Goal: Task Accomplishment & Management: Complete application form

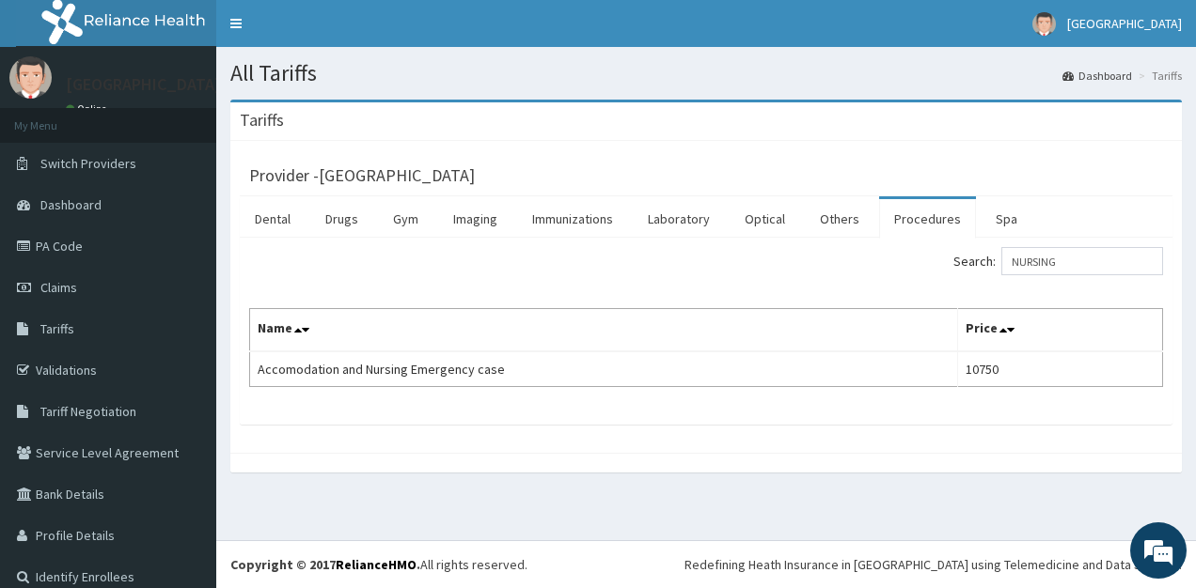
click at [57, 284] on span "Claims" at bounding box center [58, 287] width 37 height 17
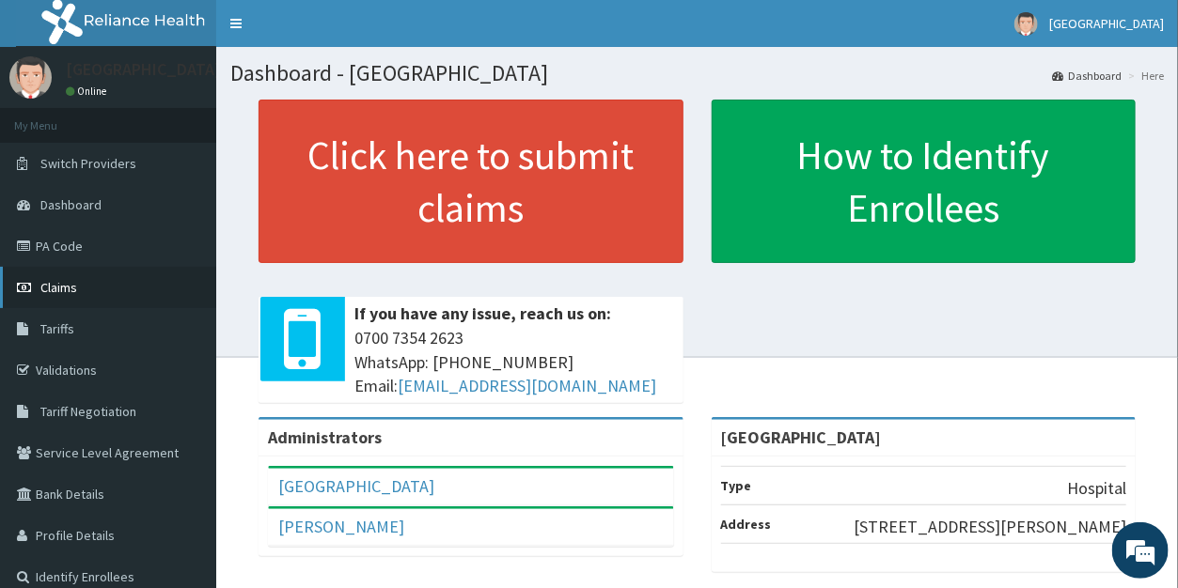
click at [62, 282] on span "Claims" at bounding box center [58, 287] width 37 height 17
click at [62, 281] on span "Claims" at bounding box center [58, 287] width 37 height 17
click at [69, 241] on link "PA Code" at bounding box center [108, 246] width 216 height 41
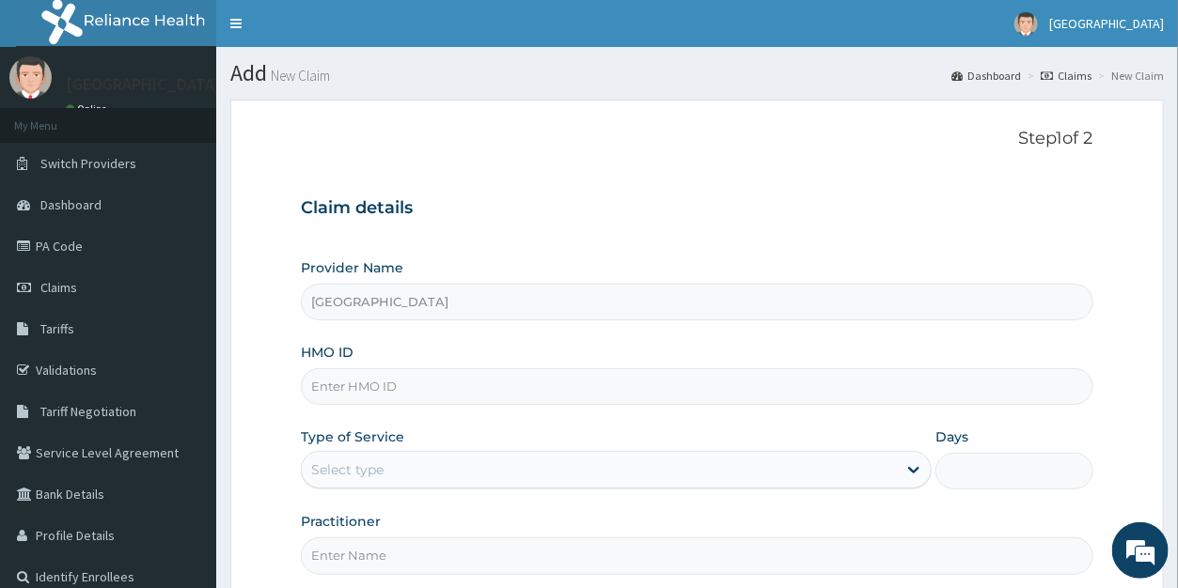
click at [326, 390] on input "HMO ID" at bounding box center [697, 387] width 792 height 37
type input "FBL/10252/A"
drag, startPoint x: 328, startPoint y: 471, endPoint x: 332, endPoint y: 490, distance: 19.2
click at [328, 470] on div "Select type" at bounding box center [347, 470] width 72 height 19
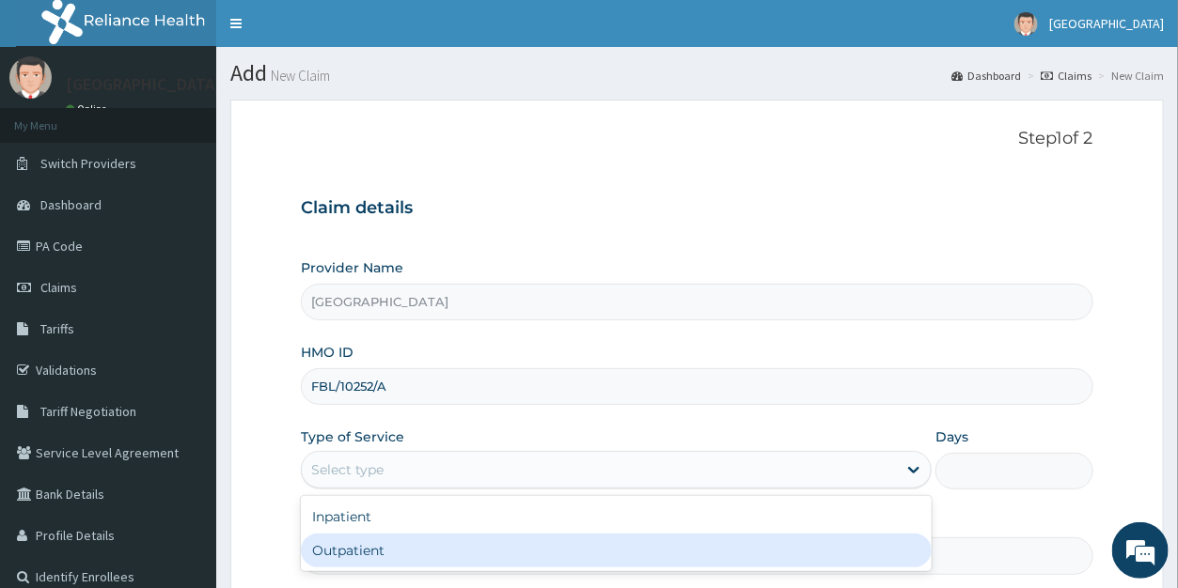
click at [347, 547] on div "Outpatient" at bounding box center [616, 551] width 631 height 34
type input "1"
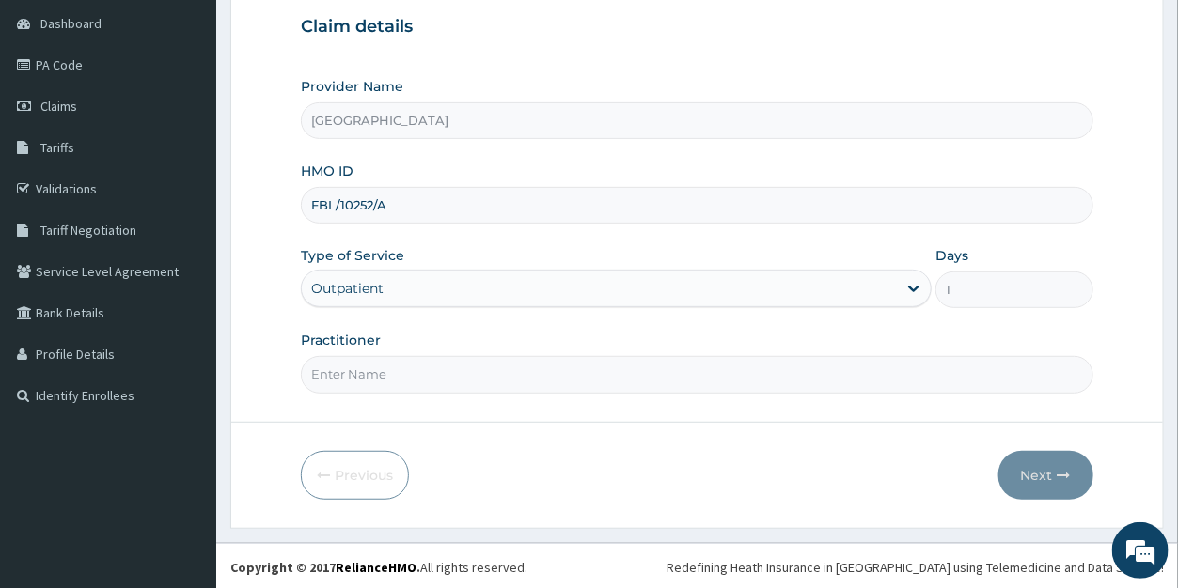
scroll to position [182, 0]
click at [400, 374] on input "Practitioner" at bounding box center [697, 373] width 792 height 37
type input "DR ISHIAK"
click at [1035, 467] on button "Next" at bounding box center [1045, 474] width 95 height 49
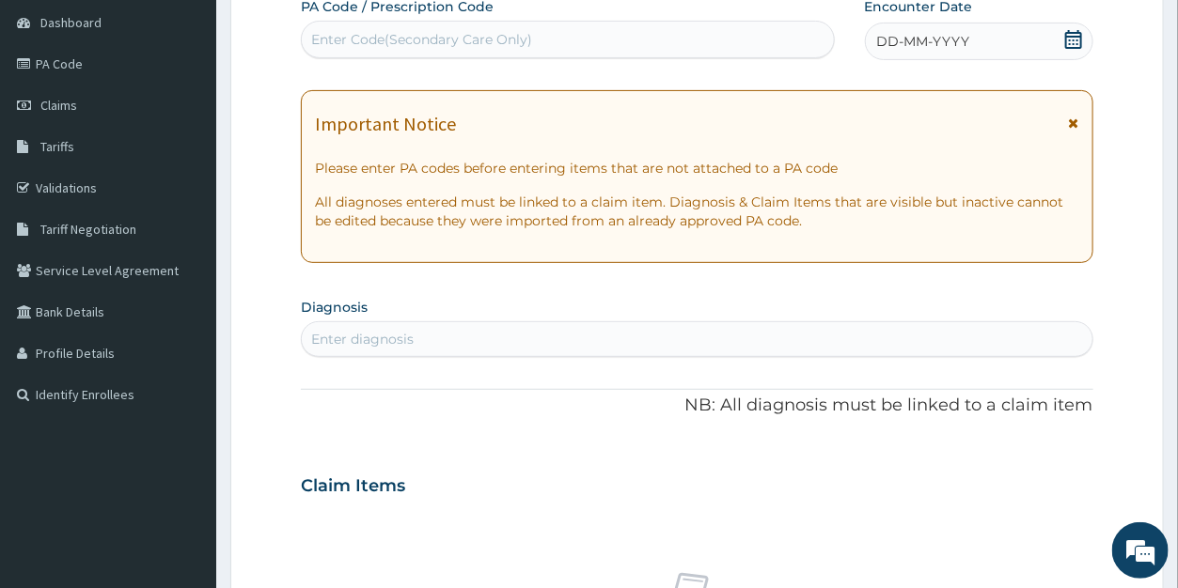
click at [369, 39] on div "Enter Code(Secondary Care Only)" at bounding box center [421, 39] width 221 height 19
paste input "PA/BA82A1"
type input "PA/BA82A1"
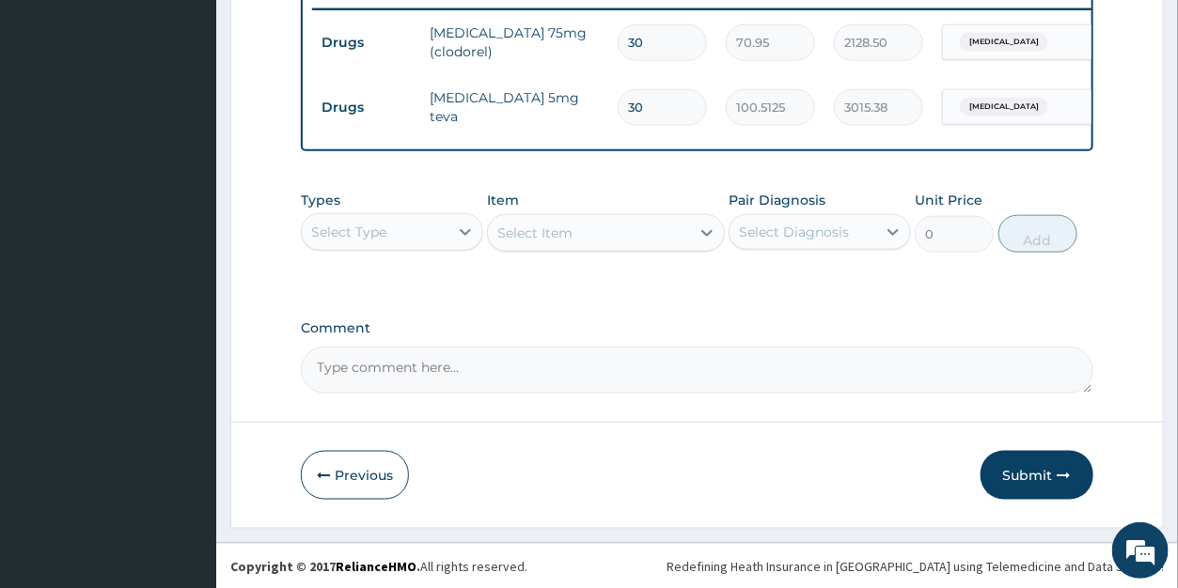
scroll to position [758, 0]
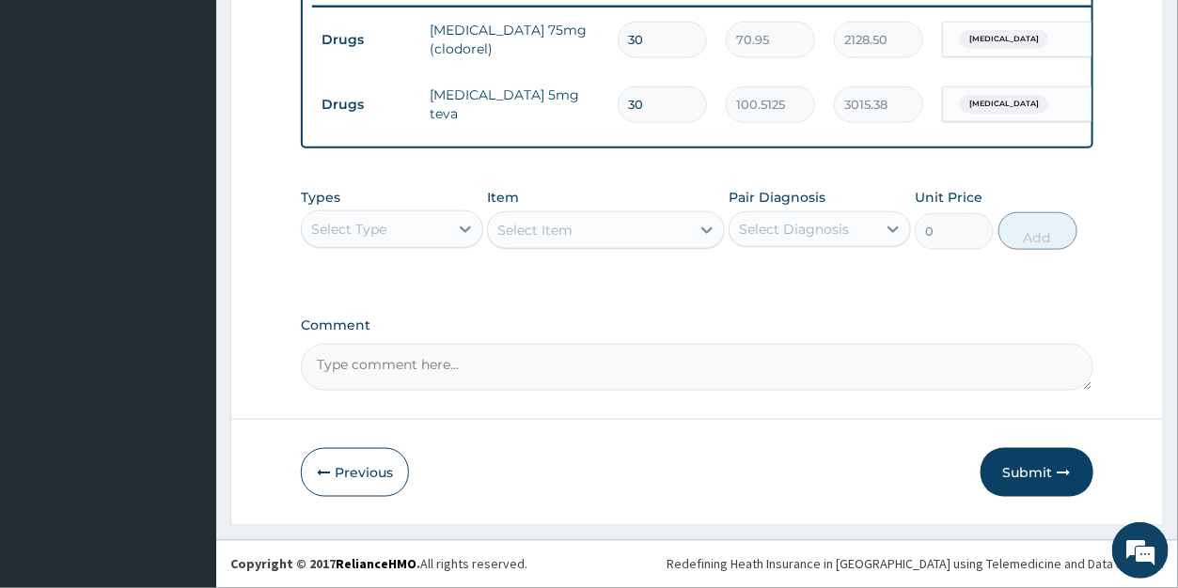
click at [374, 231] on div "Select Type" at bounding box center [348, 229] width 75 height 19
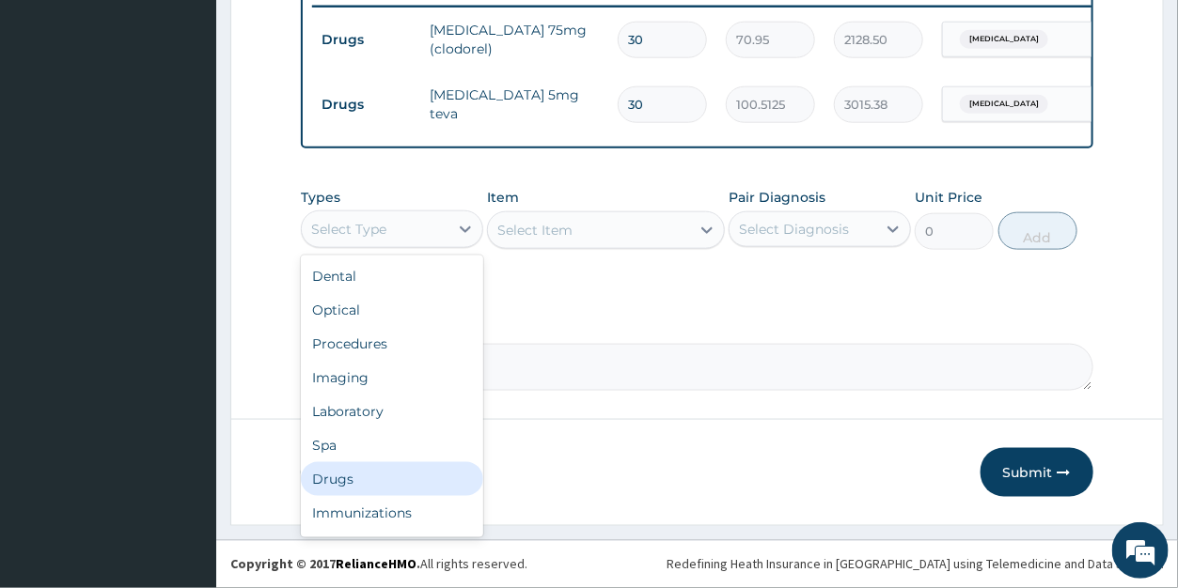
click at [340, 484] on div "Drugs" at bounding box center [392, 480] width 182 height 34
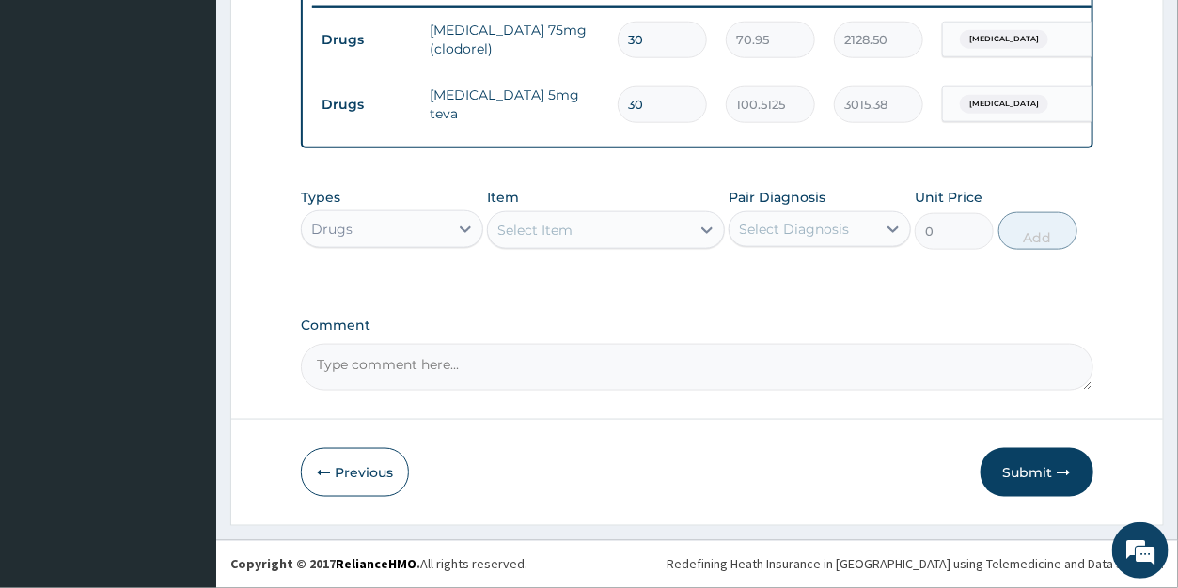
click at [598, 237] on div "Select Item" at bounding box center [589, 230] width 202 height 30
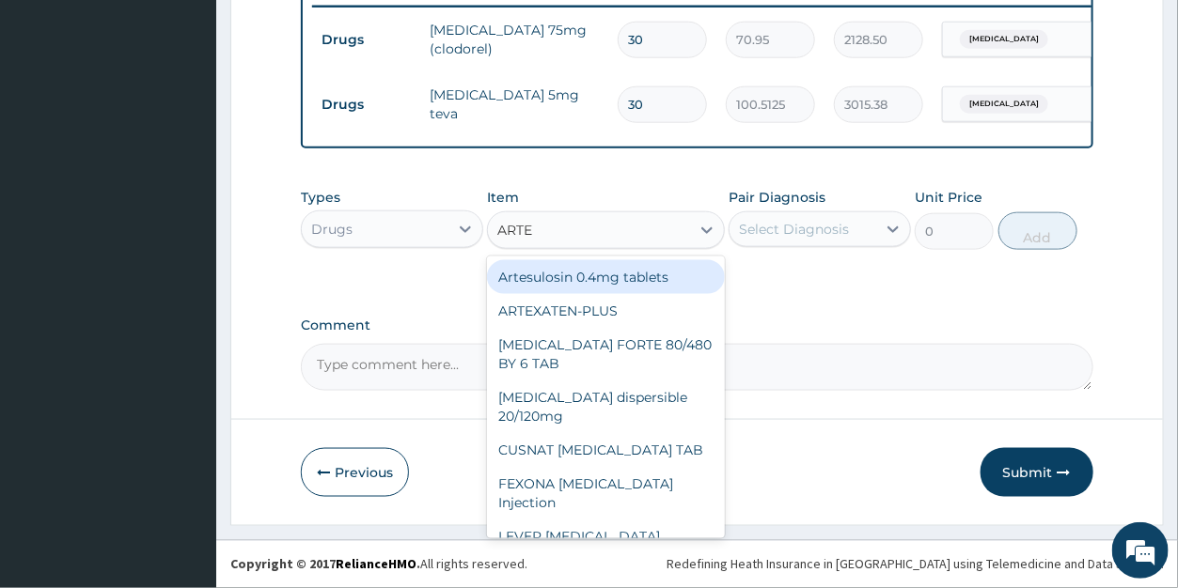
type input "ARTEM"
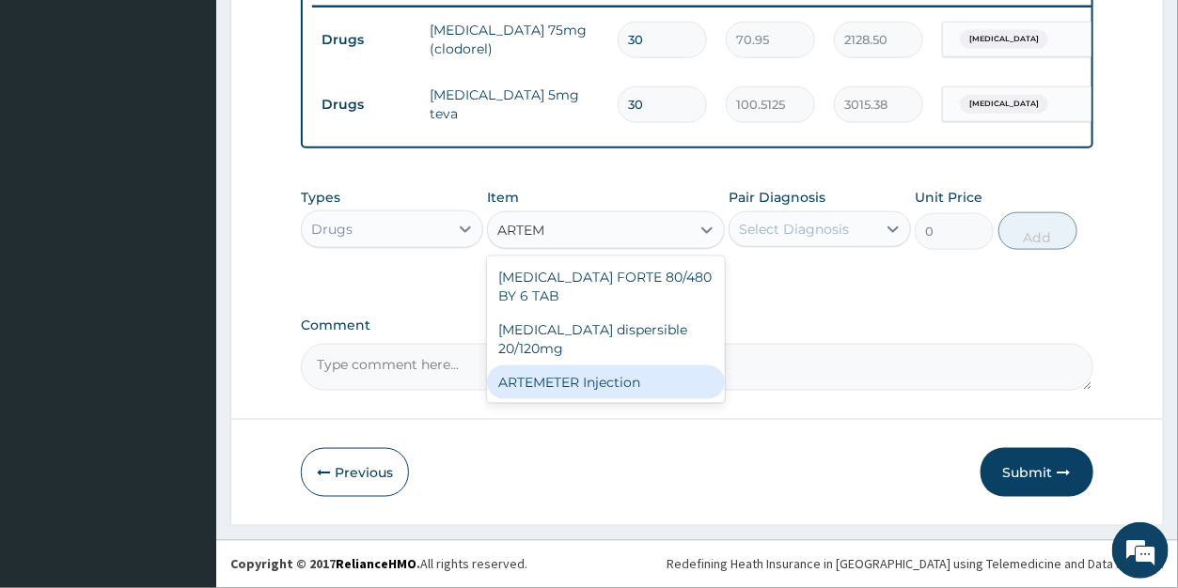
click at [582, 368] on div "ARTEMETER Injection" at bounding box center [606, 383] width 238 height 34
type input "946"
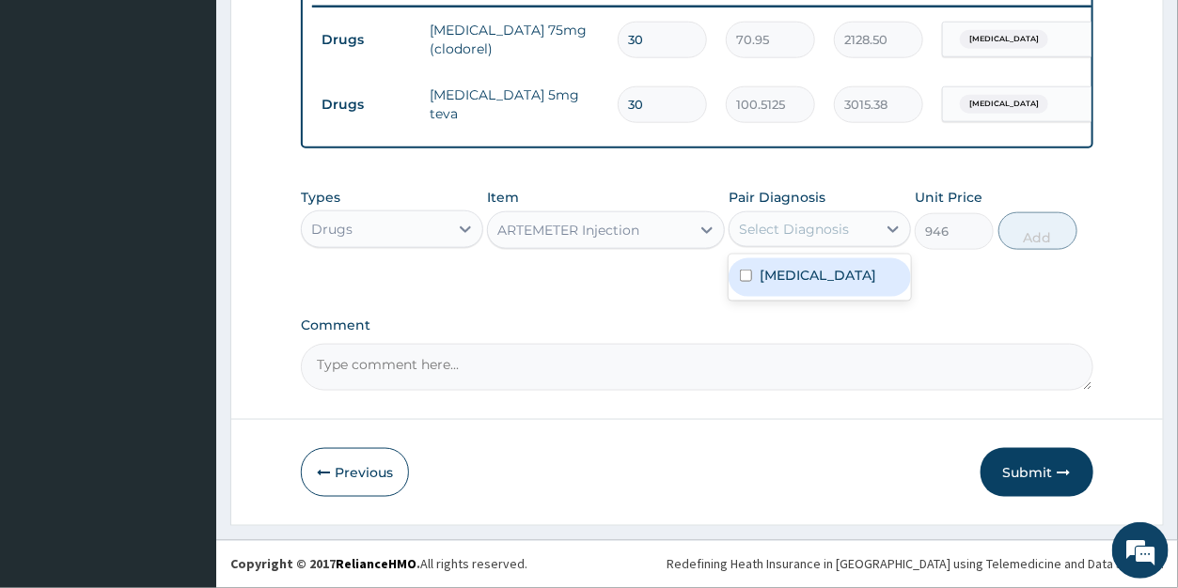
click at [762, 231] on div "Select Diagnosis" at bounding box center [794, 229] width 110 height 19
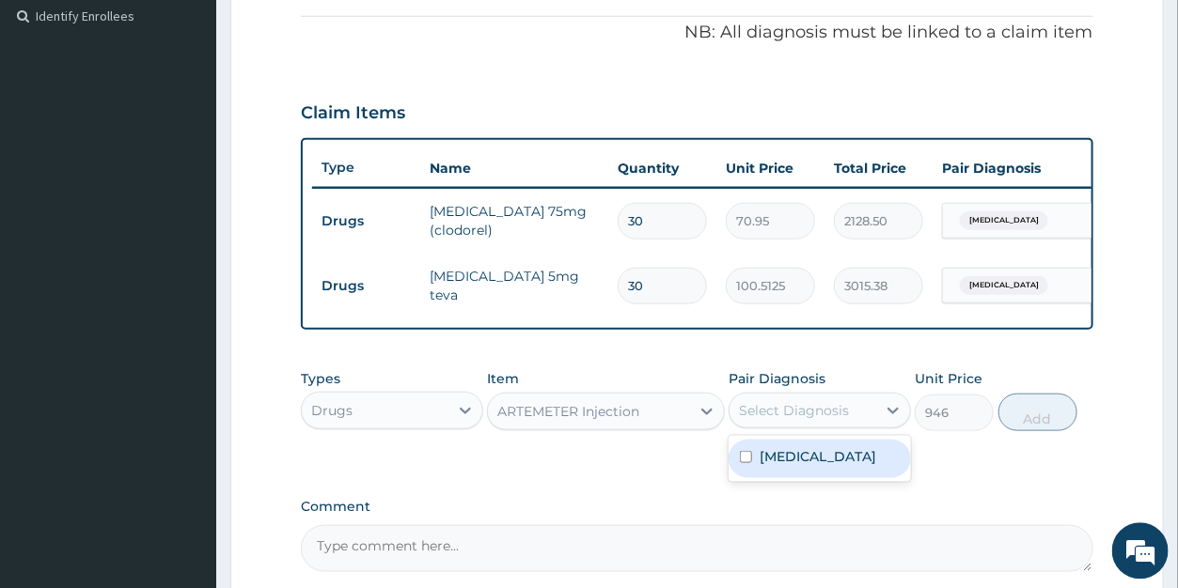
scroll to position [468, 0]
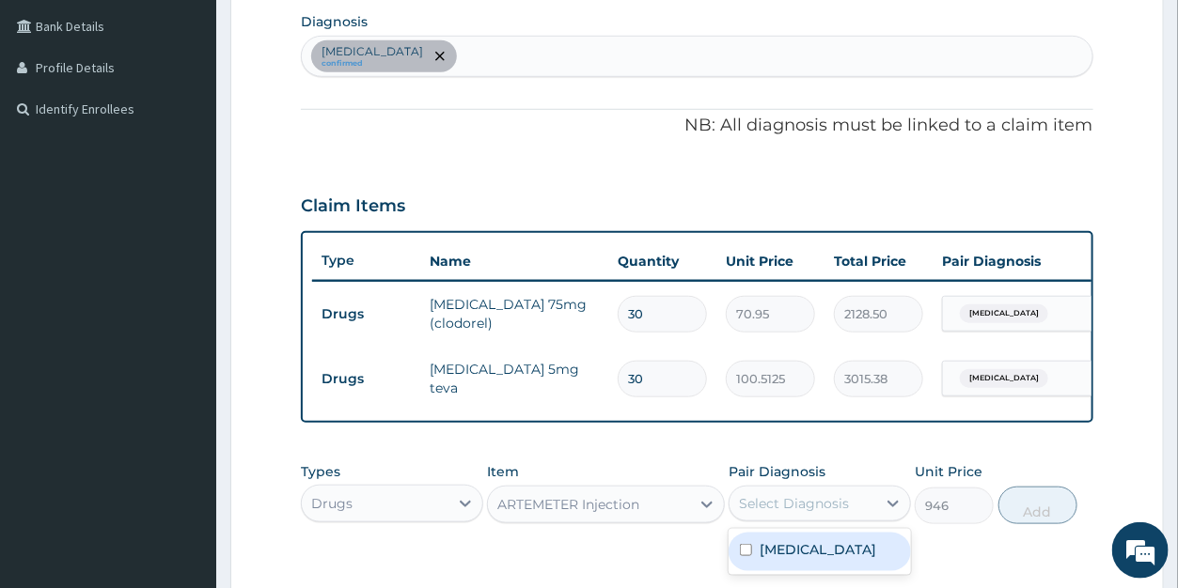
click at [554, 58] on div "Essential hypertension confirmed" at bounding box center [697, 56] width 790 height 39
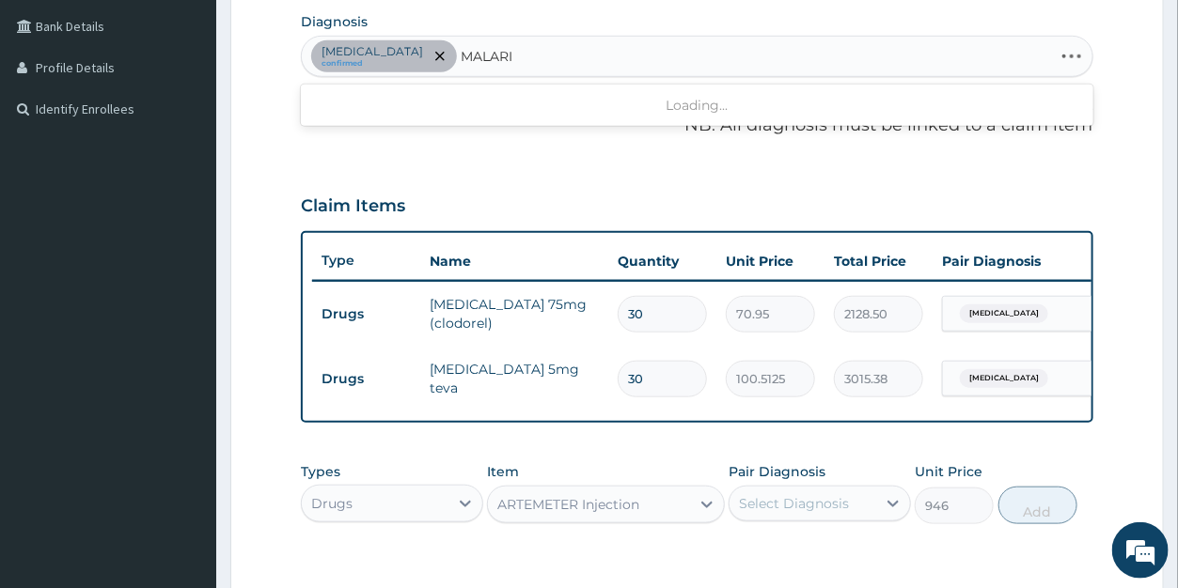
type input "MALARIA"
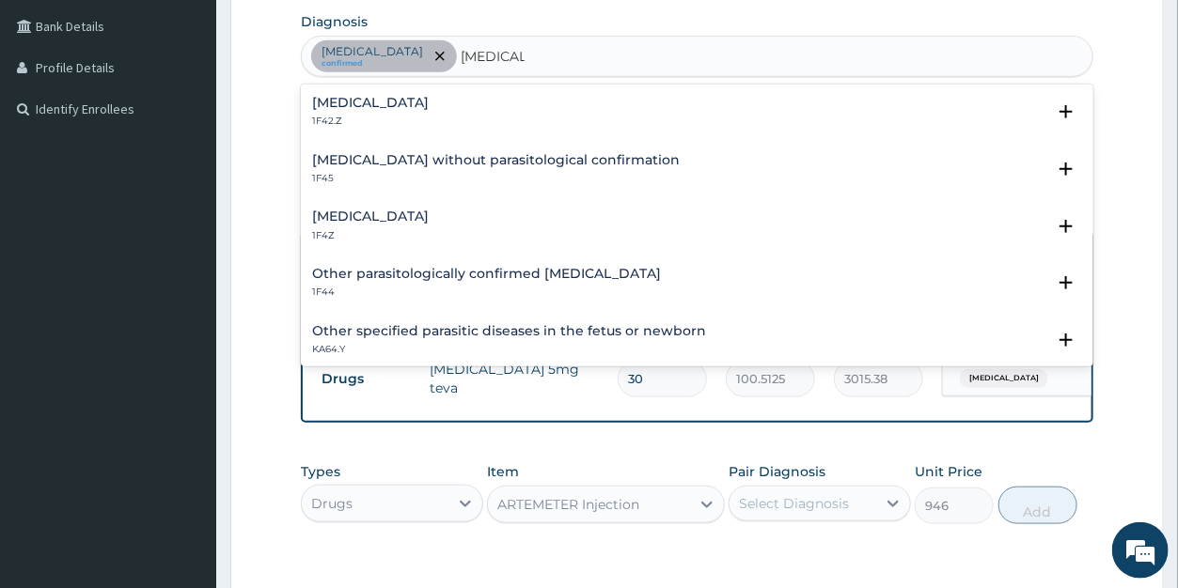
click at [374, 214] on h4 "Malaria, unspecified" at bounding box center [370, 217] width 117 height 14
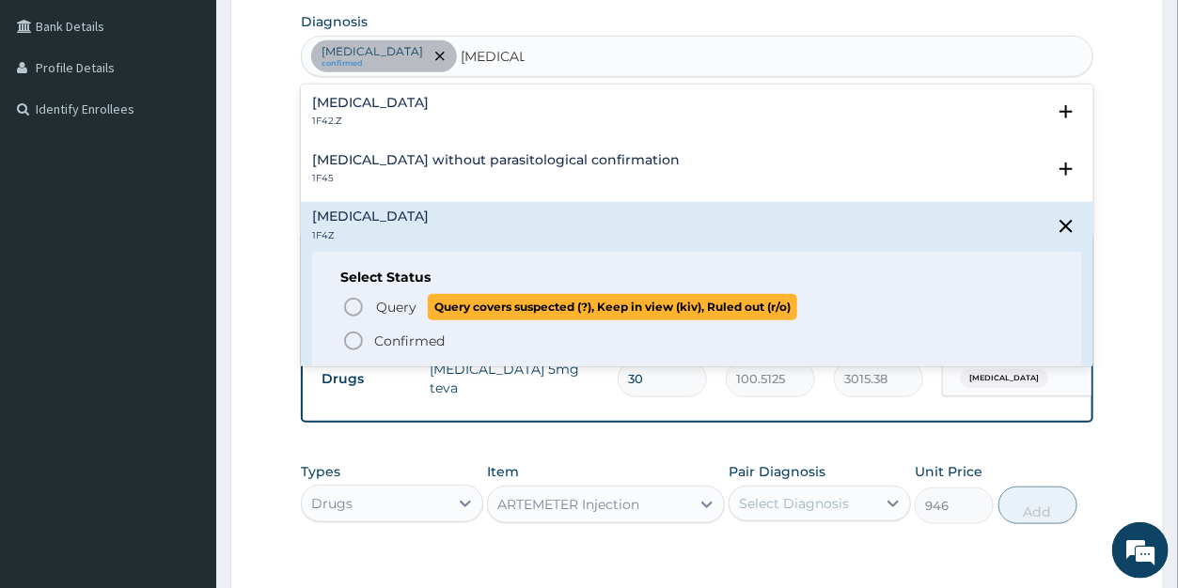
click at [391, 300] on span "Query" at bounding box center [396, 307] width 40 height 19
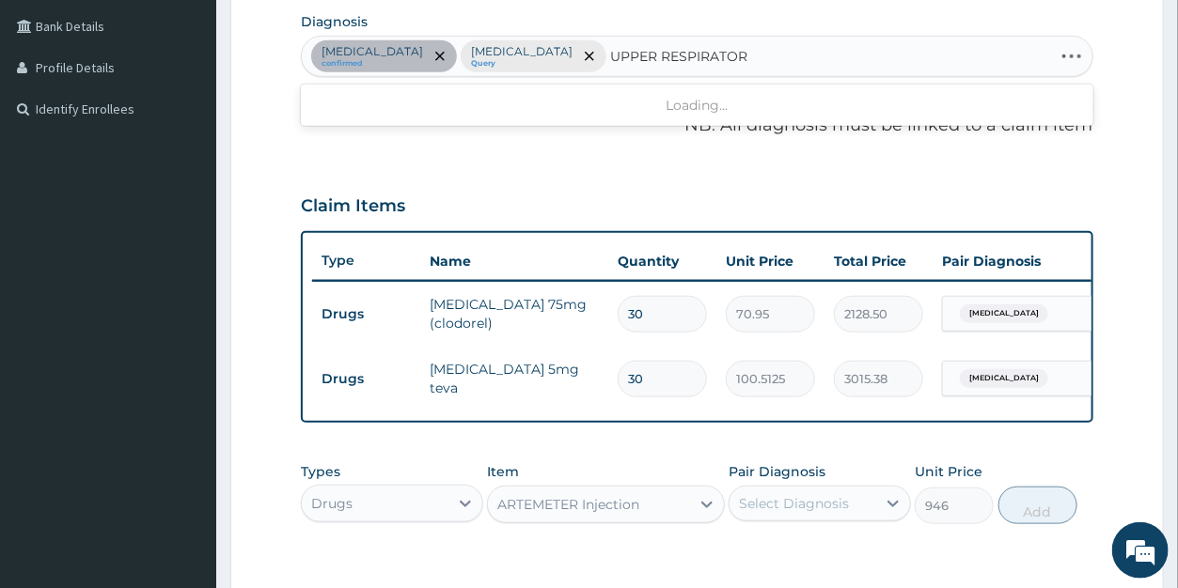
type input "UPPER RESPIRATORY"
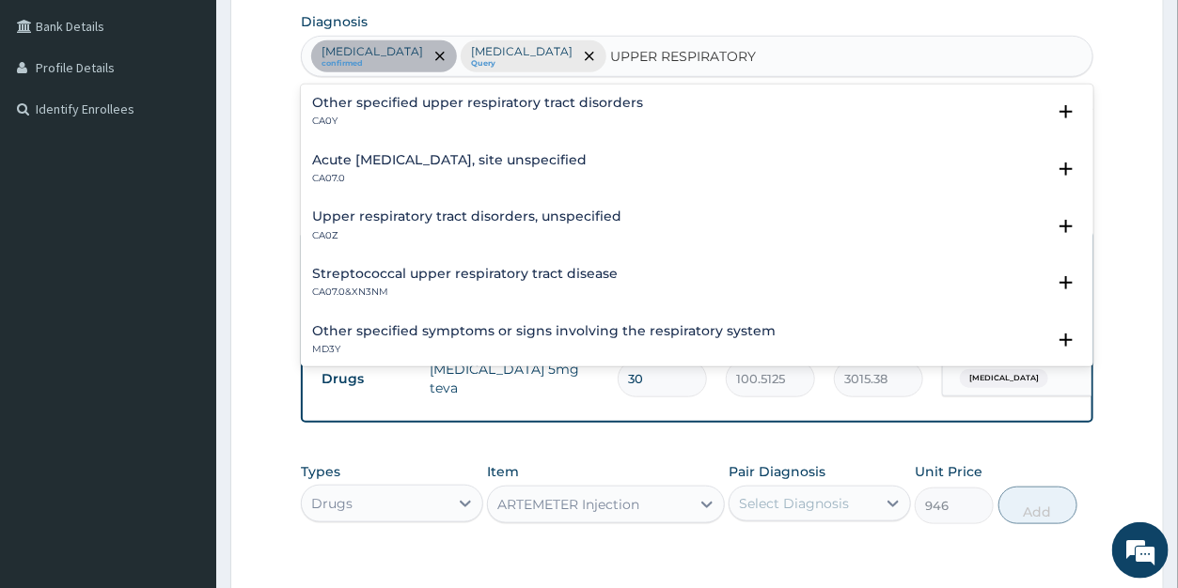
click at [355, 216] on h4 "Upper respiratory tract disorders, unspecified" at bounding box center [466, 217] width 309 height 14
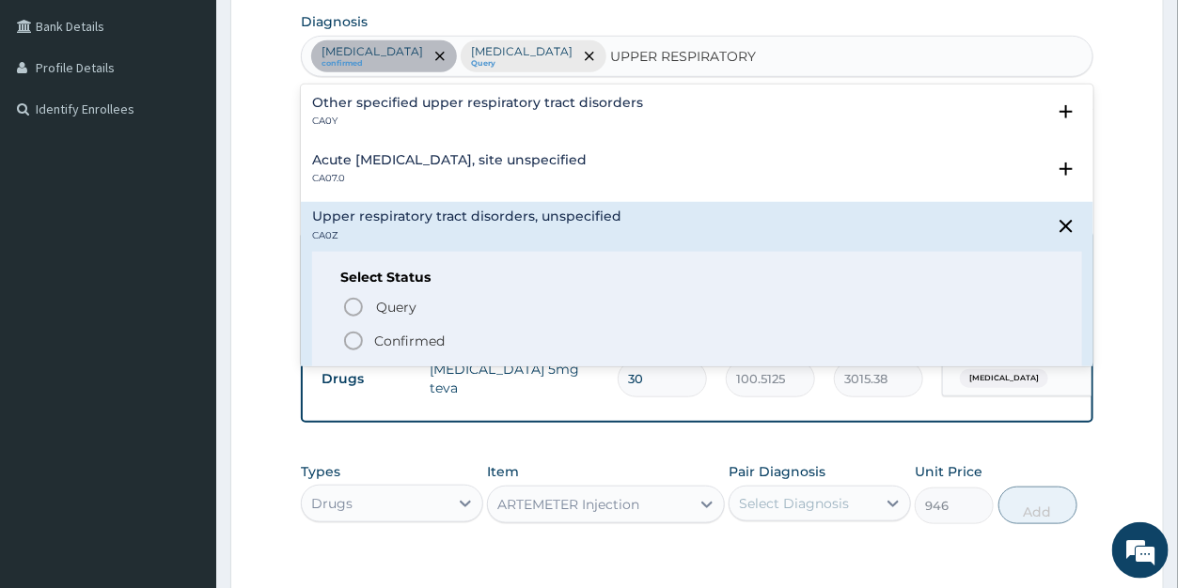
click at [390, 334] on p "Confirmed" at bounding box center [409, 341] width 71 height 19
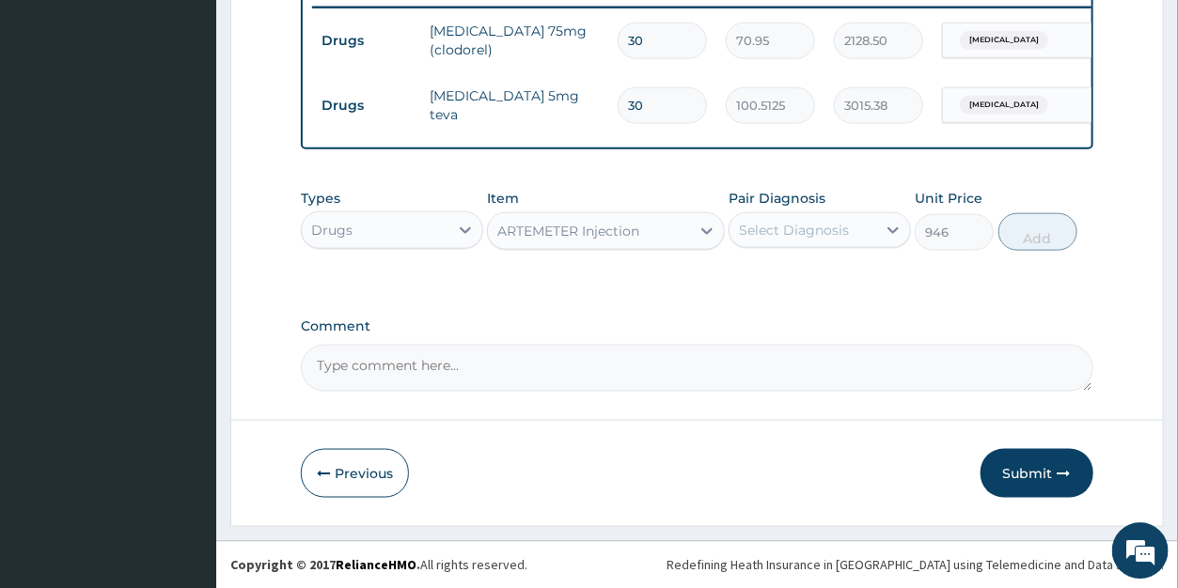
scroll to position [758, 0]
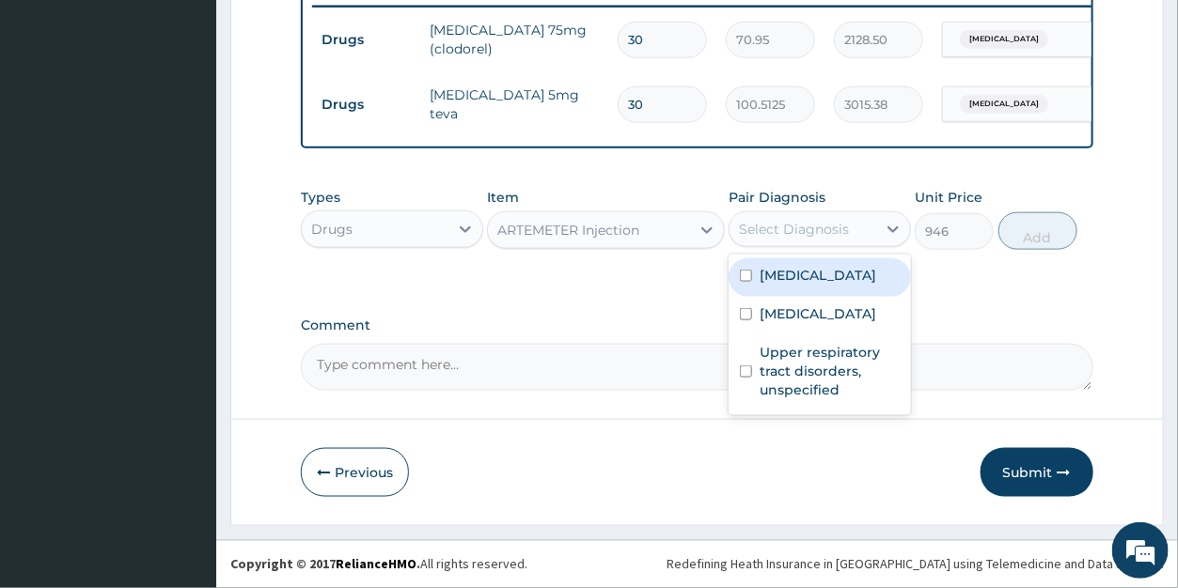
click at [829, 234] on div "Select Diagnosis" at bounding box center [794, 229] width 110 height 19
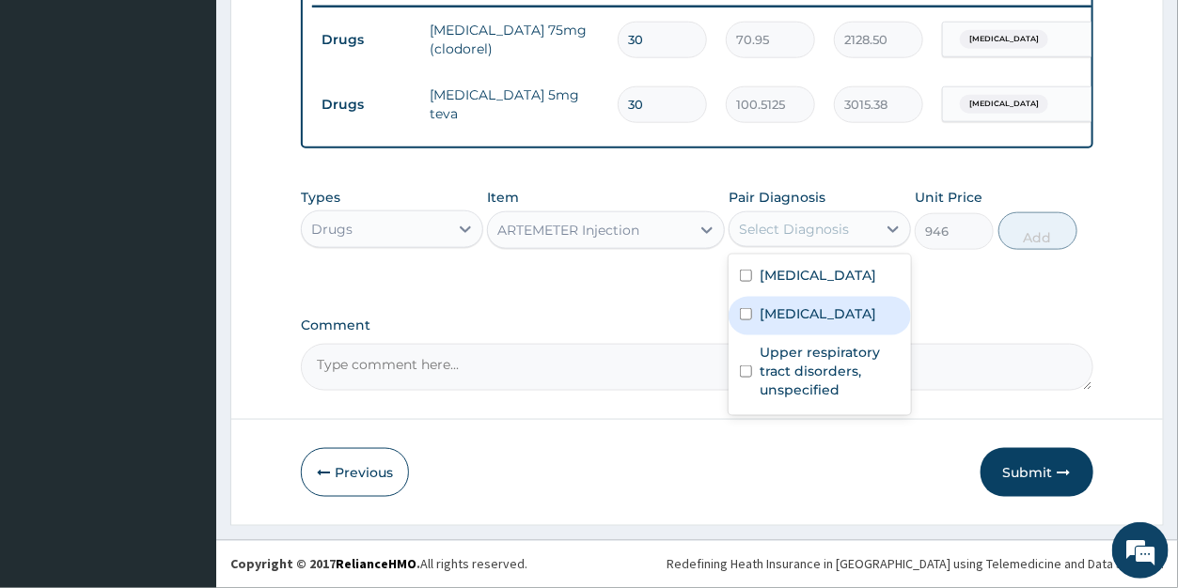
click at [819, 323] on label "Malaria, unspecified" at bounding box center [818, 314] width 117 height 19
checkbox input "true"
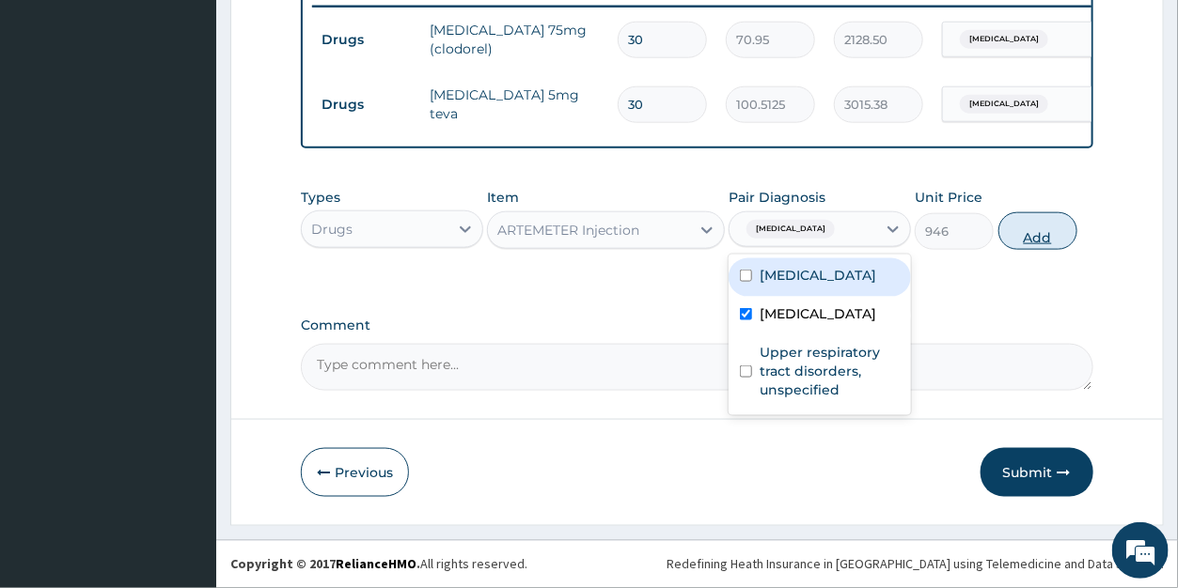
click at [1018, 235] on button "Add" at bounding box center [1037, 231] width 79 height 38
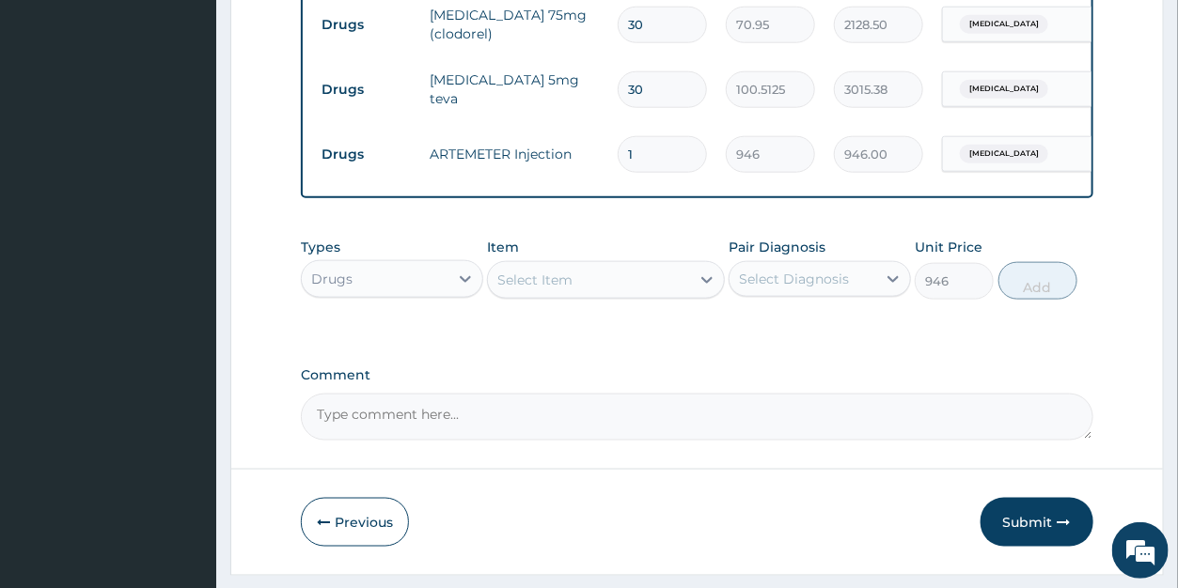
type input "0"
drag, startPoint x: 643, startPoint y: 150, endPoint x: 621, endPoint y: 146, distance: 22.1
click at [621, 146] on input "1" at bounding box center [662, 154] width 89 height 37
type input "2"
type input "1892.00"
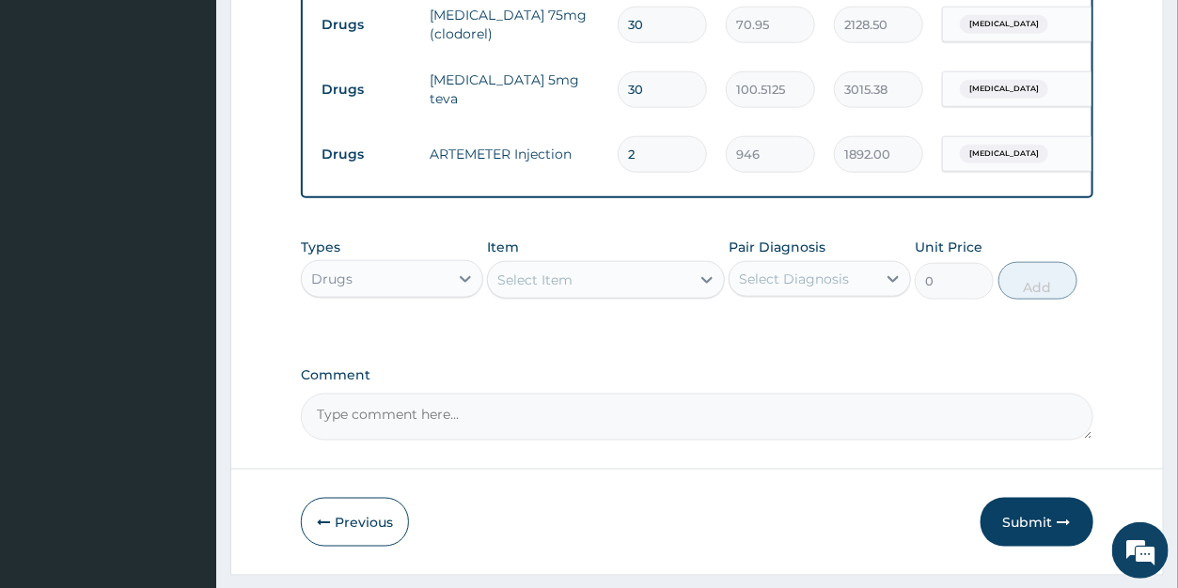
type input "2"
click at [562, 290] on div "Select Item" at bounding box center [534, 280] width 75 height 19
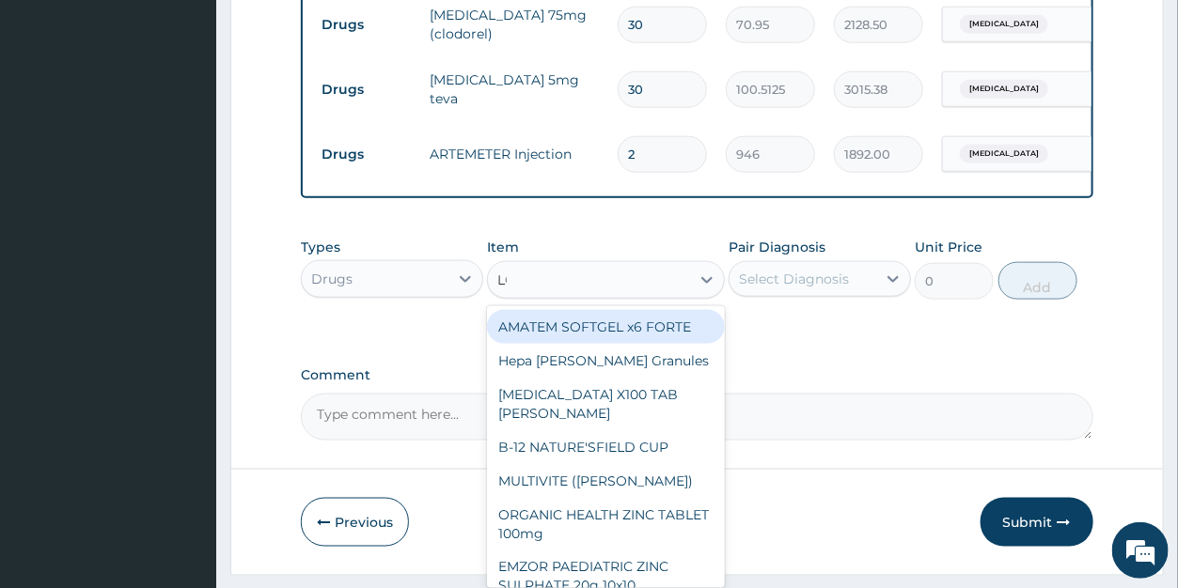
type input "LOK"
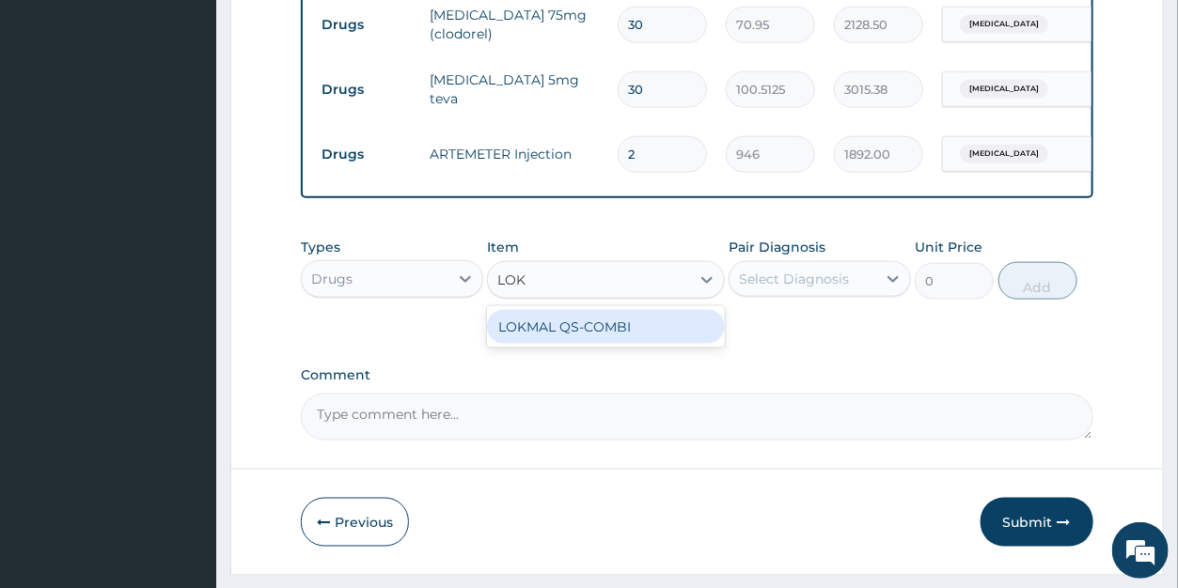
click at [588, 344] on div "LOKMAL QS-COMBI" at bounding box center [606, 327] width 238 height 34
type input "532.125"
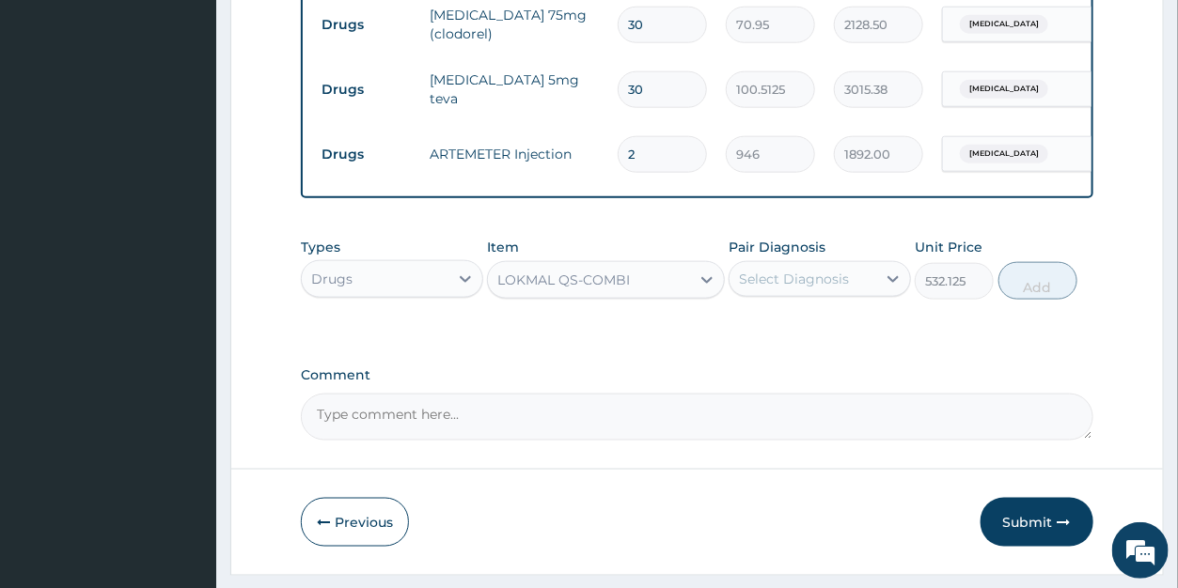
click at [778, 288] on div "Select Diagnosis" at bounding box center [794, 279] width 110 height 19
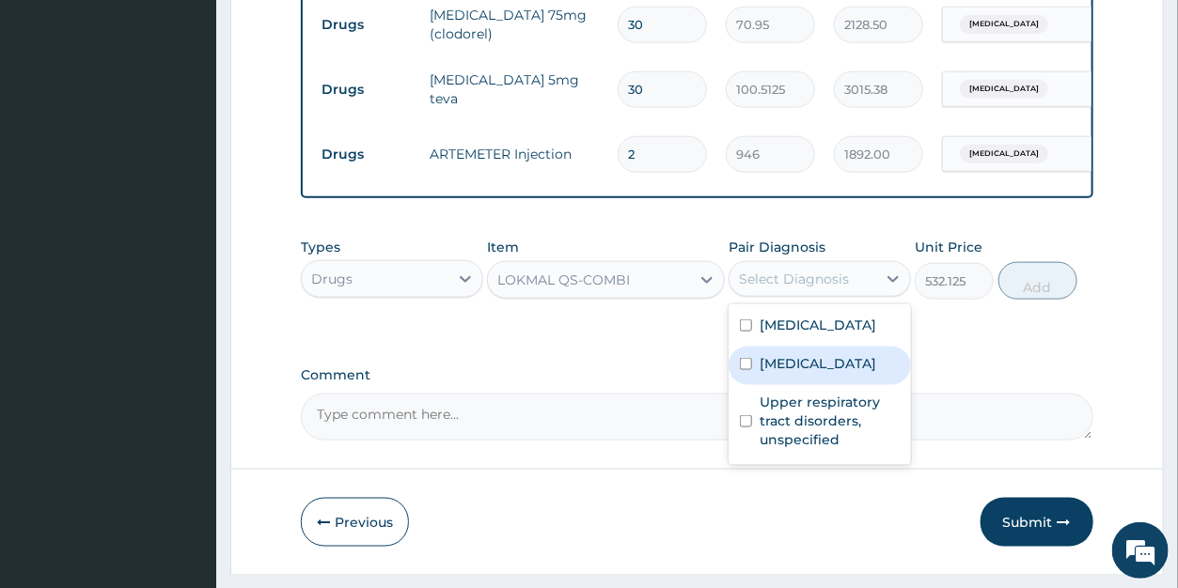
click at [815, 373] on label "Malaria, unspecified" at bounding box center [818, 363] width 117 height 19
checkbox input "true"
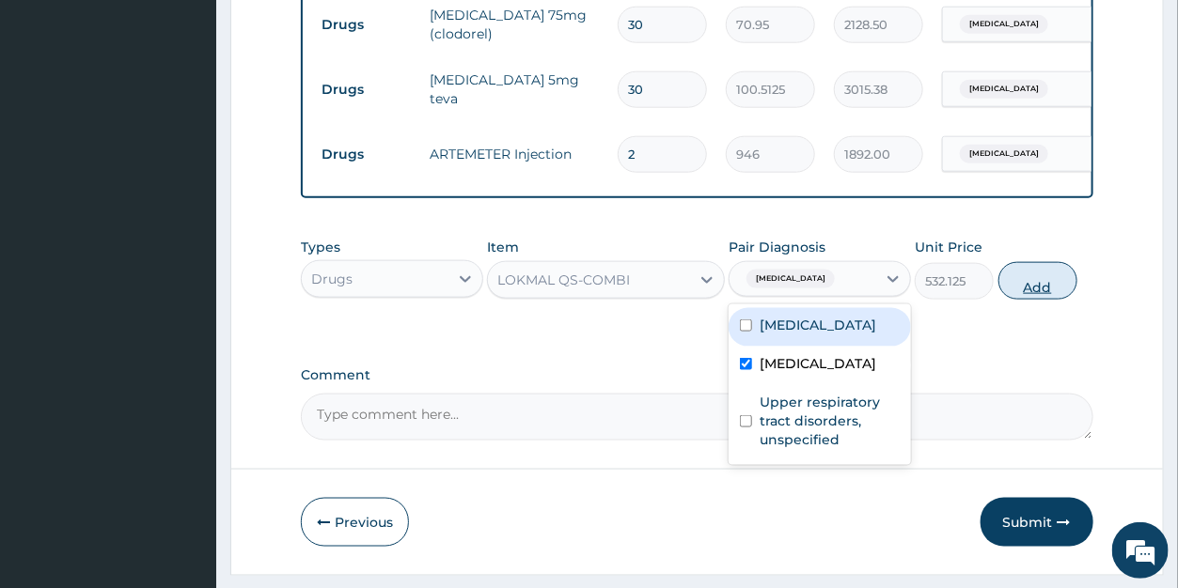
click at [1023, 300] on button "Add" at bounding box center [1037, 281] width 79 height 38
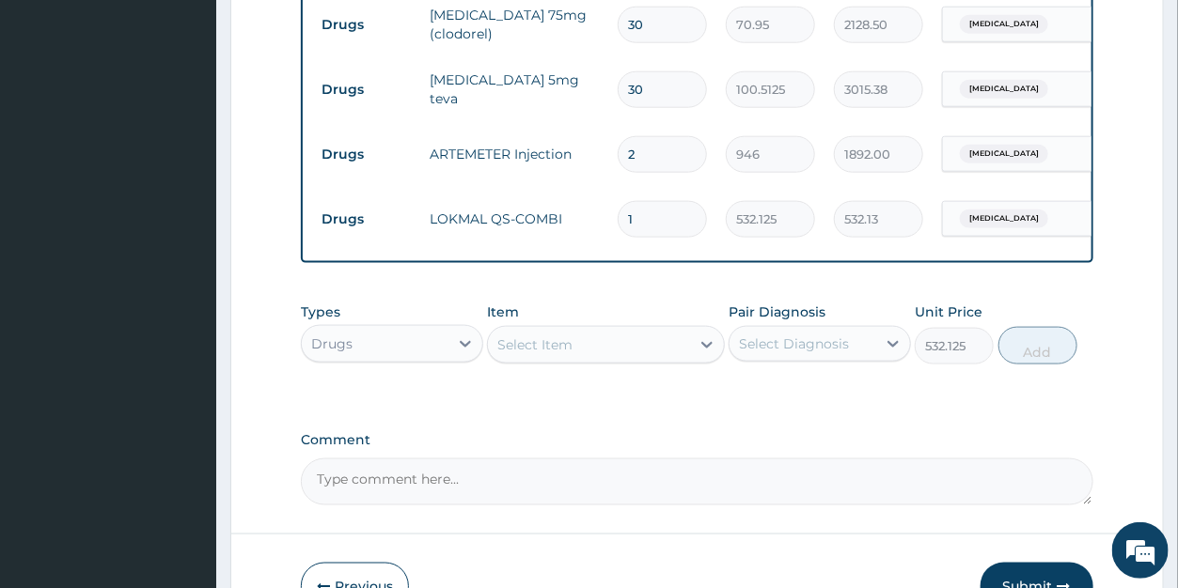
type input "0"
drag, startPoint x: 636, startPoint y: 216, endPoint x: 618, endPoint y: 210, distance: 19.9
click at [619, 211] on input "1" at bounding box center [662, 219] width 89 height 37
type input "6"
type input "3192.75"
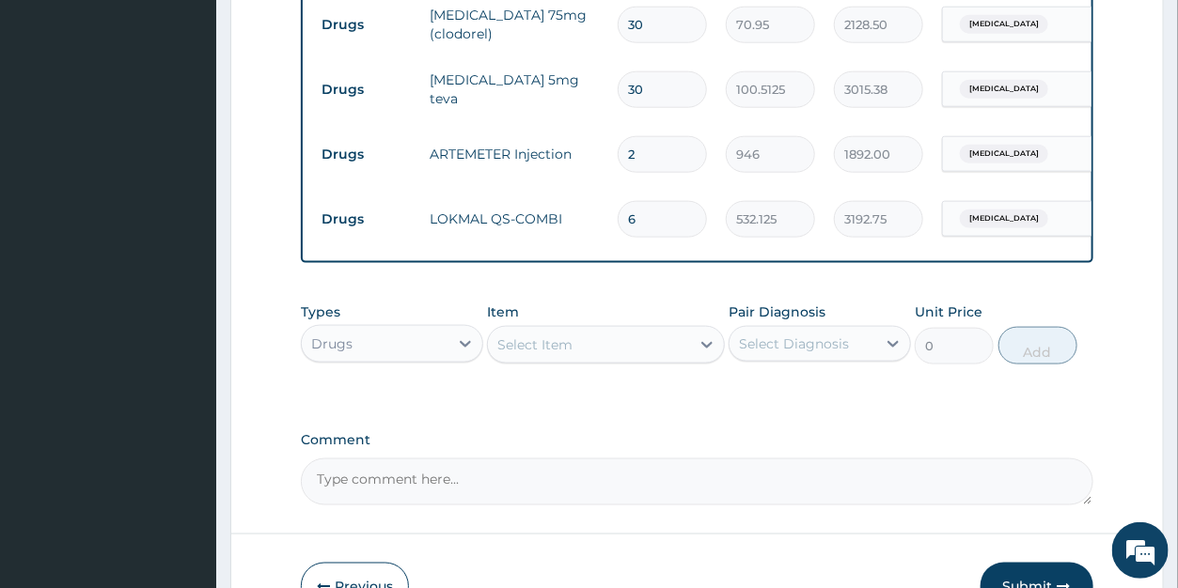
type input "6"
click at [561, 354] on div "Select Item" at bounding box center [534, 345] width 75 height 19
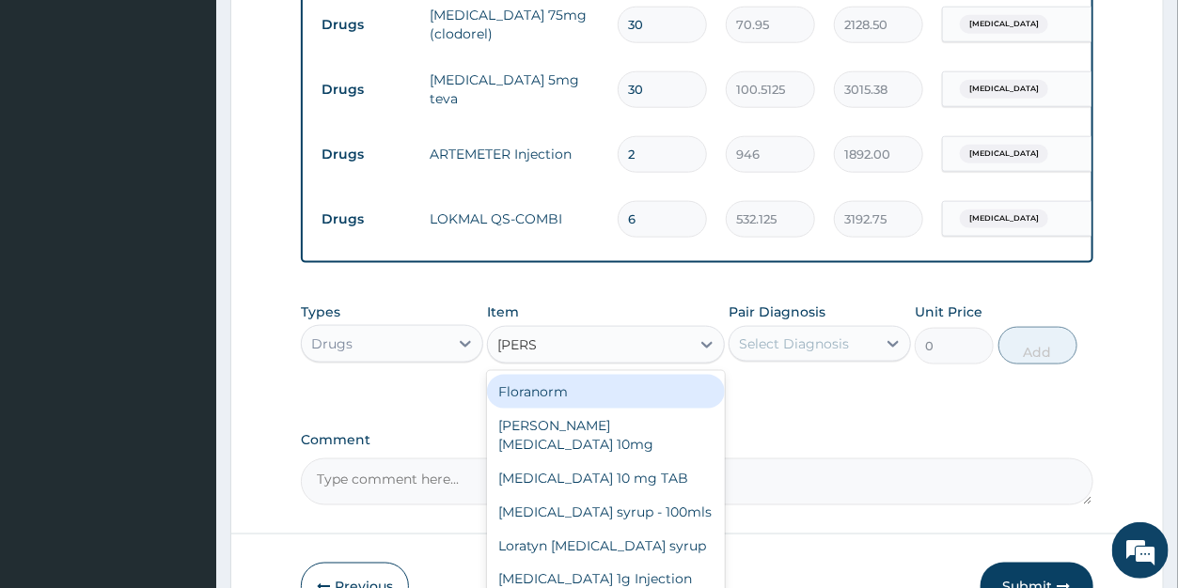
type input "LORAT"
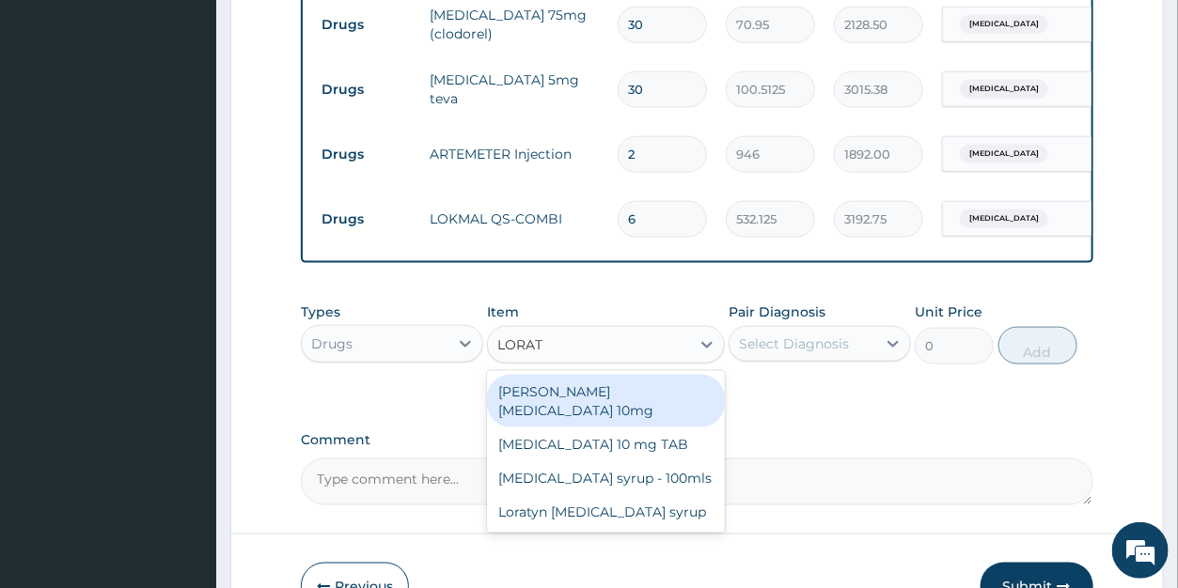
type input "88.6875"
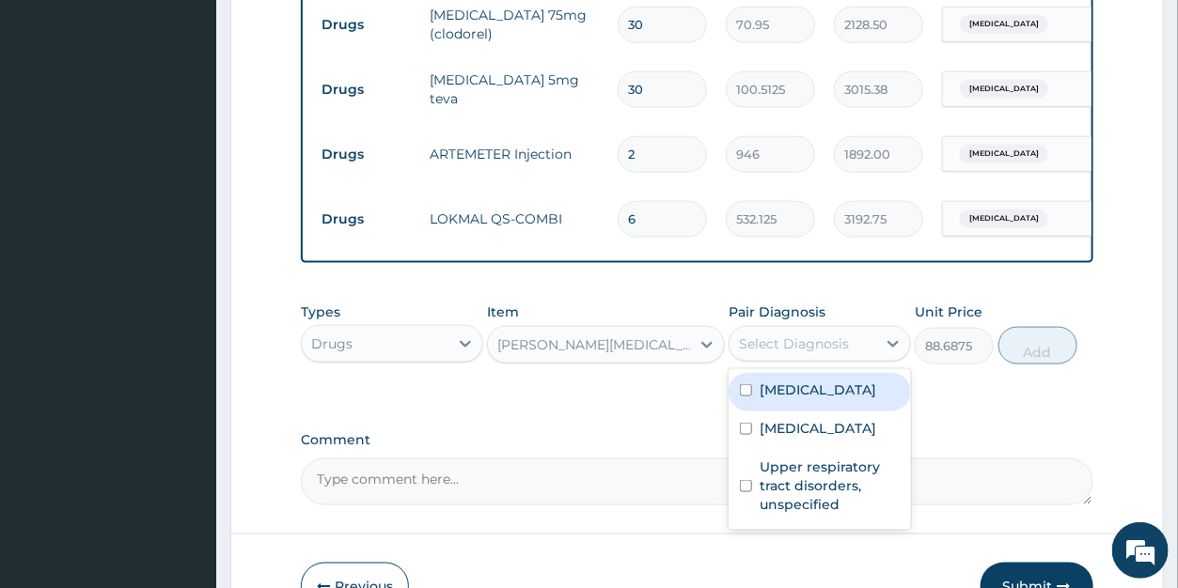
click at [773, 353] on div "Select Diagnosis" at bounding box center [794, 344] width 110 height 19
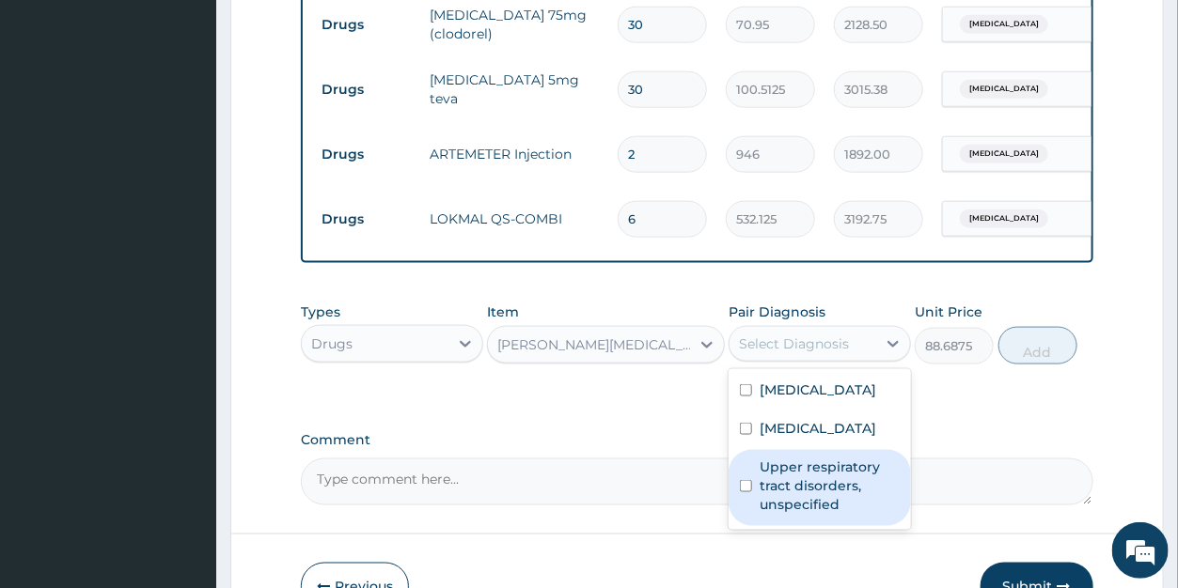
drag, startPoint x: 828, startPoint y: 506, endPoint x: 1000, endPoint y: 402, distance: 200.7
click at [829, 505] on label "Upper respiratory tract disorders, unspecified" at bounding box center [830, 486] width 140 height 56
checkbox input "true"
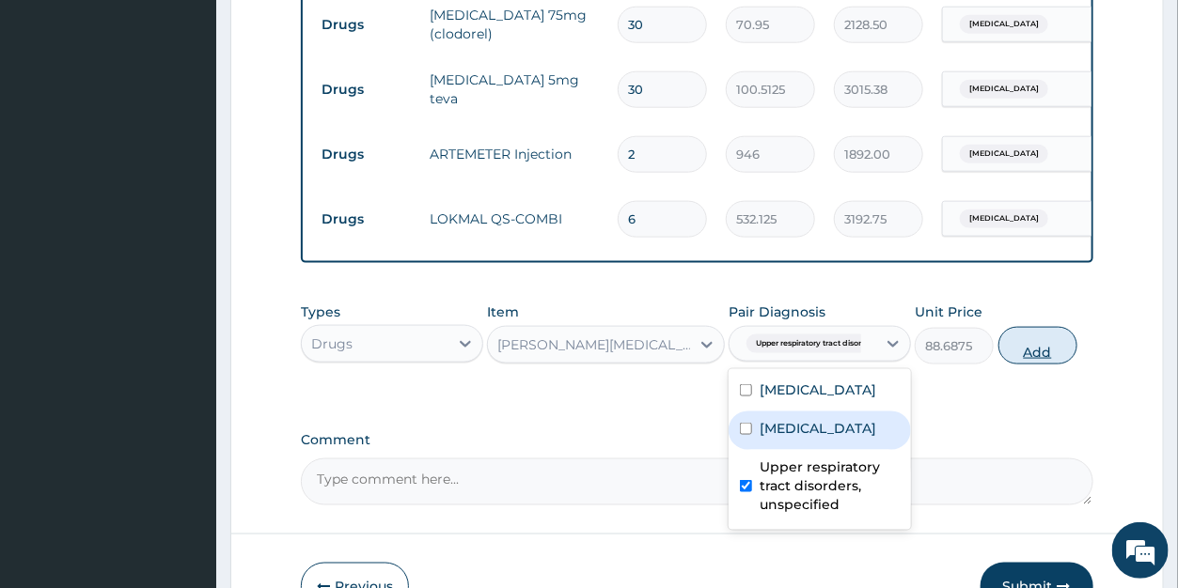
click at [1022, 364] on button "Add" at bounding box center [1037, 346] width 79 height 38
type input "0"
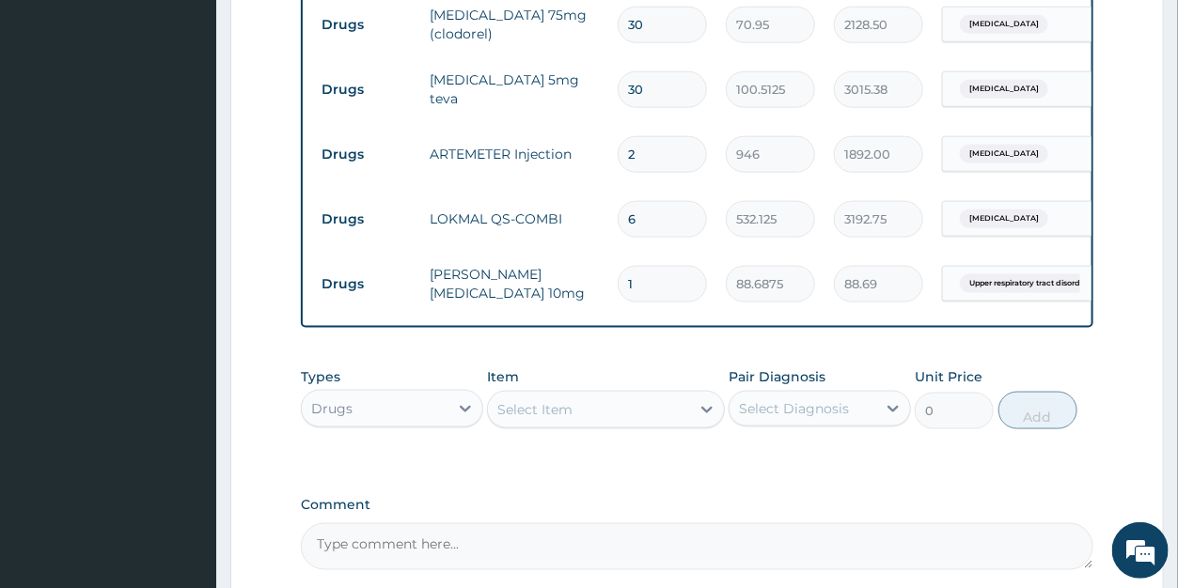
drag, startPoint x: 644, startPoint y: 274, endPoint x: 620, endPoint y: 275, distance: 23.5
click at [620, 275] on input "1" at bounding box center [662, 284] width 89 height 37
type input "5"
type input "443.44"
type input "5"
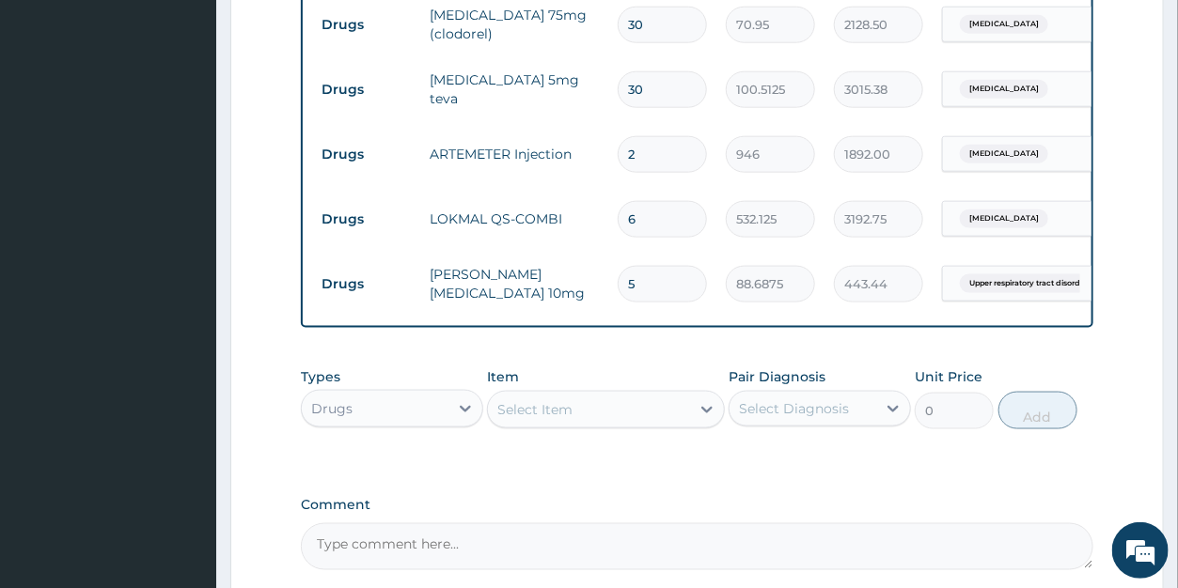
click at [573, 425] on div "Select Item" at bounding box center [589, 410] width 202 height 30
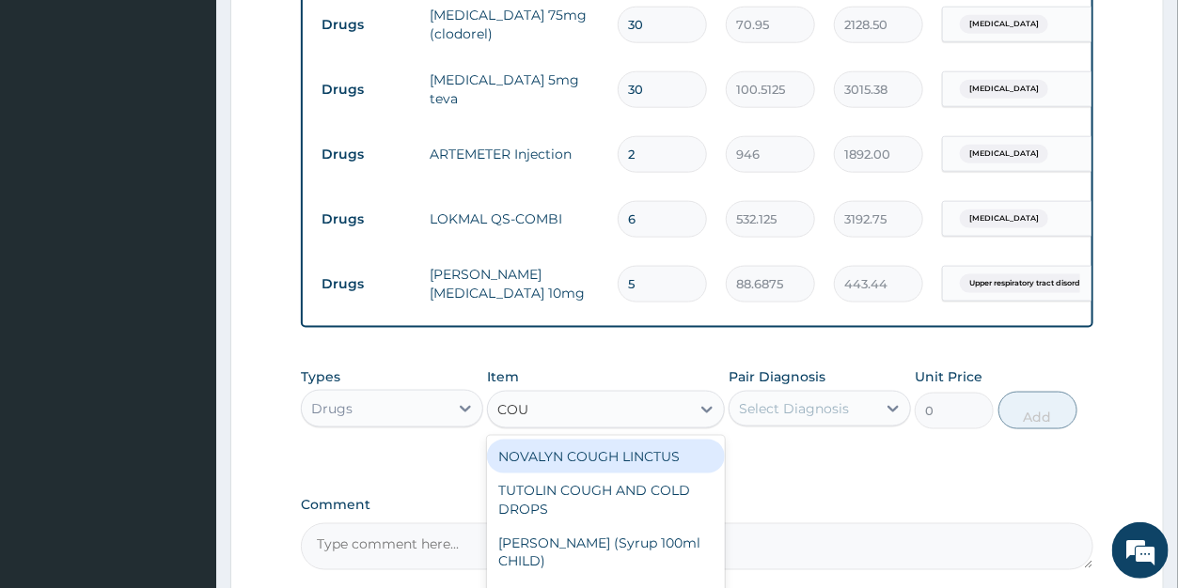
type input "COUG"
type input "1419"
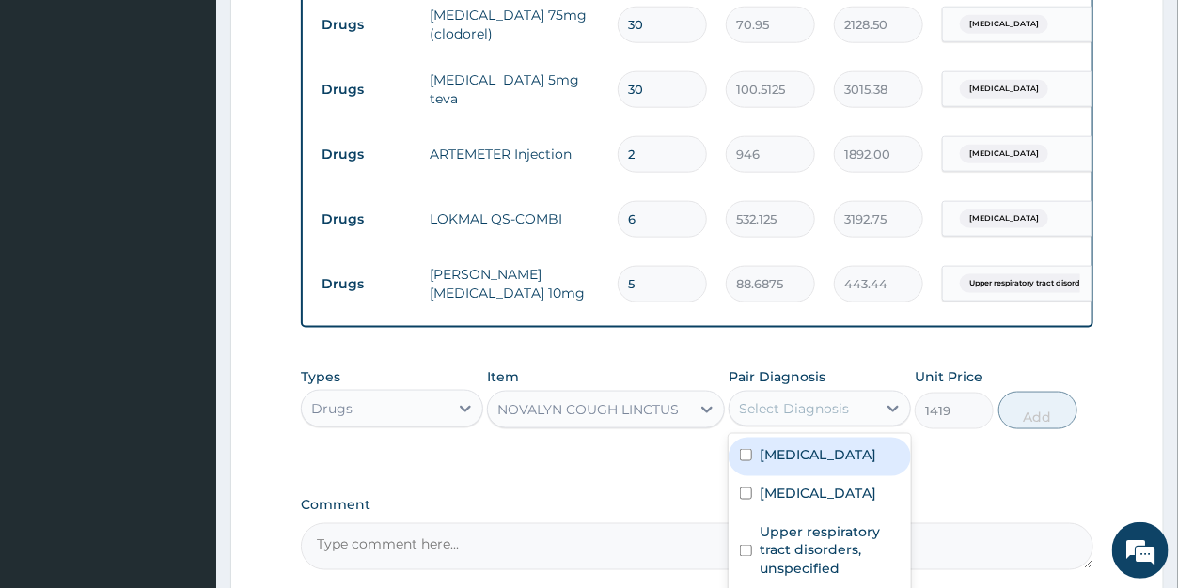
click at [787, 418] on div "Select Diagnosis" at bounding box center [794, 409] width 110 height 19
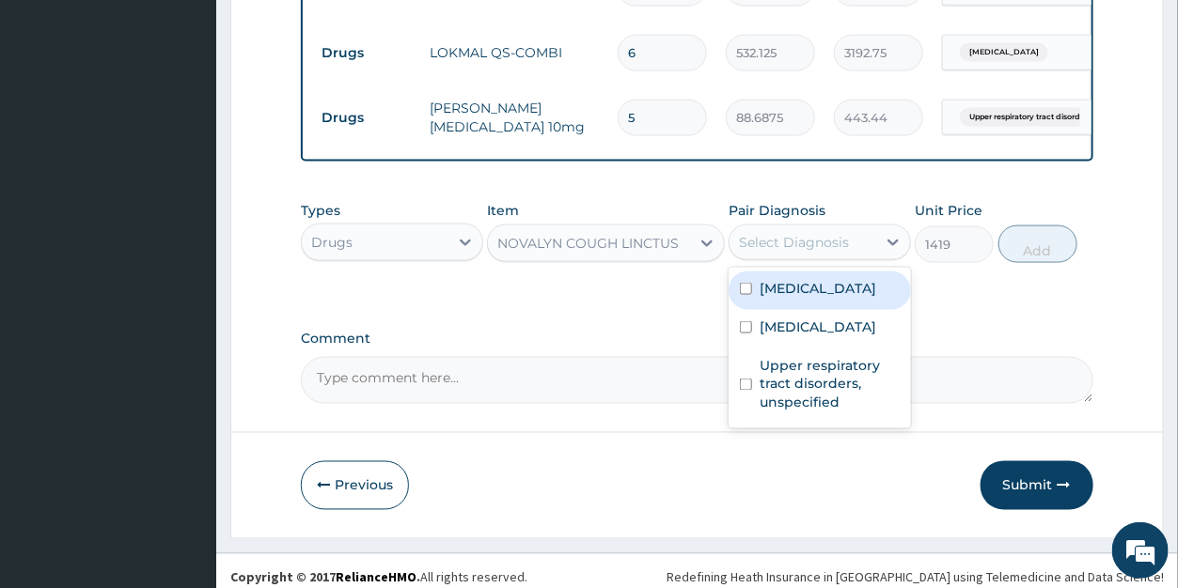
scroll to position [947, 0]
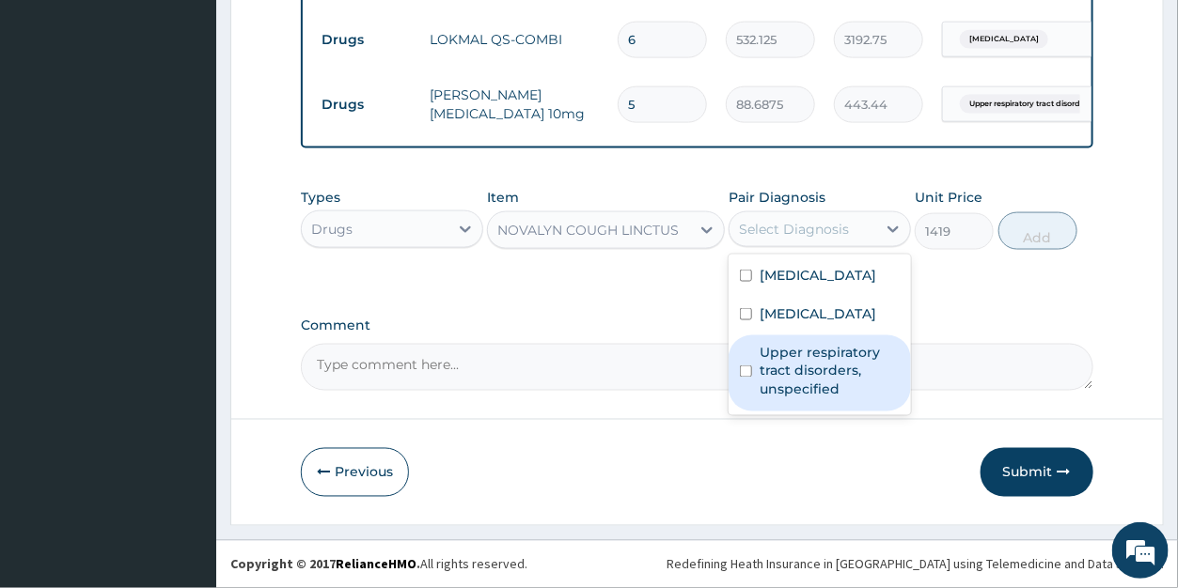
drag, startPoint x: 796, startPoint y: 397, endPoint x: 811, endPoint y: 375, distance: 26.3
click at [796, 396] on label "Upper respiratory tract disorders, unspecified" at bounding box center [830, 371] width 140 height 56
checkbox input "true"
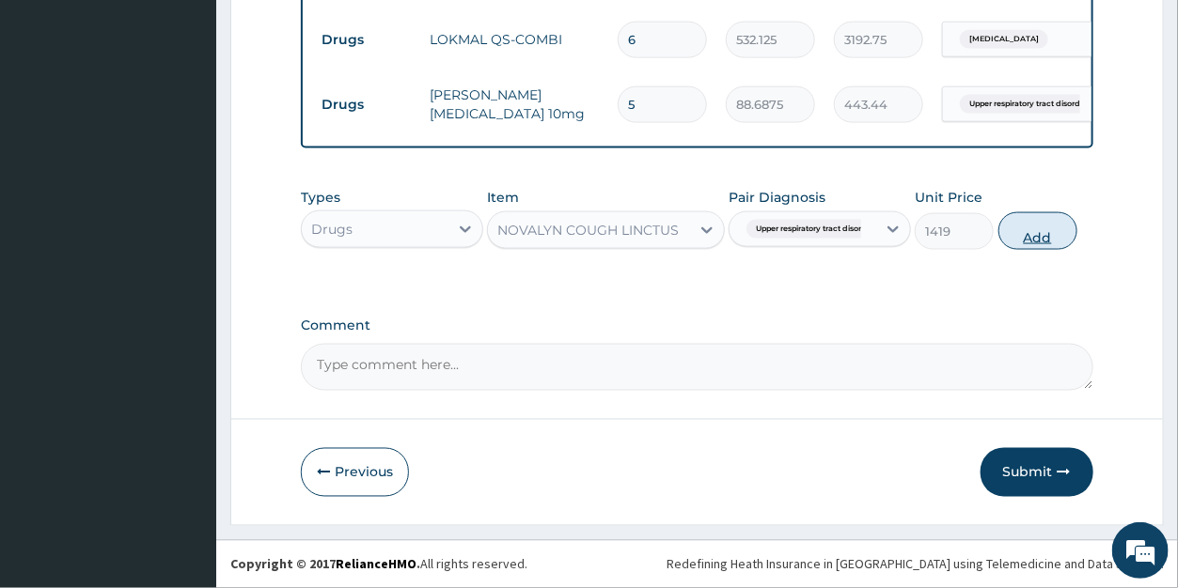
click at [1036, 235] on button "Add" at bounding box center [1037, 231] width 79 height 38
type input "0"
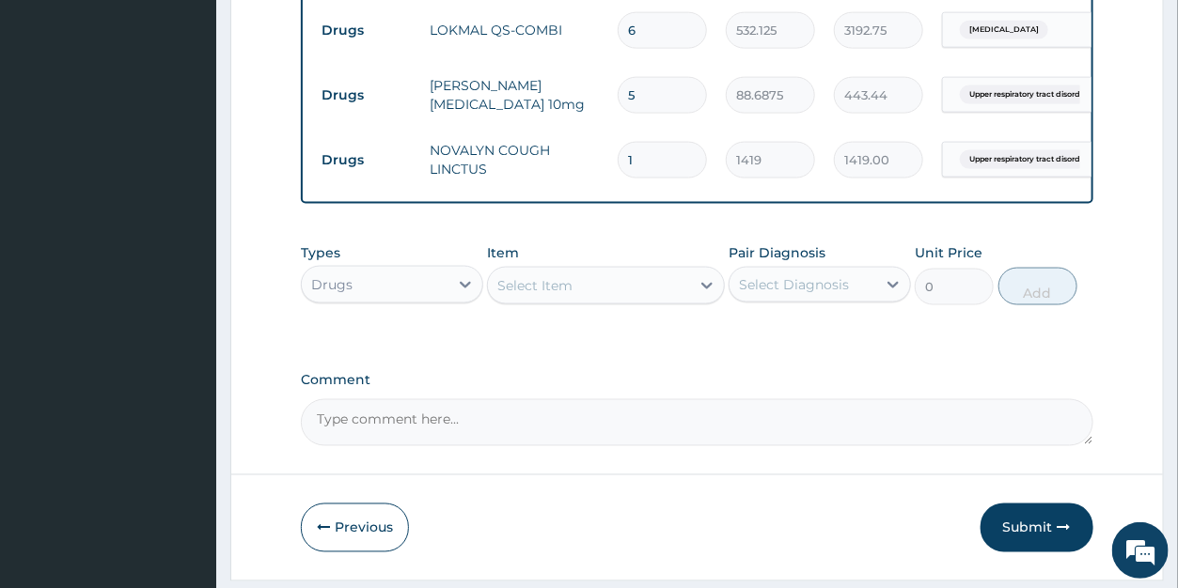
click at [541, 295] on div "Select Item" at bounding box center [534, 285] width 75 height 19
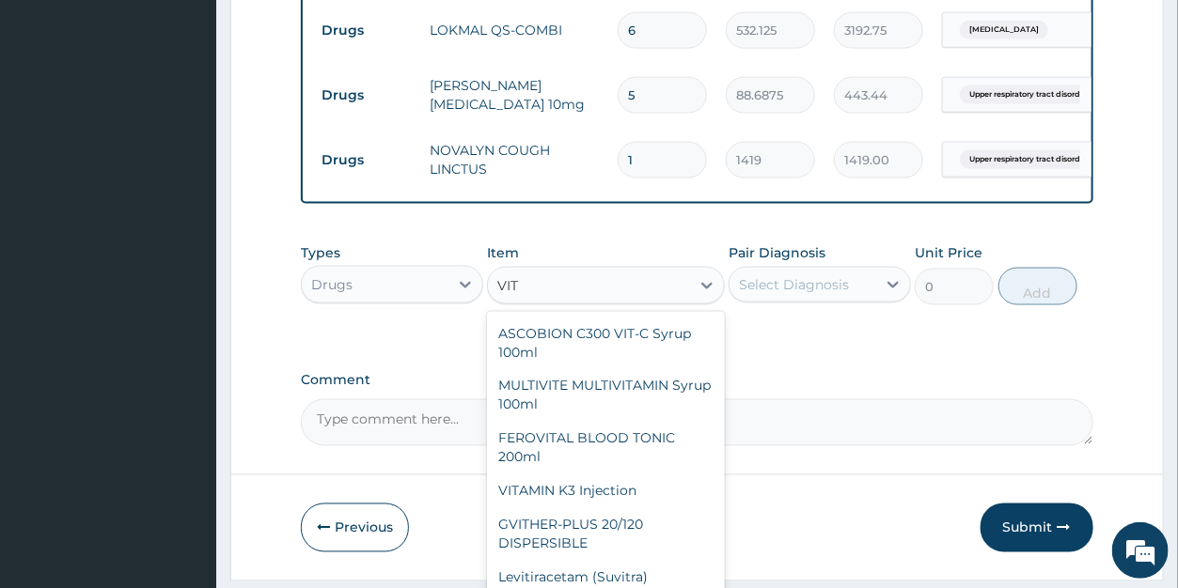
scroll to position [1017, 0]
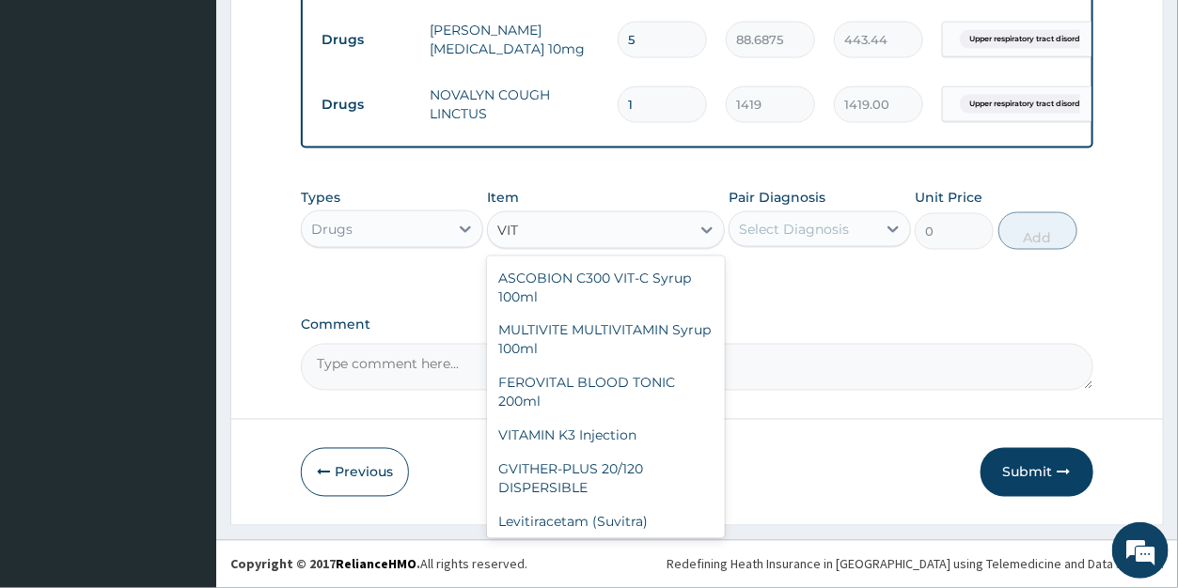
type input "VIT"
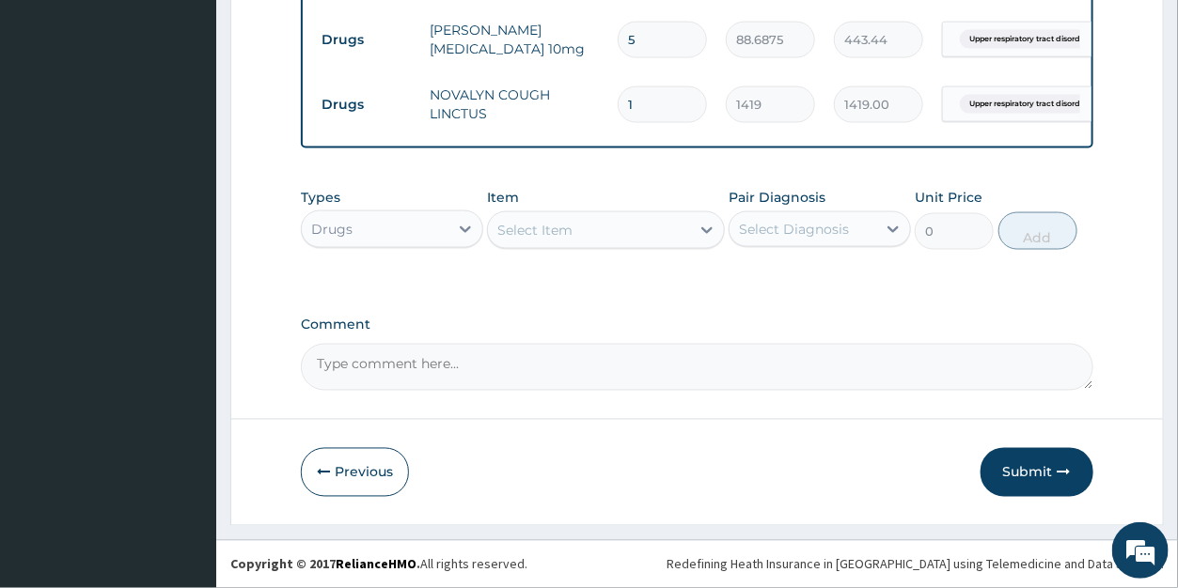
click at [827, 463] on div "Previous Submit" at bounding box center [697, 472] width 792 height 49
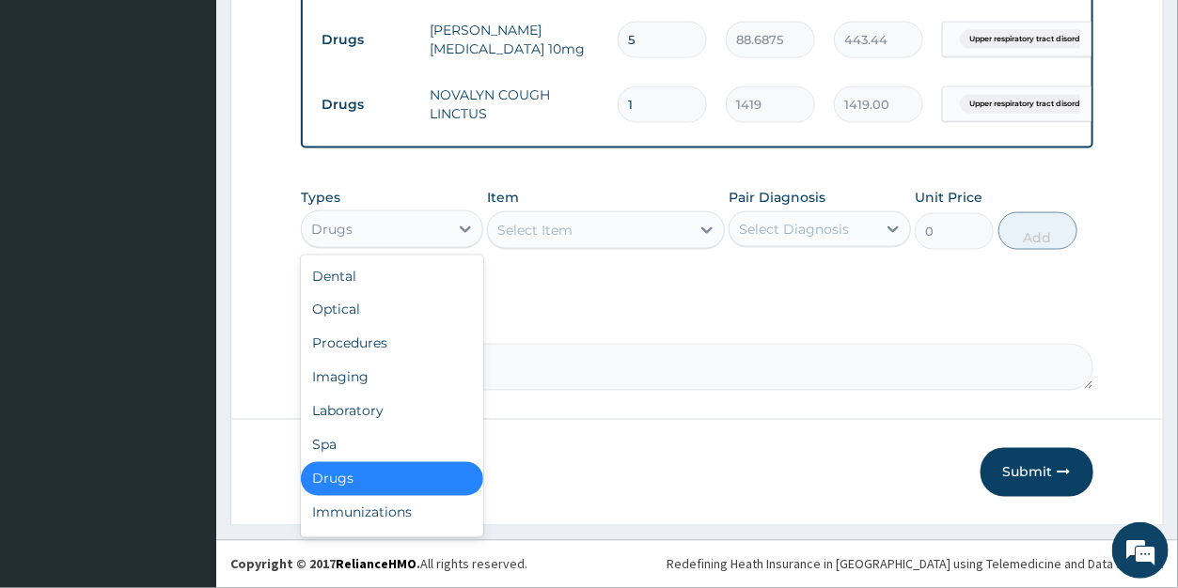
click at [381, 236] on div "Drugs" at bounding box center [375, 229] width 147 height 30
click at [374, 348] on div "Procedures" at bounding box center [392, 344] width 182 height 34
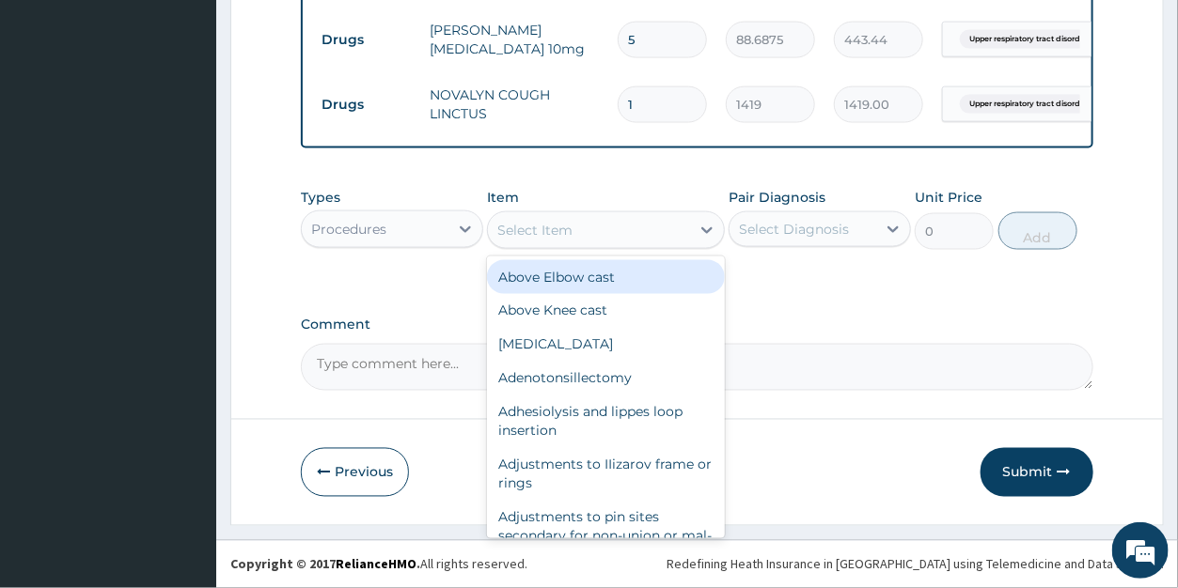
click at [600, 242] on div "Select Item" at bounding box center [589, 230] width 202 height 30
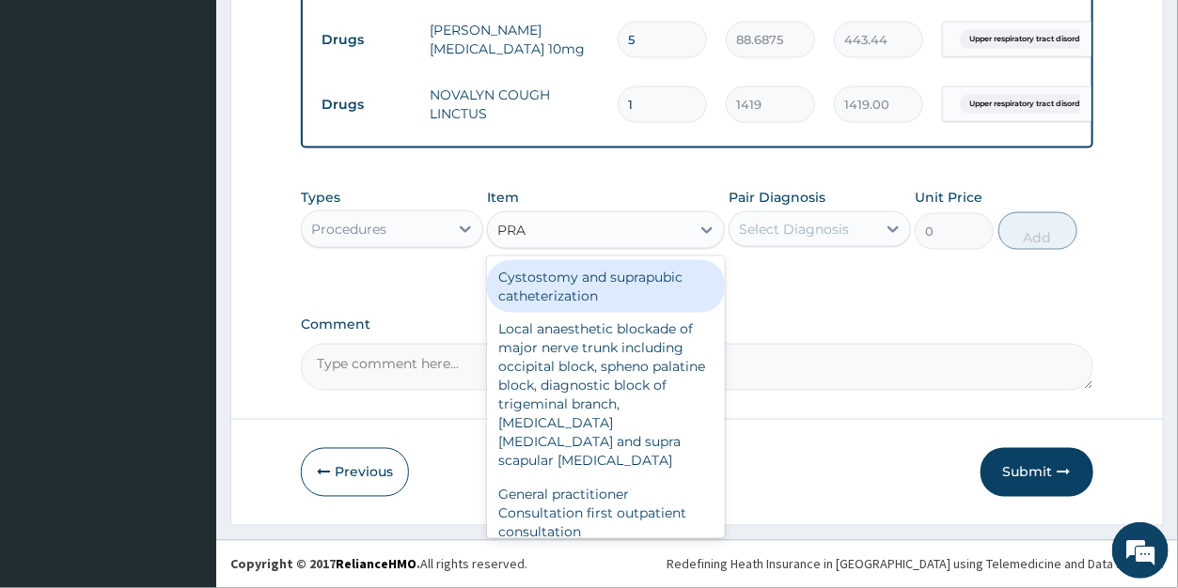
type input "PRAC"
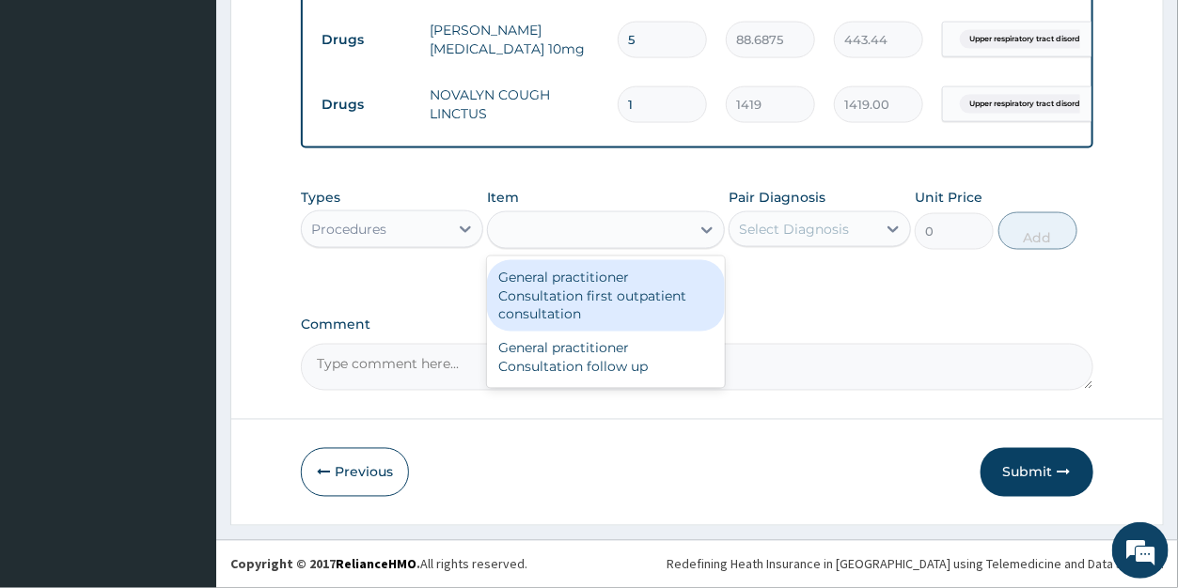
type input "3547.5"
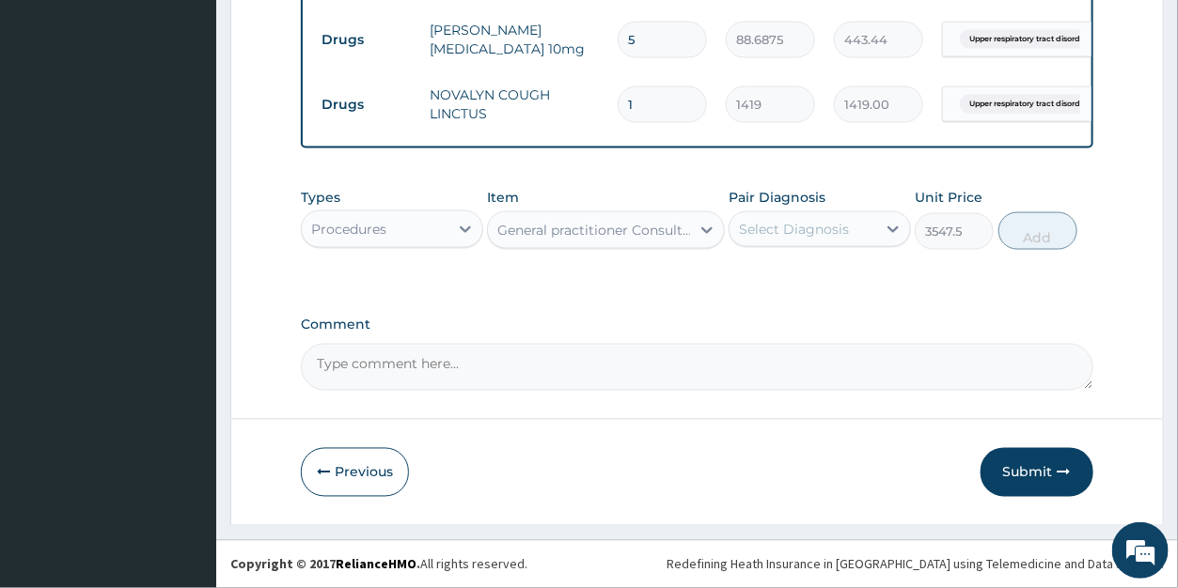
click at [789, 228] on div "Select Diagnosis" at bounding box center [794, 229] width 110 height 19
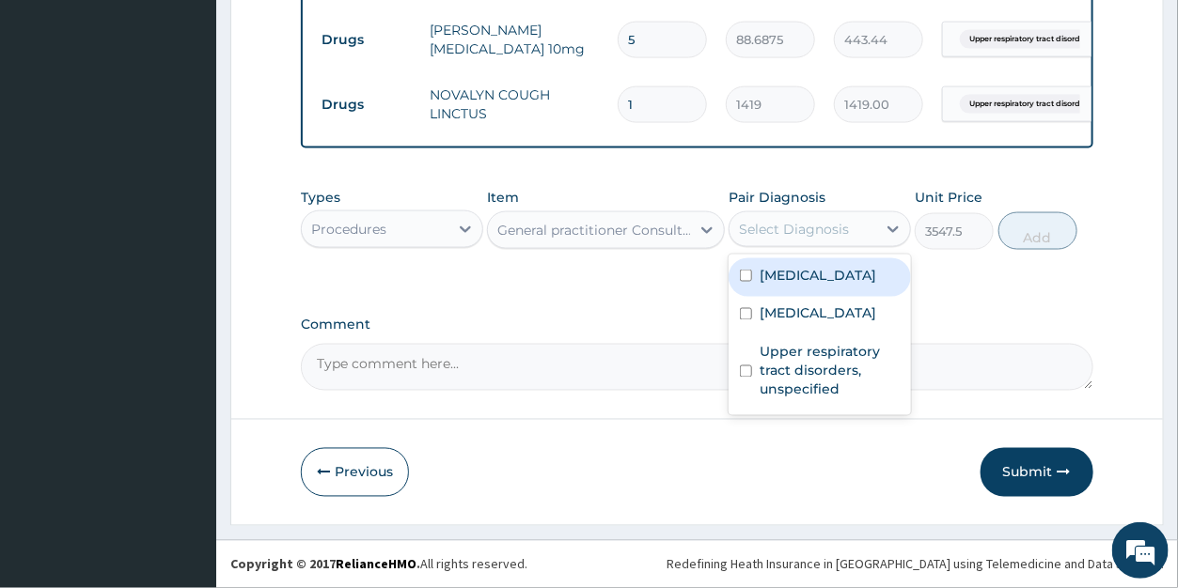
click at [792, 285] on label "Essential hypertension" at bounding box center [818, 275] width 117 height 19
checkbox input "true"
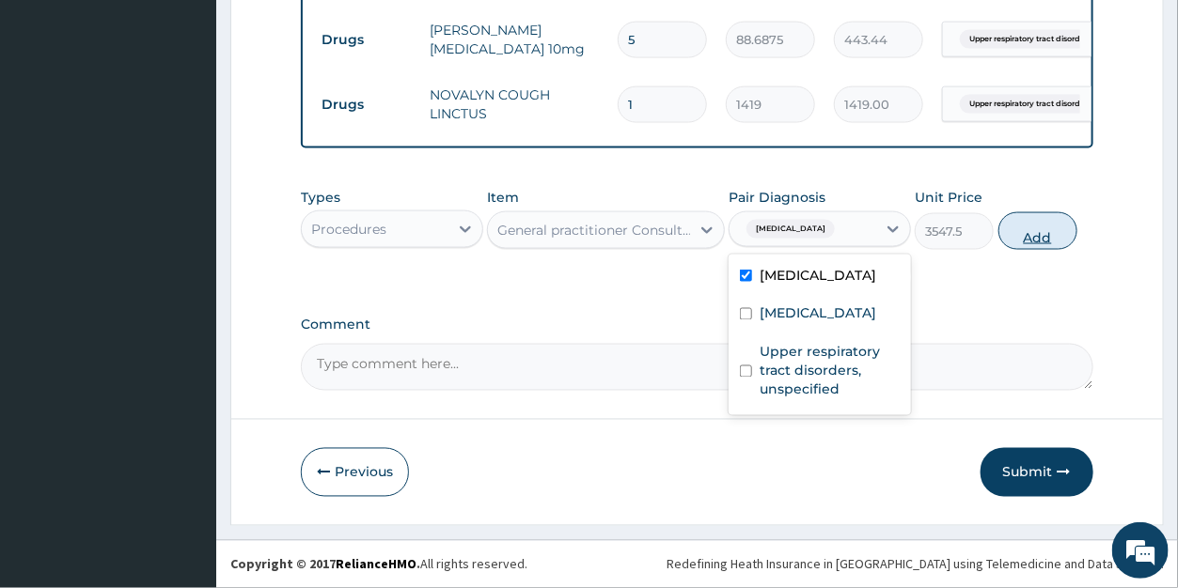
click at [1023, 240] on button "Add" at bounding box center [1037, 231] width 79 height 38
type input "0"
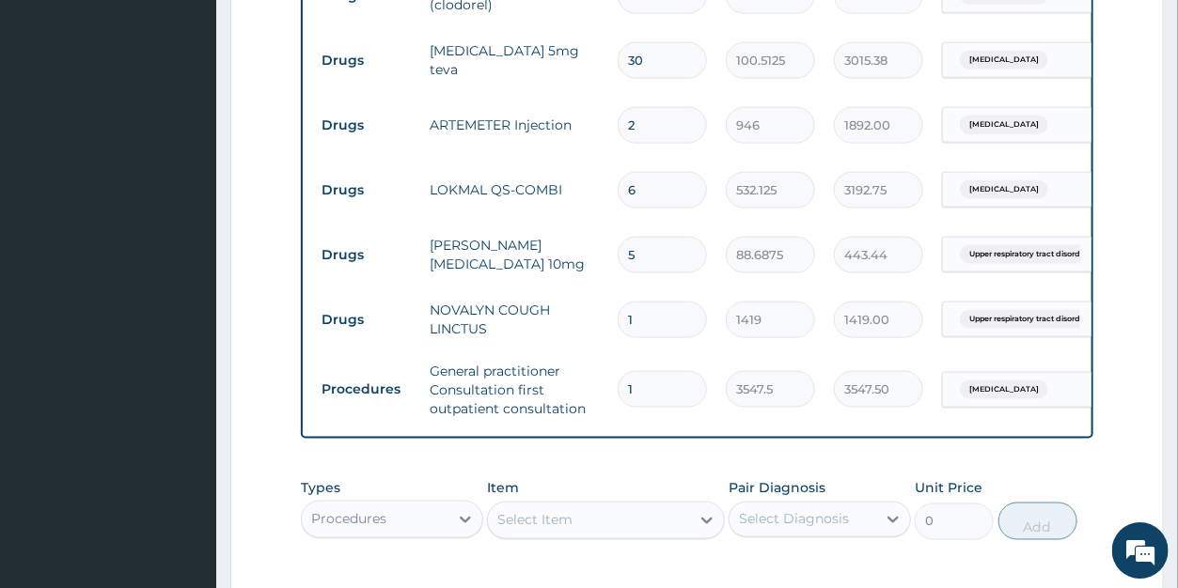
scroll to position [895, 0]
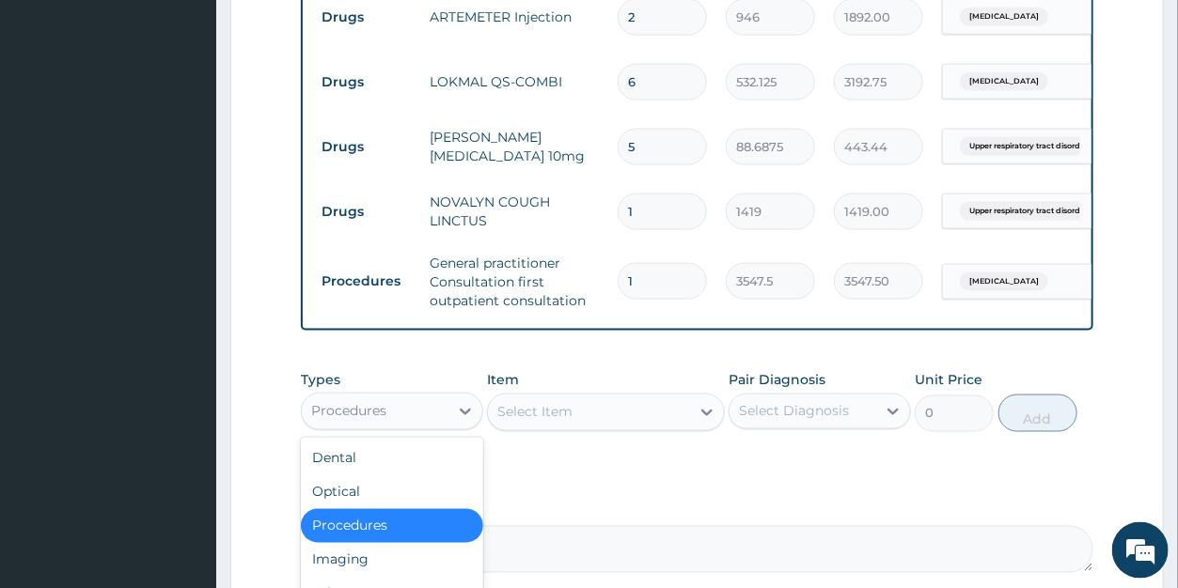
click at [403, 427] on div "Procedures" at bounding box center [375, 412] width 147 height 30
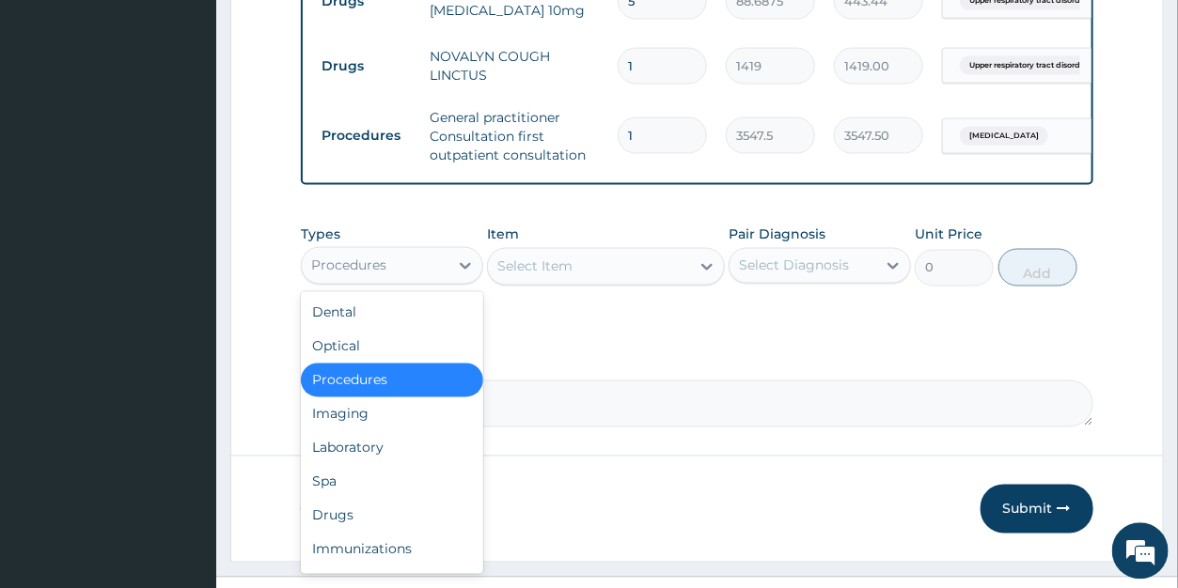
scroll to position [1093, 0]
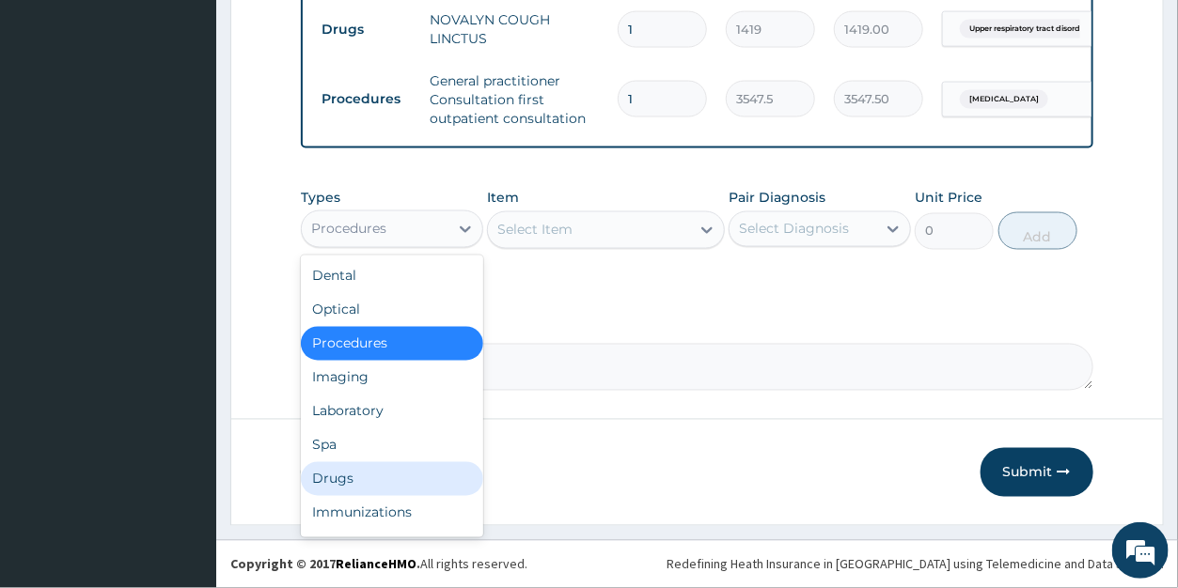
click at [334, 482] on div "Drugs" at bounding box center [392, 480] width 182 height 34
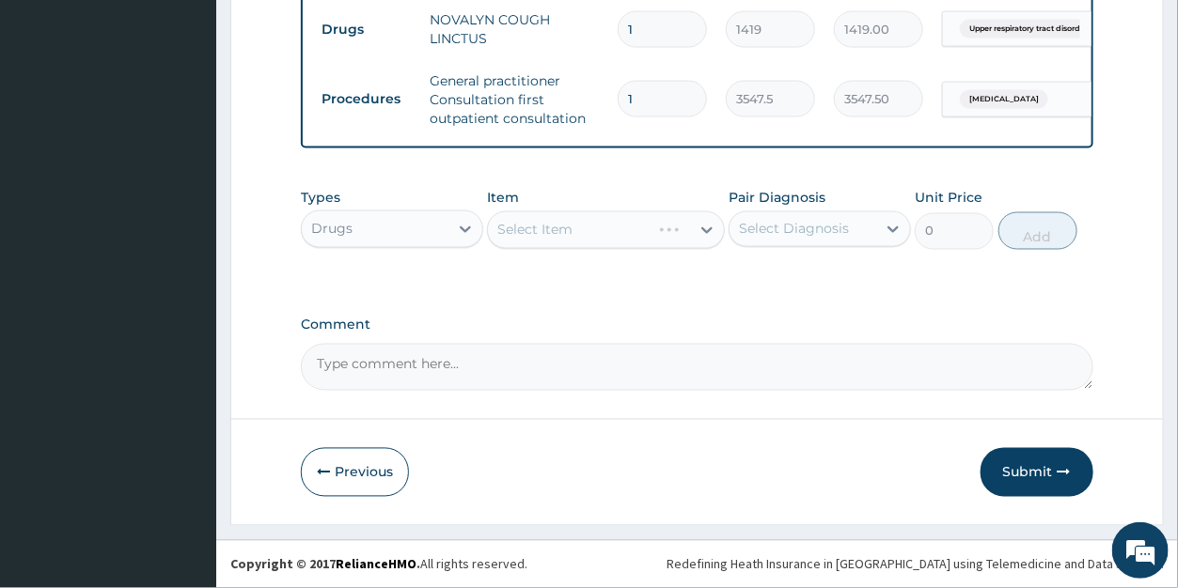
click at [585, 236] on div "Select Item" at bounding box center [606, 231] width 238 height 38
click at [581, 205] on div "Item Select Item" at bounding box center [606, 219] width 238 height 62
click at [584, 227] on div "Select Item" at bounding box center [589, 230] width 202 height 30
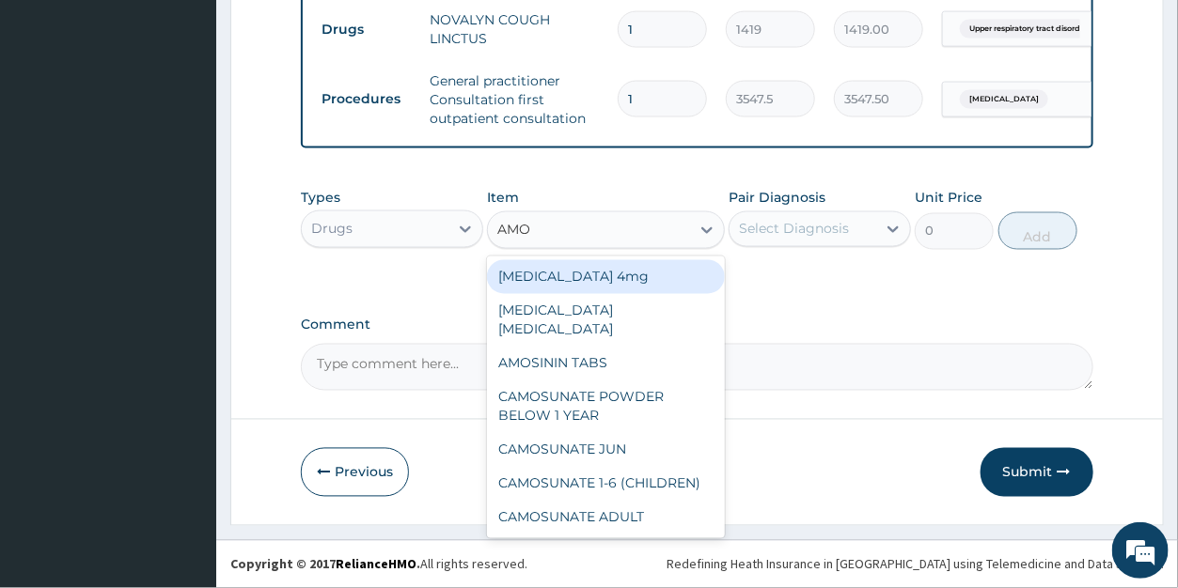
type input "AMOX"
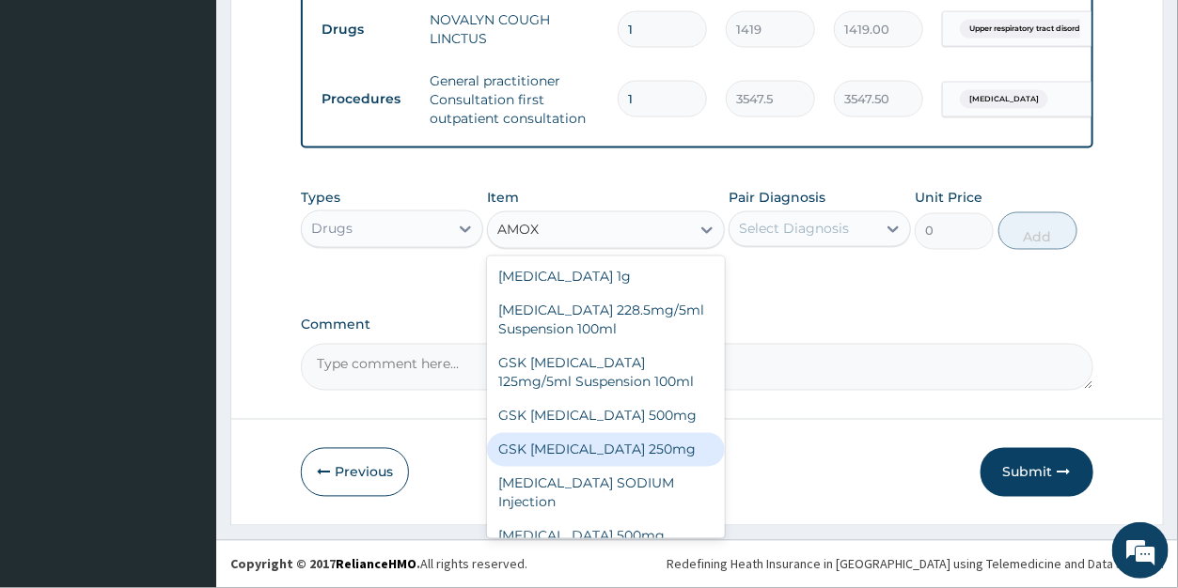
scroll to position [53, 0]
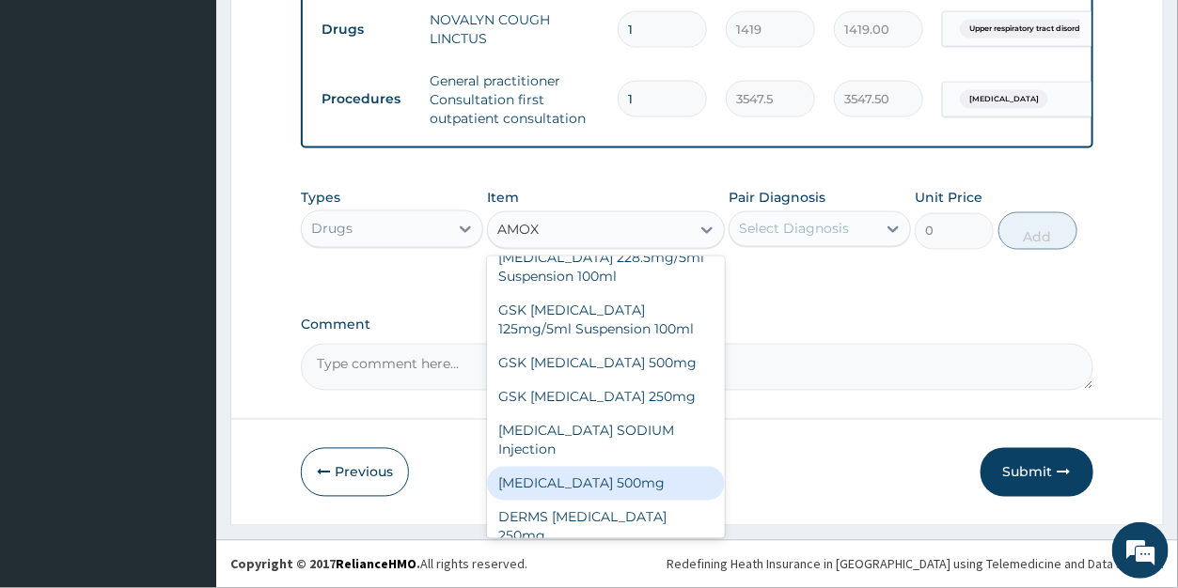
click at [603, 489] on div "AMOXICILLIN 500mg" at bounding box center [606, 484] width 238 height 34
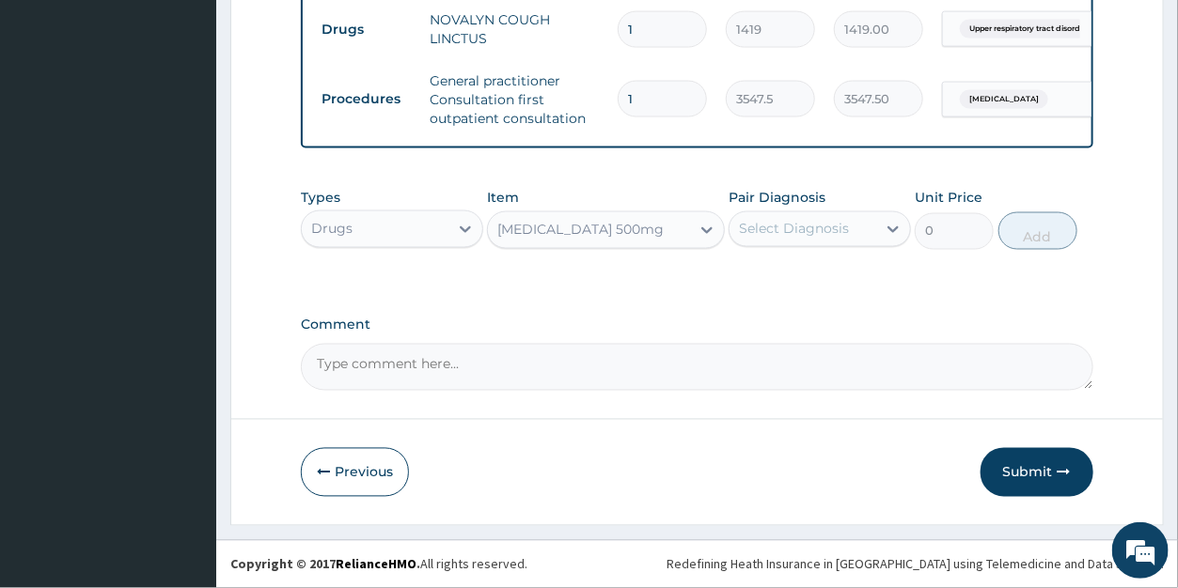
type input "70.95"
click at [799, 240] on div "Select Diagnosis" at bounding box center [803, 229] width 147 height 30
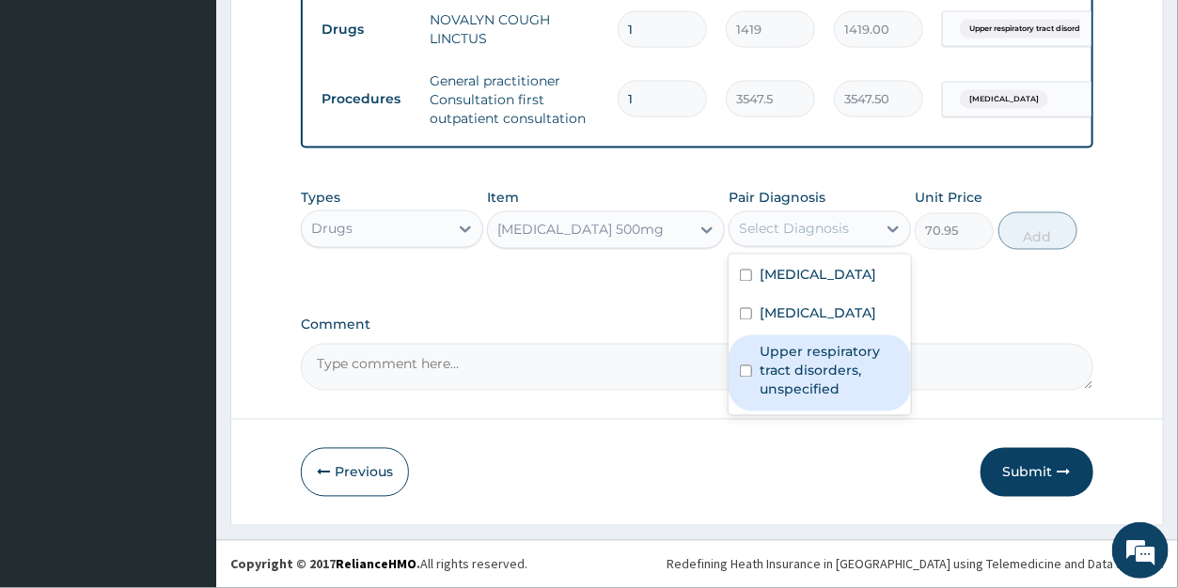
click at [788, 385] on label "Upper respiratory tract disorders, unspecified" at bounding box center [830, 371] width 140 height 56
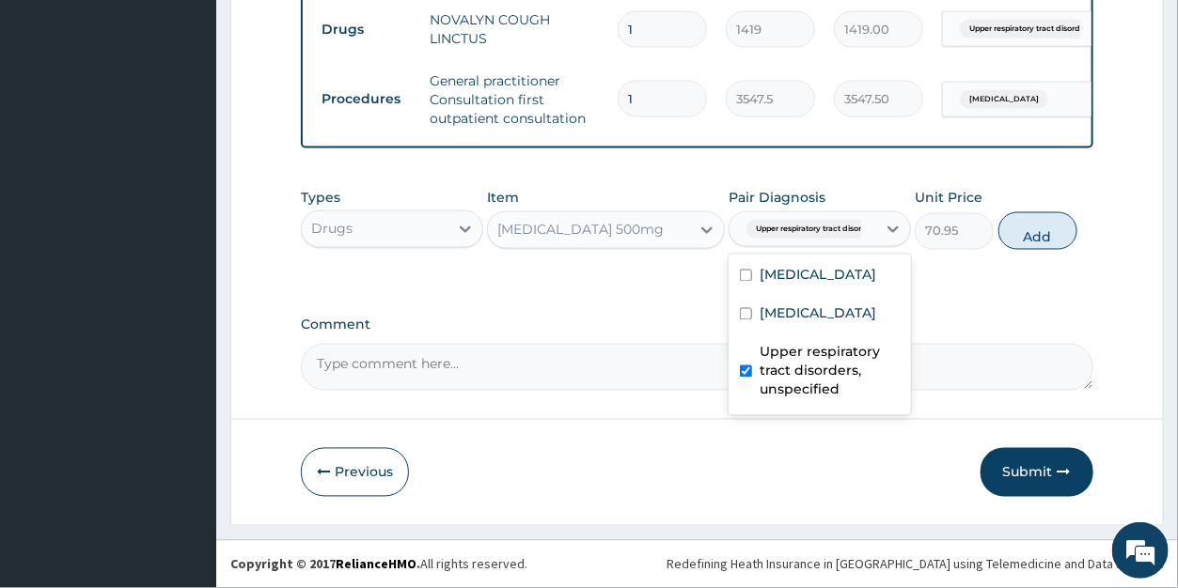
checkbox input "true"
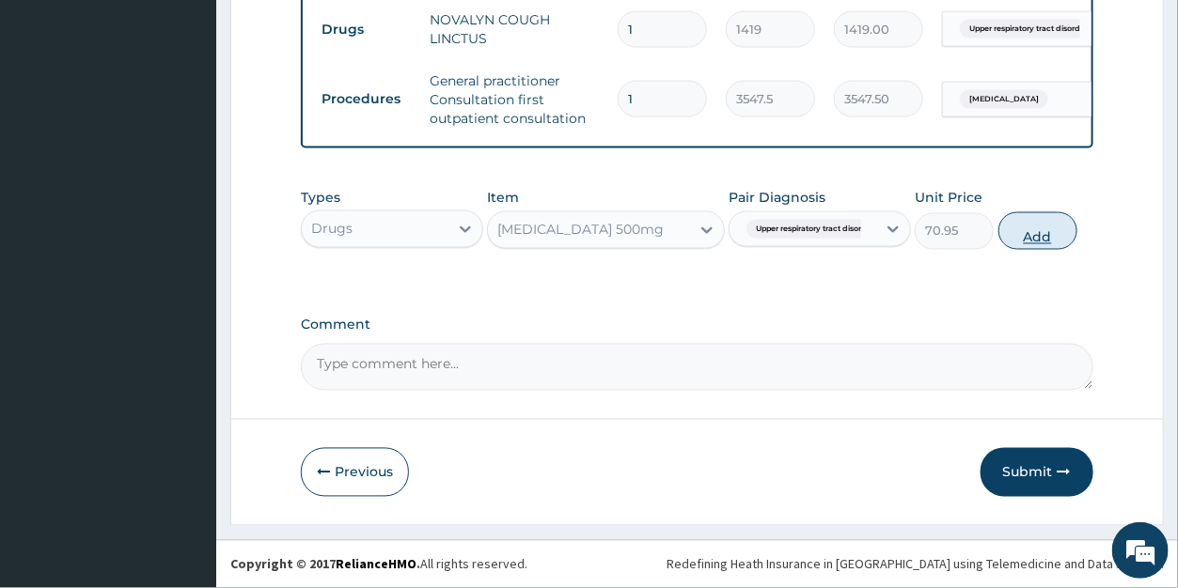
click at [1038, 227] on button "Add" at bounding box center [1037, 231] width 79 height 38
type input "0"
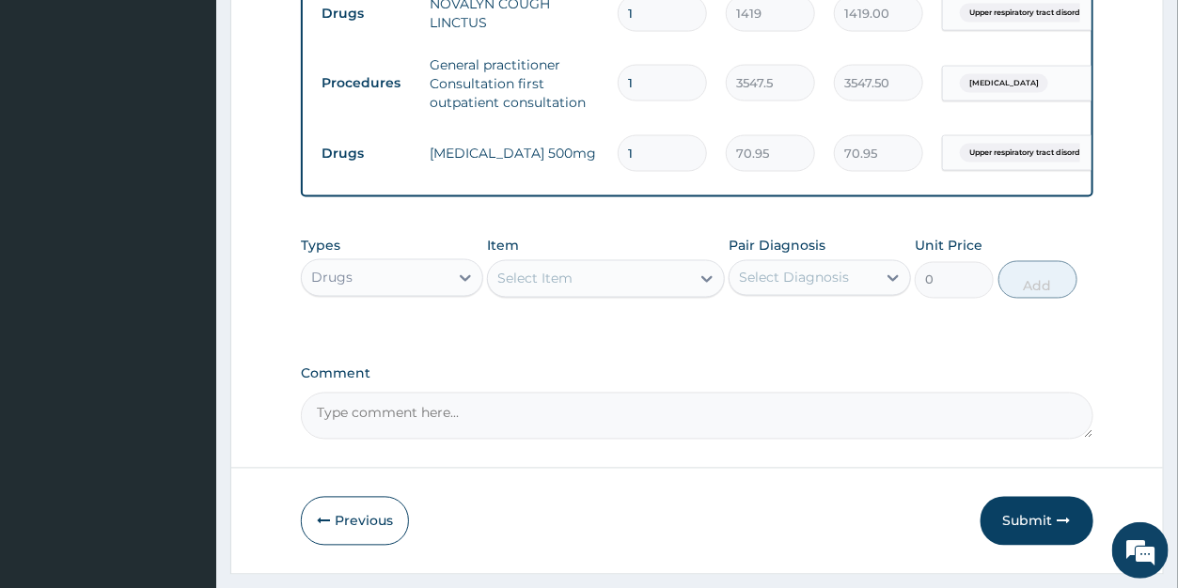
click at [641, 149] on input "1" at bounding box center [662, 153] width 89 height 37
type input "15"
type input "1064.25"
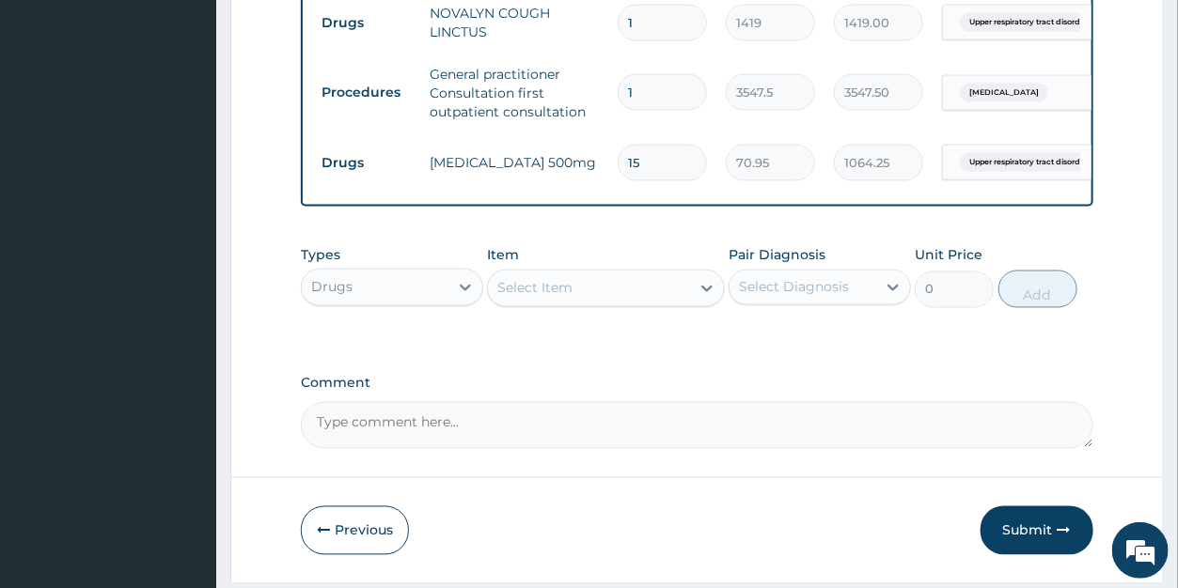
scroll to position [1158, 0]
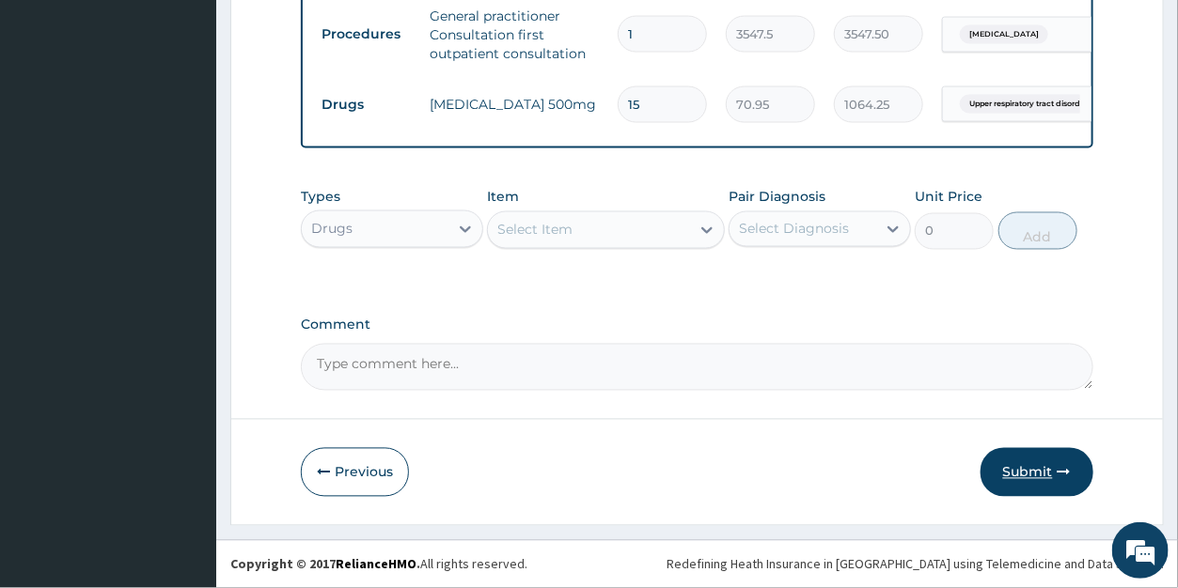
type input "15"
click at [1026, 476] on button "Submit" at bounding box center [1037, 472] width 113 height 49
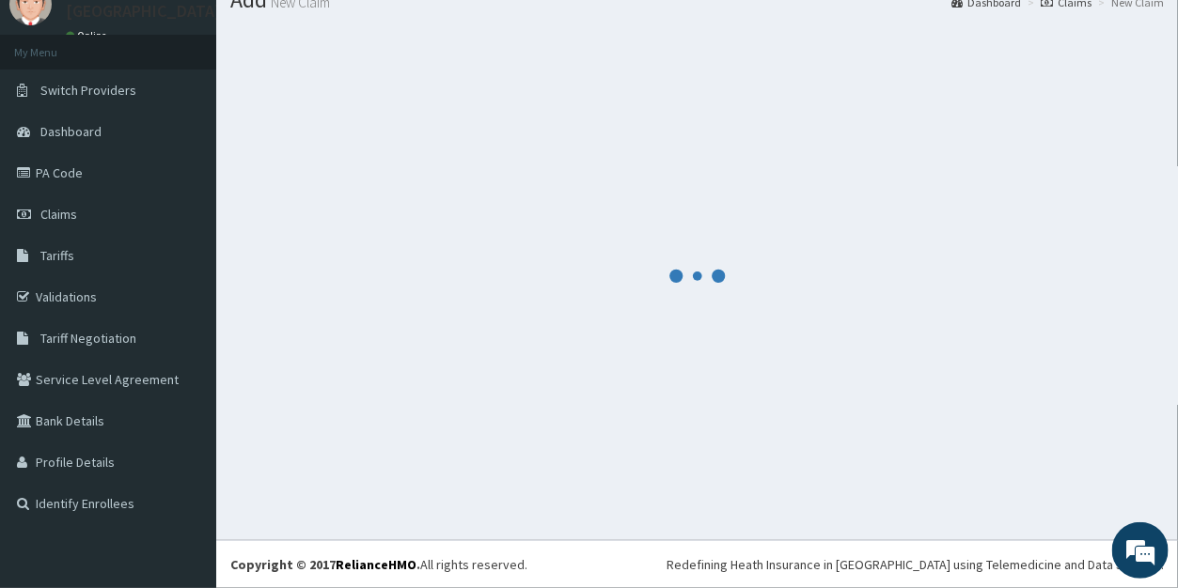
scroll to position [73, 0]
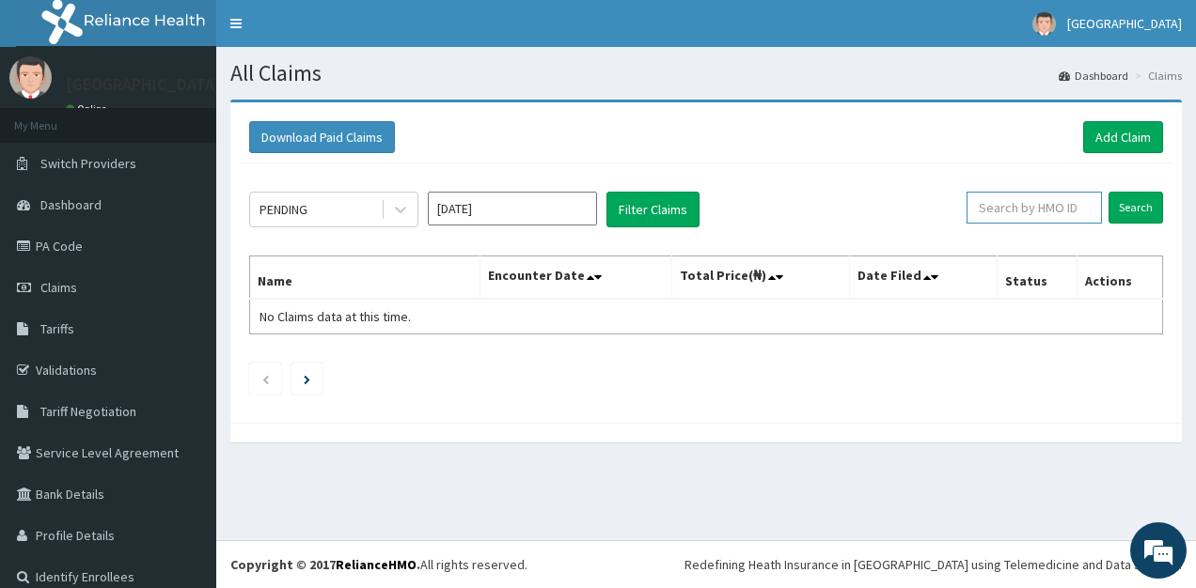
click at [998, 204] on input "text" at bounding box center [1033, 208] width 135 height 32
type input "FBL/10252/A"
click at [1114, 194] on input "Search" at bounding box center [1135, 208] width 55 height 32
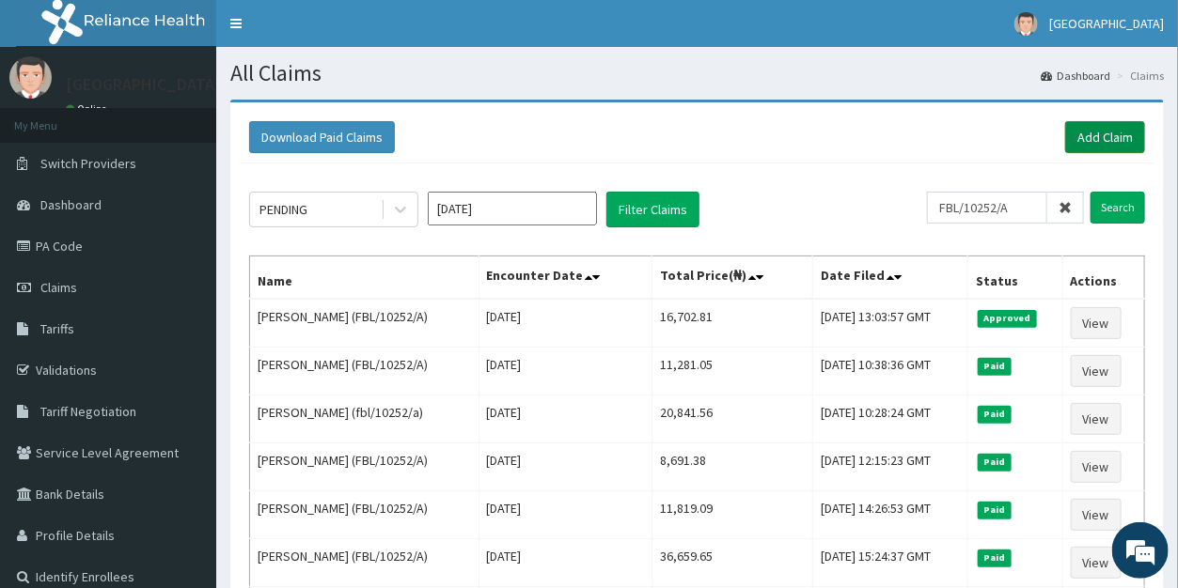
click at [1106, 133] on link "Add Claim" at bounding box center [1105, 137] width 80 height 32
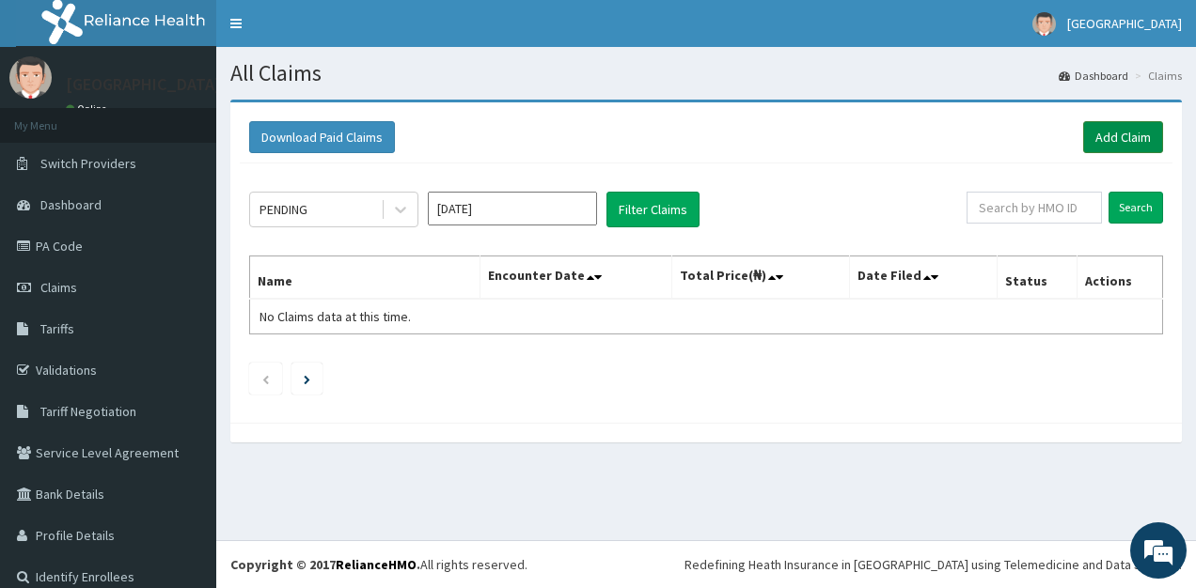
click at [1102, 132] on link "Add Claim" at bounding box center [1123, 137] width 80 height 32
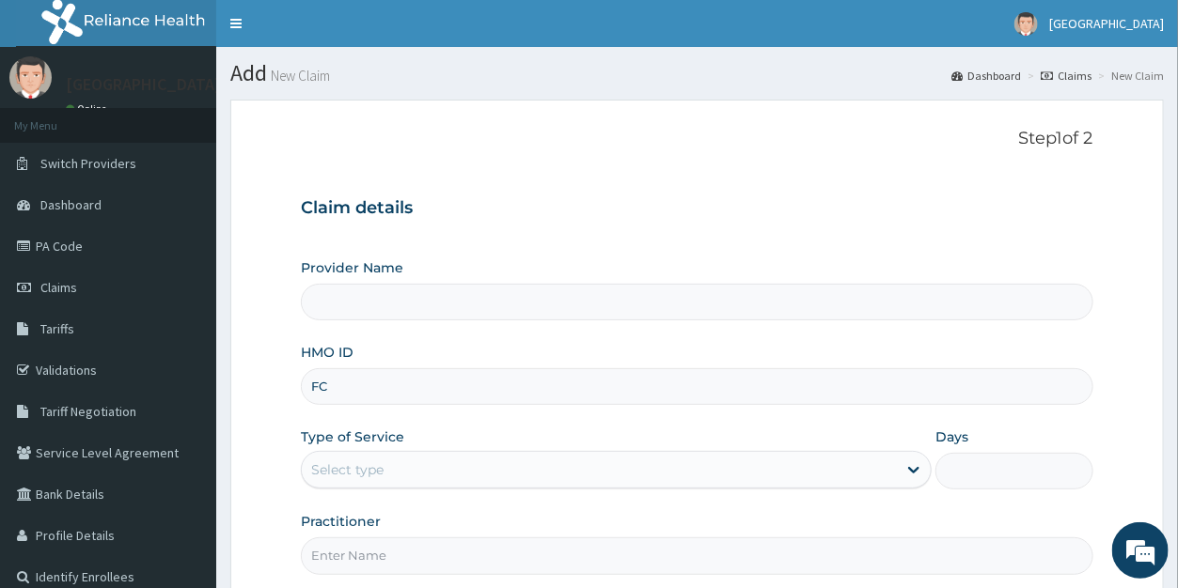
type input "FCC"
type input "[GEOGRAPHIC_DATA]"
type input "FCC/10121/A"
click at [384, 461] on div "Select type" at bounding box center [599, 470] width 595 height 30
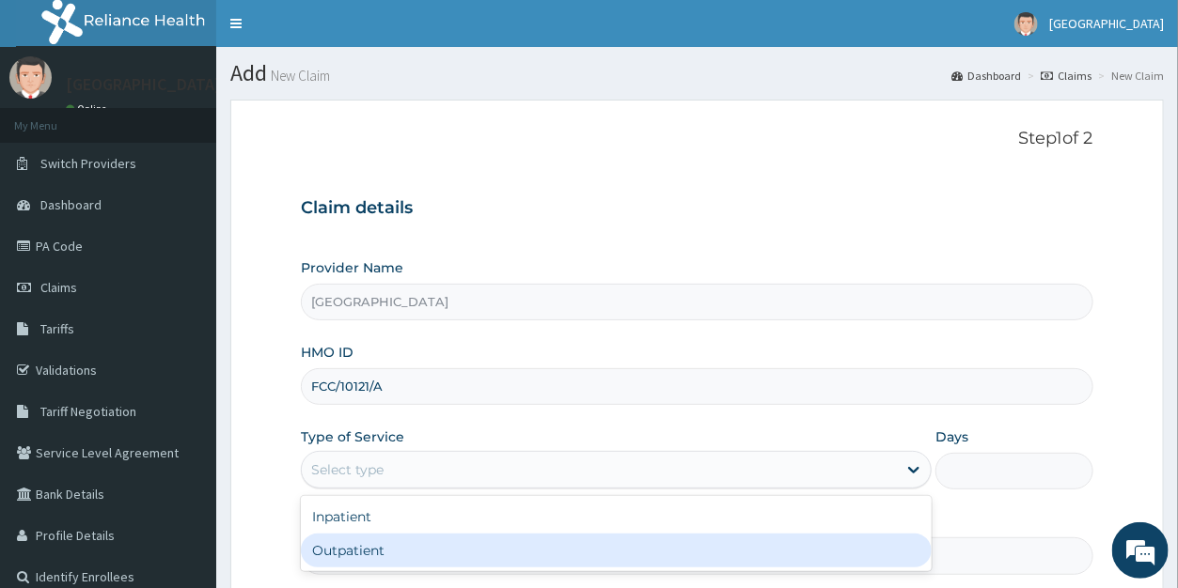
click at [381, 552] on div "Outpatient" at bounding box center [616, 551] width 631 height 34
type input "1"
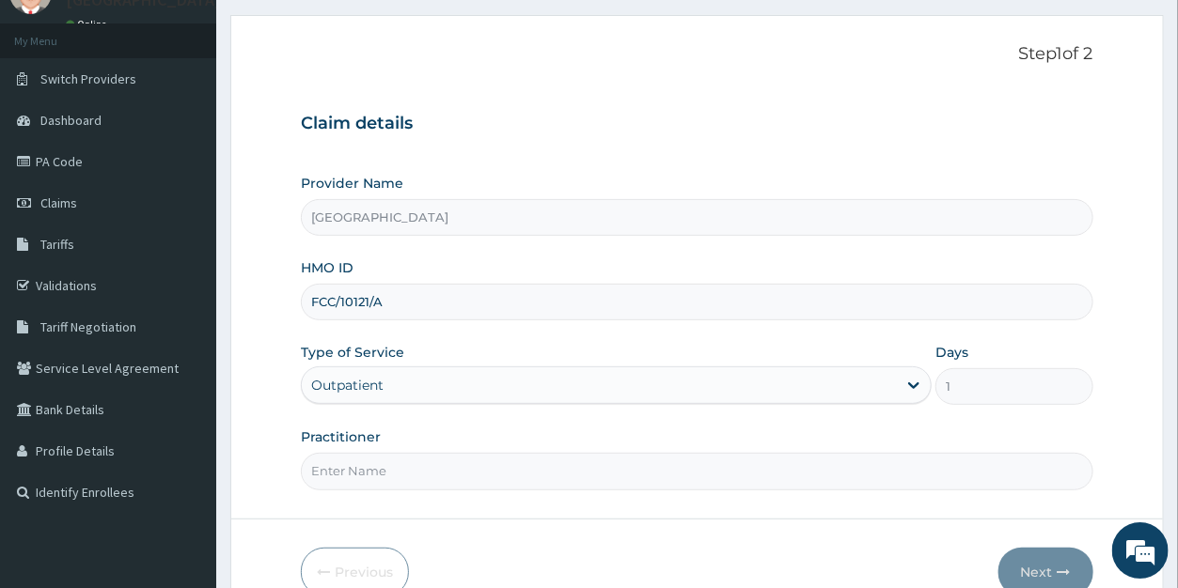
scroll to position [143, 0]
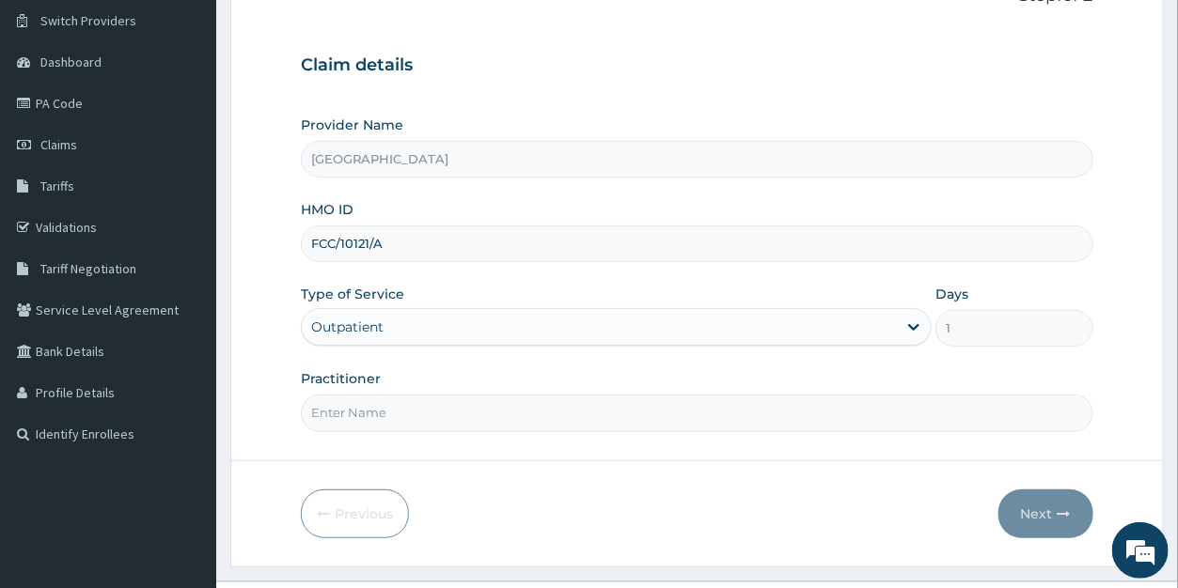
click at [440, 409] on input "Practitioner" at bounding box center [697, 413] width 792 height 37
type input "DR ODUNOWO"
click at [1036, 504] on button "Next" at bounding box center [1045, 514] width 95 height 49
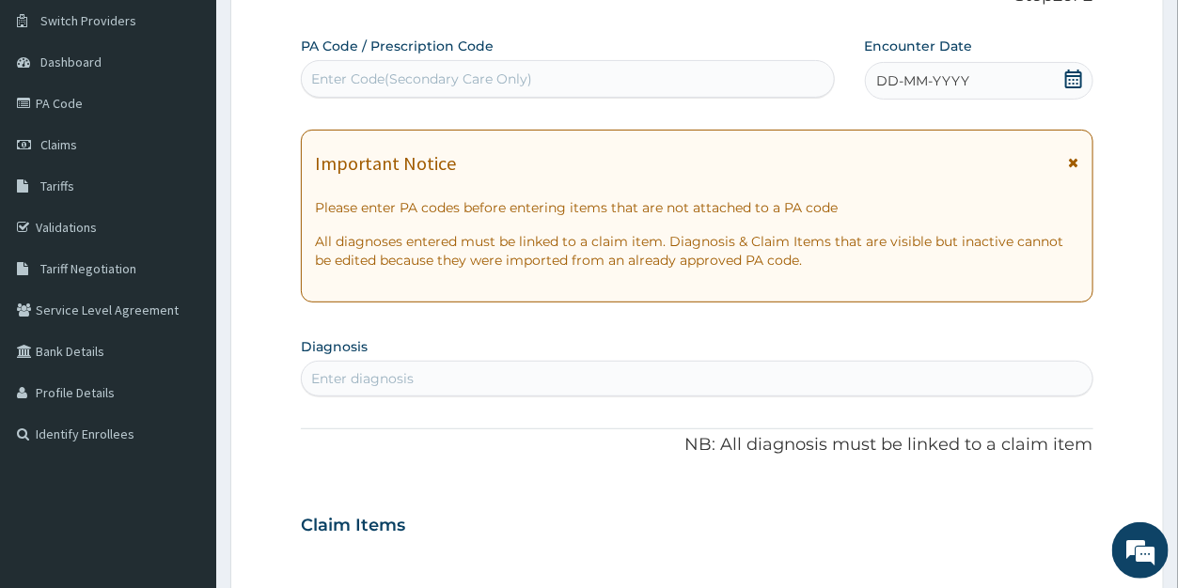
click at [1072, 82] on icon at bounding box center [1073, 79] width 19 height 19
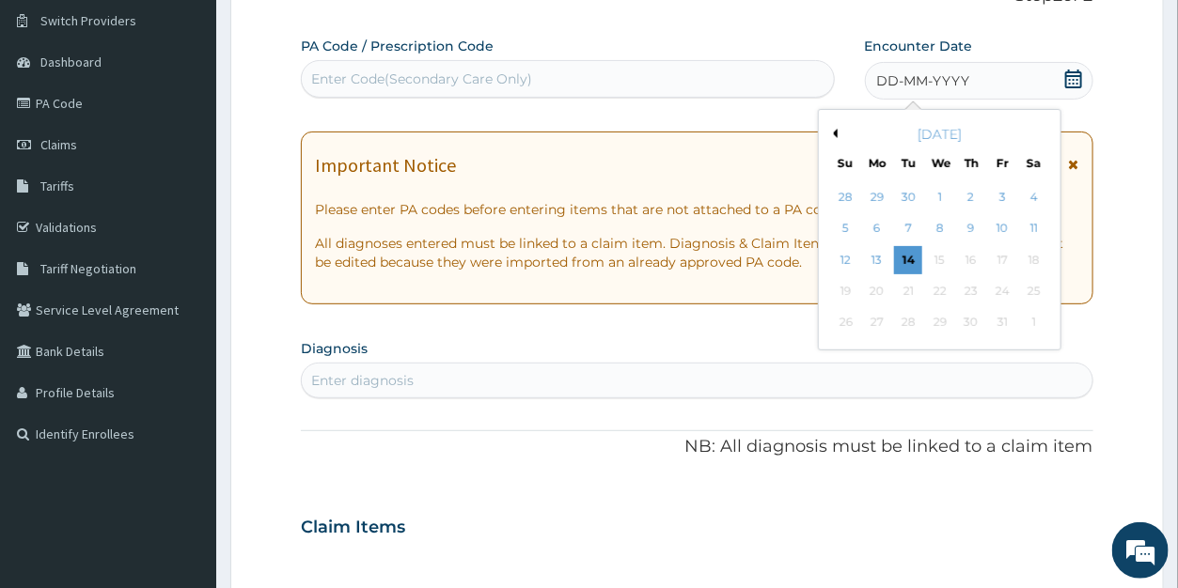
click at [837, 130] on button "Previous Month" at bounding box center [832, 133] width 9 height 9
click at [943, 197] on div "2" at bounding box center [939, 197] width 28 height 28
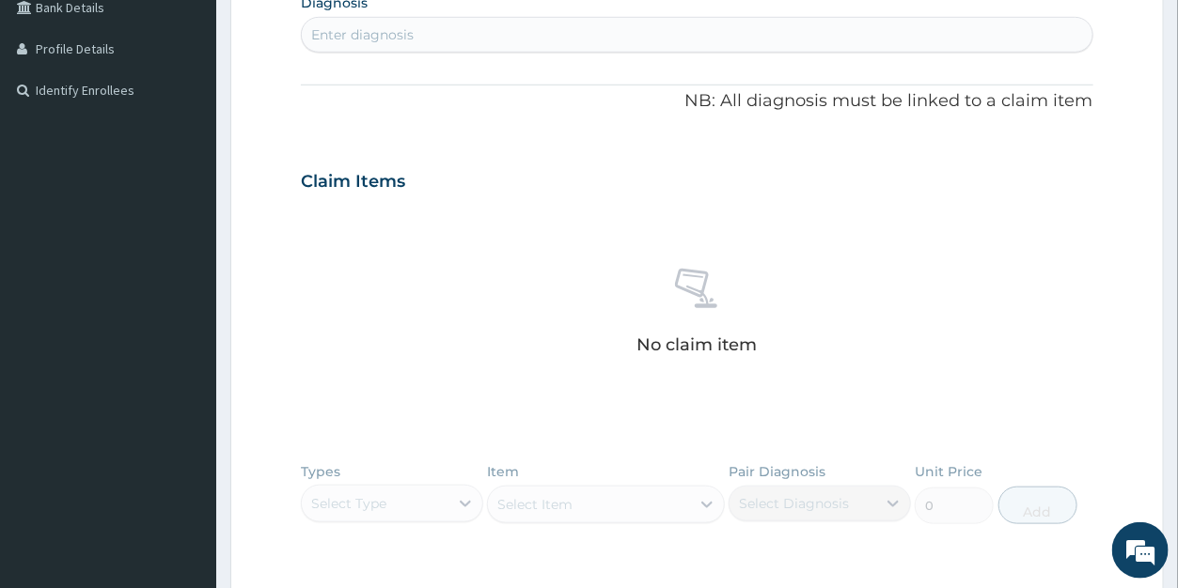
scroll to position [501, 0]
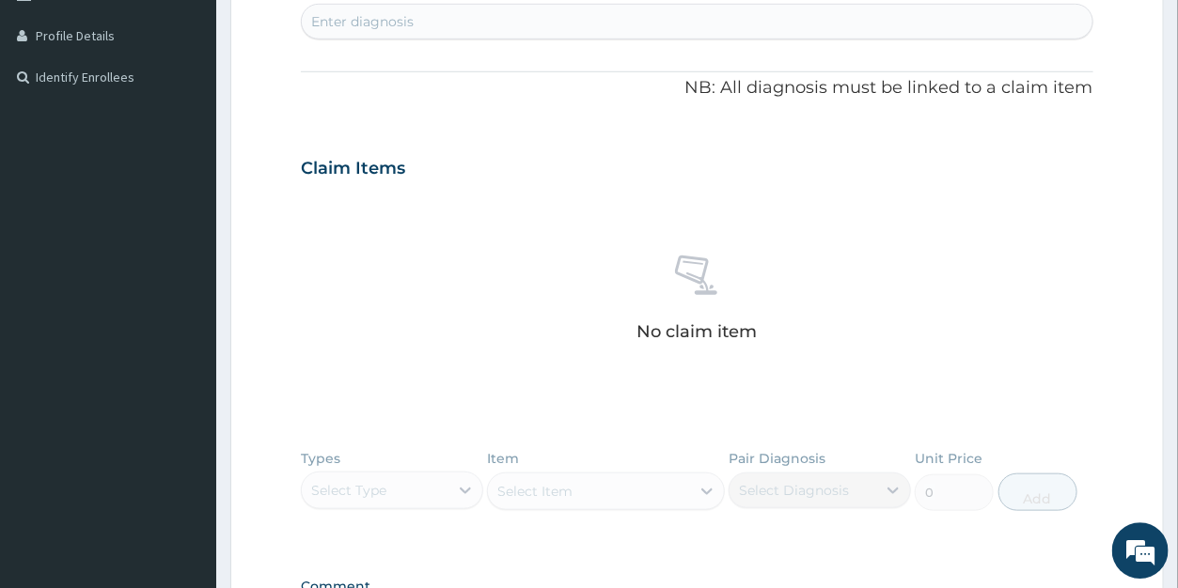
click at [463, 23] on div "Enter diagnosis" at bounding box center [697, 21] width 790 height 30
type input "ACNE"
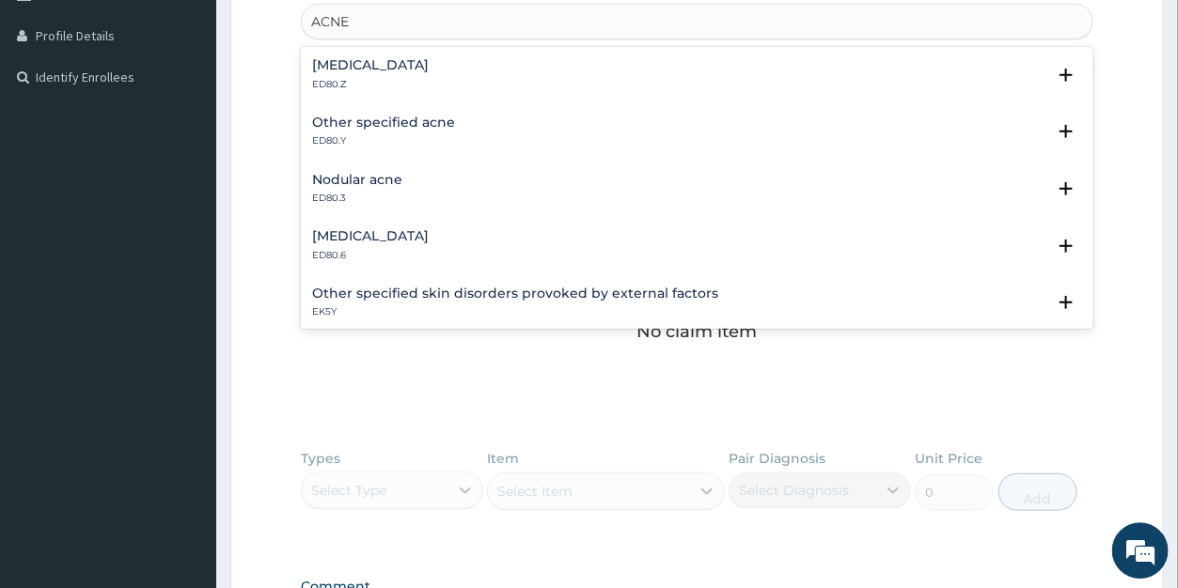
click at [359, 61] on h4 "Acne, unspecified" at bounding box center [370, 64] width 117 height 14
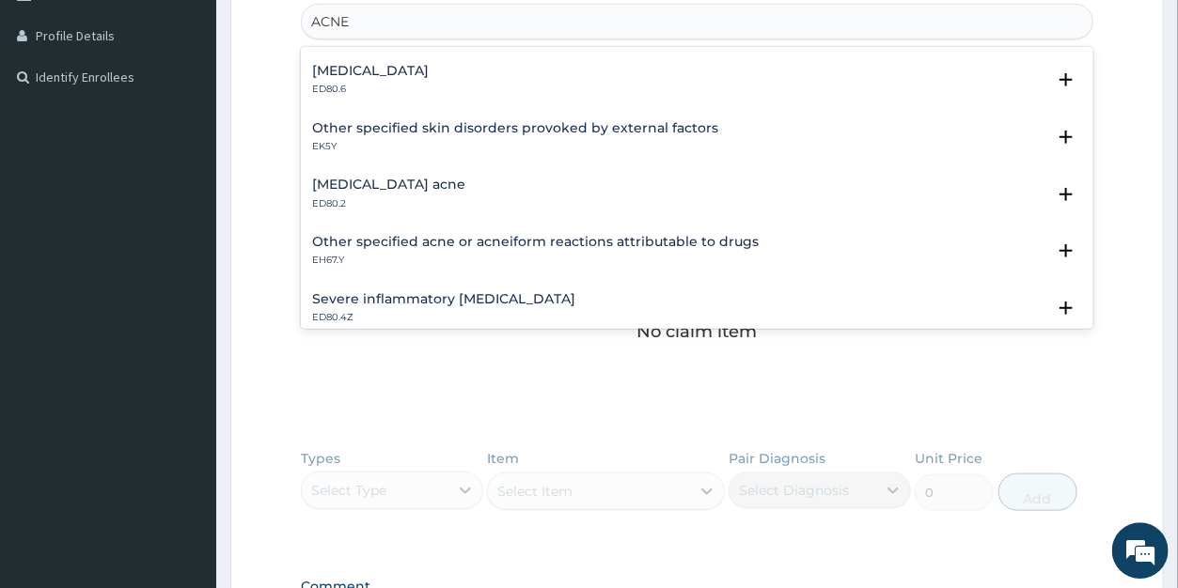
scroll to position [0, 0]
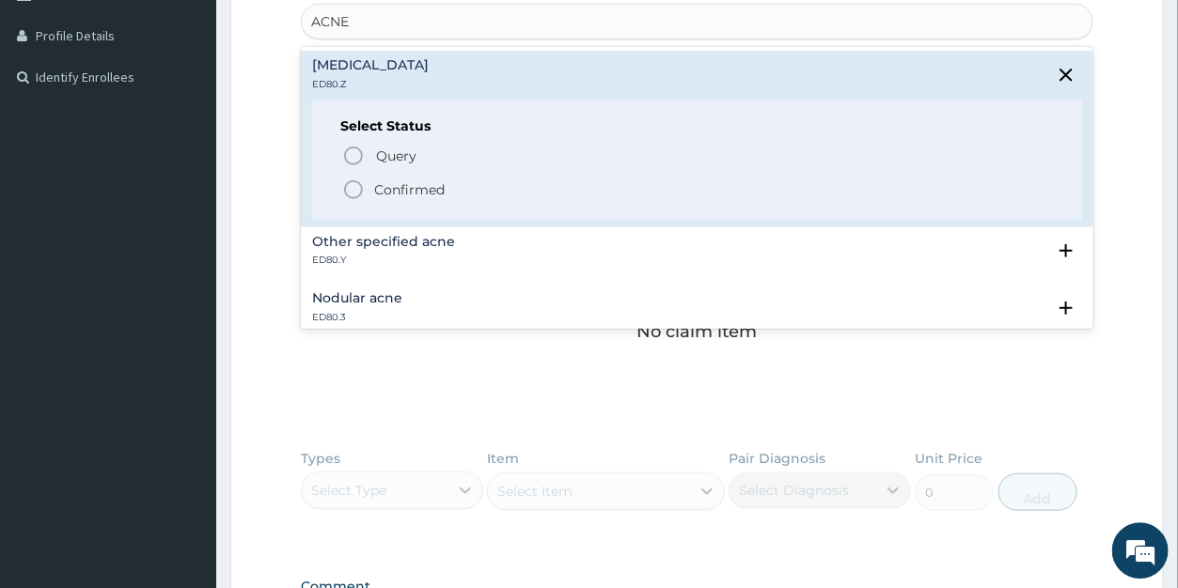
click at [396, 183] on p "Confirmed" at bounding box center [409, 189] width 71 height 19
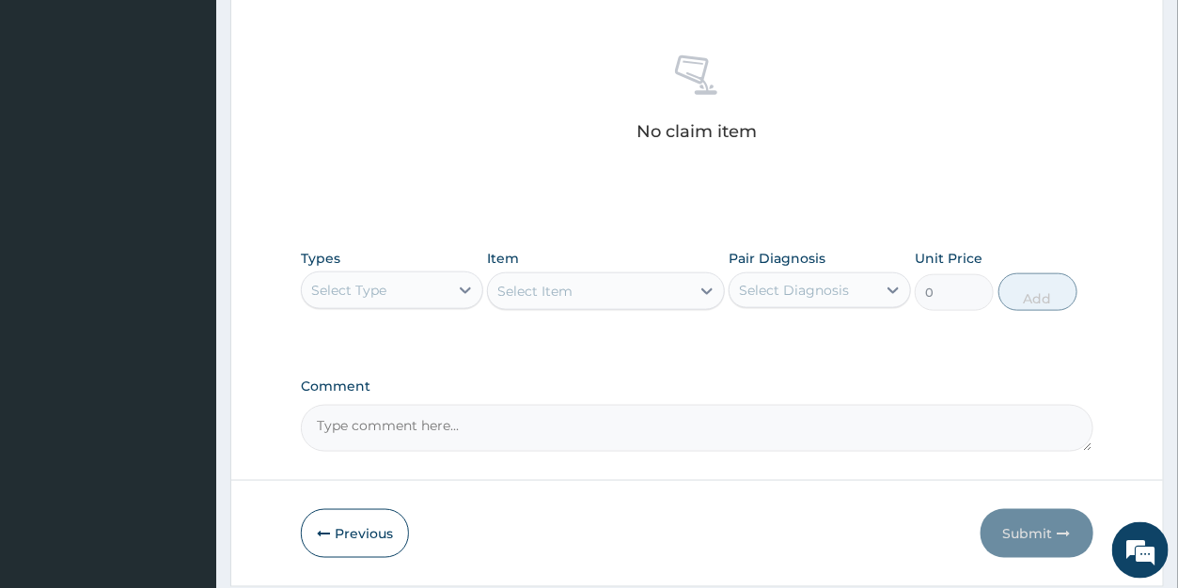
scroll to position [720, 0]
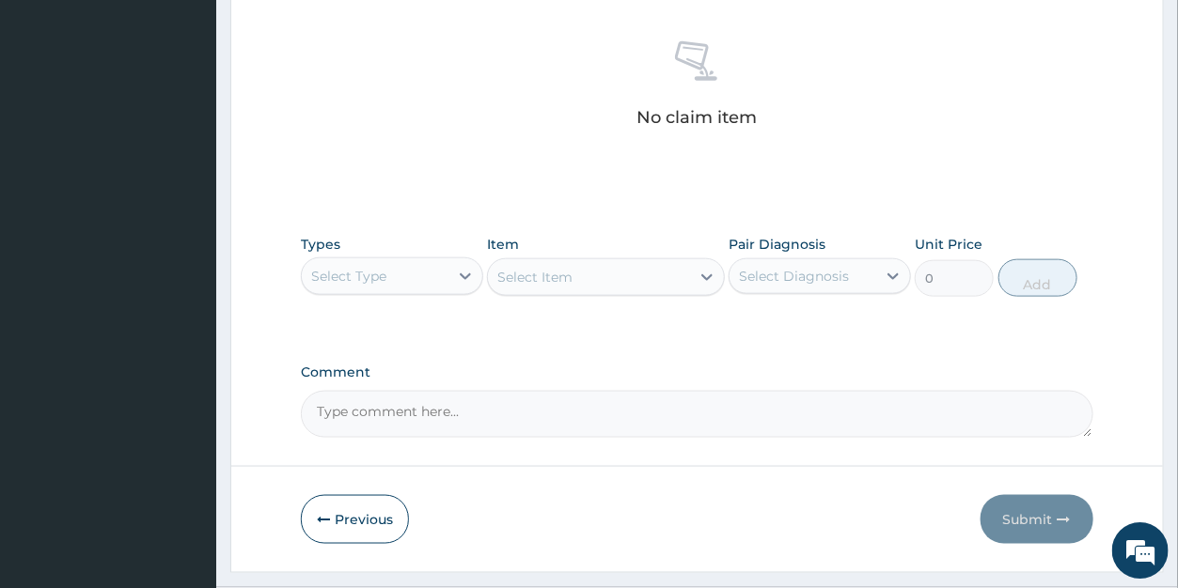
click at [345, 281] on div "Select Type" at bounding box center [348, 276] width 75 height 19
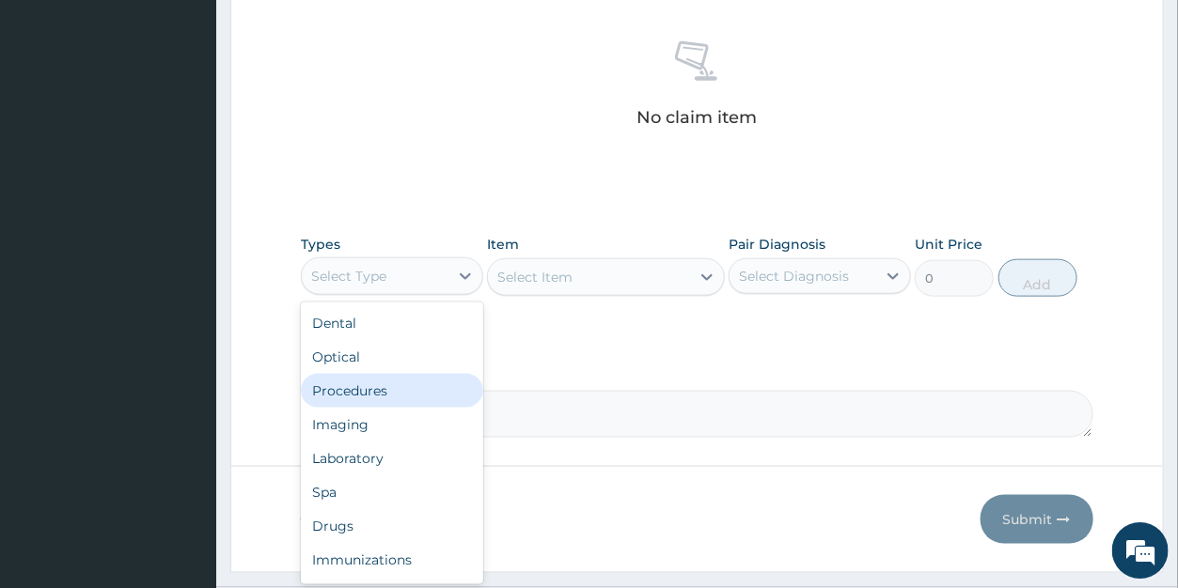
click at [348, 384] on div "Procedures" at bounding box center [392, 391] width 182 height 34
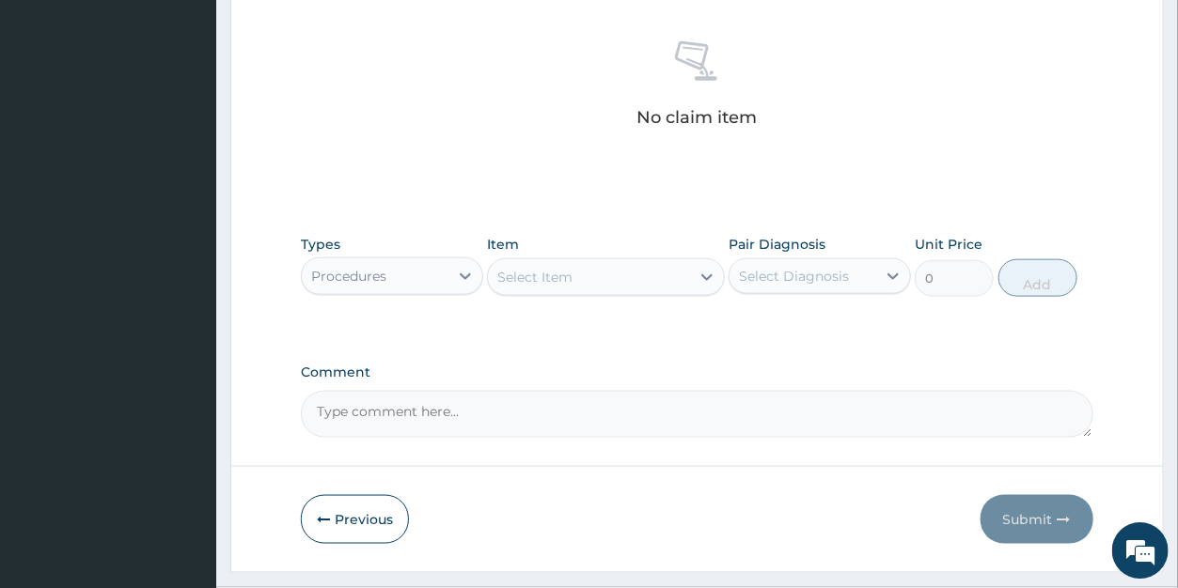
click at [620, 284] on div "Select Item" at bounding box center [589, 277] width 202 height 30
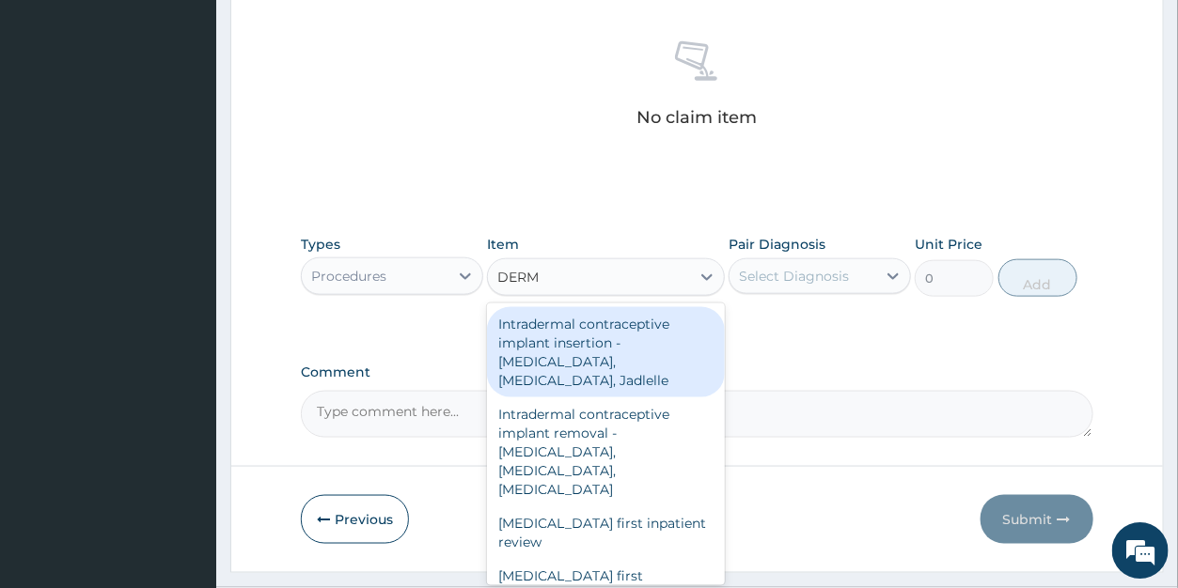
type input "DERMA"
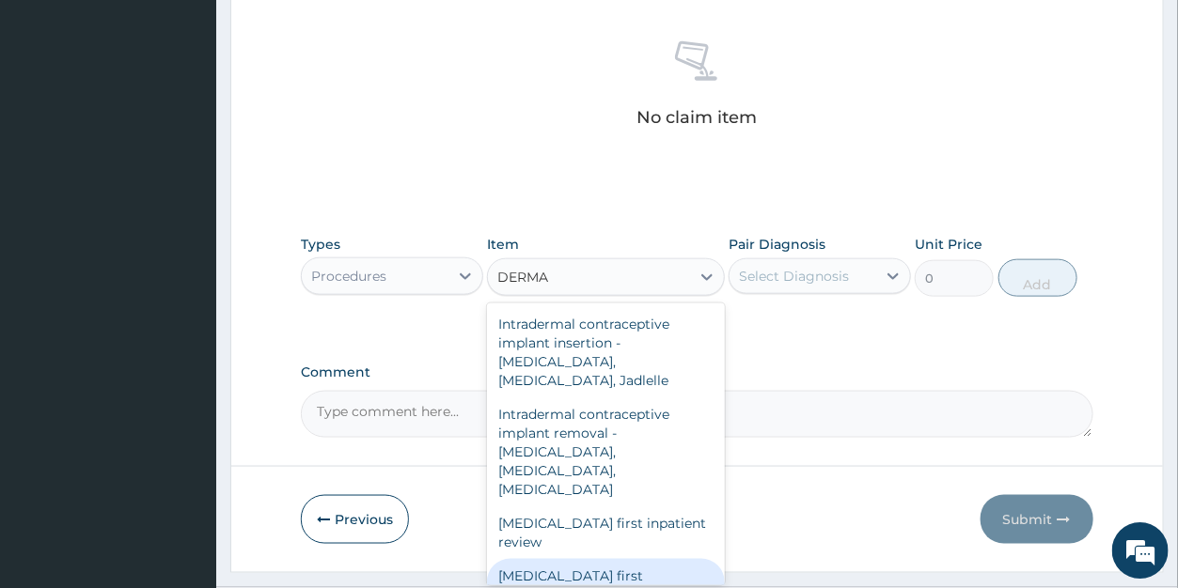
click at [641, 559] on div "Dermatologist first outpatient consultation" at bounding box center [606, 585] width 238 height 53
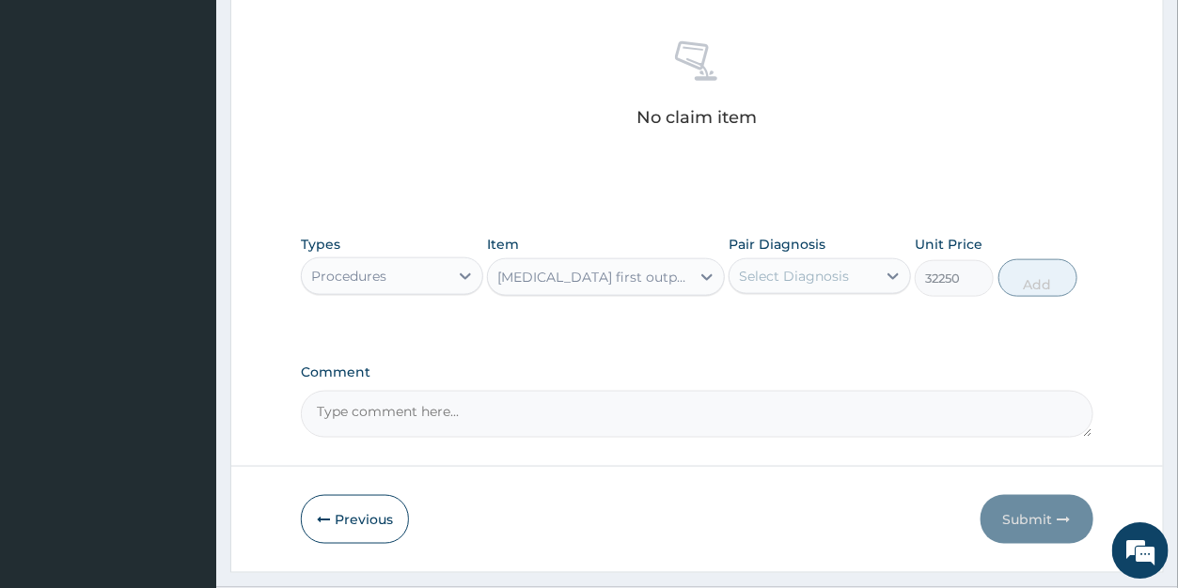
type input "32250"
click at [784, 277] on div "Select Diagnosis" at bounding box center [794, 276] width 110 height 19
click at [787, 318] on label "Acne, unspecified" at bounding box center [818, 322] width 117 height 19
checkbox input "true"
click at [1027, 277] on button "Add" at bounding box center [1037, 278] width 79 height 38
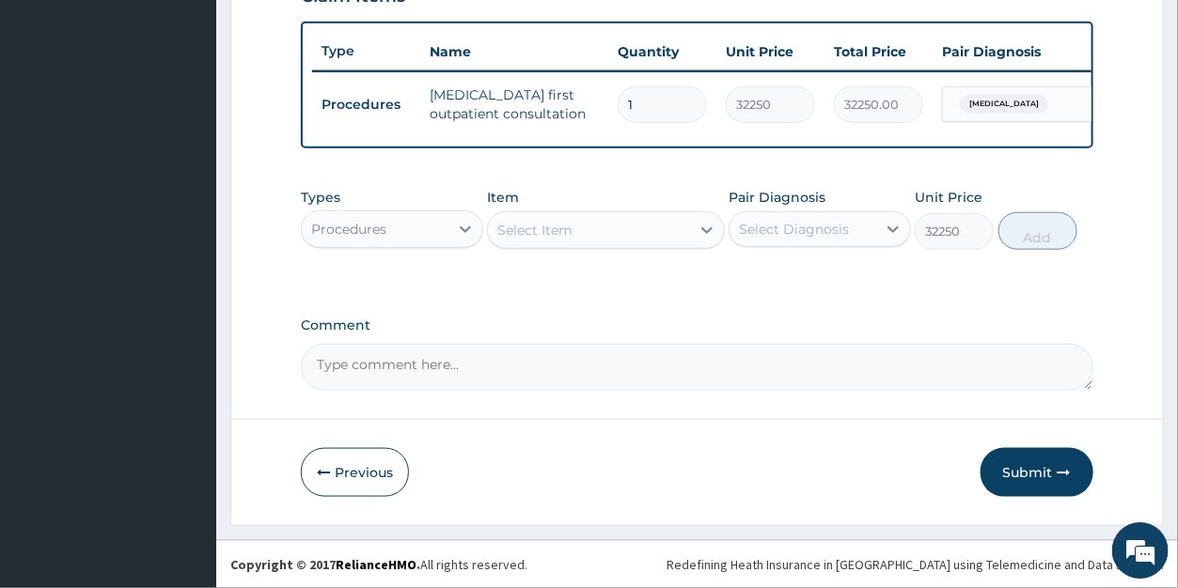
type input "0"
click at [586, 231] on div "Select Item" at bounding box center [589, 230] width 202 height 30
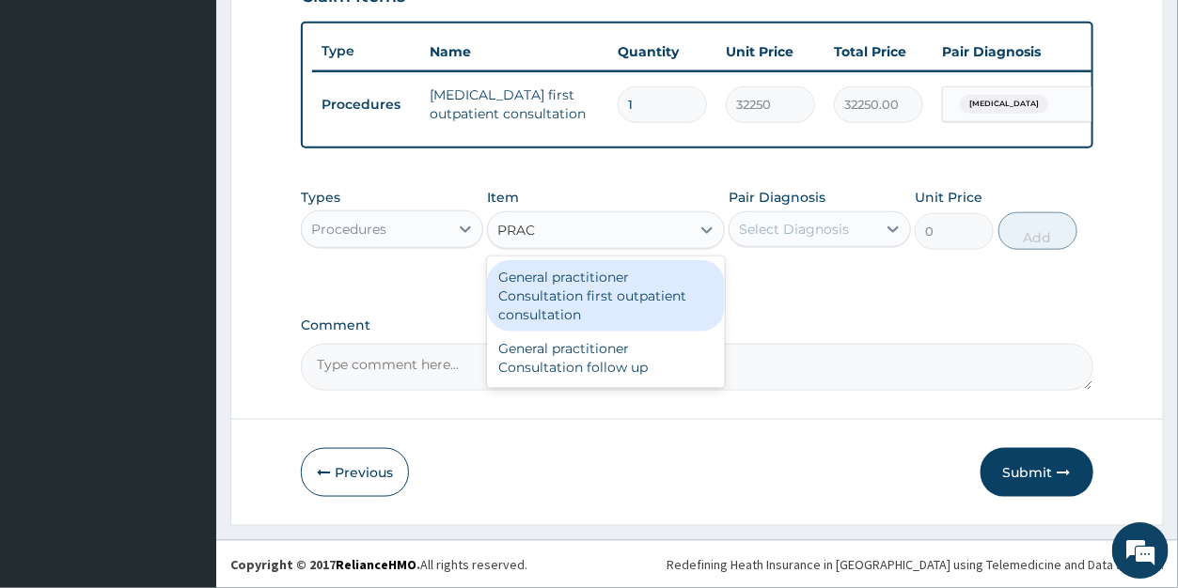
type input "PRACT"
click at [566, 277] on div "General practitioner Consultation first outpatient consultation" at bounding box center [606, 295] width 238 height 71
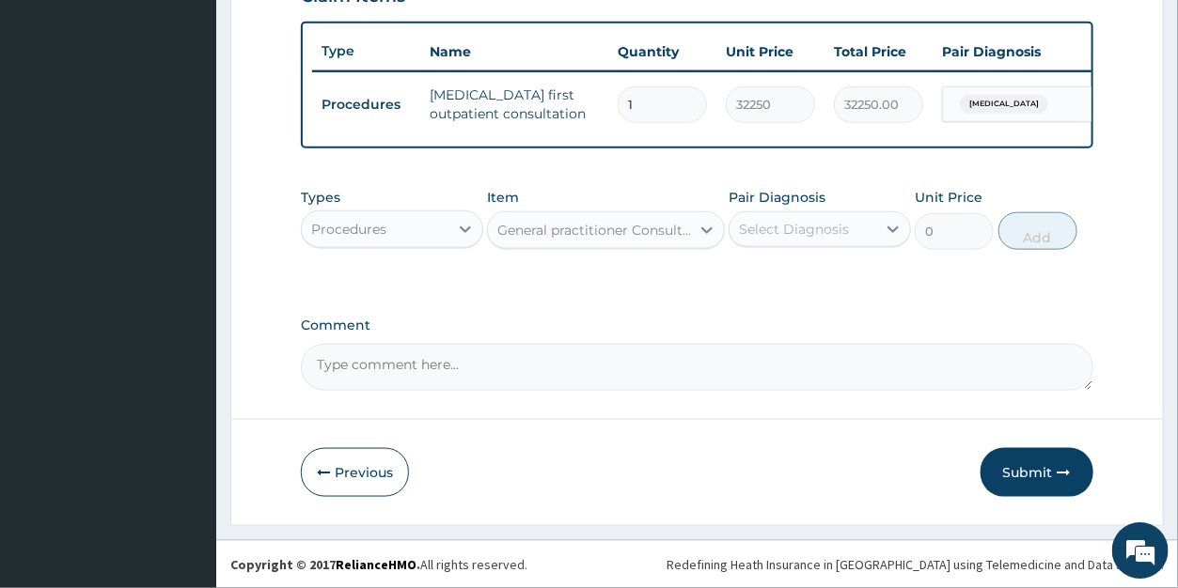
type input "3547.5"
click at [783, 229] on div "Select Diagnosis" at bounding box center [794, 229] width 110 height 19
click at [782, 281] on label "Acne, unspecified" at bounding box center [818, 275] width 117 height 19
checkbox input "true"
click at [1020, 238] on button "Add" at bounding box center [1037, 231] width 79 height 38
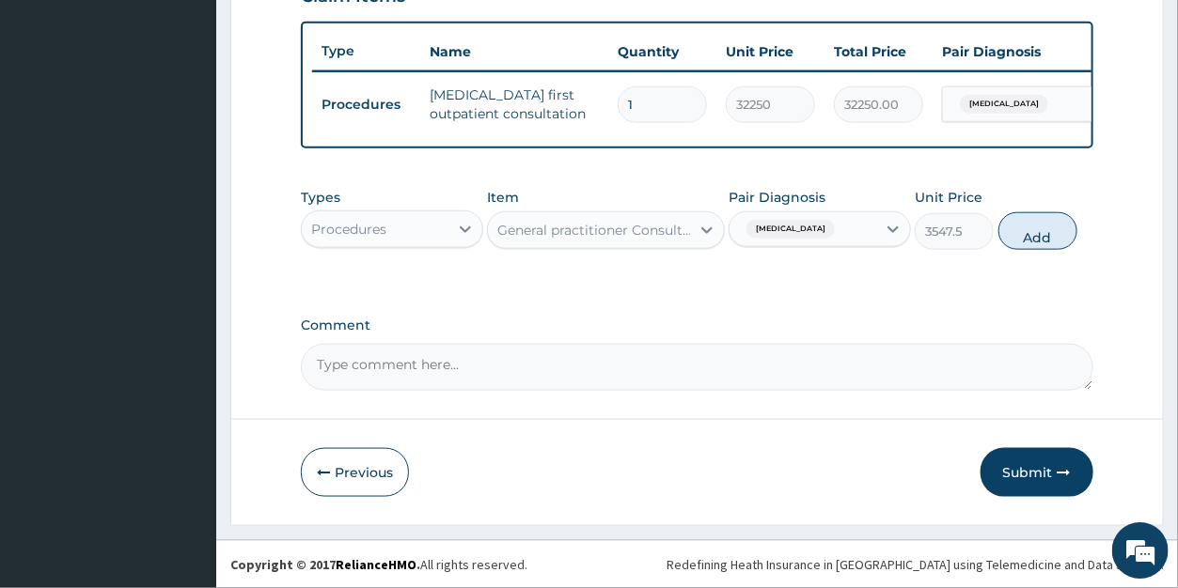
type input "0"
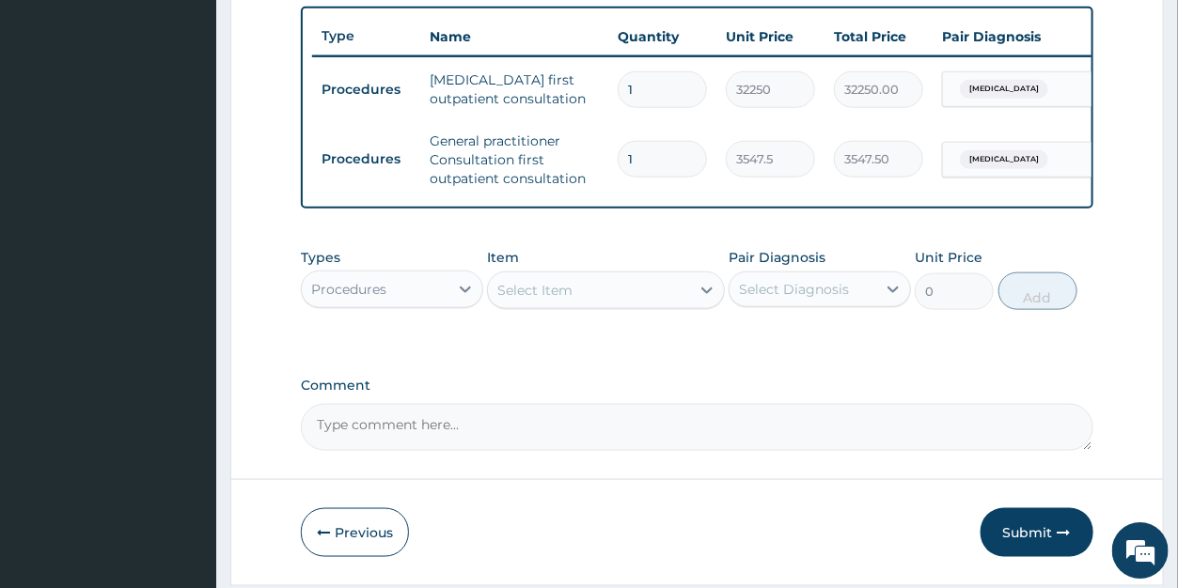
click at [531, 300] on div "Select Item" at bounding box center [534, 290] width 75 height 19
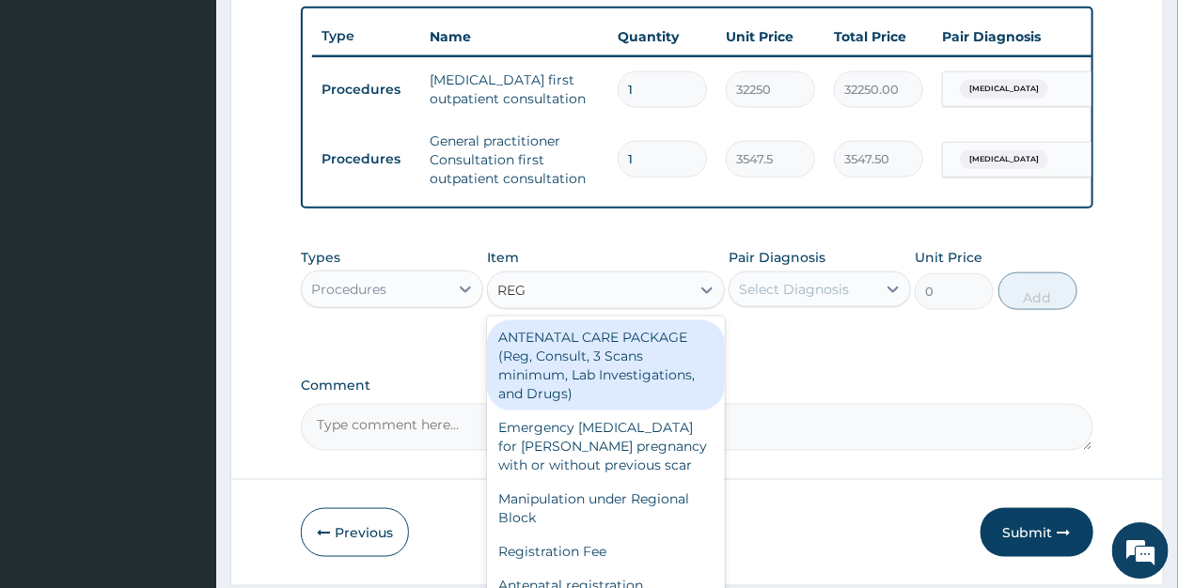
type input "REGI"
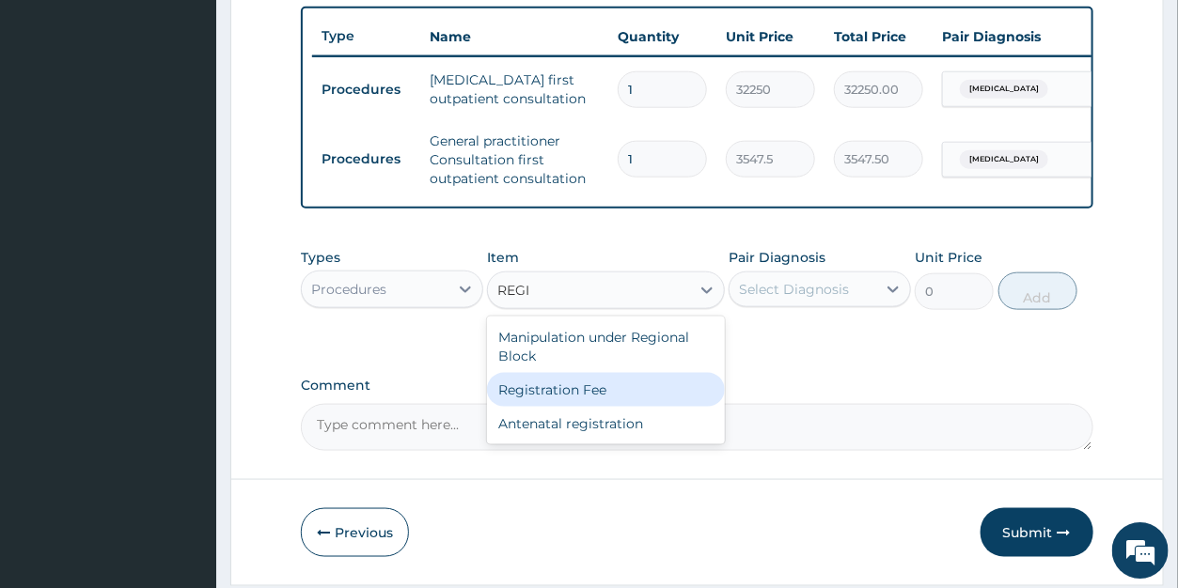
click at [556, 407] on div "Registration Fee" at bounding box center [606, 390] width 238 height 34
type input "2150"
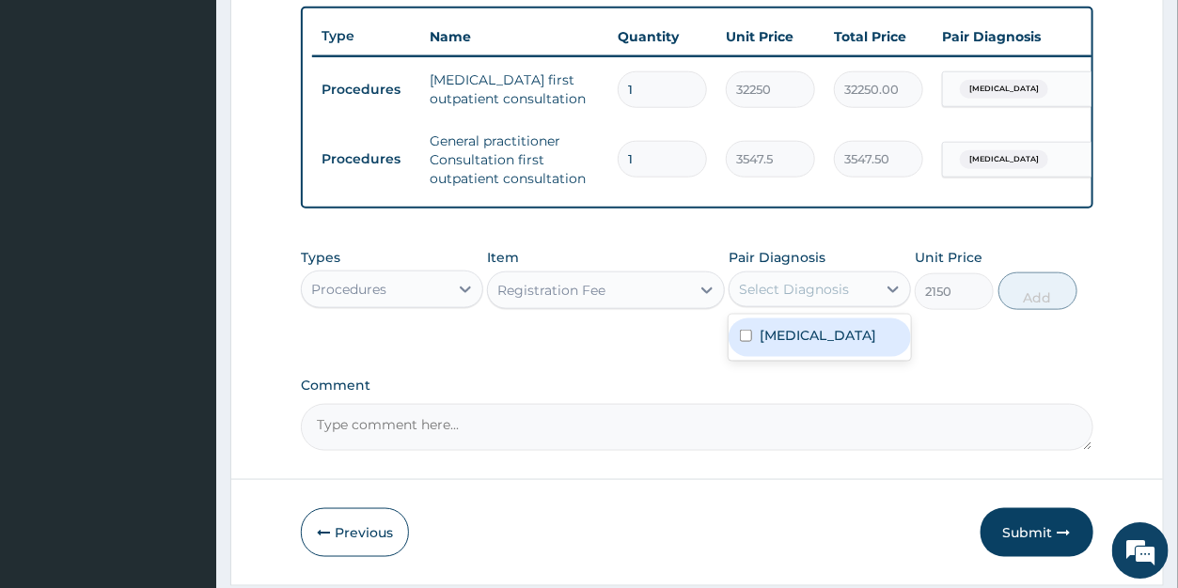
click at [804, 299] on div "Select Diagnosis" at bounding box center [794, 289] width 110 height 19
click at [803, 344] on label "Acne, unspecified" at bounding box center [818, 335] width 117 height 19
checkbox input "true"
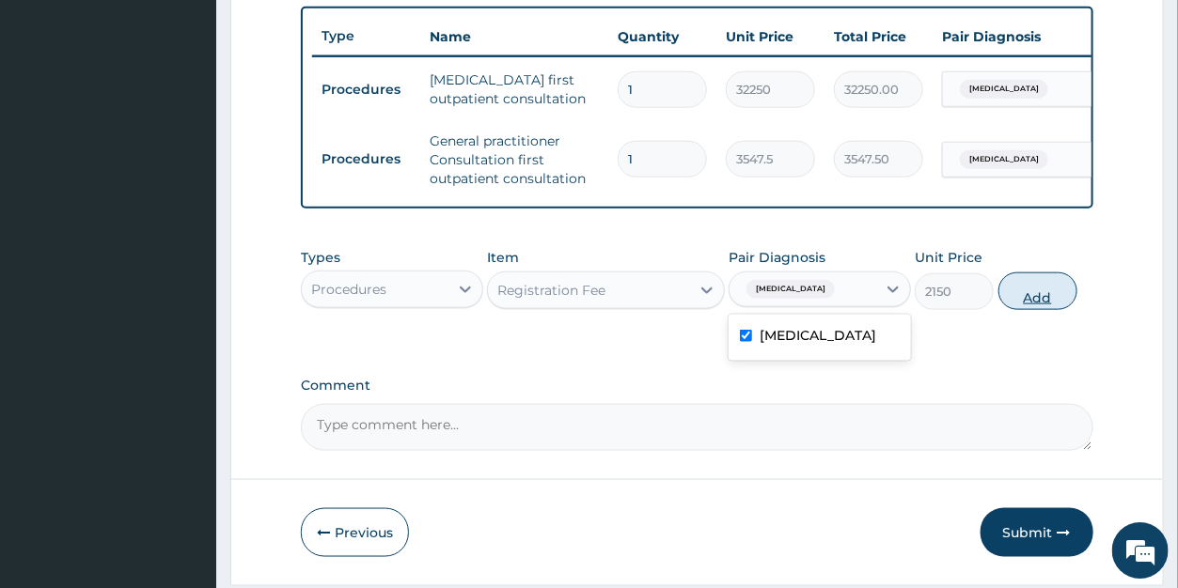
click at [1014, 310] on button "Add" at bounding box center [1037, 292] width 79 height 38
type input "0"
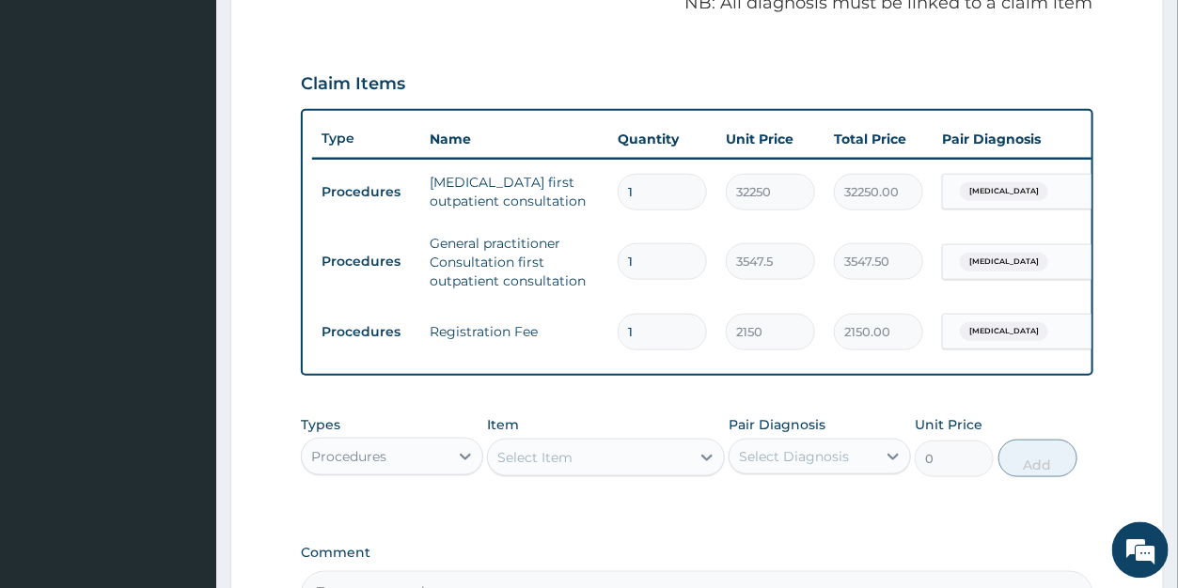
scroll to position [833, 0]
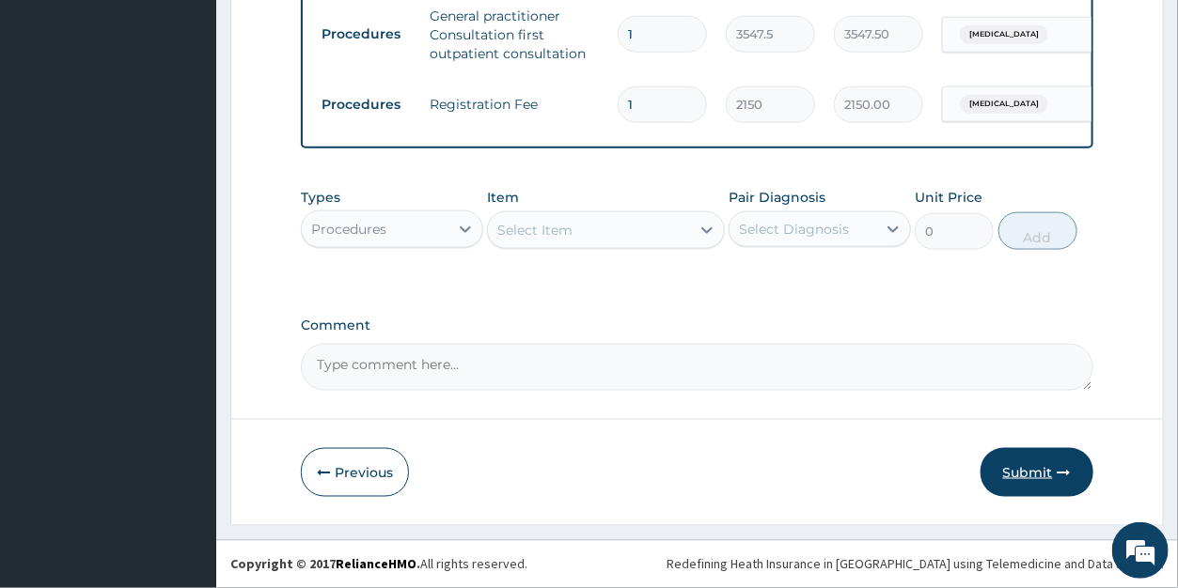
click at [1028, 466] on button "Submit" at bounding box center [1037, 472] width 113 height 49
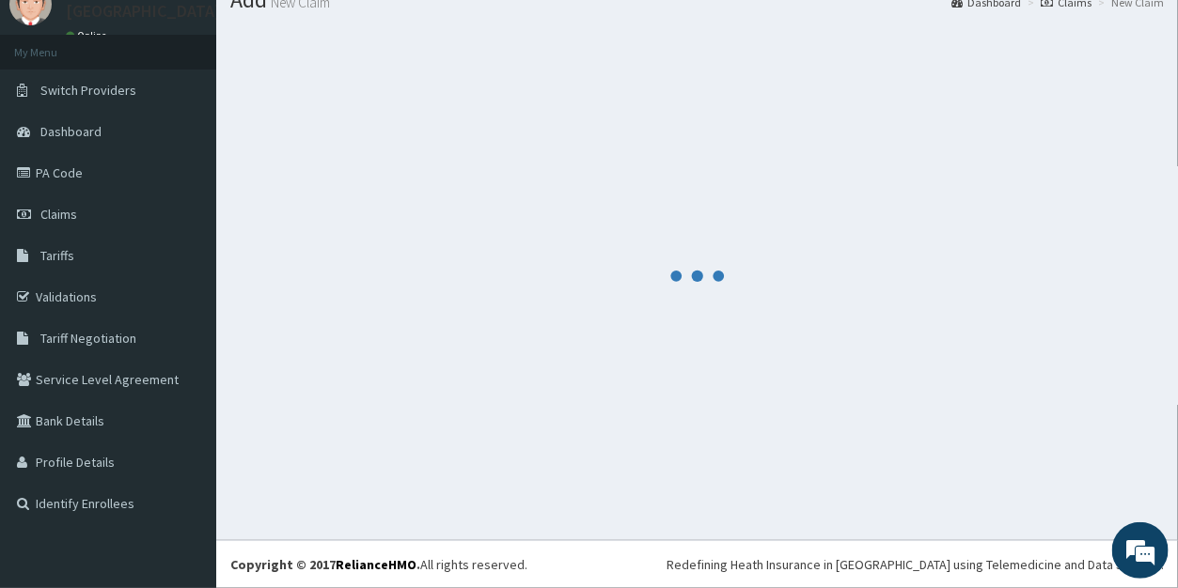
scroll to position [73, 0]
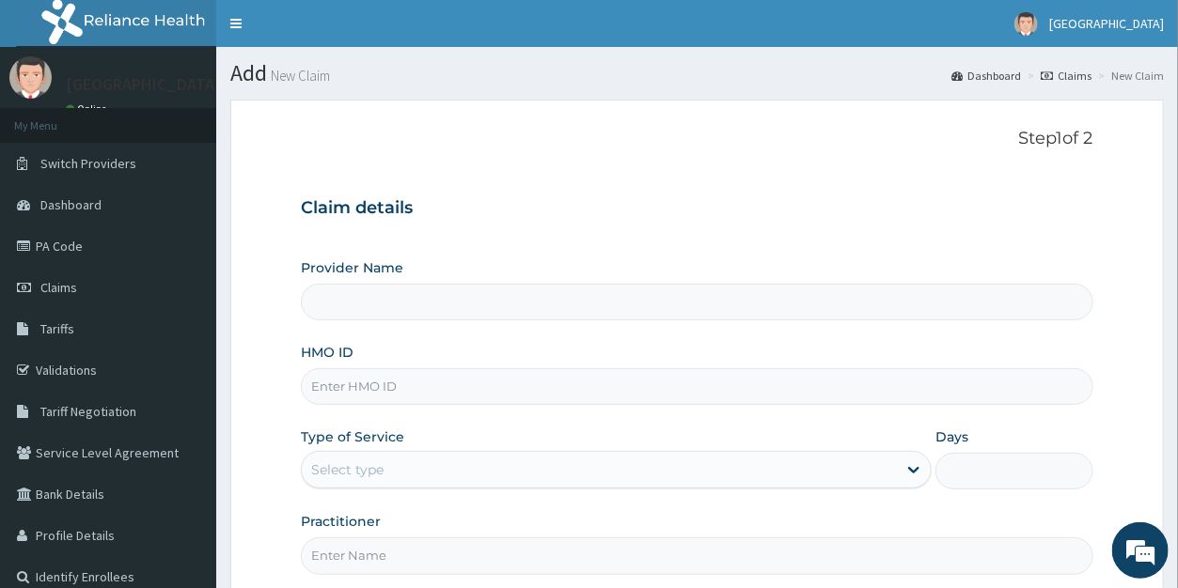
type input "[GEOGRAPHIC_DATA]"
click at [412, 391] on input "HMO ID" at bounding box center [697, 387] width 792 height 37
type input "PDE/10021/A"
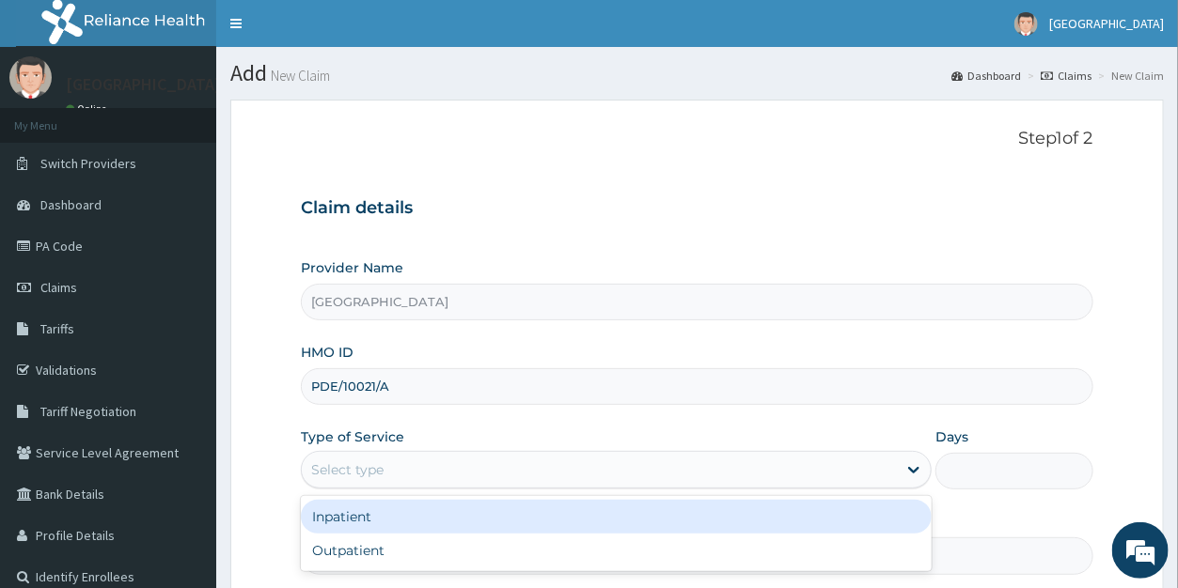
click at [388, 472] on div "Select type" at bounding box center [599, 470] width 595 height 30
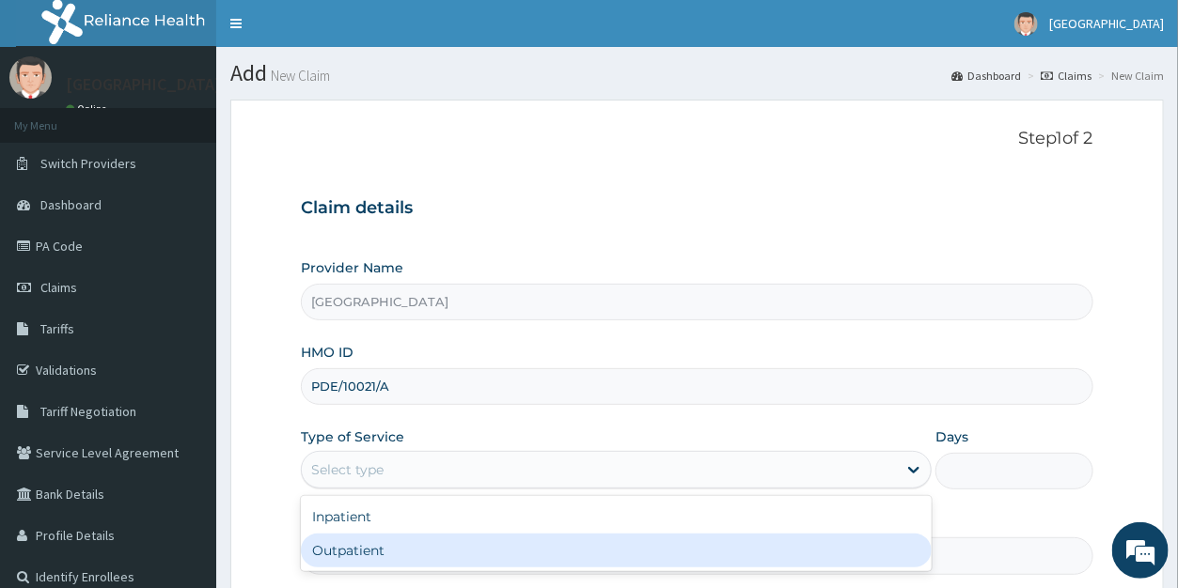
click at [377, 551] on div "Outpatient" at bounding box center [616, 551] width 631 height 34
type input "1"
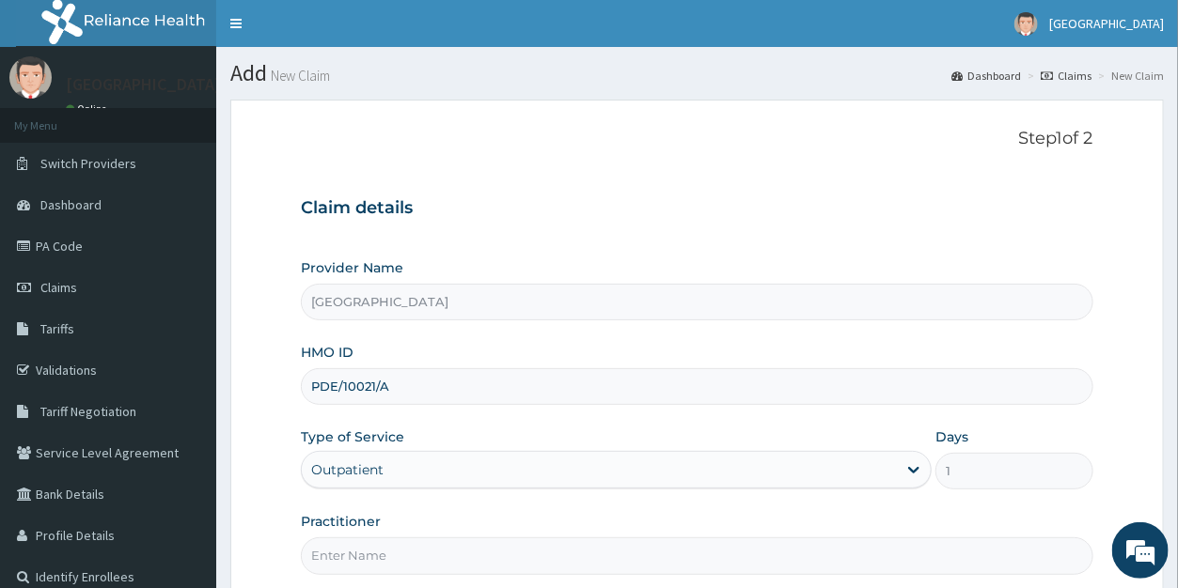
scroll to position [182, 0]
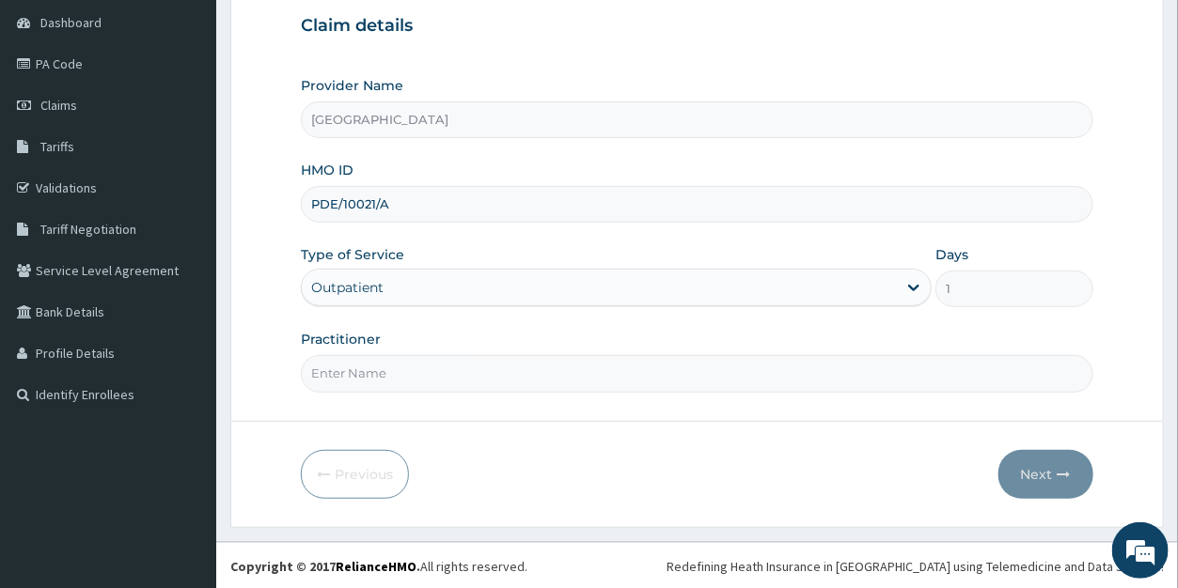
click at [380, 371] on input "Practitioner" at bounding box center [697, 373] width 792 height 37
type input "[PERSON_NAME]"
click at [1063, 468] on icon "button" at bounding box center [1064, 474] width 13 height 13
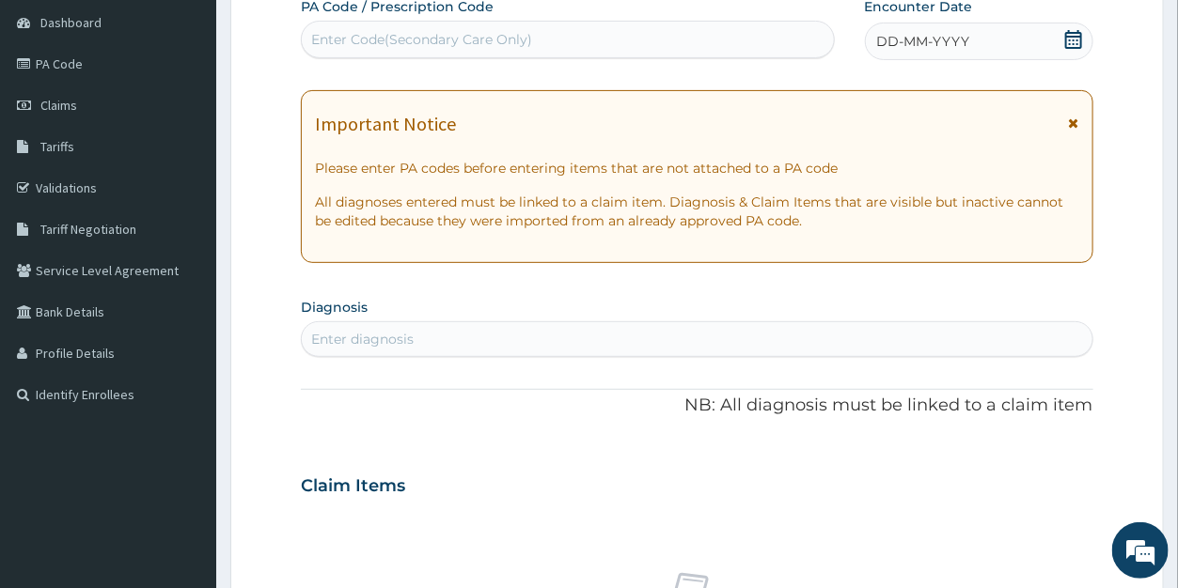
click at [557, 45] on div "Enter Code(Secondary Care Only)" at bounding box center [567, 39] width 531 height 30
paste input "PA/8CCD76"
type input "PA/8CCD76"
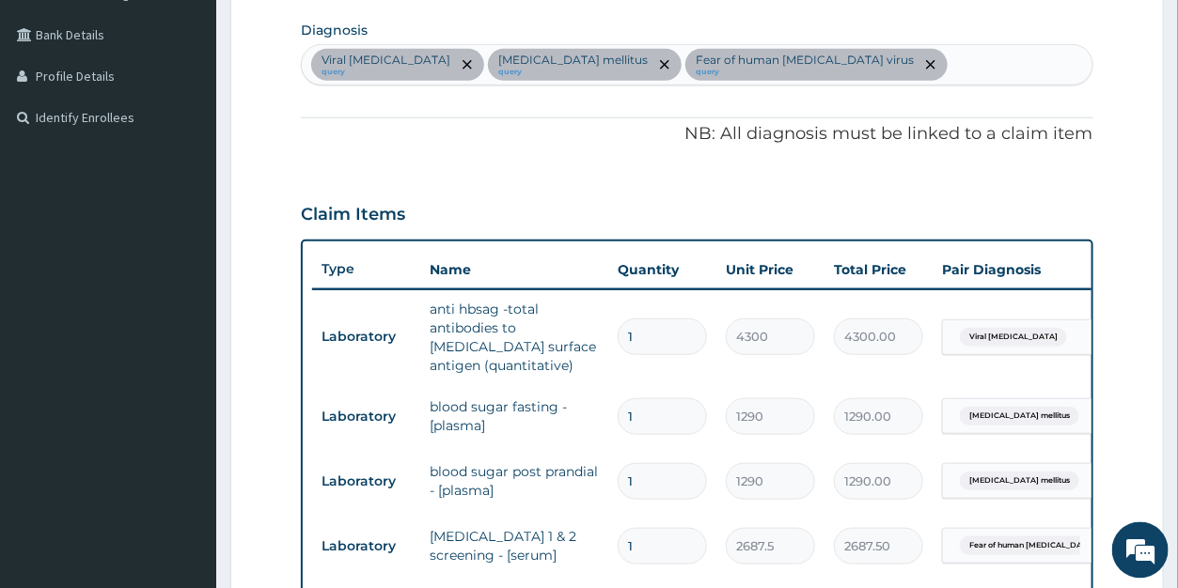
scroll to position [455, 0]
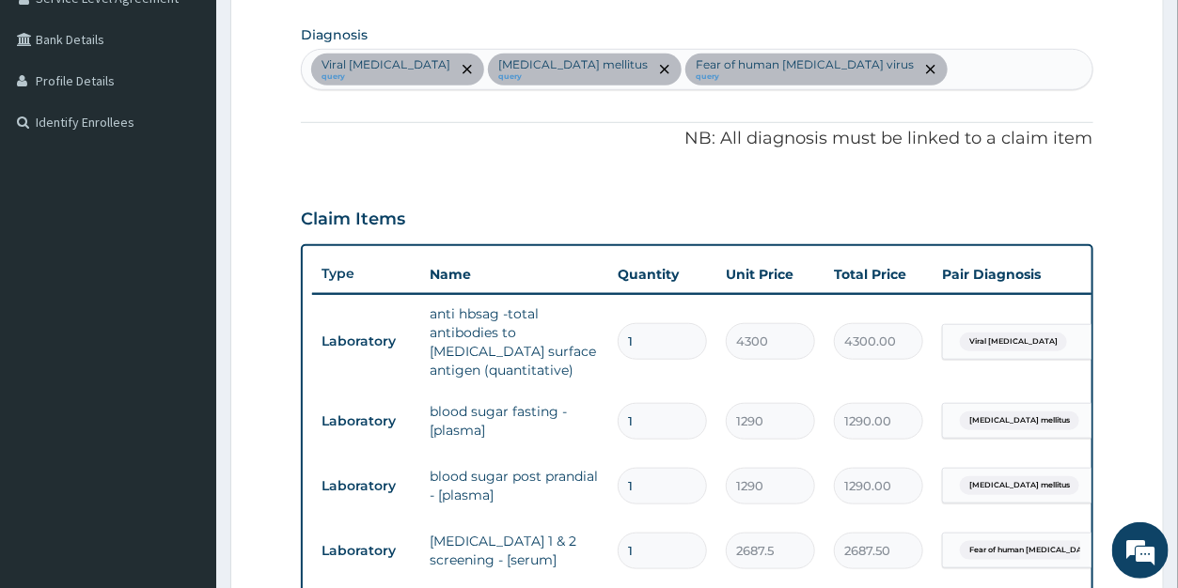
click at [1036, 61] on div "Viral [MEDICAL_DATA] query [MEDICAL_DATA] mellitus query Fear of human [MEDICAL…" at bounding box center [697, 69] width 790 height 39
type input "MYALGIA"
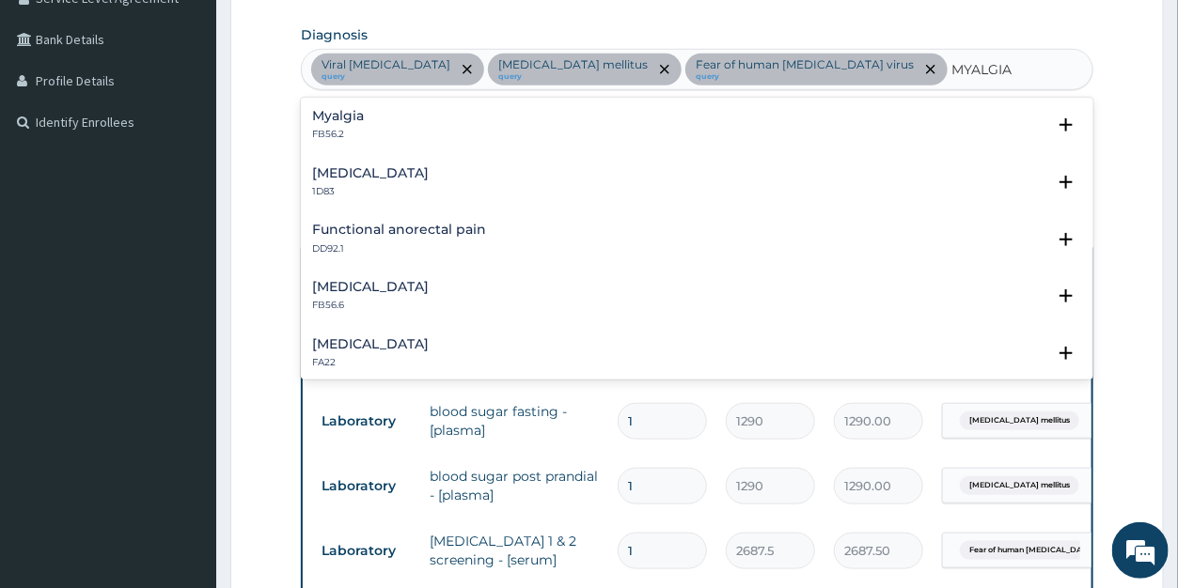
click at [350, 109] on h4 "Myalgia" at bounding box center [338, 116] width 52 height 14
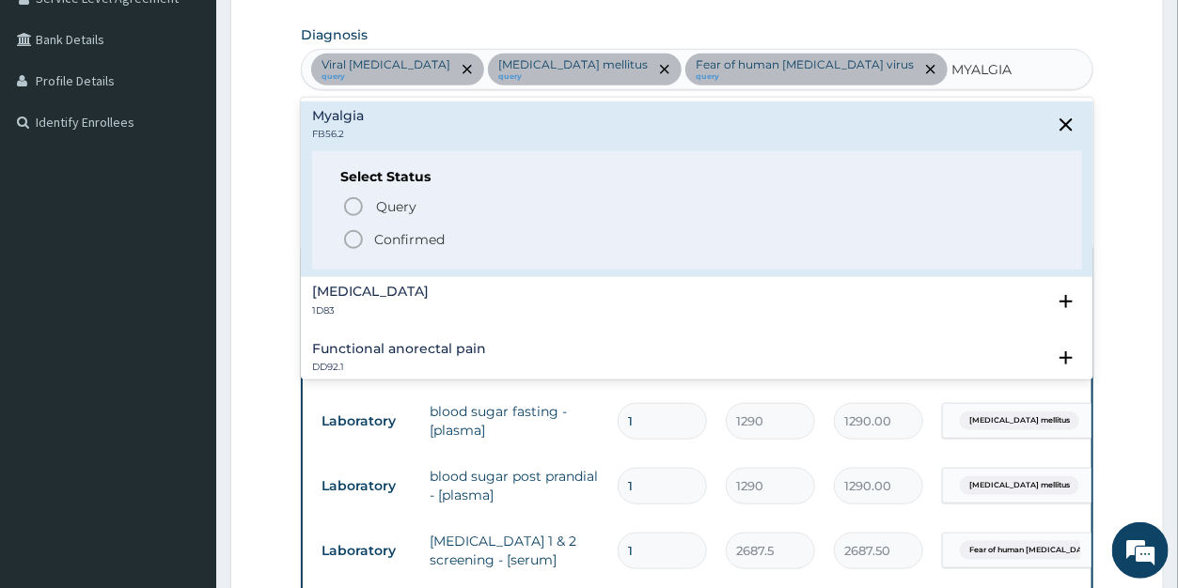
click at [400, 238] on p "Confirmed" at bounding box center [409, 239] width 71 height 19
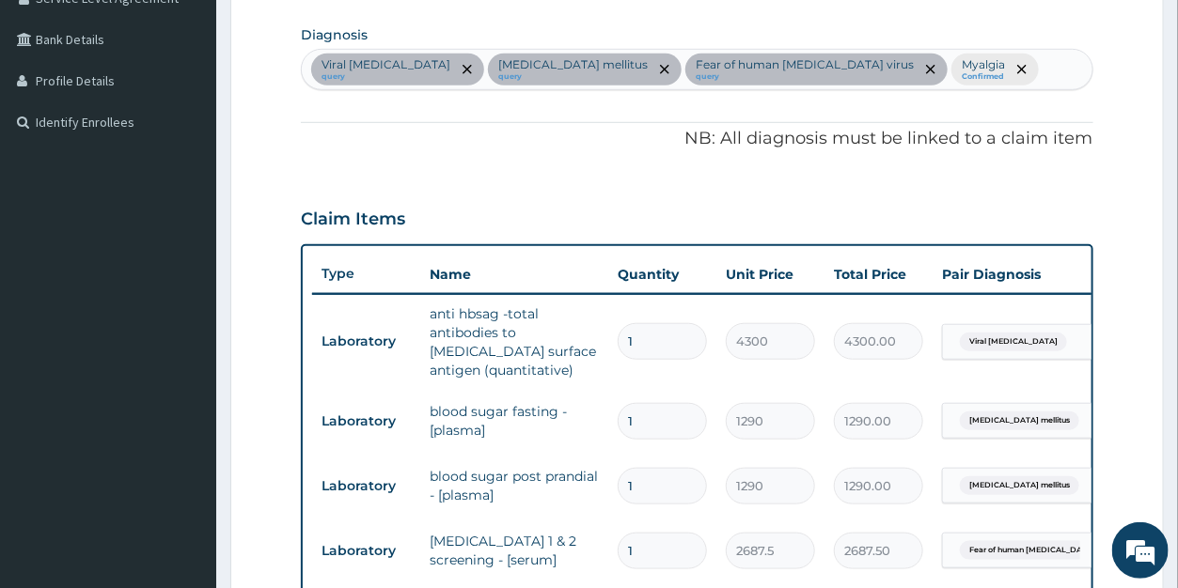
scroll to position [981, 0]
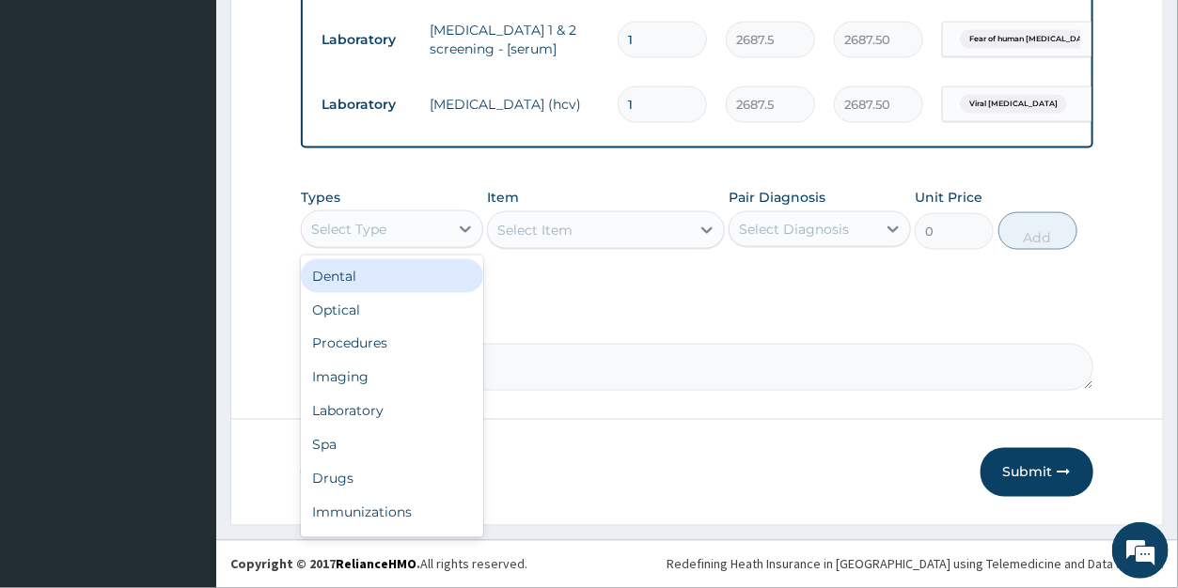
click at [392, 228] on div "Select Type" at bounding box center [375, 229] width 147 height 30
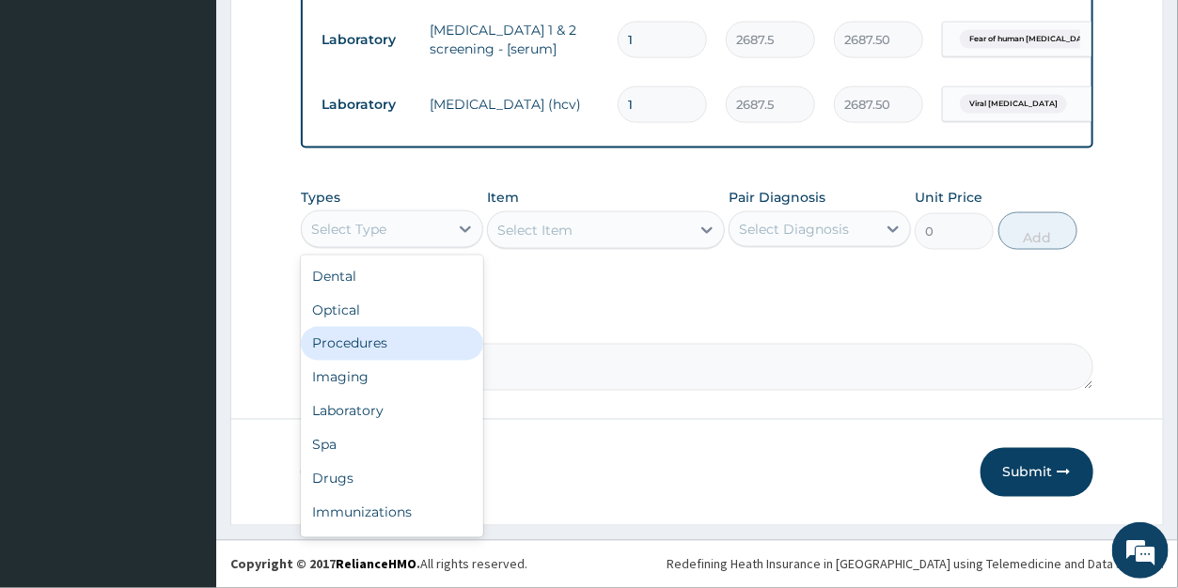
click at [380, 343] on div "Procedures" at bounding box center [392, 344] width 182 height 34
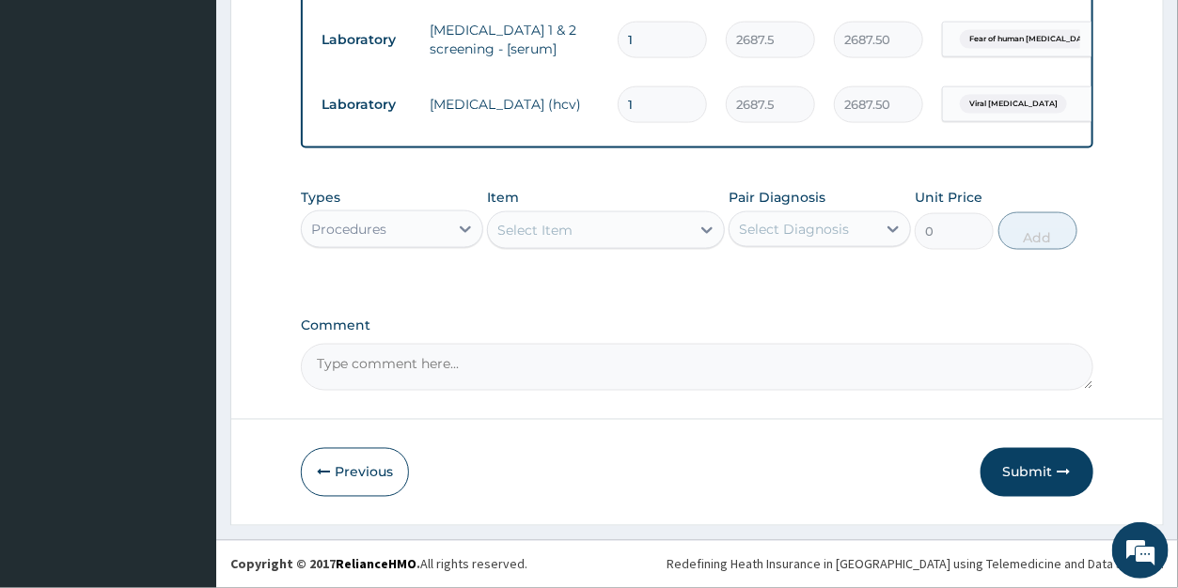
click at [581, 234] on div "Select Item" at bounding box center [589, 230] width 202 height 30
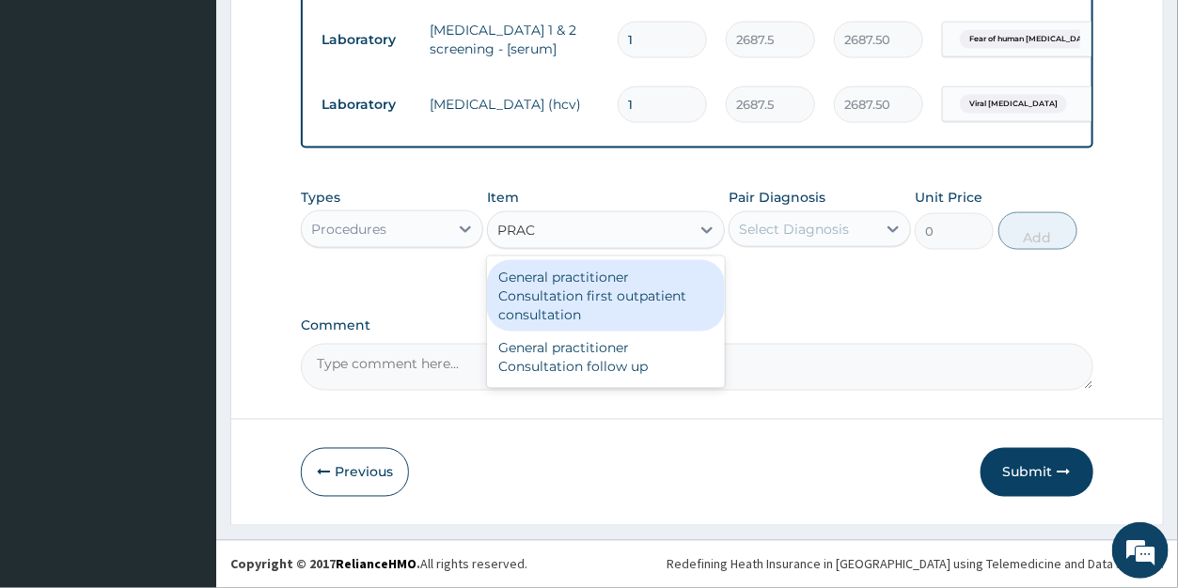
type input "PRACT"
type input "3547.5"
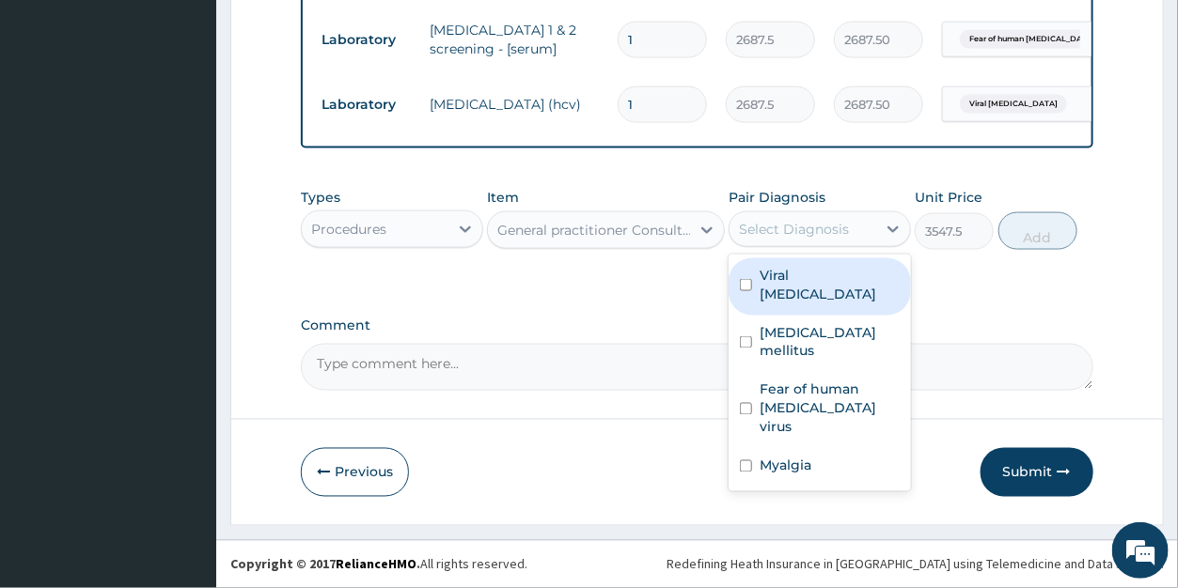
click at [781, 238] on div "Select Diagnosis" at bounding box center [794, 229] width 110 height 19
click at [784, 284] on label "Viral hepatitis, unspecified" at bounding box center [830, 285] width 140 height 38
checkbox input "true"
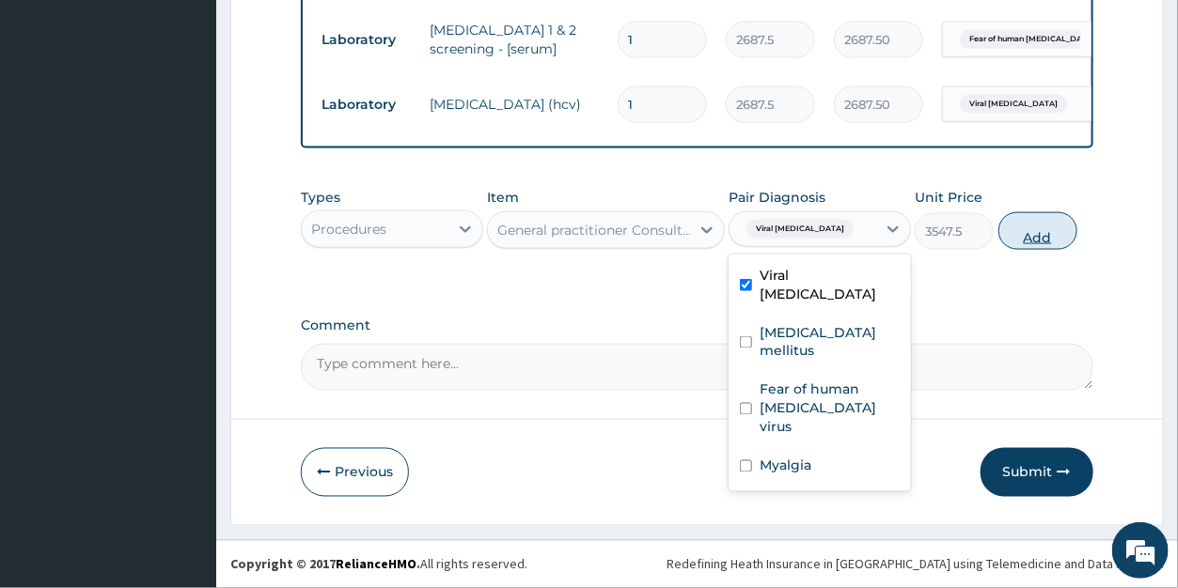
click at [1037, 243] on button "Add" at bounding box center [1037, 231] width 79 height 38
type input "0"
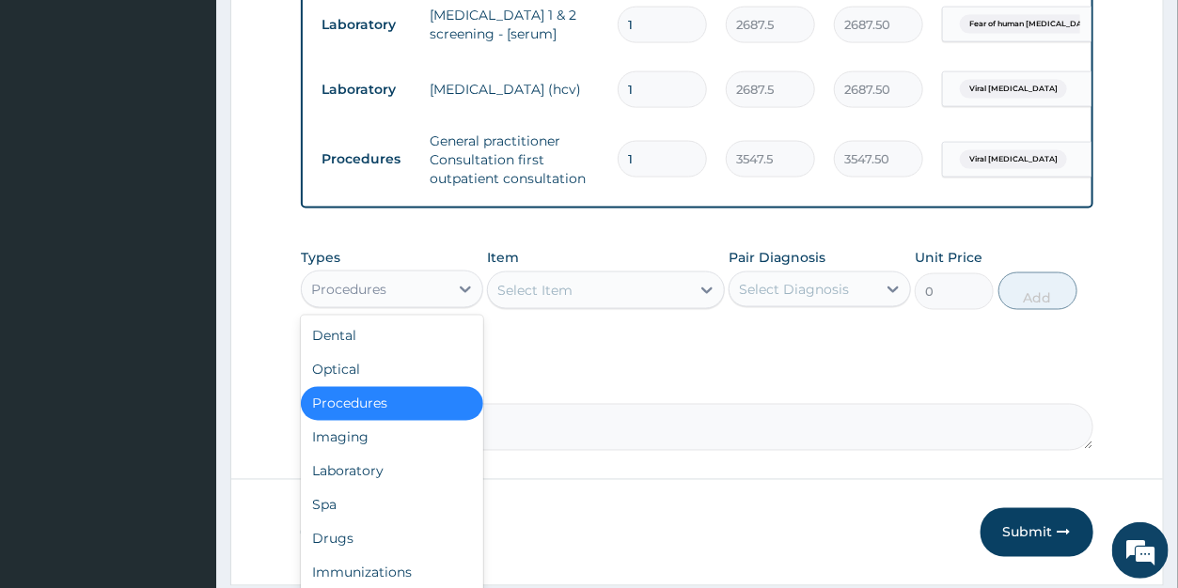
click at [357, 299] on div "Procedures" at bounding box center [348, 289] width 75 height 19
click at [339, 549] on div "Drugs" at bounding box center [392, 540] width 182 height 34
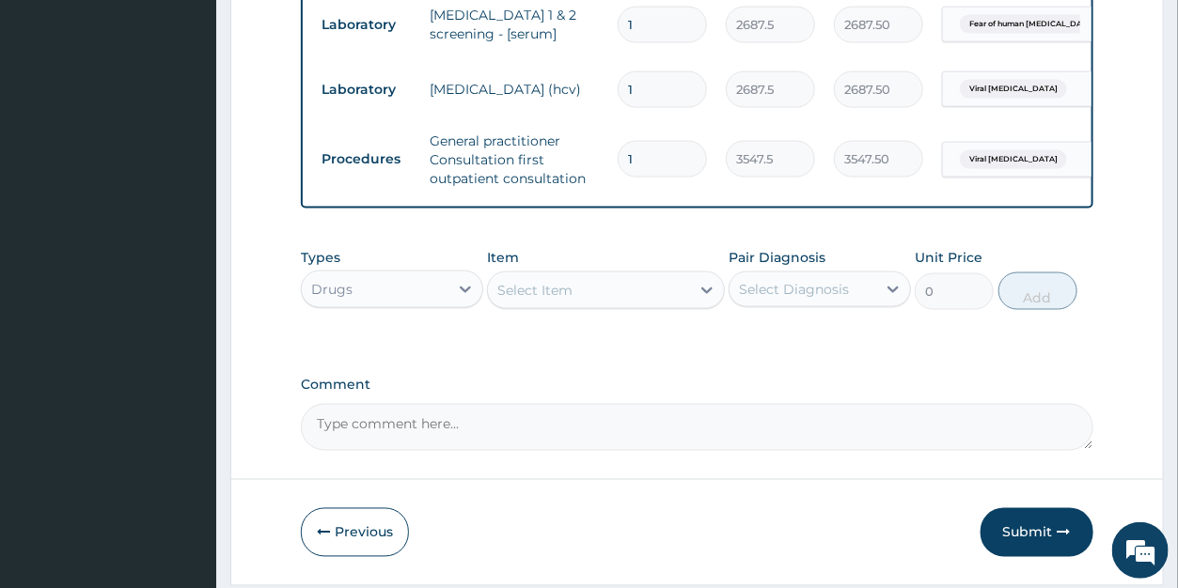
click at [583, 306] on div "Select Item" at bounding box center [589, 290] width 202 height 30
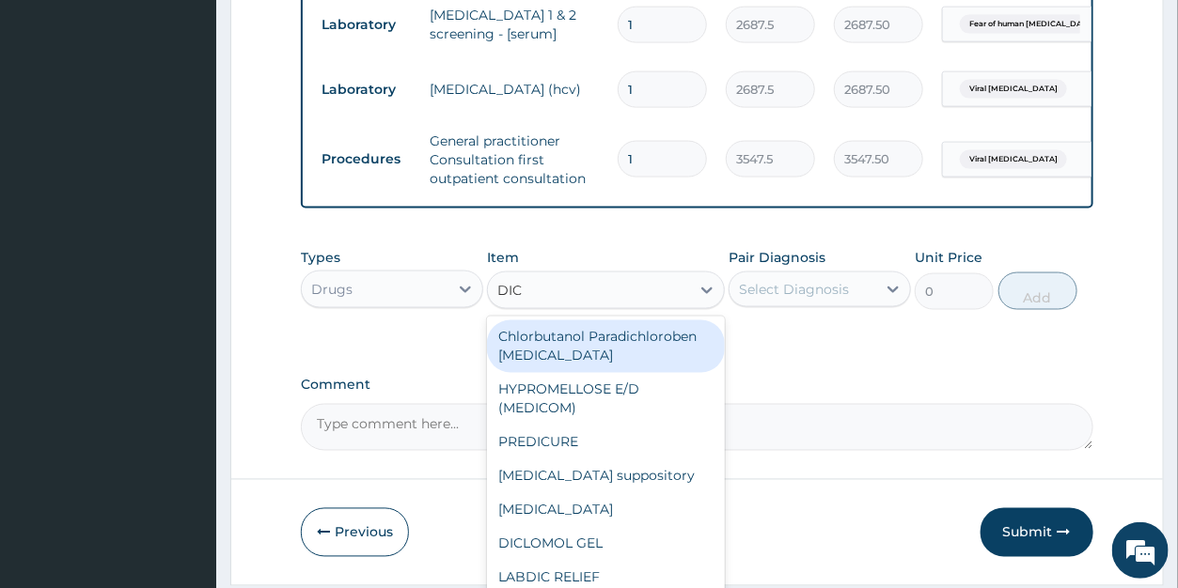
type input "DICL"
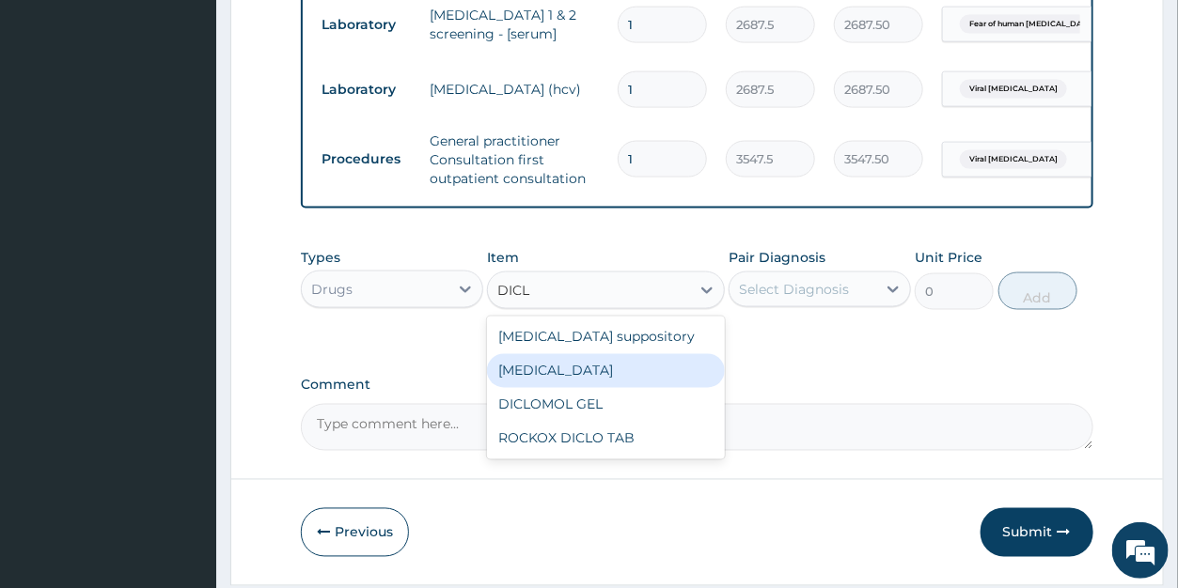
drag, startPoint x: 554, startPoint y: 388, endPoint x: 598, endPoint y: 367, distance: 49.2
click at [555, 388] on div "[MEDICAL_DATA]" at bounding box center [606, 371] width 238 height 34
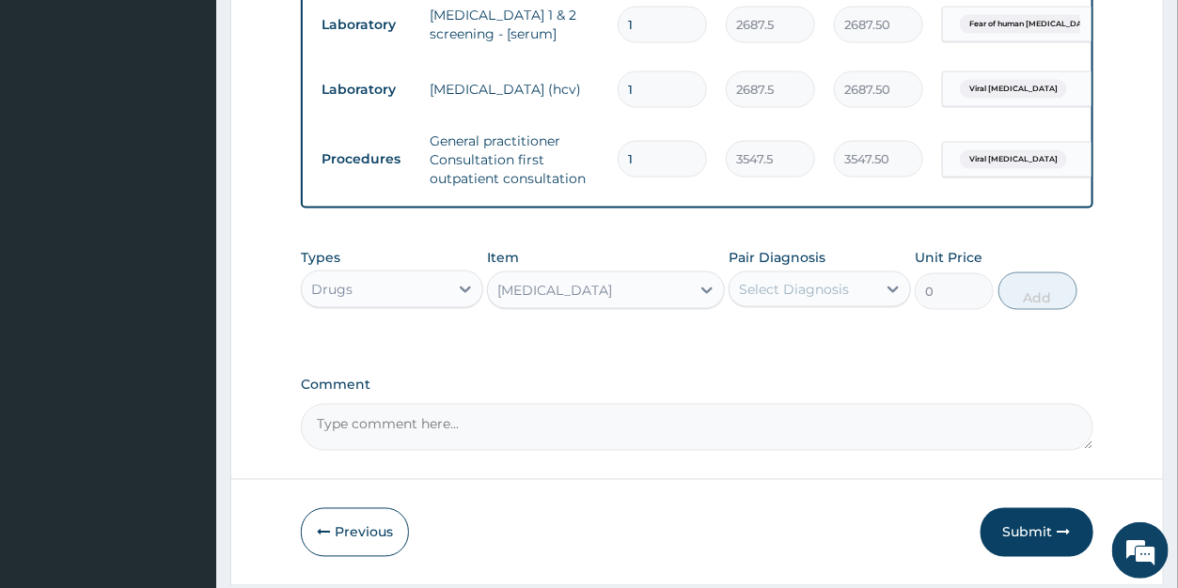
type input "591.25"
click at [788, 299] on div "Select Diagnosis" at bounding box center [794, 289] width 110 height 19
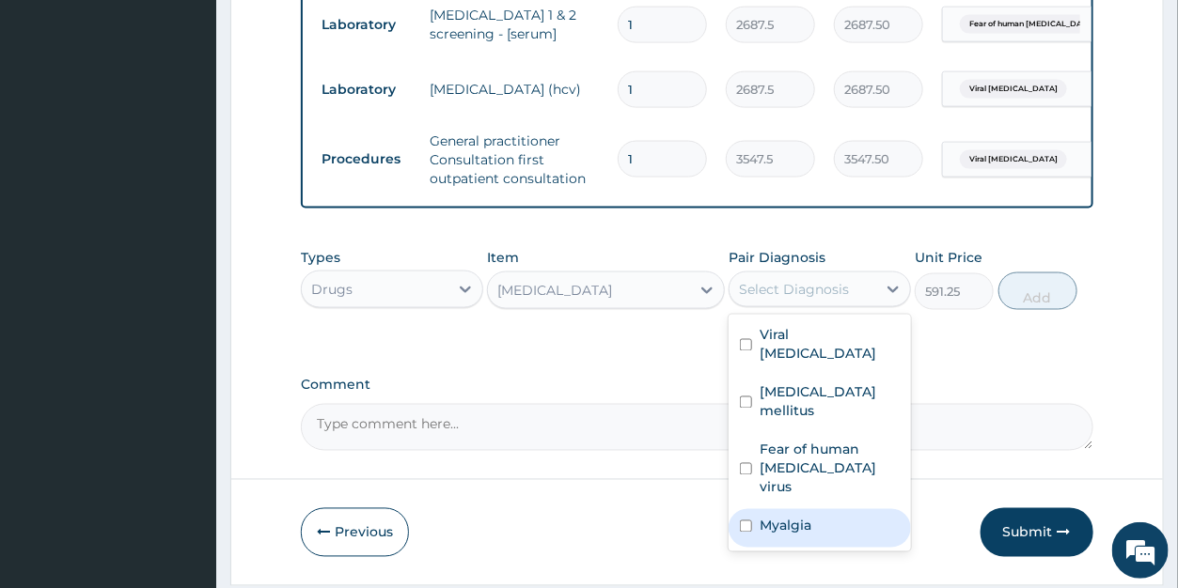
click at [781, 536] on label "Myalgia" at bounding box center [786, 526] width 52 height 19
checkbox input "true"
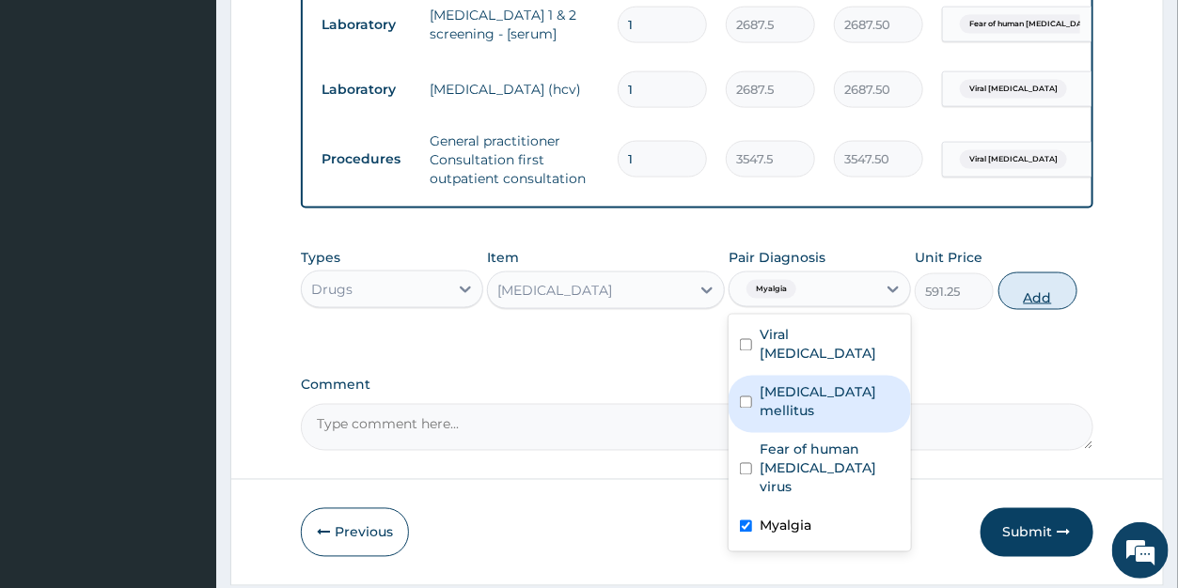
click at [1031, 309] on button "Add" at bounding box center [1037, 292] width 79 height 38
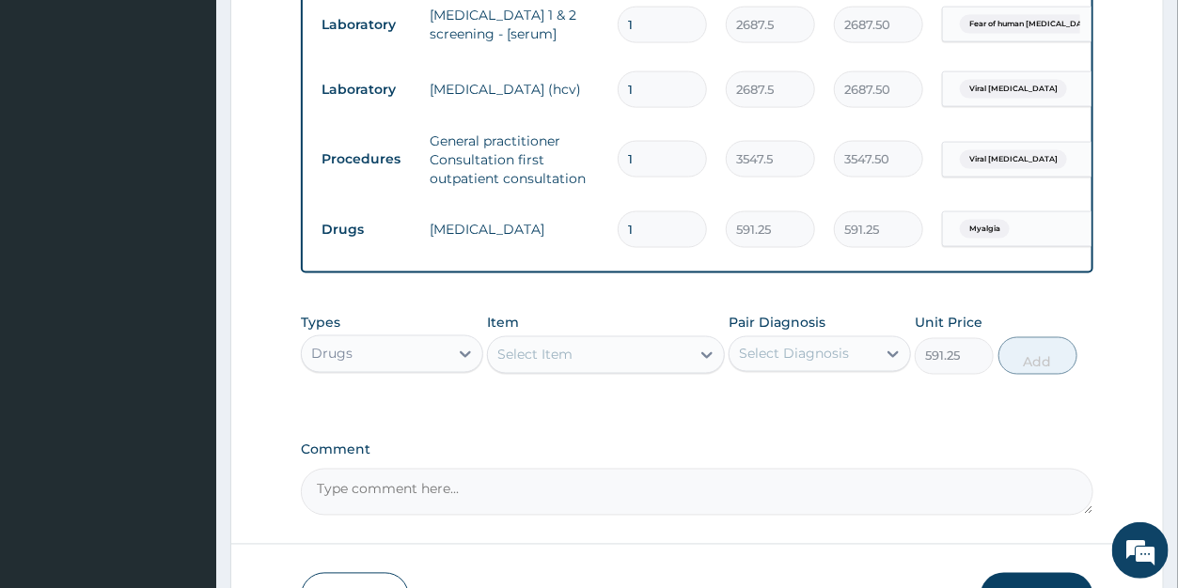
type input "0"
click at [535, 365] on div "Select Item" at bounding box center [534, 355] width 75 height 19
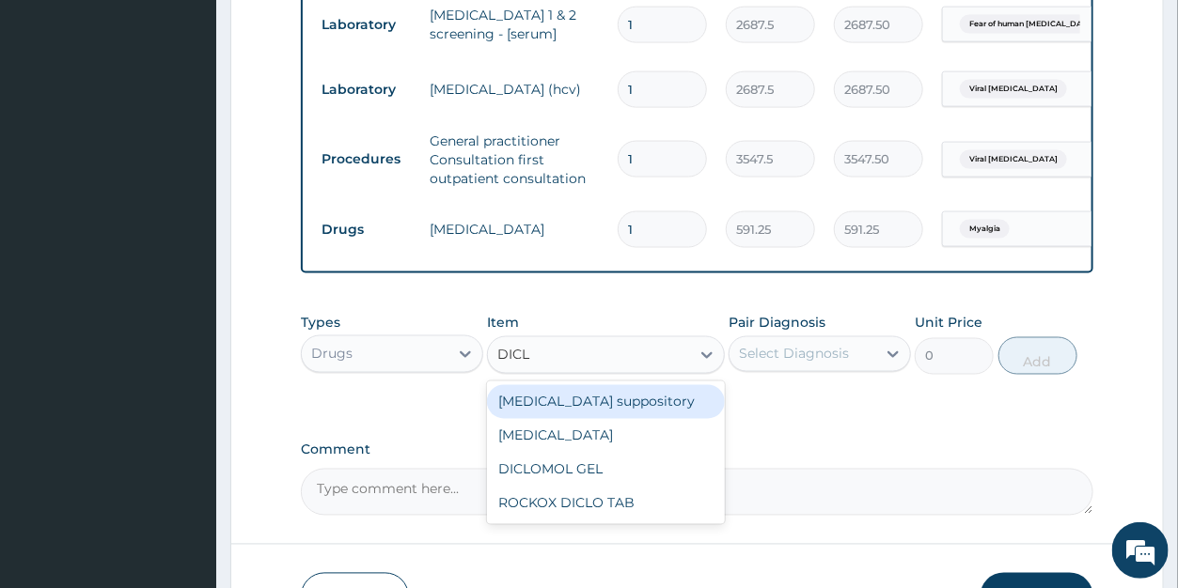
type input "DICLO"
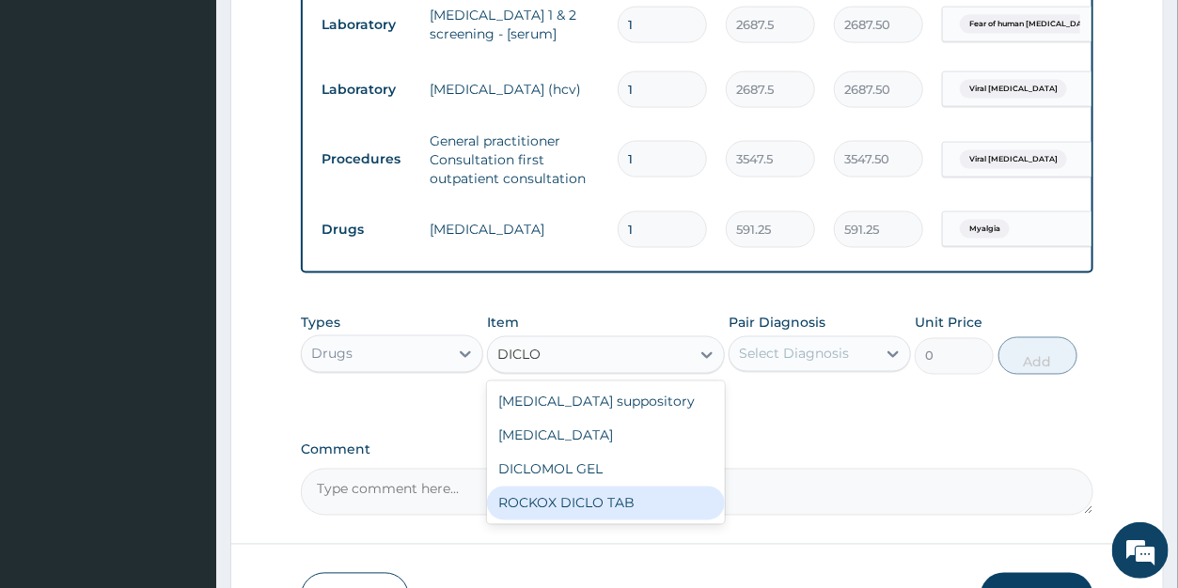
click at [567, 514] on div "ROCKOX DICLO TAB" at bounding box center [606, 504] width 238 height 34
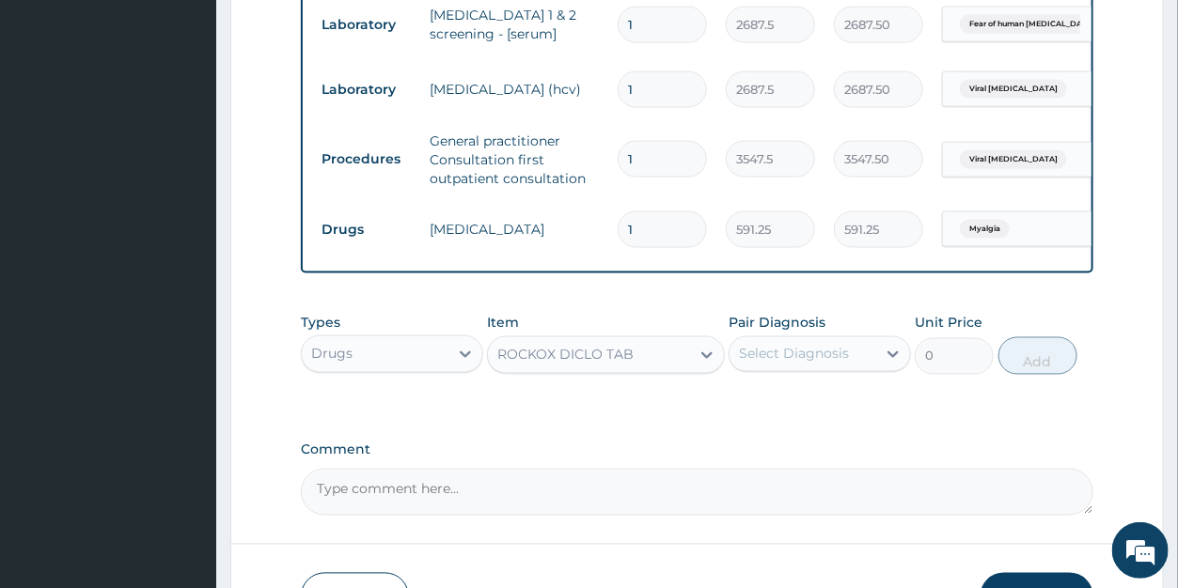
type input "82.775"
click at [777, 364] on div "Select Diagnosis" at bounding box center [794, 354] width 110 height 19
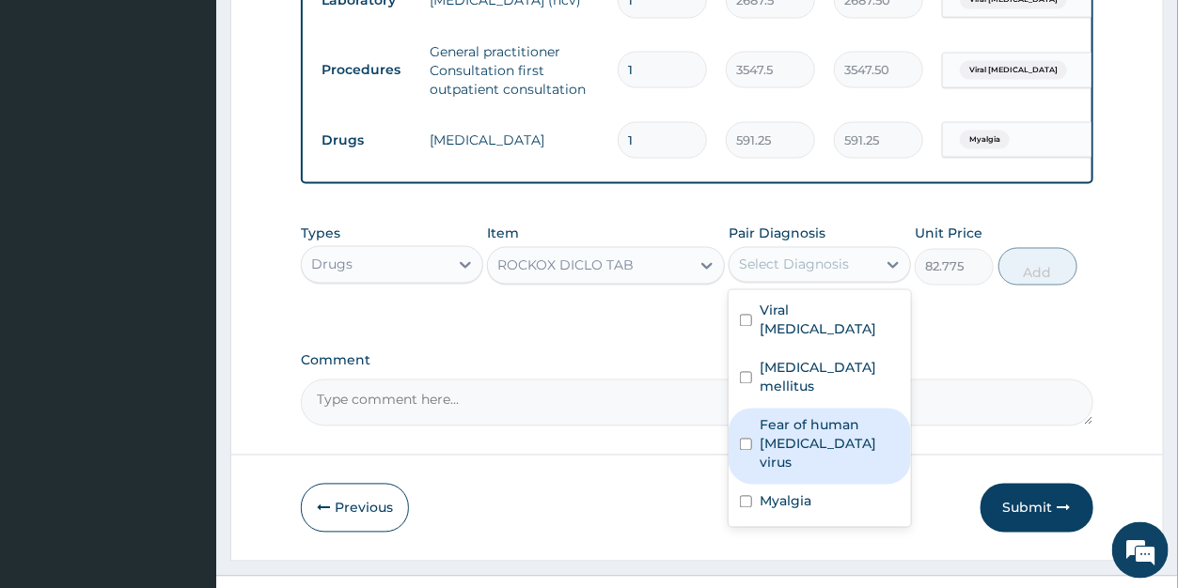
scroll to position [1122, 0]
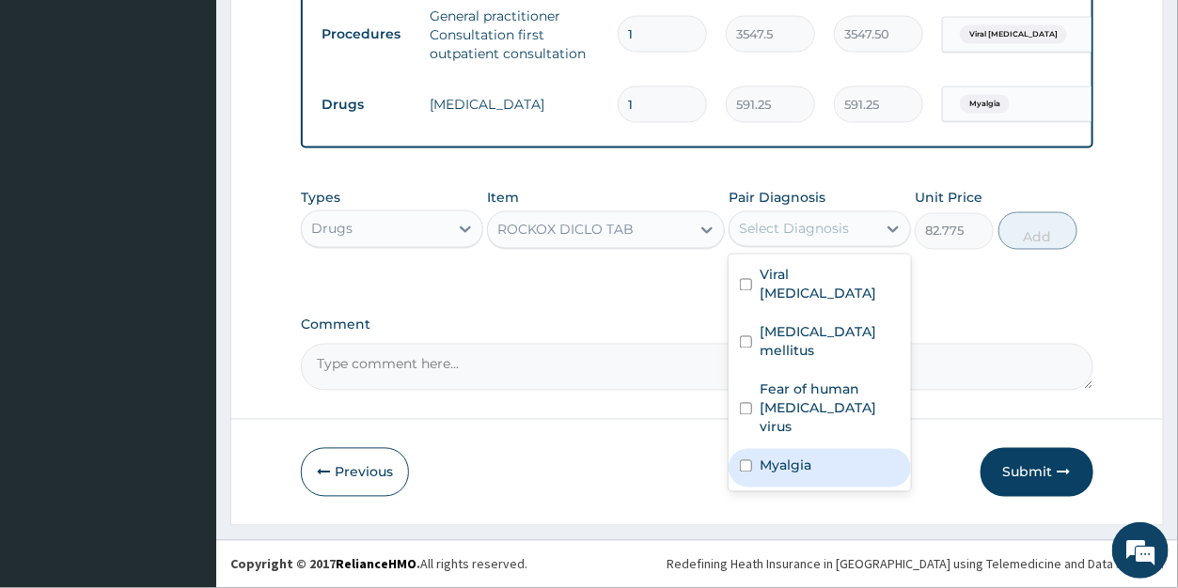
click at [789, 472] on label "Myalgia" at bounding box center [786, 466] width 52 height 19
checkbox input "true"
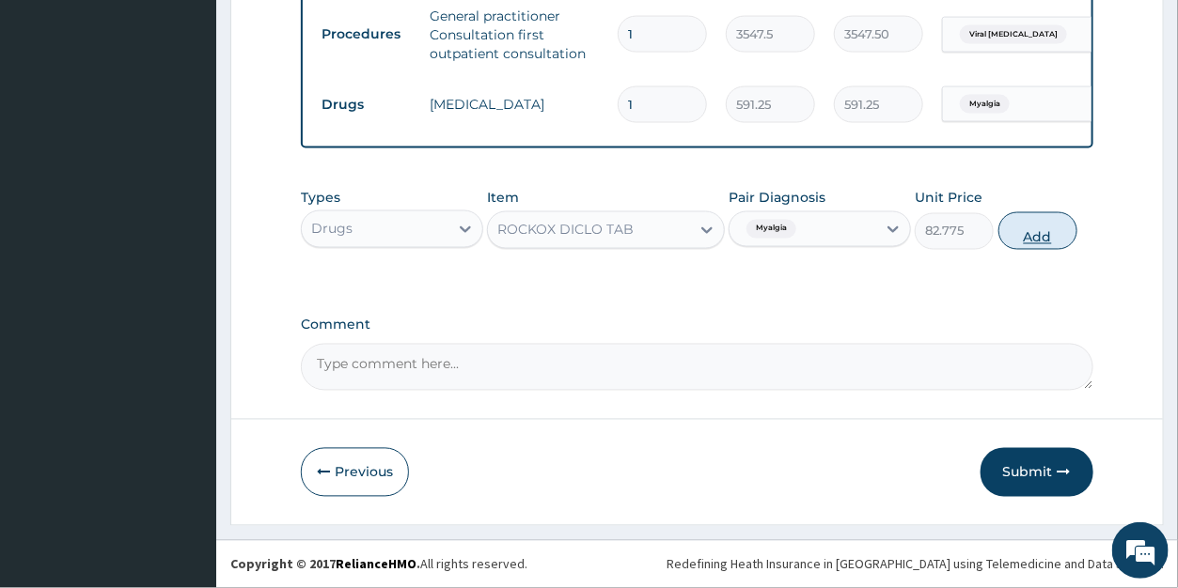
click at [1021, 230] on button "Add" at bounding box center [1037, 231] width 79 height 38
type input "0"
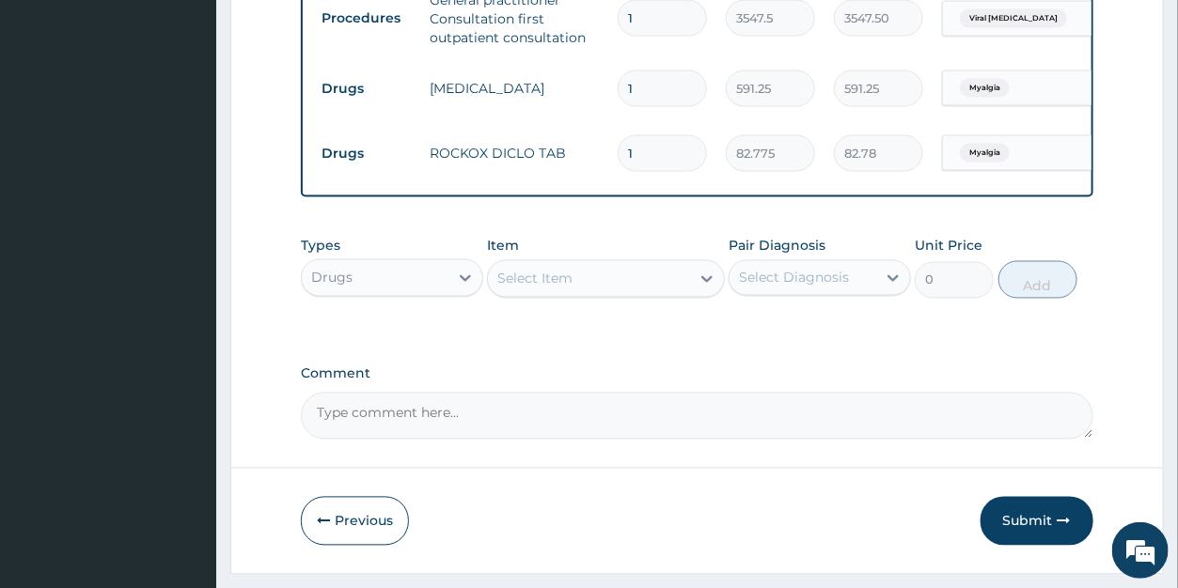
click at [644, 147] on input "1" at bounding box center [662, 153] width 89 height 37
type input "10"
type input "827.75"
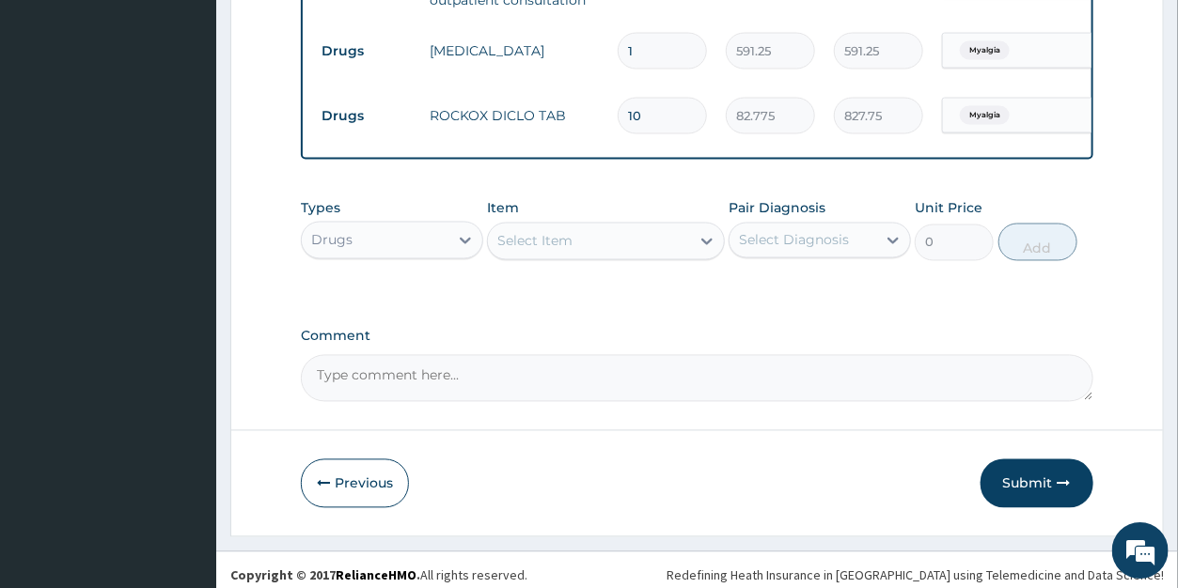
scroll to position [1187, 0]
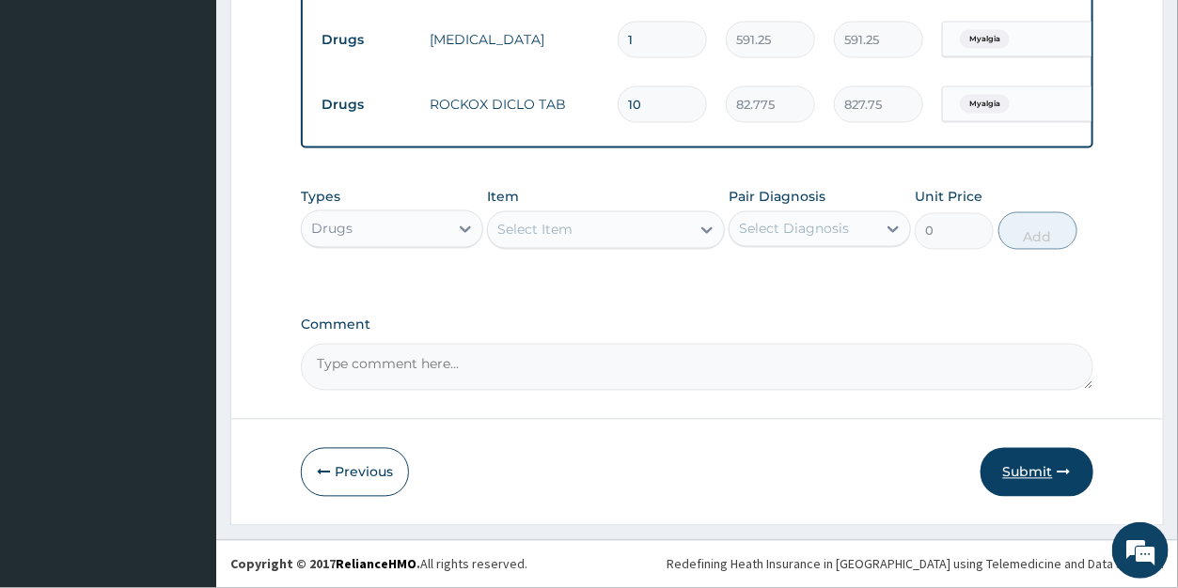
type input "10"
click at [1061, 468] on icon "button" at bounding box center [1064, 472] width 13 height 13
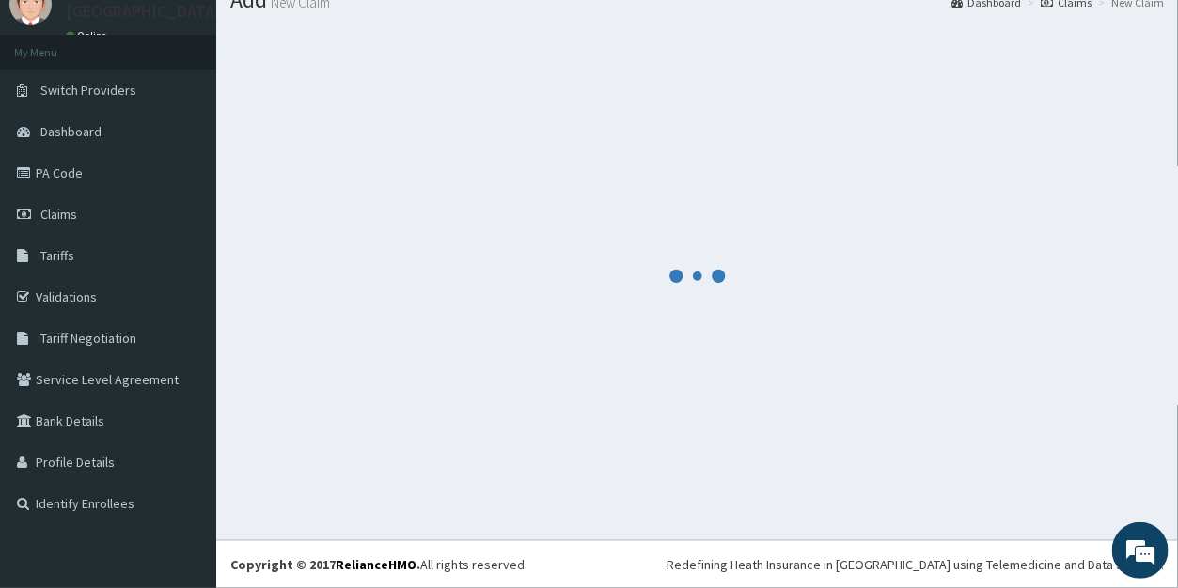
scroll to position [73, 0]
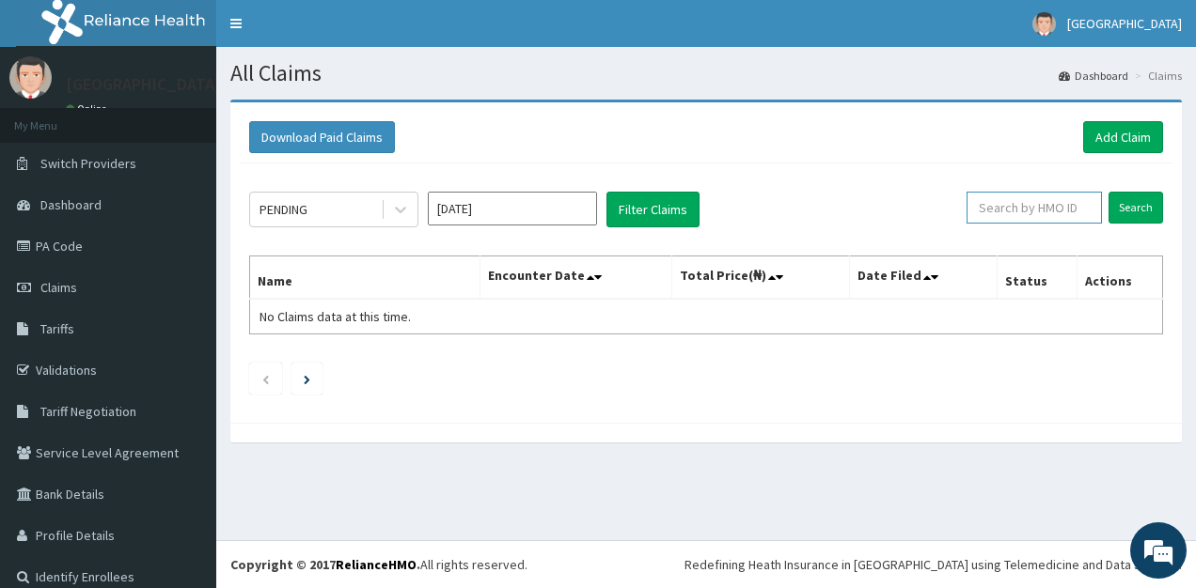
click at [1007, 200] on input "text" at bounding box center [1033, 208] width 135 height 32
type input "PDE/10021/A"
click at [1113, 204] on input "Search" at bounding box center [1135, 208] width 55 height 32
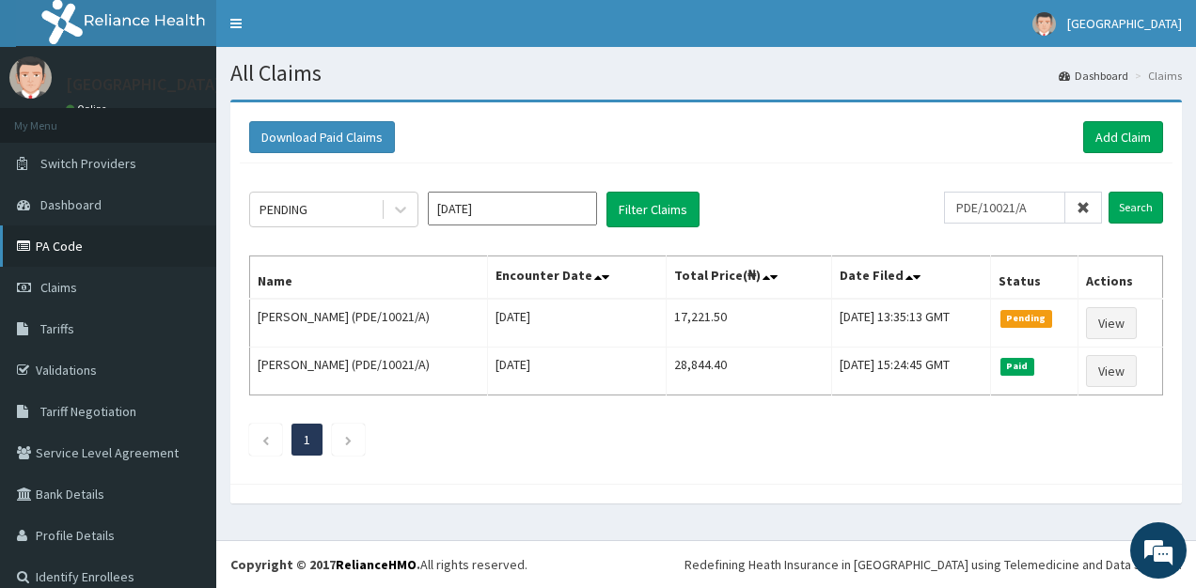
click at [59, 234] on link "PA Code" at bounding box center [108, 246] width 216 height 41
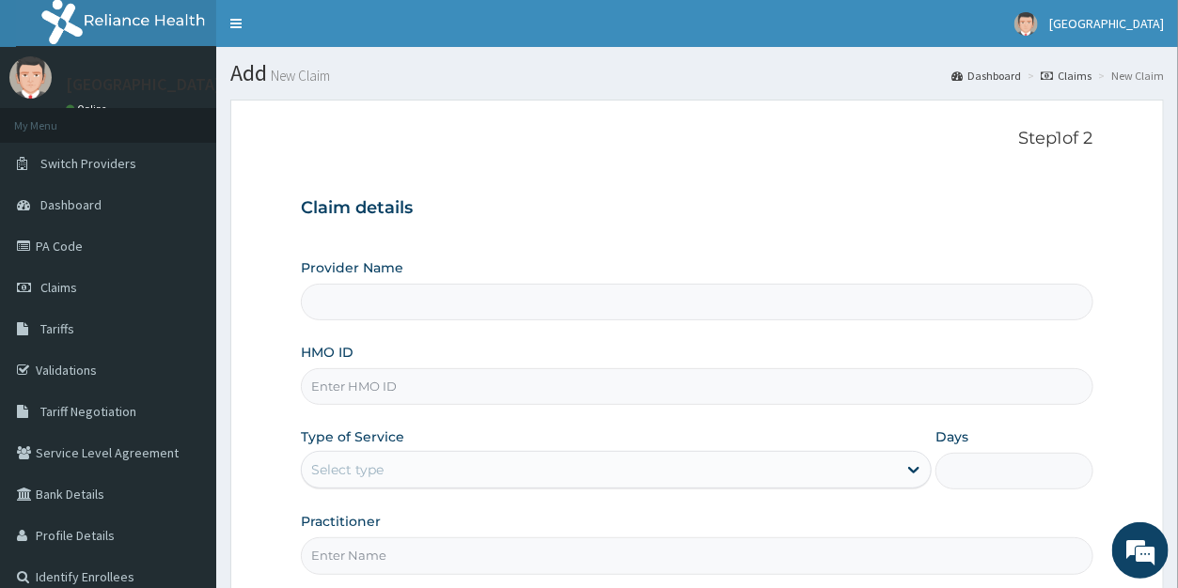
type input "[GEOGRAPHIC_DATA]"
click at [356, 387] on input "HMO ID" at bounding box center [697, 387] width 792 height 37
click at [696, 355] on div "HMO ID" at bounding box center [697, 374] width 792 height 62
click at [378, 384] on input "HMO ID" at bounding box center [697, 387] width 792 height 37
type input "PPY/10701/A"
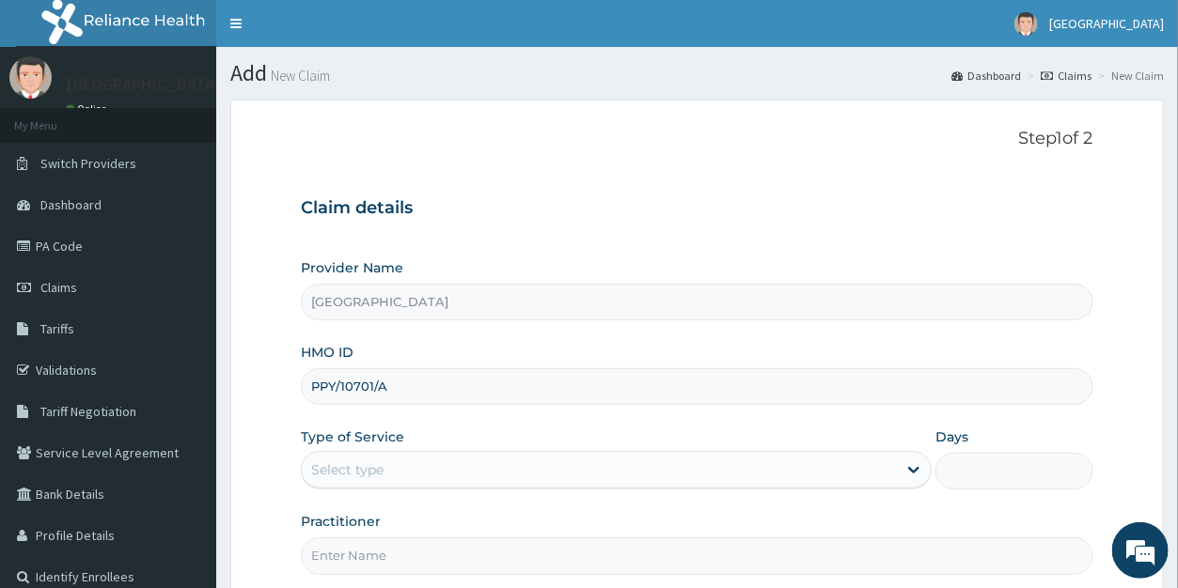
click at [343, 467] on div "Select type" at bounding box center [347, 470] width 72 height 19
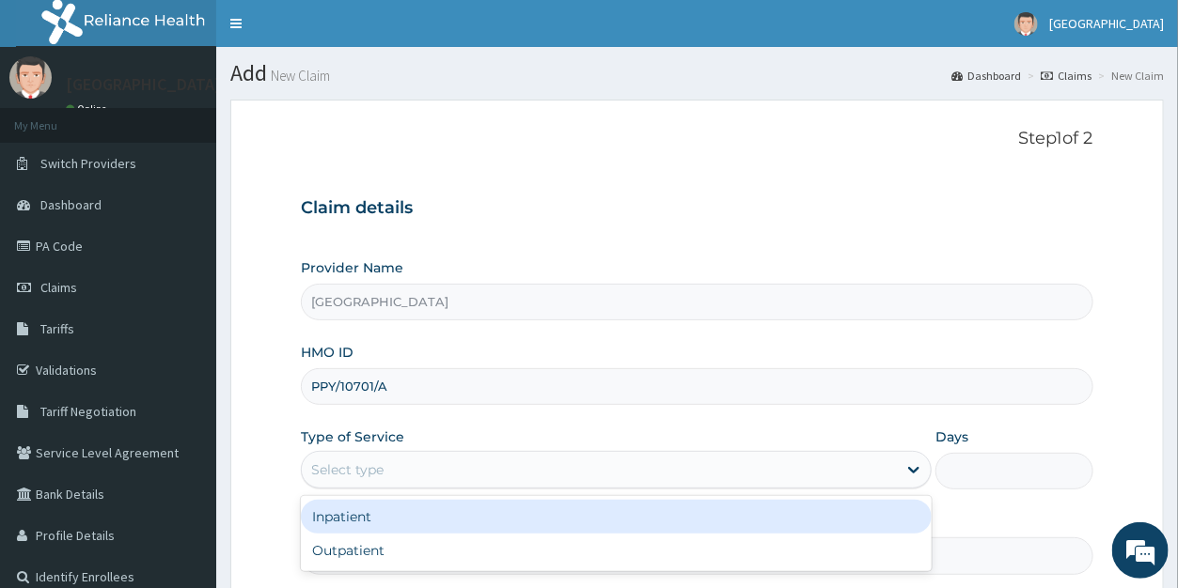
click at [367, 519] on div "Inpatient" at bounding box center [616, 517] width 631 height 34
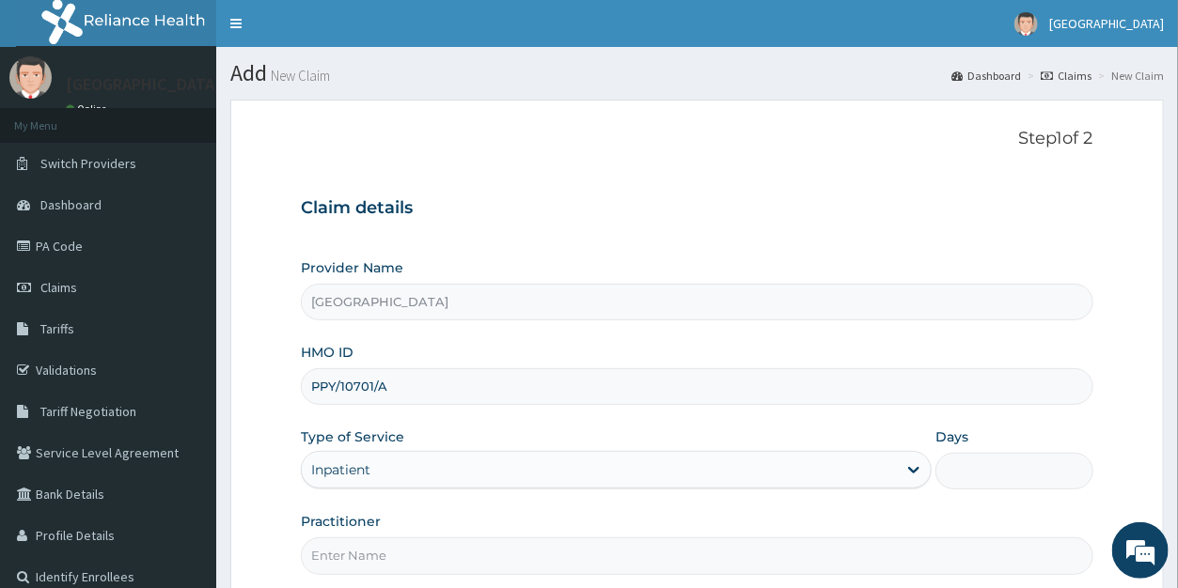
click at [963, 466] on input "Days" at bounding box center [1014, 471] width 158 height 37
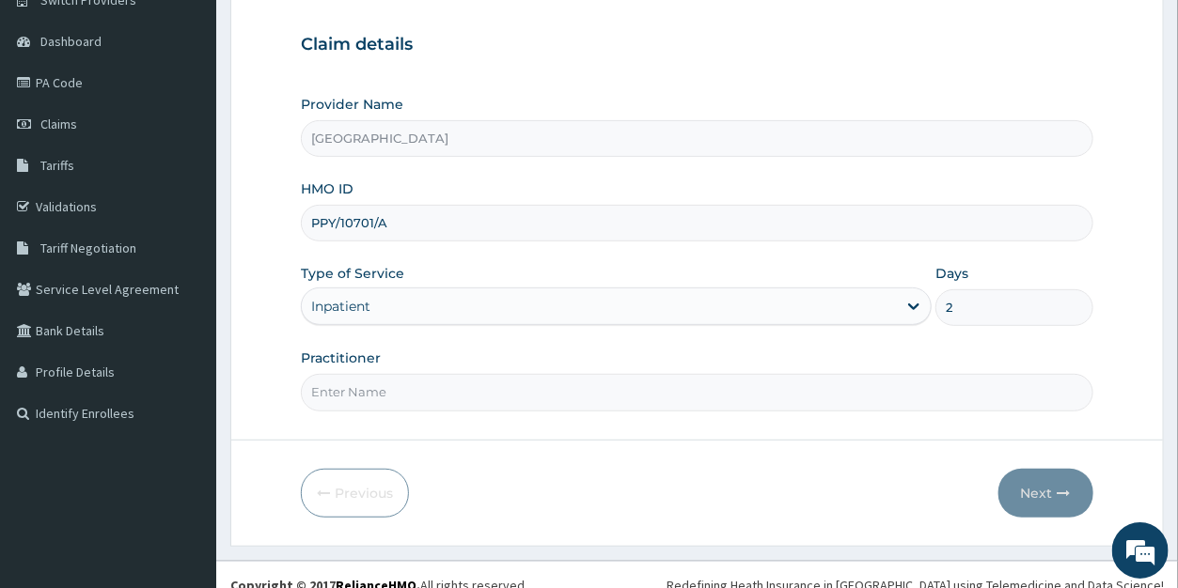
scroll to position [165, 0]
type input "2"
click at [352, 389] on input "Practitioner" at bounding box center [697, 391] width 792 height 37
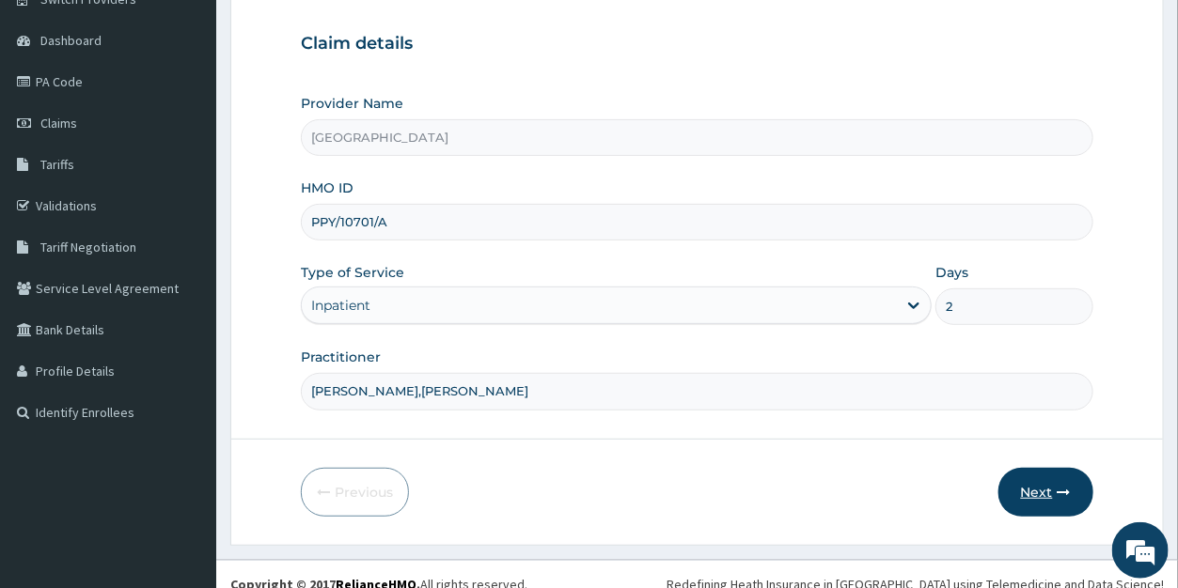
type input "[PERSON_NAME],[PERSON_NAME]"
click at [1039, 485] on button "Next" at bounding box center [1045, 492] width 95 height 49
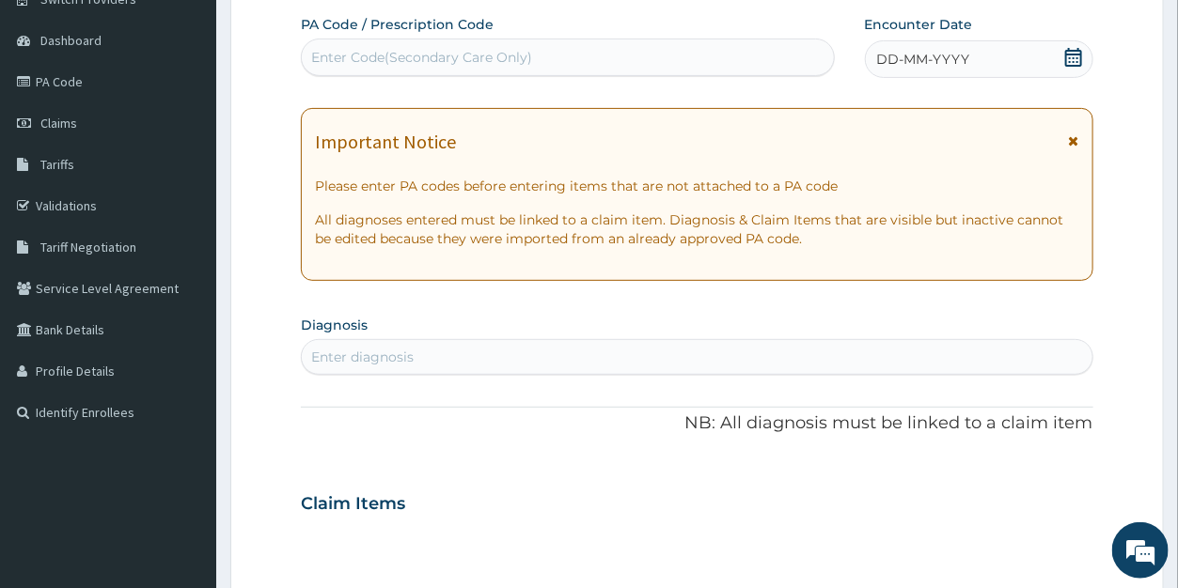
click at [361, 55] on div "Enter Code(Secondary Care Only)" at bounding box center [421, 57] width 221 height 19
paste input "PA/E8BD77"
type input "PA/E8BD77"
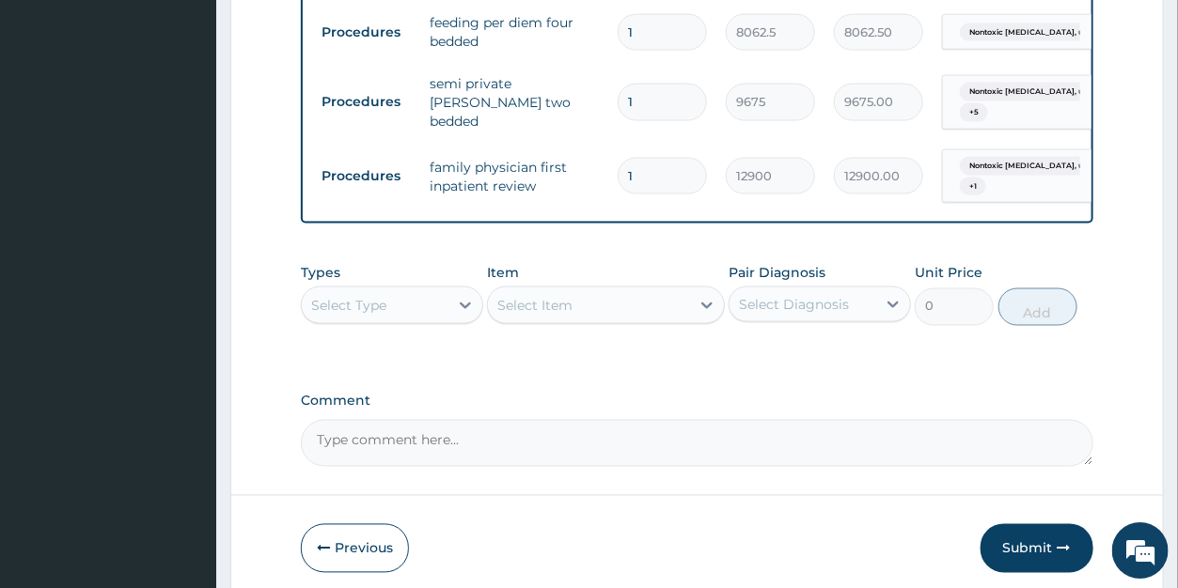
scroll to position [1028, 0]
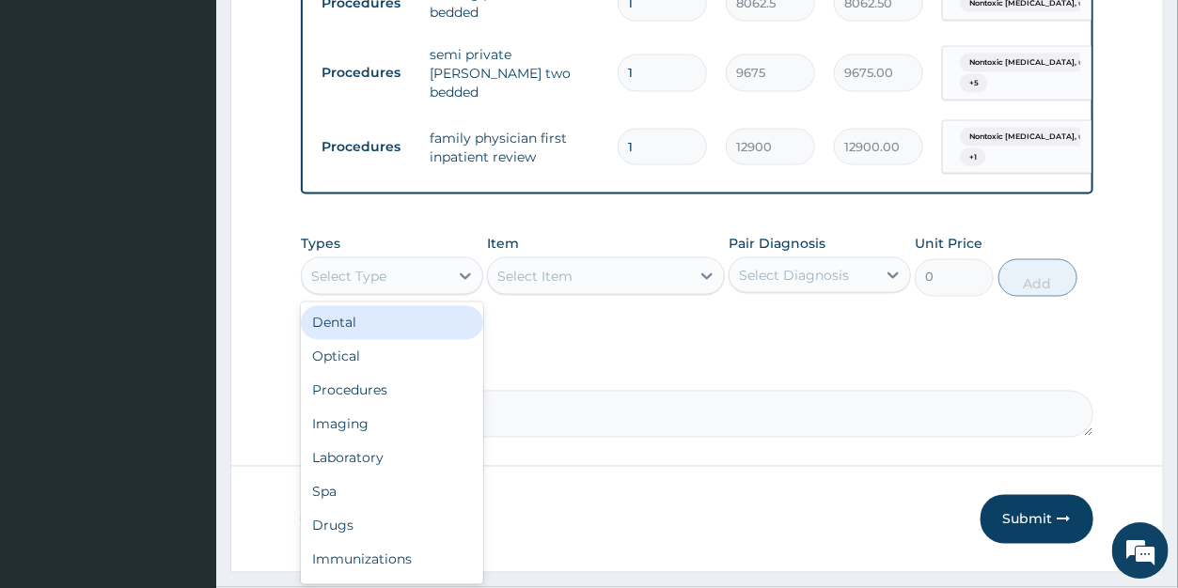
click at [389, 283] on div "Select Type" at bounding box center [375, 275] width 147 height 30
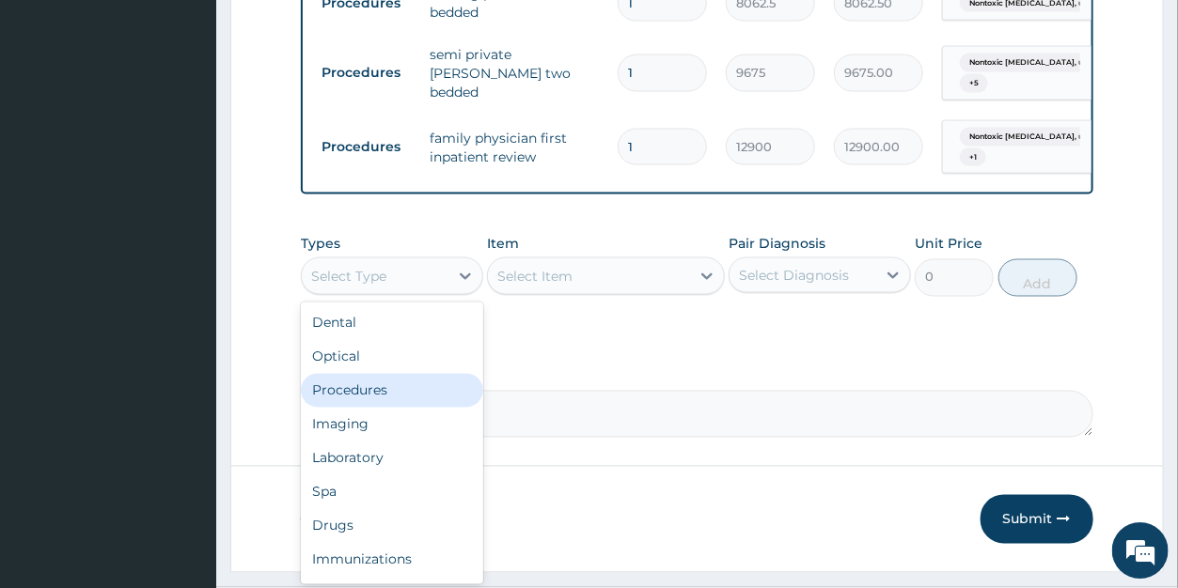
click at [382, 390] on div "Procedures" at bounding box center [392, 390] width 182 height 34
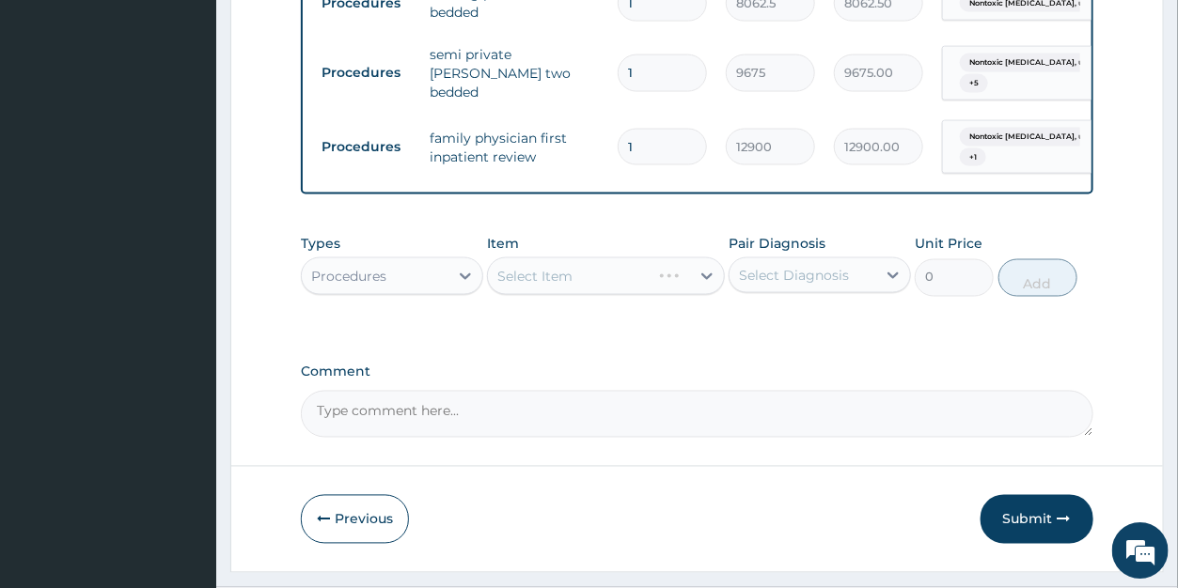
click at [568, 280] on div "Select Item" at bounding box center [606, 276] width 238 height 38
click at [694, 284] on div "Select Item" at bounding box center [606, 276] width 238 height 38
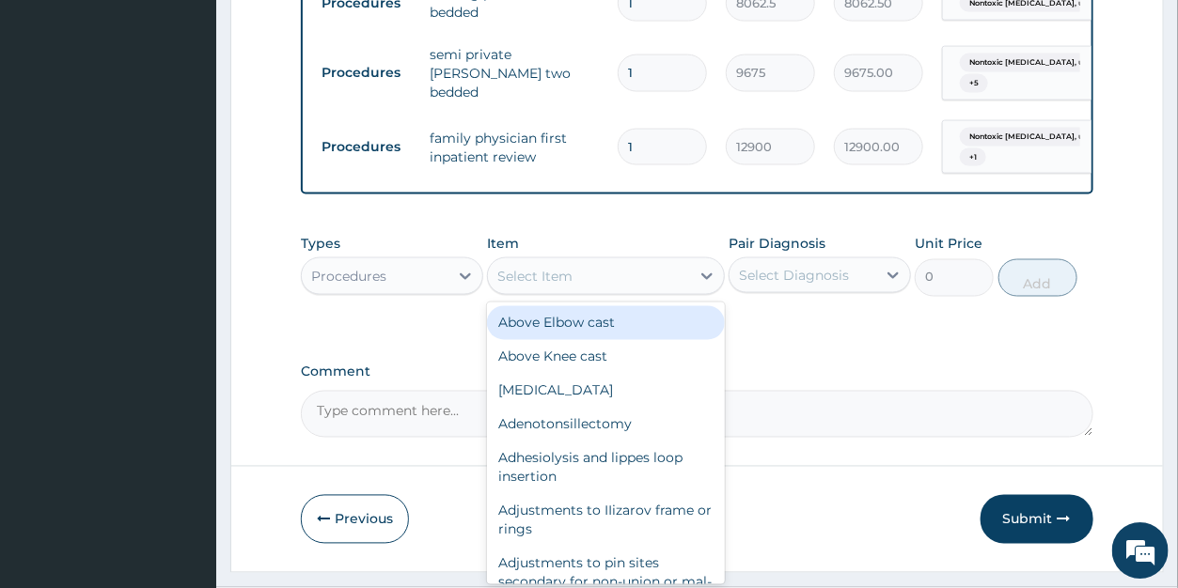
click at [682, 287] on div "Select Item" at bounding box center [589, 275] width 202 height 30
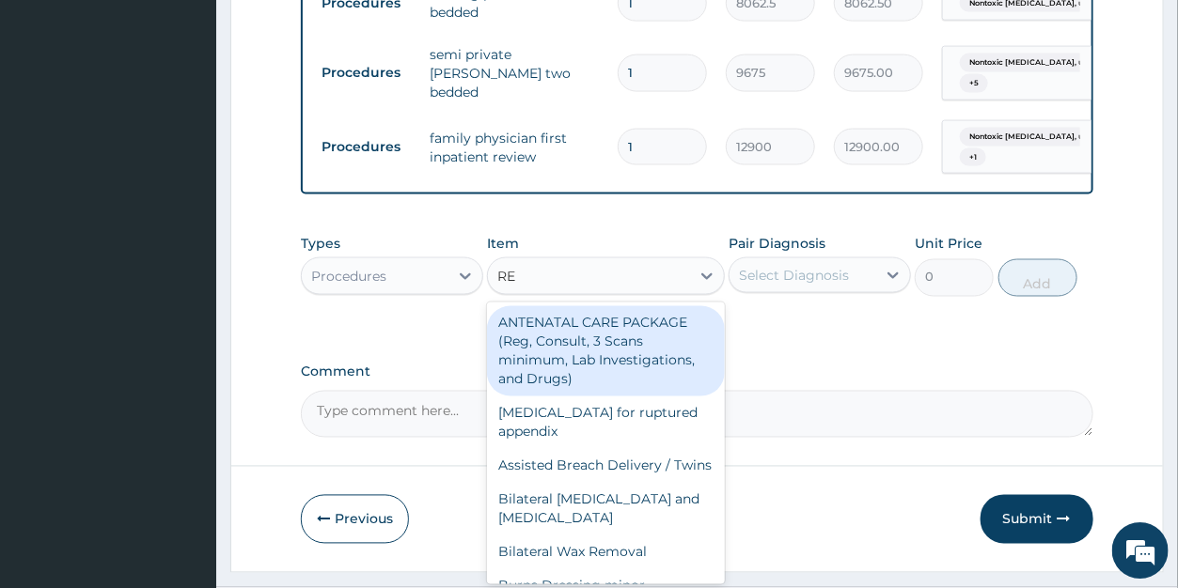
type input "REG"
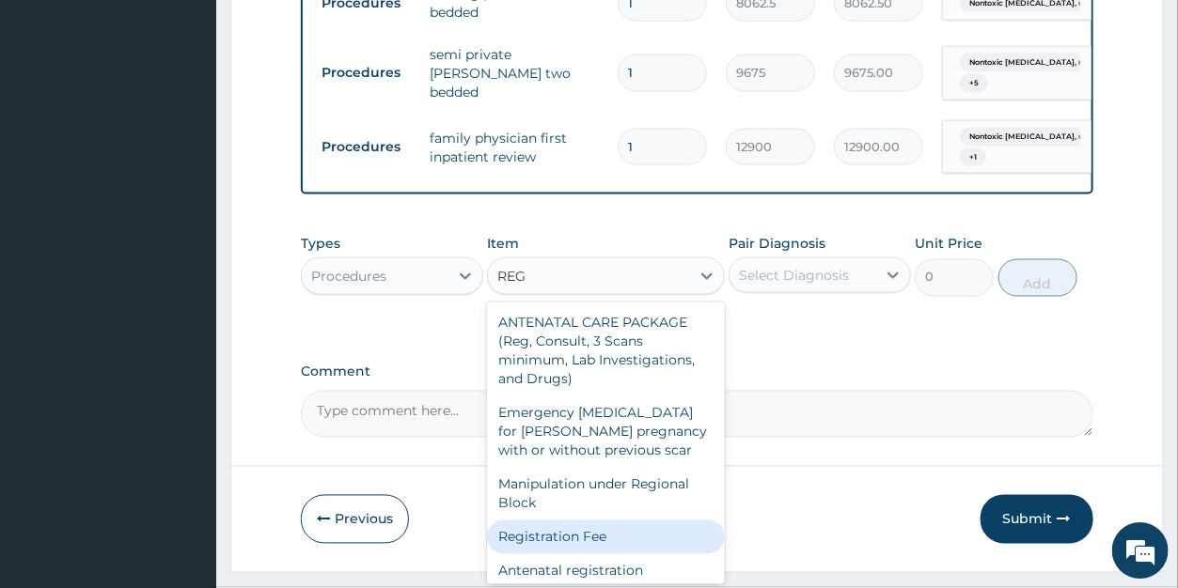
drag, startPoint x: 604, startPoint y: 557, endPoint x: 622, endPoint y: 531, distance: 31.0
click at [608, 551] on div "Registration Fee" at bounding box center [606, 537] width 238 height 34
type input "2150"
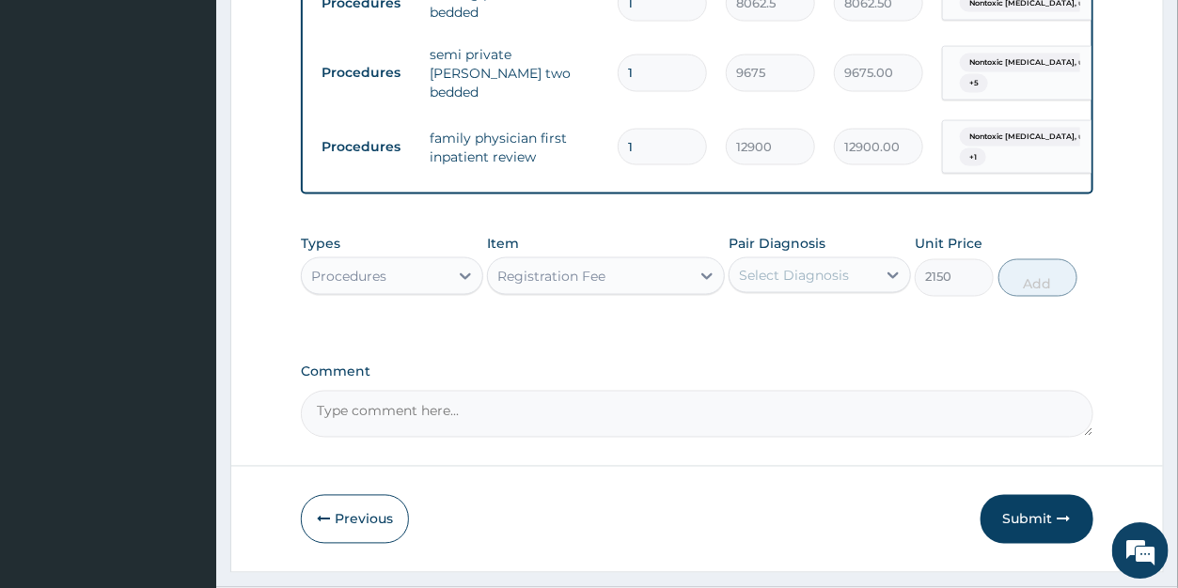
click at [801, 275] on div "Select Diagnosis" at bounding box center [794, 274] width 110 height 19
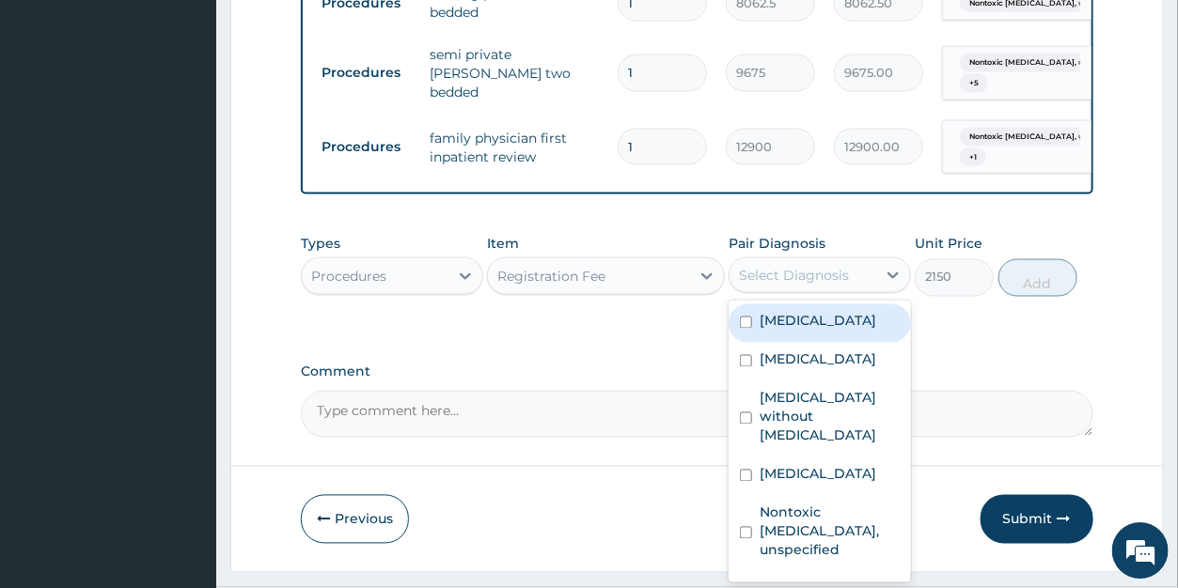
click at [800, 322] on label "Dysphagia" at bounding box center [818, 320] width 117 height 19
checkbox input "true"
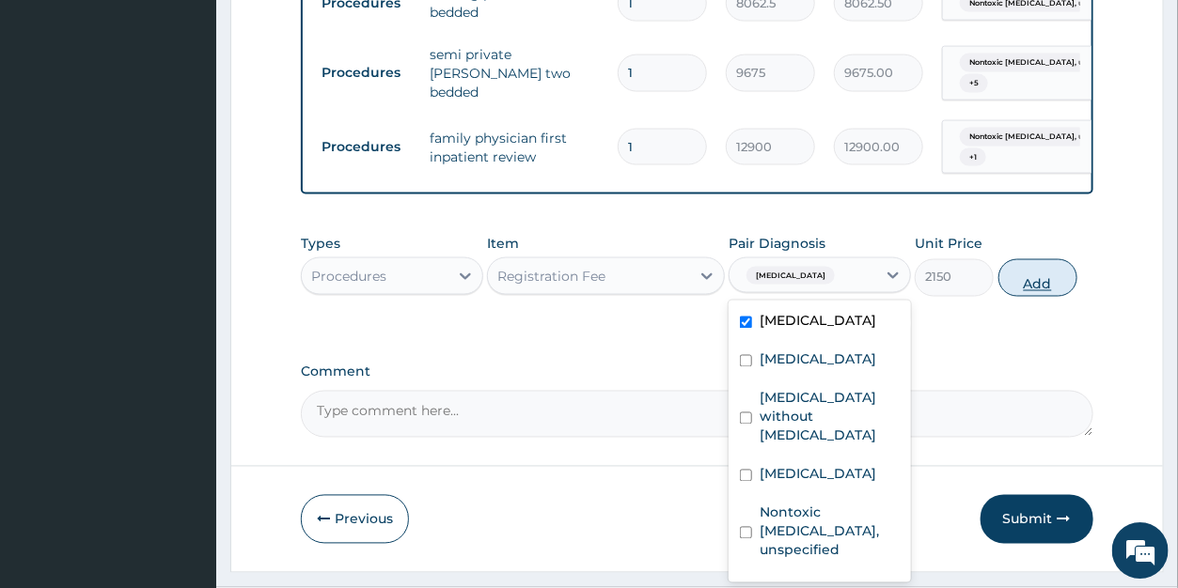
click at [1028, 289] on button "Add" at bounding box center [1037, 278] width 79 height 38
type input "0"
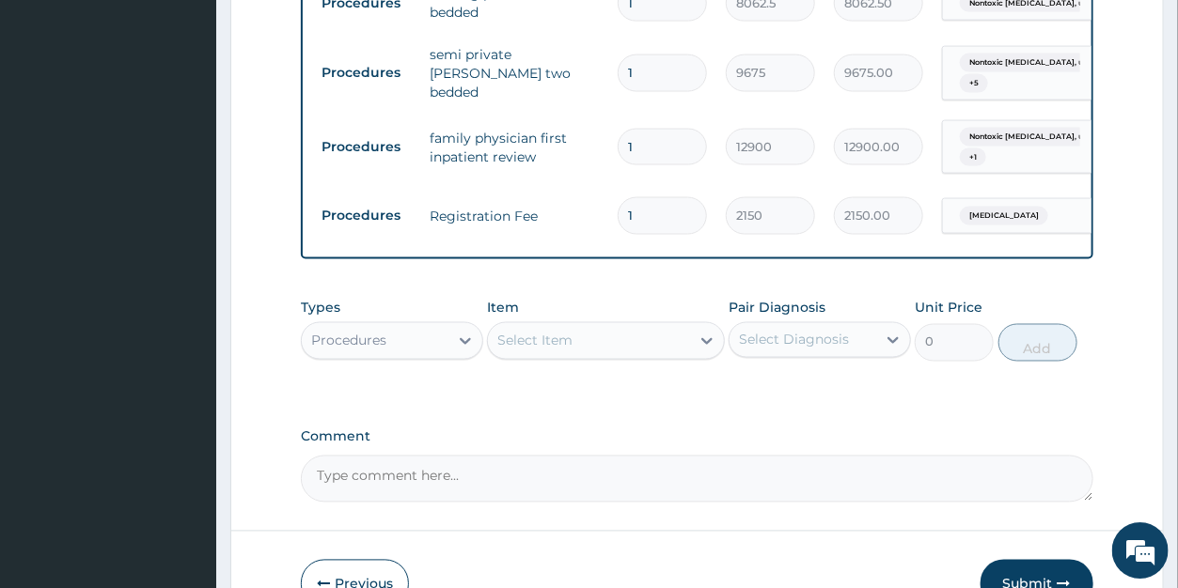
click at [549, 345] on div "Select Item" at bounding box center [534, 340] width 75 height 19
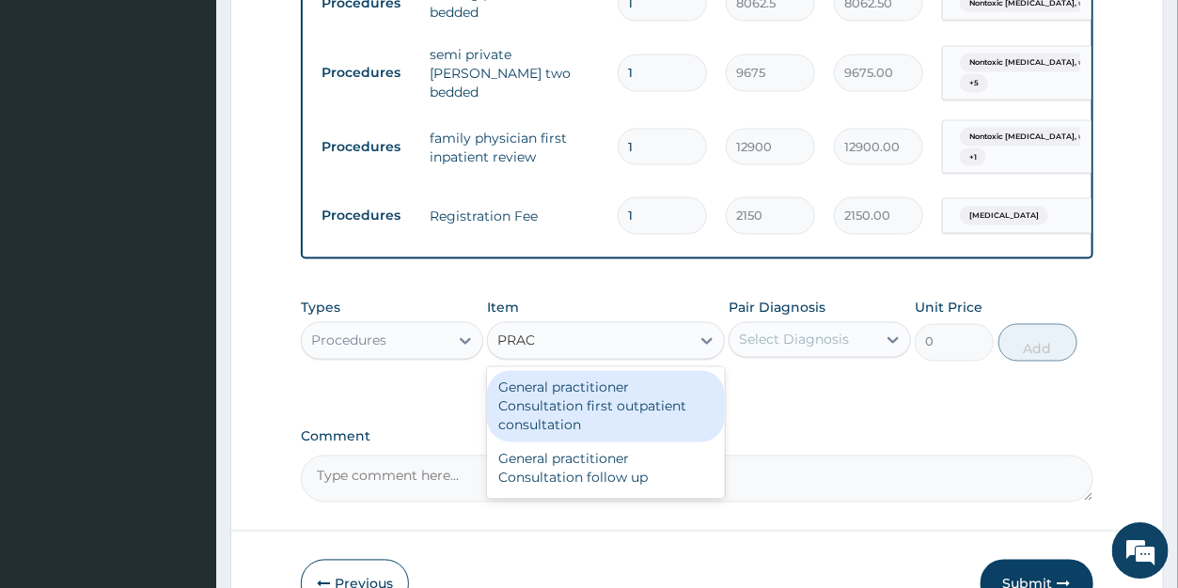
type input "PRACT"
type input "3547.5"
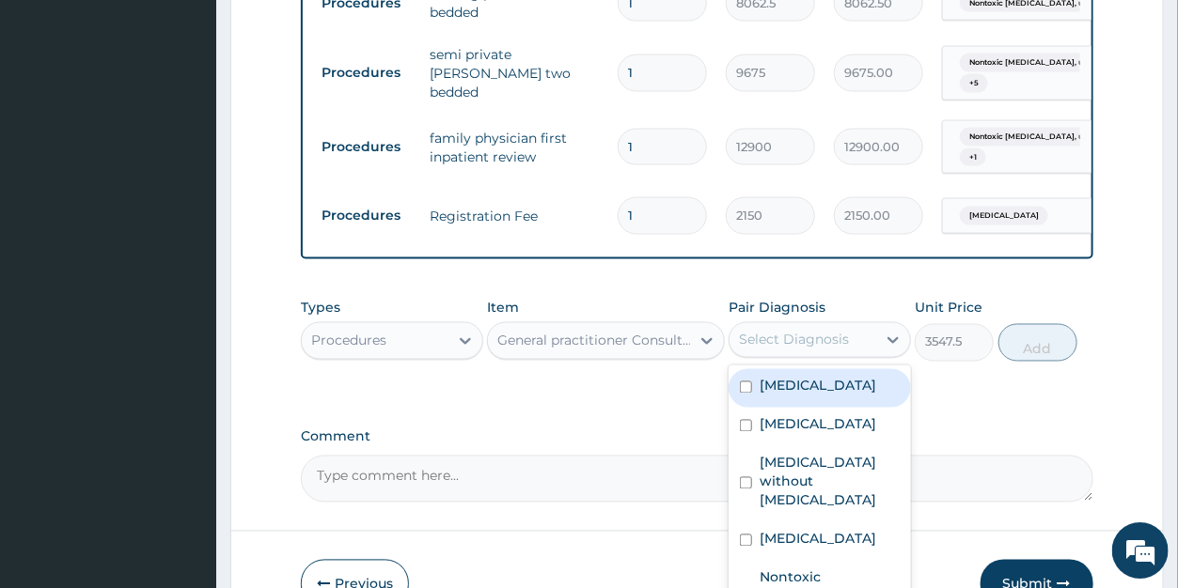
click at [774, 337] on div "Select Diagnosis" at bounding box center [794, 339] width 110 height 19
click at [794, 386] on label "Dysphagia" at bounding box center [818, 385] width 117 height 19
checkbox input "true"
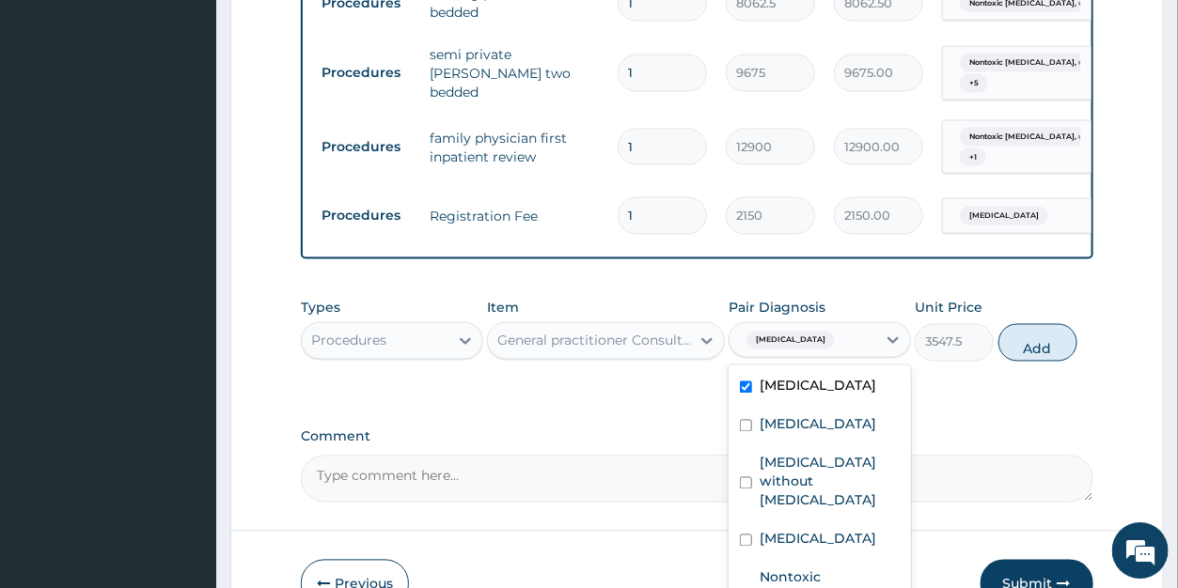
drag, startPoint x: 1027, startPoint y: 351, endPoint x: 809, endPoint y: 332, distance: 218.0
click at [1028, 351] on button "Add" at bounding box center [1037, 342] width 79 height 38
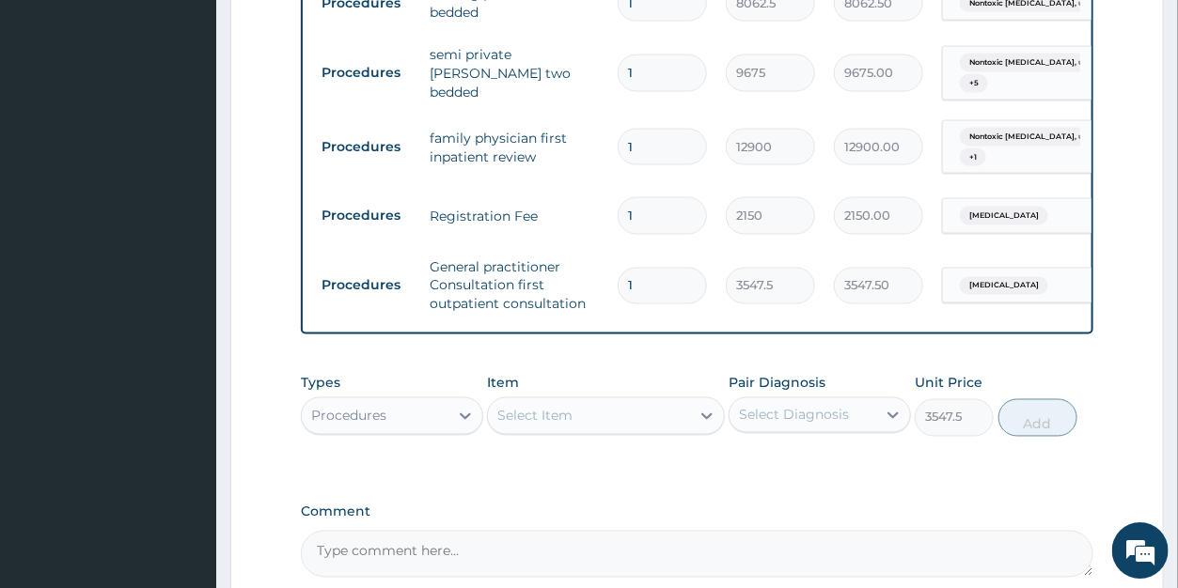
type input "0"
click at [345, 417] on div "Procedures" at bounding box center [348, 415] width 75 height 19
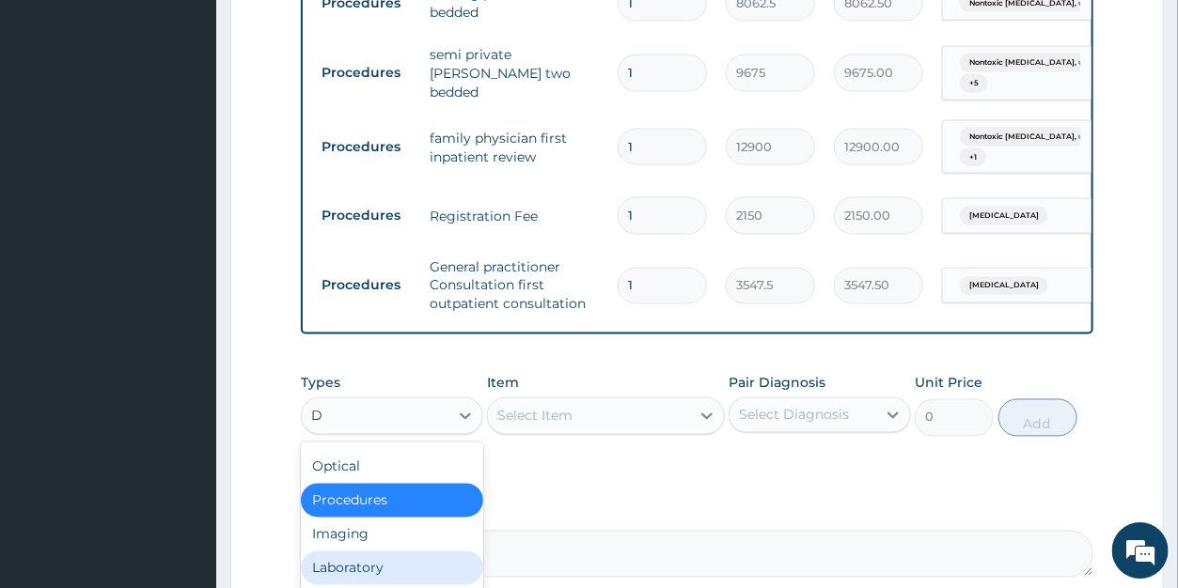
scroll to position [29, 0]
type input "DR"
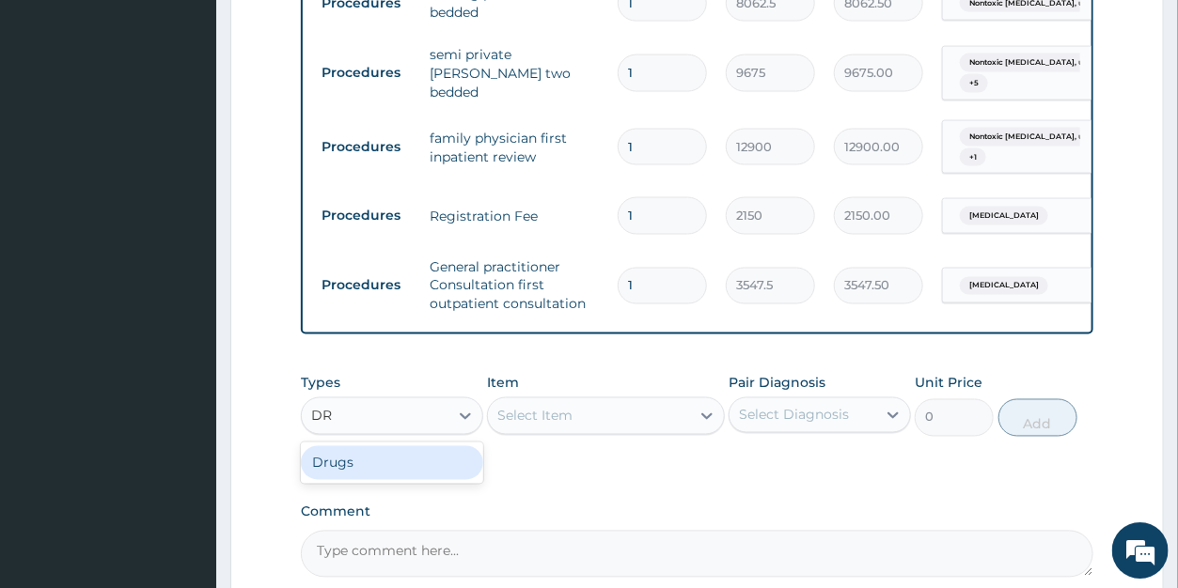
click at [375, 464] on div "Drugs" at bounding box center [392, 463] width 182 height 34
click at [594, 417] on div "Select Item" at bounding box center [589, 415] width 202 height 30
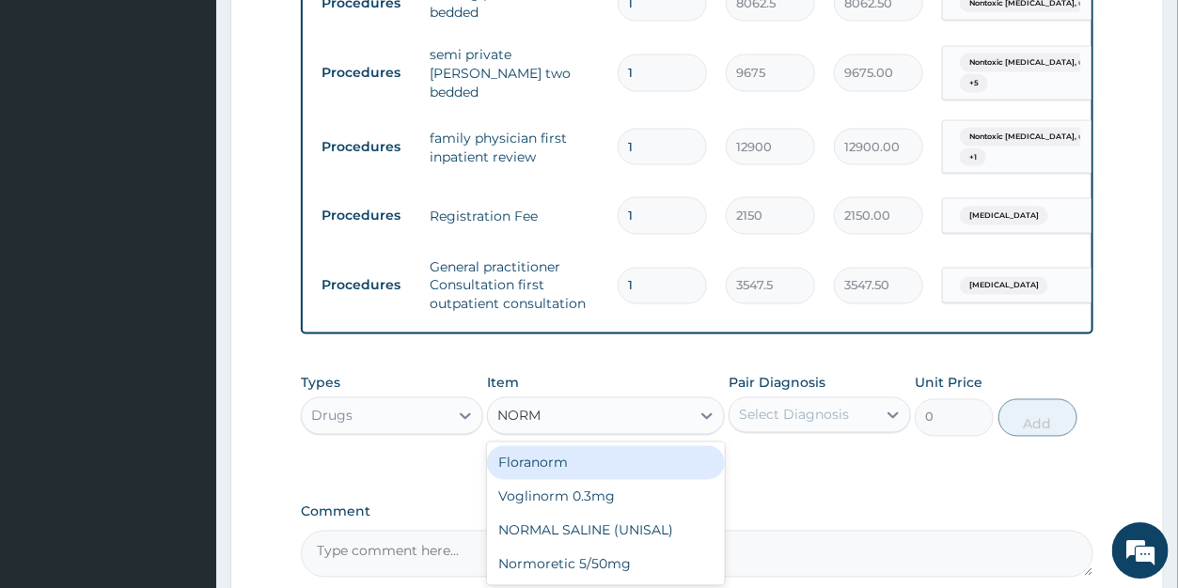
type input "NORMA"
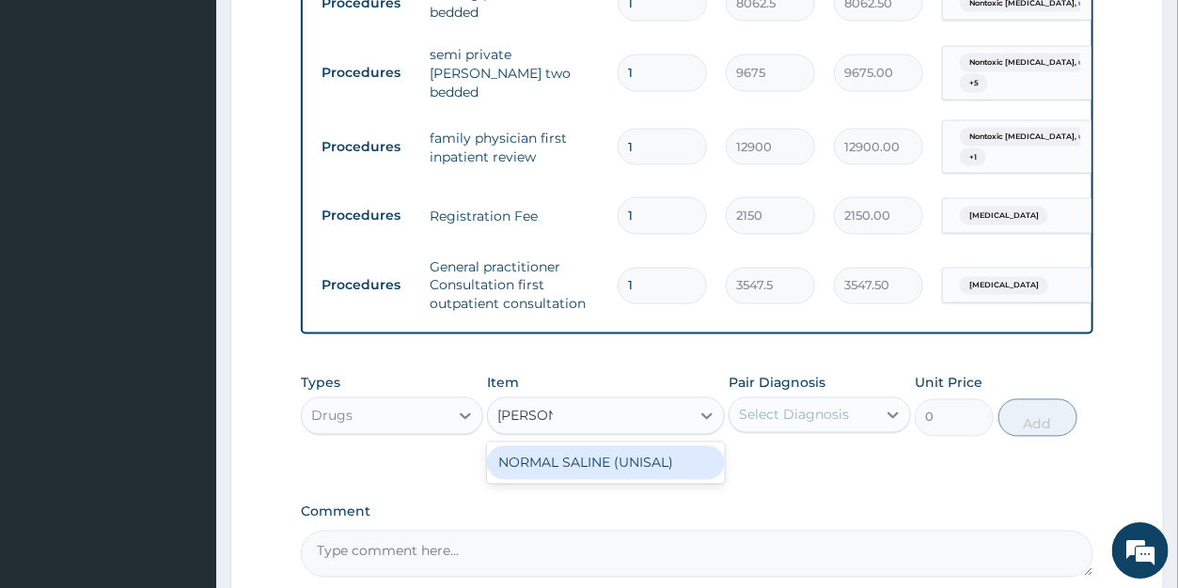
click at [591, 465] on div "NORMAL SALINE (UNISAL)" at bounding box center [606, 463] width 238 height 34
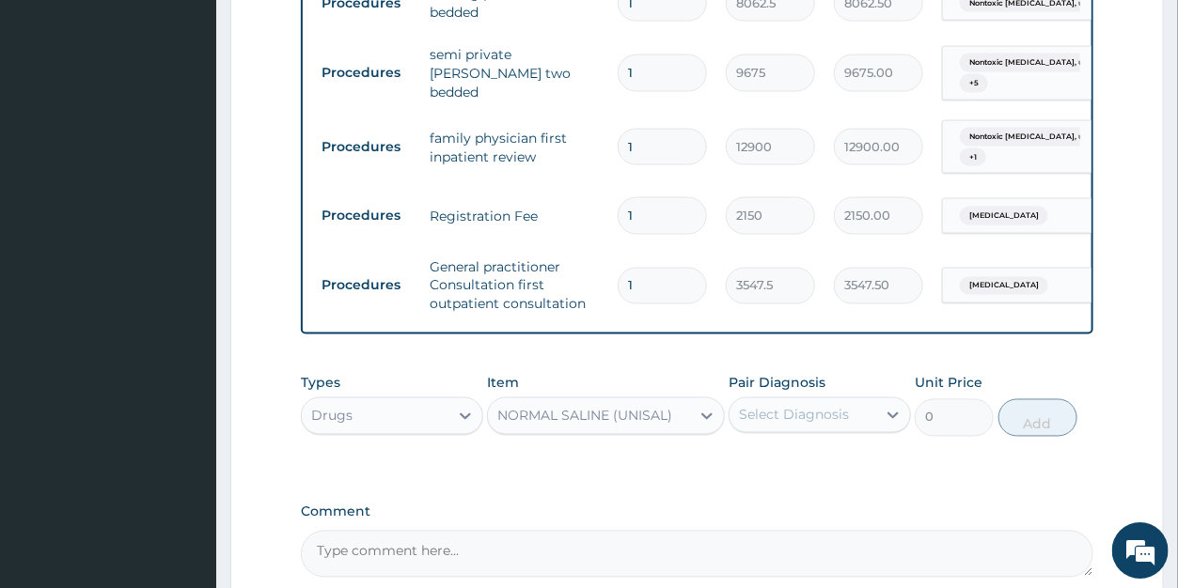
type input "1773.75"
click at [790, 416] on div "Select Diagnosis" at bounding box center [794, 414] width 110 height 19
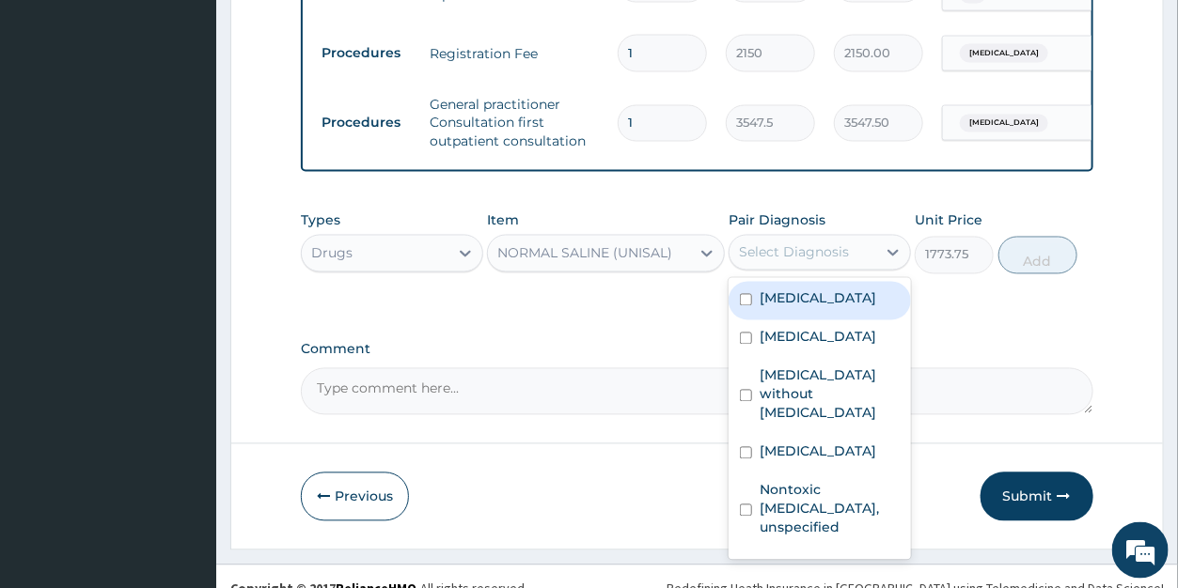
scroll to position [1216, 0]
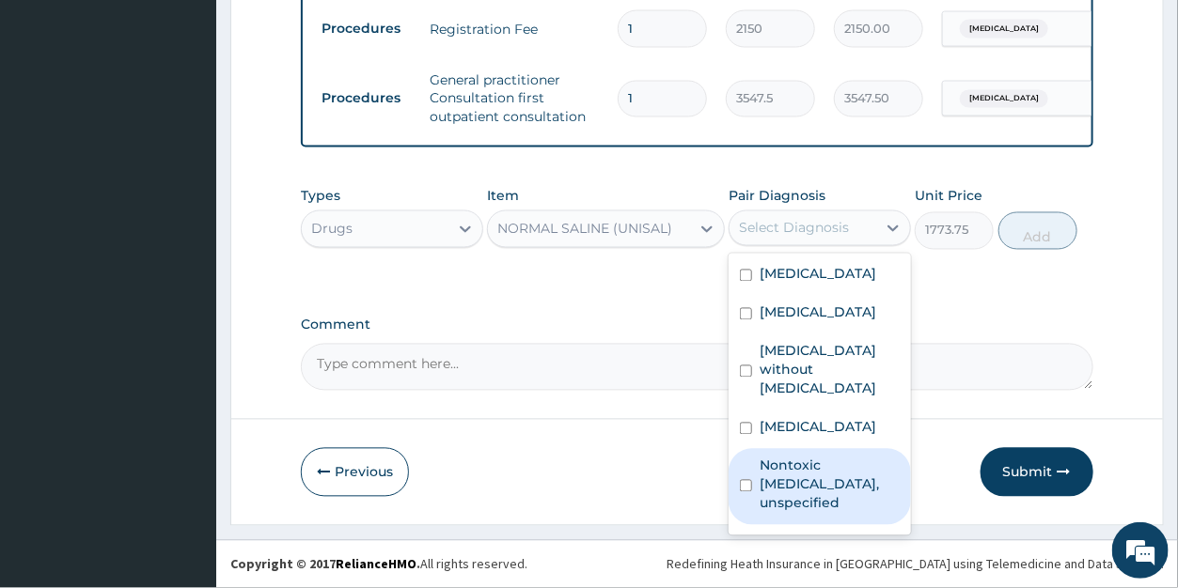
click at [815, 510] on label "Nontoxic goitre, unspecified" at bounding box center [830, 485] width 140 height 56
checkbox input "true"
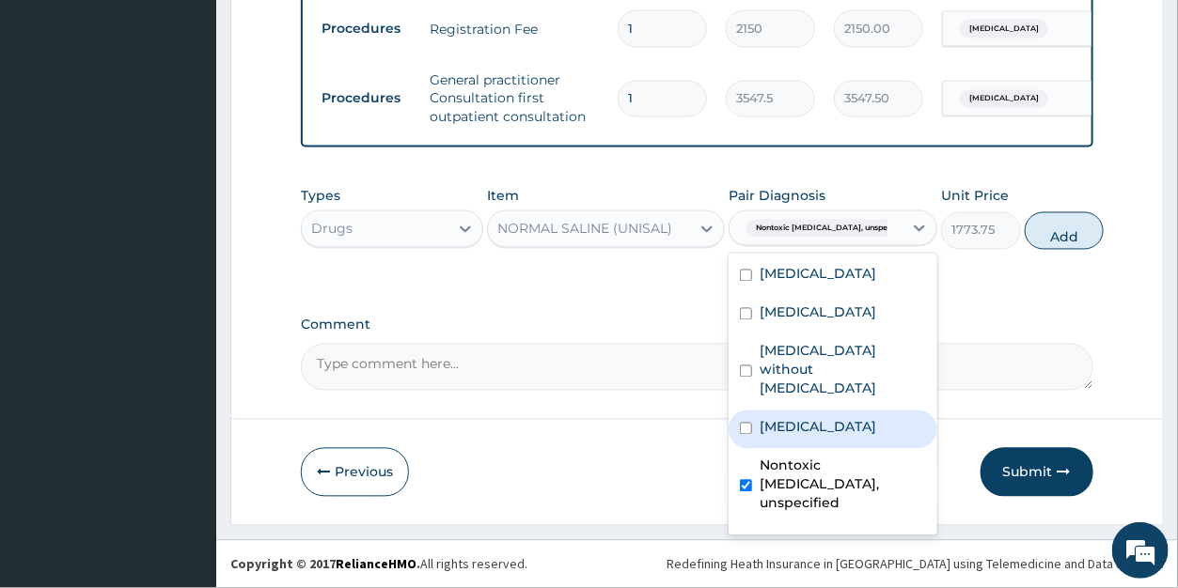
drag, startPoint x: 803, startPoint y: 463, endPoint x: 805, endPoint y: 411, distance: 52.7
click at [803, 437] on label "Malaria, unspecified" at bounding box center [818, 427] width 117 height 19
checkbox input "true"
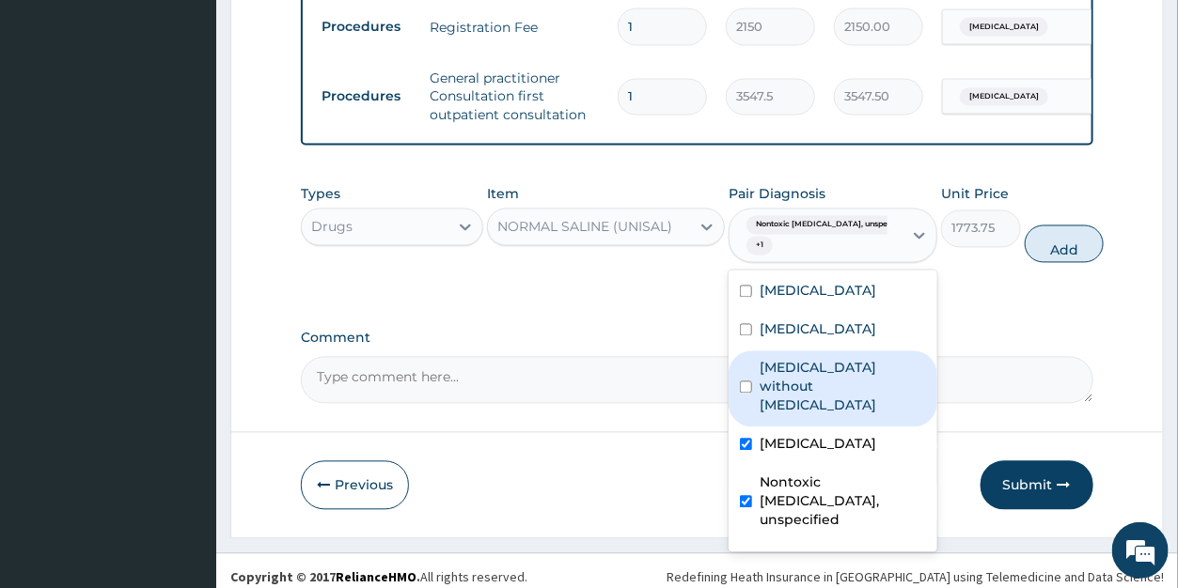
click at [807, 392] on div "Sepsis without septic shock" at bounding box center [833, 390] width 209 height 76
checkbox input "true"
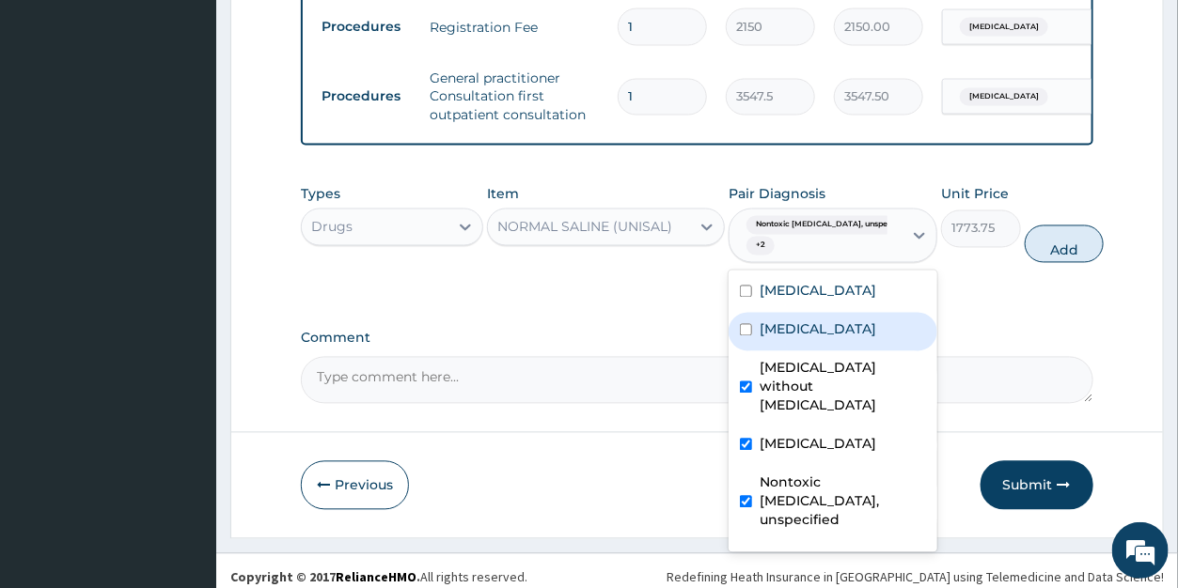
click at [808, 339] on label "Acute pharyngitis, unspecified" at bounding box center [818, 330] width 117 height 19
checkbox input "true"
click at [1041, 255] on button "Add" at bounding box center [1064, 245] width 79 height 38
type input "0"
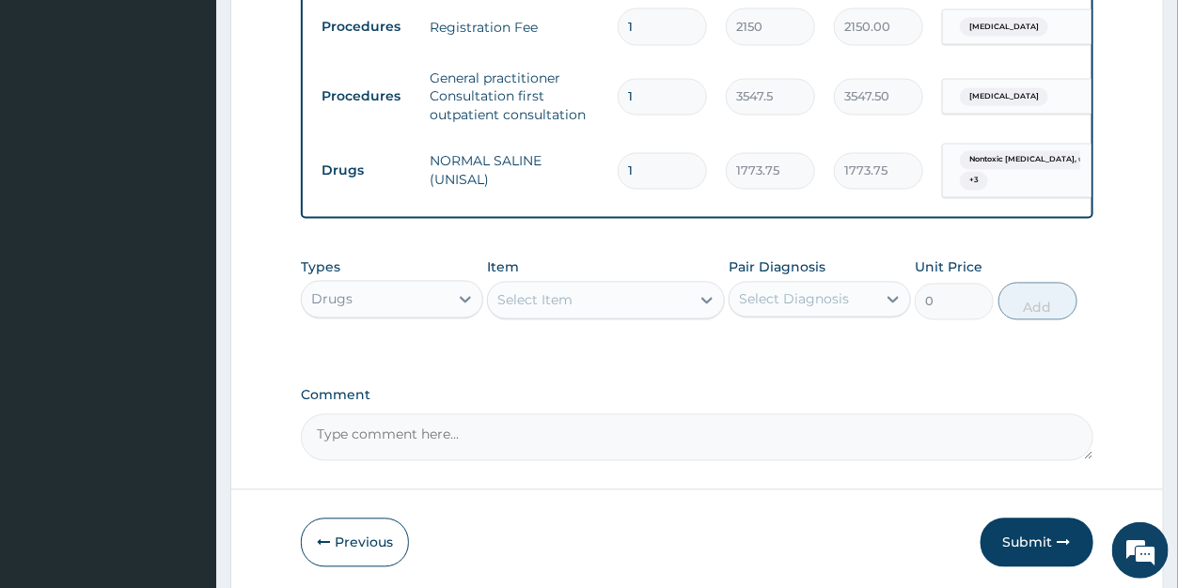
click at [573, 308] on div "Select Item" at bounding box center [589, 301] width 202 height 30
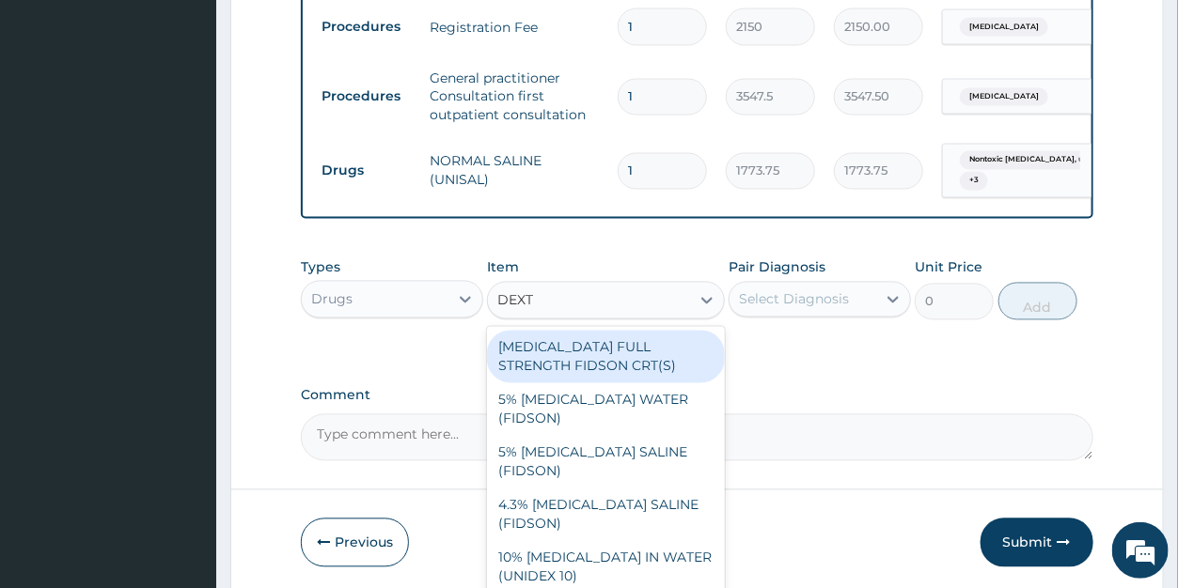
type input "DEXTR"
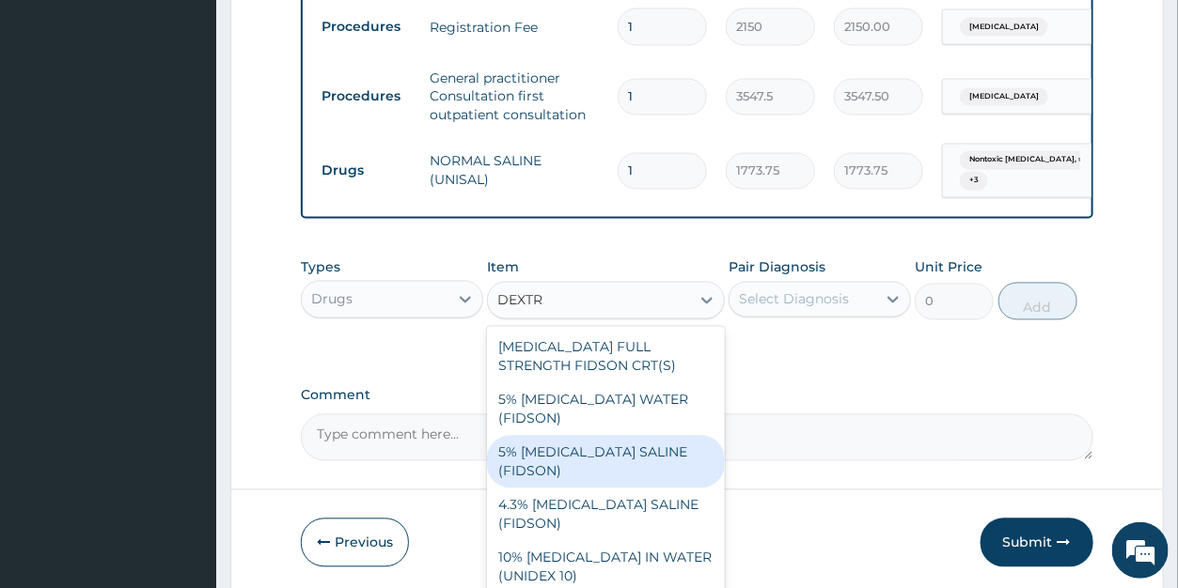
click at [602, 436] on div "5% DEXTROSE SALINE (FIDSON)" at bounding box center [606, 462] width 238 height 53
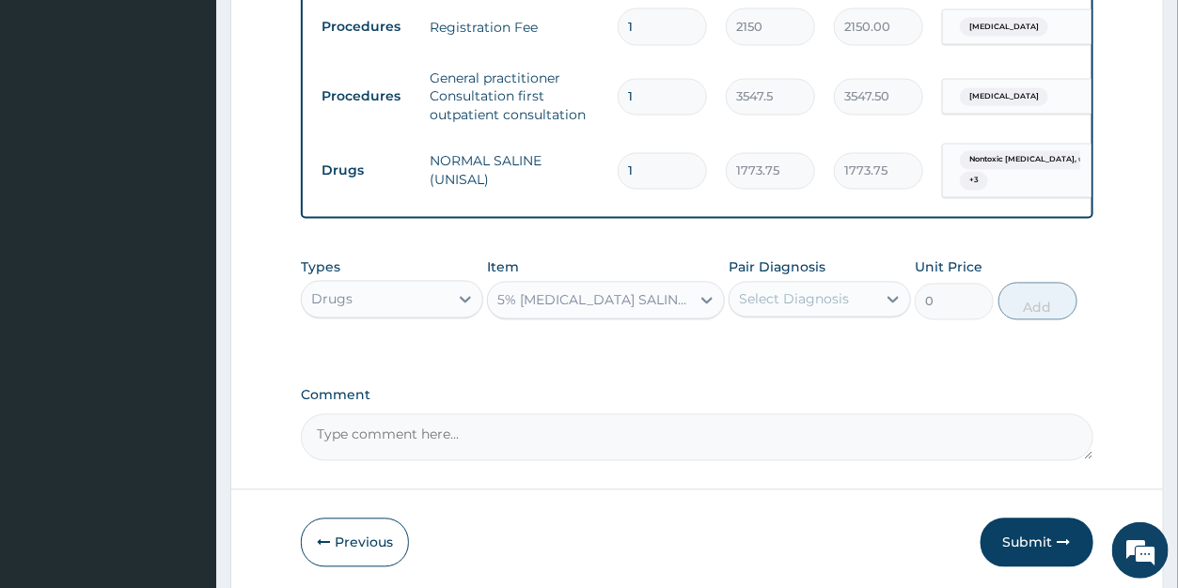
type input "1773.75"
click at [799, 295] on div "Select Diagnosis" at bounding box center [794, 299] width 110 height 19
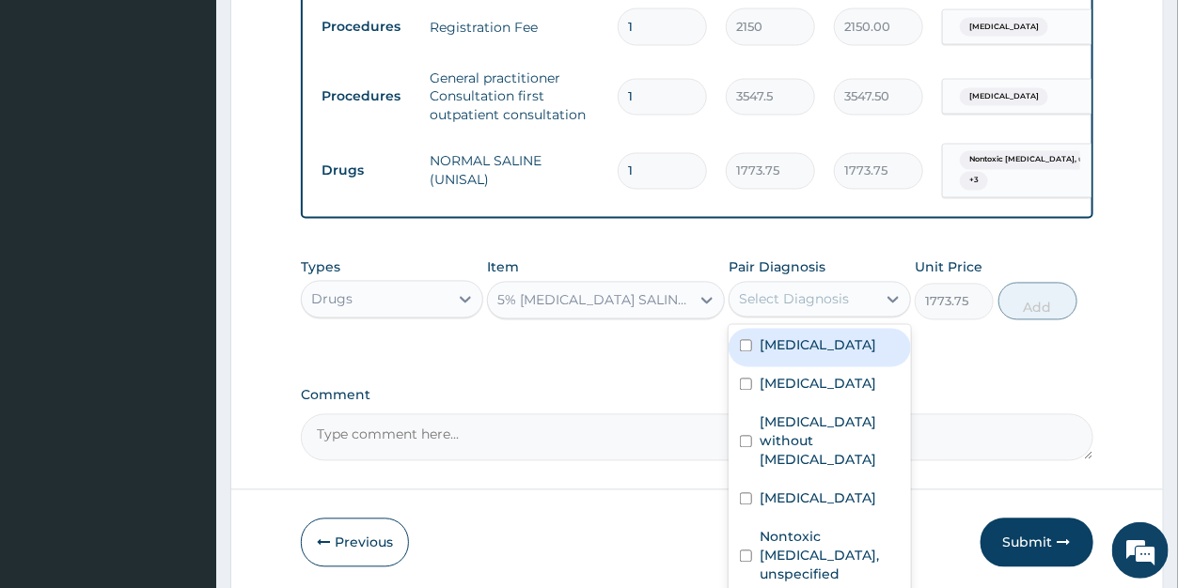
click at [785, 353] on label "Dysphagia" at bounding box center [818, 346] width 117 height 19
checkbox input "true"
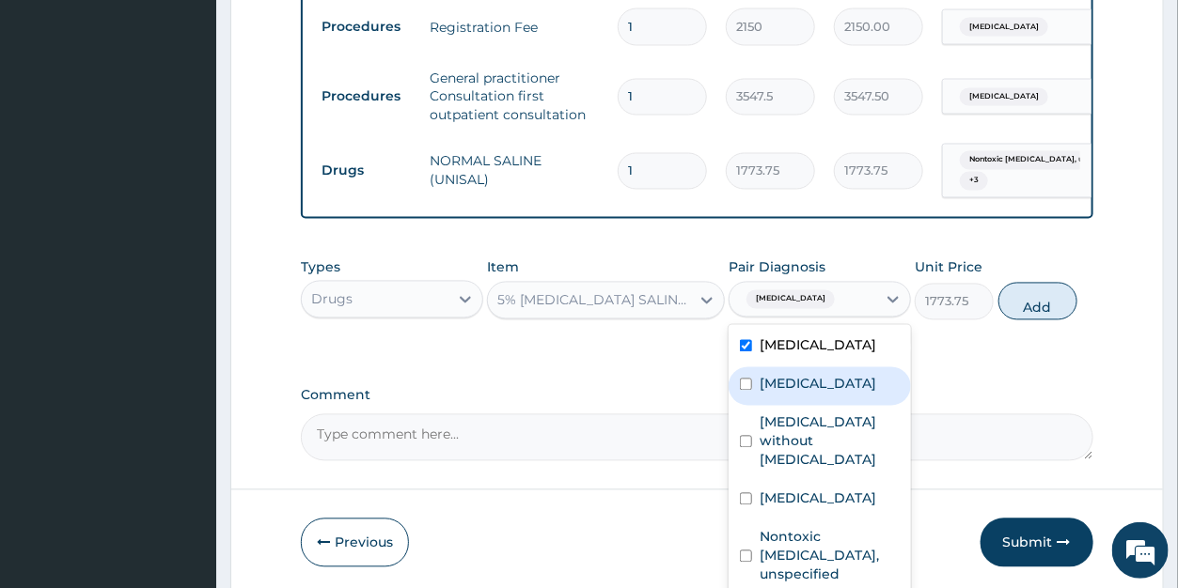
click at [783, 394] on label "Acute pharyngitis, unspecified" at bounding box center [818, 384] width 117 height 19
checkbox input "true"
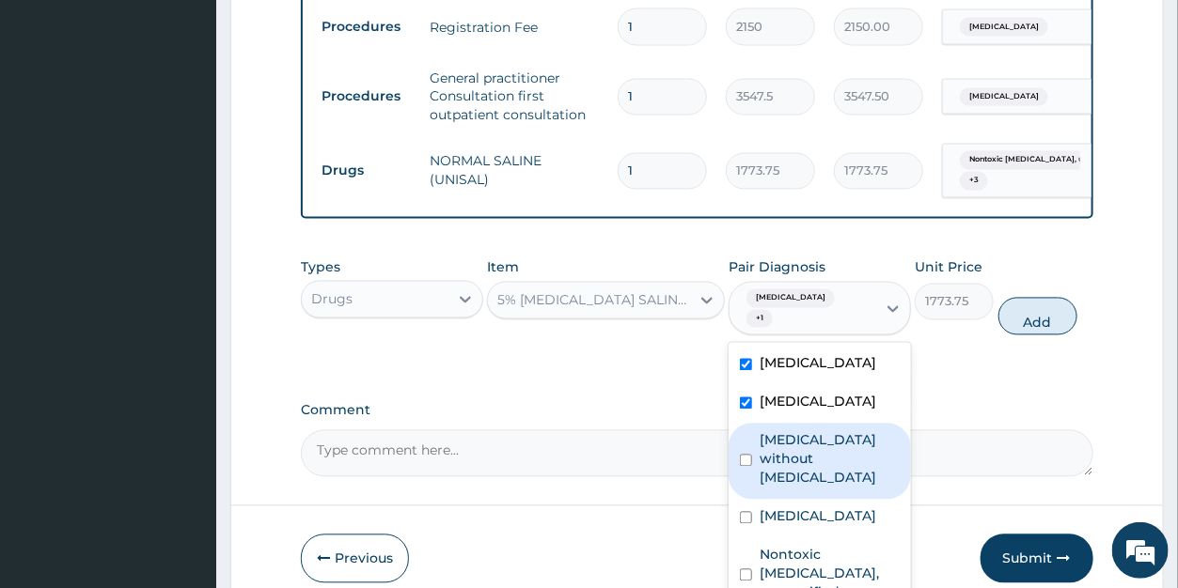
click at [779, 474] on label "Sepsis without septic shock" at bounding box center [830, 460] width 140 height 56
checkbox input "true"
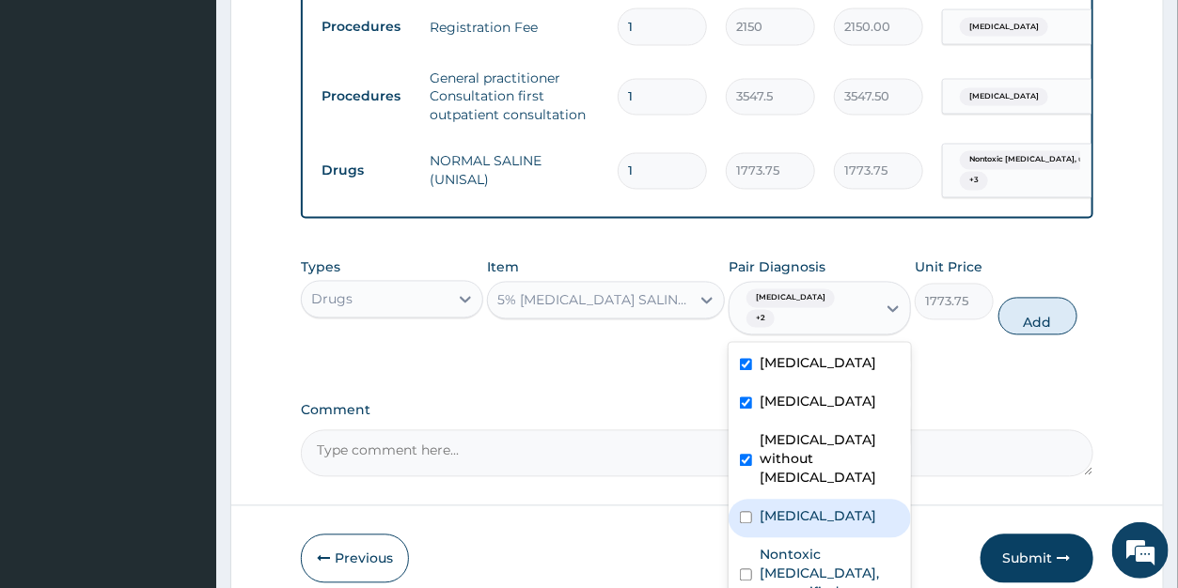
drag, startPoint x: 788, startPoint y: 528, endPoint x: 789, endPoint y: 561, distance: 32.9
click at [788, 526] on label "Malaria, unspecified" at bounding box center [818, 517] width 117 height 19
checkbox input "true"
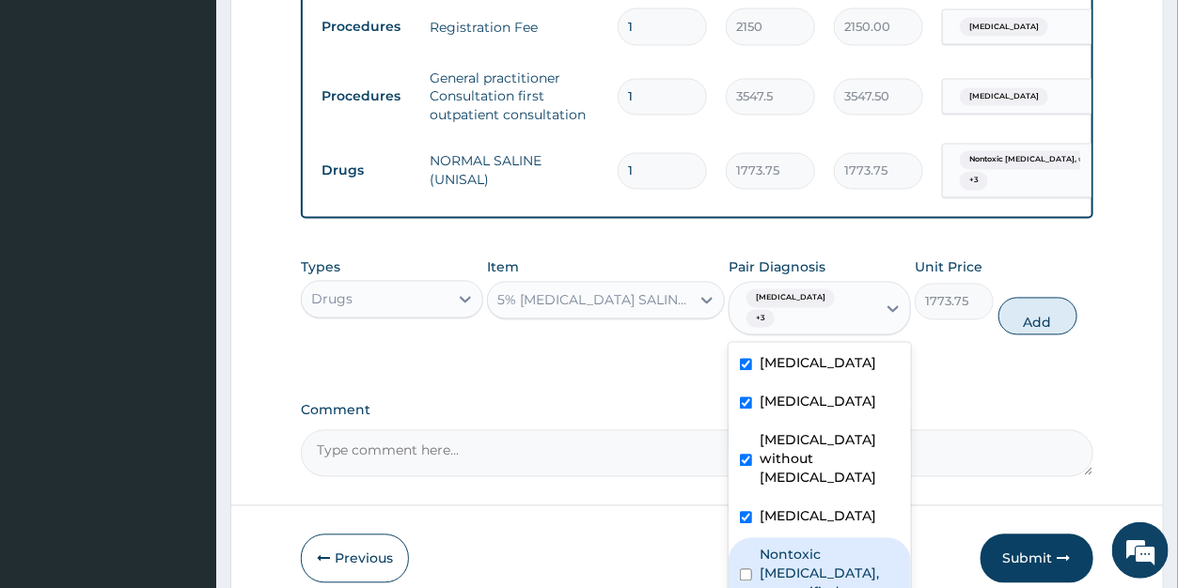
drag, startPoint x: 789, startPoint y: 579, endPoint x: 881, endPoint y: 494, distance: 125.7
click at [790, 577] on label "Nontoxic goitre, unspecified" at bounding box center [830, 574] width 140 height 56
checkbox input "true"
click at [1037, 309] on button "Add" at bounding box center [1037, 317] width 79 height 38
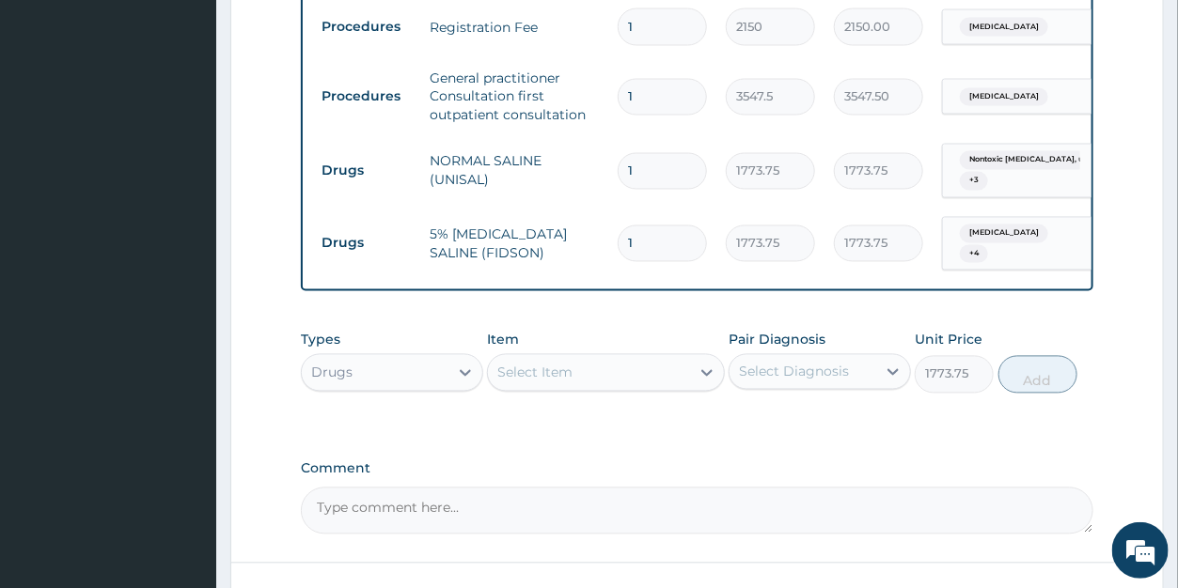
type input "0"
click at [570, 369] on div "Select Item" at bounding box center [534, 373] width 75 height 19
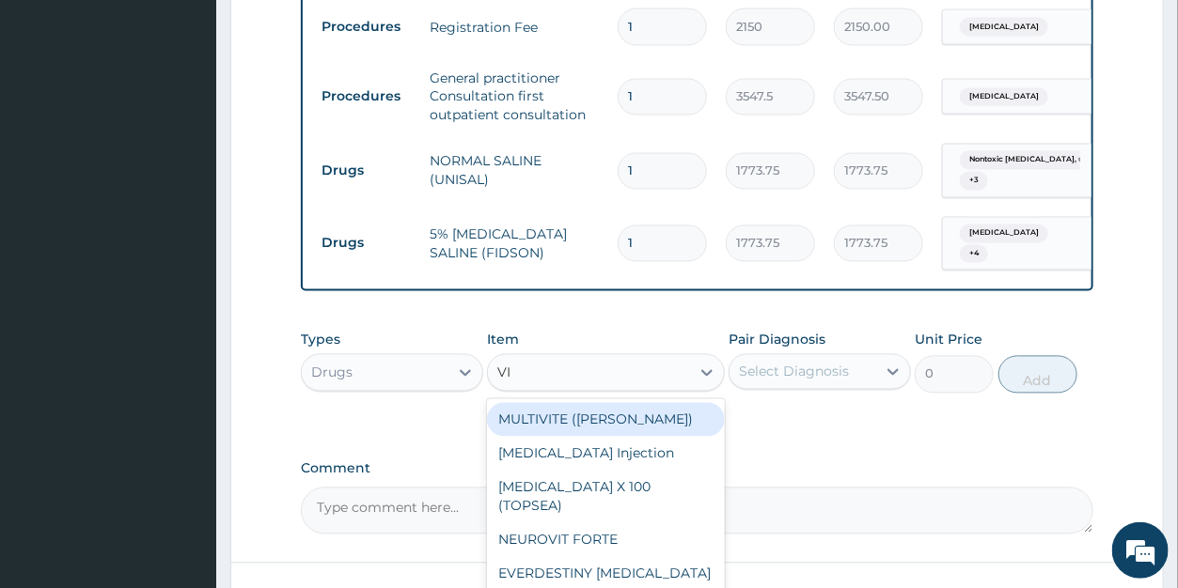
type input "VIT"
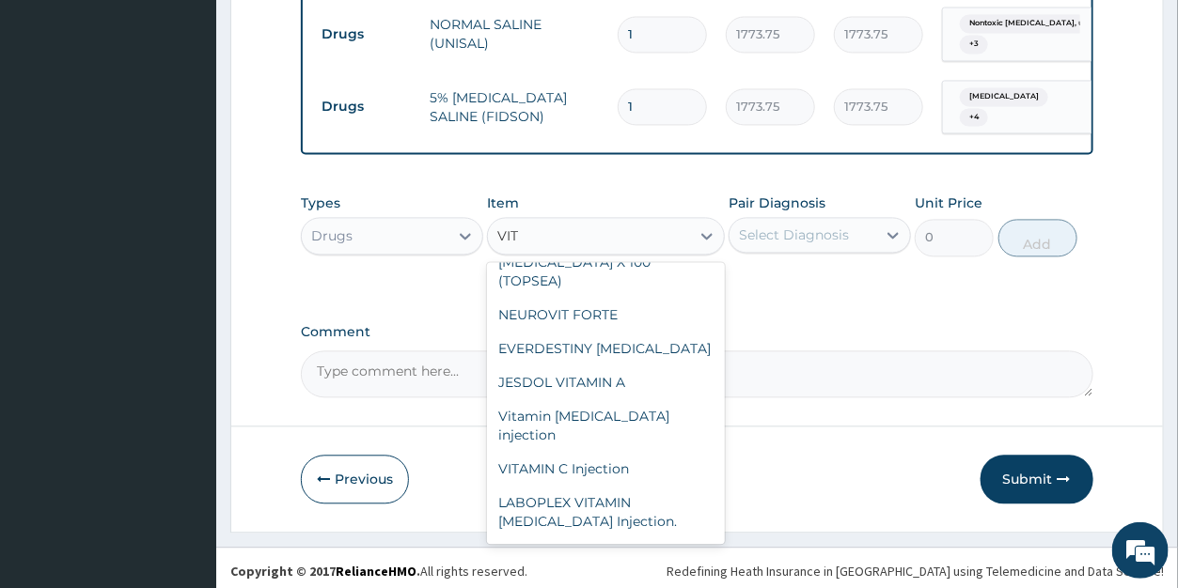
scroll to position [82, 0]
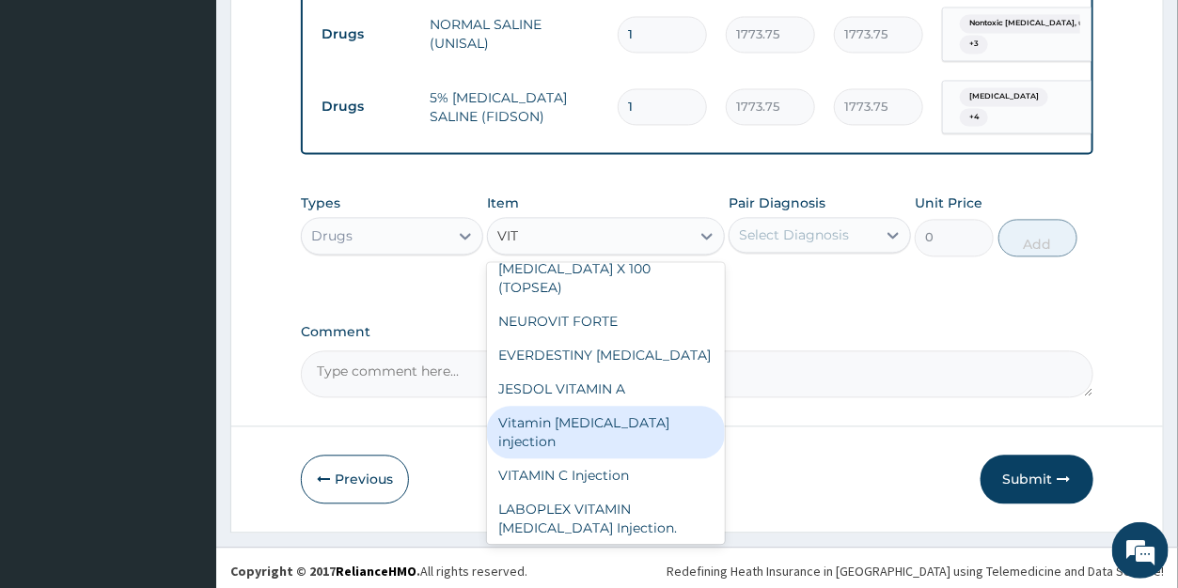
click at [630, 406] on div "Vitamin B complex injection" at bounding box center [606, 432] width 238 height 53
type input "354.75"
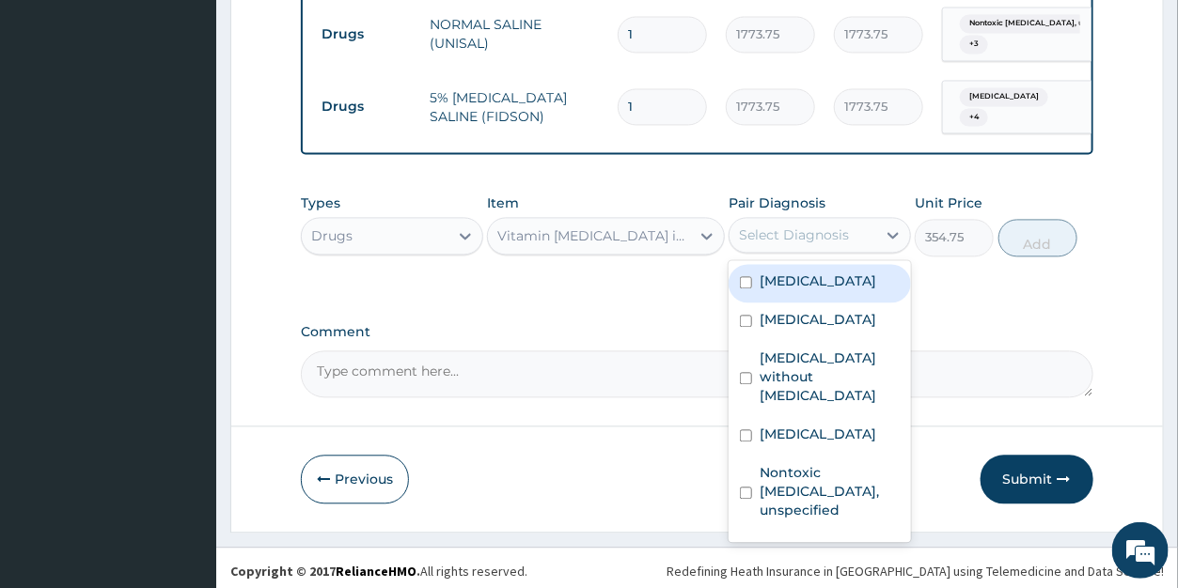
click at [790, 235] on div "Select Diagnosis" at bounding box center [794, 235] width 110 height 19
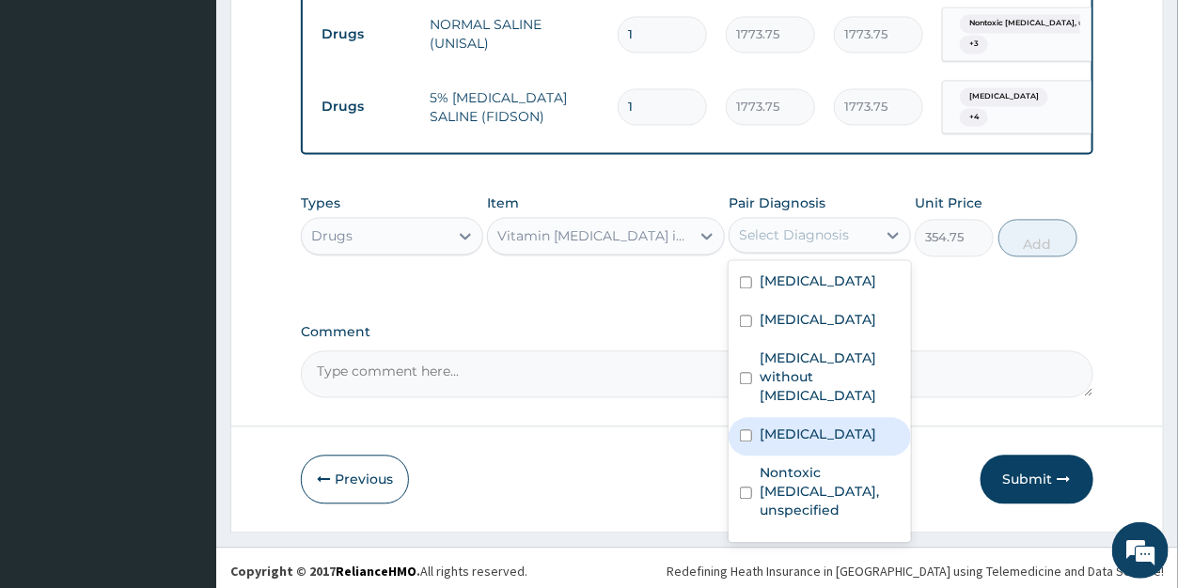
click at [789, 444] on label "Malaria, unspecified" at bounding box center [818, 434] width 117 height 19
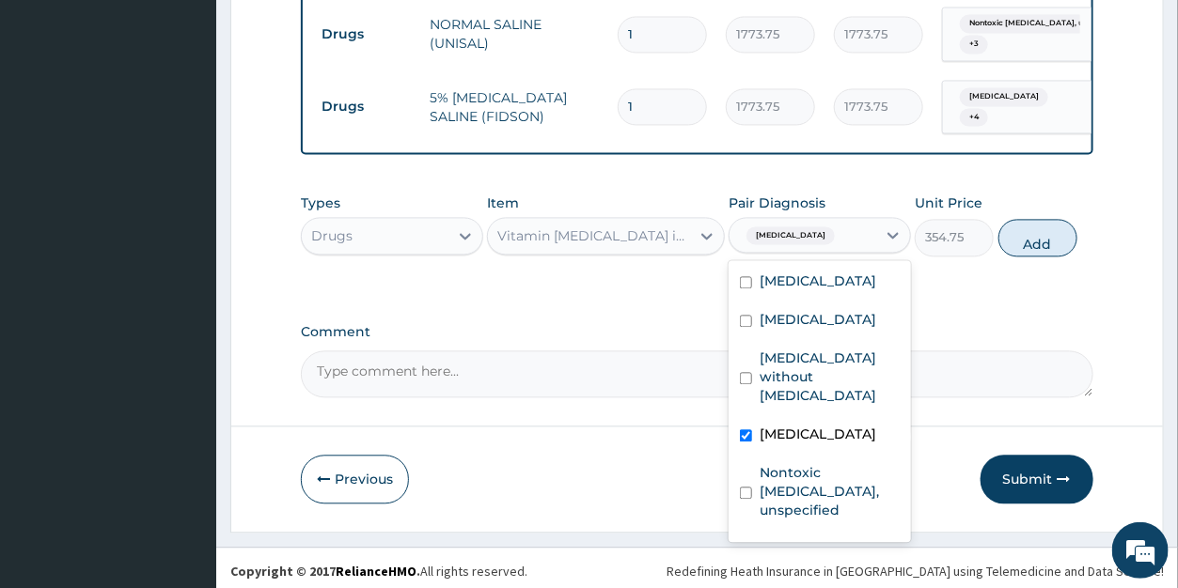
checkbox input "true"
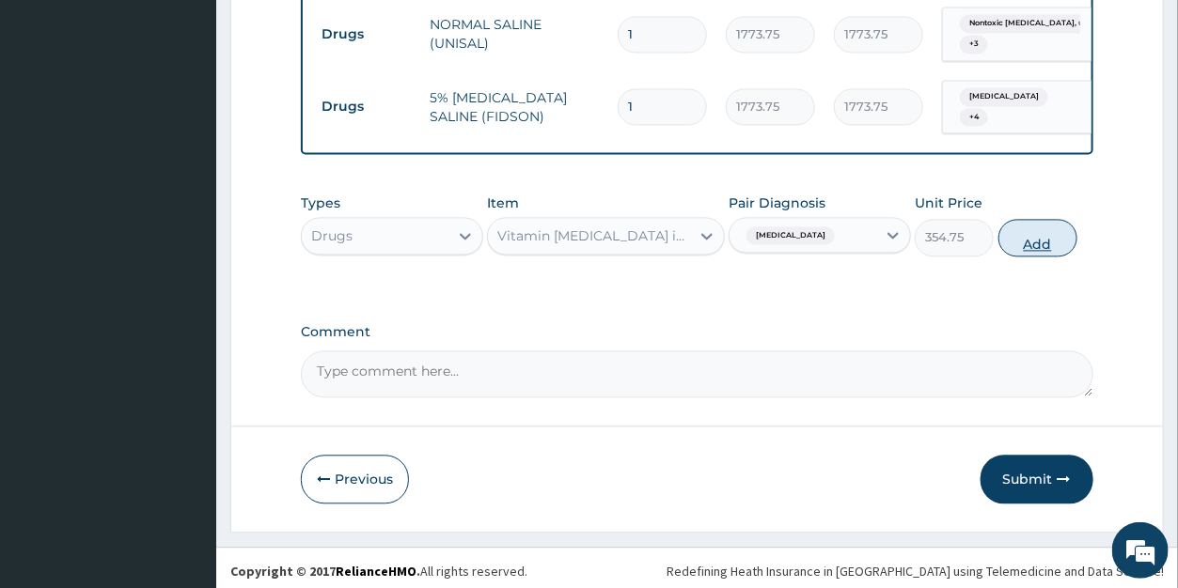
click at [1041, 231] on button "Add" at bounding box center [1037, 238] width 79 height 38
type input "0"
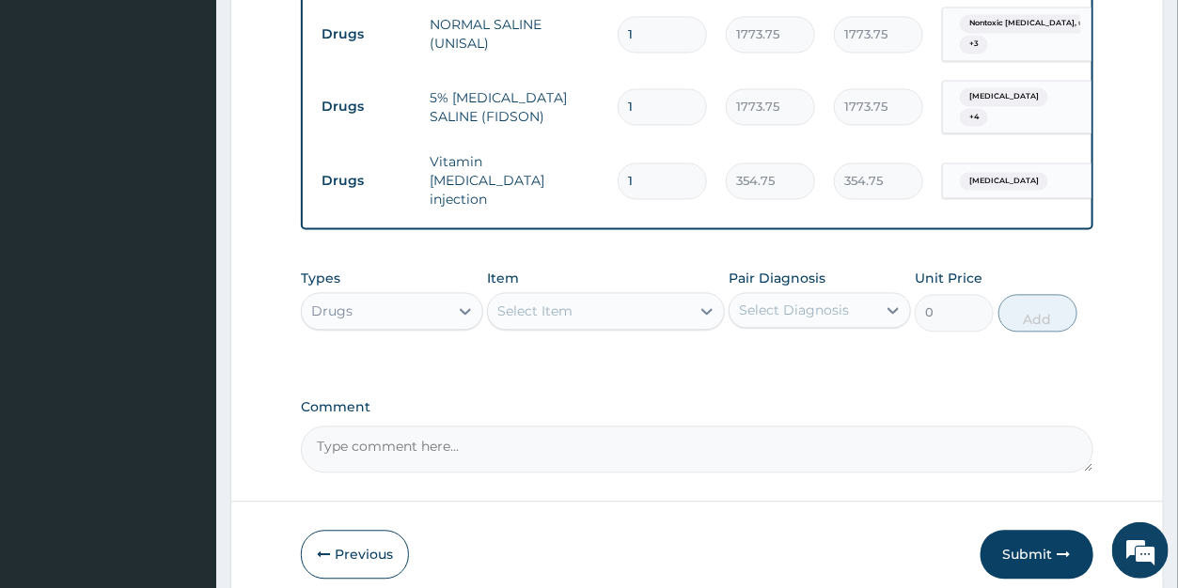
click at [573, 303] on div "Select Item" at bounding box center [589, 311] width 202 height 30
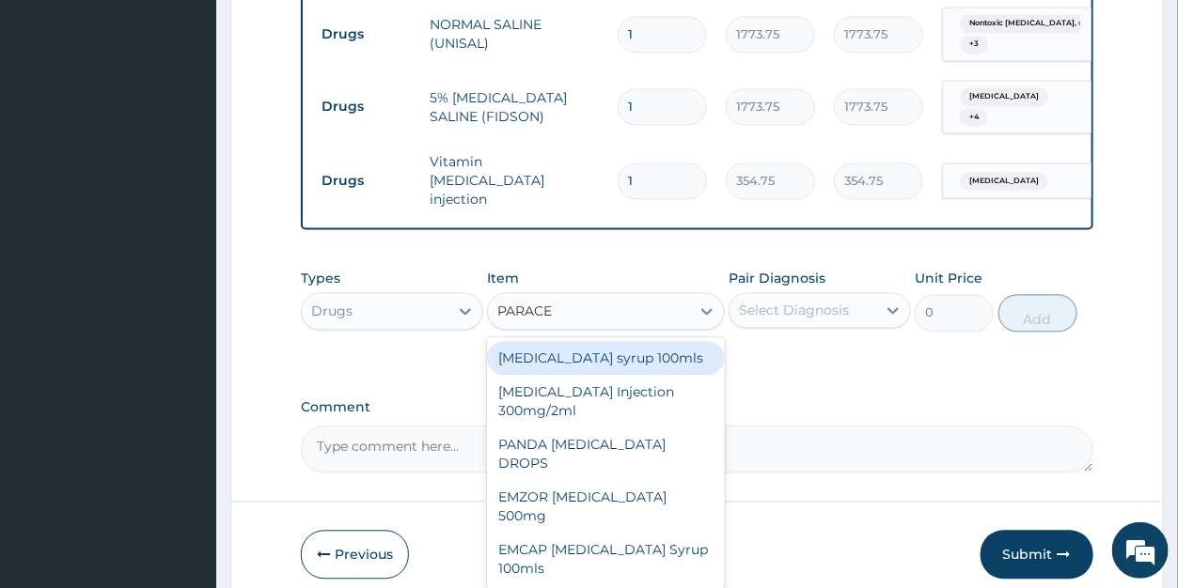
type input "PARACET"
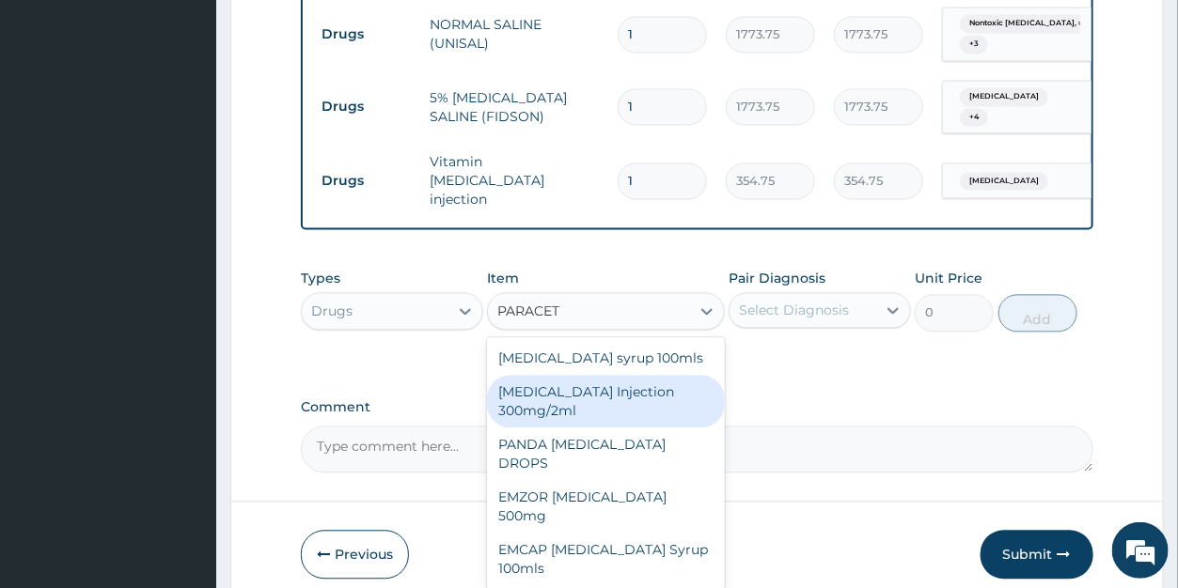
click at [590, 379] on div "PARACETAMOL Injection 300mg/2ml" at bounding box center [606, 401] width 238 height 53
type input "260.15"
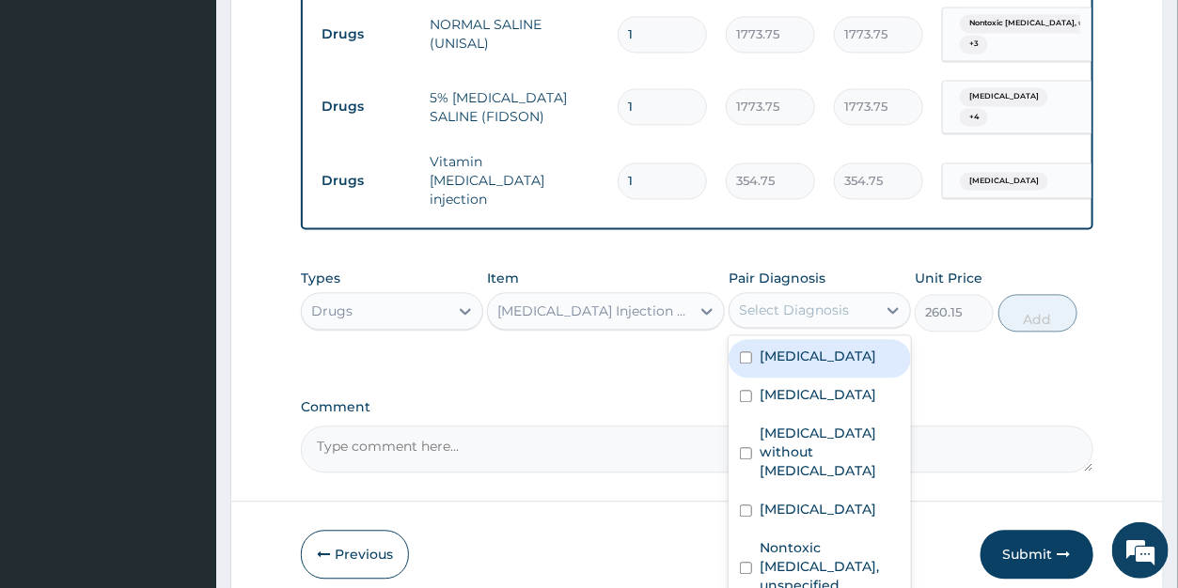
click at [784, 302] on div "Select Diagnosis" at bounding box center [794, 310] width 110 height 19
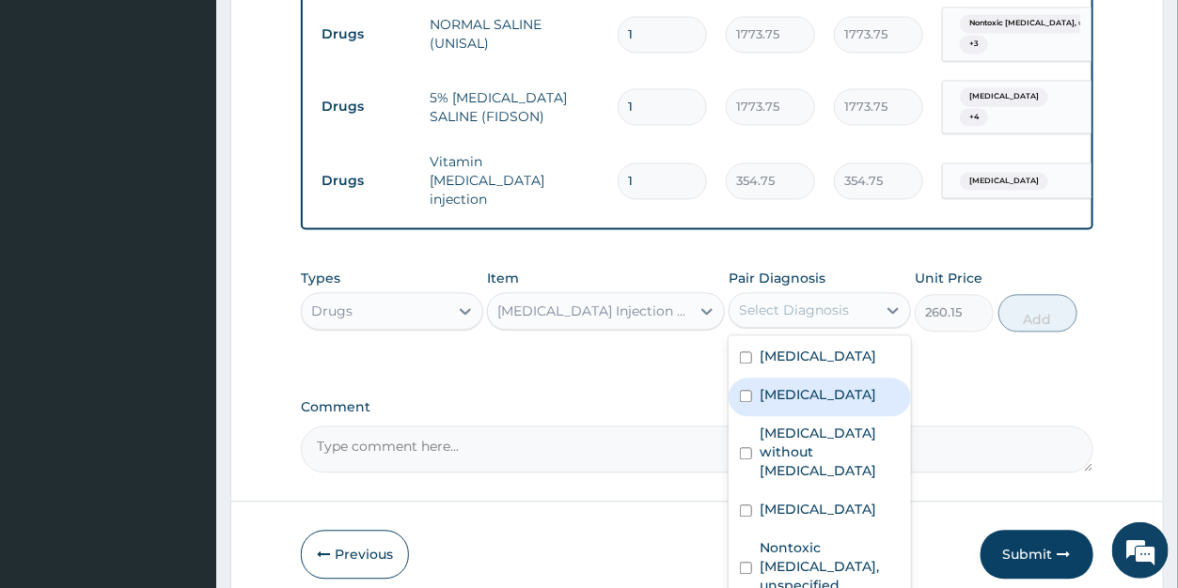
click at [784, 388] on label "Acute pharyngitis, unspecified" at bounding box center [818, 394] width 117 height 19
checkbox input "true"
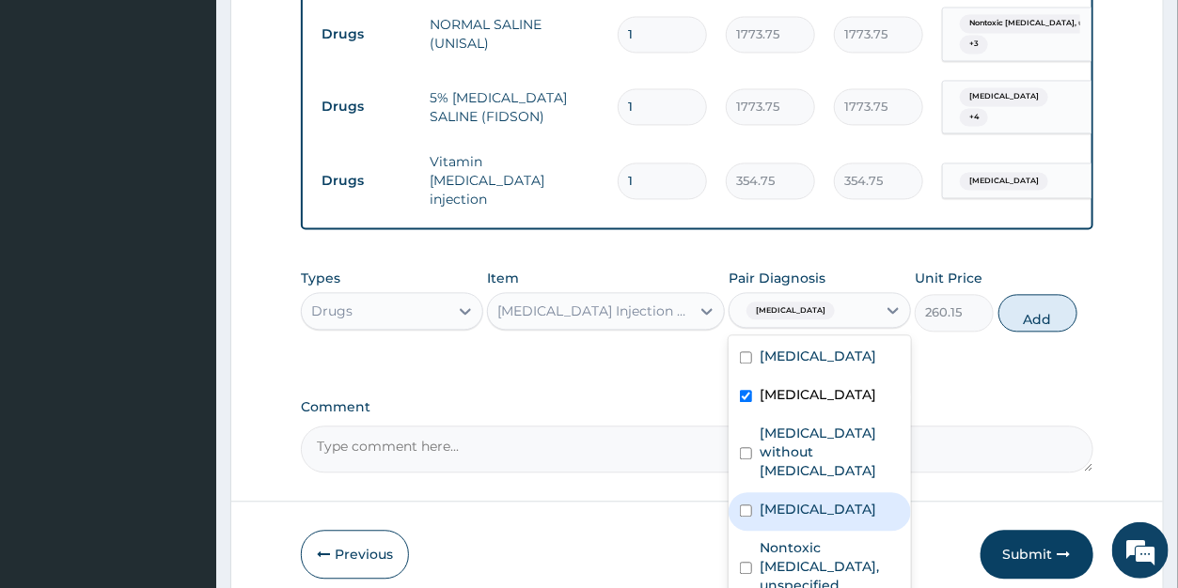
click at [792, 518] on label "Malaria, unspecified" at bounding box center [818, 509] width 117 height 19
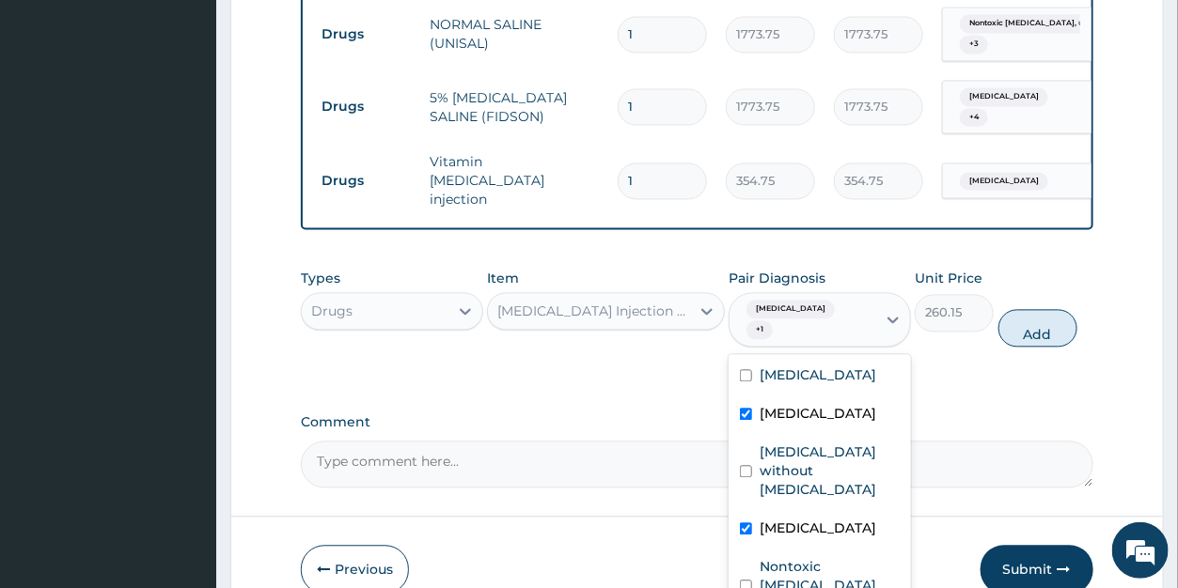
checkbox input "true"
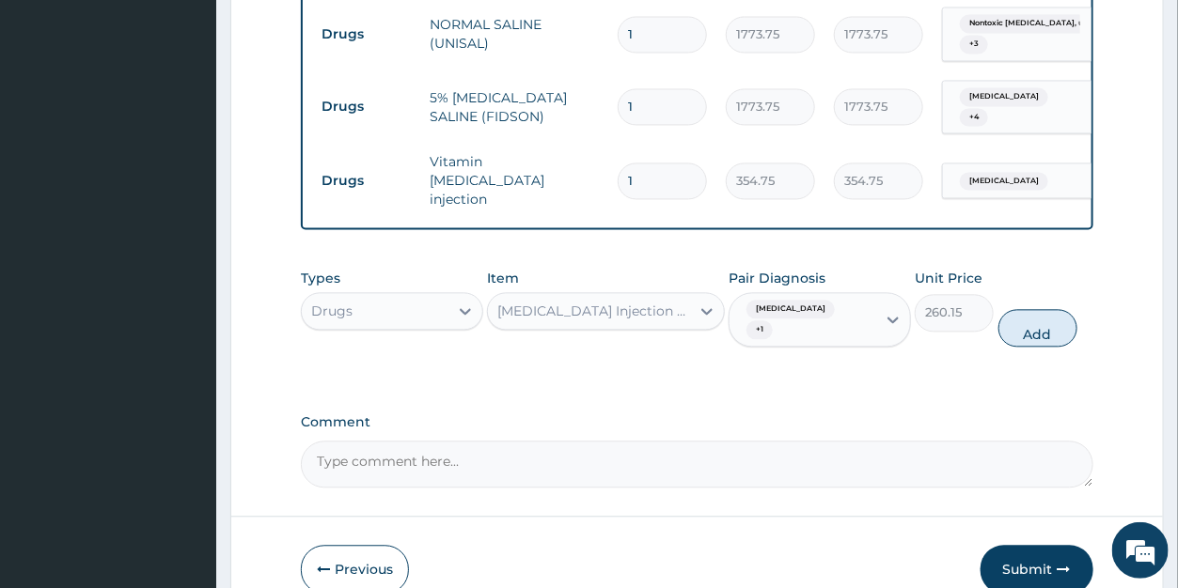
drag, startPoint x: 1024, startPoint y: 318, endPoint x: 907, endPoint y: 303, distance: 117.5
click at [1024, 317] on button "Add" at bounding box center [1037, 328] width 79 height 38
type input "0"
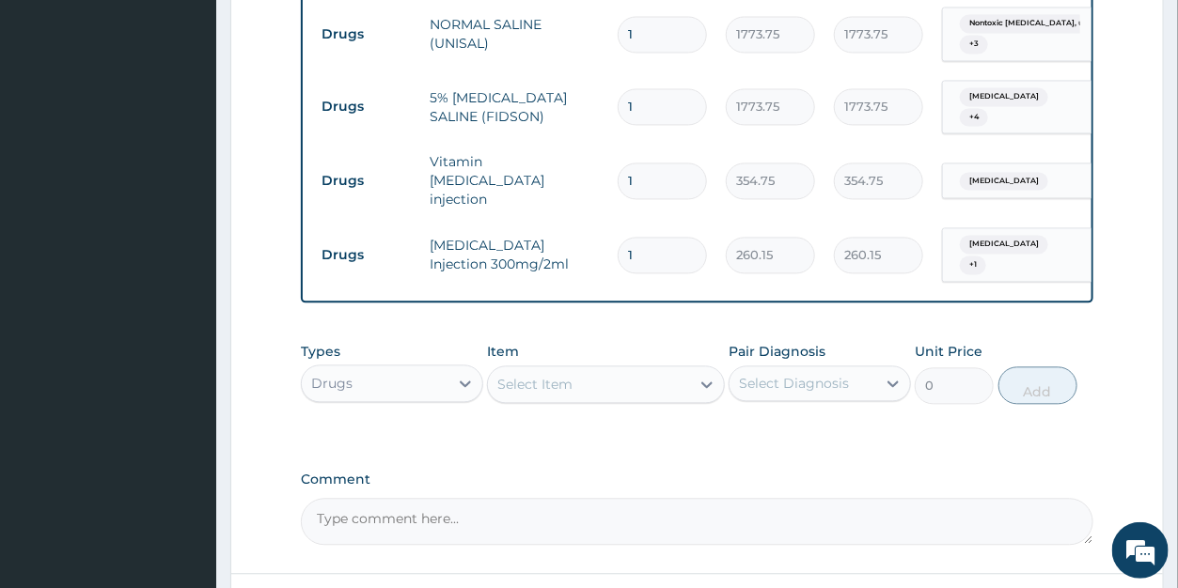
drag, startPoint x: 659, startPoint y: 226, endPoint x: 610, endPoint y: 218, distance: 49.5
click at [618, 237] on input "1" at bounding box center [662, 255] width 89 height 37
type input "9"
type input "2341.35"
type input "9"
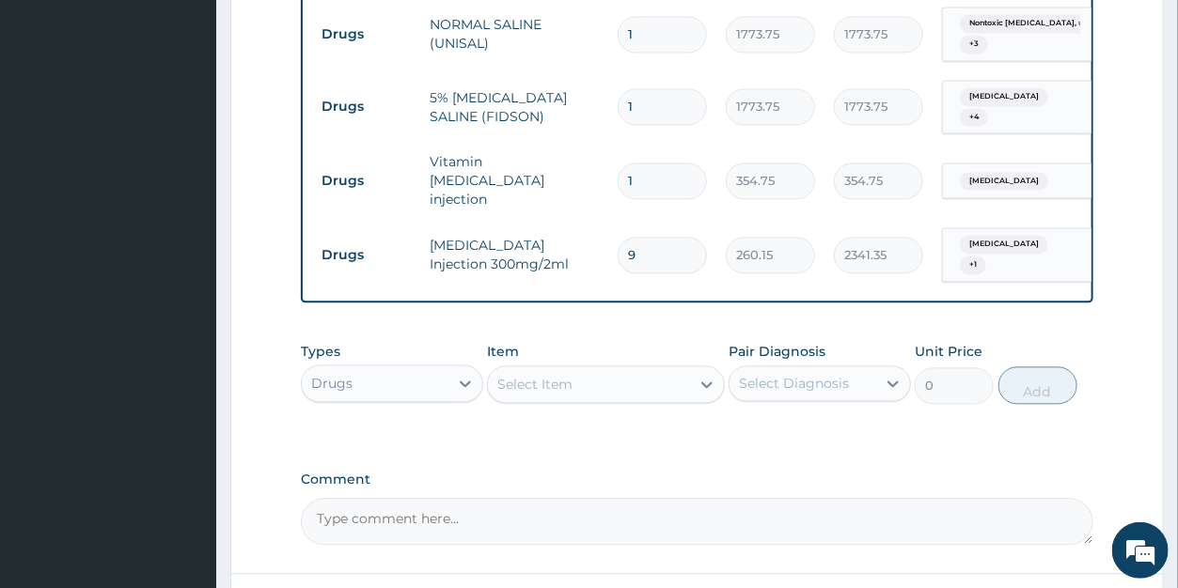
drag, startPoint x: 643, startPoint y: 86, endPoint x: 616, endPoint y: 85, distance: 27.3
click at [618, 88] on input "1" at bounding box center [662, 106] width 89 height 37
type input "2"
type input "3547.50"
type input "2"
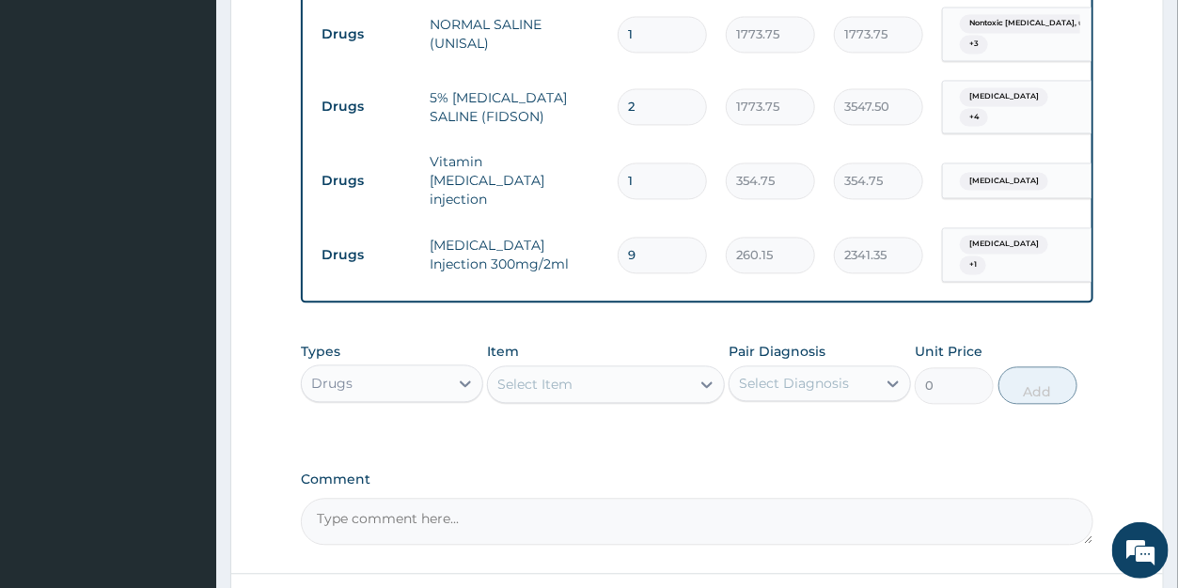
drag, startPoint x: 649, startPoint y: 18, endPoint x: 616, endPoint y: 18, distance: 32.9
click at [619, 16] on input "1" at bounding box center [662, 34] width 89 height 37
type input "2"
type input "3547.50"
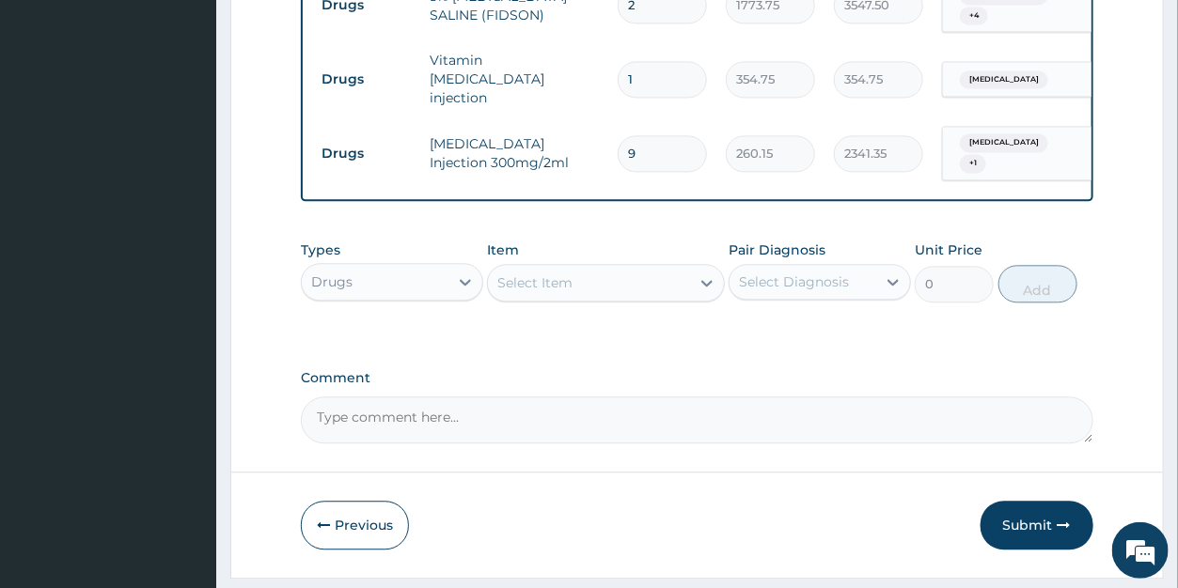
scroll to position [1492, 0]
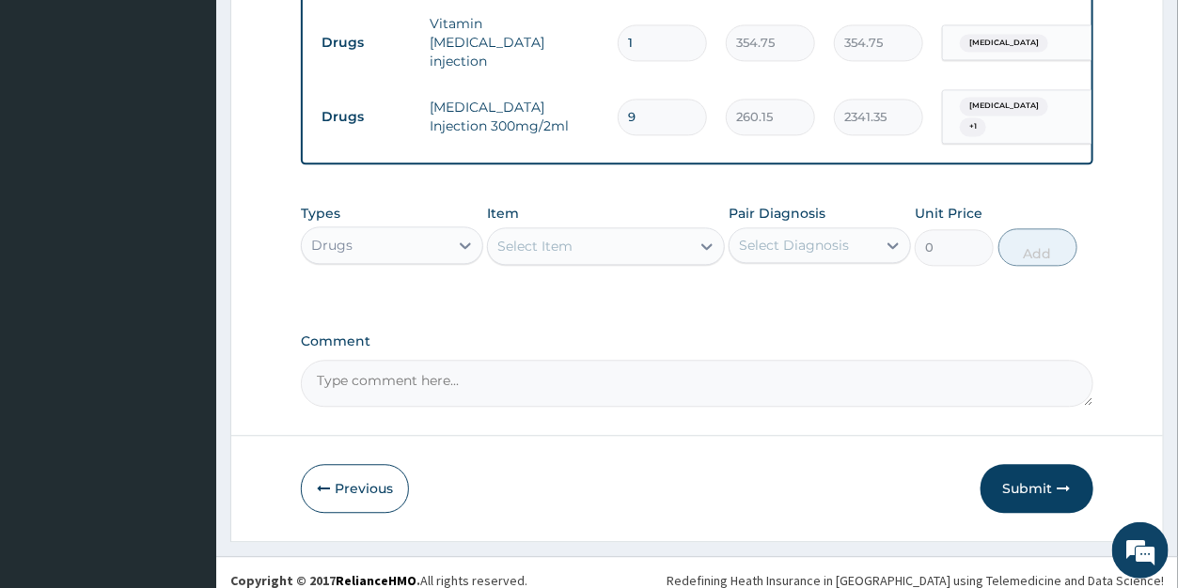
type input "2"
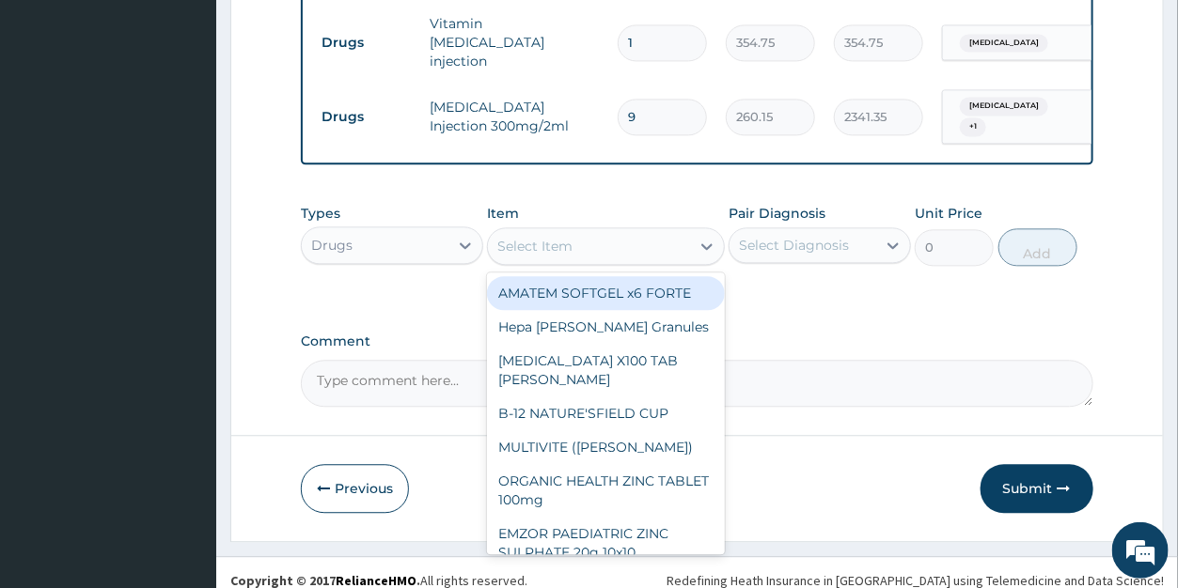
click at [582, 243] on div "Select Item" at bounding box center [589, 246] width 202 height 30
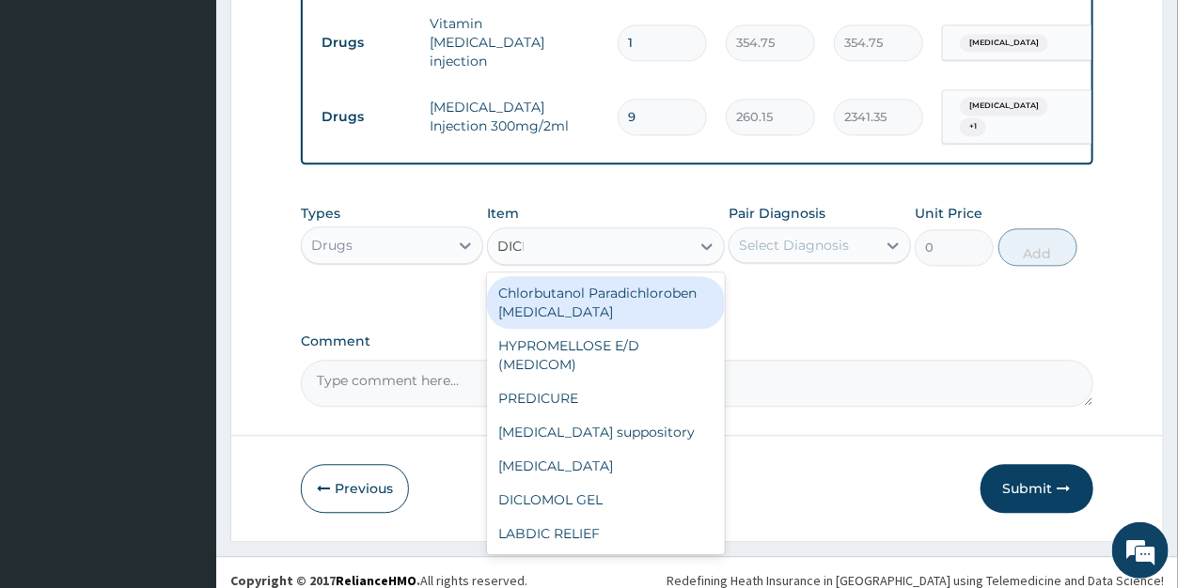
type input "DICLO"
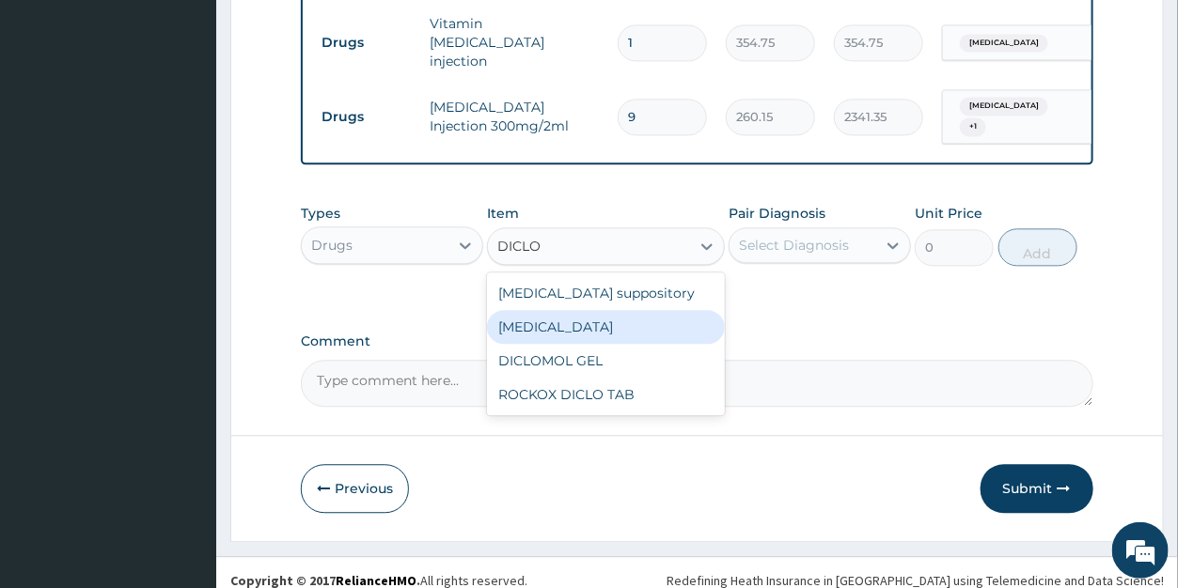
click at [580, 311] on div "Diclofenac" at bounding box center [606, 327] width 238 height 34
type input "591.25"
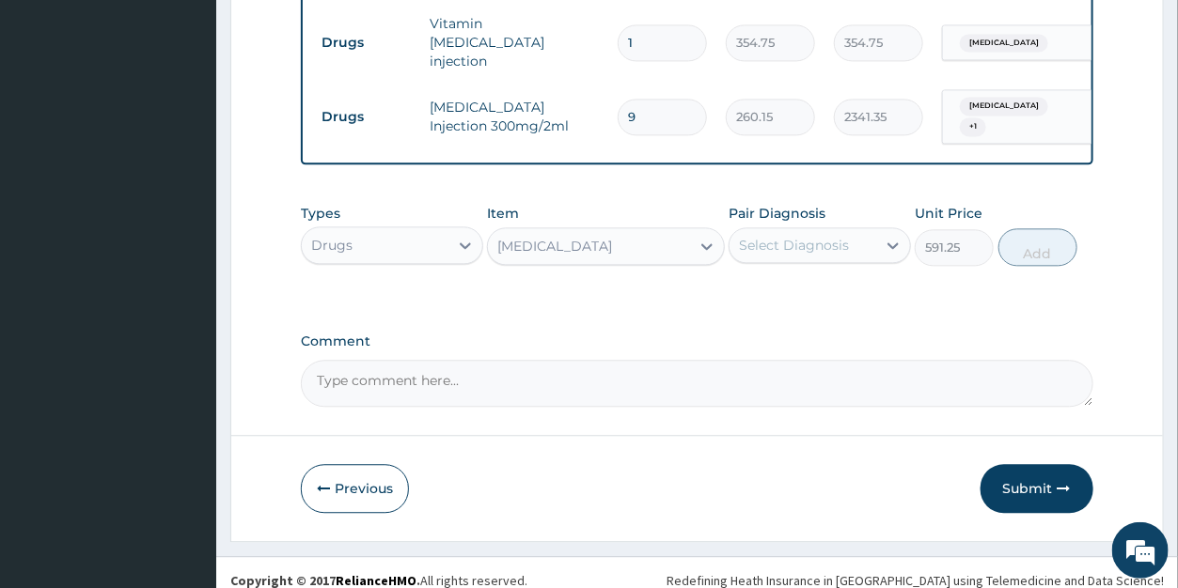
click at [772, 236] on div "Select Diagnosis" at bounding box center [794, 245] width 110 height 19
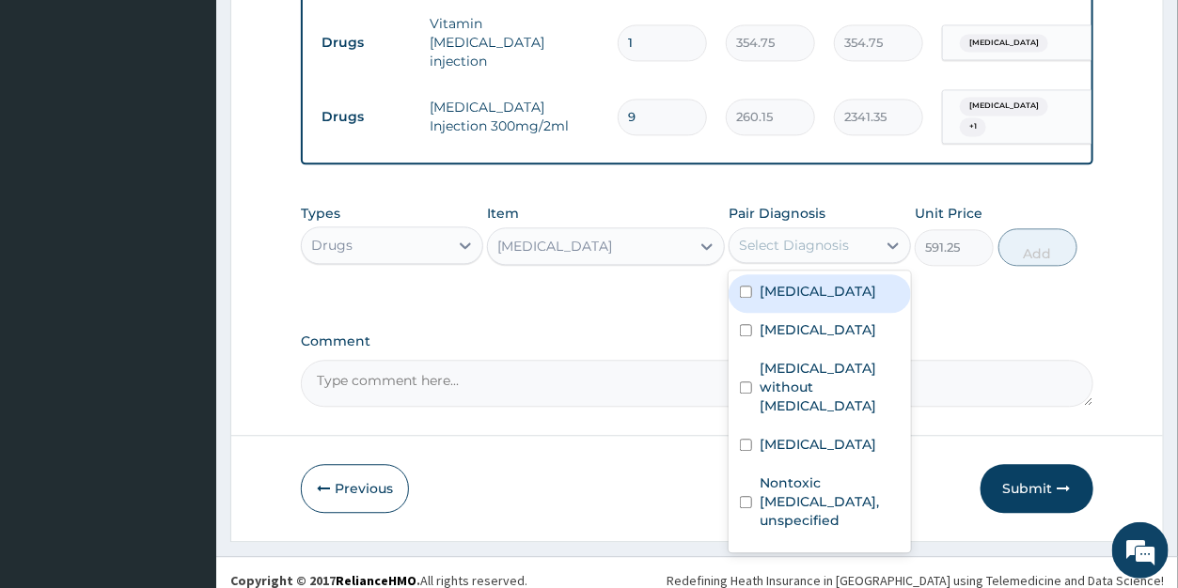
click at [773, 282] on label "Dysphagia" at bounding box center [818, 291] width 117 height 19
checkbox input "true"
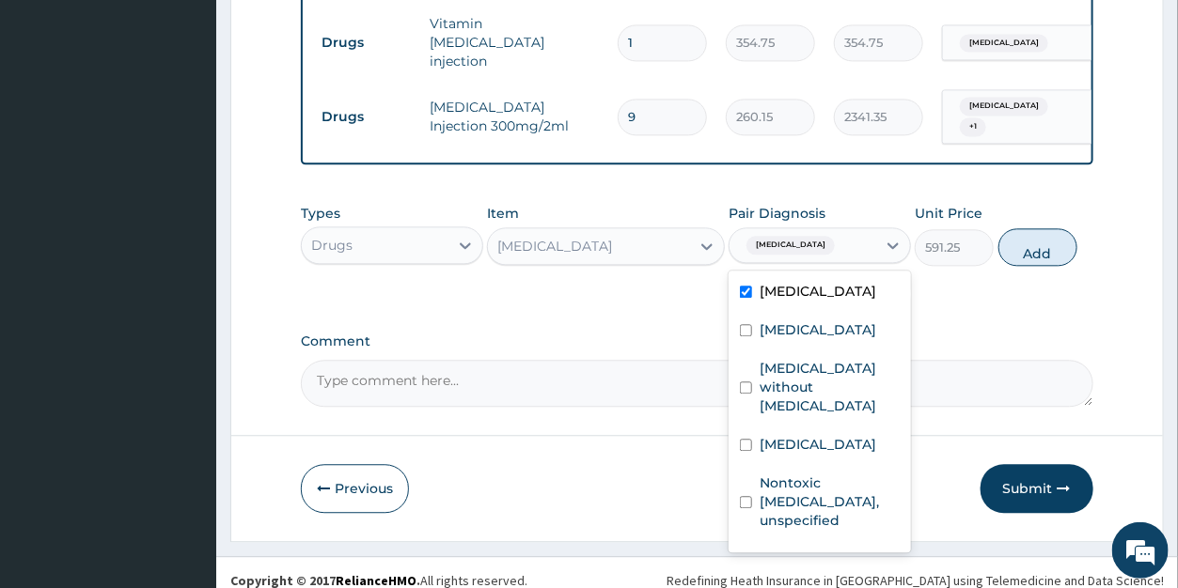
click at [804, 241] on div "Dysphagia" at bounding box center [788, 245] width 99 height 24
click at [856, 238] on div "Dysphagia" at bounding box center [803, 245] width 147 height 32
click at [821, 335] on label "Acute pharyngitis, unspecified" at bounding box center [818, 330] width 117 height 19
checkbox input "true"
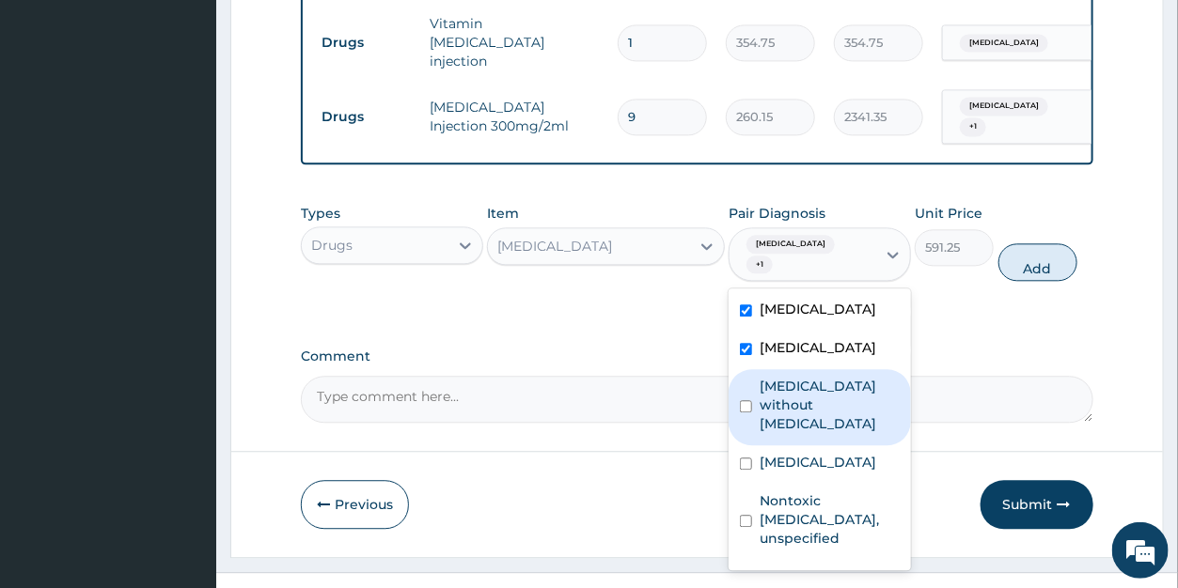
click at [816, 400] on label "Sepsis without septic shock" at bounding box center [830, 405] width 140 height 56
checkbox input "true"
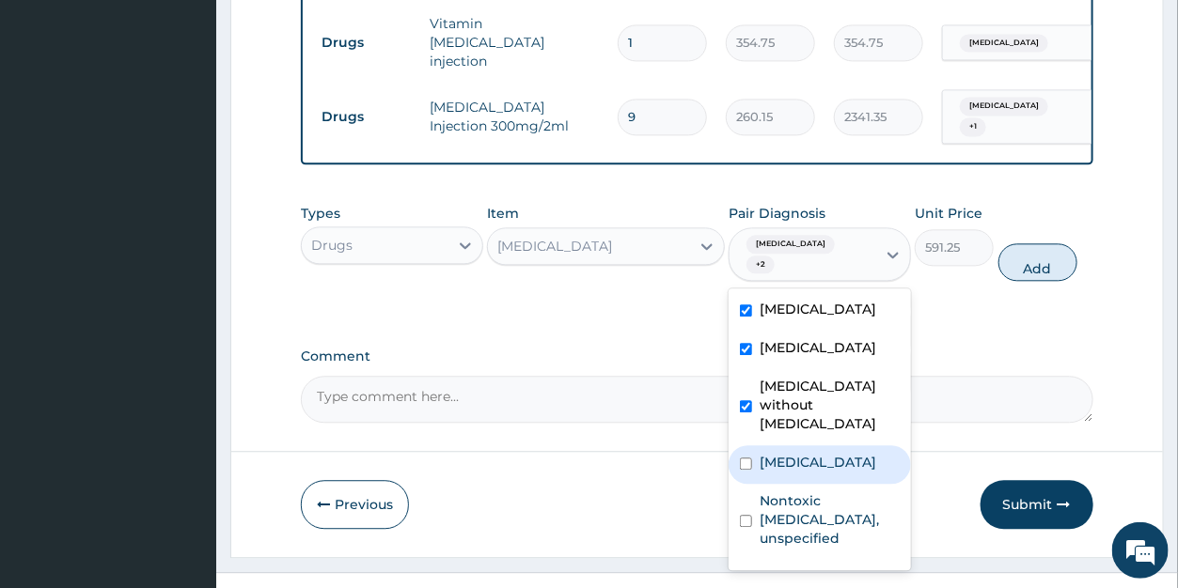
click at [812, 462] on label "Malaria, unspecified" at bounding box center [818, 462] width 117 height 19
checkbox input "true"
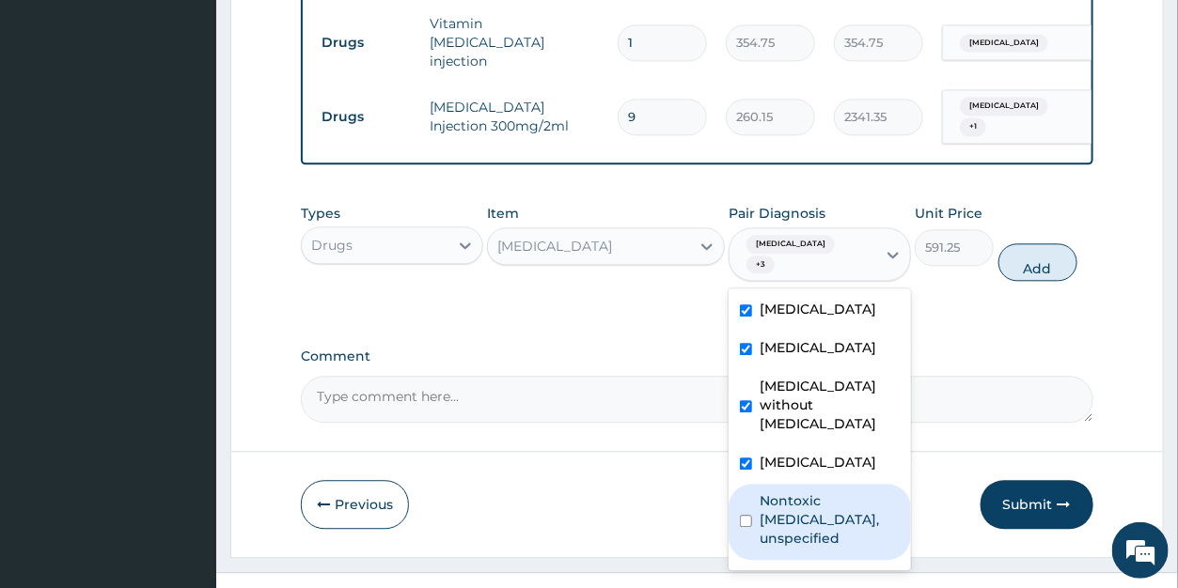
drag, startPoint x: 813, startPoint y: 510, endPoint x: 972, endPoint y: 377, distance: 206.9
click at [815, 508] on label "Nontoxic goitre, unspecified" at bounding box center [830, 520] width 140 height 56
checkbox input "true"
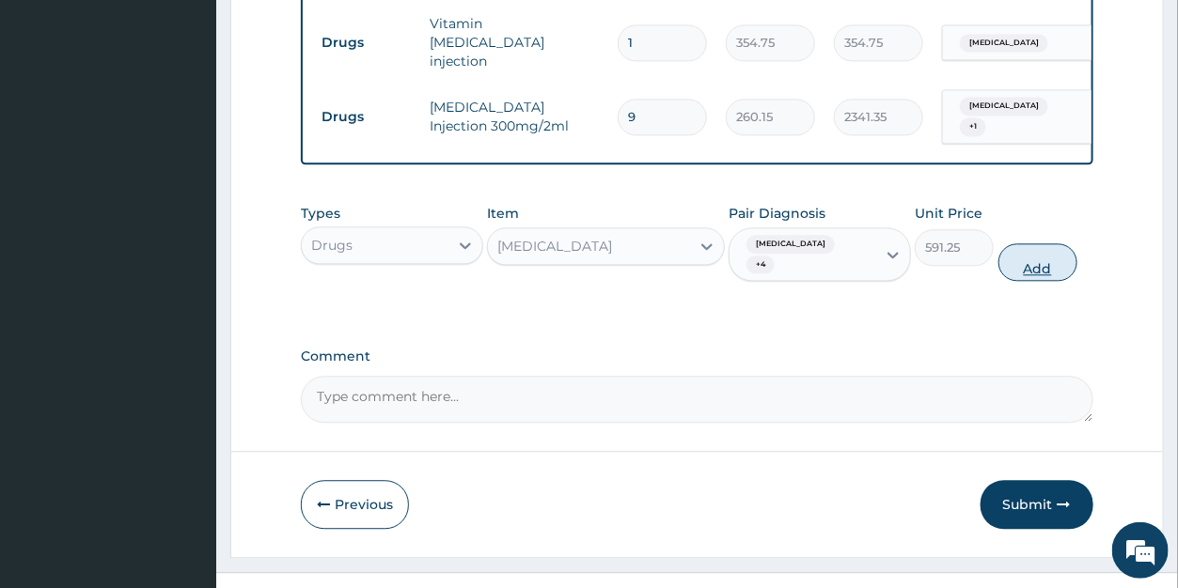
click at [1043, 243] on button "Add" at bounding box center [1037, 262] width 79 height 38
type input "0"
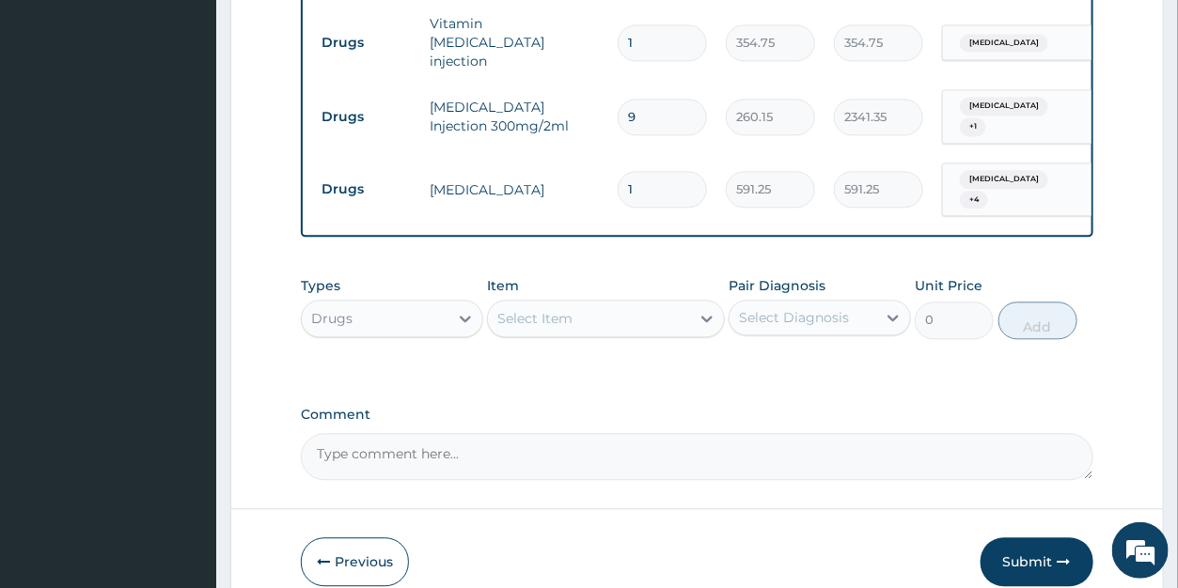
drag, startPoint x: 642, startPoint y: 153, endPoint x: 623, endPoint y: 145, distance: 20.6
click at [623, 171] on input "1" at bounding box center [662, 189] width 89 height 37
type input "2"
type input "1182.50"
type input "2"
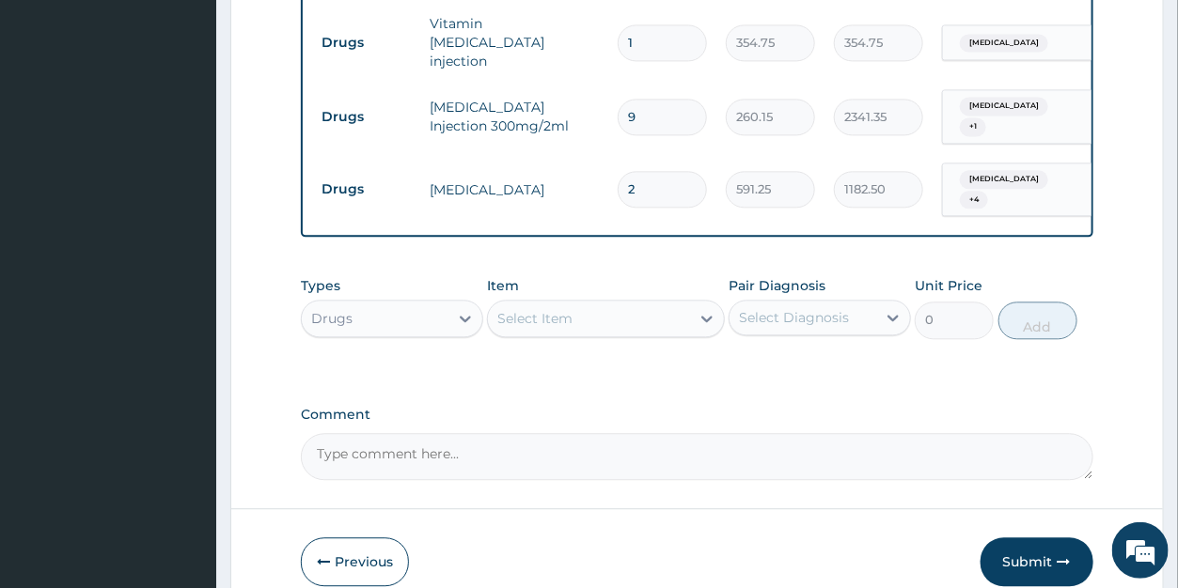
click at [591, 304] on div "Select Item" at bounding box center [589, 319] width 202 height 30
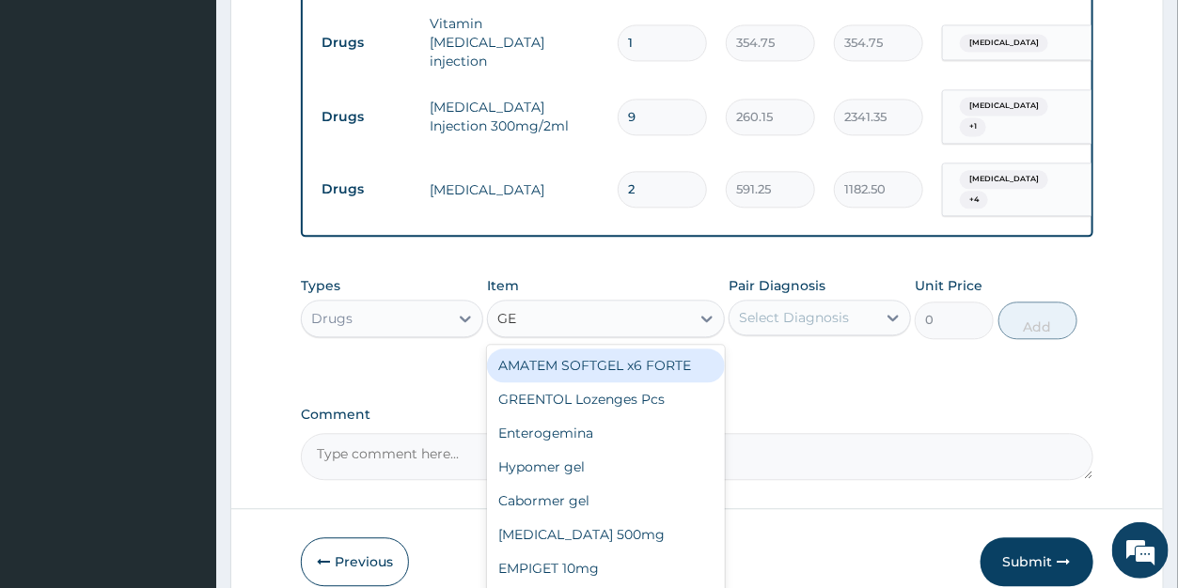
type input "GEN"
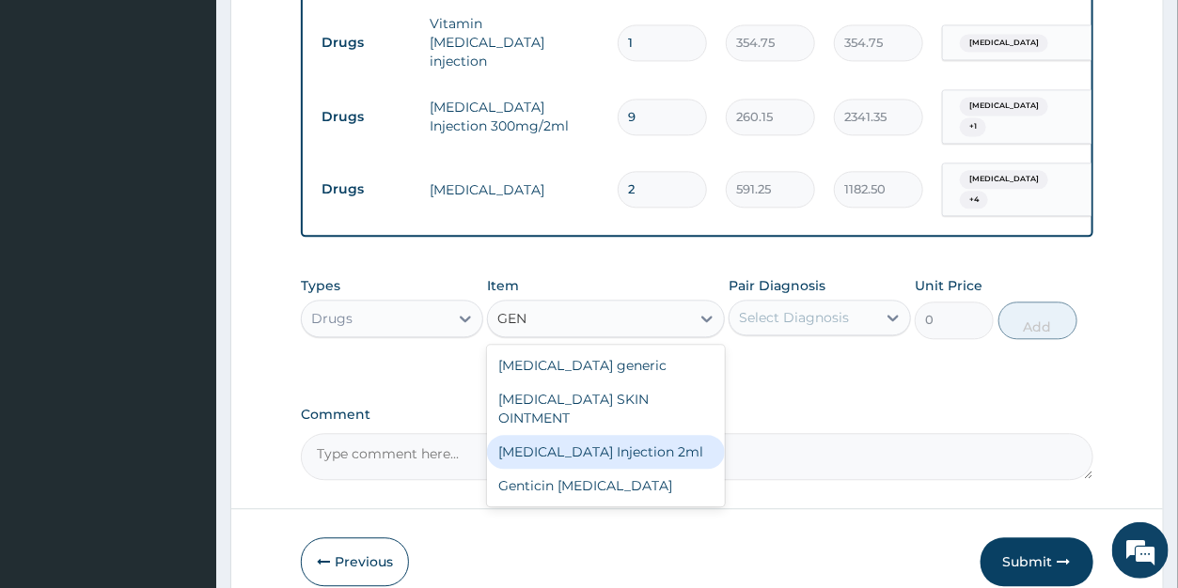
click at [595, 435] on div "GENTAMICIN Injection 2ml" at bounding box center [606, 452] width 238 height 34
type input "331.1"
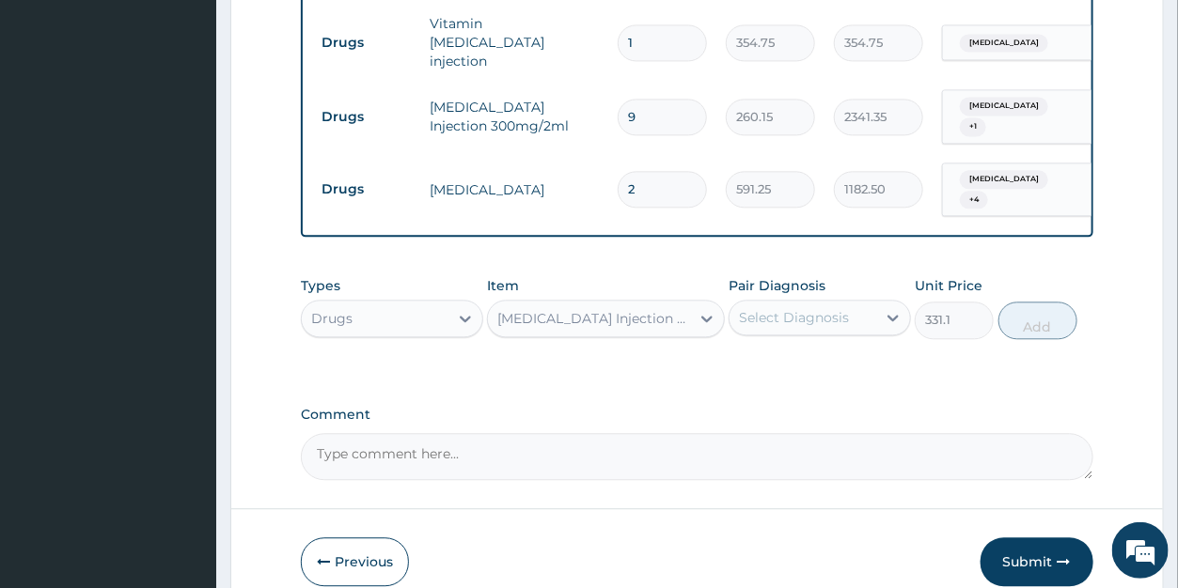
click at [771, 308] on div "Select Diagnosis" at bounding box center [794, 317] width 110 height 19
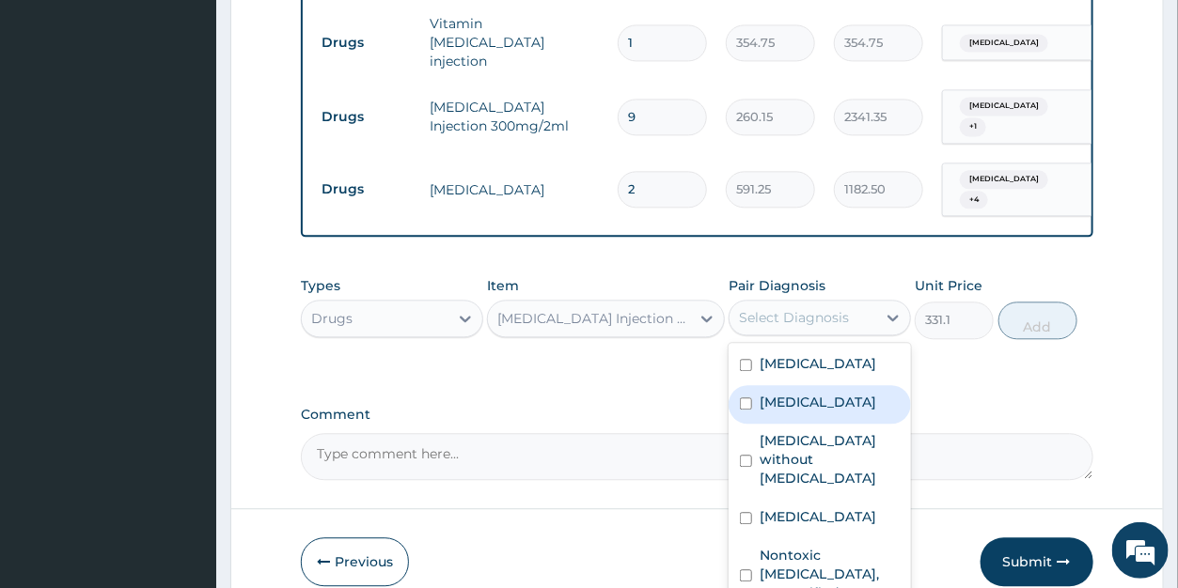
click at [793, 394] on label "Acute pharyngitis, unspecified" at bounding box center [818, 402] width 117 height 19
checkbox input "true"
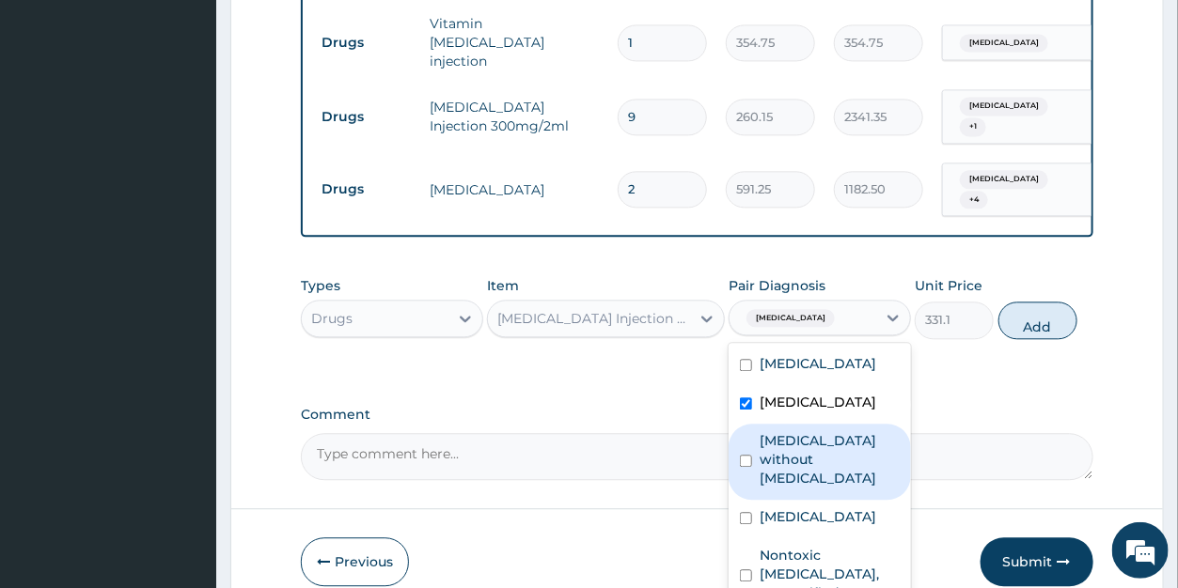
click at [819, 475] on label "Sepsis without septic shock" at bounding box center [830, 460] width 140 height 56
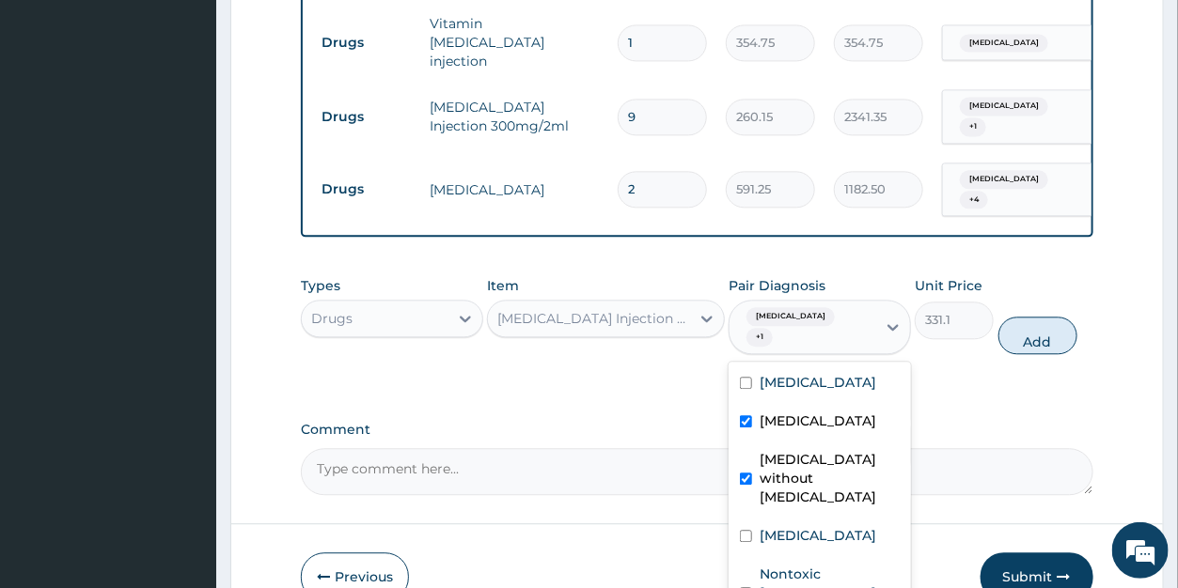
checkbox input "true"
click at [813, 373] on label "Dysphagia" at bounding box center [818, 382] width 117 height 19
checkbox input "true"
drag, startPoint x: 1028, startPoint y: 320, endPoint x: 816, endPoint y: 275, distance: 217.0
click at [1028, 319] on button "Add" at bounding box center [1037, 336] width 79 height 38
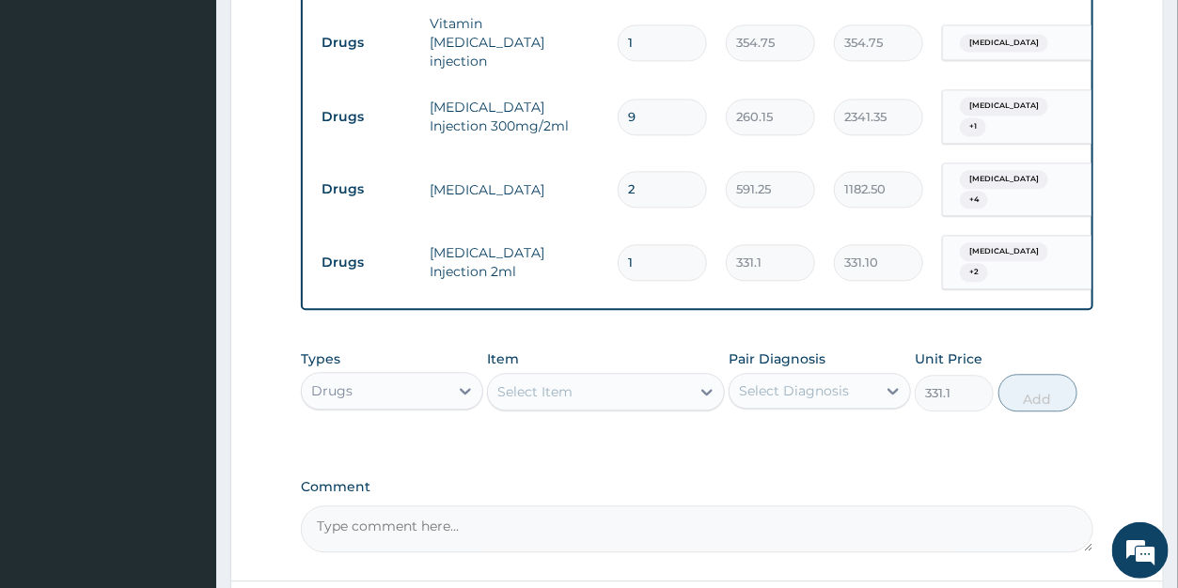
type input "0"
drag, startPoint x: 656, startPoint y: 225, endPoint x: 623, endPoint y: 221, distance: 33.1
click at [623, 244] on input "1" at bounding box center [662, 262] width 89 height 37
type input "8"
type input "2648.80"
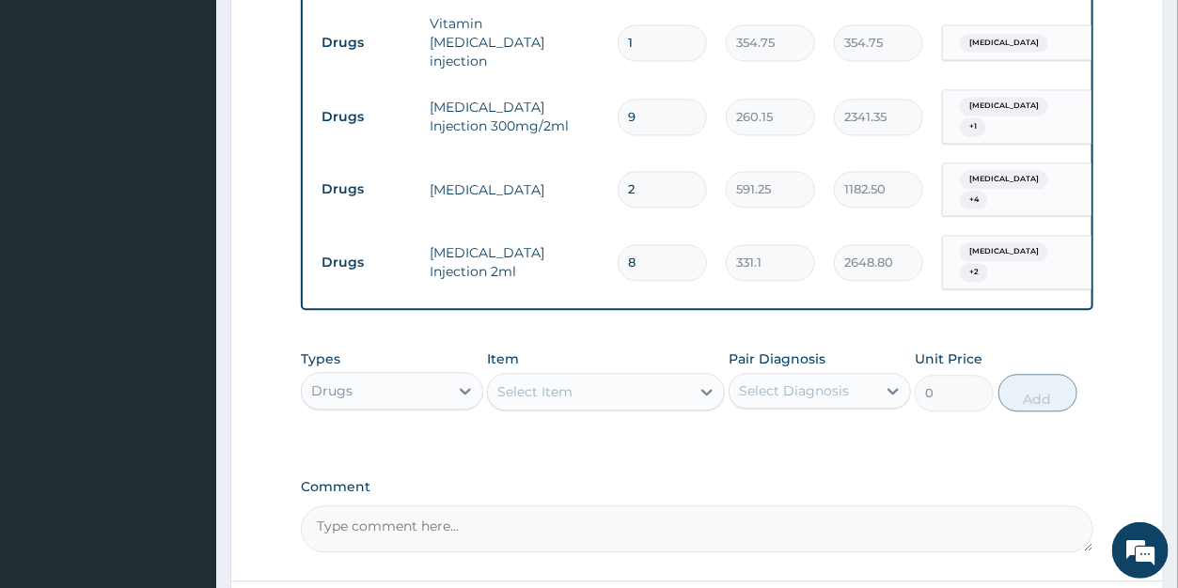
type input "8"
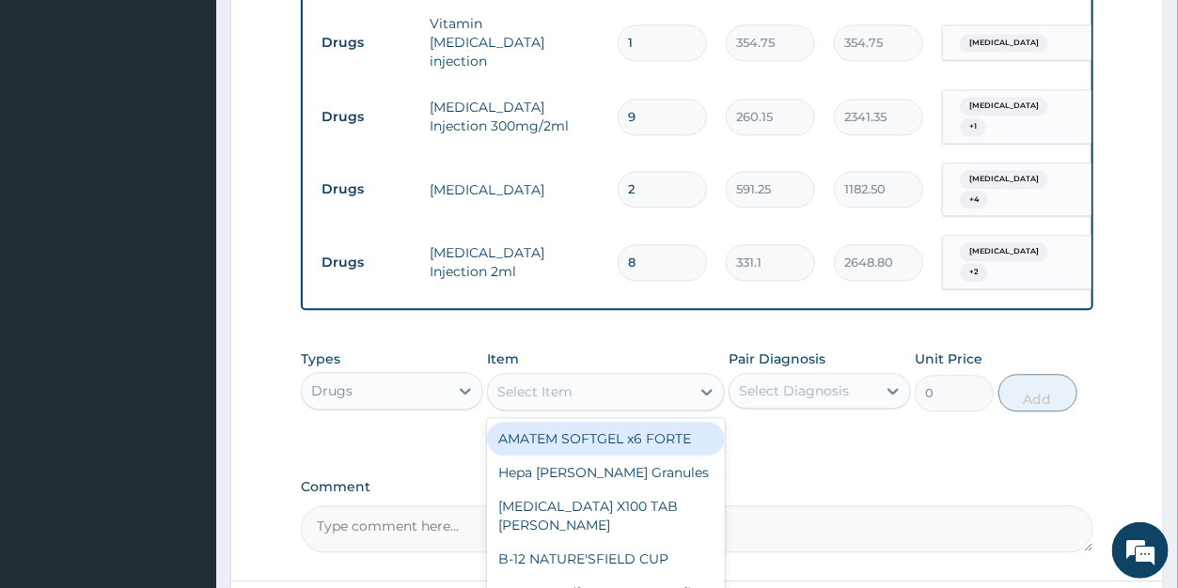
click at [521, 383] on div "Select Item" at bounding box center [534, 392] width 75 height 19
type input "OMEP"
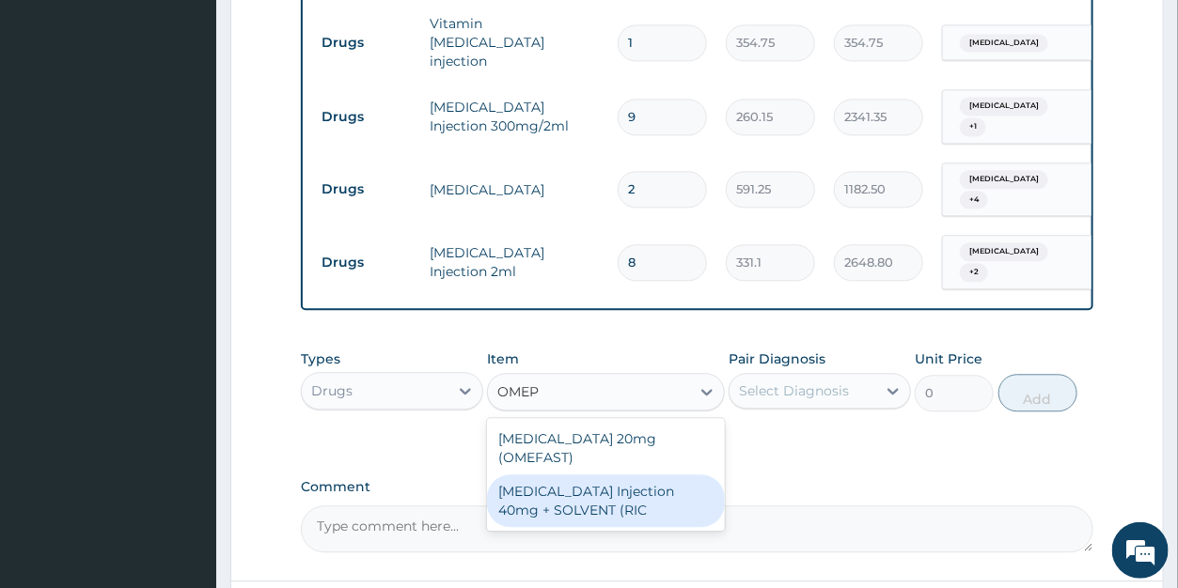
click at [537, 475] on div "OMEPRAZOLE Injection 40mg + SOLVENT (RIC" at bounding box center [606, 501] width 238 height 53
type input "1537.25"
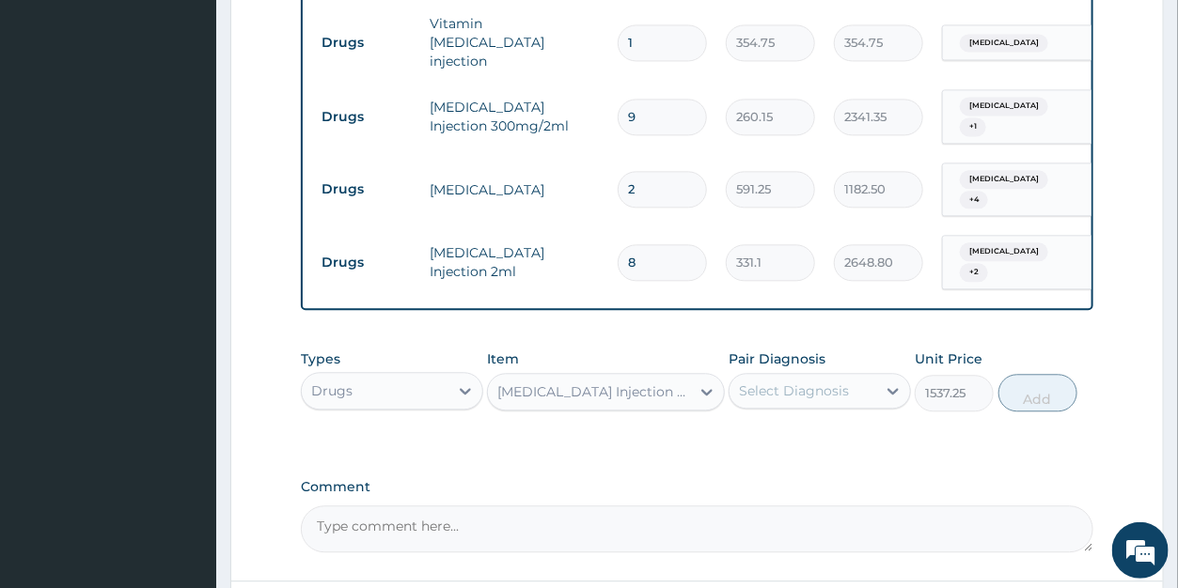
click at [763, 382] on div "Select Diagnosis" at bounding box center [794, 391] width 110 height 19
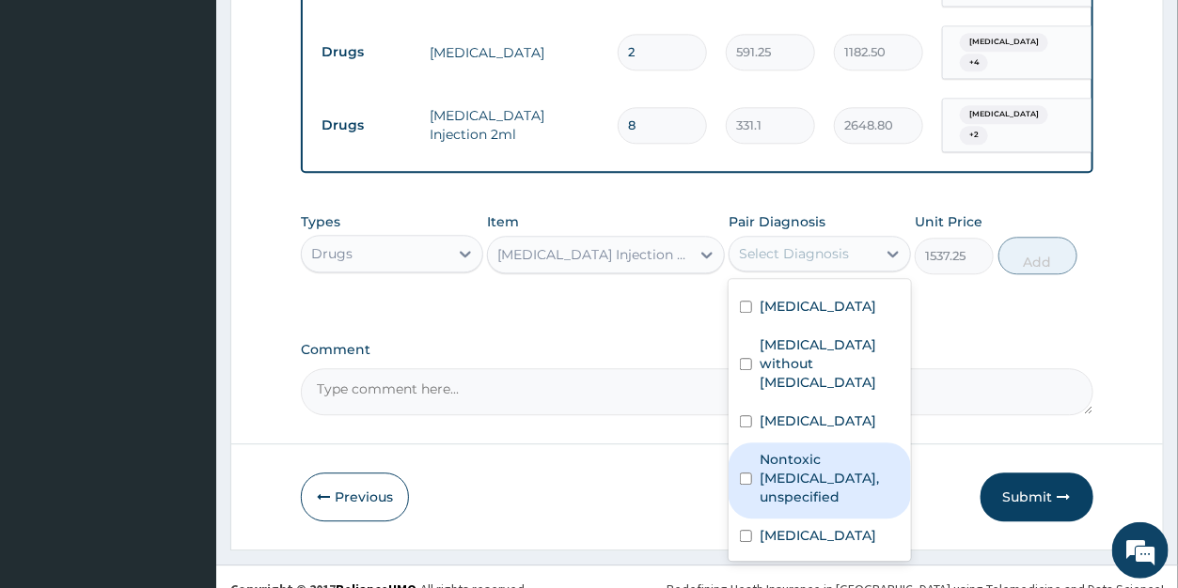
scroll to position [50, 0]
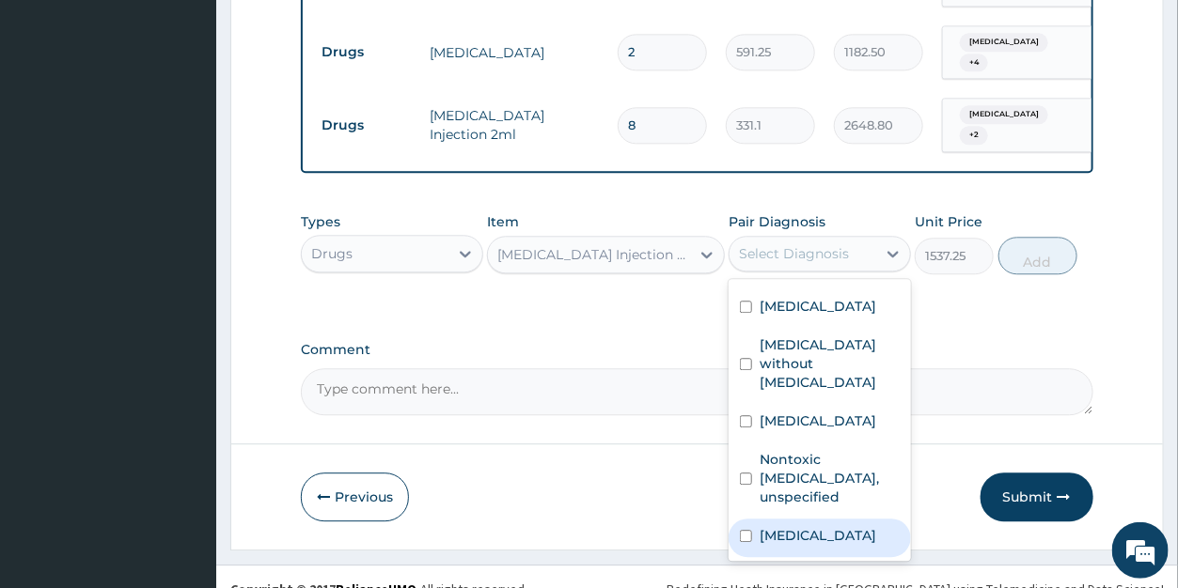
click at [820, 526] on label "Dyspepsia" at bounding box center [818, 535] width 117 height 19
checkbox input "true"
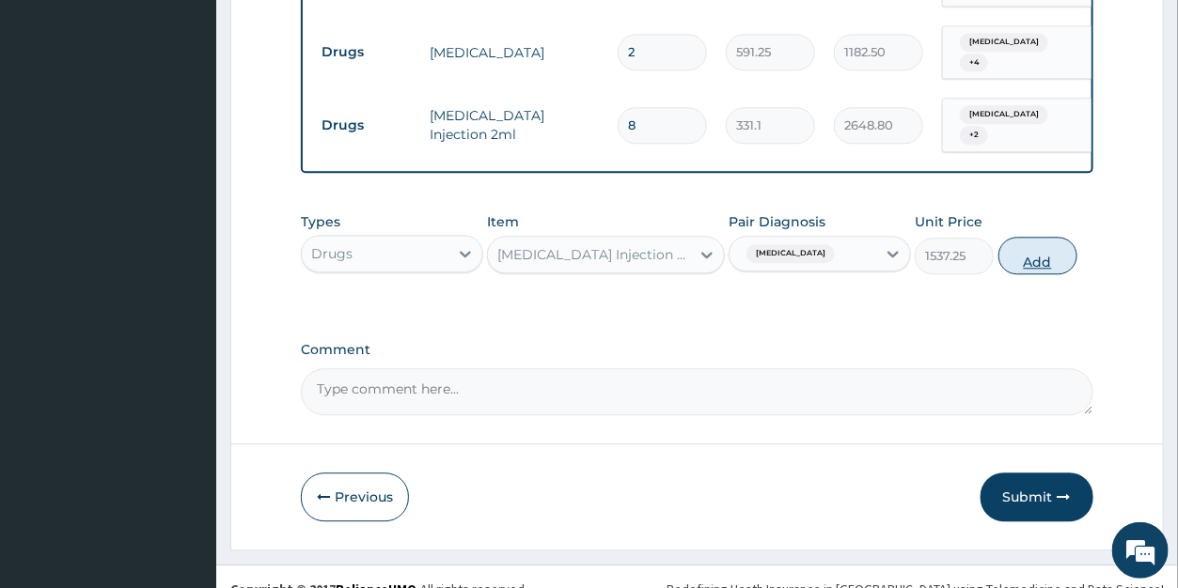
click at [1029, 237] on button "Add" at bounding box center [1037, 256] width 79 height 38
type input "0"
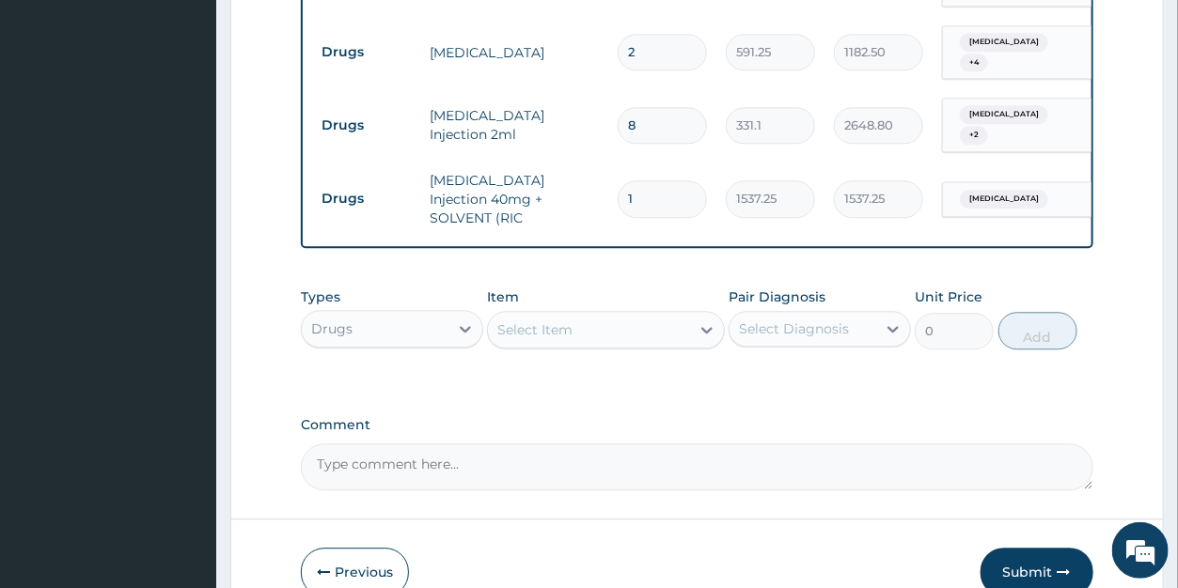
click at [539, 321] on div "Select Item" at bounding box center [534, 330] width 75 height 19
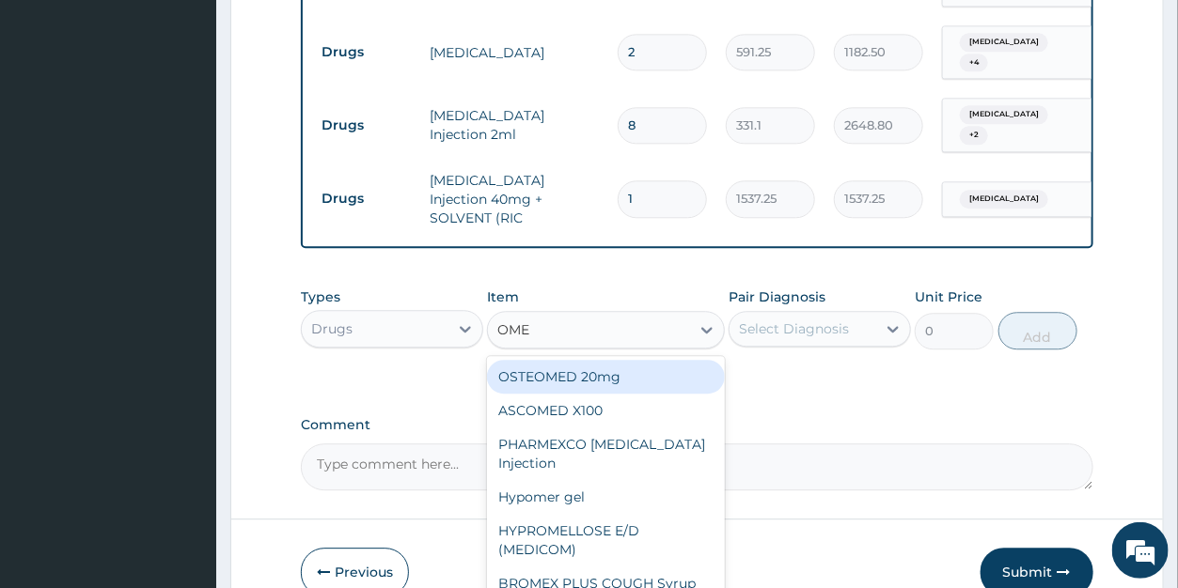
type input "OMEP"
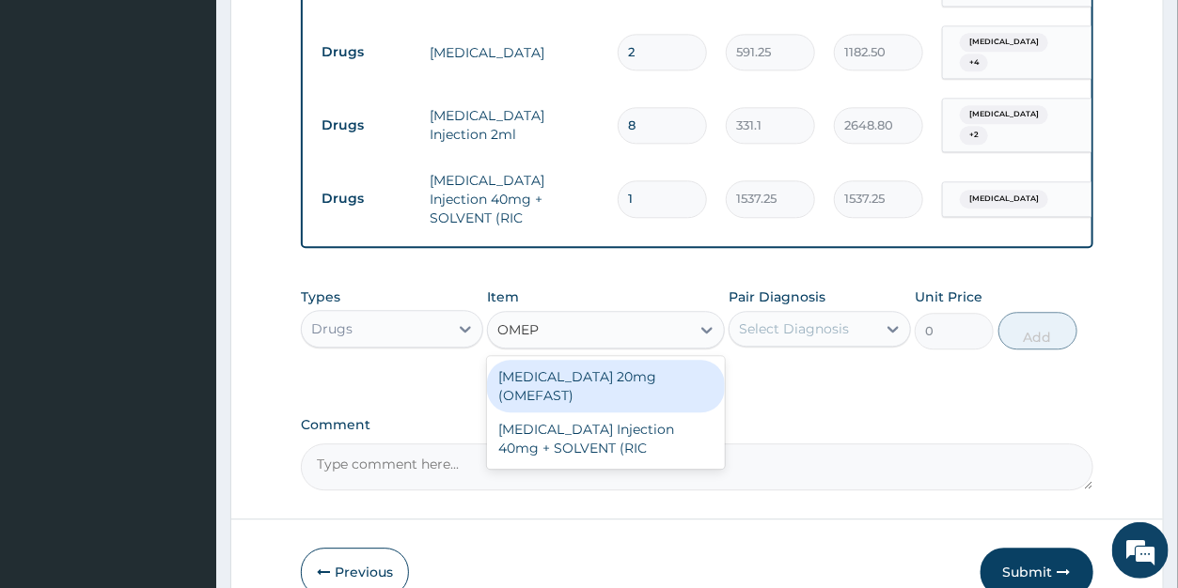
click at [538, 360] on div "OMEPRAZOLE 20mg (OMEFAST)" at bounding box center [606, 386] width 238 height 53
type input "82.775"
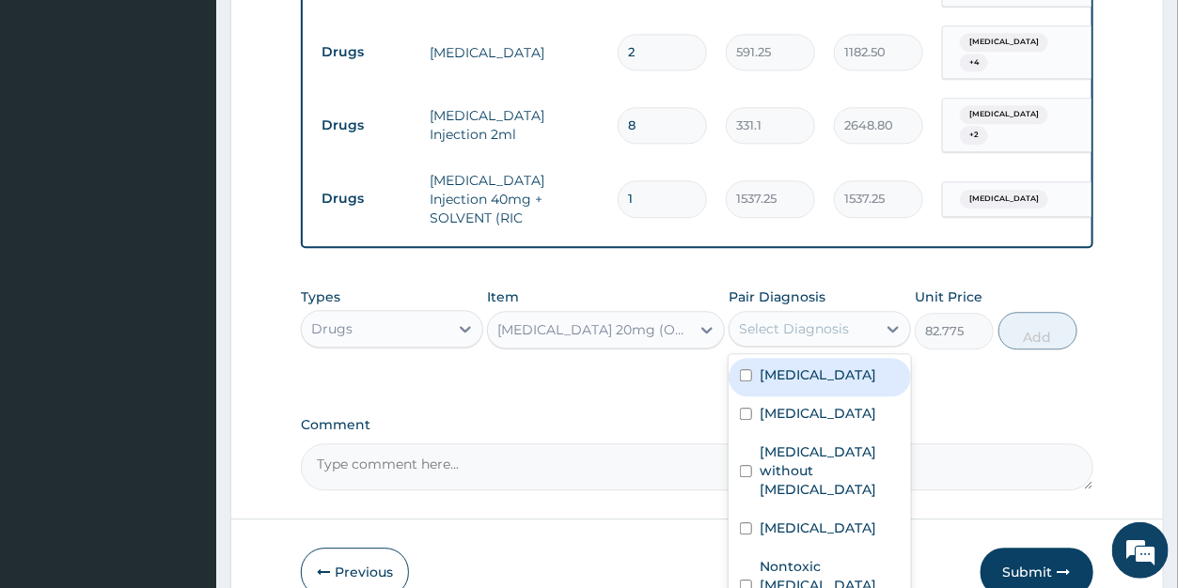
click at [783, 320] on div "Select Diagnosis" at bounding box center [794, 329] width 110 height 19
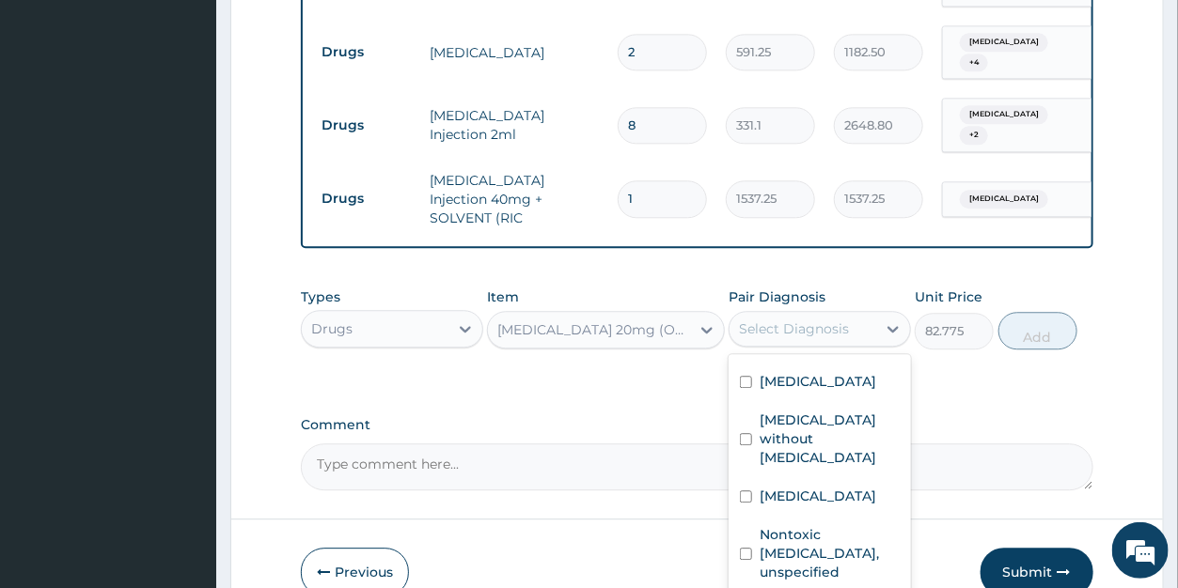
drag, startPoint x: 841, startPoint y: 573, endPoint x: 890, endPoint y: 514, distance: 76.1
checkbox input "true"
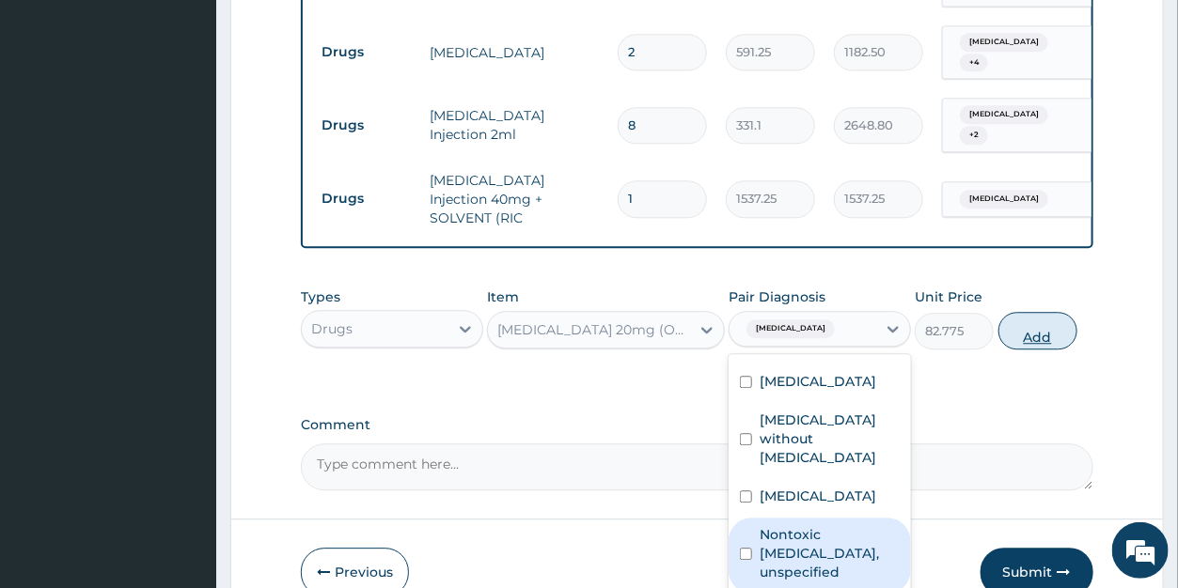
click at [1038, 312] on button "Add" at bounding box center [1037, 331] width 79 height 38
type input "0"
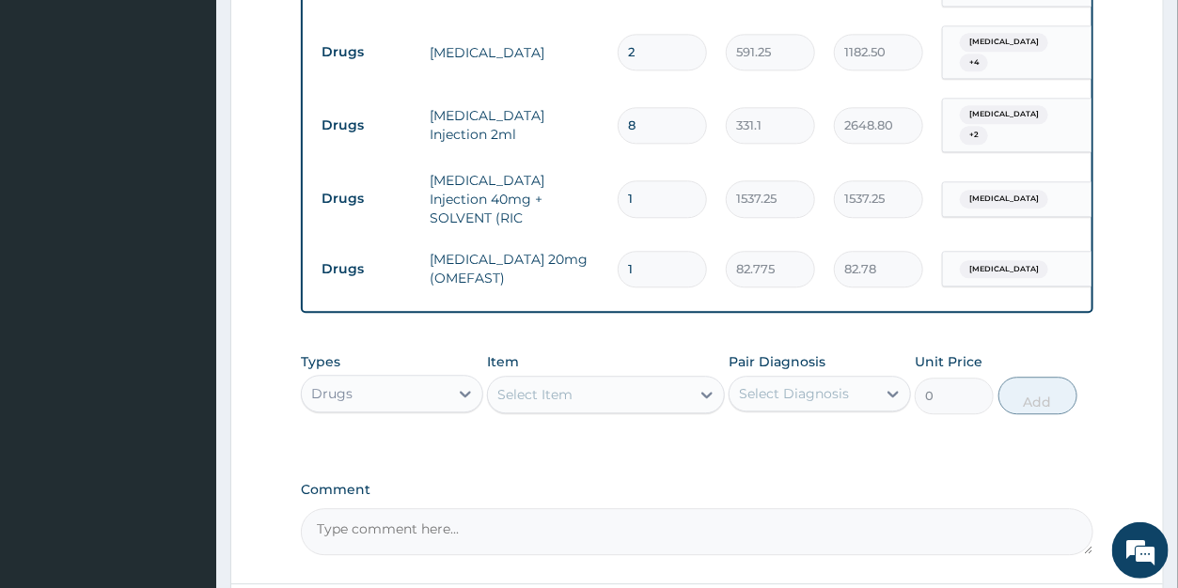
click at [644, 251] on input "1" at bounding box center [662, 269] width 89 height 37
type input "10"
type input "827.75"
type input "10"
click at [557, 385] on div "Select Item" at bounding box center [534, 394] width 75 height 19
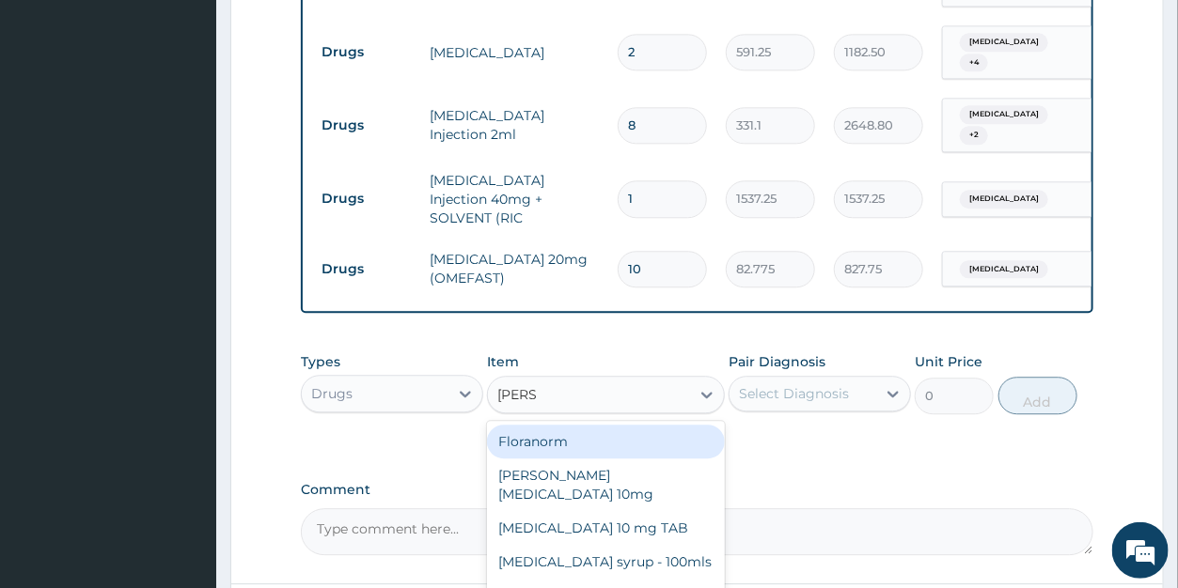
type input "LORAT"
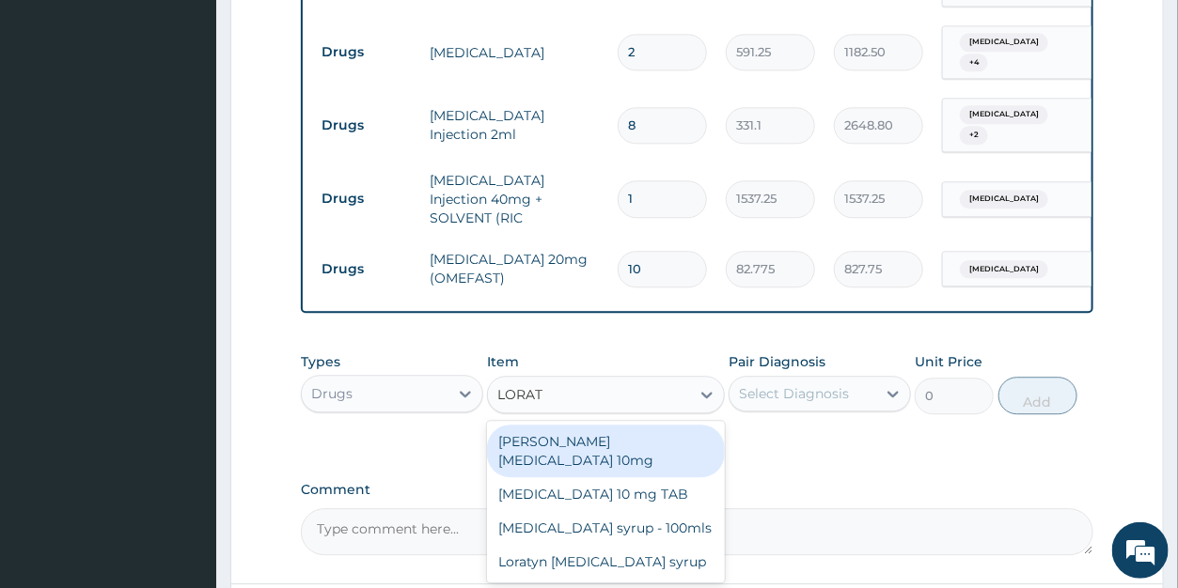
click at [577, 425] on div "Loratyn Loratadine 10mg" at bounding box center [606, 451] width 238 height 53
type input "88.6875"
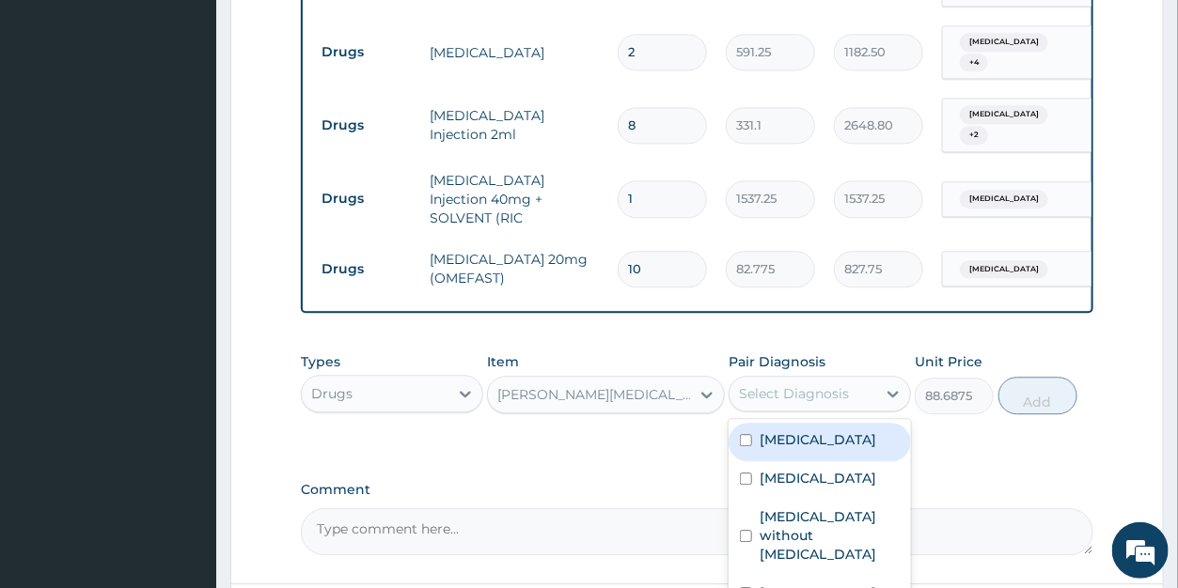
click at [773, 384] on div "Select Diagnosis" at bounding box center [794, 393] width 110 height 19
click at [785, 431] on label "Dysphagia" at bounding box center [818, 440] width 117 height 19
checkbox input "true"
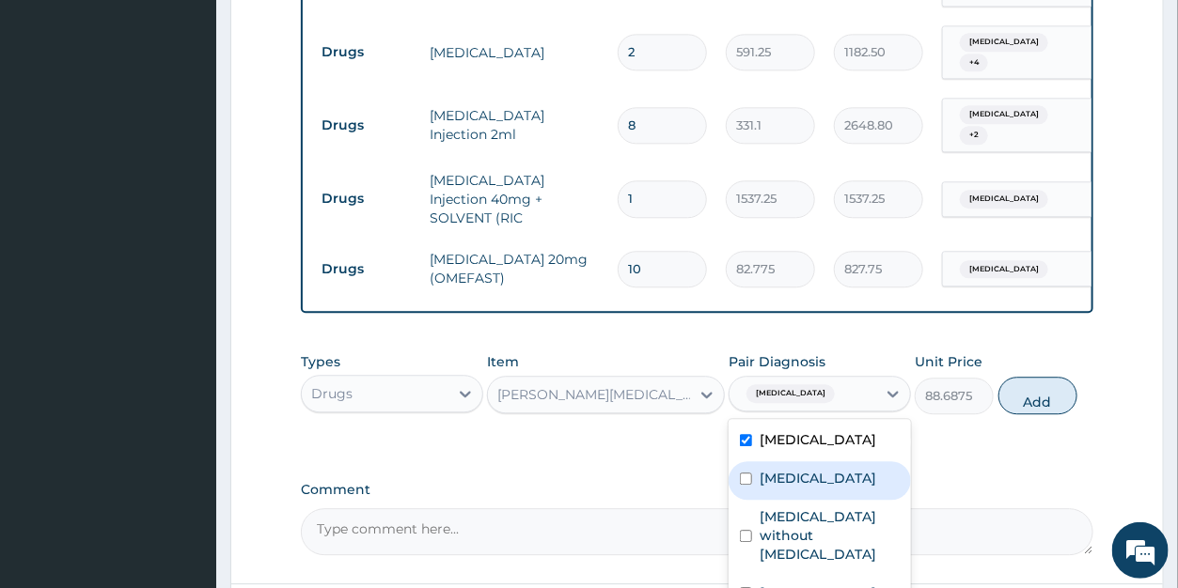
click at [782, 469] on label "Acute pharyngitis, unspecified" at bounding box center [818, 478] width 117 height 19
checkbox input "true"
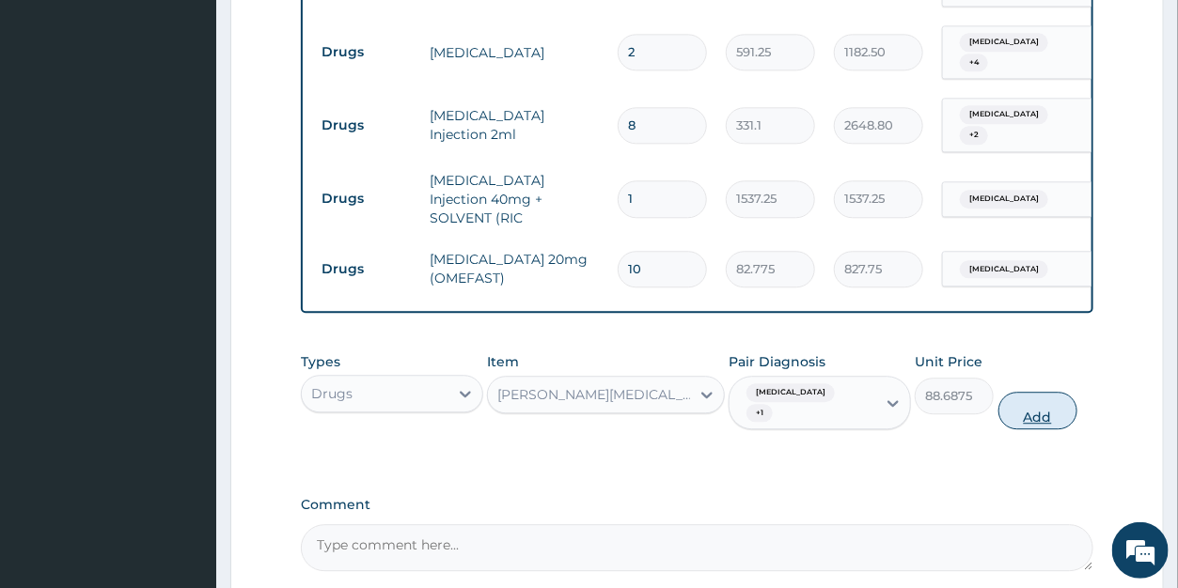
click at [1023, 392] on button "Add" at bounding box center [1037, 411] width 79 height 38
type input "0"
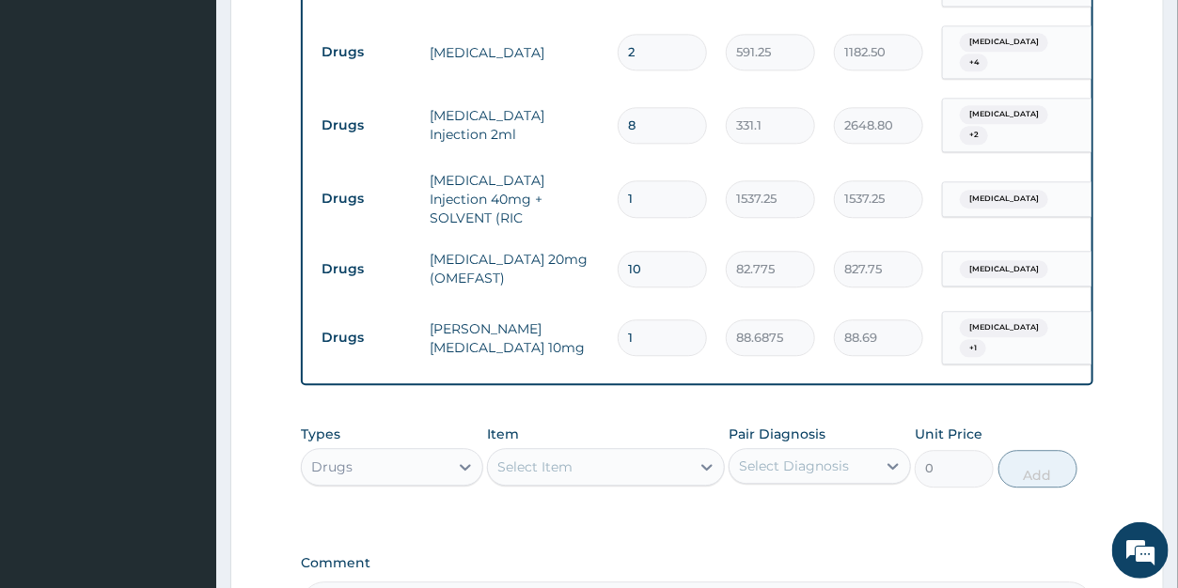
click at [644, 320] on input "1" at bounding box center [662, 338] width 89 height 37
type input "10"
type input "886.88"
type input "10"
click at [544, 458] on div "Select Item" at bounding box center [534, 467] width 75 height 19
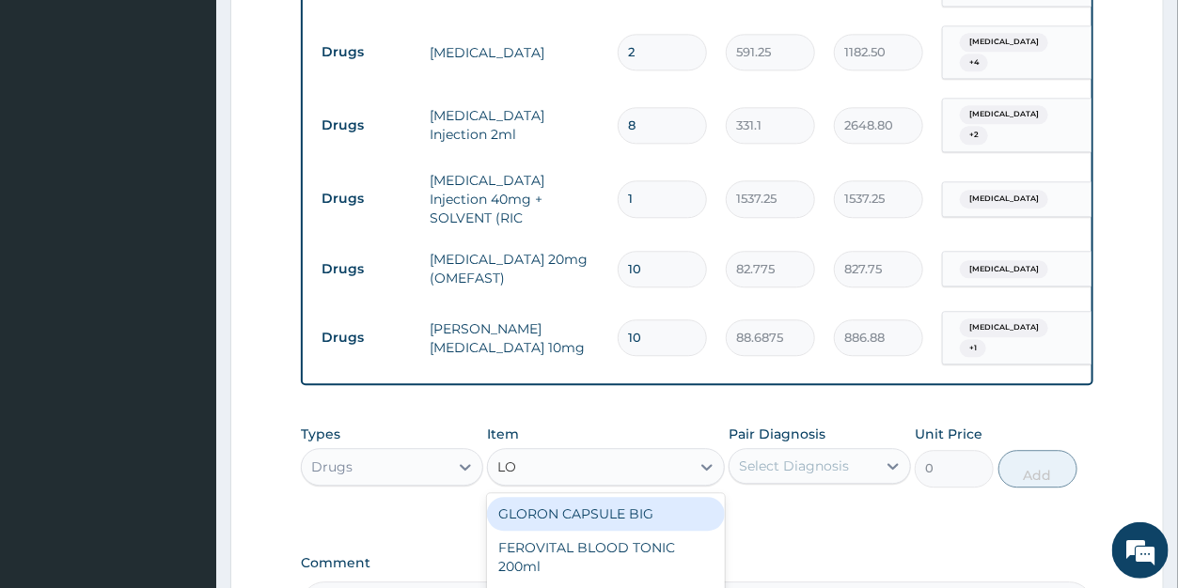
type input "LOK"
drag, startPoint x: 601, startPoint y: 477, endPoint x: 616, endPoint y: 468, distance: 17.3
click at [602, 497] on div "LOKMAL QS-COMBI" at bounding box center [606, 514] width 238 height 34
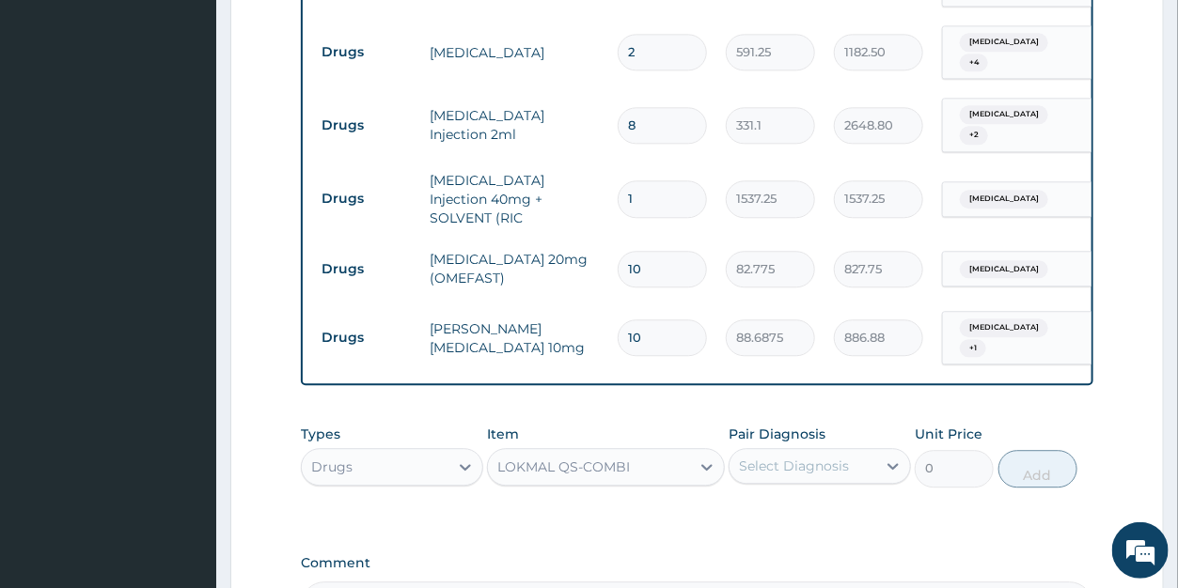
type input "532.125"
click at [762, 457] on div "Select Diagnosis" at bounding box center [794, 466] width 110 height 19
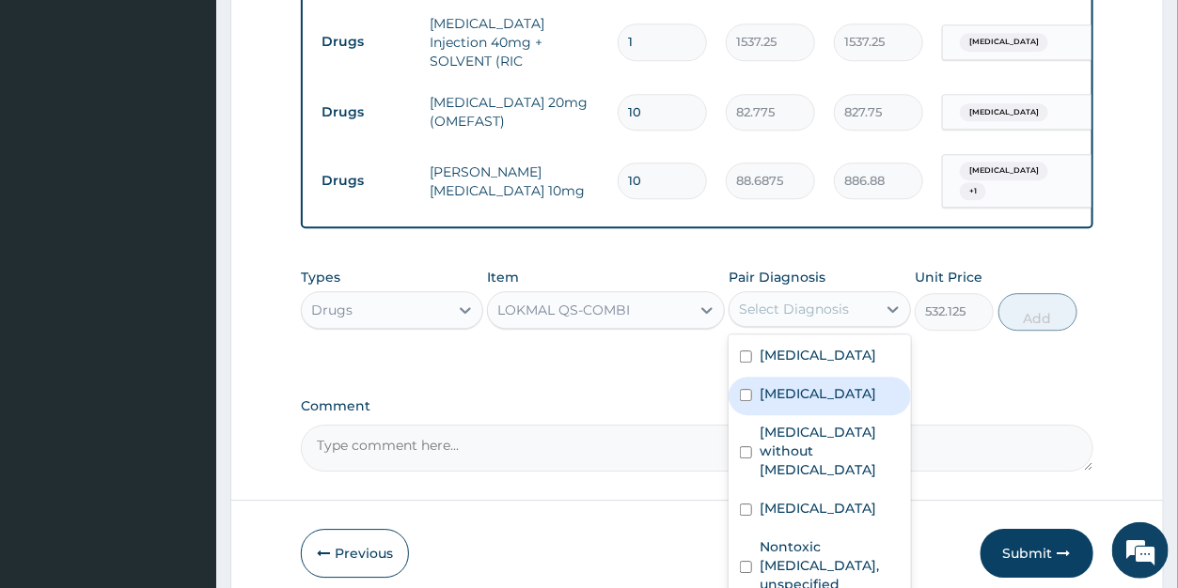
scroll to position [1803, 0]
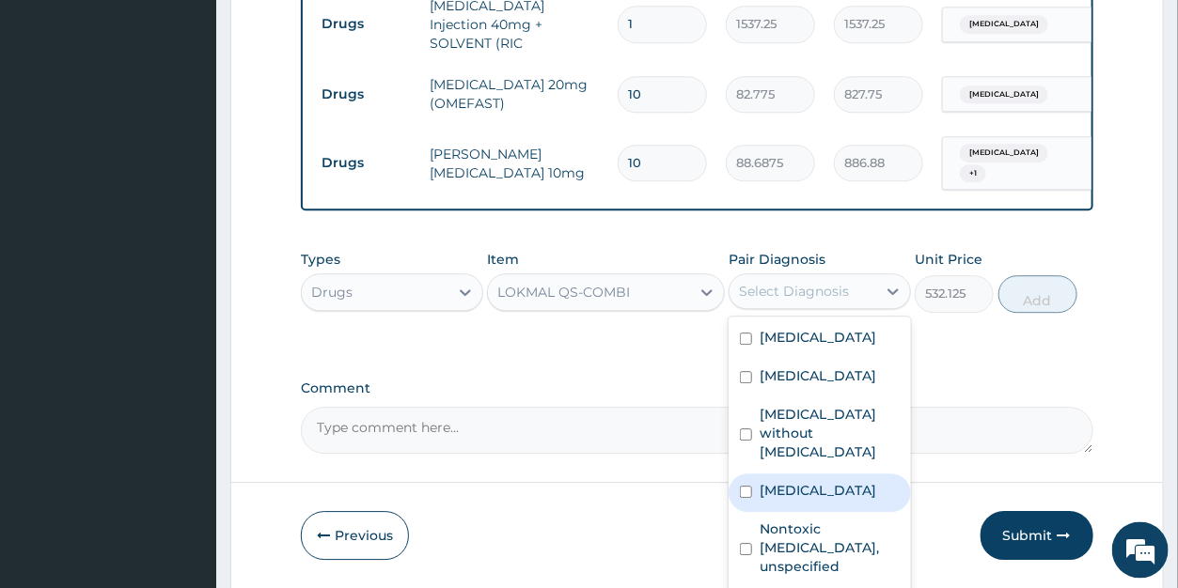
click at [817, 482] on label "Malaria, unspecified" at bounding box center [818, 491] width 117 height 19
checkbox input "true"
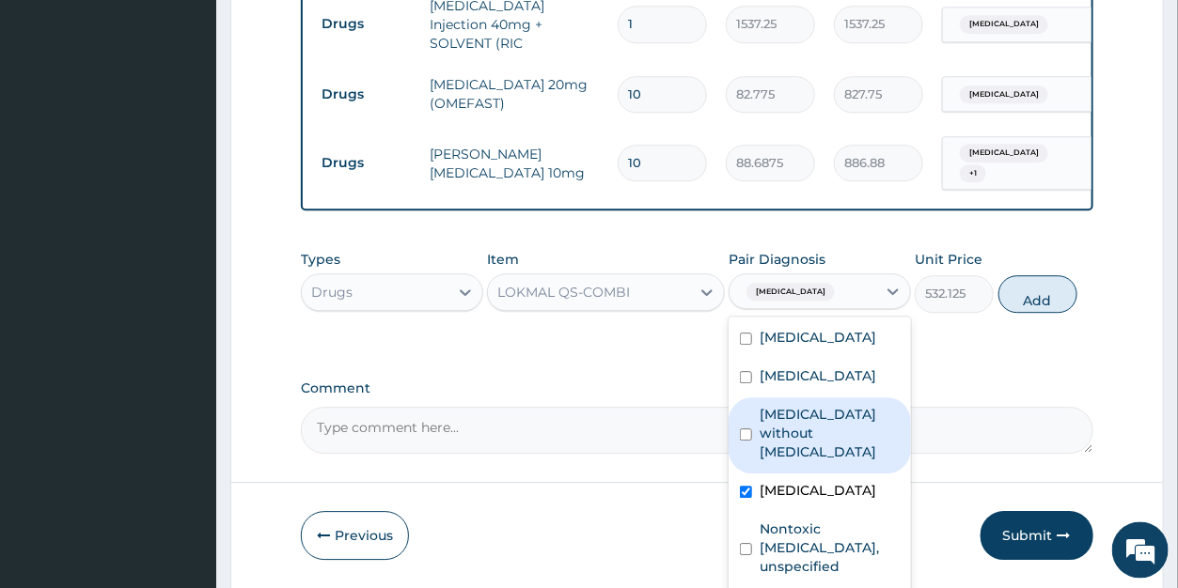
drag, startPoint x: 1040, startPoint y: 266, endPoint x: 850, endPoint y: 234, distance: 192.6
click at [1040, 276] on button "Add" at bounding box center [1037, 295] width 79 height 38
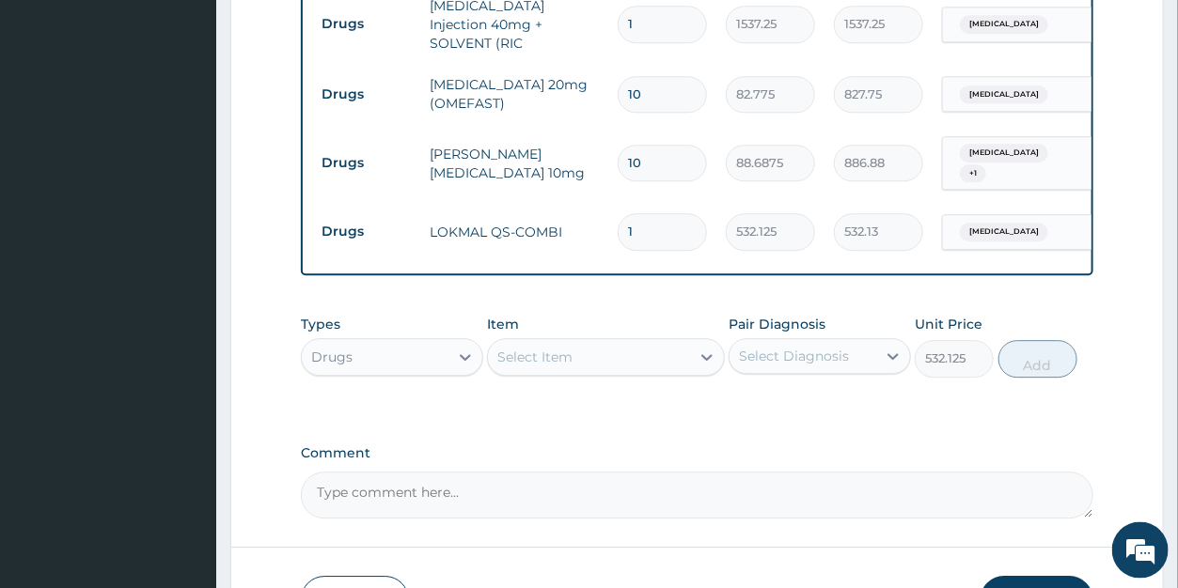
type input "0"
drag, startPoint x: 640, startPoint y: 170, endPoint x: 624, endPoint y: 173, distance: 16.2
click at [624, 214] on input "1" at bounding box center [662, 232] width 89 height 37
type input "6"
type input "3192.75"
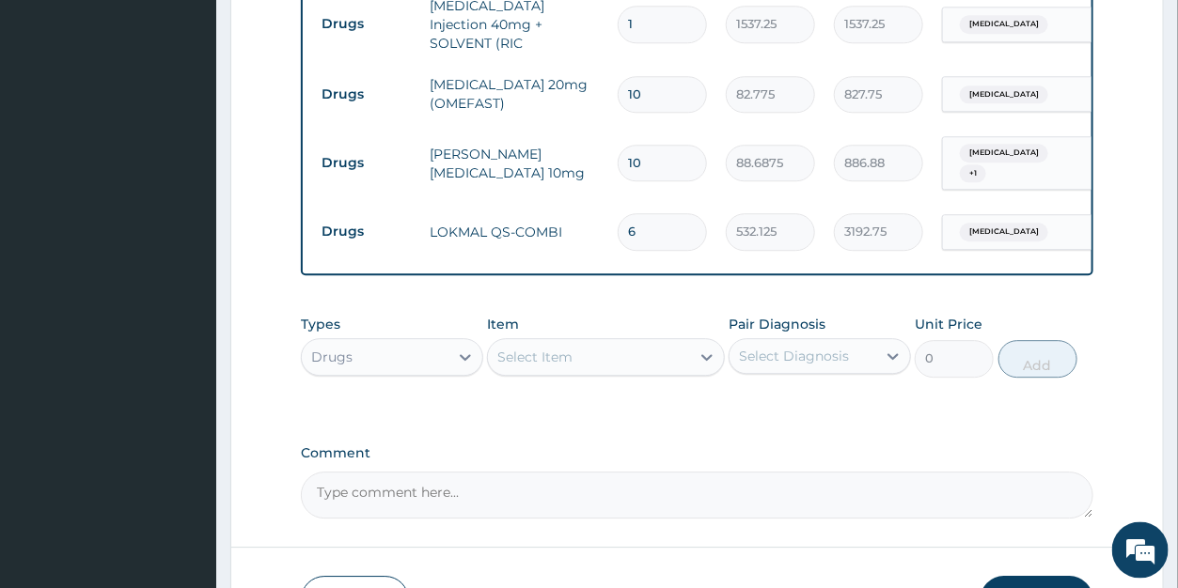
type input "6"
click at [576, 343] on div "Select Item" at bounding box center [589, 358] width 202 height 30
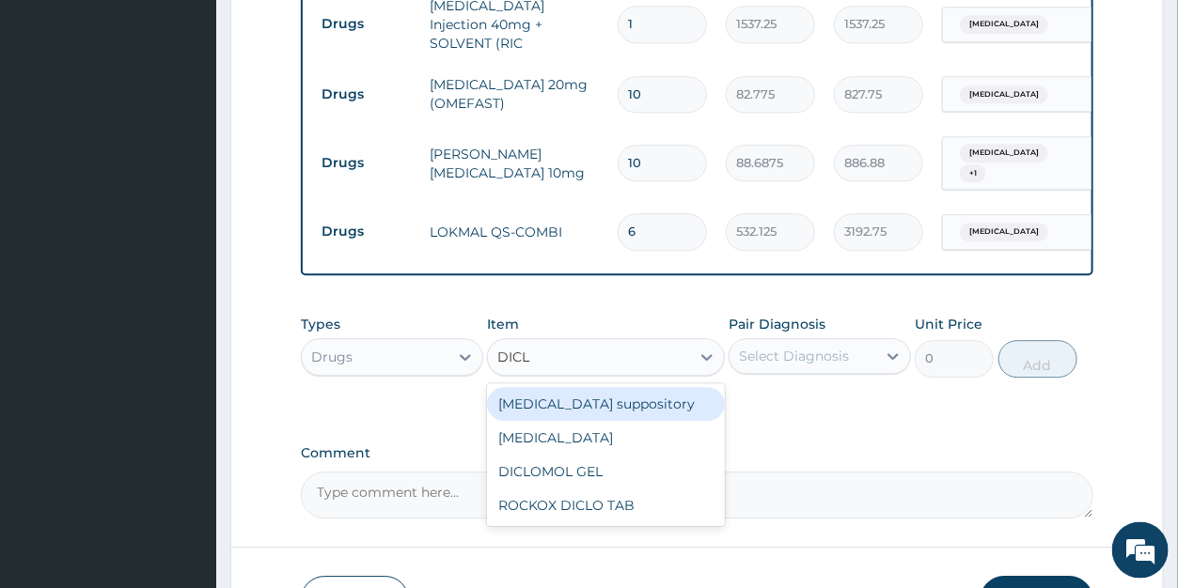
type input "DICLO"
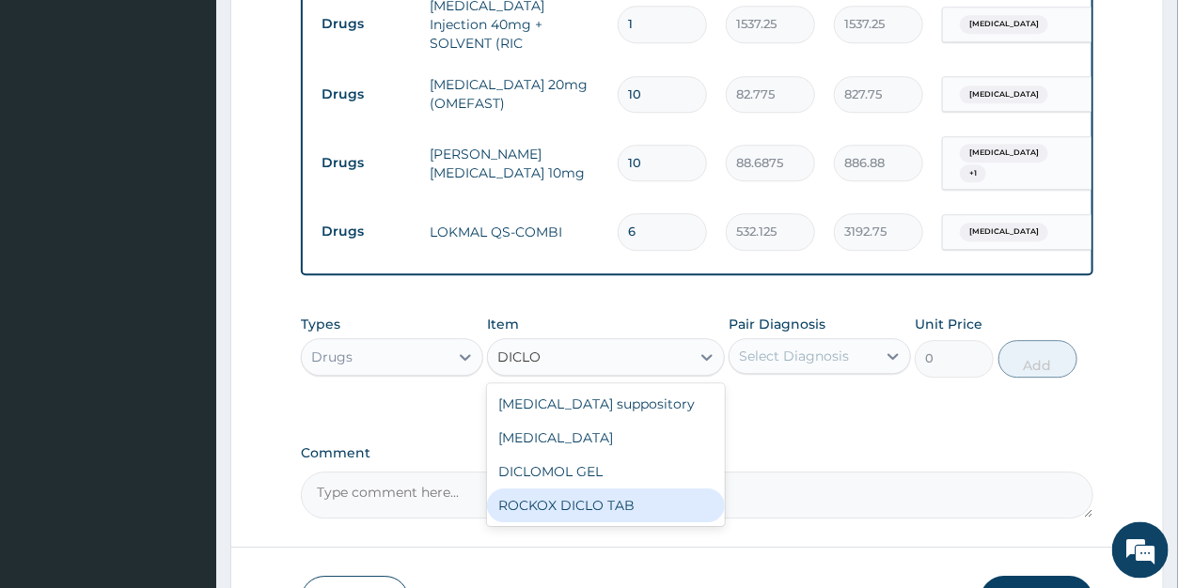
click at [583, 490] on div "ROCKOX DICLO TAB" at bounding box center [606, 507] width 238 height 34
type input "82.775"
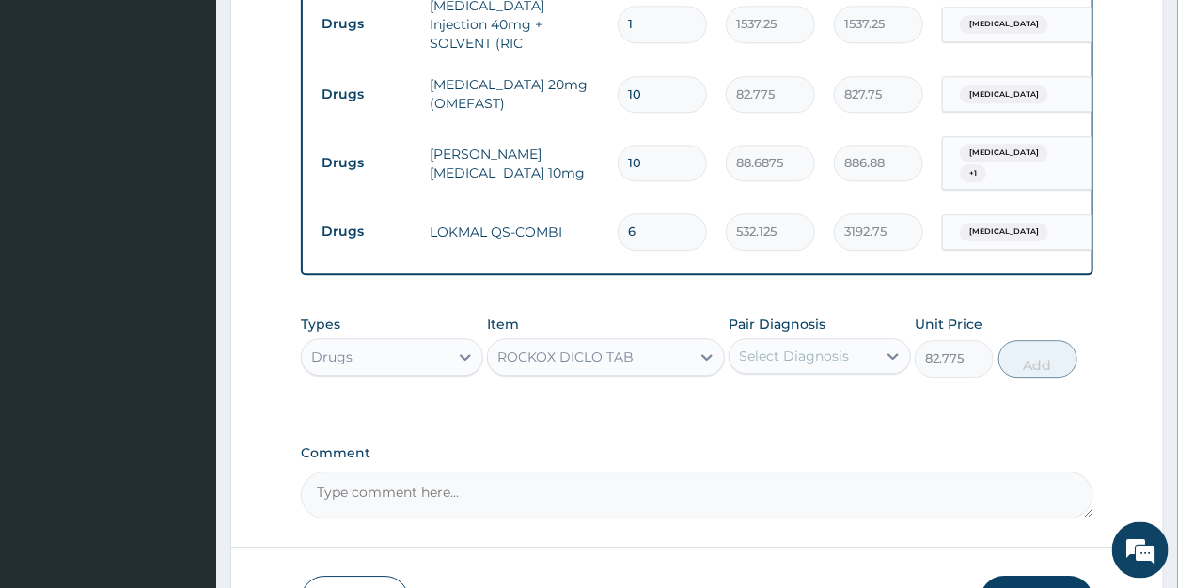
click at [786, 348] on div "Select Diagnosis" at bounding box center [794, 357] width 110 height 19
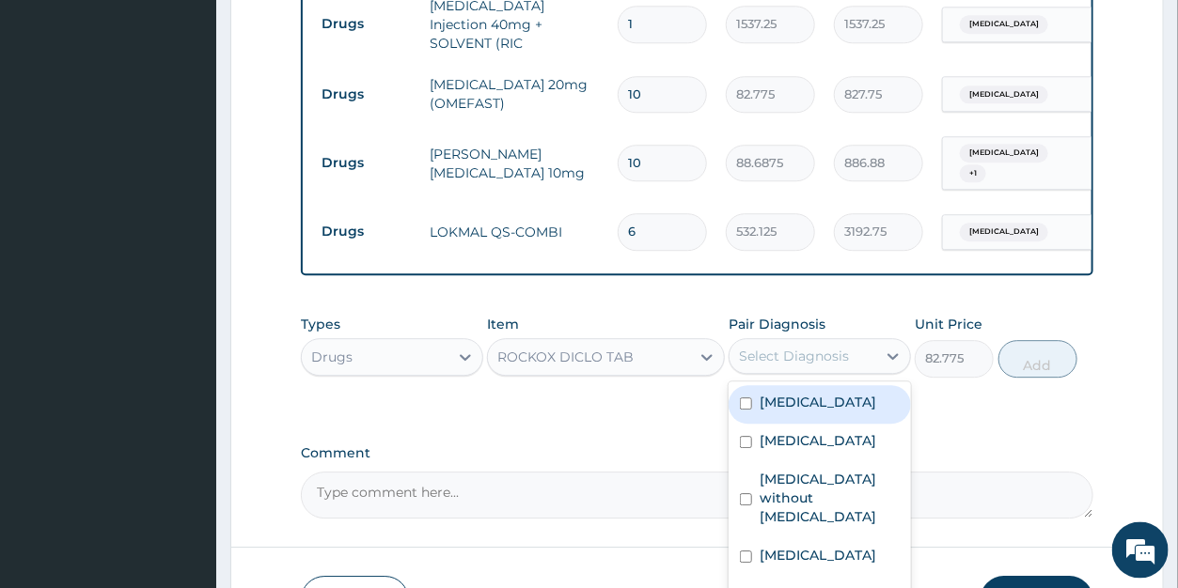
click at [829, 386] on div "Dysphagia" at bounding box center [820, 405] width 182 height 39
checkbox input "true"
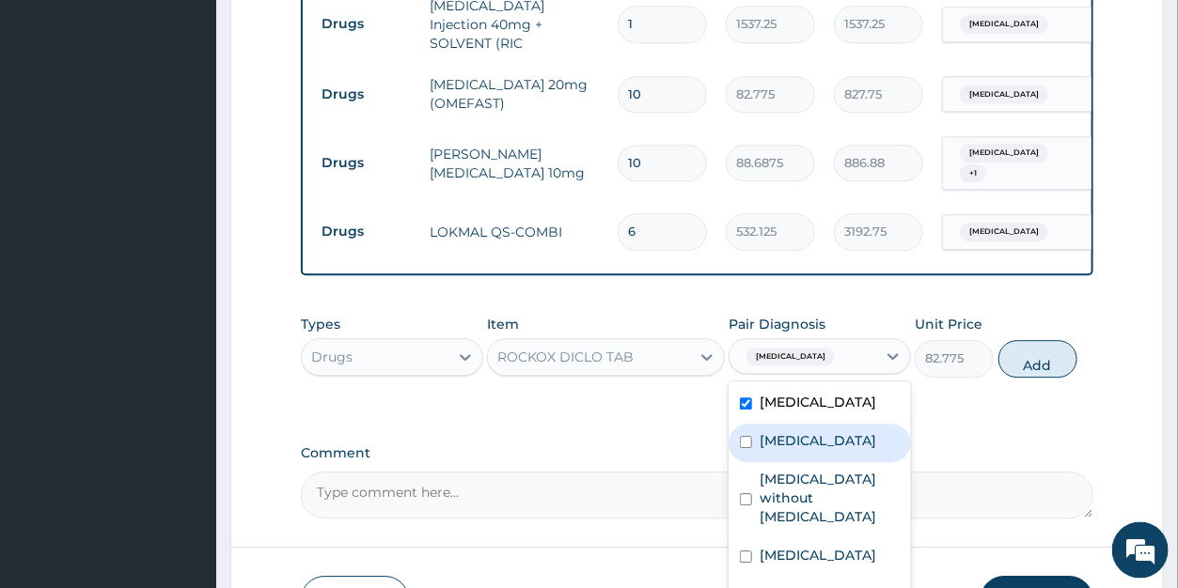
click at [818, 432] on label "Acute pharyngitis, unspecified" at bounding box center [818, 441] width 117 height 19
checkbox input "true"
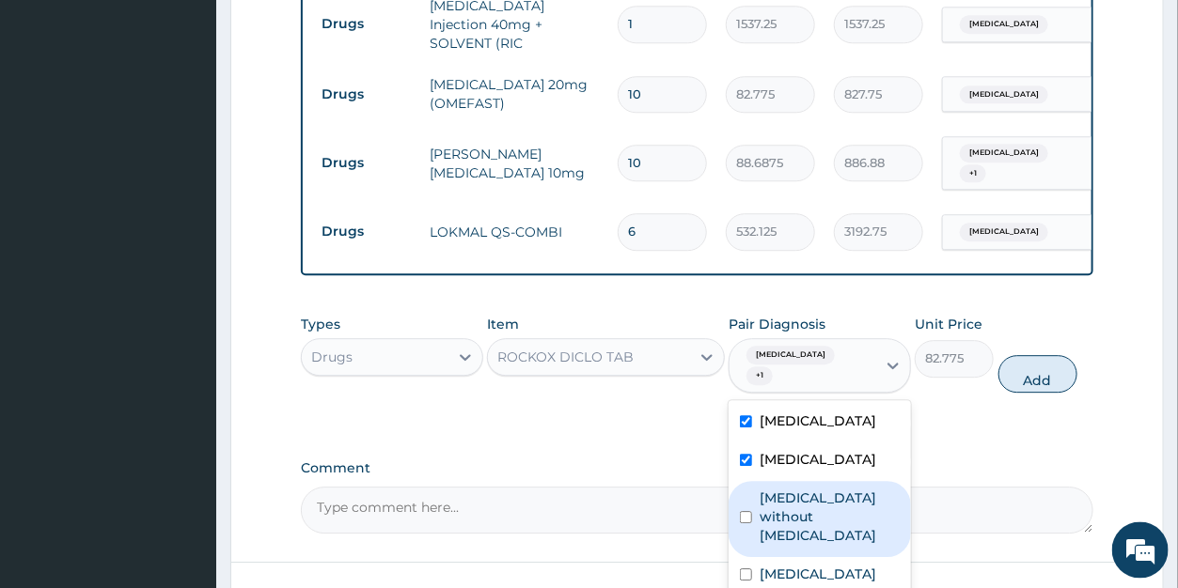
click at [816, 490] on label "[MEDICAL_DATA] without [MEDICAL_DATA]" at bounding box center [830, 518] width 140 height 56
checkbox input "true"
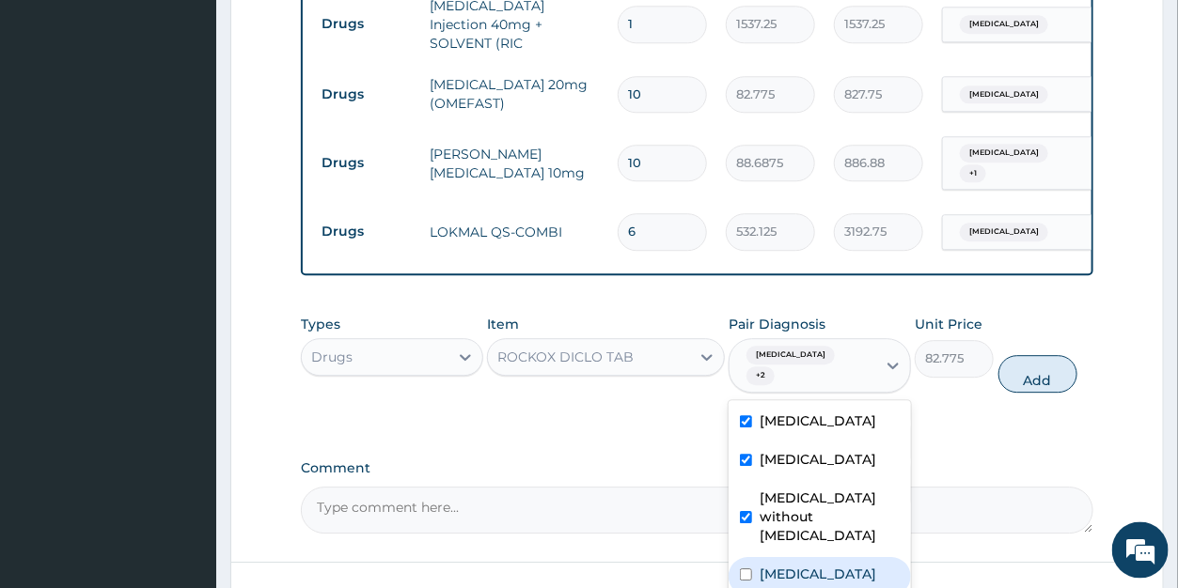
drag, startPoint x: 809, startPoint y: 545, endPoint x: 832, endPoint y: 514, distance: 38.4
click at [810, 566] on label "[MEDICAL_DATA]" at bounding box center [818, 575] width 117 height 19
checkbox input "true"
click at [1030, 356] on button "Add" at bounding box center [1037, 375] width 79 height 38
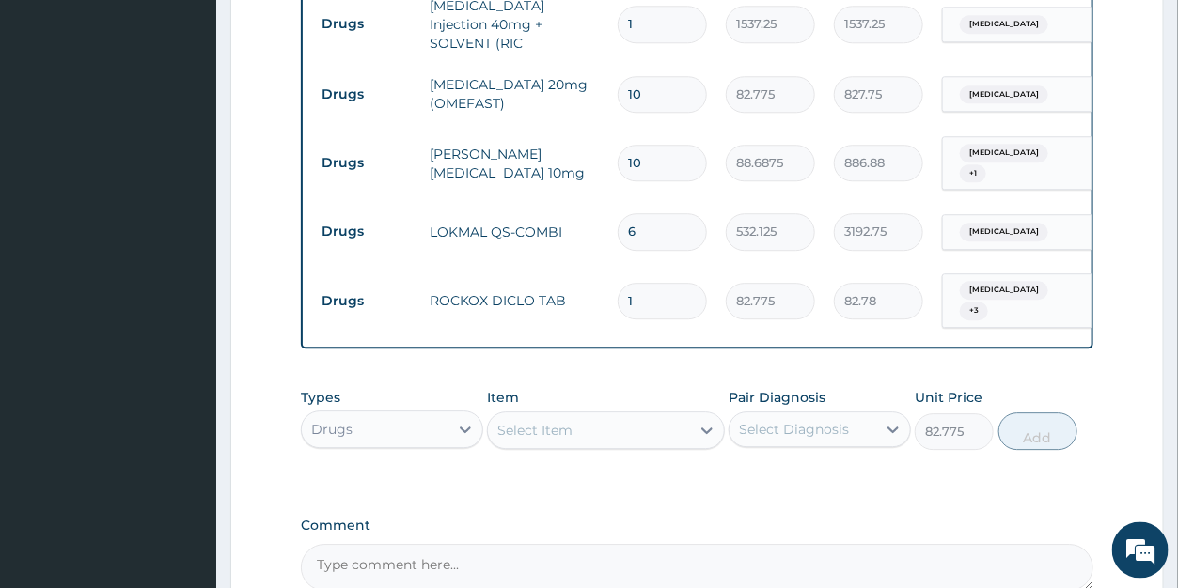
type input "0"
click at [637, 284] on input "1" at bounding box center [662, 302] width 89 height 37
type input "10"
type input "827.75"
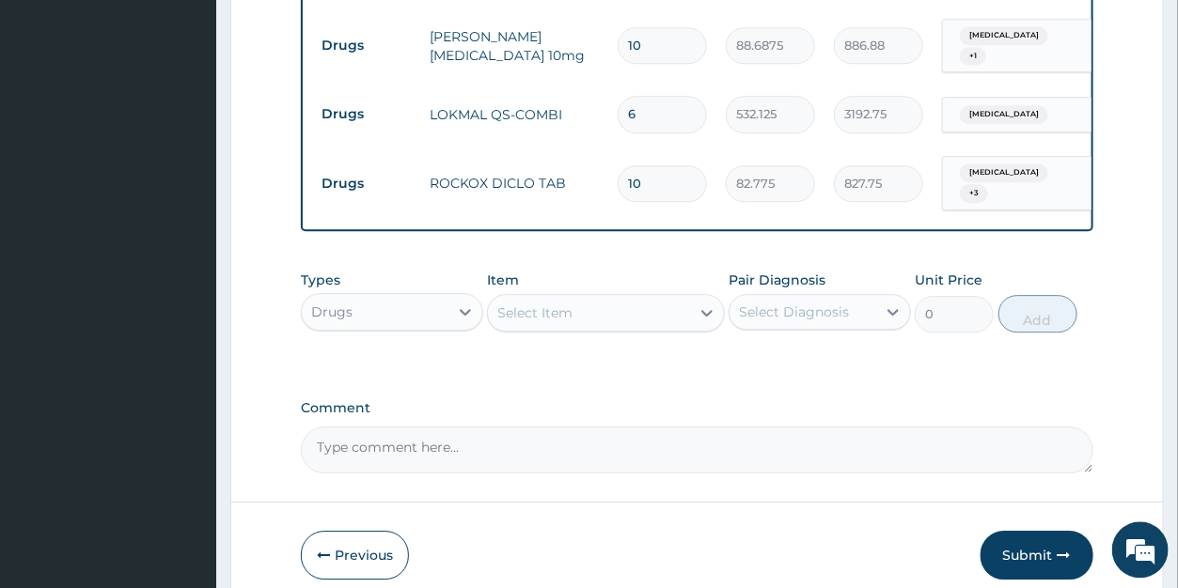
scroll to position [1954, 0]
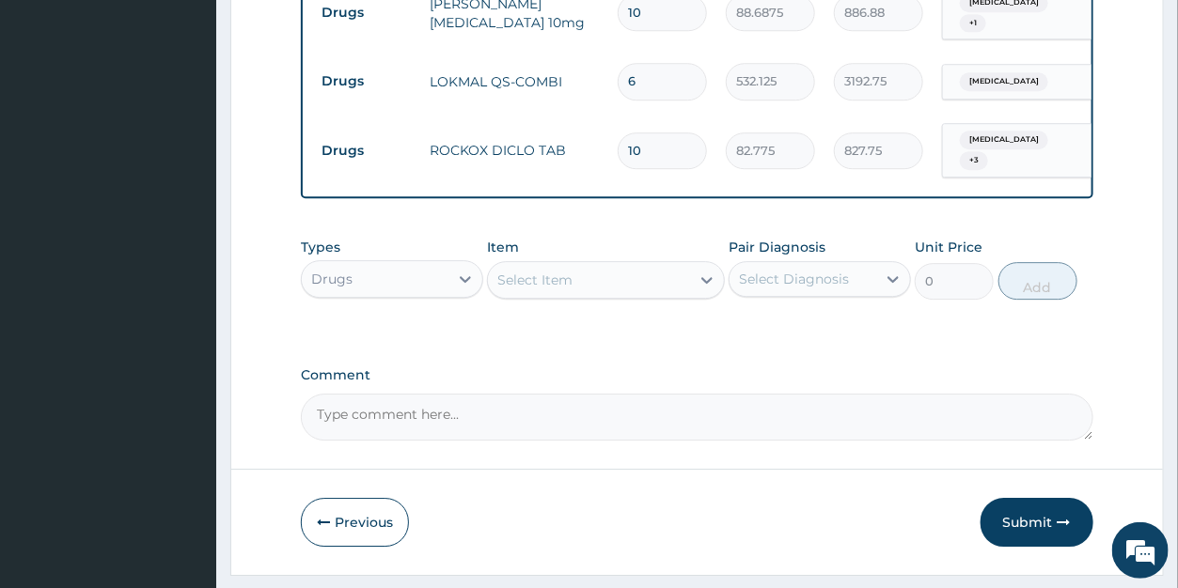
type input "10"
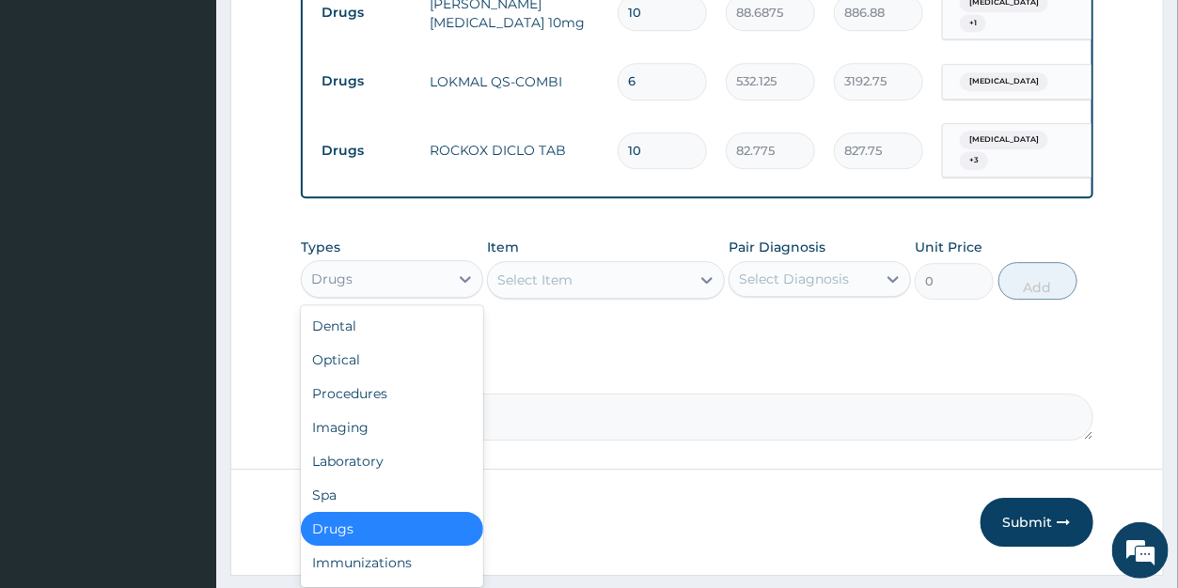
click at [330, 270] on div "Drugs" at bounding box center [331, 279] width 41 height 19
click at [377, 445] on div "Laboratory" at bounding box center [392, 462] width 182 height 34
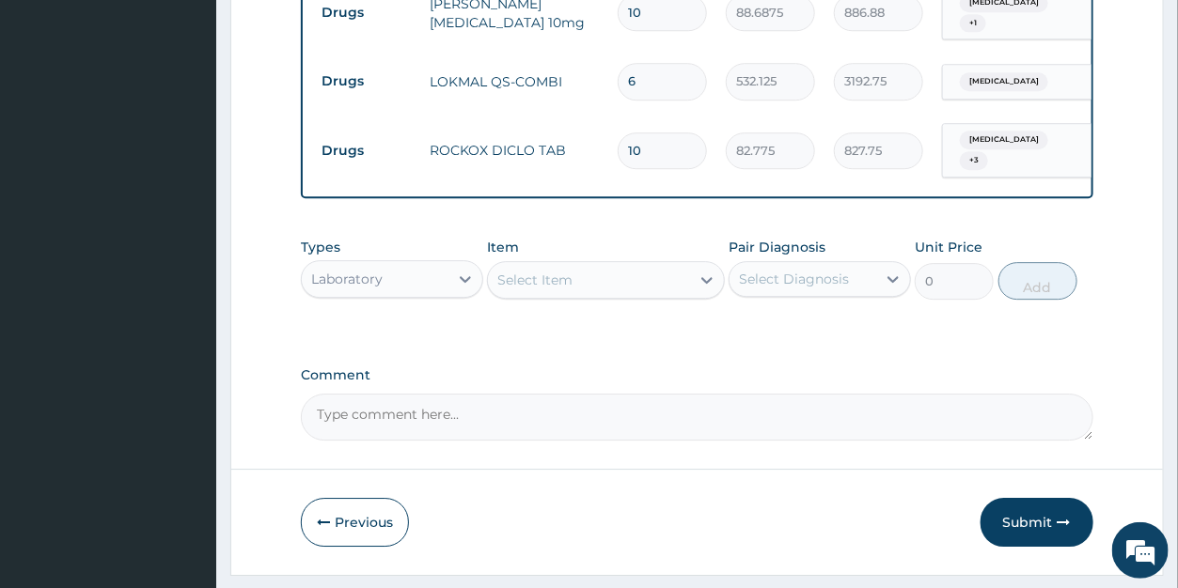
click at [569, 271] on div "Select Item" at bounding box center [534, 280] width 75 height 19
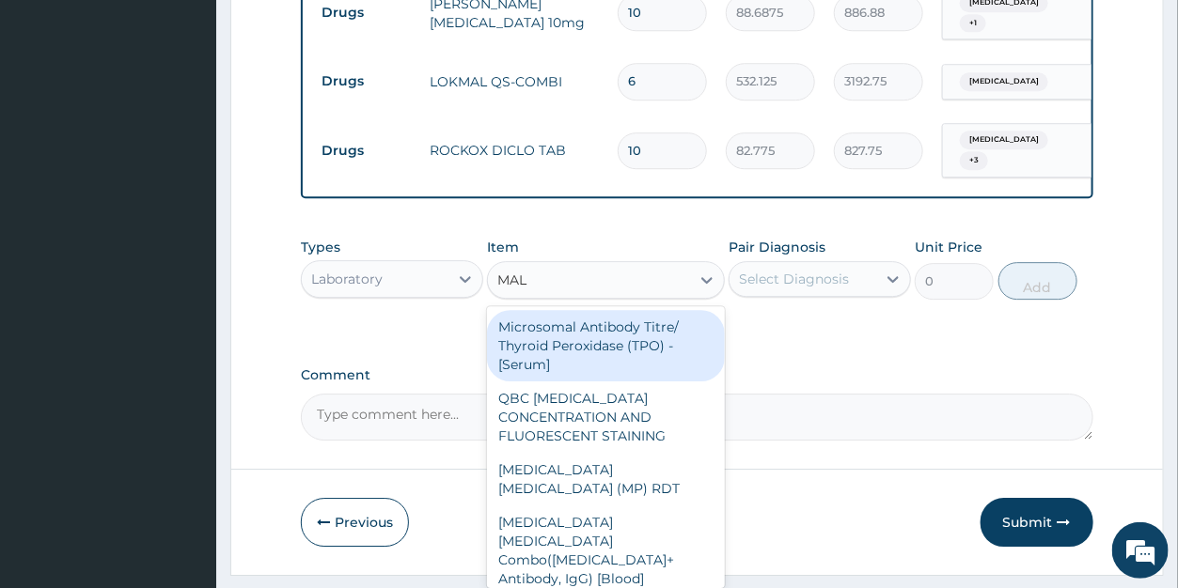
type input "MALA"
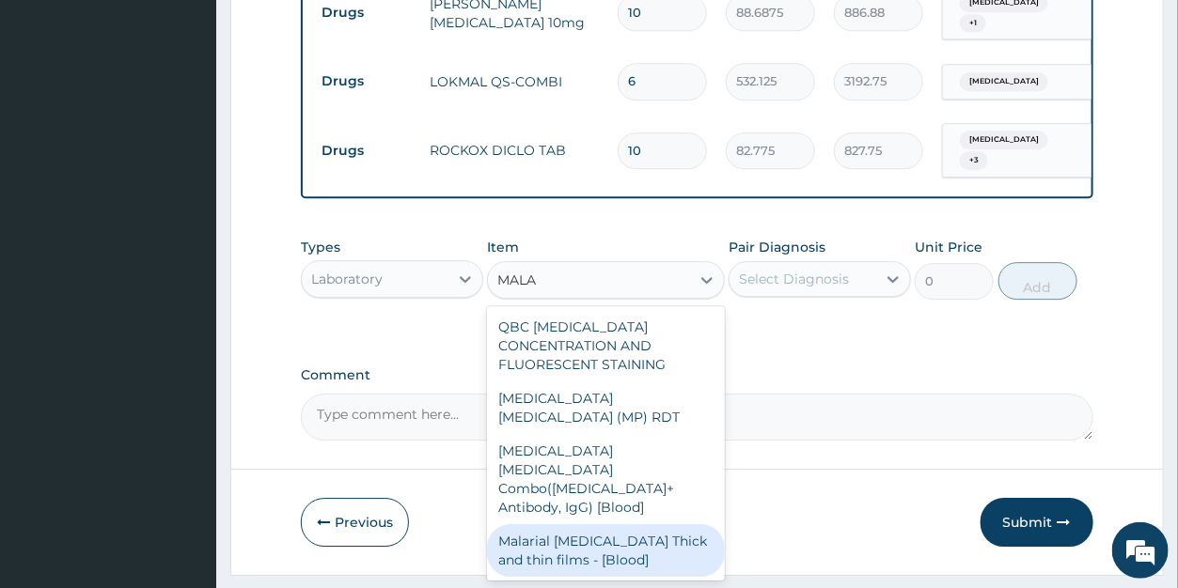
drag, startPoint x: 559, startPoint y: 443, endPoint x: 607, endPoint y: 408, distance: 59.2
click at [560, 525] on div "Malarial Parasite Thick and thin films - [Blood]" at bounding box center [606, 551] width 238 height 53
type input "1612.5"
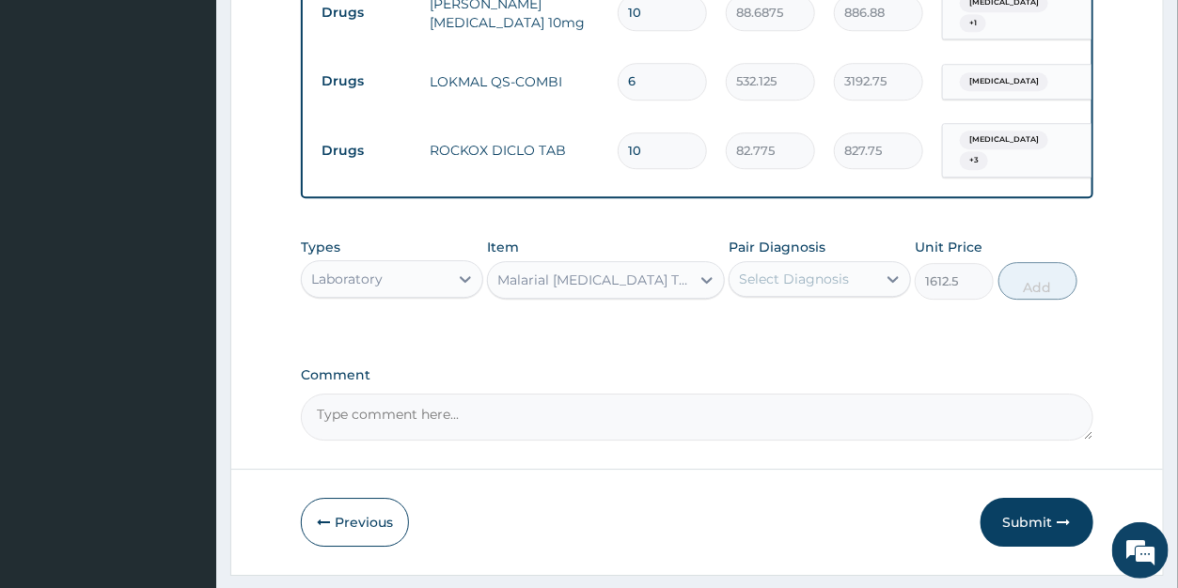
click at [790, 270] on div "Select Diagnosis" at bounding box center [794, 279] width 110 height 19
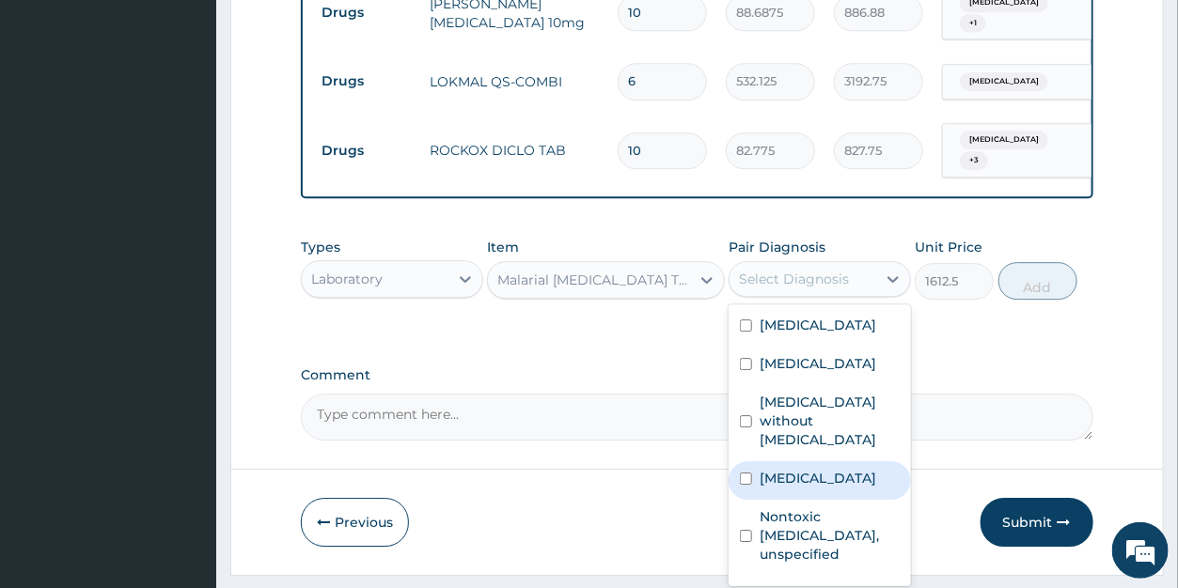
drag, startPoint x: 793, startPoint y: 459, endPoint x: 810, endPoint y: 438, distance: 26.7
click at [796, 469] on label "[MEDICAL_DATA]" at bounding box center [818, 478] width 117 height 19
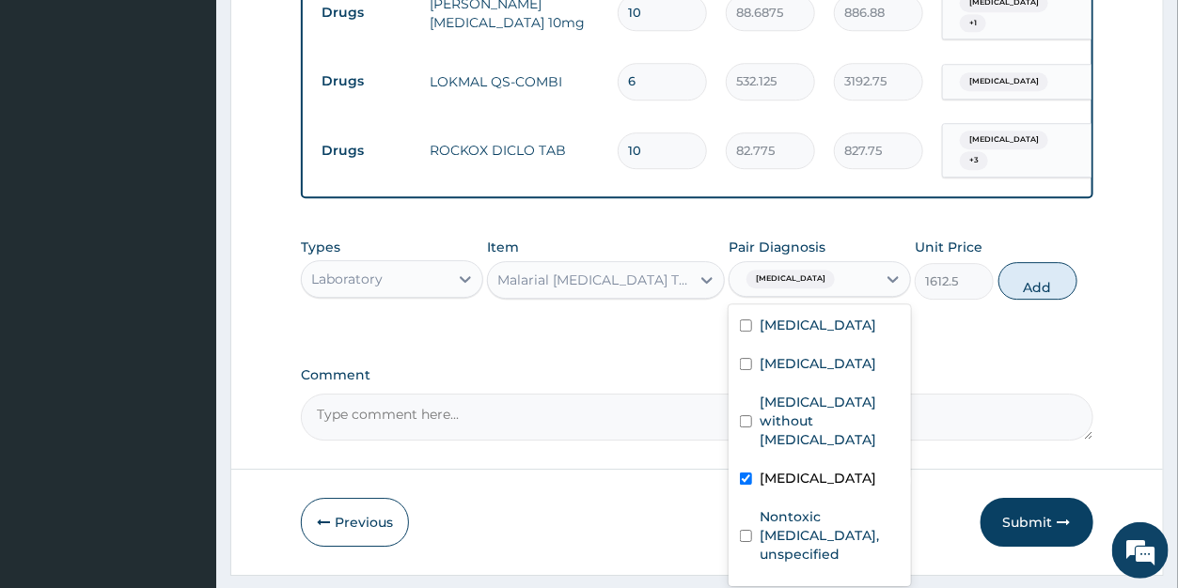
checkbox input "true"
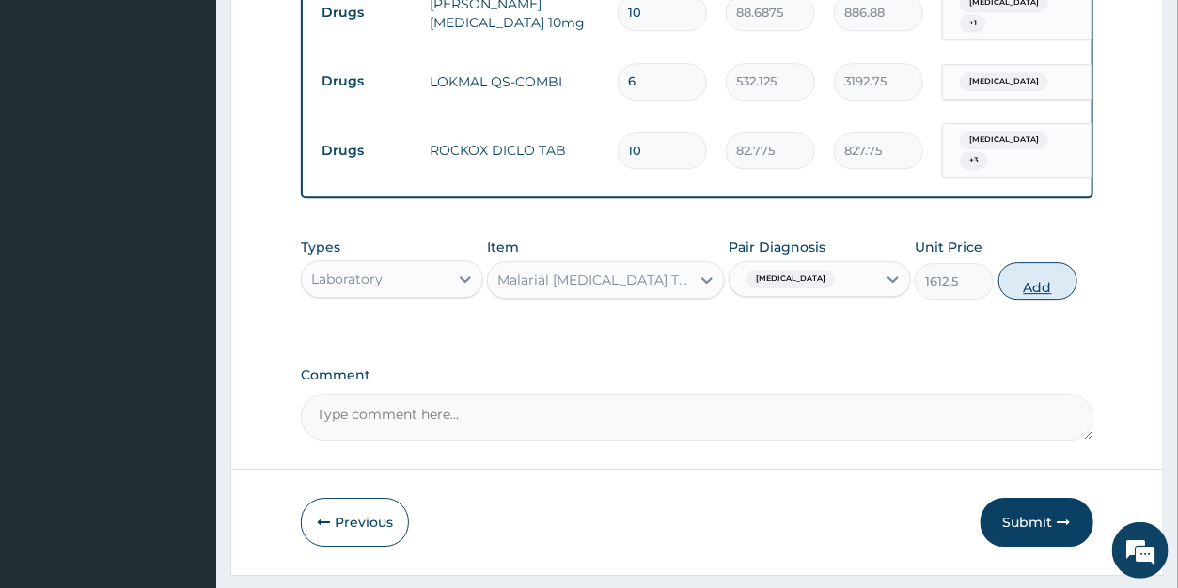
click at [1029, 262] on button "Add" at bounding box center [1037, 281] width 79 height 38
type input "0"
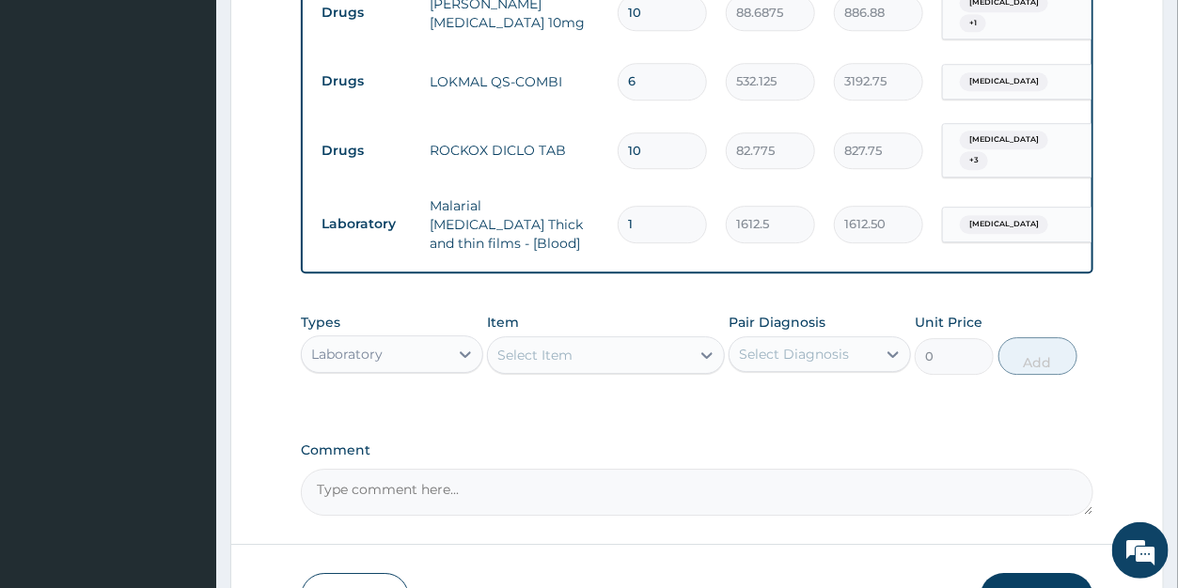
click at [566, 346] on div "Select Item" at bounding box center [534, 355] width 75 height 19
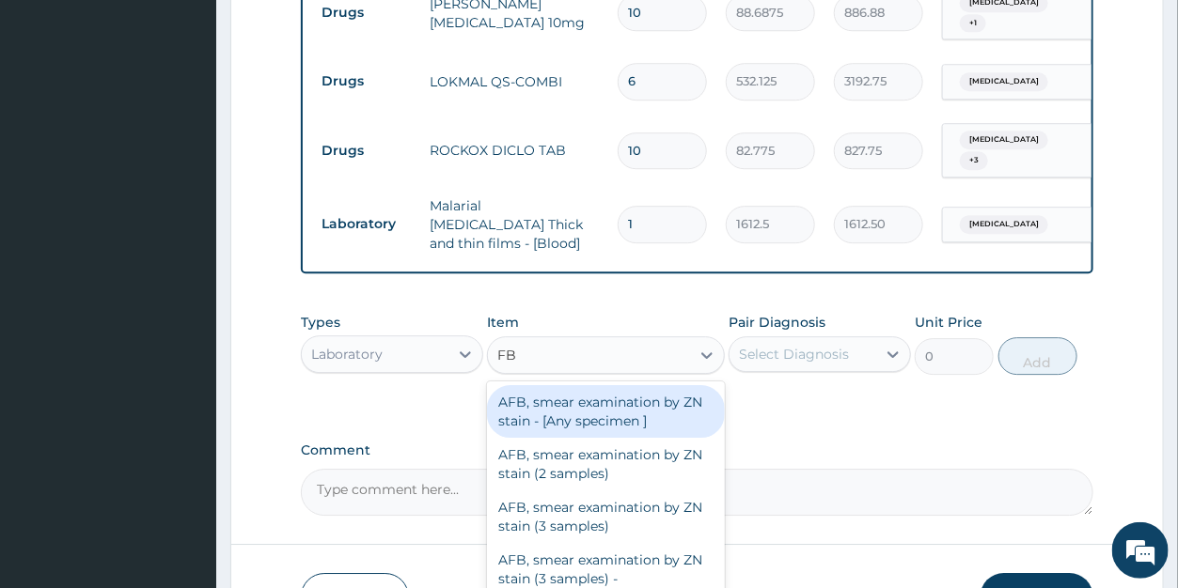
type input "FBC"
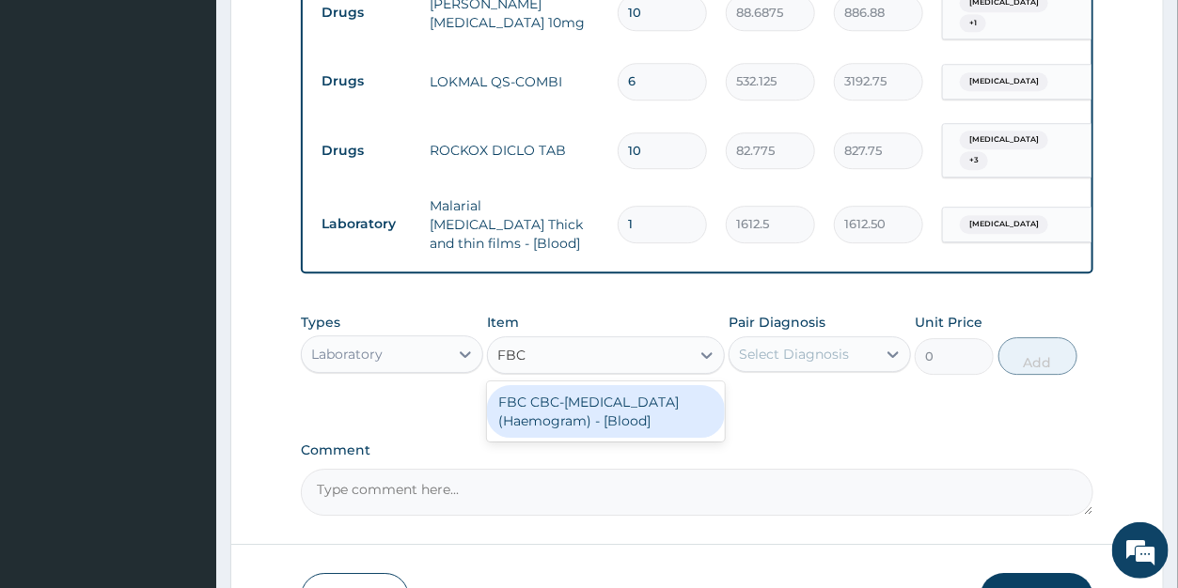
type input "4300"
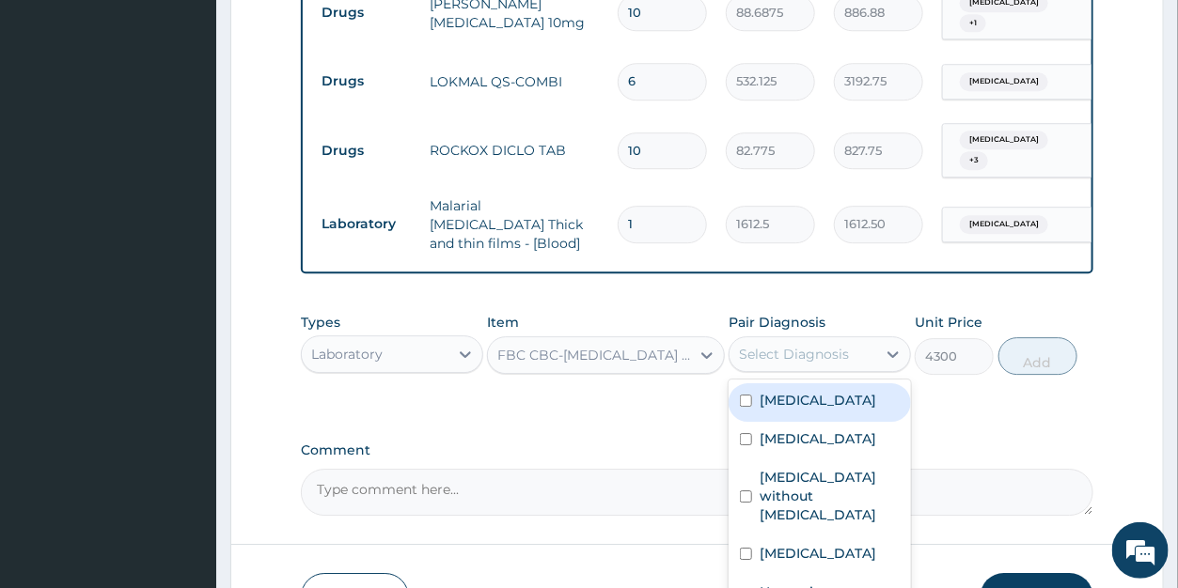
click at [821, 339] on div "Select Diagnosis" at bounding box center [803, 354] width 147 height 30
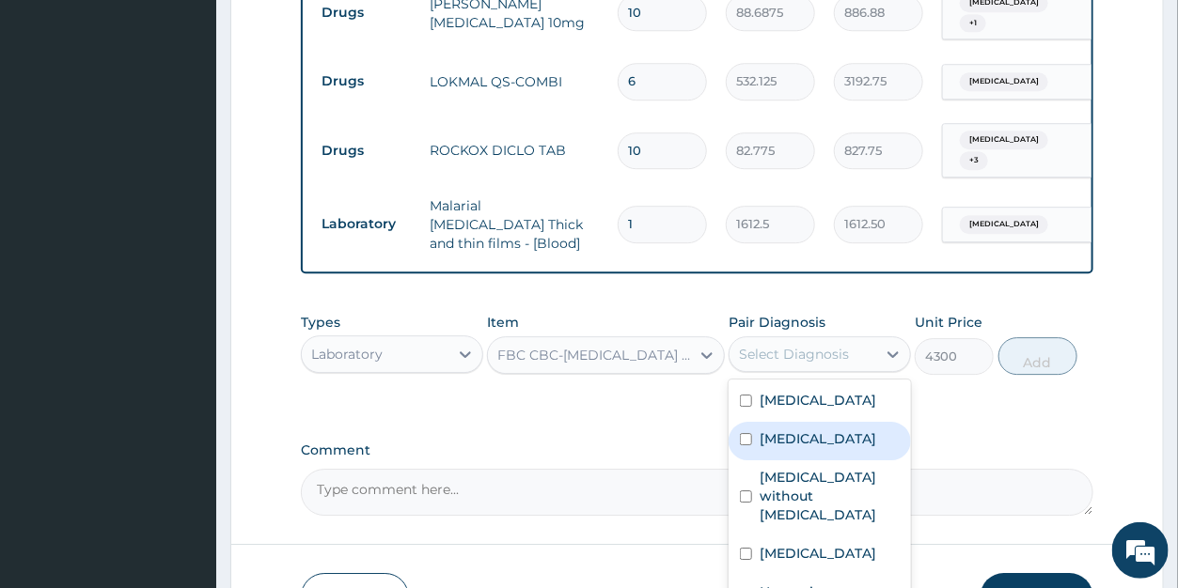
click at [811, 430] on label "Acute pharyngitis, unspecified" at bounding box center [818, 439] width 117 height 19
checkbox input "true"
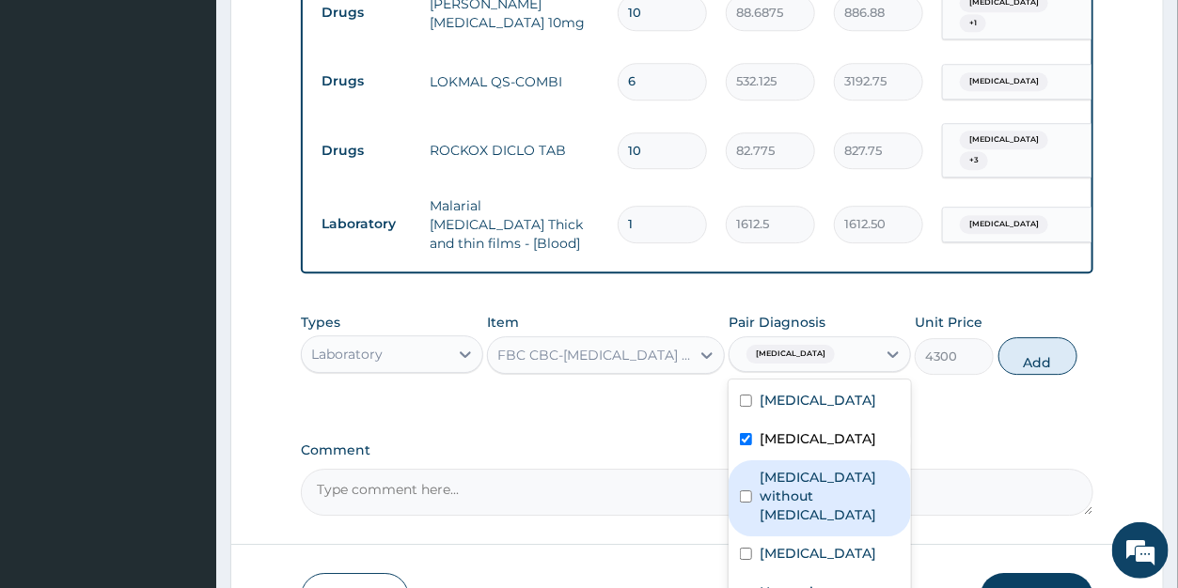
click at [831, 468] on label "[MEDICAL_DATA] without [MEDICAL_DATA]" at bounding box center [830, 496] width 140 height 56
checkbox input "true"
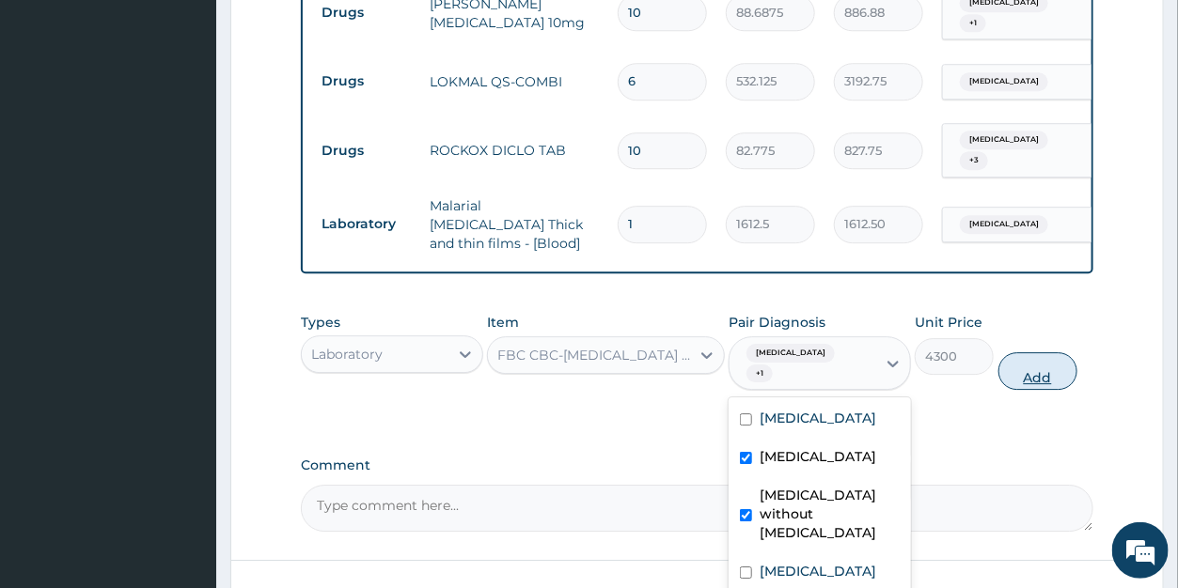
click at [1028, 353] on button "Add" at bounding box center [1037, 372] width 79 height 38
type input "0"
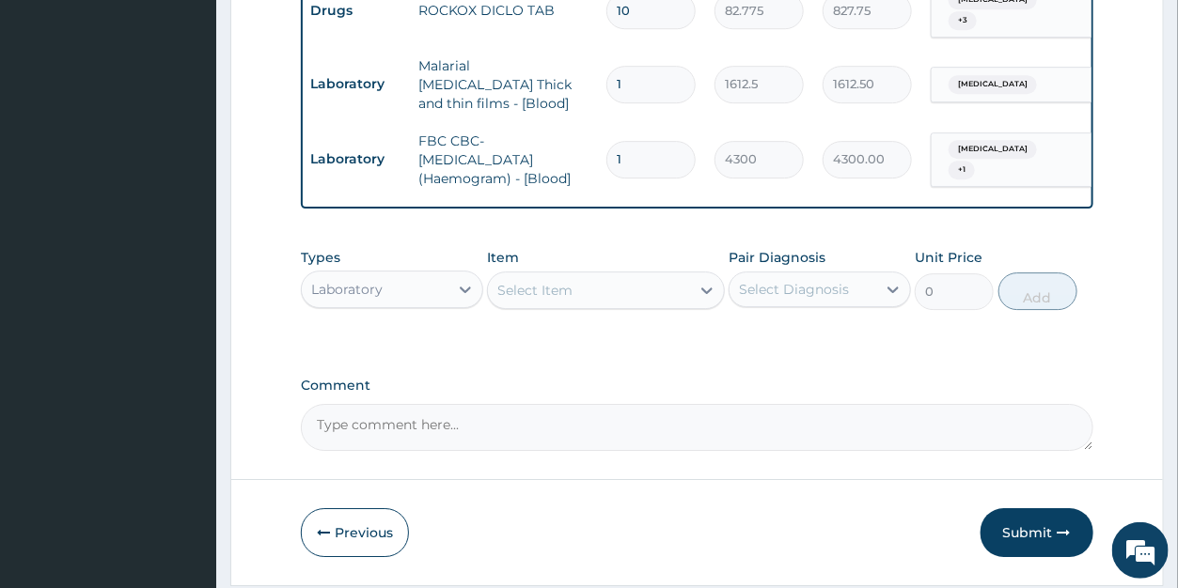
scroll to position [0, 0]
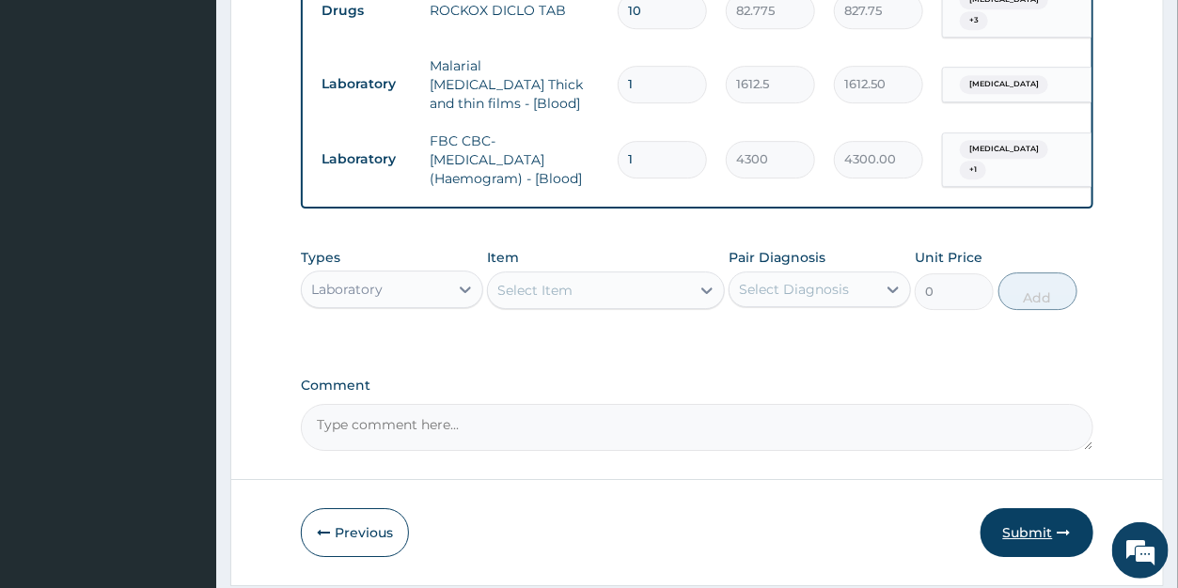
click at [1028, 509] on button "Submit" at bounding box center [1037, 533] width 113 height 49
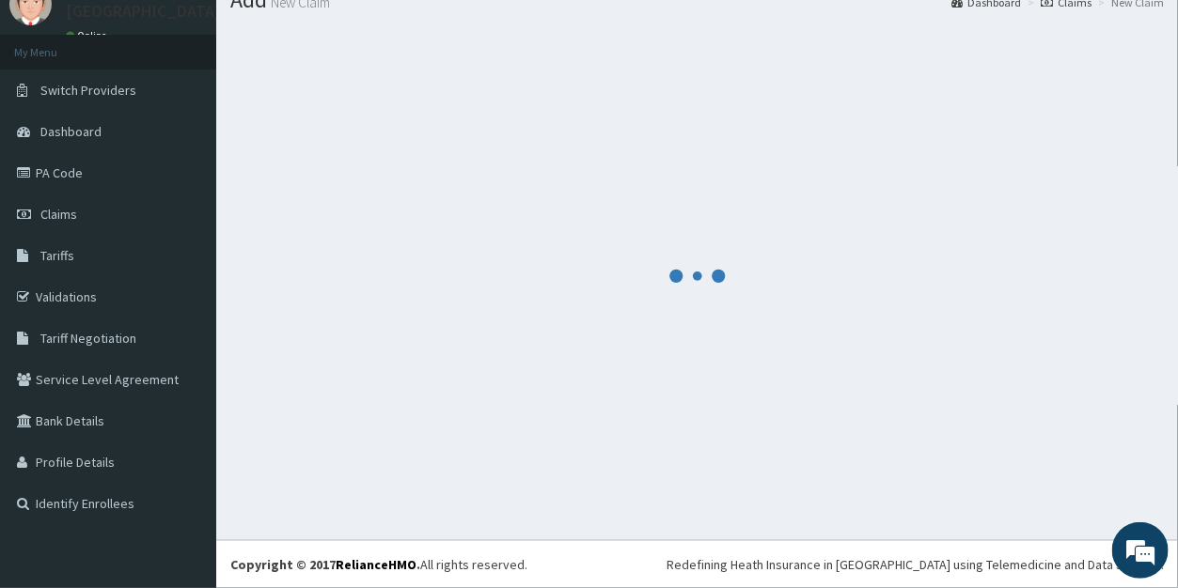
scroll to position [73, 0]
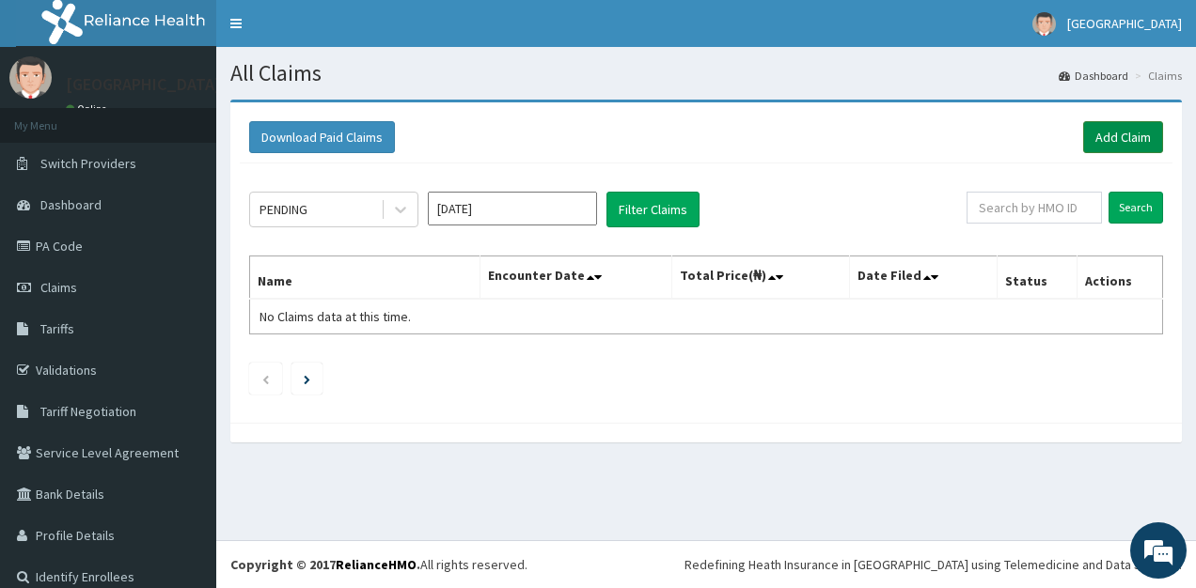
click at [1087, 135] on link "Add Claim" at bounding box center [1123, 137] width 80 height 32
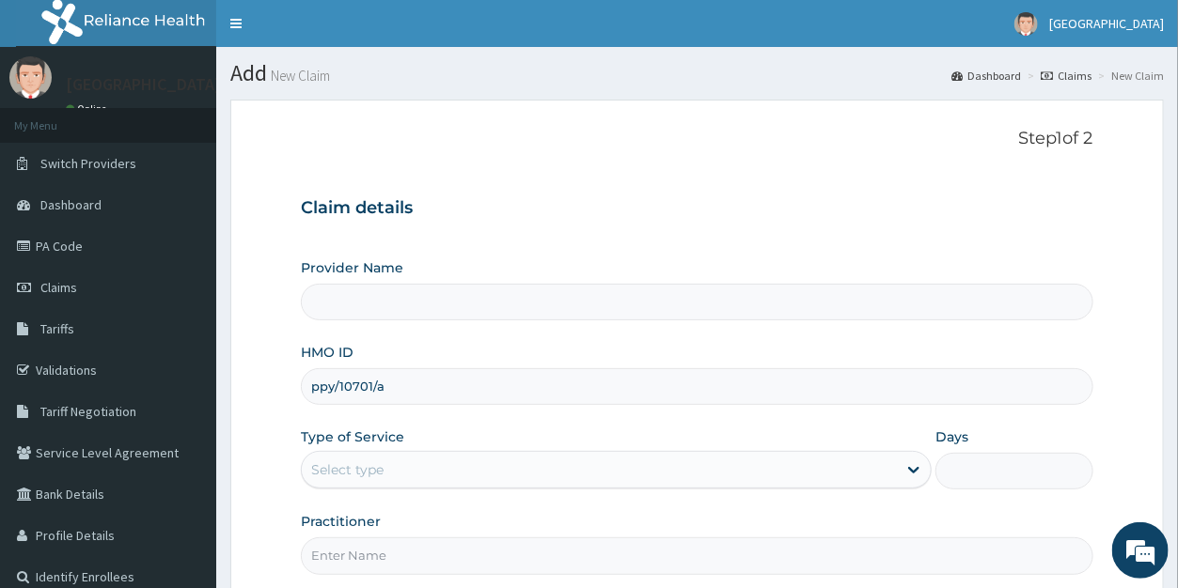
type input "ppy/10701/a"
click at [388, 463] on div "Select type" at bounding box center [599, 470] width 595 height 30
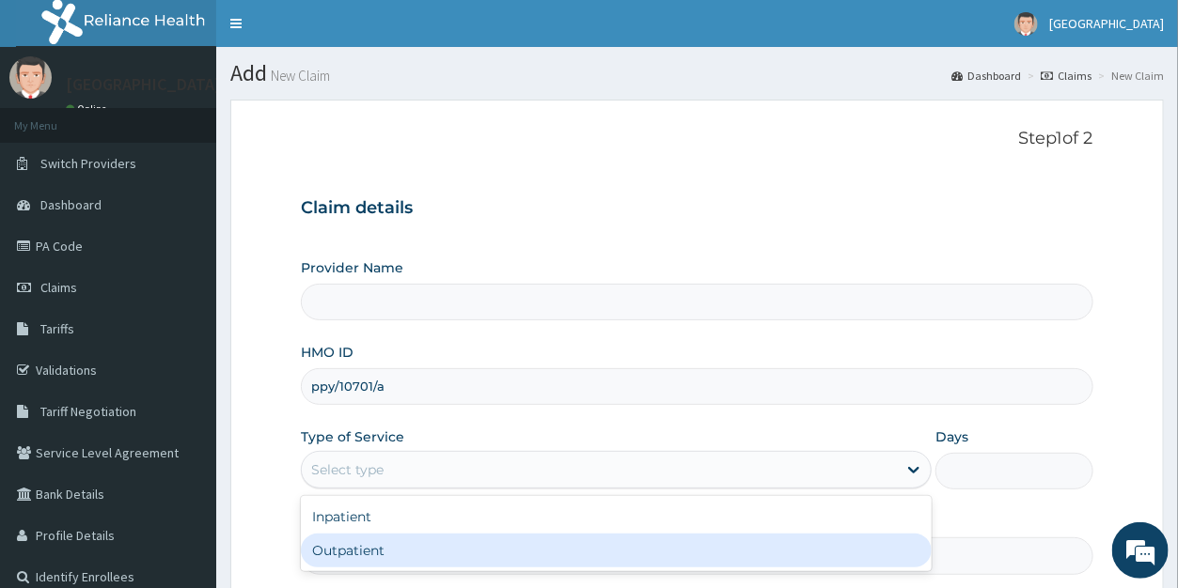
click at [378, 546] on div "Outpatient" at bounding box center [616, 551] width 631 height 34
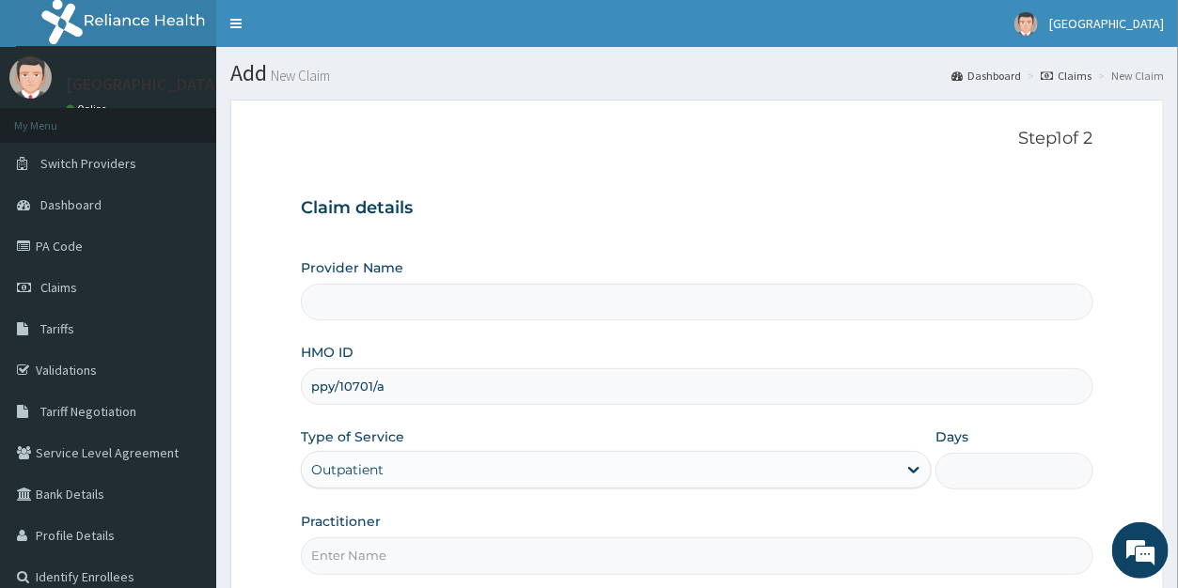
type input "1"
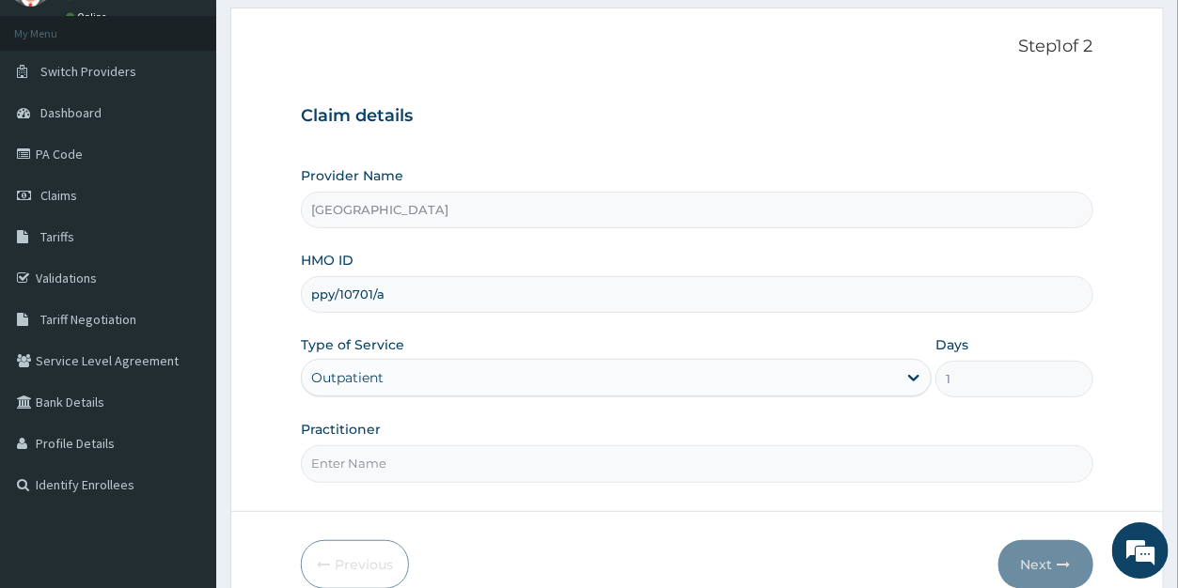
type input "Duro Soleye Hospital"
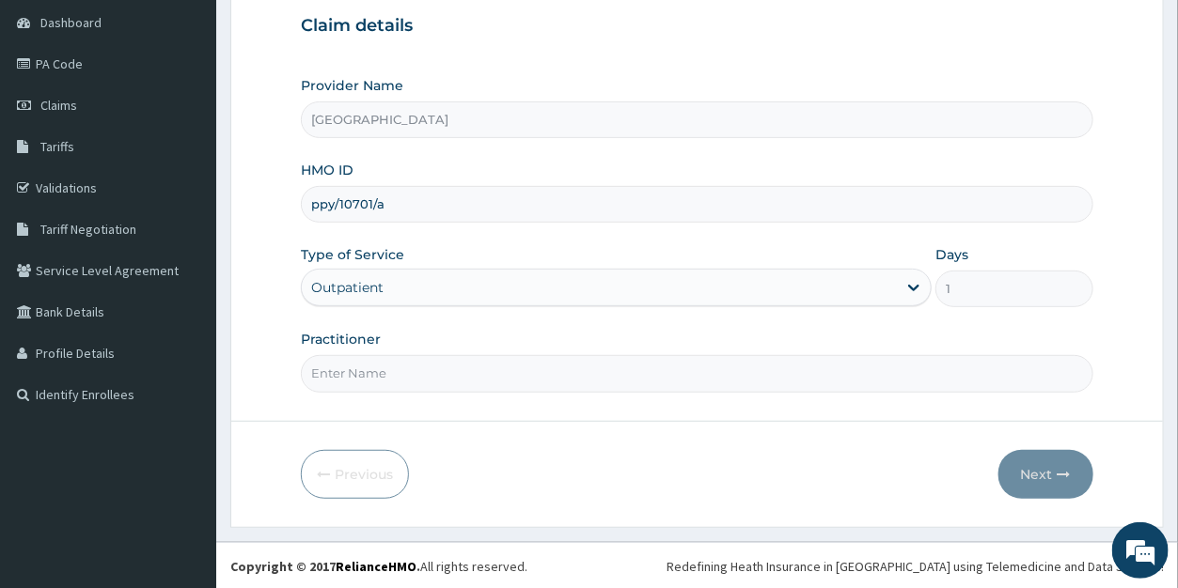
click at [385, 376] on input "Practitioner" at bounding box center [697, 373] width 792 height 37
type input "dr odunowo"
click at [1043, 475] on button "Next" at bounding box center [1045, 474] width 95 height 49
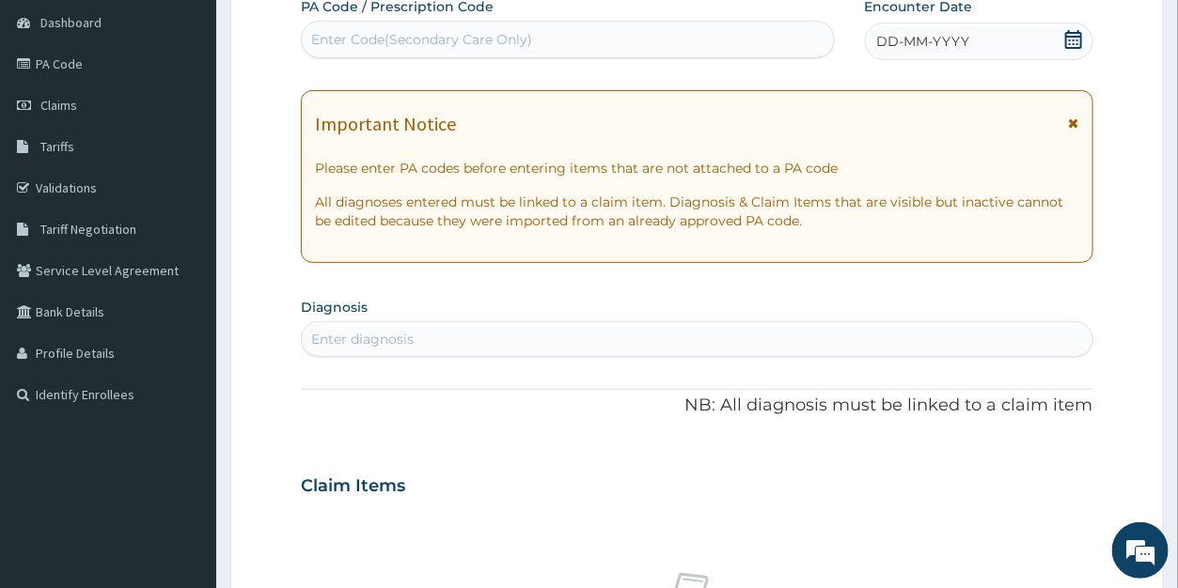
click at [598, 32] on div "Enter Code(Secondary Care Only)" at bounding box center [567, 39] width 531 height 30
paste input "PA/862D42"
type input "PA/862D42"
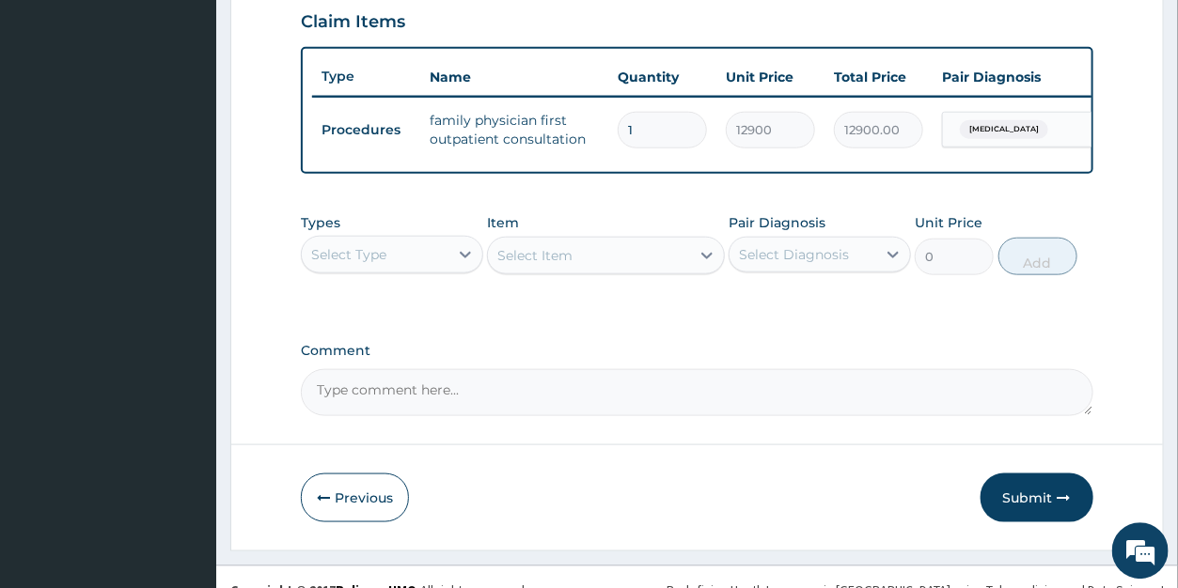
scroll to position [693, 0]
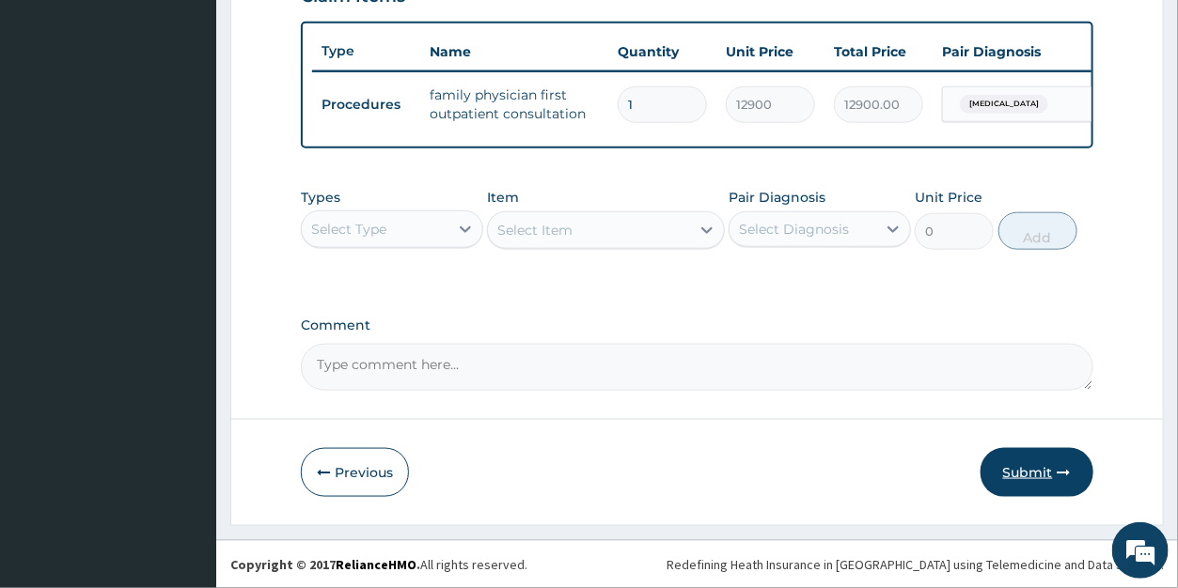
click at [1015, 469] on button "Submit" at bounding box center [1037, 472] width 113 height 49
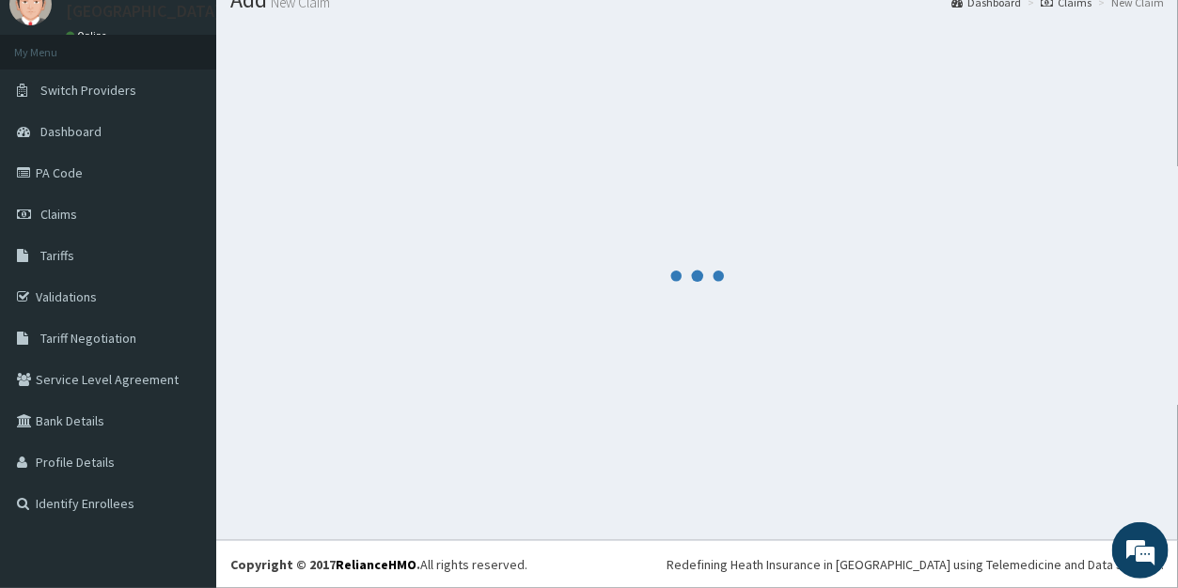
scroll to position [73, 0]
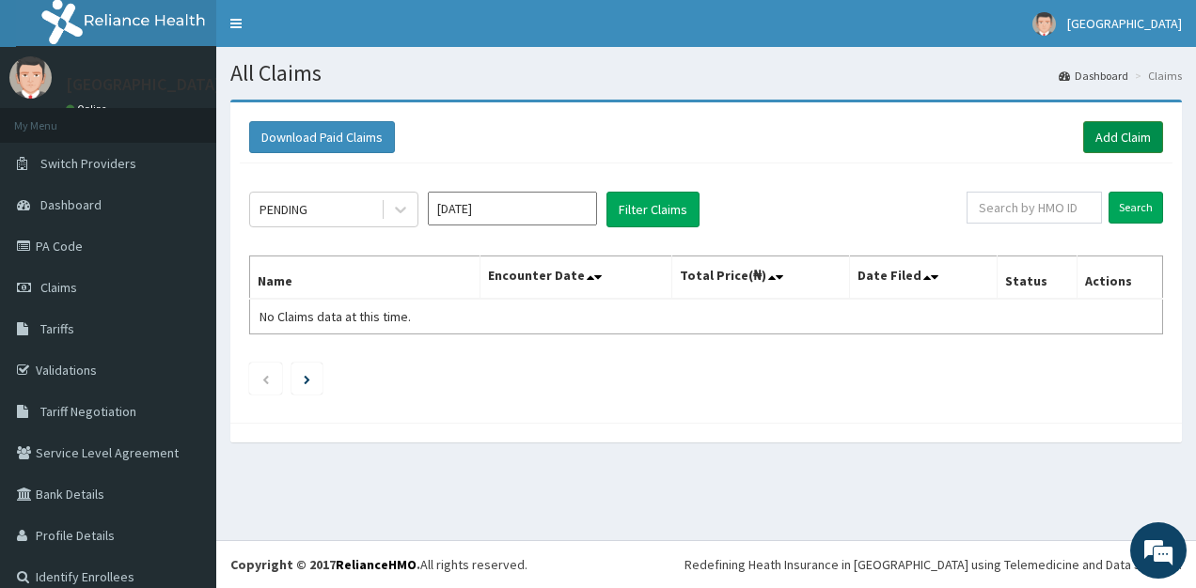
click at [1083, 132] on link "Add Claim" at bounding box center [1123, 137] width 80 height 32
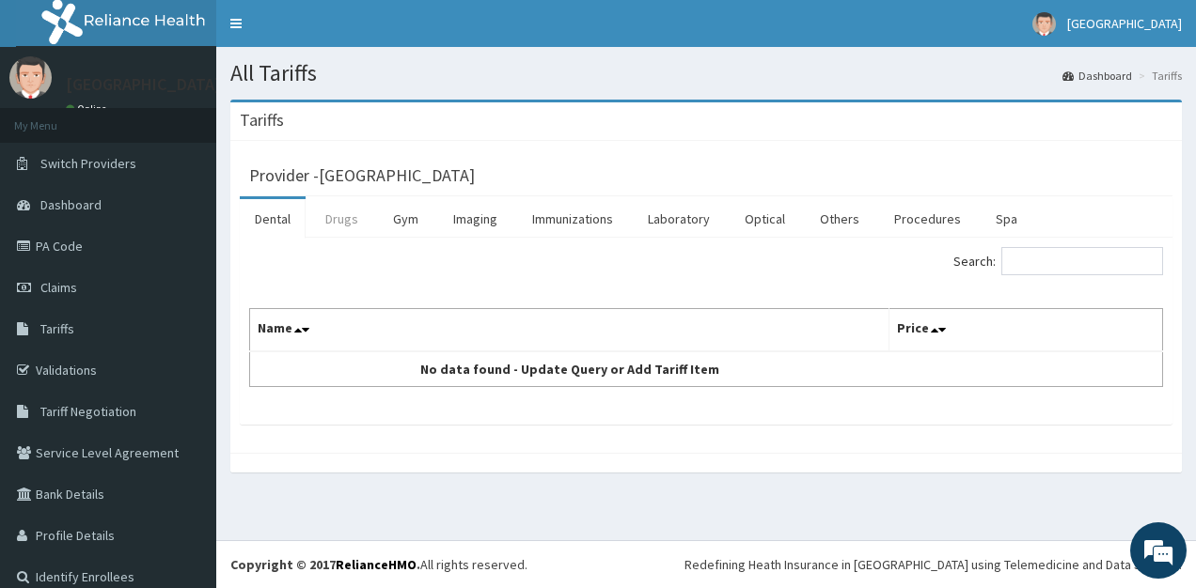
click at [338, 213] on link "Drugs" at bounding box center [341, 218] width 63 height 39
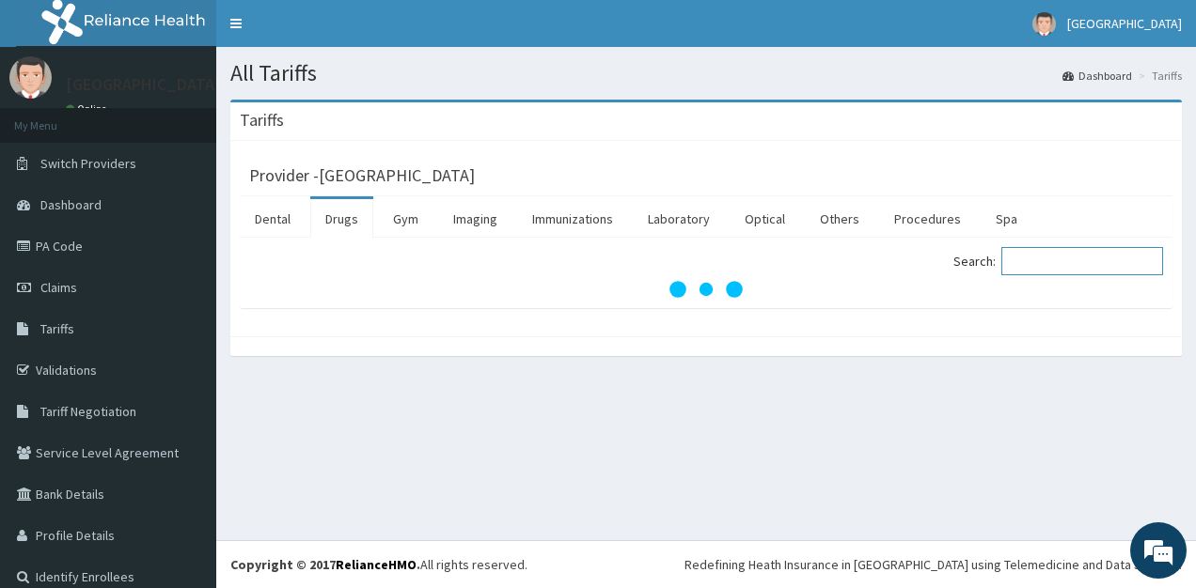
click at [1025, 260] on input "Search:" at bounding box center [1082, 261] width 162 height 28
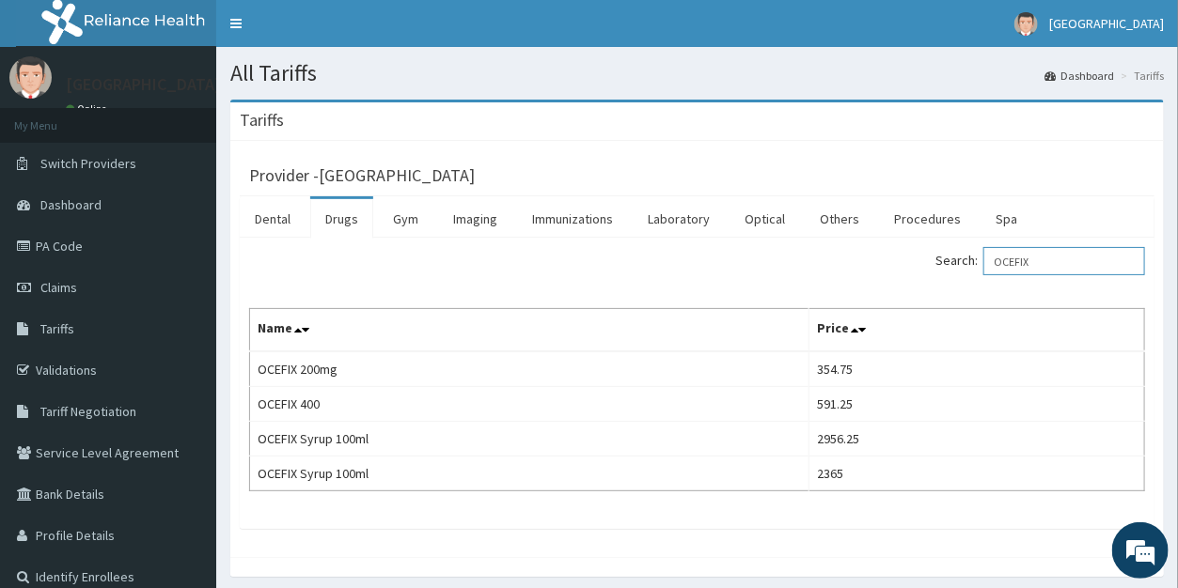
drag, startPoint x: 1049, startPoint y: 259, endPoint x: 987, endPoint y: 254, distance: 62.2
click at [987, 254] on input "OCEFIX" at bounding box center [1064, 261] width 162 height 28
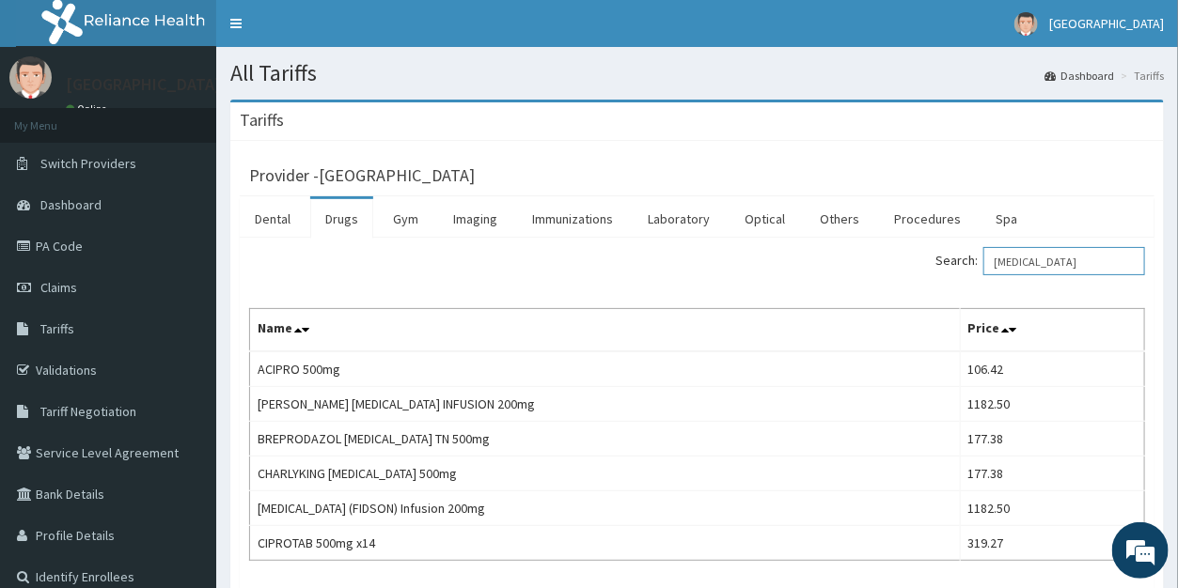
type input "[MEDICAL_DATA]"
drag, startPoint x: 67, startPoint y: 289, endPoint x: 89, endPoint y: 117, distance: 173.5
click at [67, 289] on span "Claims" at bounding box center [58, 287] width 37 height 17
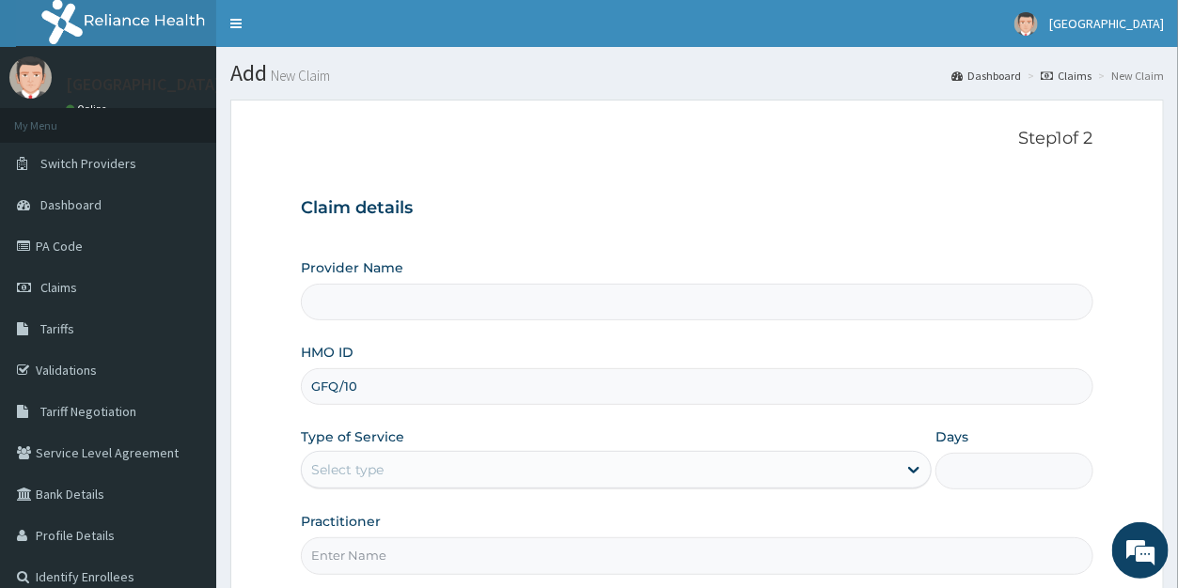
type input "GFQ/100"
type input "[GEOGRAPHIC_DATA]"
type input "GFQ/10061/A"
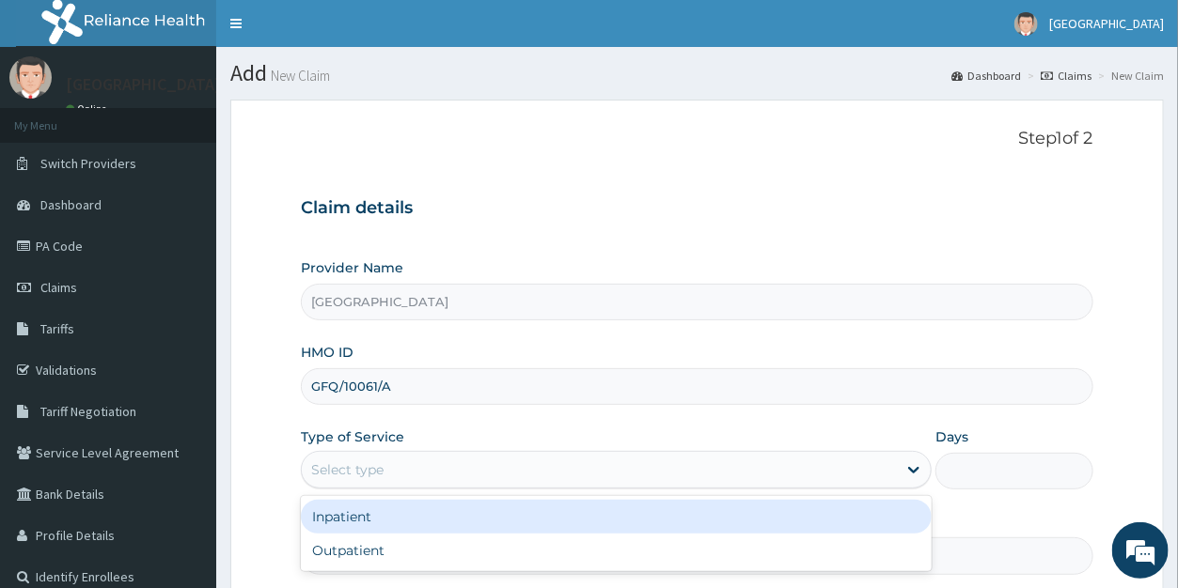
click at [372, 464] on div "Select type" at bounding box center [347, 470] width 72 height 19
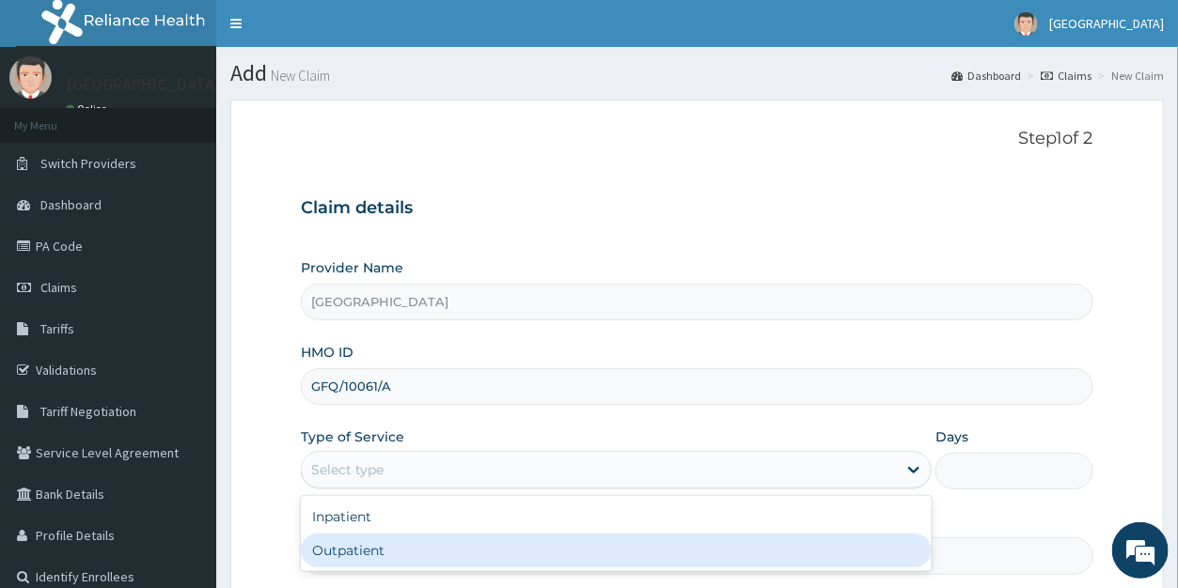
drag, startPoint x: 367, startPoint y: 545, endPoint x: 381, endPoint y: 524, distance: 25.8
click at [367, 545] on div "Outpatient" at bounding box center [616, 551] width 631 height 34
type input "1"
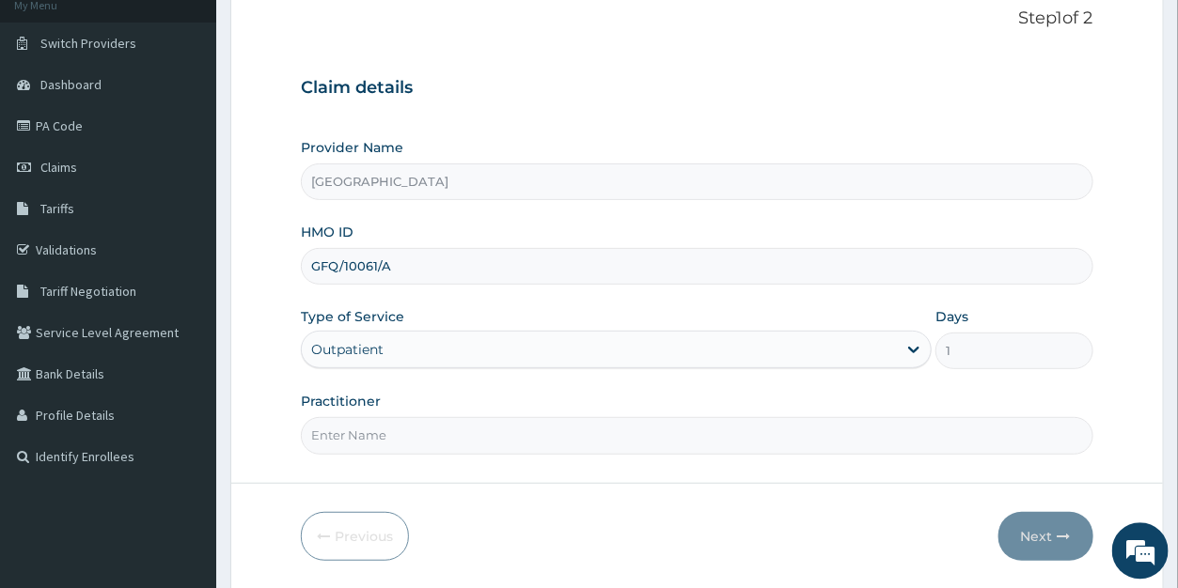
scroll to position [182, 0]
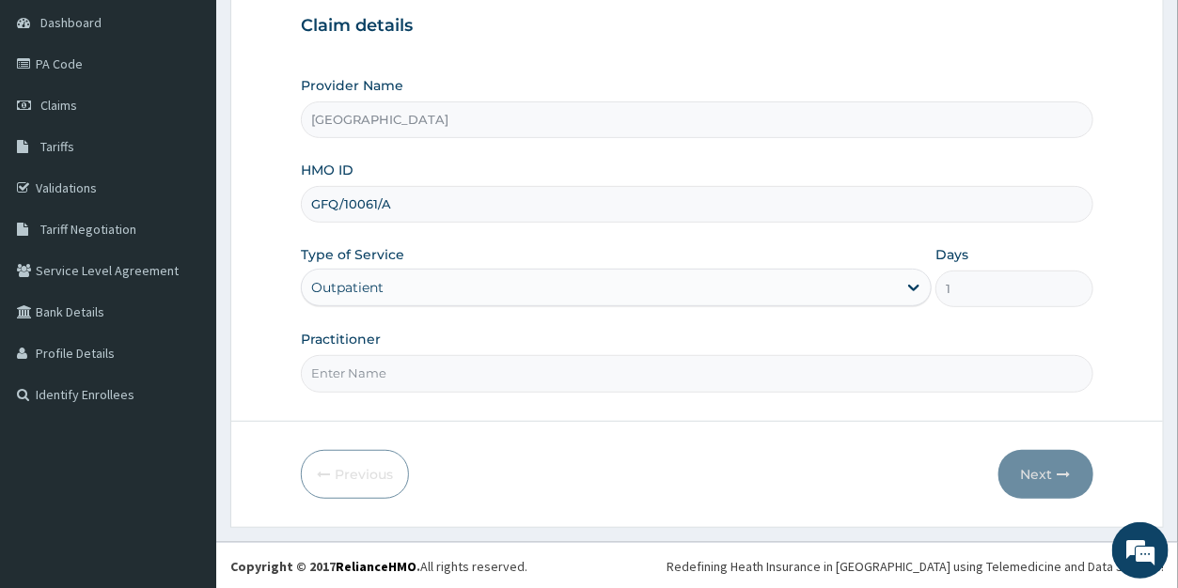
click at [382, 374] on input "Practitioner" at bounding box center [697, 373] width 792 height 37
type input "DR ODUNOWO,DR DANIEL"
click at [1043, 469] on button "Next" at bounding box center [1045, 474] width 95 height 49
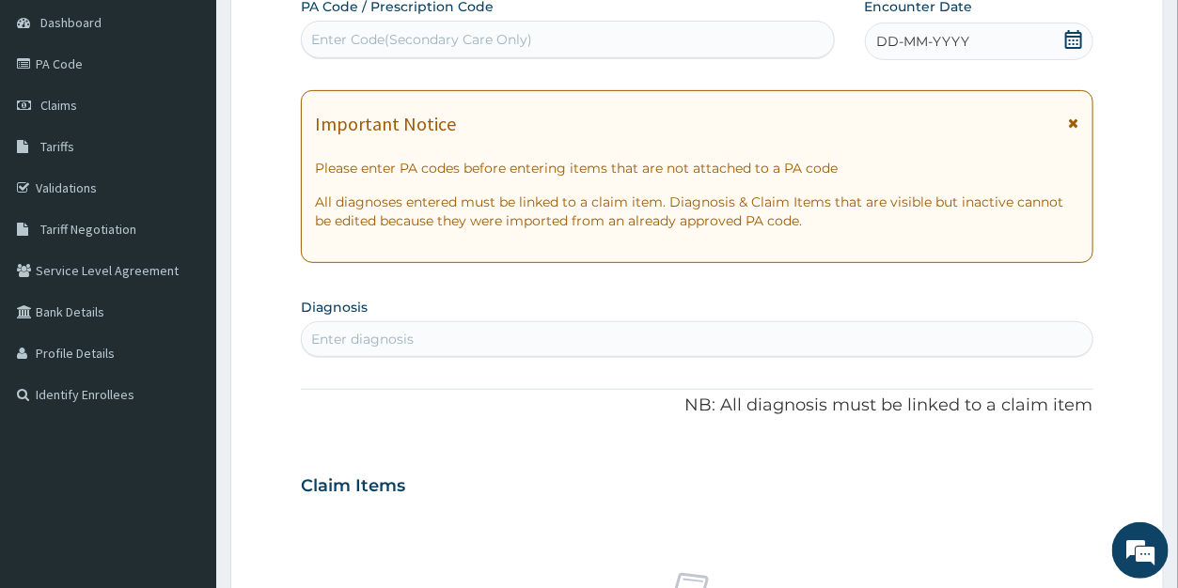
click at [493, 45] on div "Enter Code(Secondary Care Only)" at bounding box center [421, 39] width 221 height 19
paste input "PA/6A77C7"
type input "PA/6A77C7"
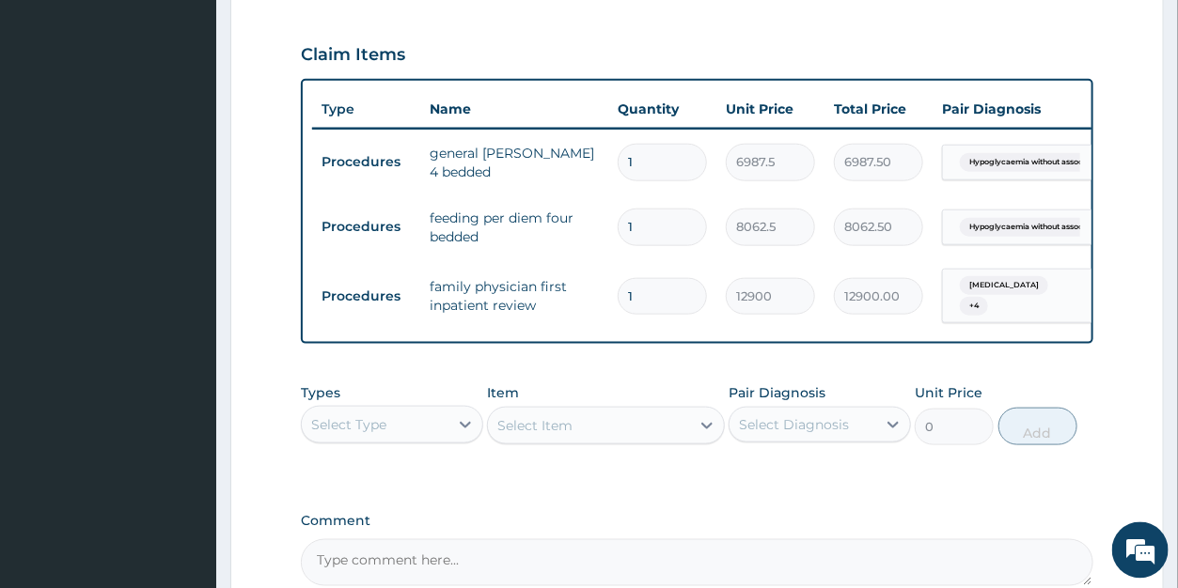
scroll to position [866, 0]
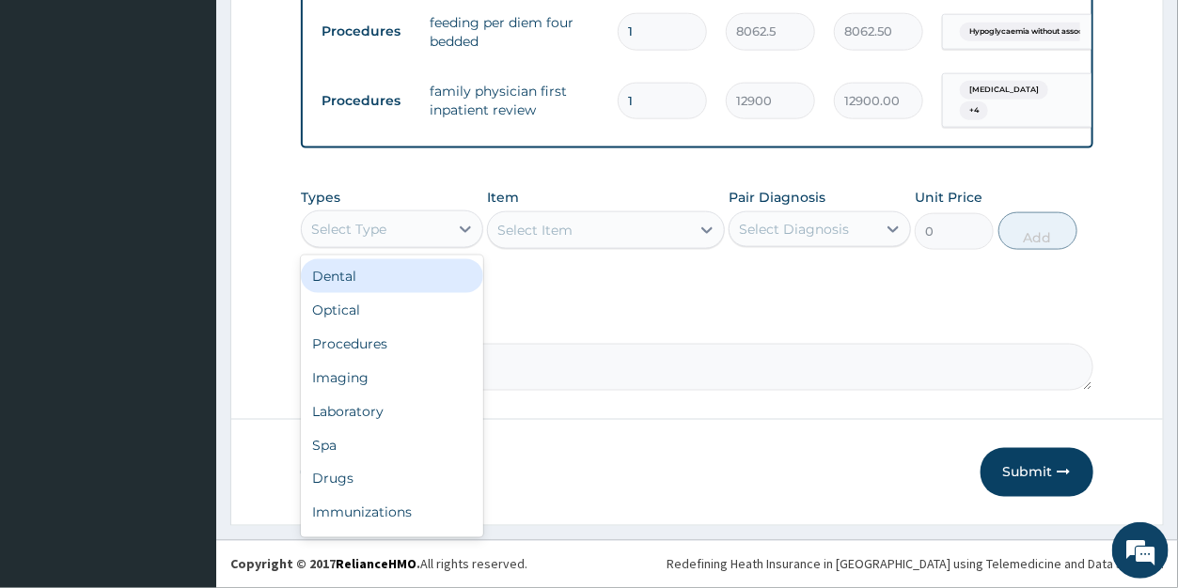
click at [341, 225] on div "Select Type" at bounding box center [348, 229] width 75 height 19
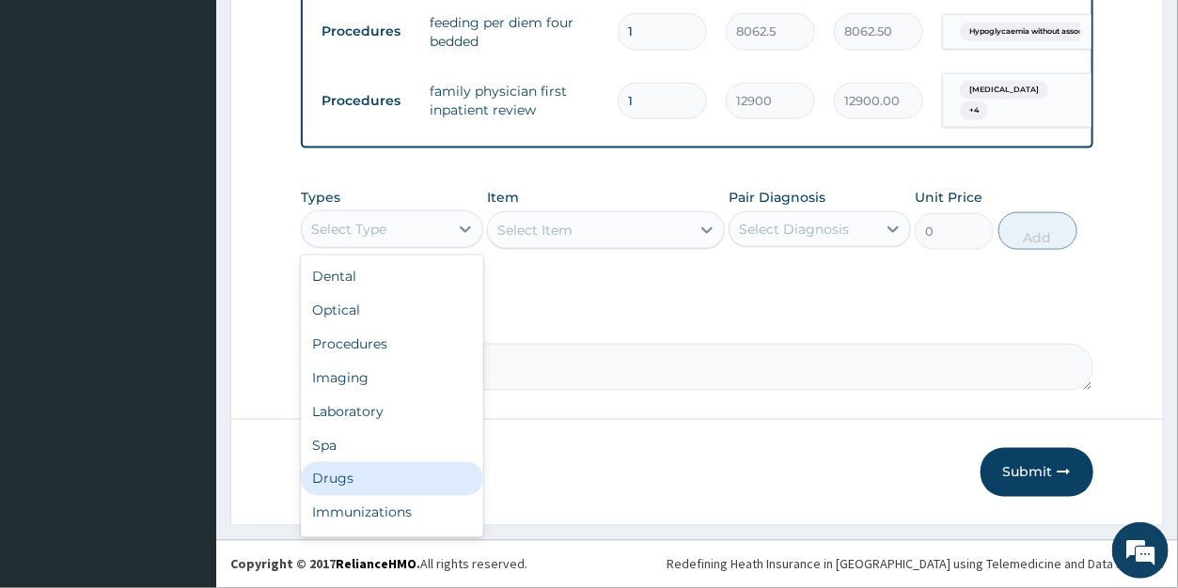
scroll to position [64, 0]
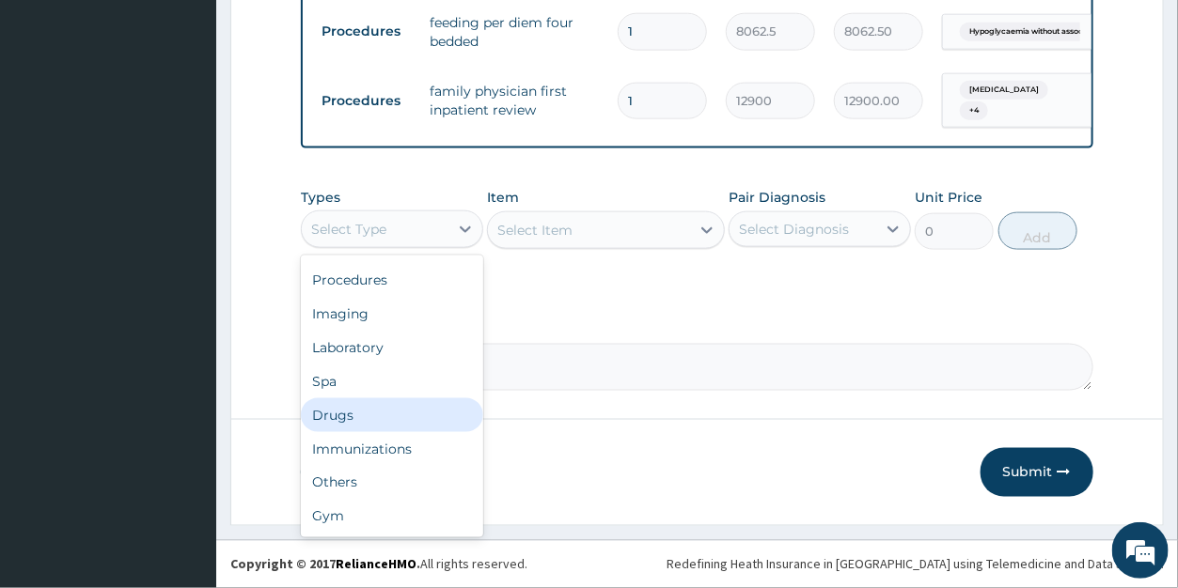
click at [369, 416] on div "Drugs" at bounding box center [392, 416] width 182 height 34
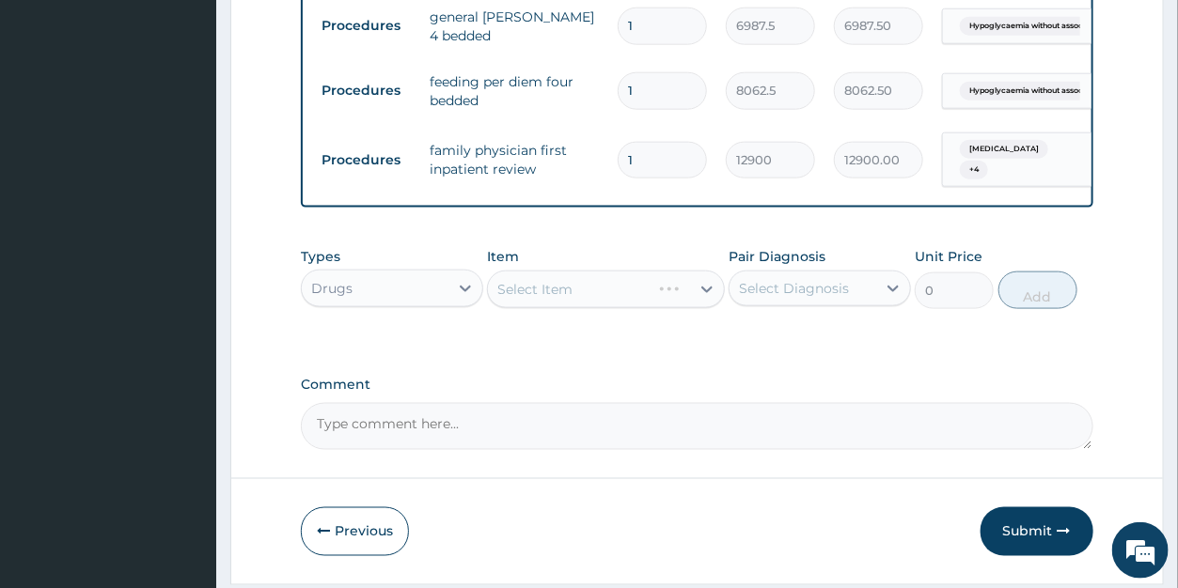
scroll to position [825, 0]
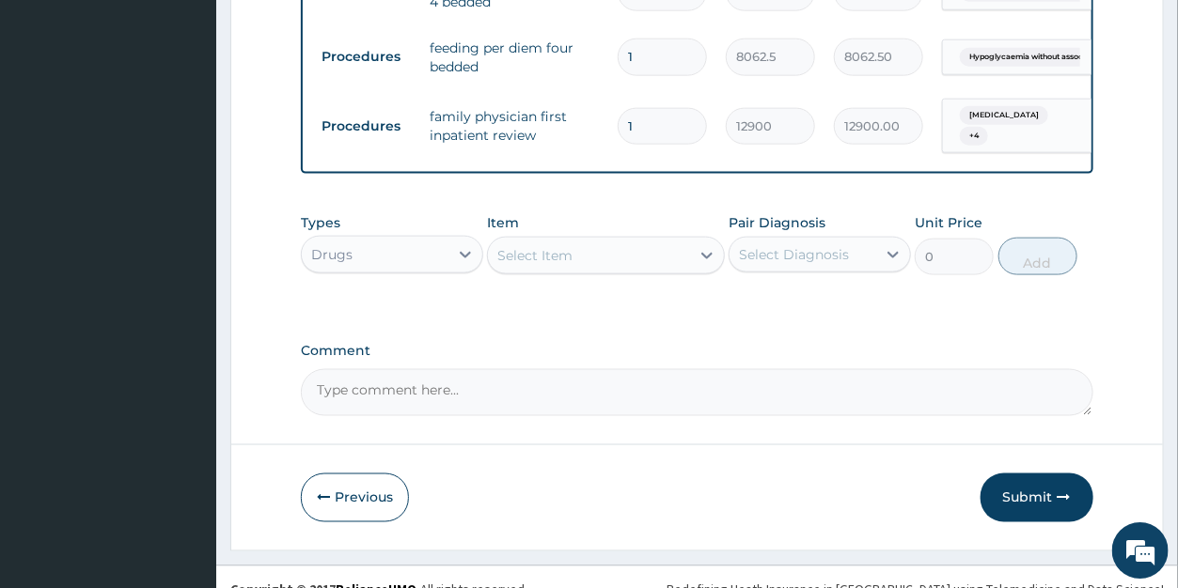
click at [573, 265] on div "Select Item" at bounding box center [534, 255] width 75 height 19
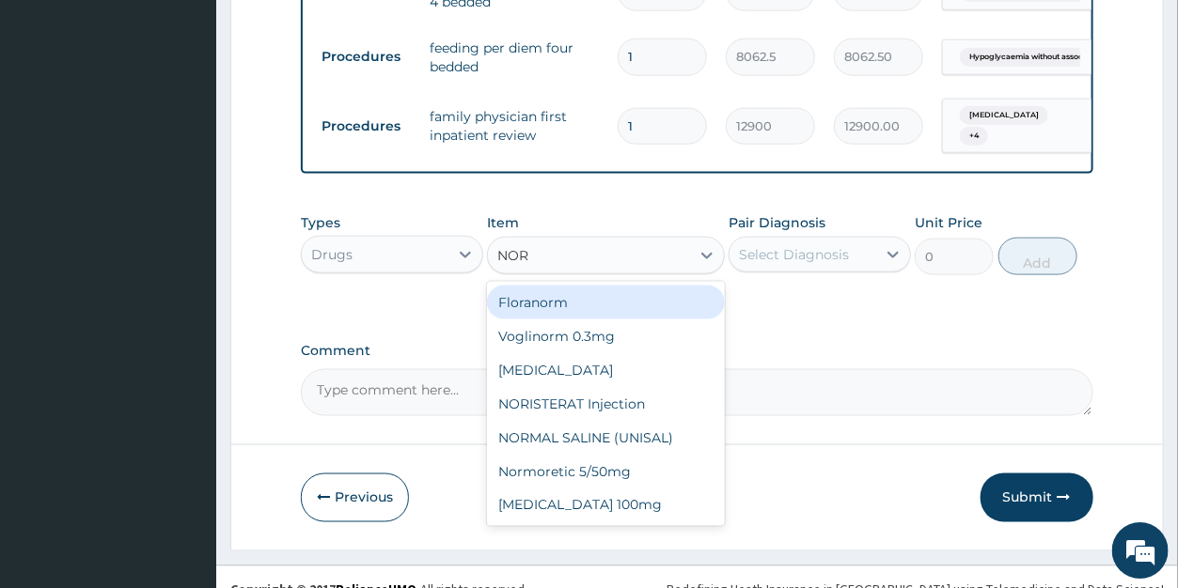
type input "NORM"
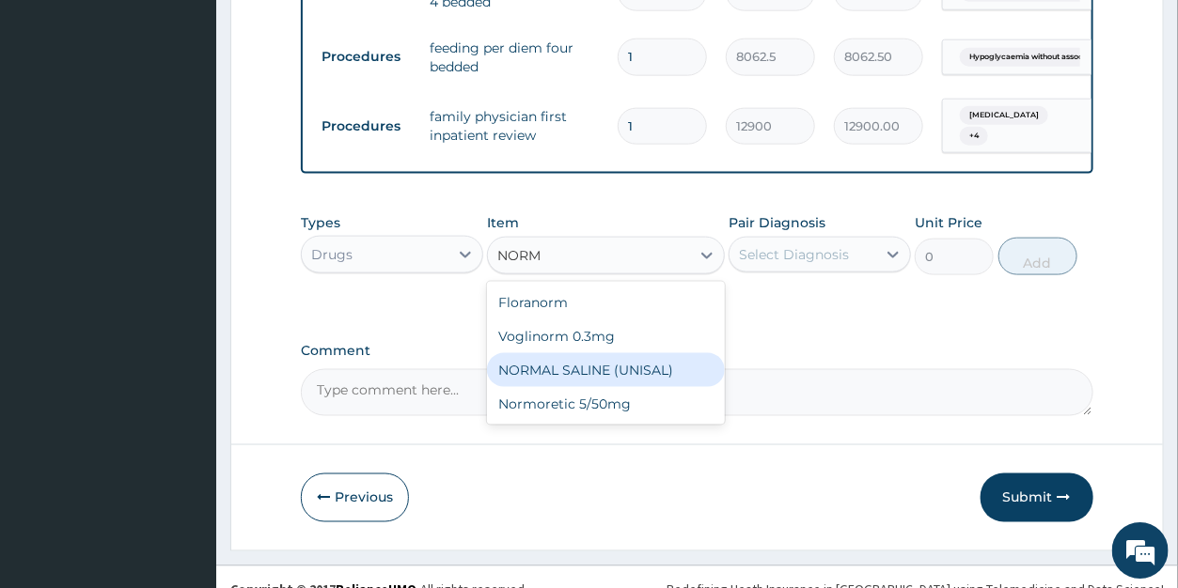
click at [602, 382] on div "NORMAL SALINE (UNISAL)" at bounding box center [606, 370] width 238 height 34
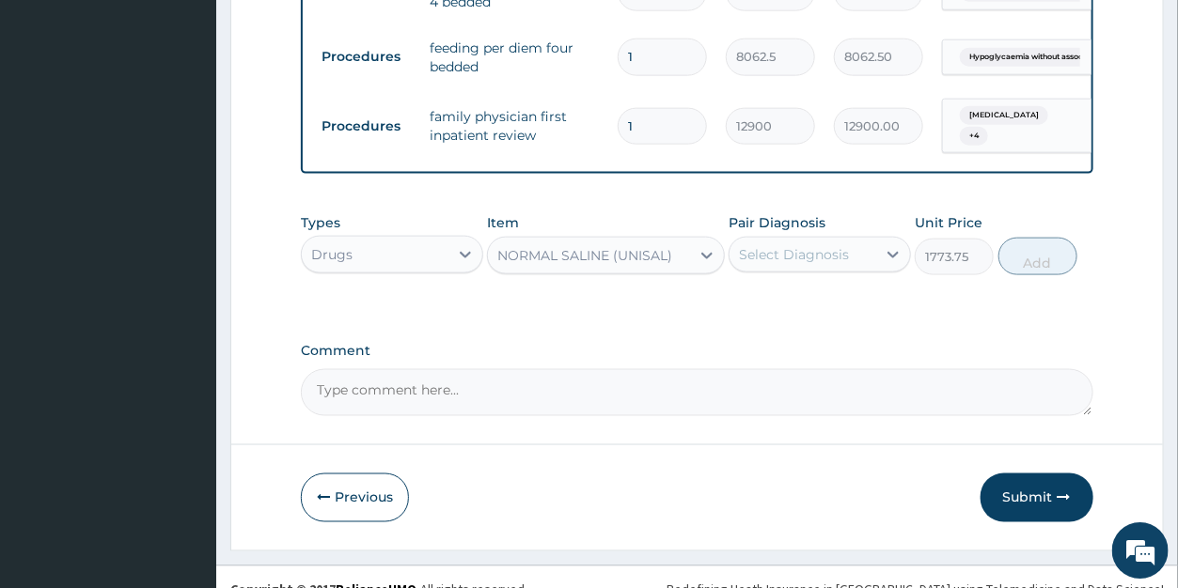
type input "1773.75"
click at [802, 264] on div "Select Diagnosis" at bounding box center [794, 254] width 110 height 19
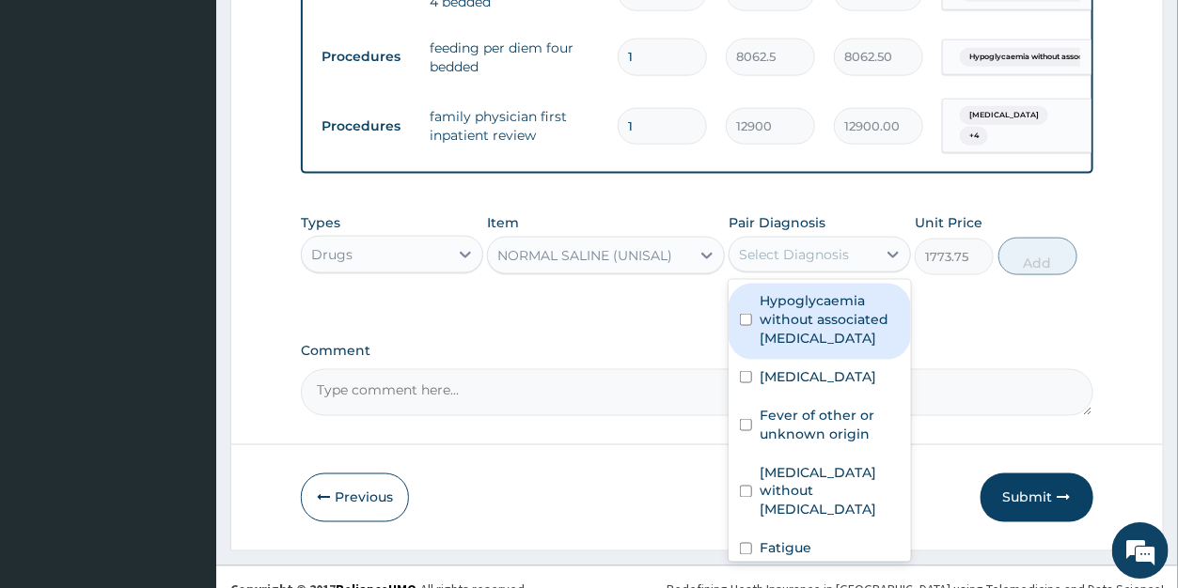
click at [797, 322] on label "Hypoglycaemia without associated diabetes" at bounding box center [830, 319] width 140 height 56
checkbox input "true"
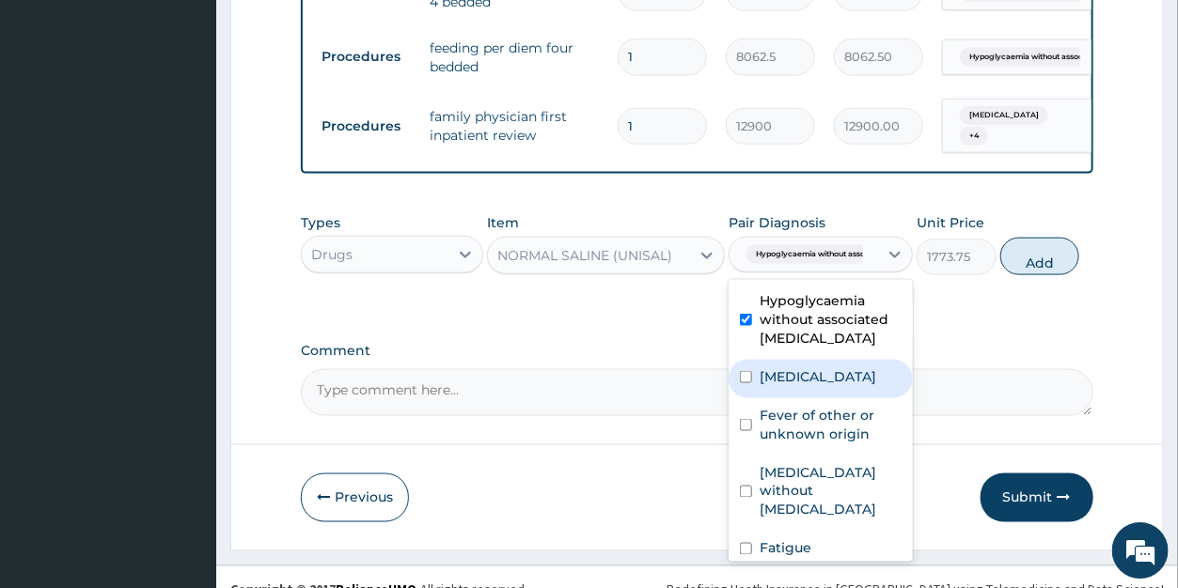
click at [793, 386] on label "Malaria, unspecified" at bounding box center [818, 377] width 117 height 19
checkbox input "true"
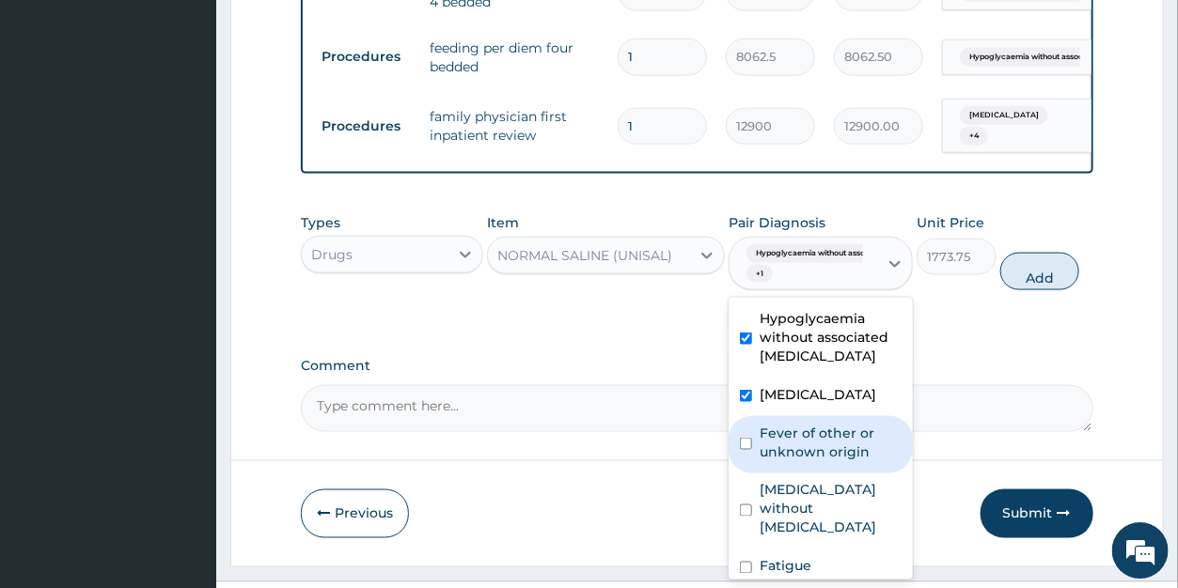
click at [793, 435] on div "Fever of other or unknown origin" at bounding box center [821, 444] width 184 height 57
checkbox input "true"
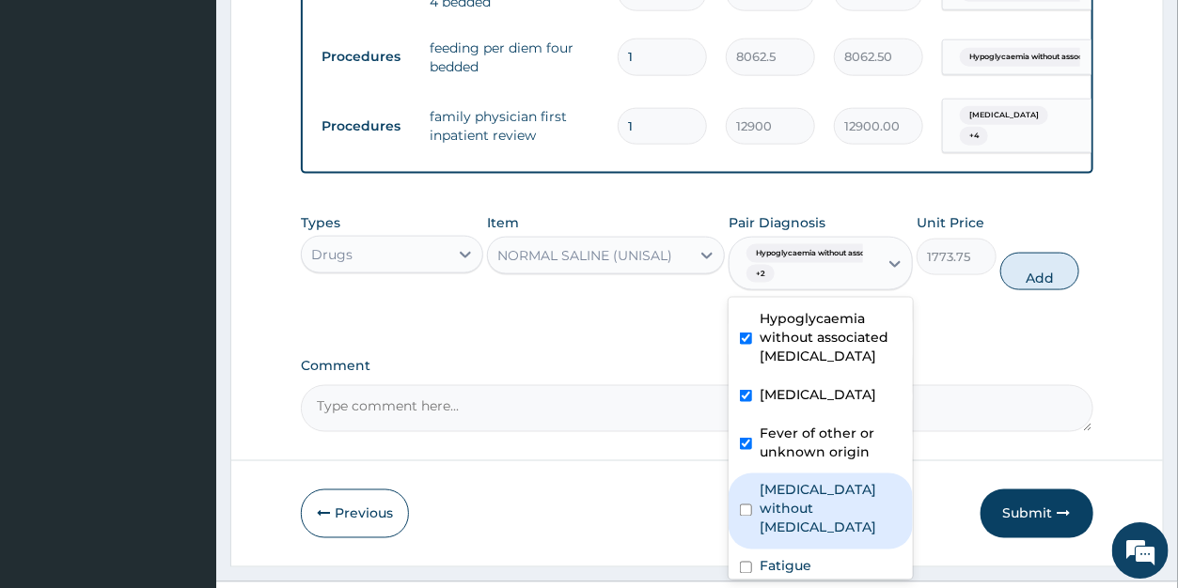
drag, startPoint x: 790, startPoint y: 523, endPoint x: 790, endPoint y: 542, distance: 19.7
click at [790, 525] on label "Sepsis without septic shock" at bounding box center [831, 509] width 142 height 56
checkbox input "true"
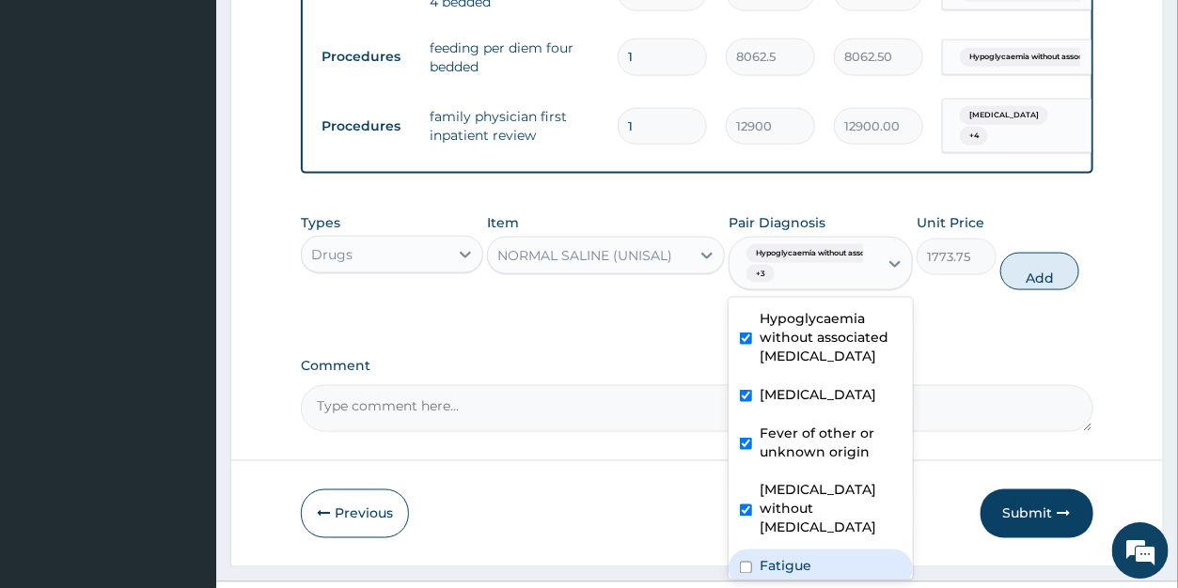
click at [790, 564] on label "Fatigue" at bounding box center [786, 566] width 52 height 19
checkbox input "true"
click at [1049, 290] on button "Add" at bounding box center [1039, 272] width 79 height 38
type input "0"
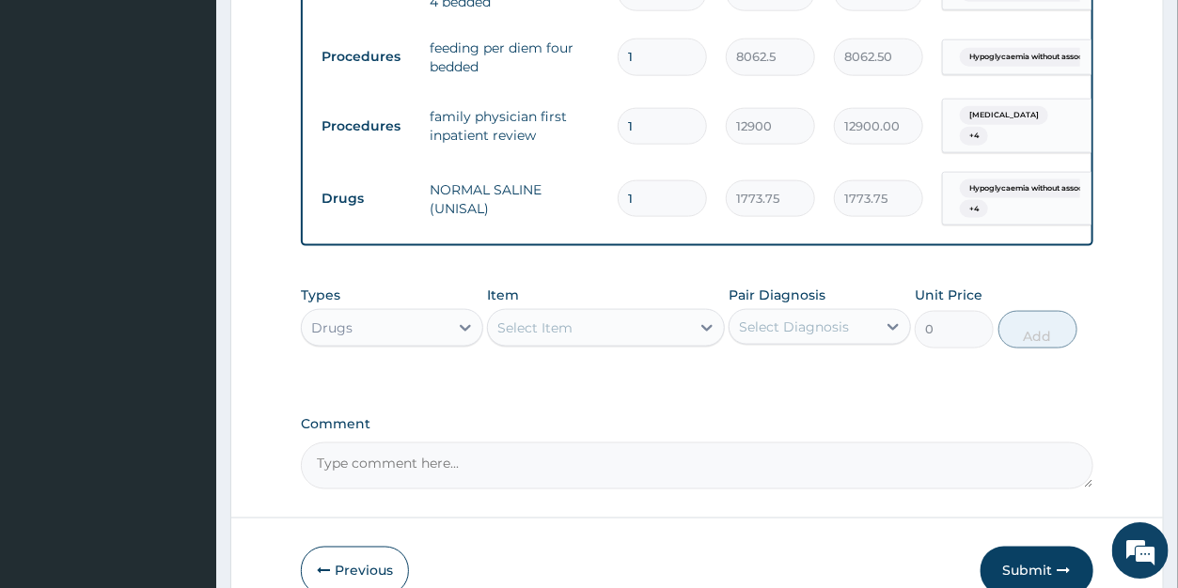
click at [555, 337] on div "Select Item" at bounding box center [534, 328] width 75 height 19
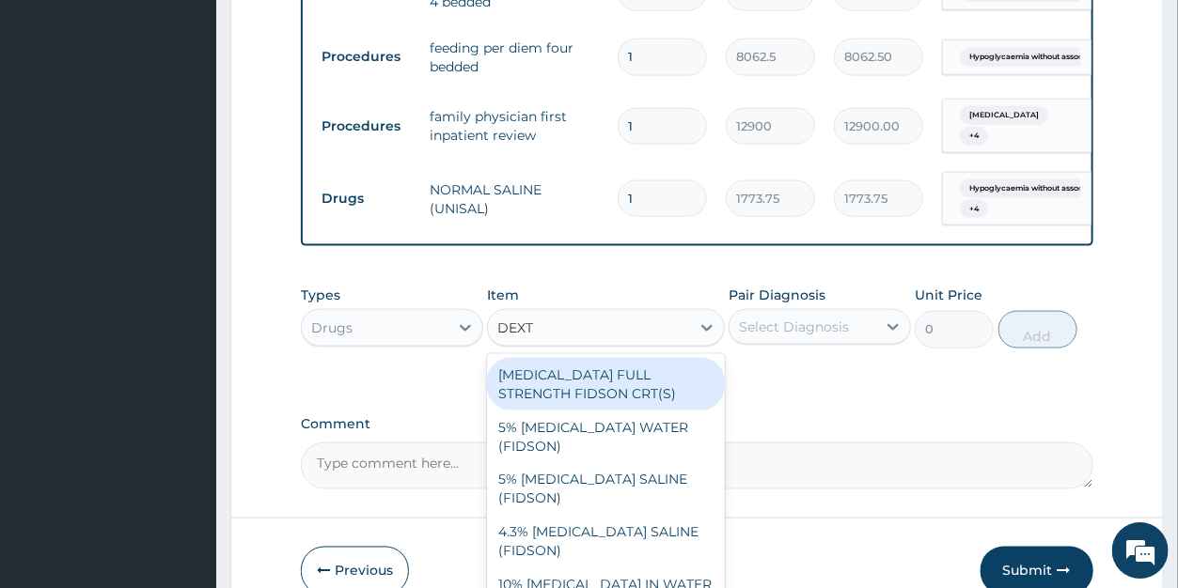
type input "DEXTR"
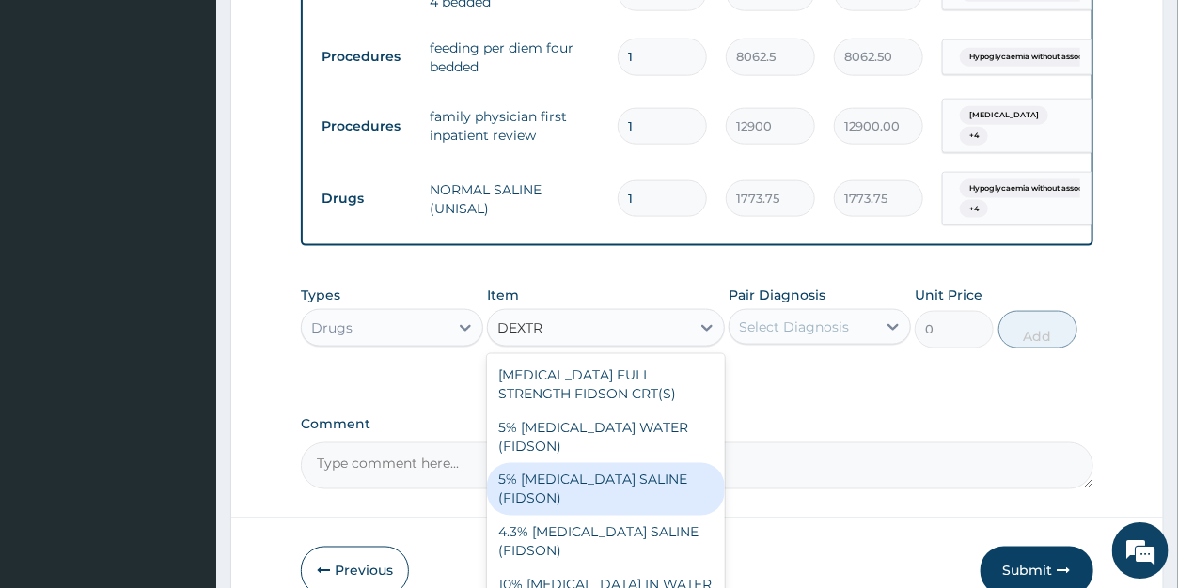
drag, startPoint x: 604, startPoint y: 481, endPoint x: 673, endPoint y: 407, distance: 101.8
click at [606, 478] on div "5% DEXTROSE SALINE (FIDSON)" at bounding box center [606, 489] width 238 height 53
type input "1773.75"
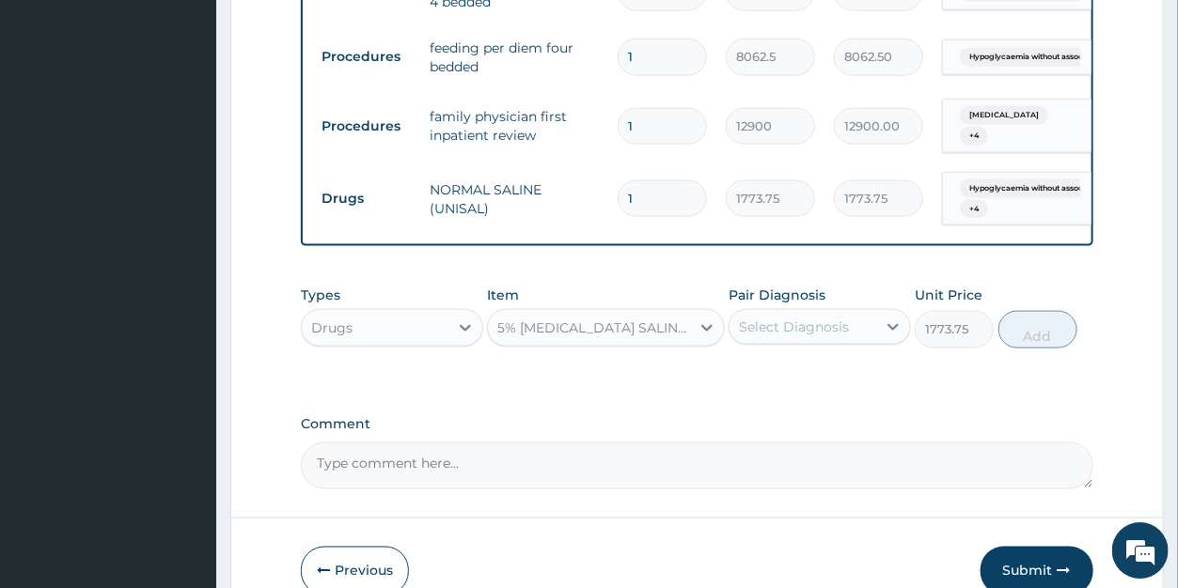
click at [759, 337] on div "Select Diagnosis" at bounding box center [794, 327] width 110 height 19
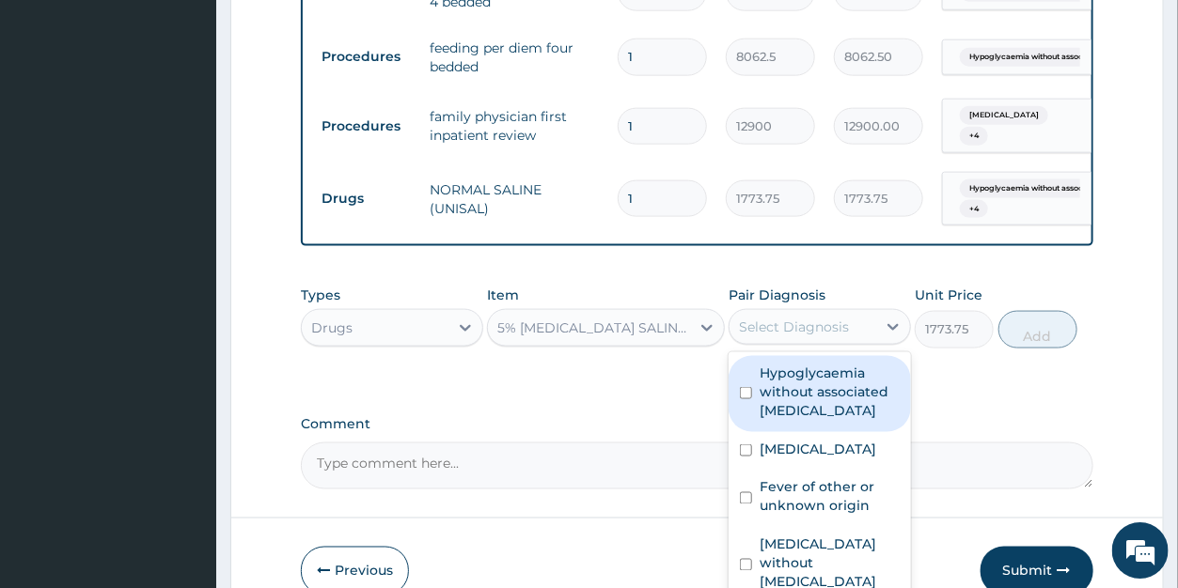
click at [779, 397] on label "Hypoglycaemia without associated diabetes" at bounding box center [830, 392] width 140 height 56
checkbox input "true"
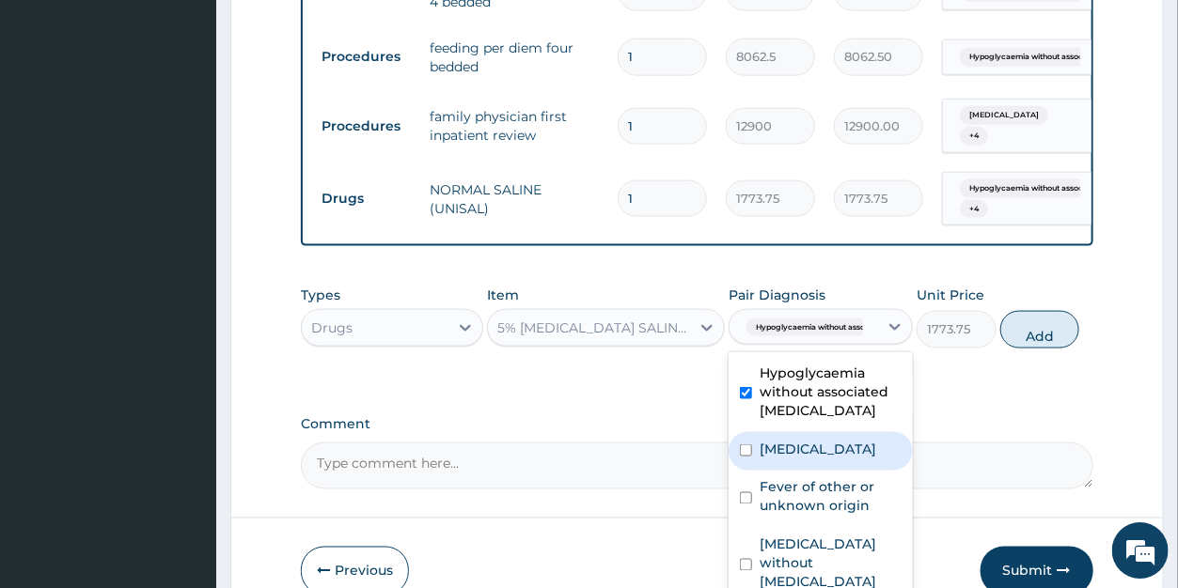
click at [789, 459] on label "Malaria, unspecified" at bounding box center [818, 449] width 117 height 19
checkbox input "true"
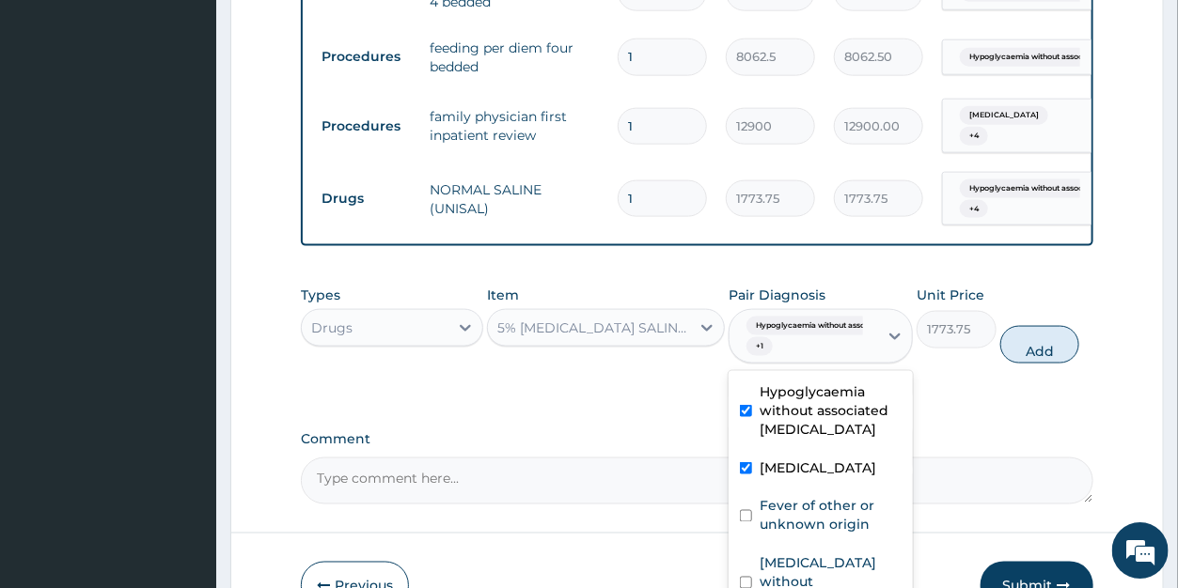
click at [790, 508] on div "Fever of other or unknown origin" at bounding box center [821, 518] width 184 height 57
checkbox input "true"
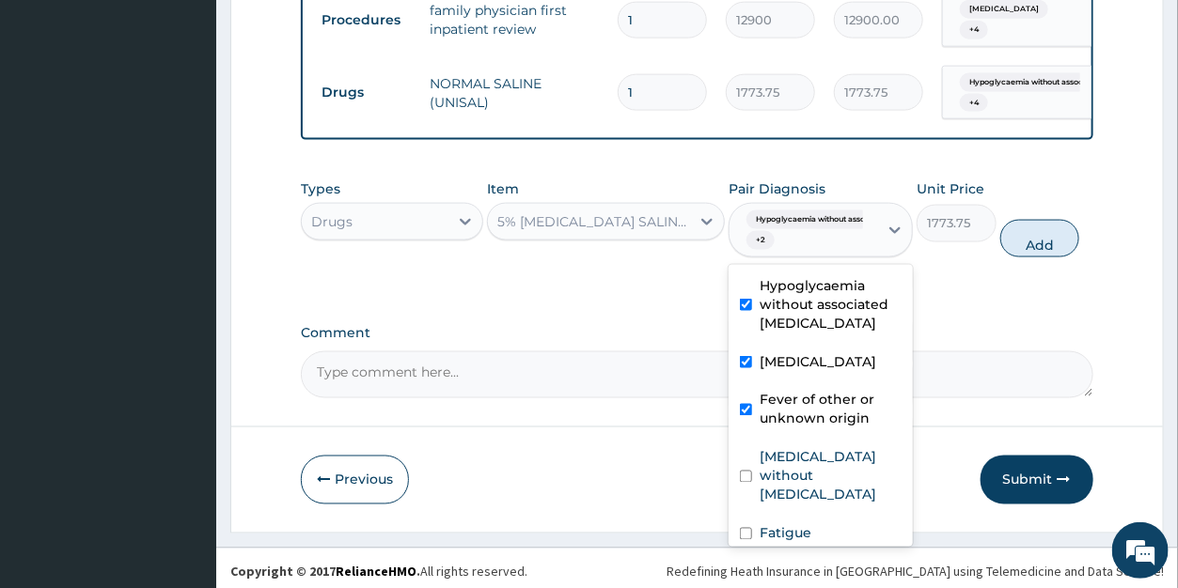
scroll to position [954, 0]
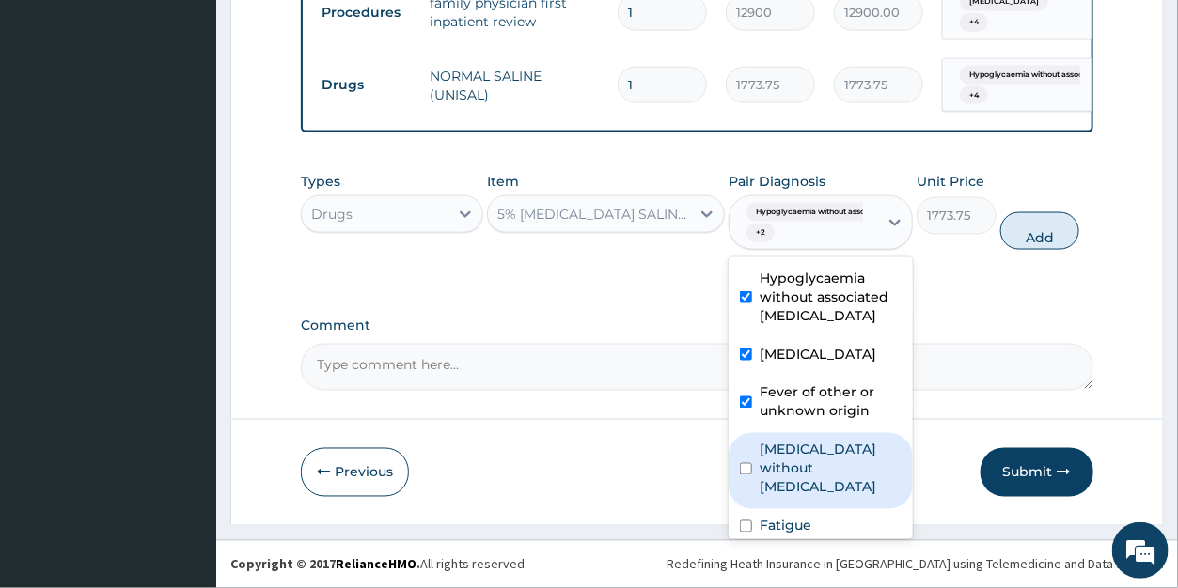
click at [837, 449] on label "Sepsis without septic shock" at bounding box center [831, 469] width 142 height 56
checkbox input "true"
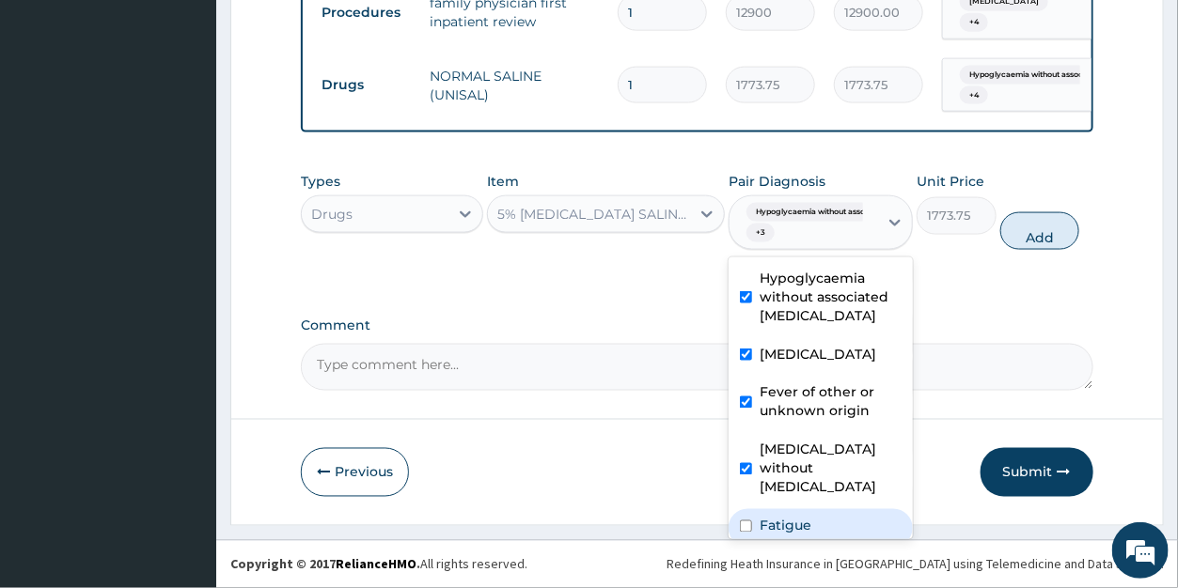
click at [818, 510] on div "Fatigue" at bounding box center [821, 529] width 184 height 39
checkbox input "true"
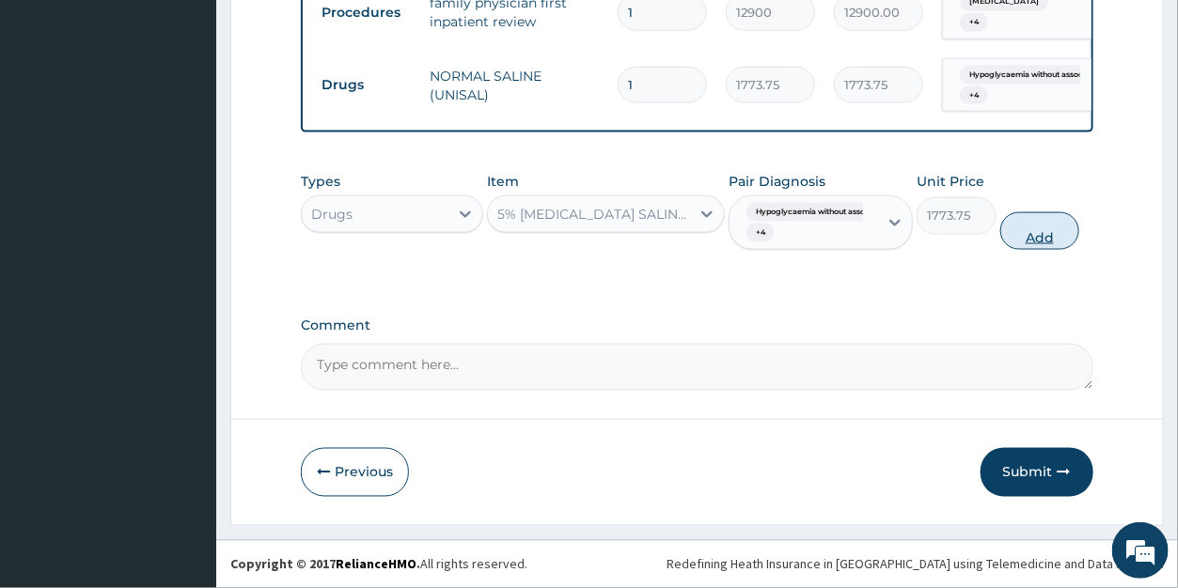
click at [1036, 239] on button "Add" at bounding box center [1039, 231] width 79 height 38
type input "0"
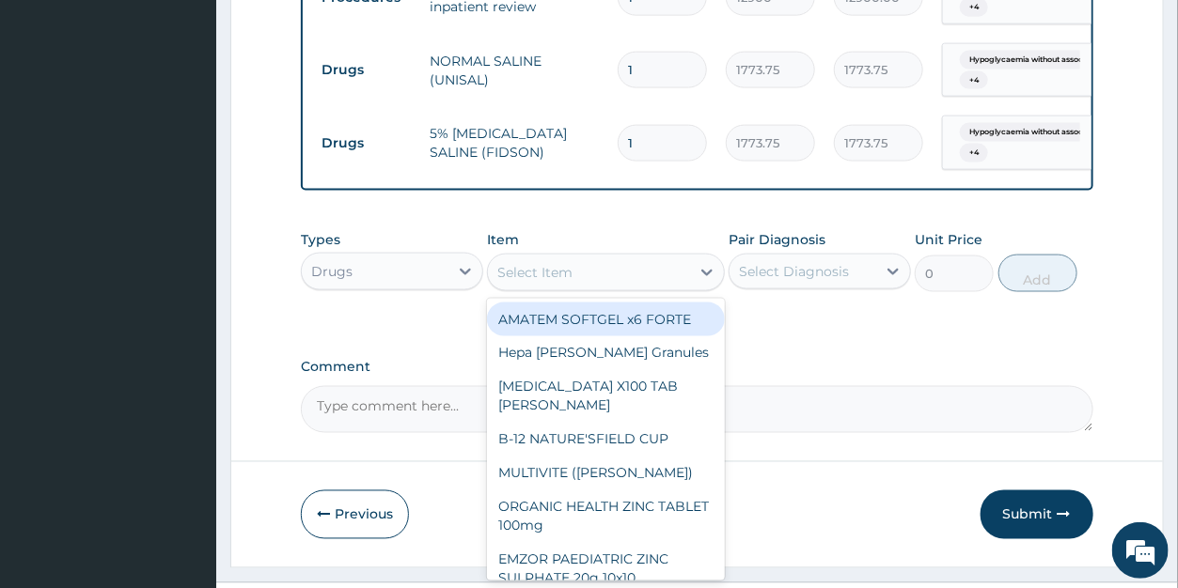
click at [524, 282] on div "Select Item" at bounding box center [534, 272] width 75 height 19
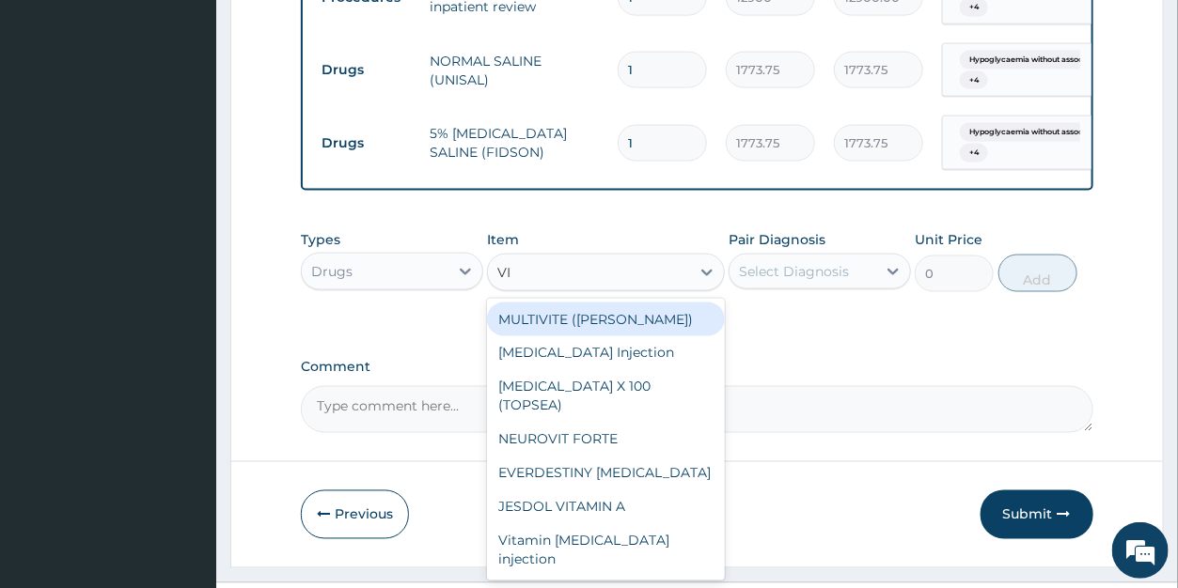
type input "VIT"
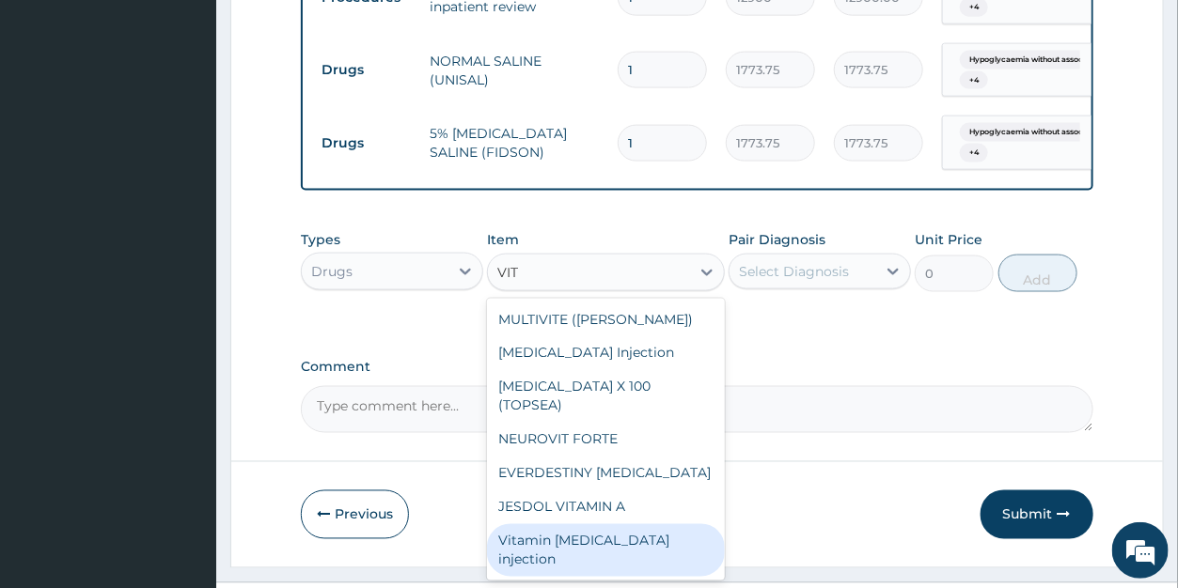
drag, startPoint x: 625, startPoint y: 538, endPoint x: 666, endPoint y: 469, distance: 79.6
click at [624, 536] on div "Vitamin [MEDICAL_DATA] injection" at bounding box center [606, 551] width 238 height 53
type input "354.75"
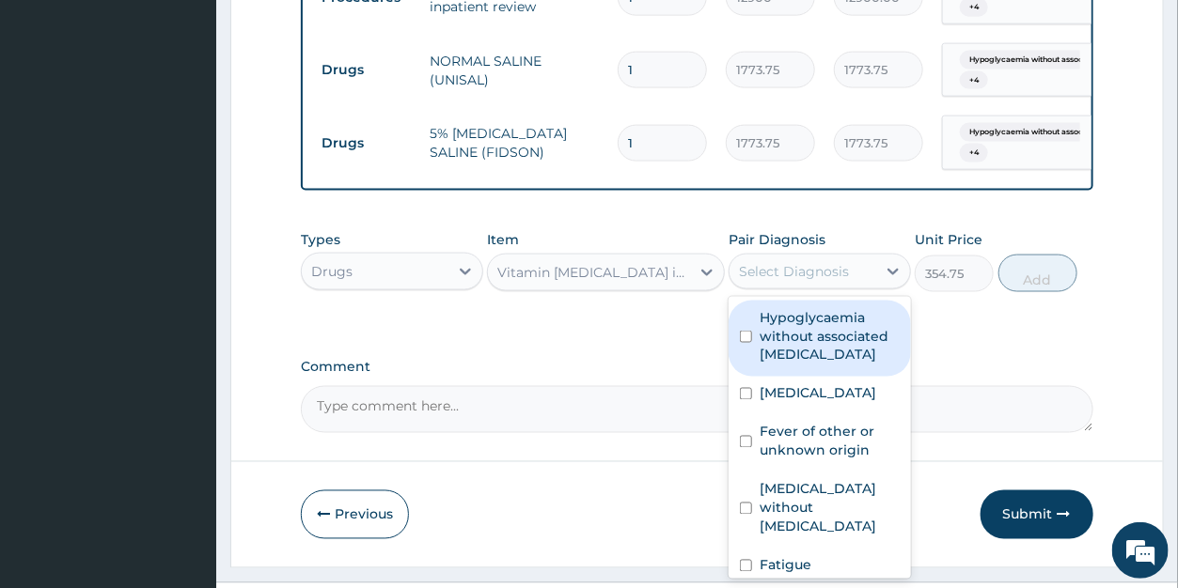
click at [796, 281] on div "Select Diagnosis" at bounding box center [794, 271] width 110 height 19
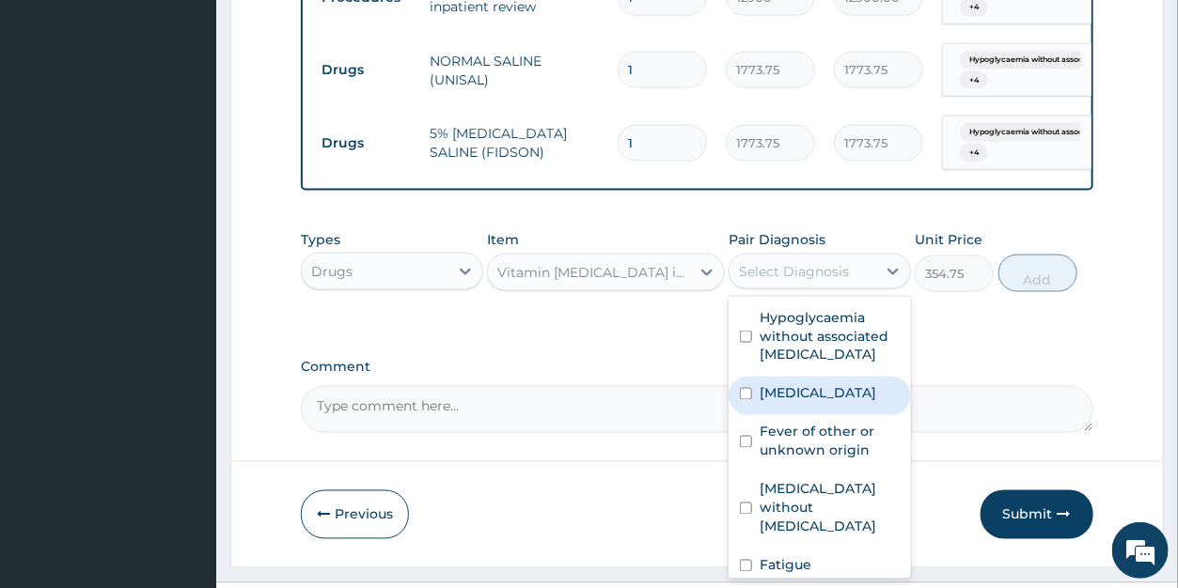
drag, startPoint x: 820, startPoint y: 415, endPoint x: 843, endPoint y: 402, distance: 26.5
click at [823, 403] on label "[MEDICAL_DATA]" at bounding box center [818, 393] width 117 height 19
checkbox input "true"
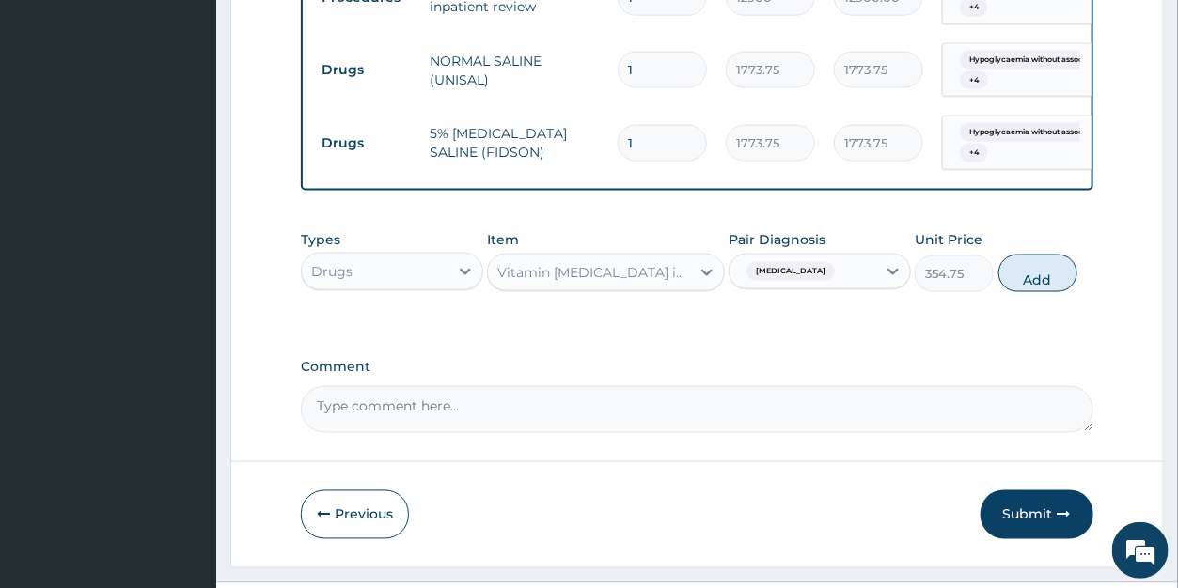
drag, startPoint x: 1045, startPoint y: 306, endPoint x: 885, endPoint y: 302, distance: 160.8
click at [1045, 292] on button "Add" at bounding box center [1037, 274] width 79 height 38
type input "0"
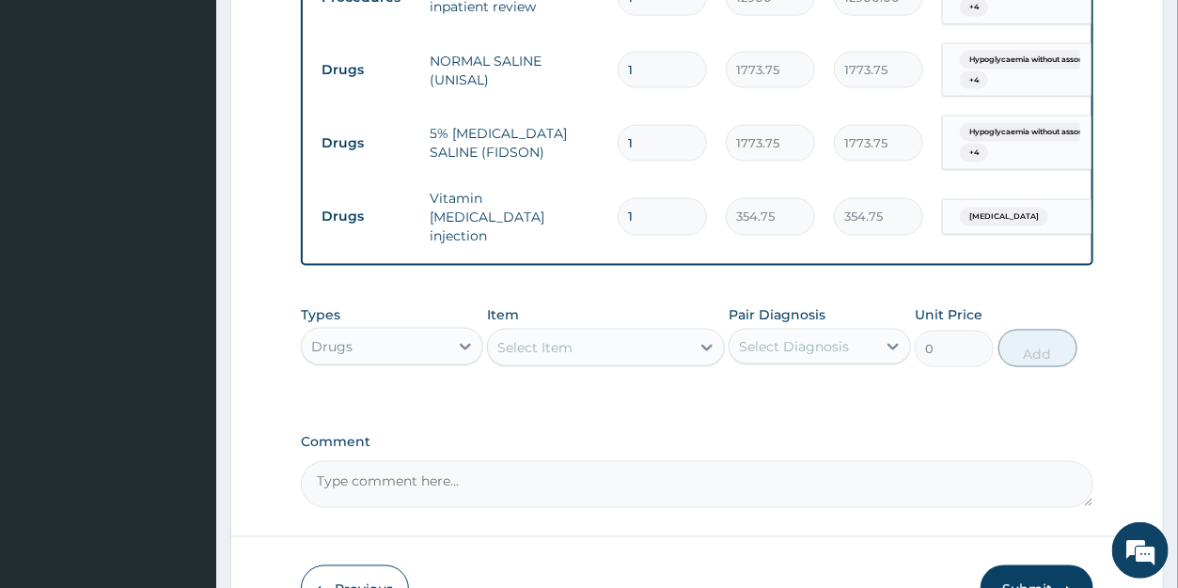
click at [588, 347] on div "Select Item" at bounding box center [589, 348] width 202 height 30
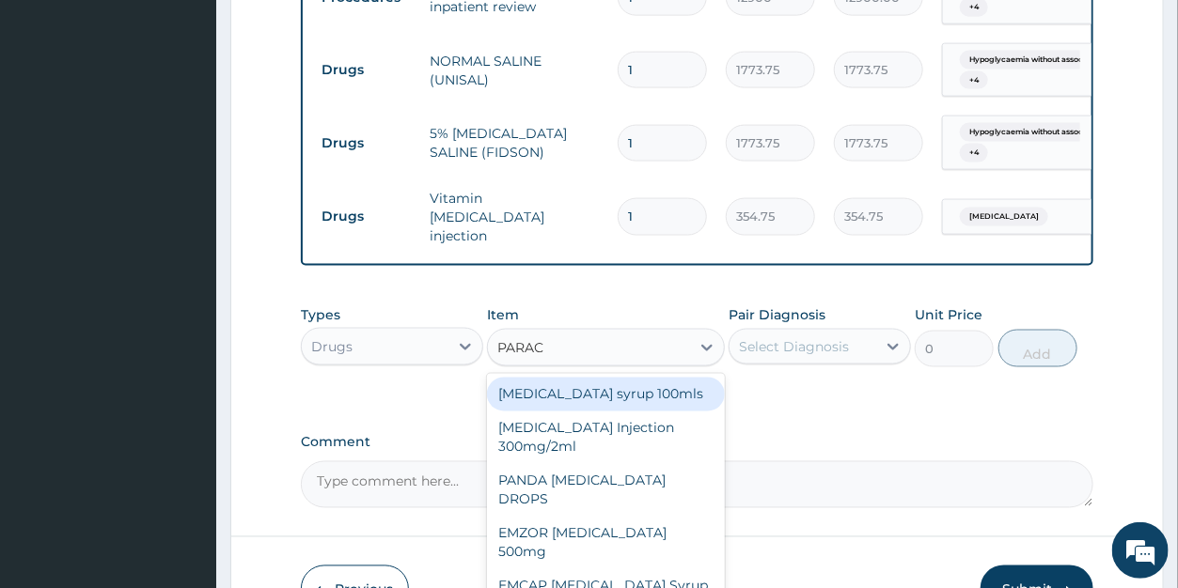
type input "PARACE"
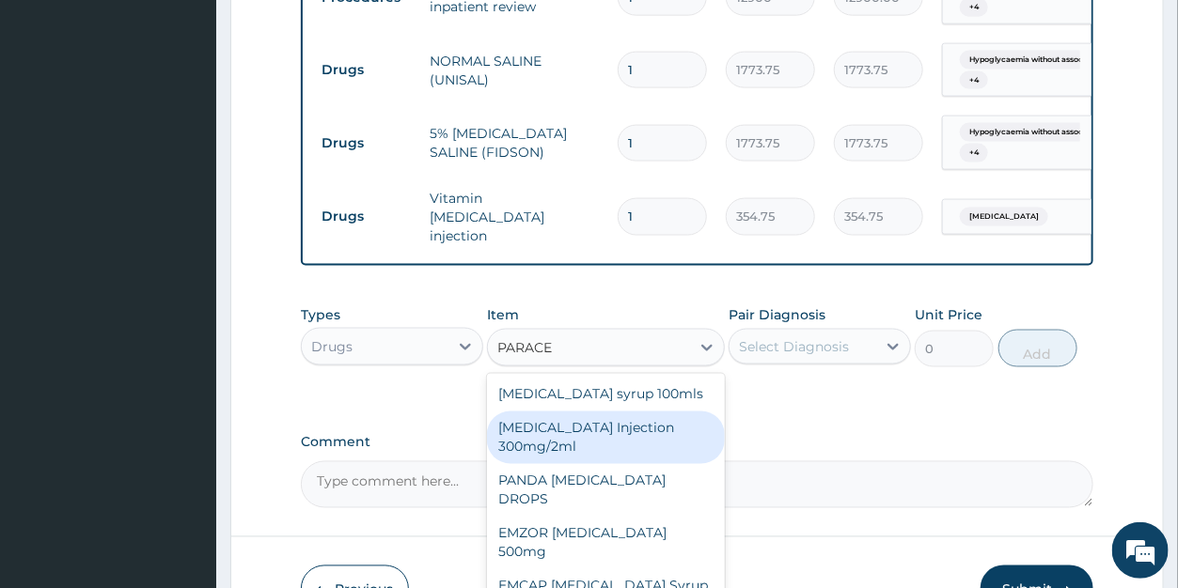
click at [588, 439] on div "PARACETAMOL Injection 300mg/2ml" at bounding box center [606, 438] width 238 height 53
type input "260.15"
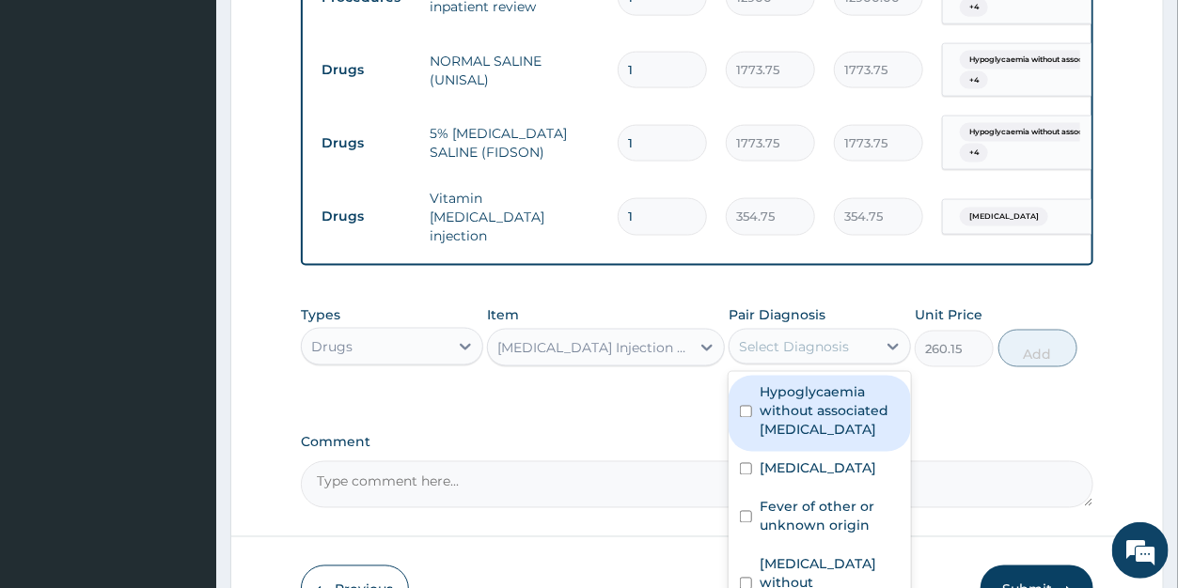
click at [782, 356] on div "Select Diagnosis" at bounding box center [794, 346] width 110 height 19
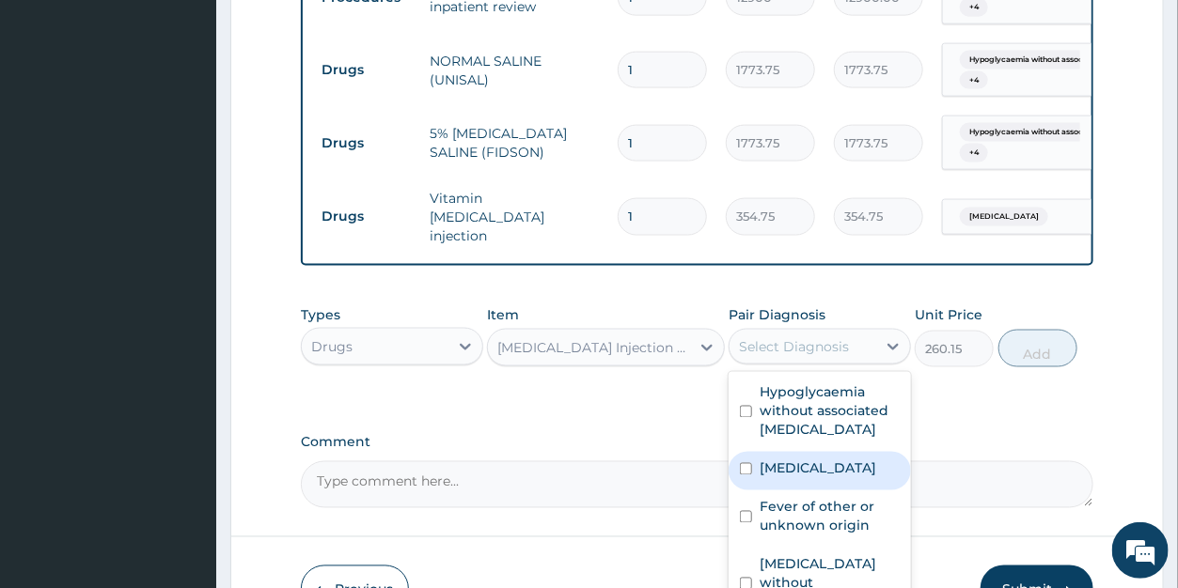
click at [796, 479] on label "Malaria, unspecified" at bounding box center [818, 469] width 117 height 19
checkbox input "true"
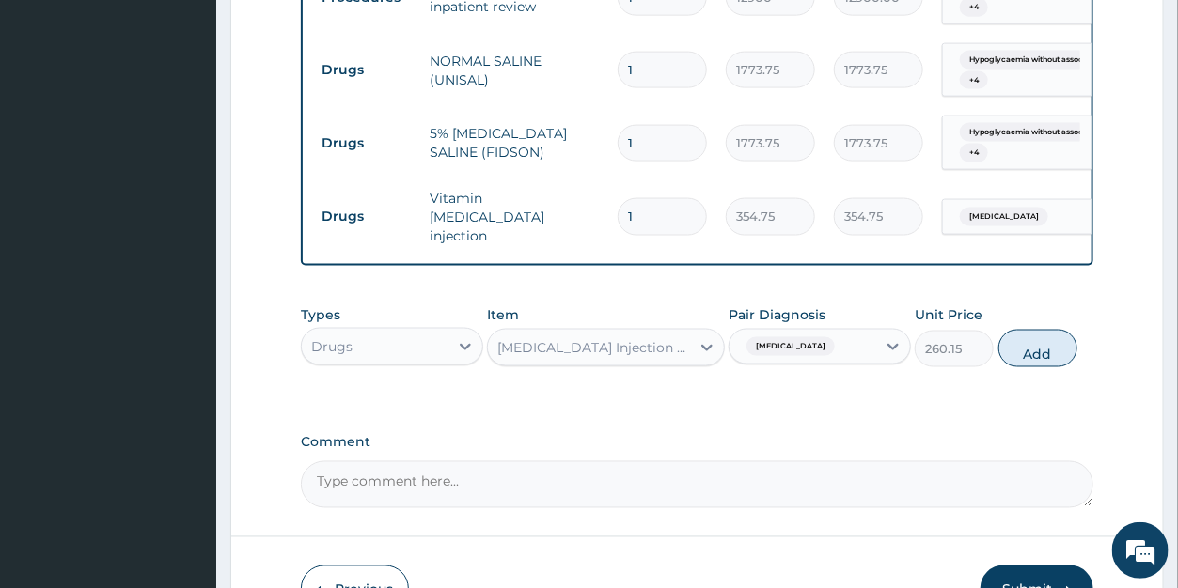
drag, startPoint x: 1026, startPoint y: 357, endPoint x: 936, endPoint y: 345, distance: 90.1
click at [1027, 354] on button "Add" at bounding box center [1037, 349] width 79 height 38
type input "0"
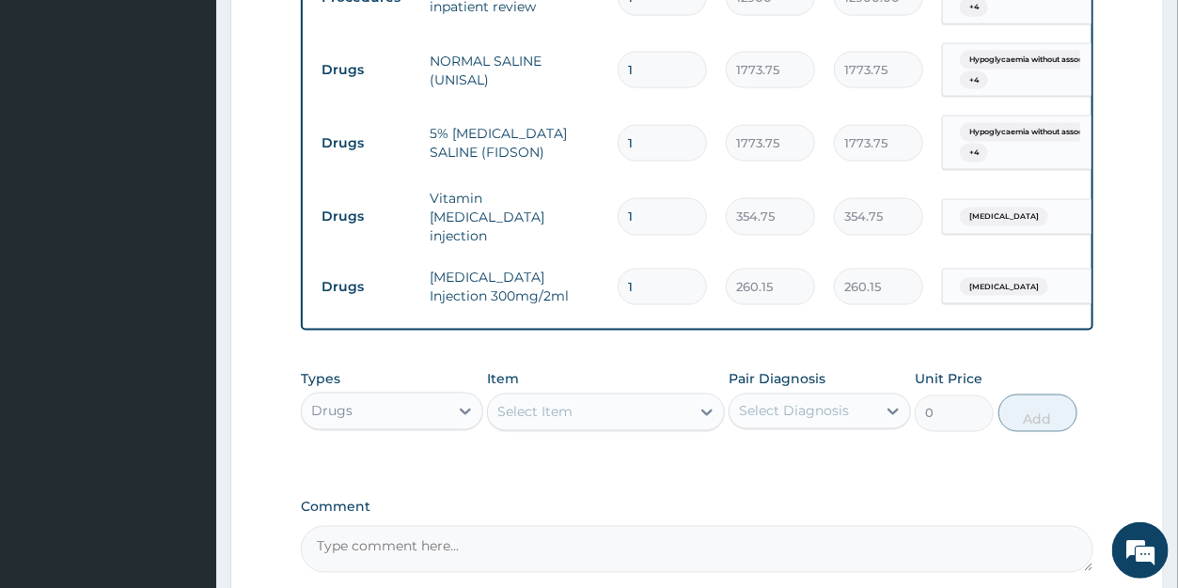
drag, startPoint x: 639, startPoint y: 277, endPoint x: 608, endPoint y: 278, distance: 31.0
click at [618, 278] on input "1" at bounding box center [662, 287] width 89 height 37
type input "3"
type input "780.45"
type input "3"
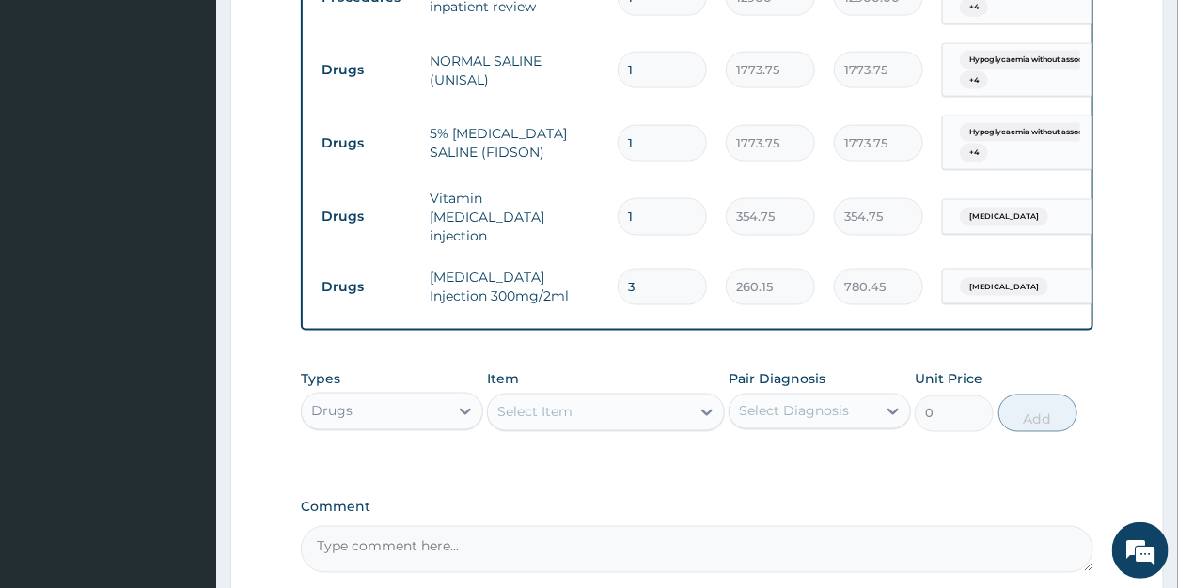
click at [574, 419] on div "Select Item" at bounding box center [589, 413] width 202 height 30
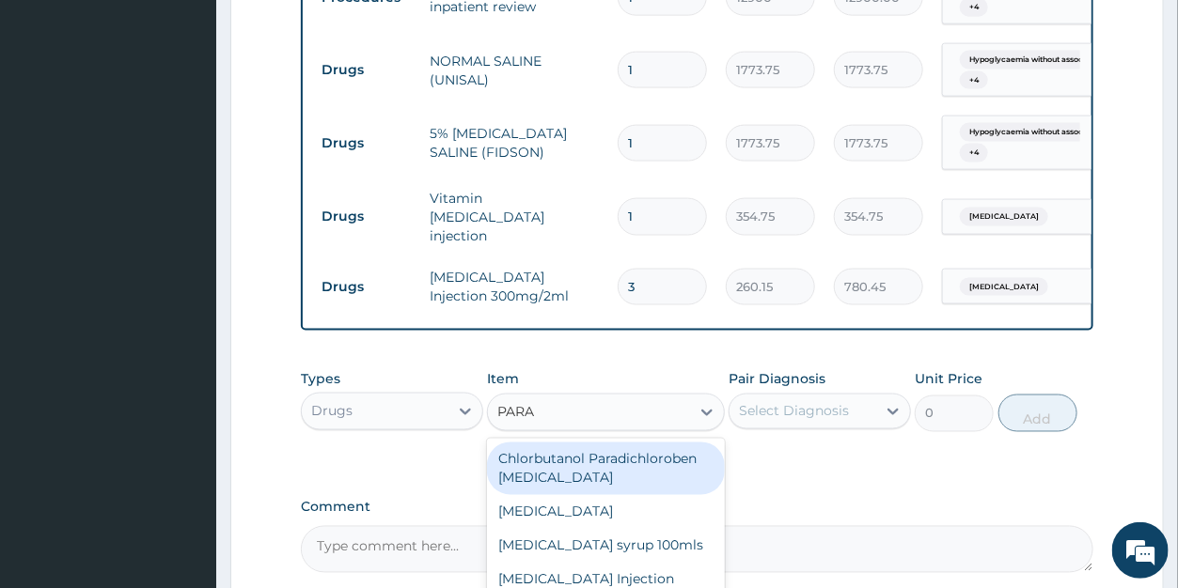
type input "PARAC"
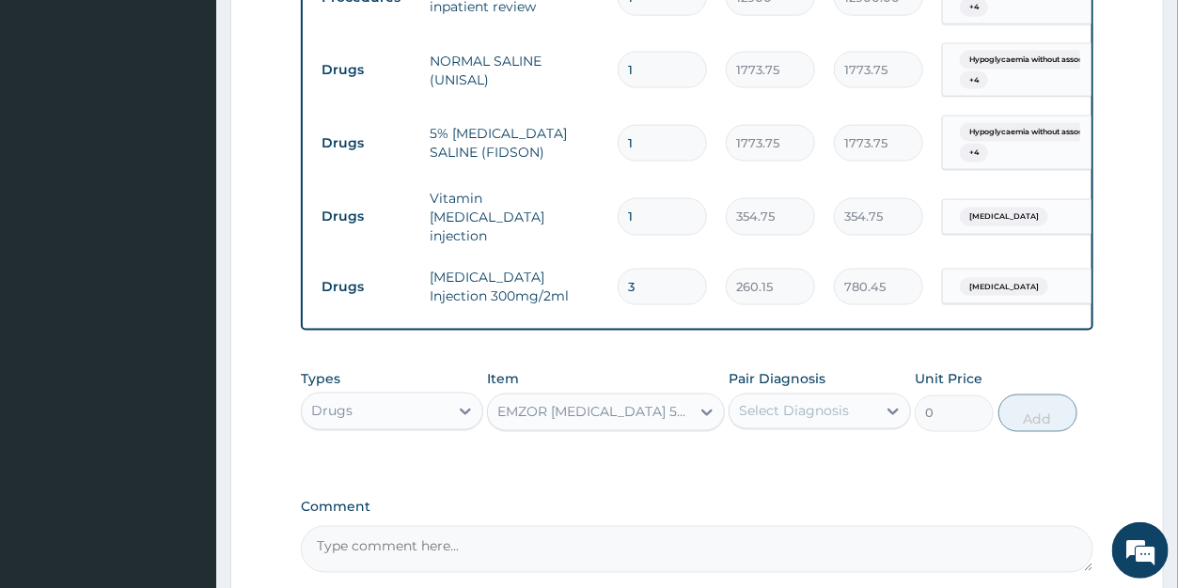
type input "23.65"
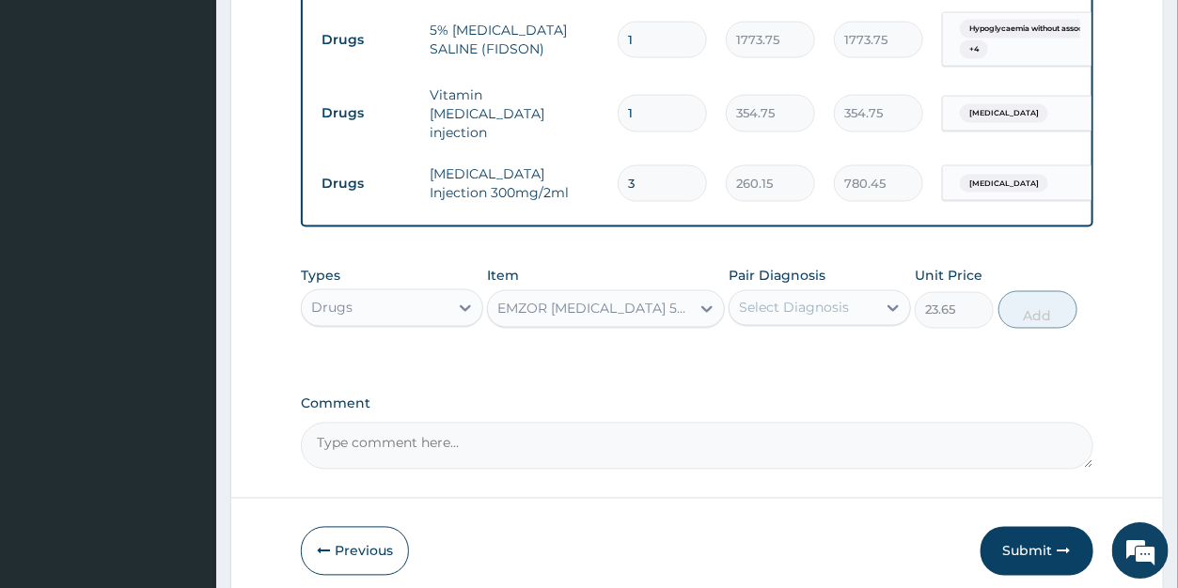
click at [785, 314] on div "Select Diagnosis" at bounding box center [794, 307] width 110 height 19
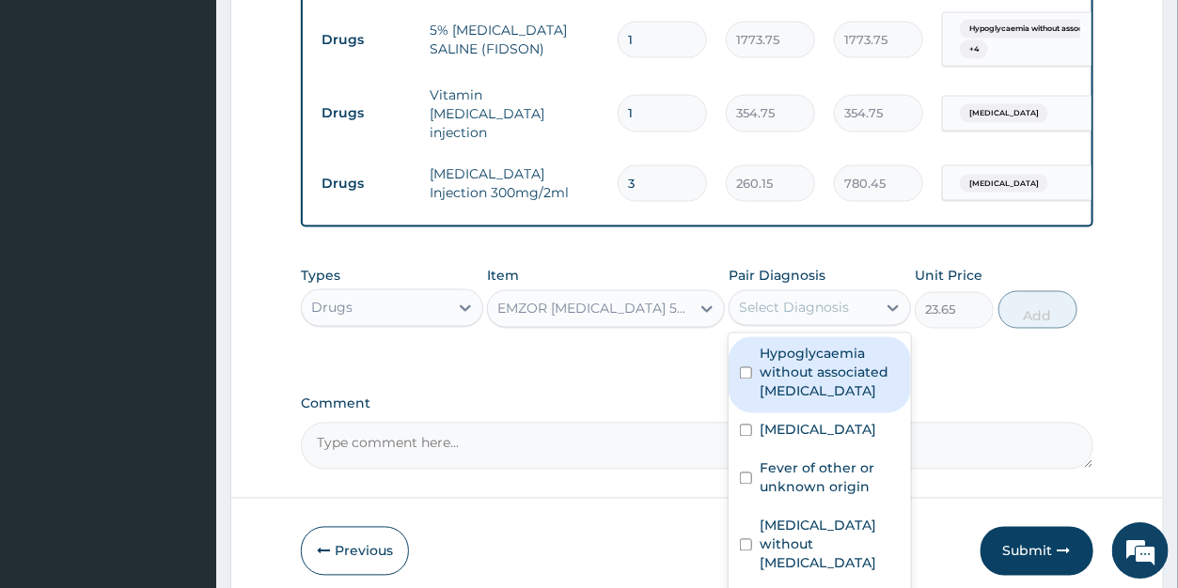
click at [783, 435] on label "Malaria, unspecified" at bounding box center [818, 429] width 117 height 19
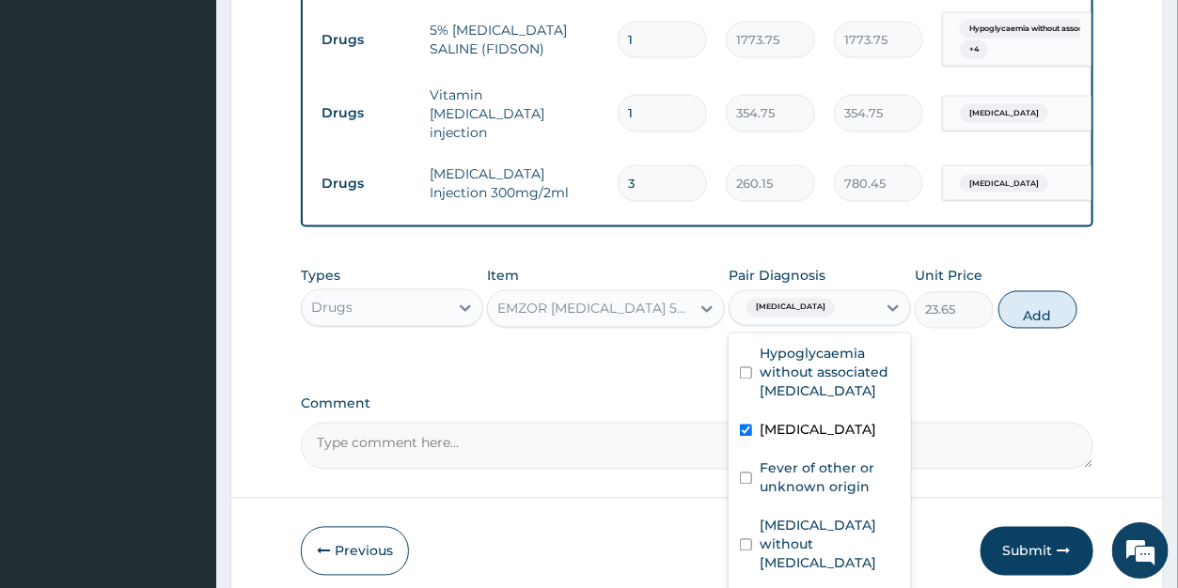
checkbox input "true"
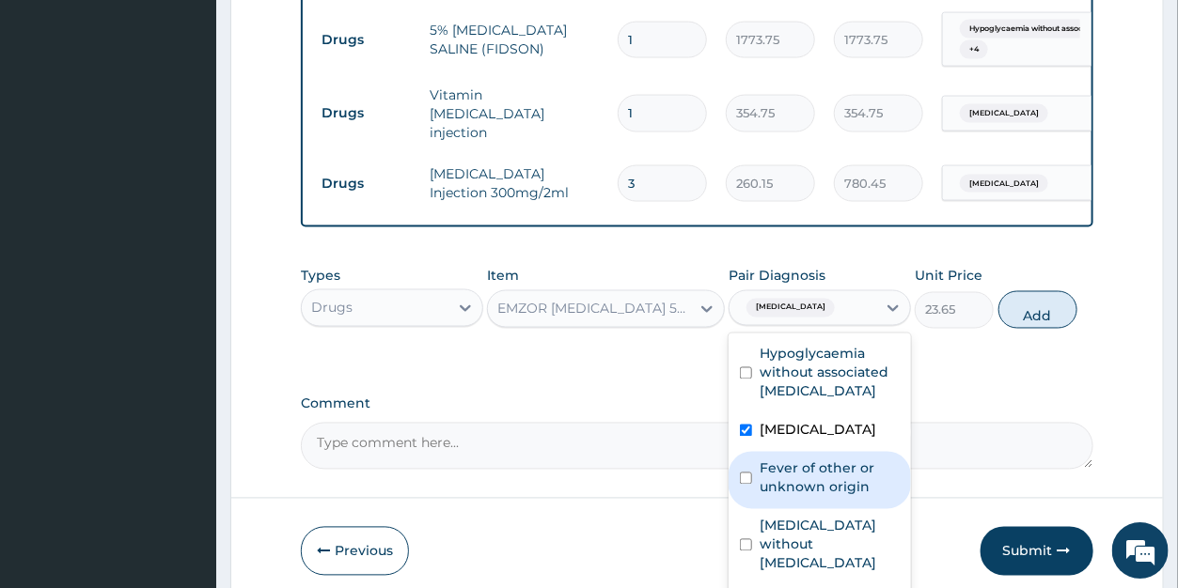
click at [786, 472] on label "Fever of other or unknown origin" at bounding box center [830, 478] width 140 height 38
checkbox input "true"
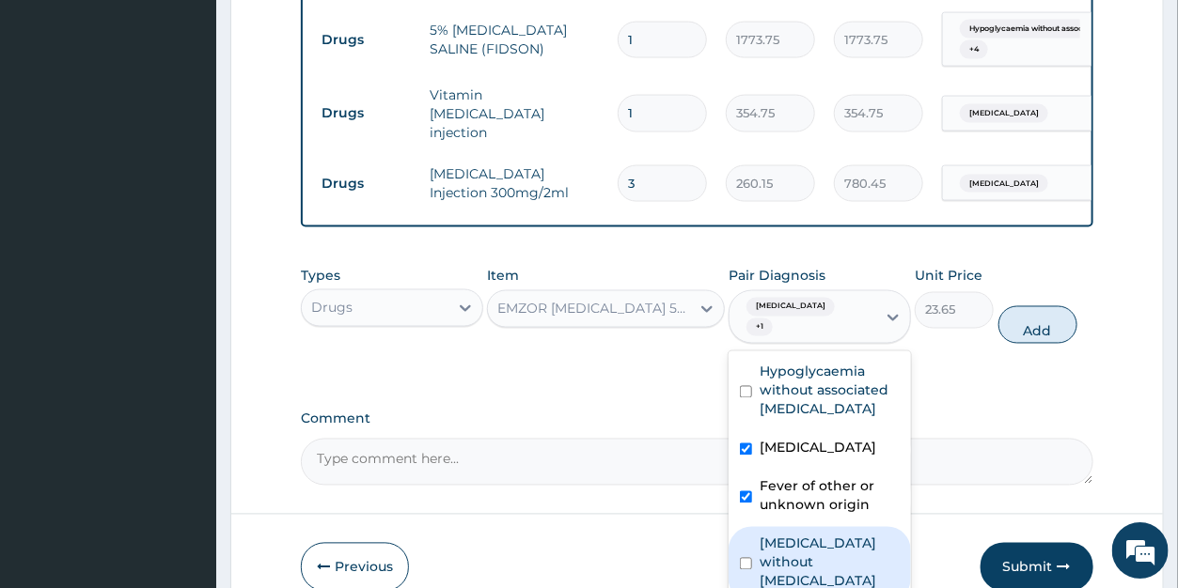
click at [793, 542] on label "Sepsis without septic shock" at bounding box center [830, 562] width 140 height 56
checkbox input "true"
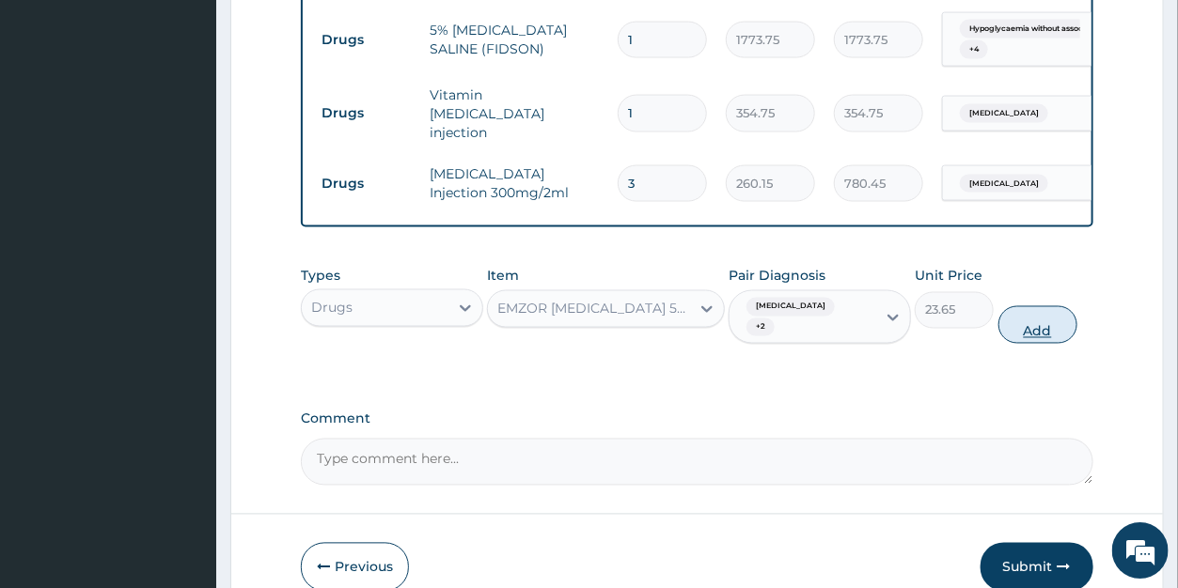
click at [1028, 332] on button "Add" at bounding box center [1037, 325] width 79 height 38
type input "0"
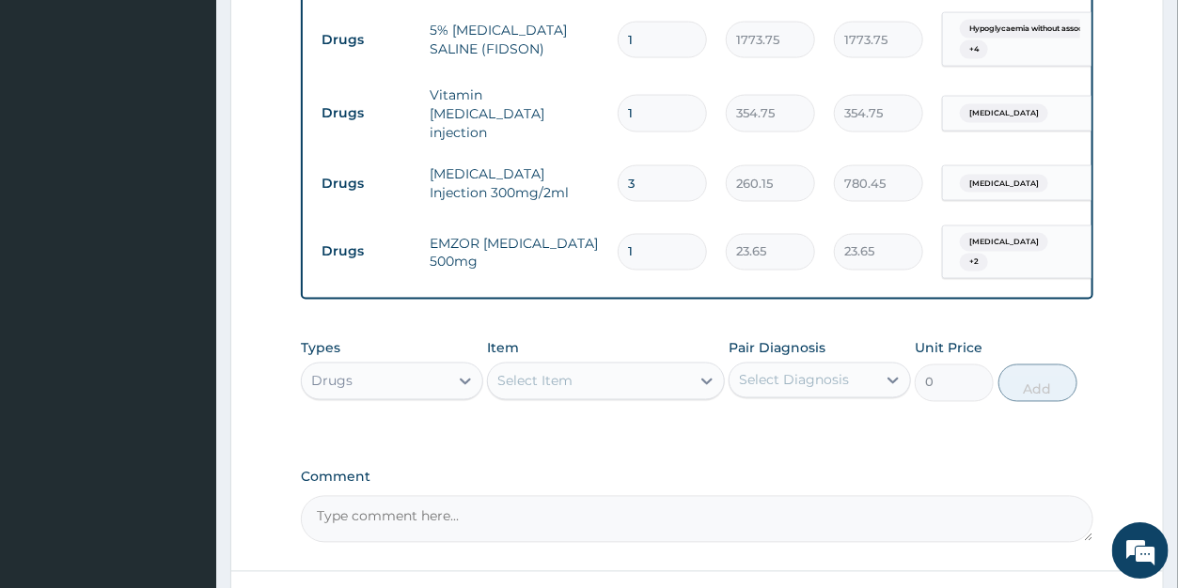
click at [642, 240] on input "1" at bounding box center [662, 251] width 89 height 37
type input "18"
type input "425.70"
type input "18"
click at [618, 386] on div "Select Item" at bounding box center [589, 381] width 202 height 30
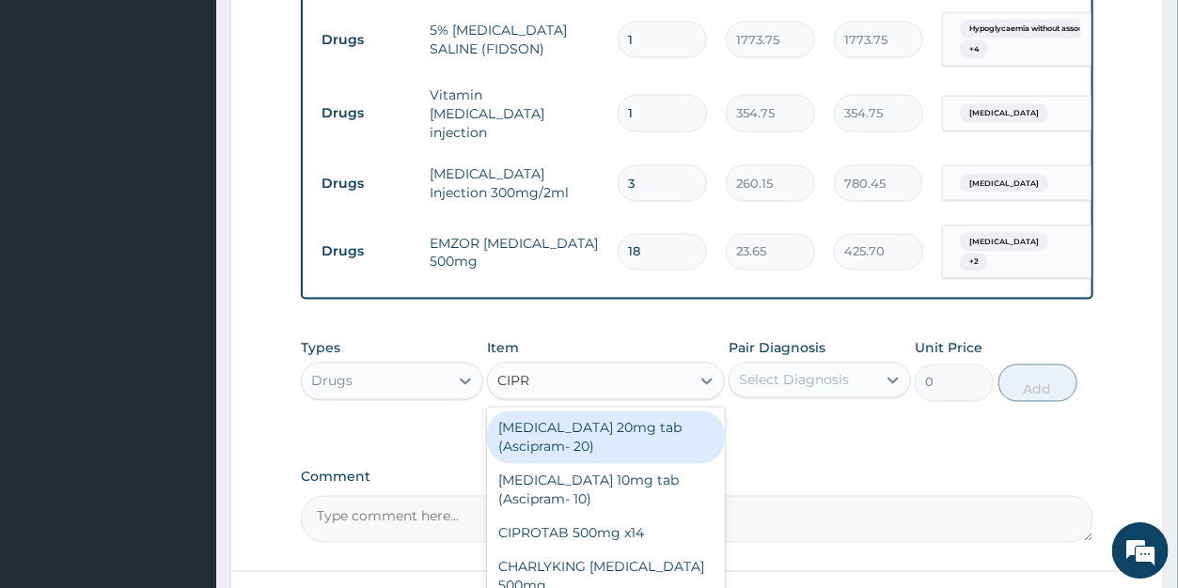
type input "CIPRO"
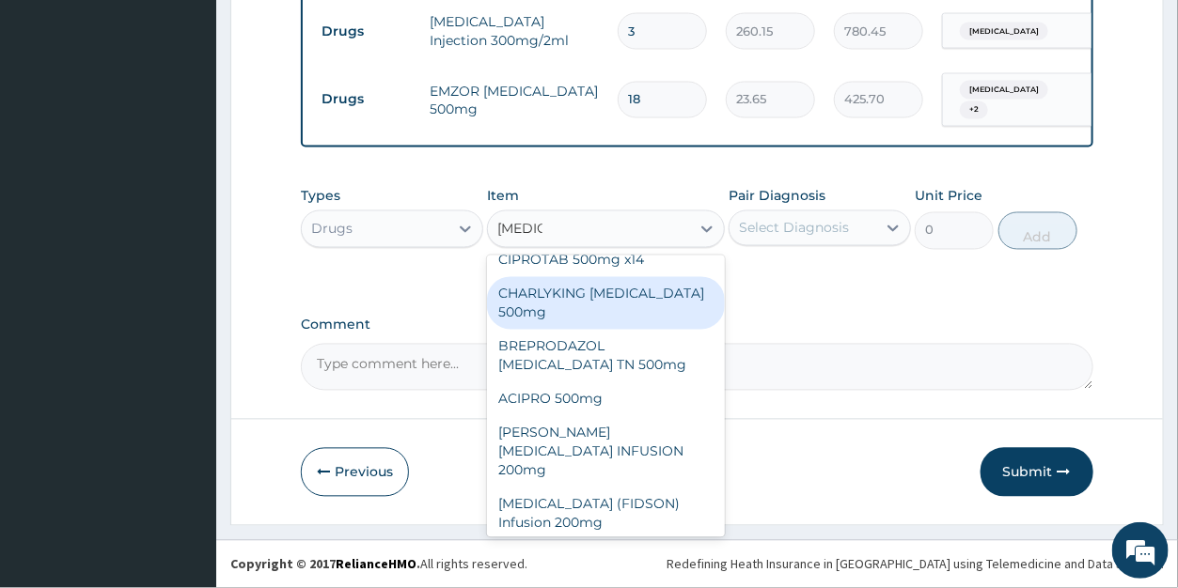
scroll to position [22, 0]
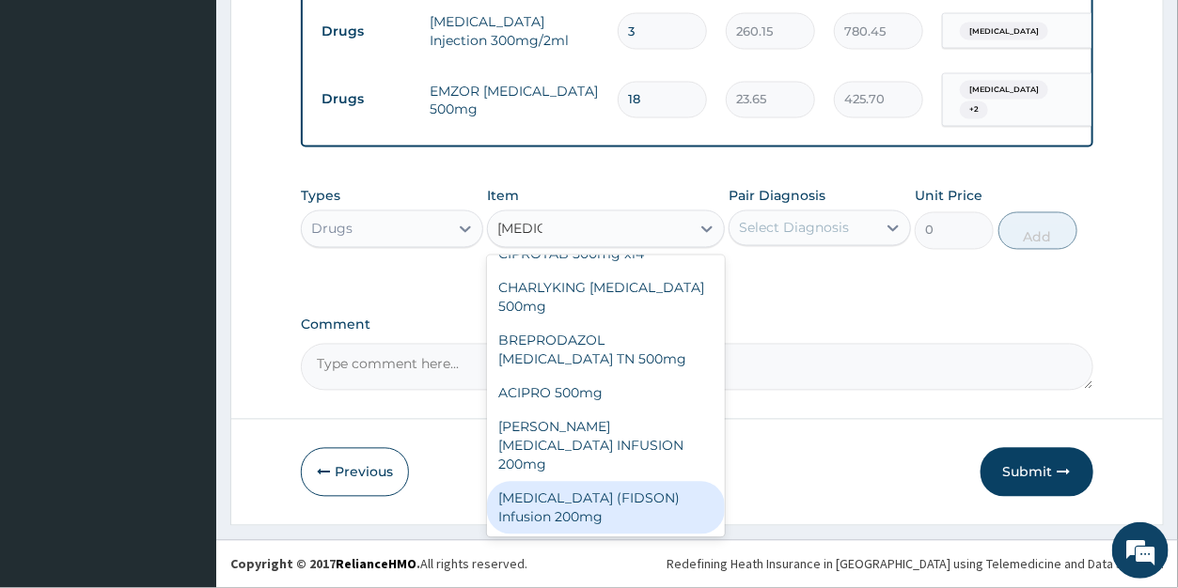
click at [556, 496] on div "[MEDICAL_DATA] (FIDSON) Infusion 200mg" at bounding box center [606, 508] width 238 height 53
type input "1182.5"
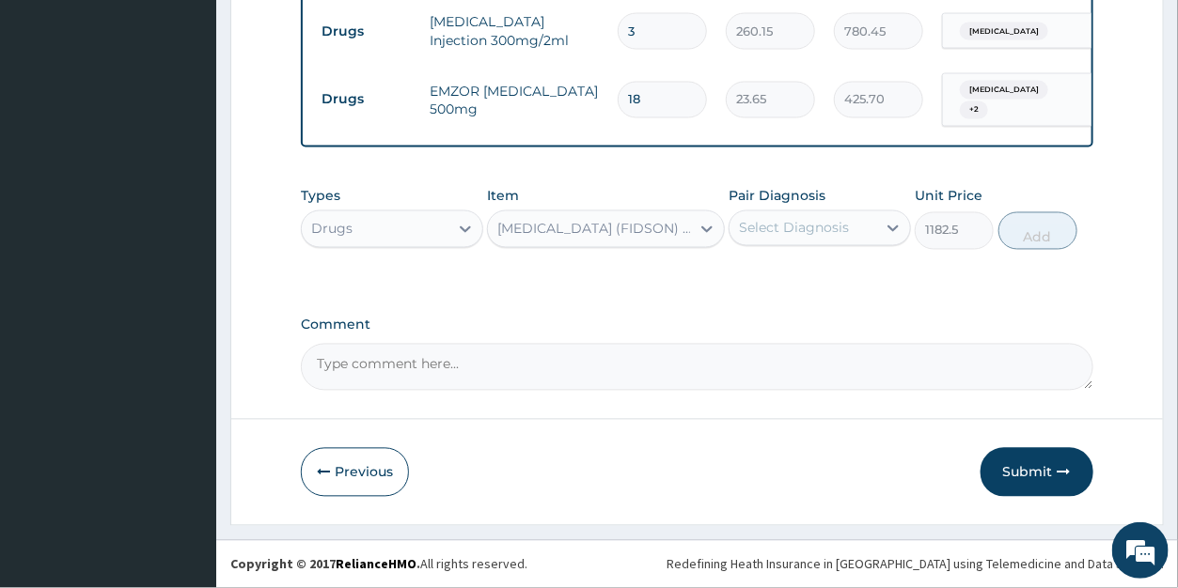
click at [806, 228] on div "Select Diagnosis" at bounding box center [794, 228] width 110 height 19
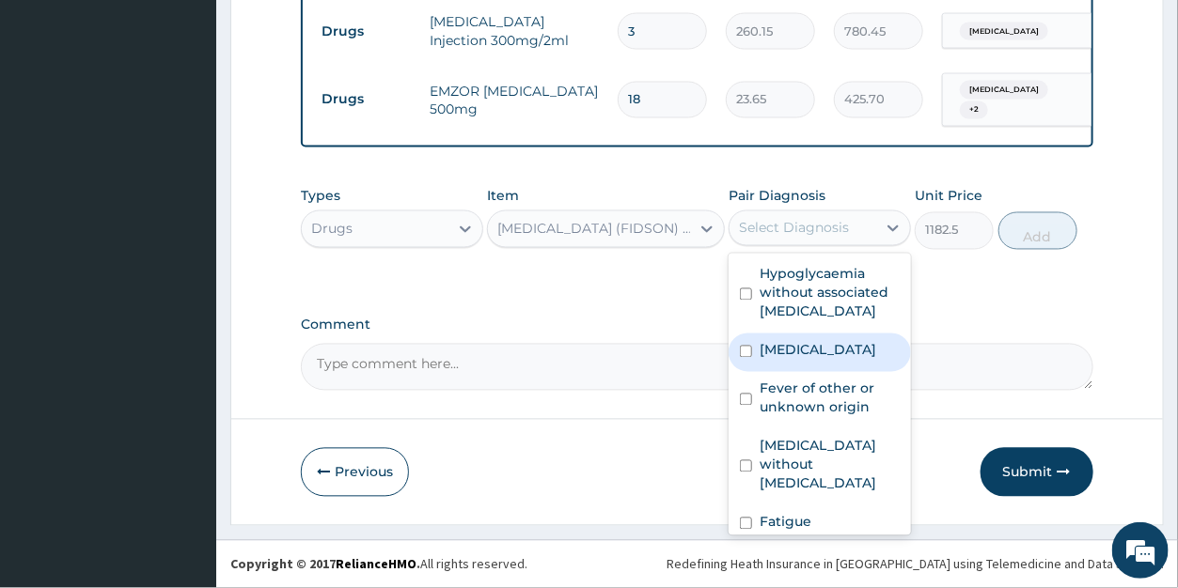
click at [805, 366] on div "Malaria, unspecified" at bounding box center [820, 353] width 182 height 39
checkbox input "true"
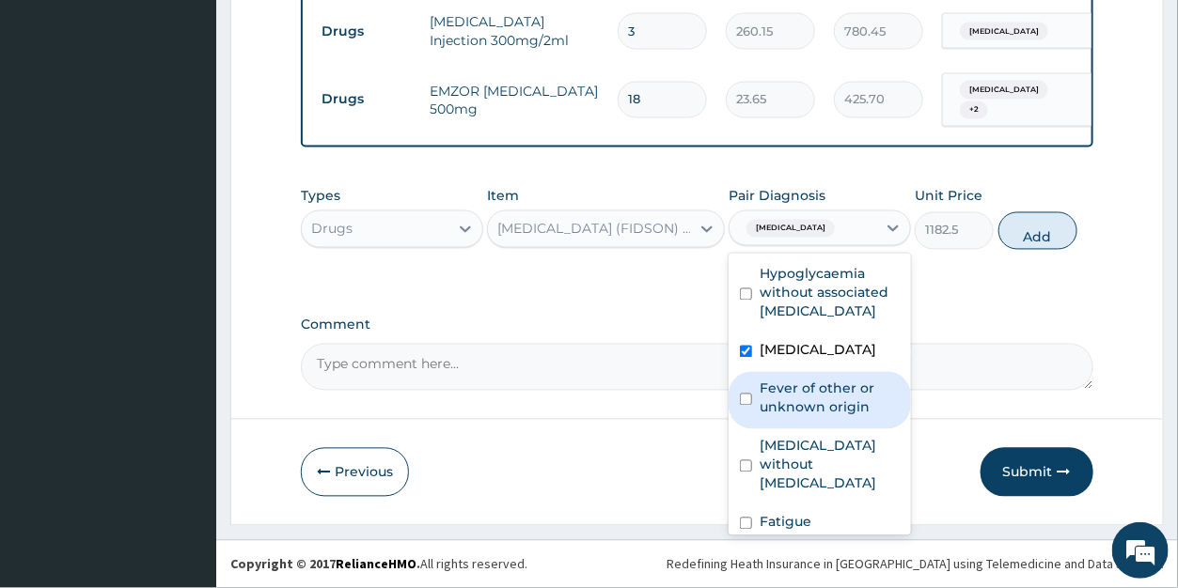
drag, startPoint x: 807, startPoint y: 394, endPoint x: 806, endPoint y: 431, distance: 36.7
click at [807, 395] on label "Fever of other or unknown origin" at bounding box center [830, 399] width 140 height 38
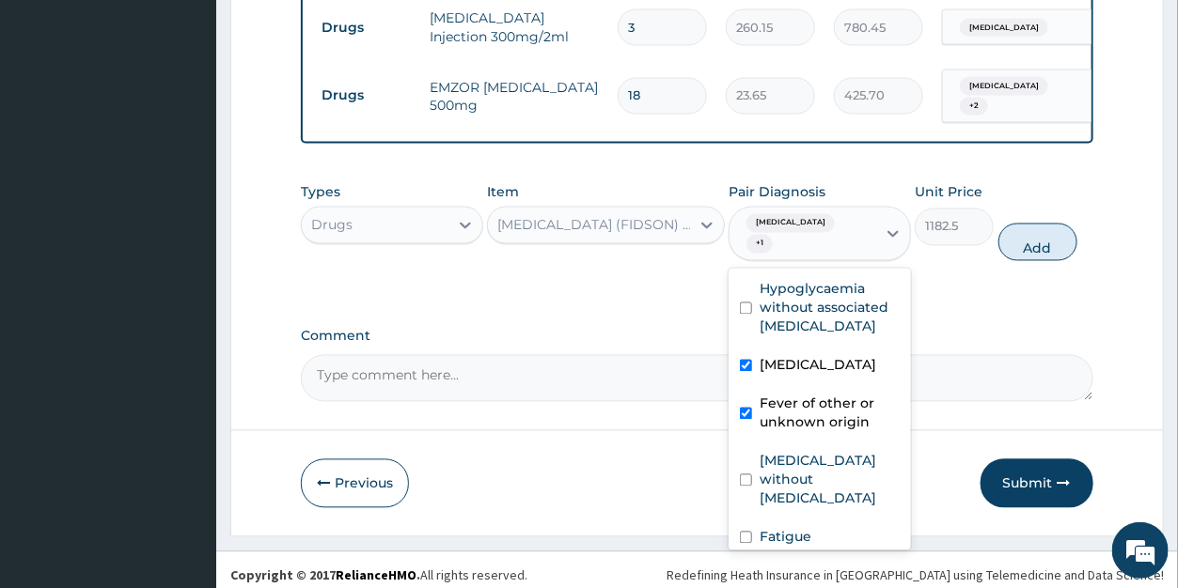
click at [803, 445] on div "Fever of other or unknown origin" at bounding box center [820, 415] width 182 height 57
checkbox input "false"
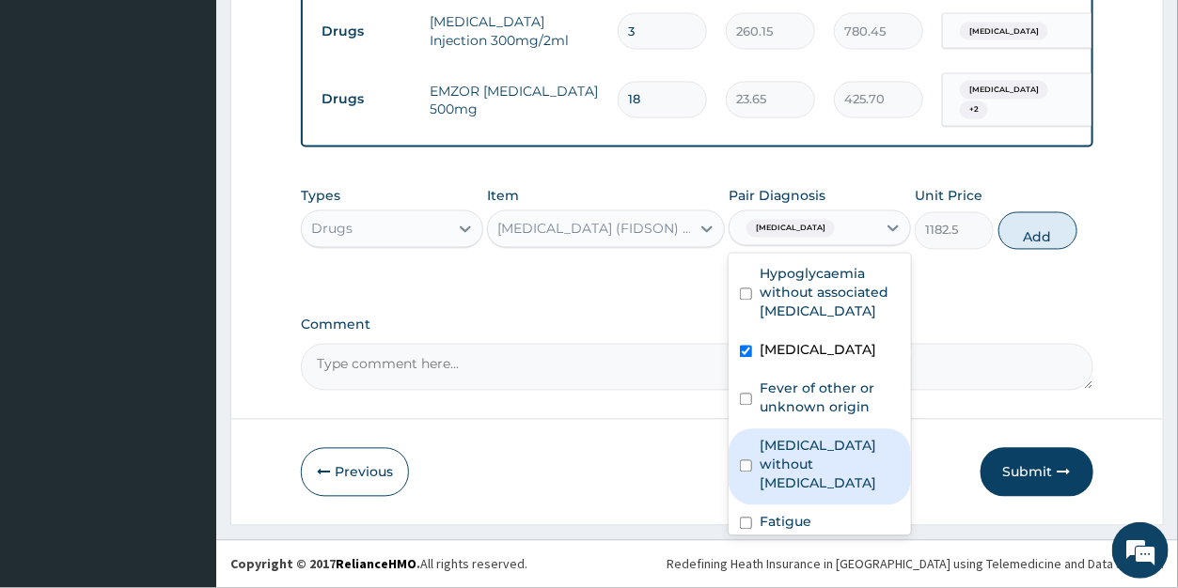
click at [823, 456] on label "Sepsis without septic shock" at bounding box center [830, 465] width 140 height 56
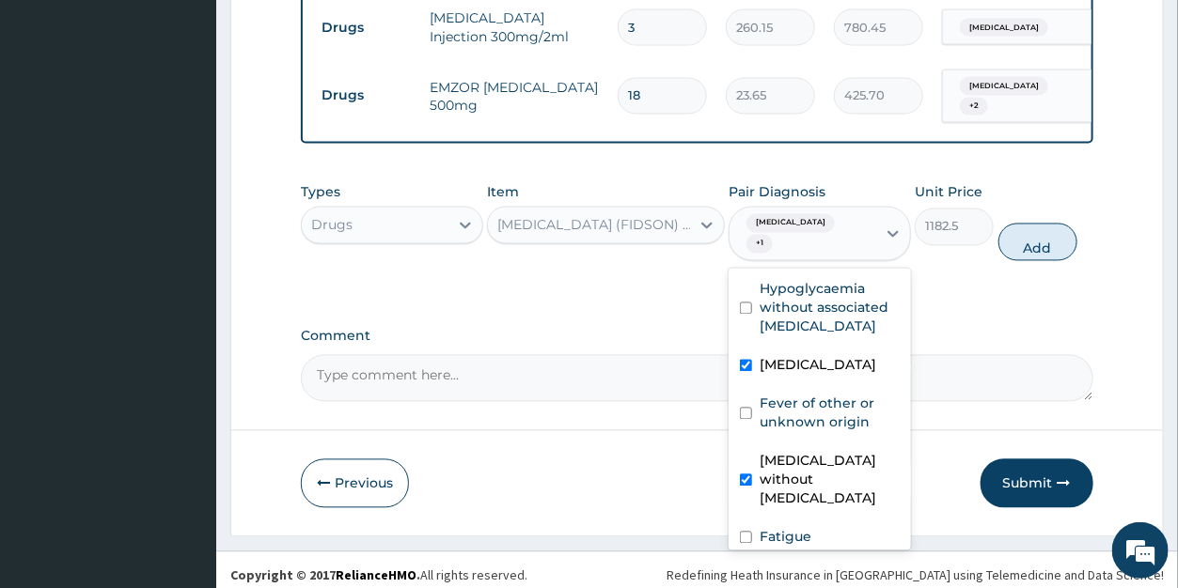
checkbox input "true"
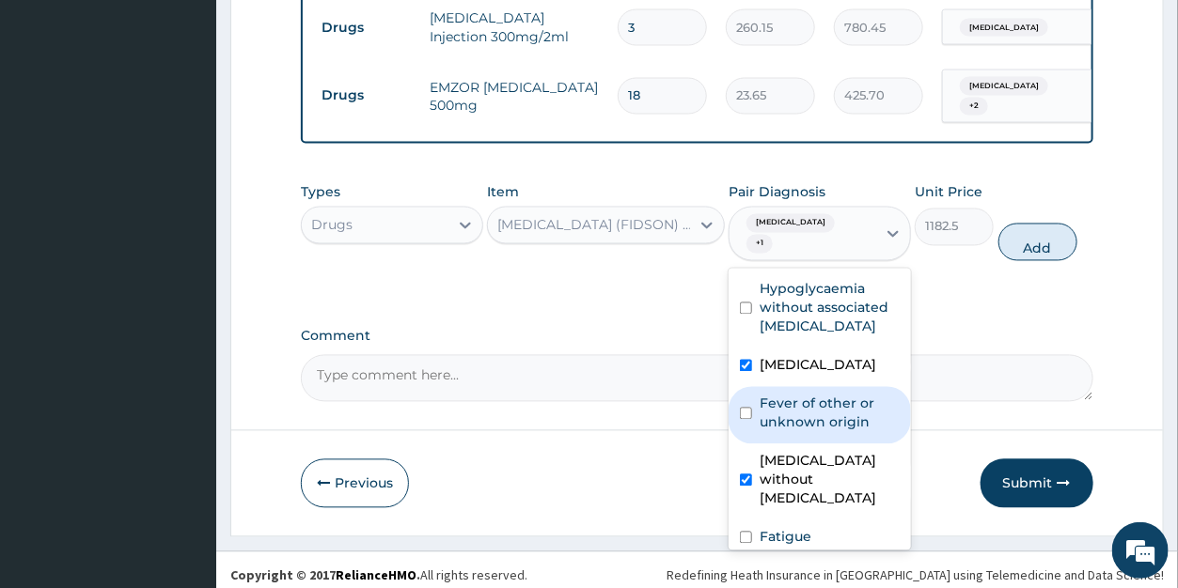
click at [820, 408] on label "Fever of other or unknown origin" at bounding box center [830, 414] width 140 height 38
checkbox input "true"
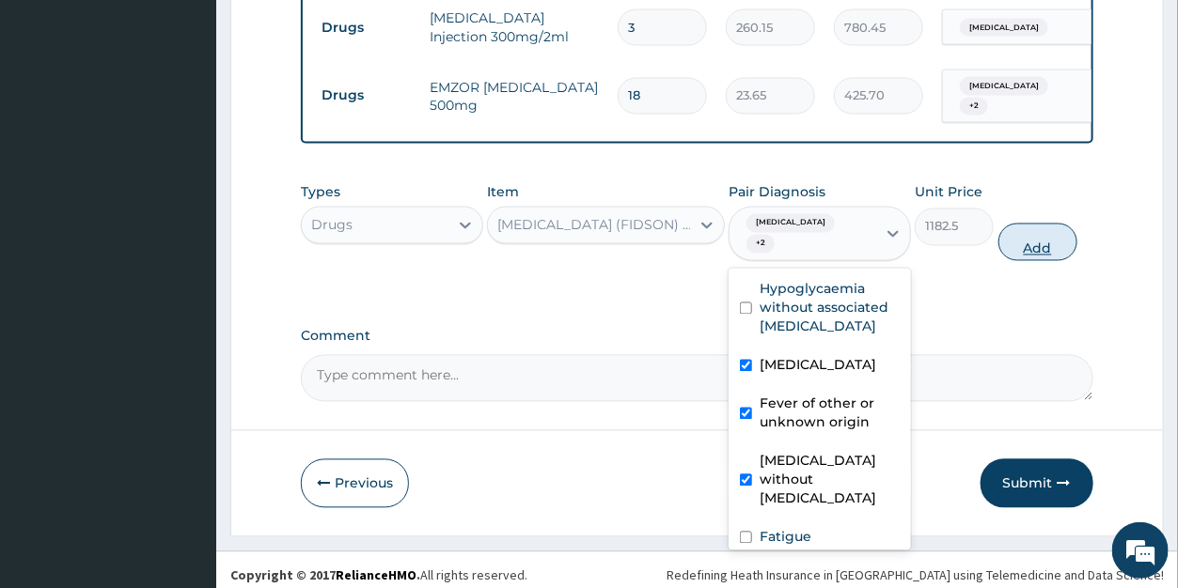
click at [1028, 253] on button "Add" at bounding box center [1037, 243] width 79 height 38
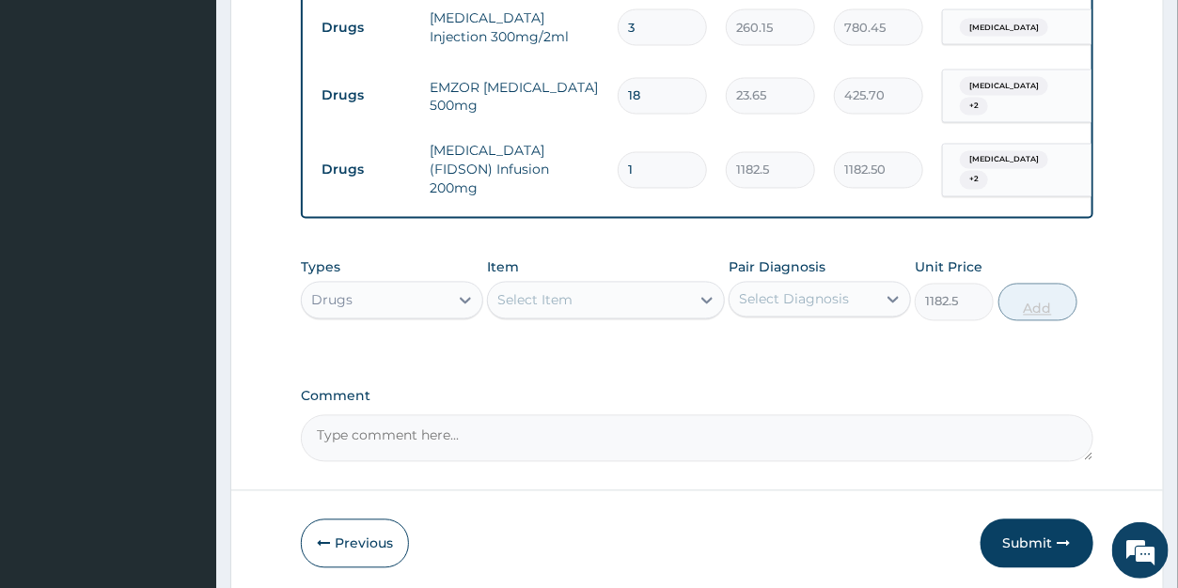
type input "0"
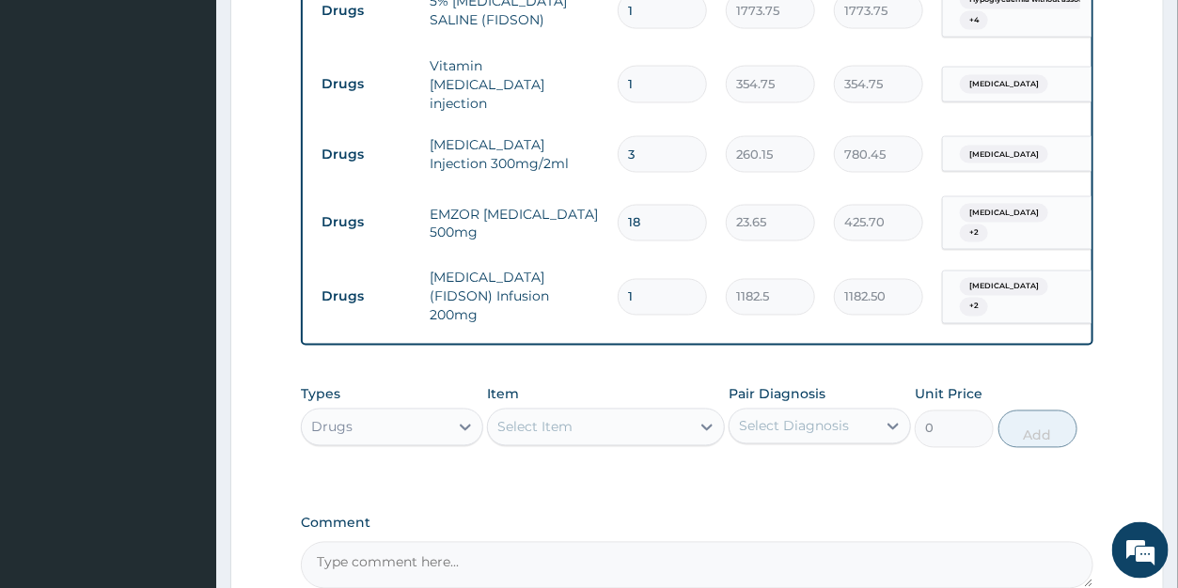
scroll to position [1137, 0]
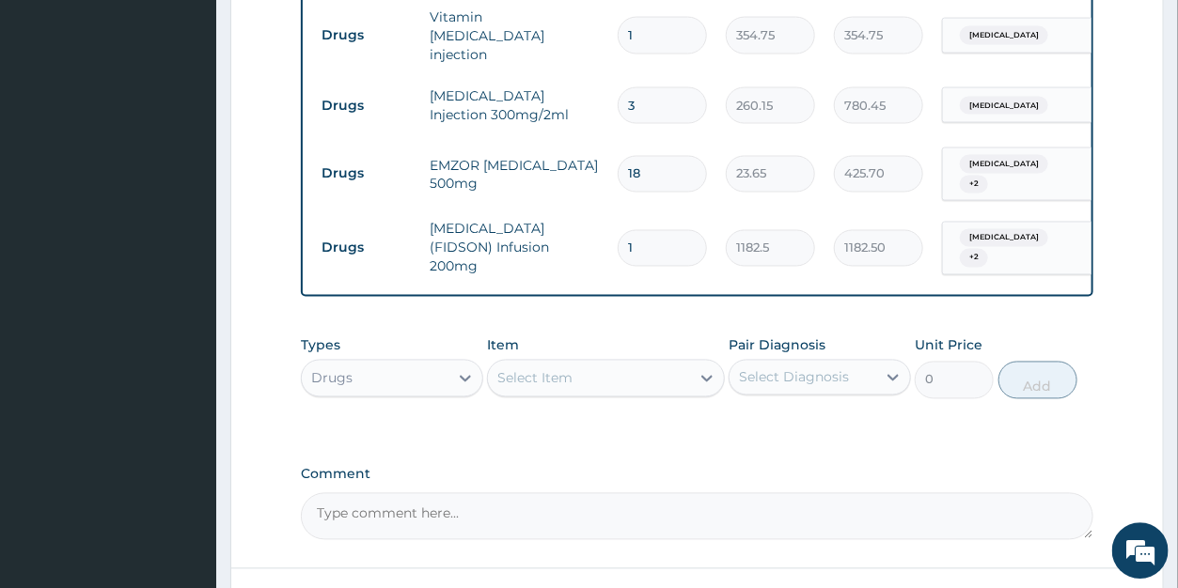
click at [663, 386] on div "Select Item" at bounding box center [589, 378] width 202 height 30
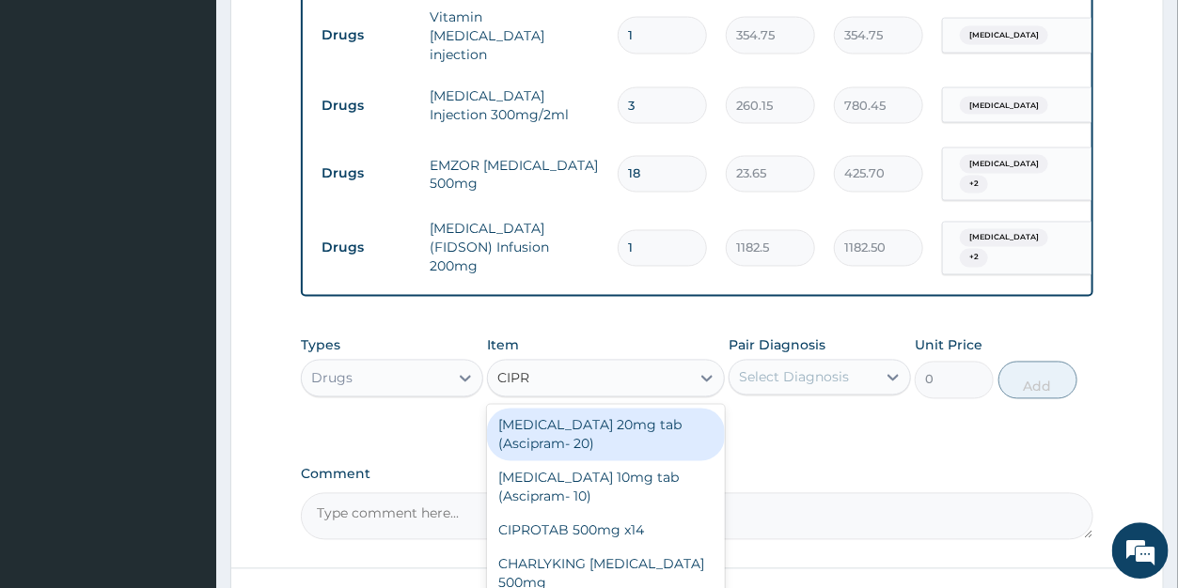
type input "CIPRO"
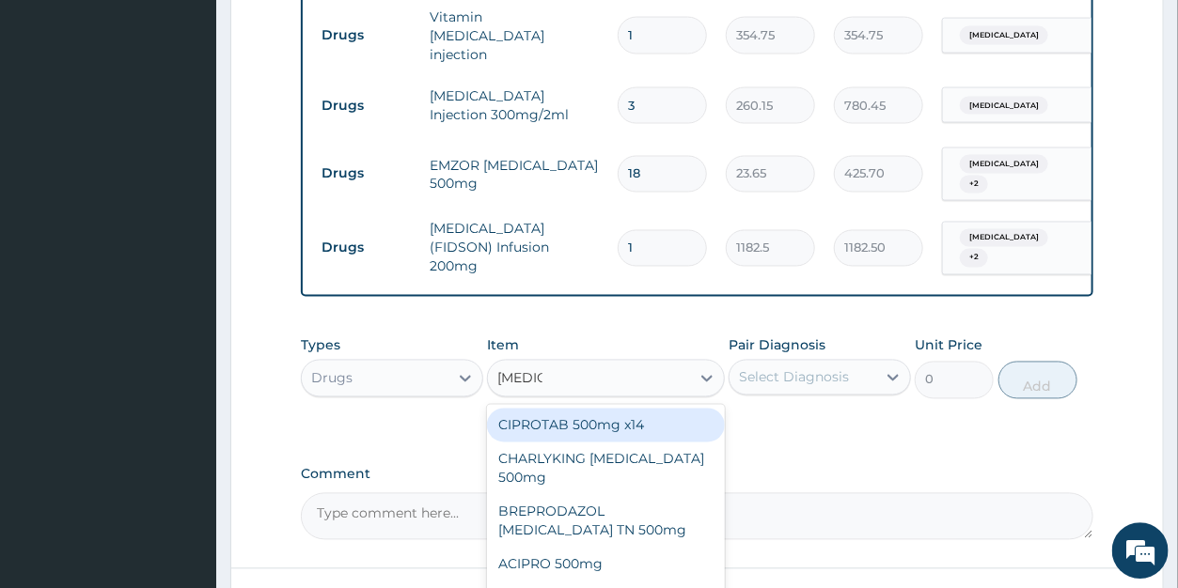
click at [675, 430] on div "CIPROTAB 500mg x14" at bounding box center [606, 425] width 238 height 34
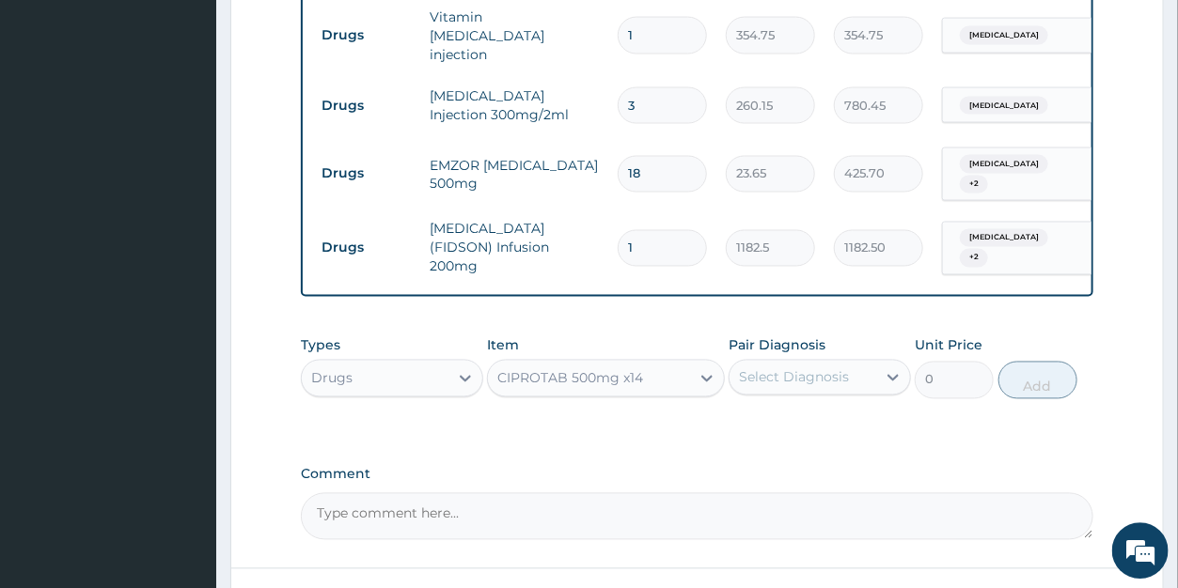
type input "319.275"
click at [777, 378] on div "Select Diagnosis" at bounding box center [794, 377] width 110 height 19
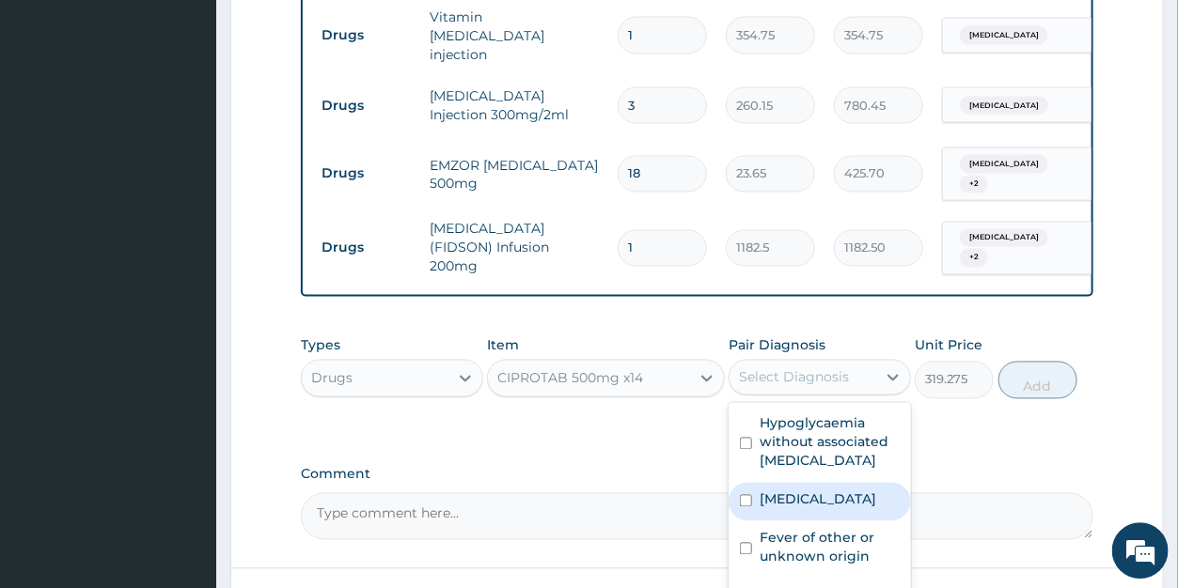
click at [805, 504] on label "Malaria, unspecified" at bounding box center [818, 499] width 117 height 19
checkbox input "true"
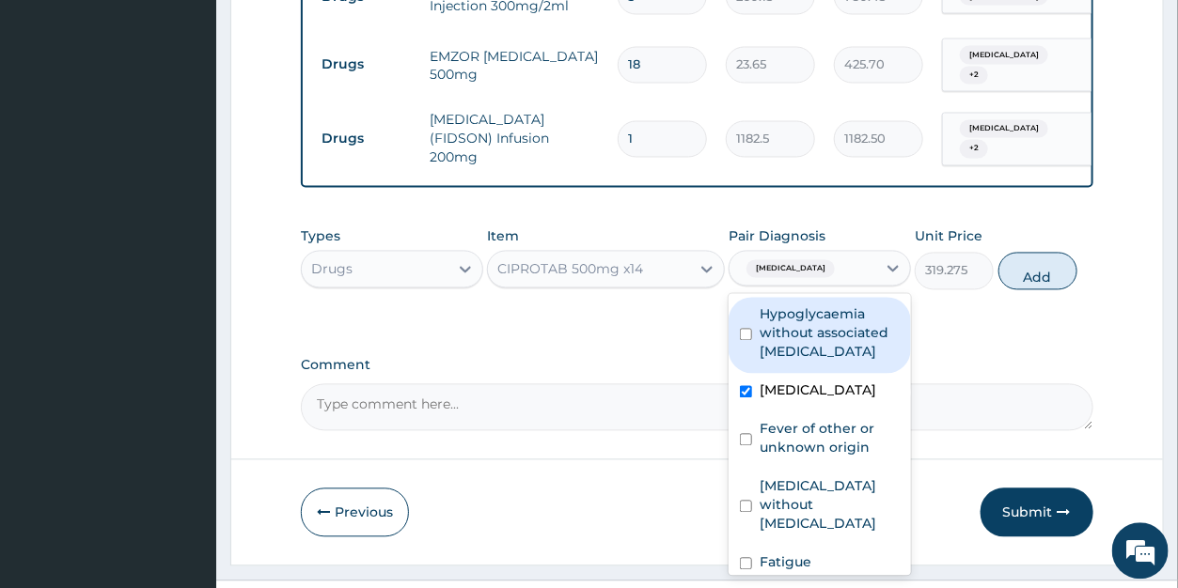
scroll to position [1274, 0]
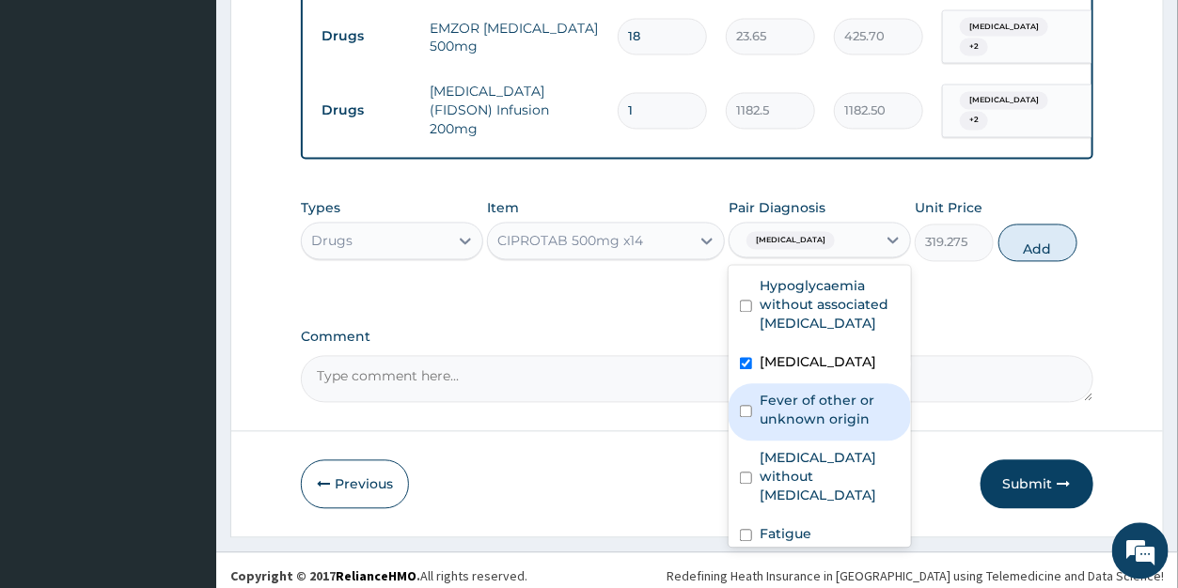
click at [851, 416] on label "Fever of other or unknown origin" at bounding box center [830, 410] width 140 height 38
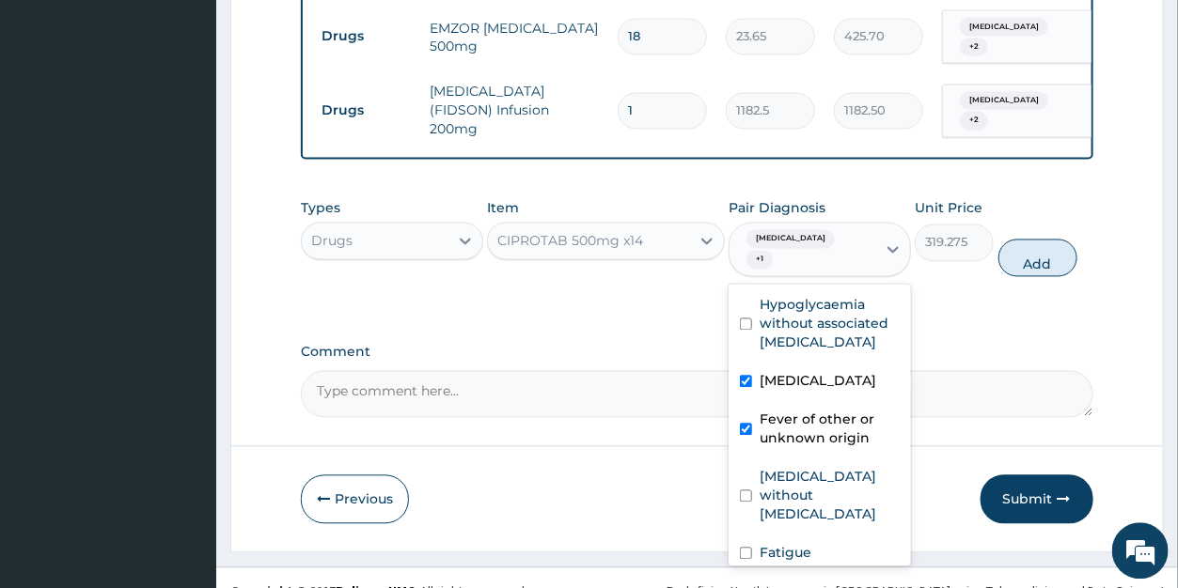
checkbox input "true"
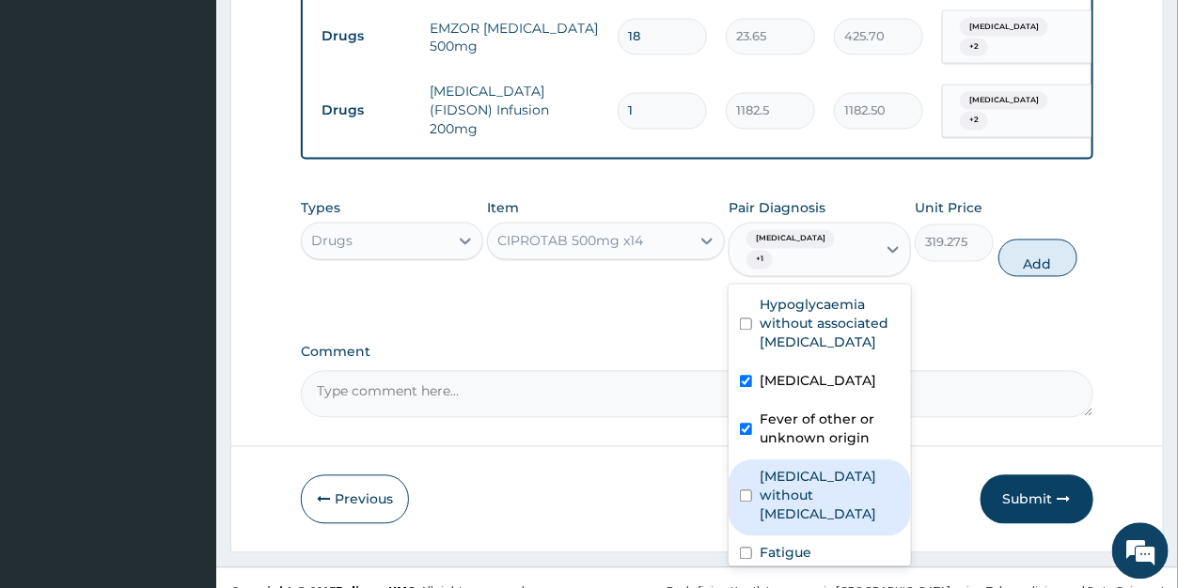
drag, startPoint x: 825, startPoint y: 480, endPoint x: 821, endPoint y: 353, distance: 127.9
click at [825, 477] on label "Sepsis without septic shock" at bounding box center [830, 495] width 140 height 56
checkbox input "true"
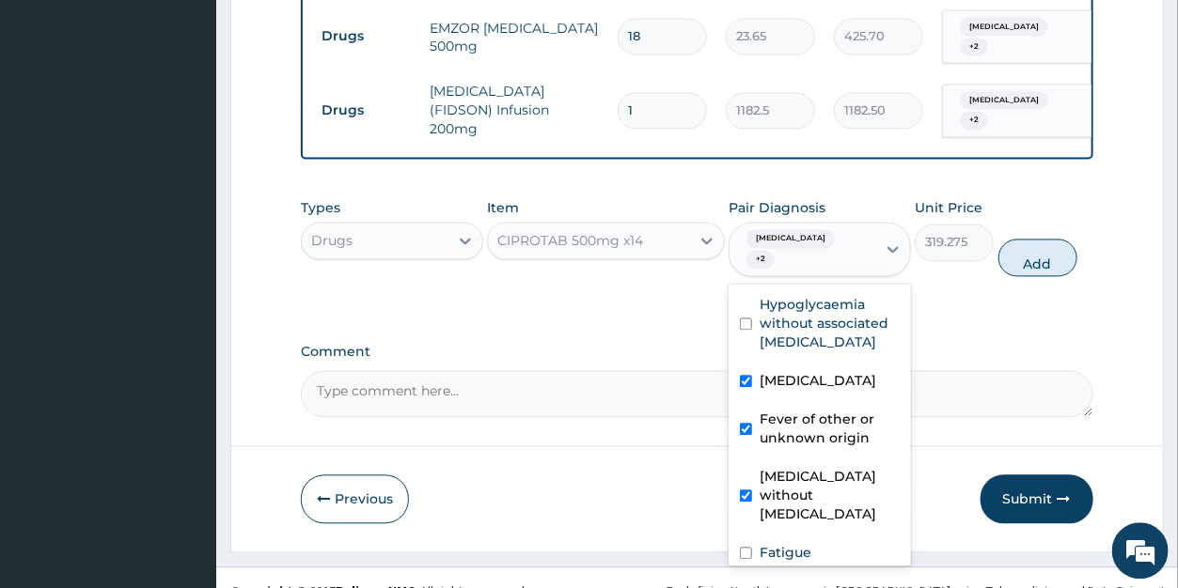
click at [746, 384] on input "checkbox" at bounding box center [746, 381] width 12 height 12
checkbox input "false"
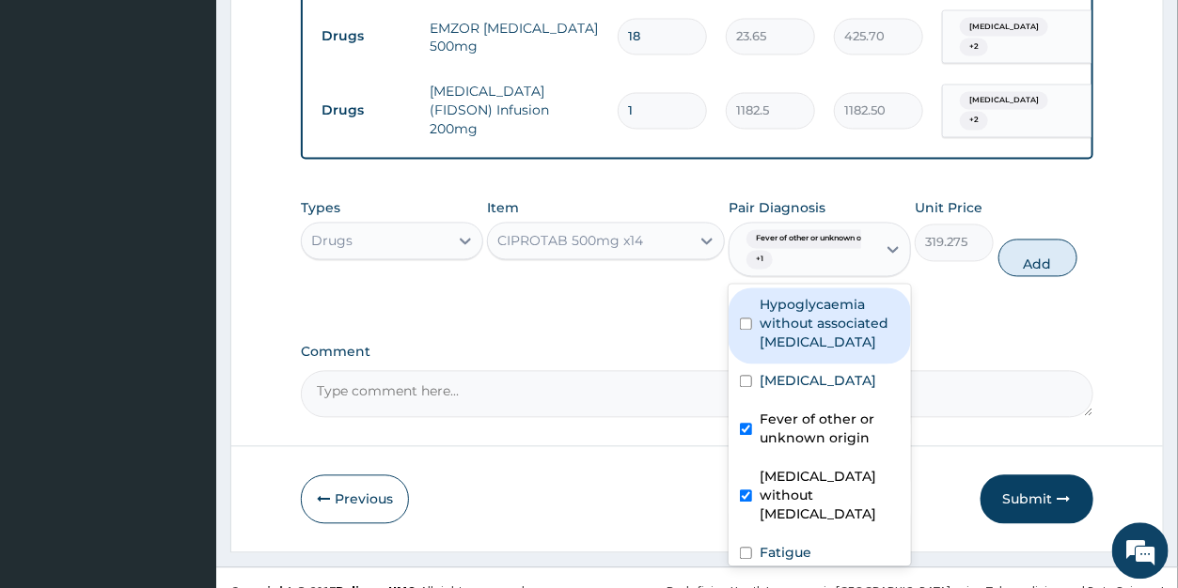
drag, startPoint x: 1022, startPoint y: 270, endPoint x: 763, endPoint y: 209, distance: 265.6
click at [1022, 268] on button "Add" at bounding box center [1037, 258] width 79 height 38
type input "0"
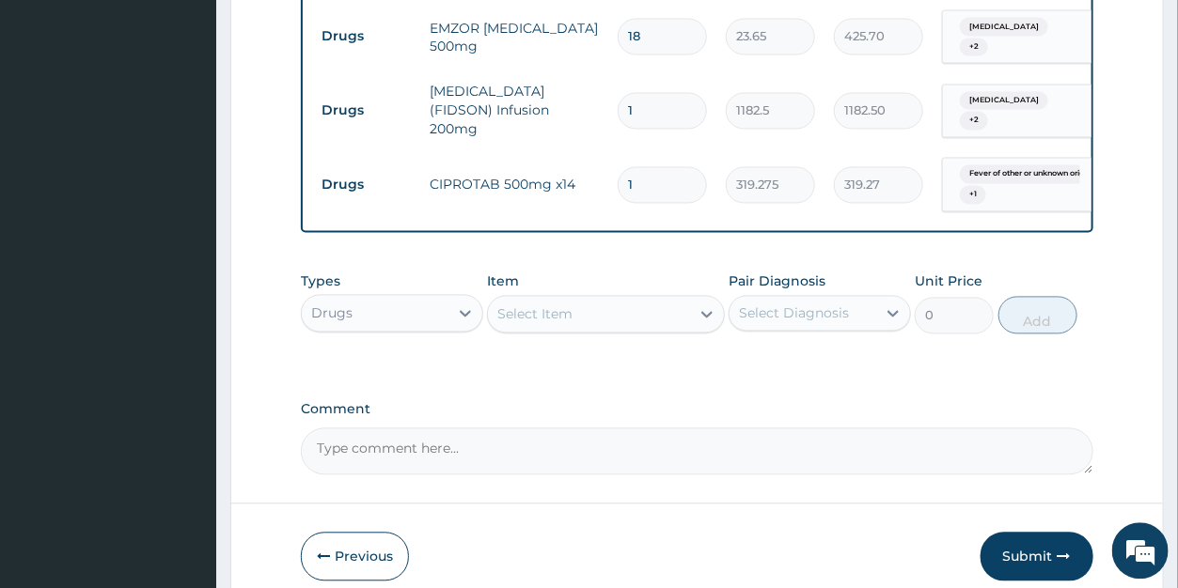
click at [646, 172] on input "1" at bounding box center [662, 184] width 89 height 37
type input "10"
type input "3192.75"
type input "10"
click at [352, 322] on div "Drugs" at bounding box center [331, 313] width 41 height 19
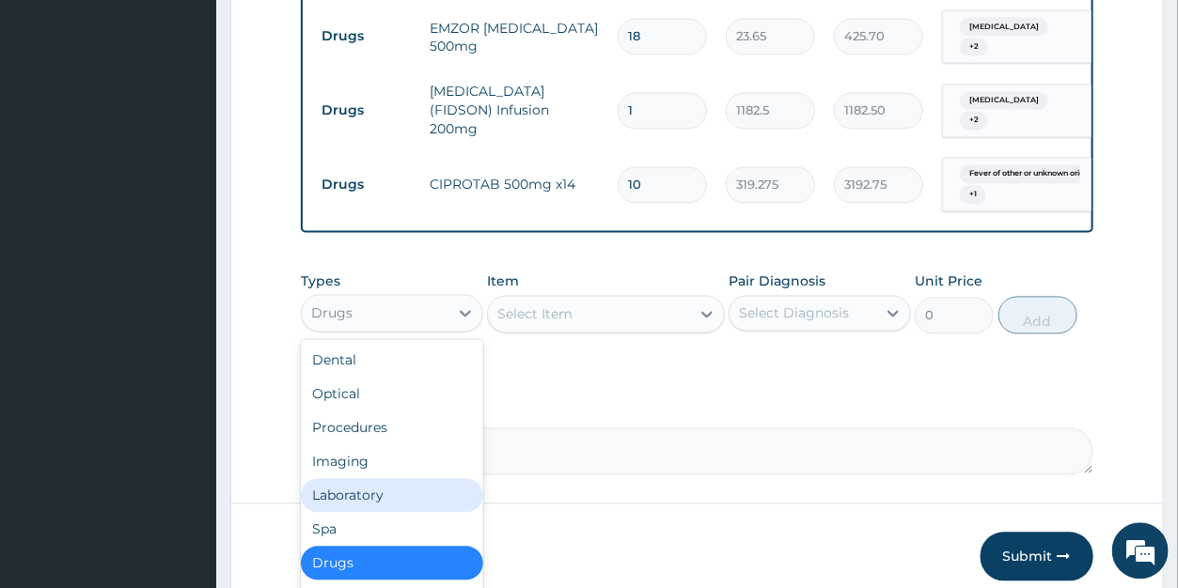
click at [357, 496] on div "Laboratory" at bounding box center [392, 496] width 182 height 34
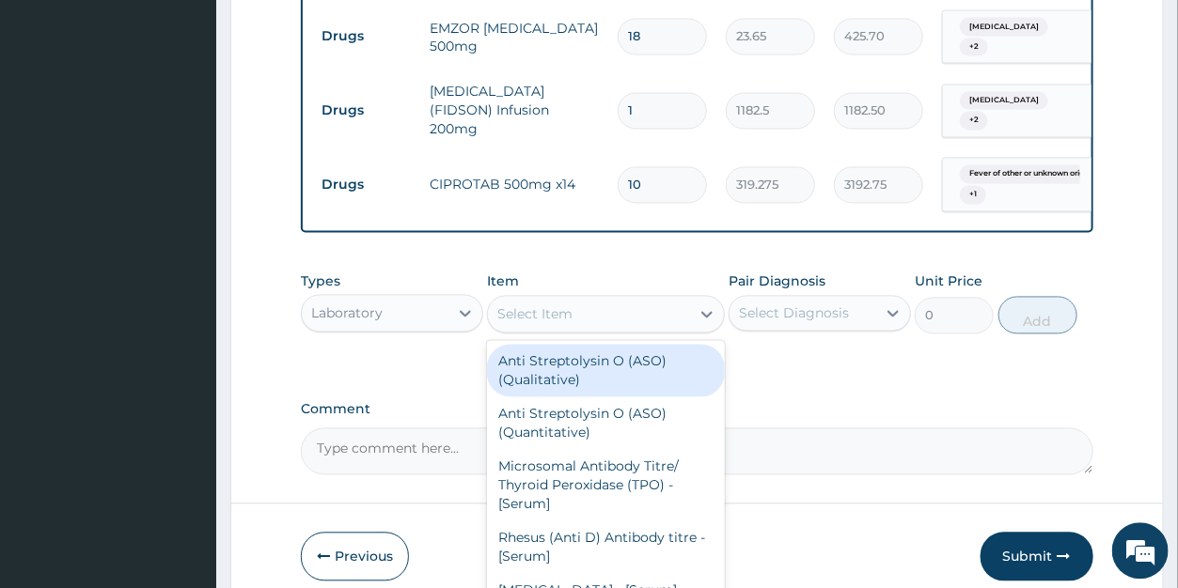
click at [608, 318] on div "Select Item" at bounding box center [589, 314] width 202 height 30
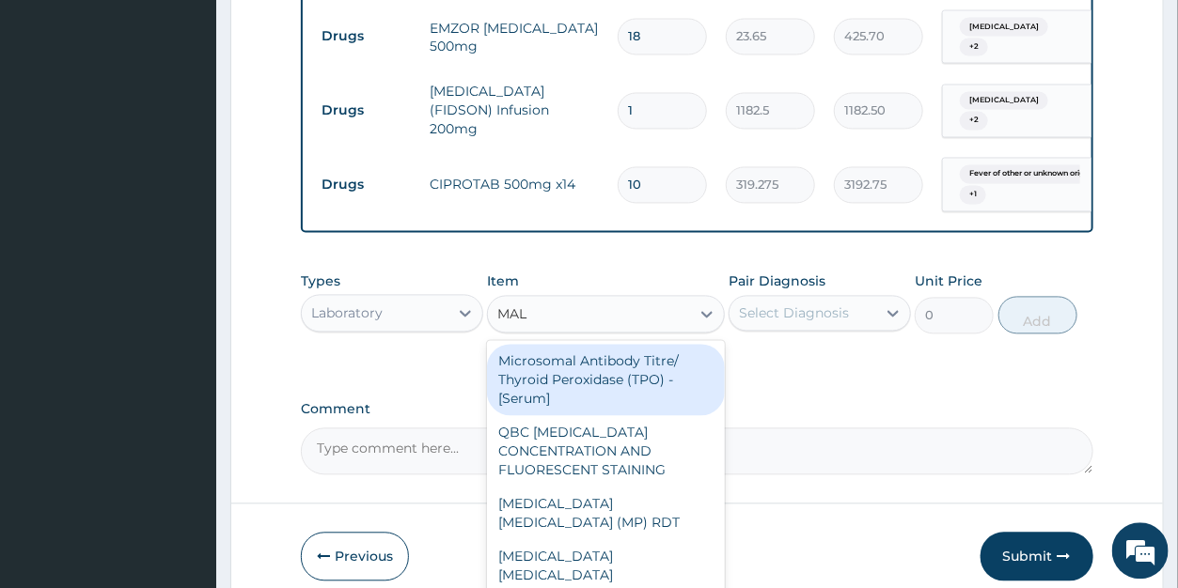
type input "MALA"
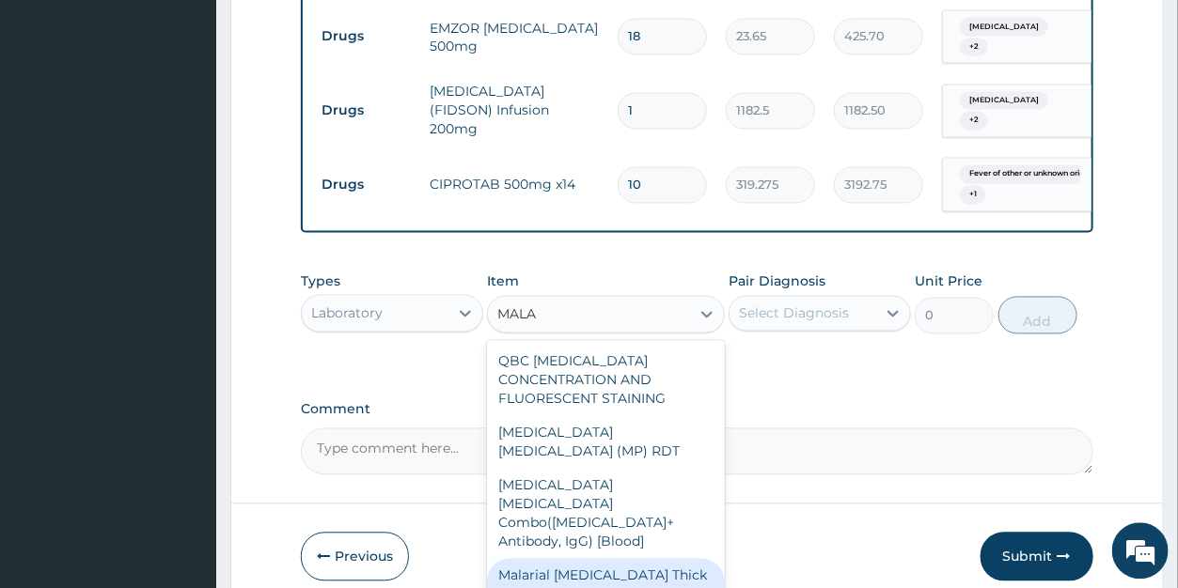
drag, startPoint x: 606, startPoint y: 522, endPoint x: 683, endPoint y: 420, distance: 126.9
click at [606, 558] on div "Malarial Parasite Thick and thin films - [Blood]" at bounding box center [606, 584] width 238 height 53
type input "1612.5"
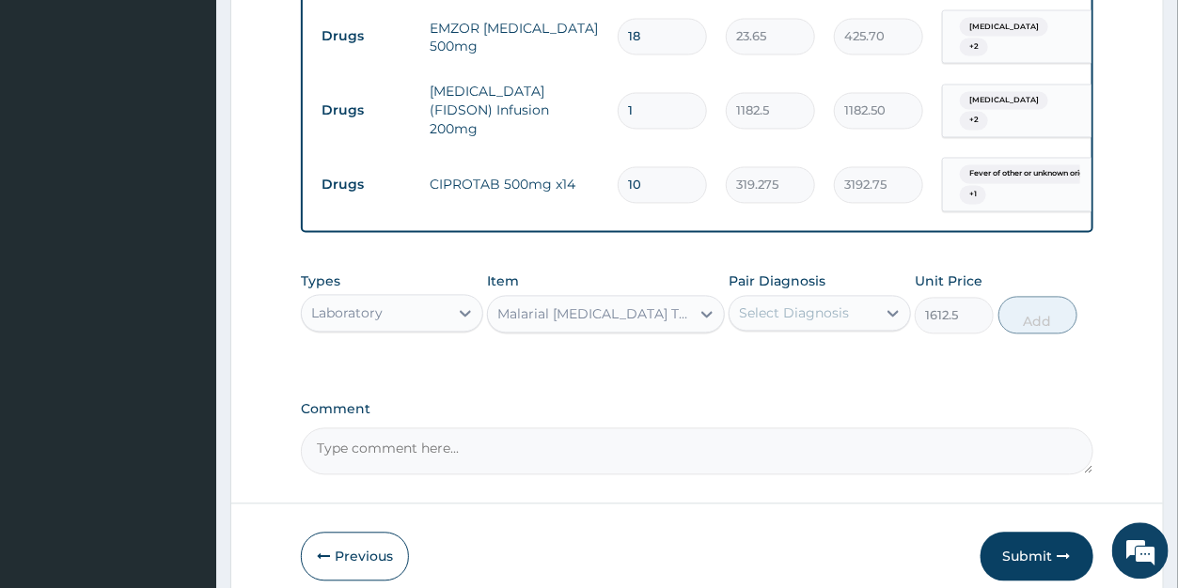
click at [794, 315] on div "Select Diagnosis" at bounding box center [794, 313] width 110 height 19
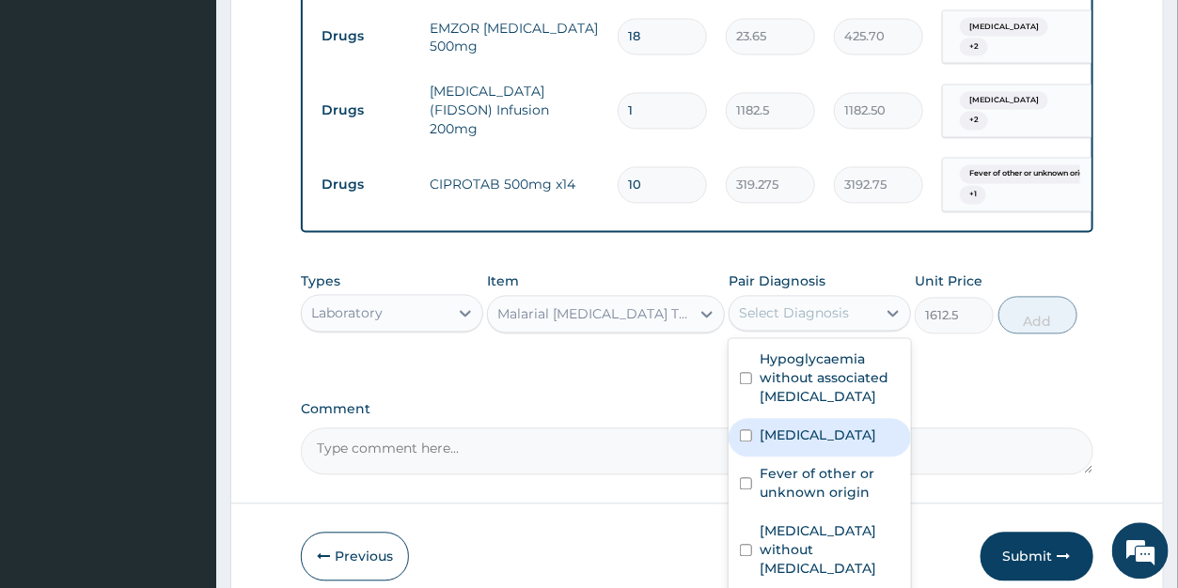
click at [826, 436] on label "Malaria, unspecified" at bounding box center [818, 435] width 117 height 19
checkbox input "true"
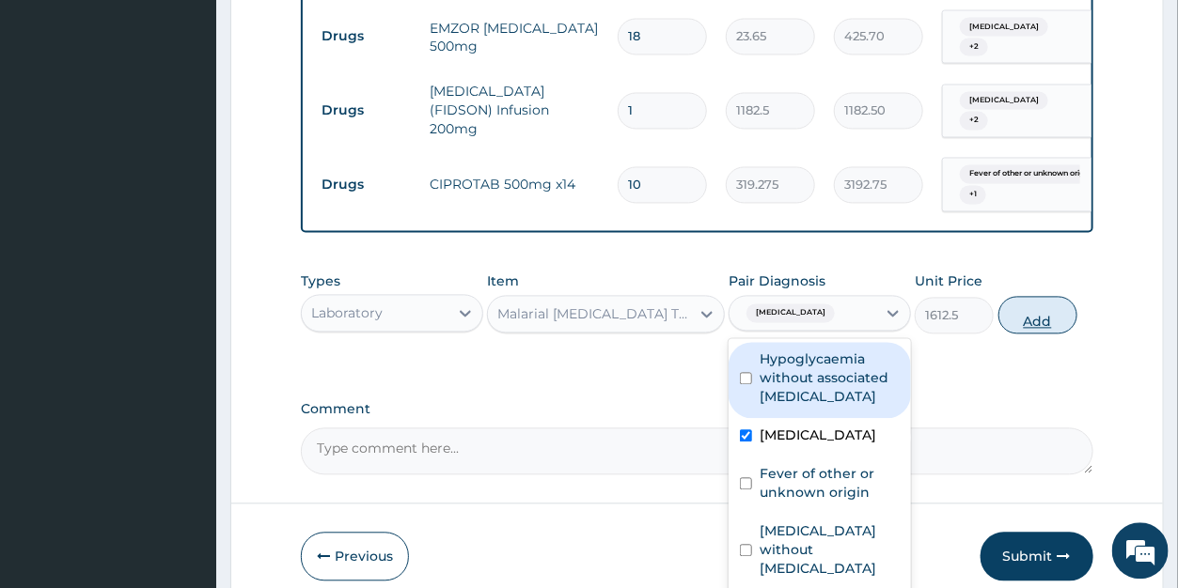
click at [1018, 323] on button "Add" at bounding box center [1037, 315] width 79 height 38
type input "0"
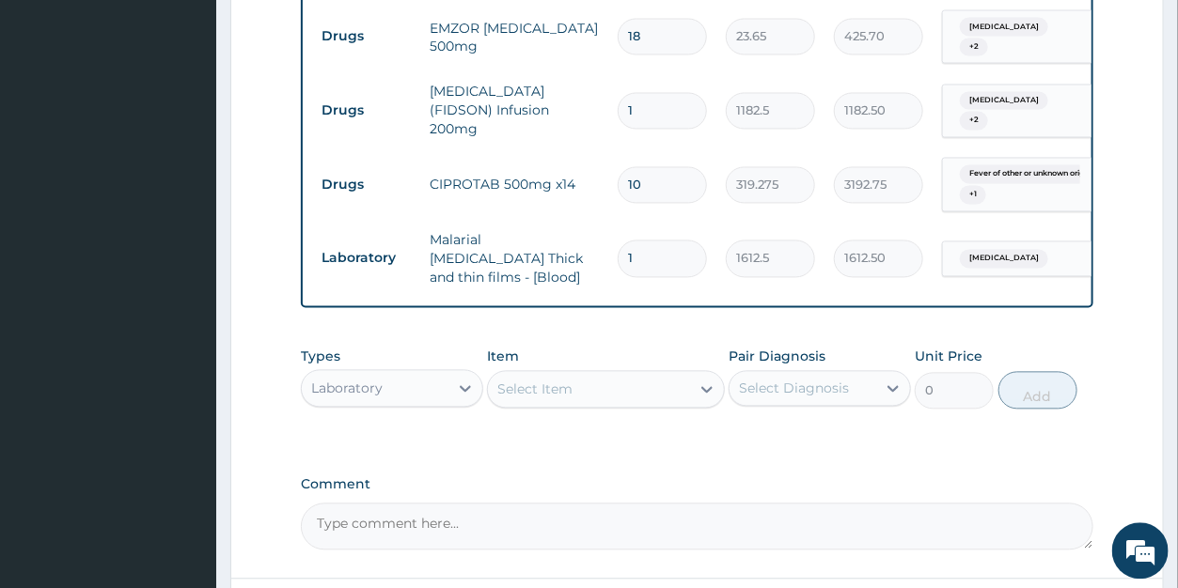
click at [538, 388] on div "Select Item" at bounding box center [534, 389] width 75 height 19
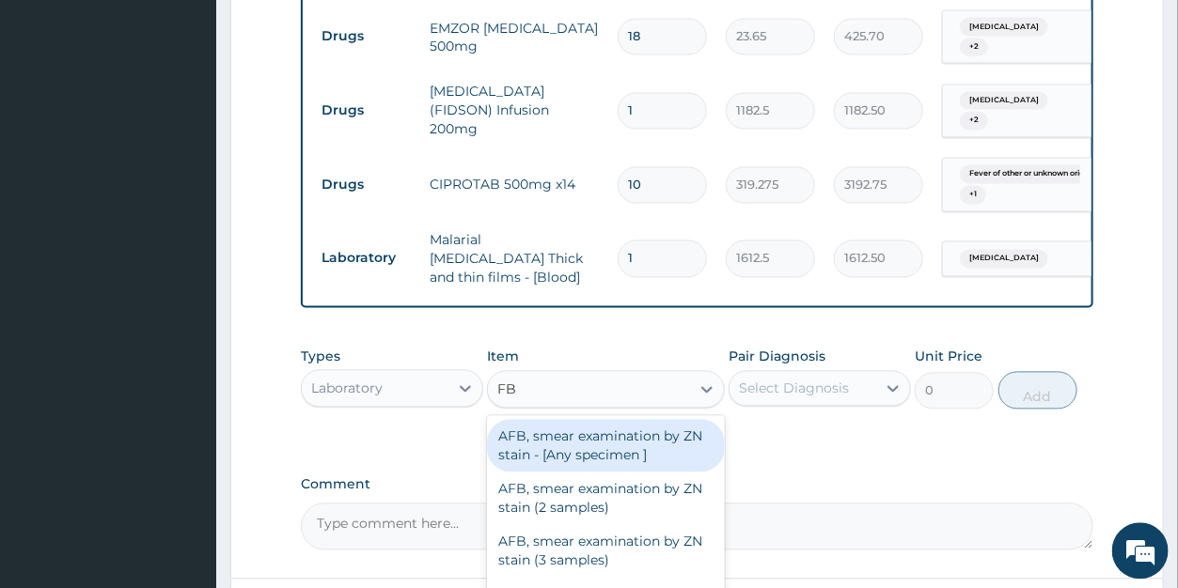
type input "FBC"
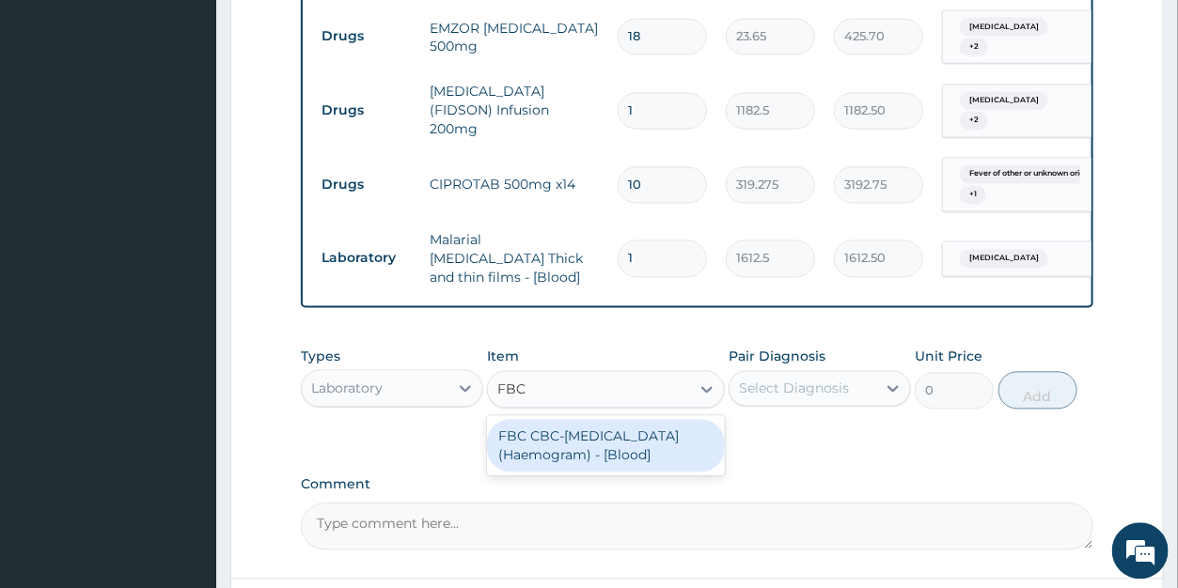
click at [554, 434] on div "FBC CBC-Complete Blood Count (Haemogram) - [Blood]" at bounding box center [606, 445] width 238 height 53
type input "4300"
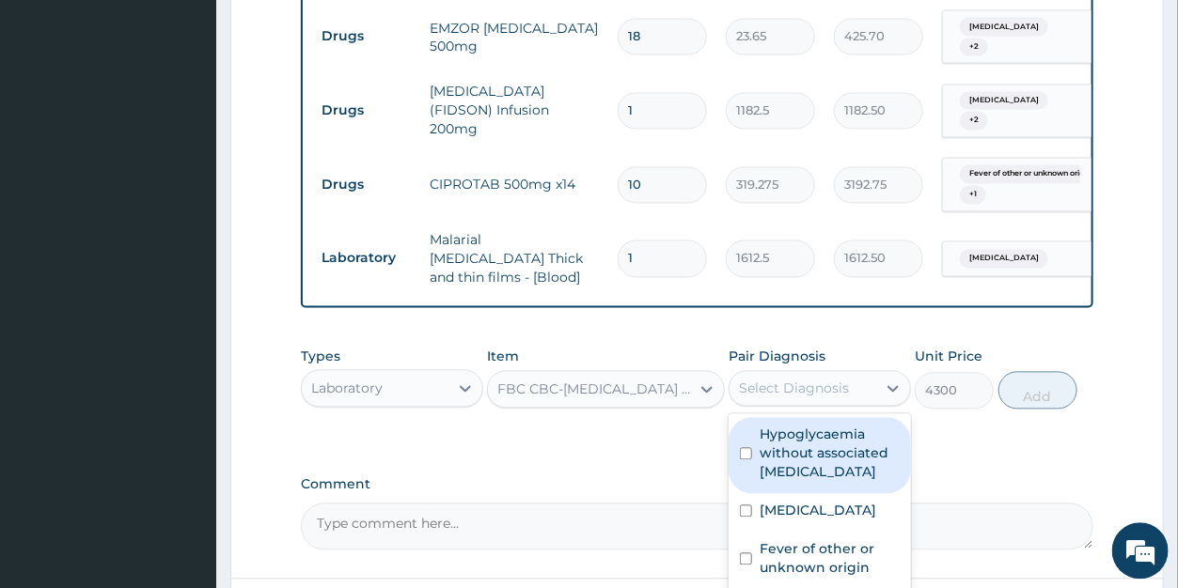
click at [767, 381] on div "Select Diagnosis" at bounding box center [794, 388] width 110 height 19
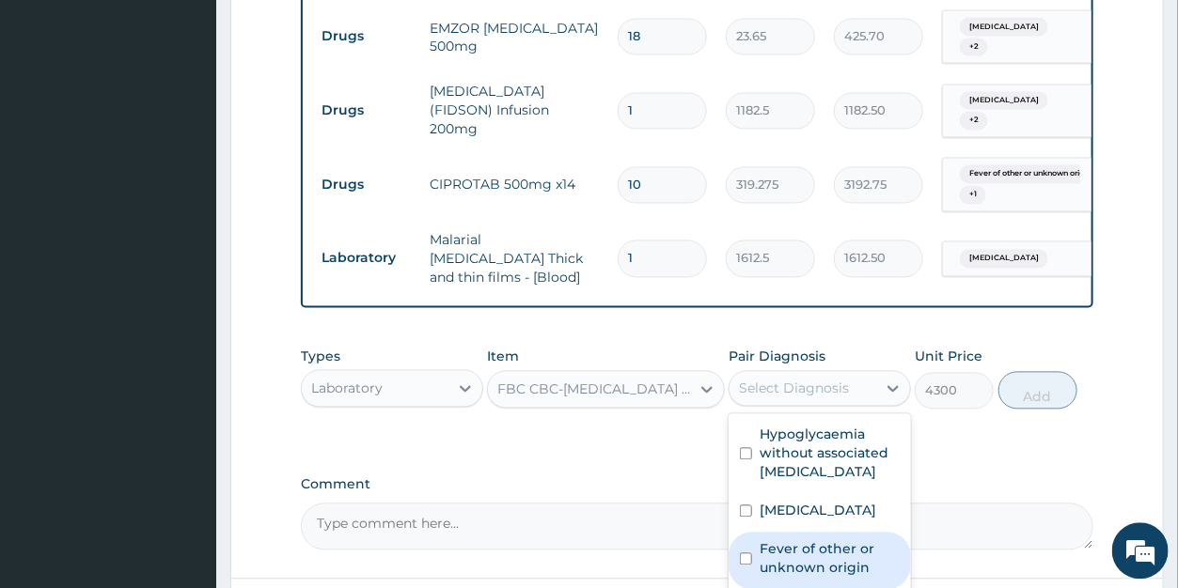
click at [788, 541] on label "Fever of other or unknown origin" at bounding box center [830, 559] width 140 height 38
checkbox input "true"
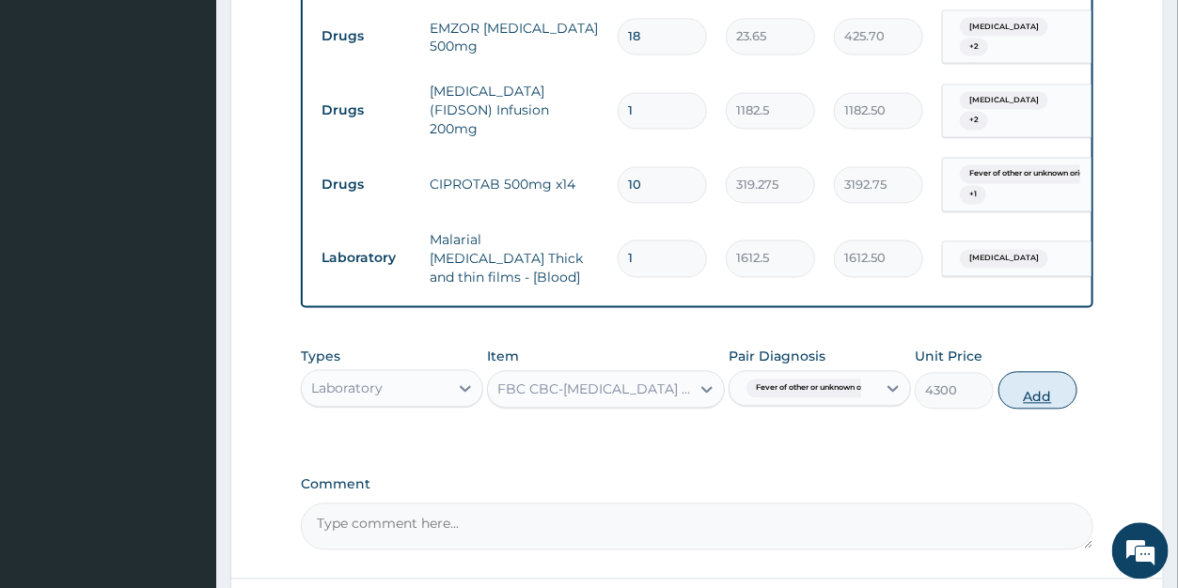
click at [1020, 379] on button "Add" at bounding box center [1037, 390] width 79 height 38
type input "0"
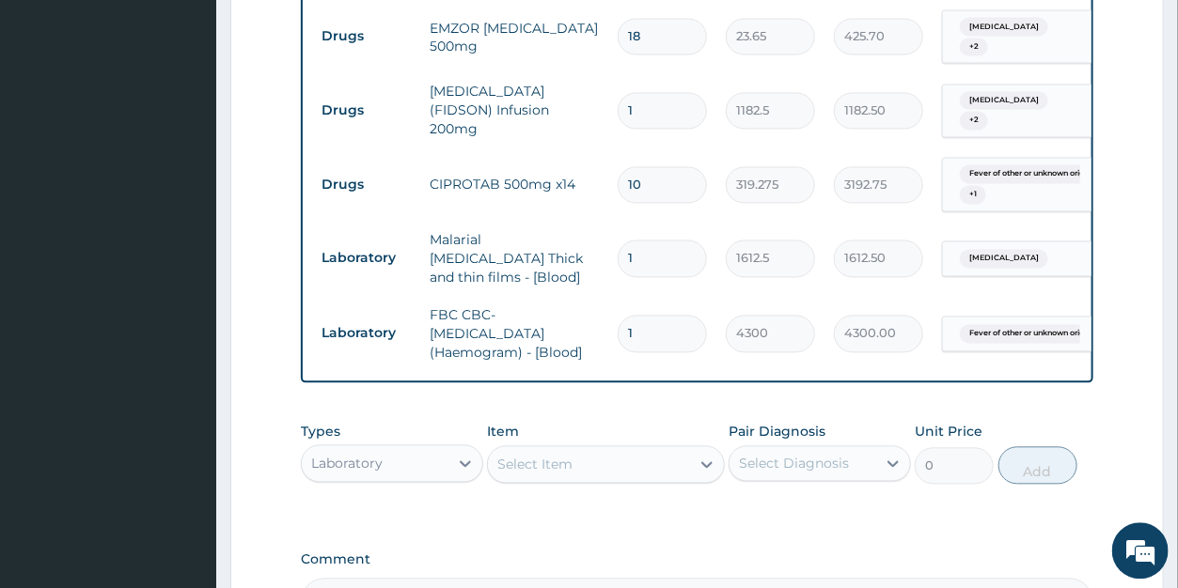
click at [536, 458] on div "Select Item" at bounding box center [534, 464] width 75 height 19
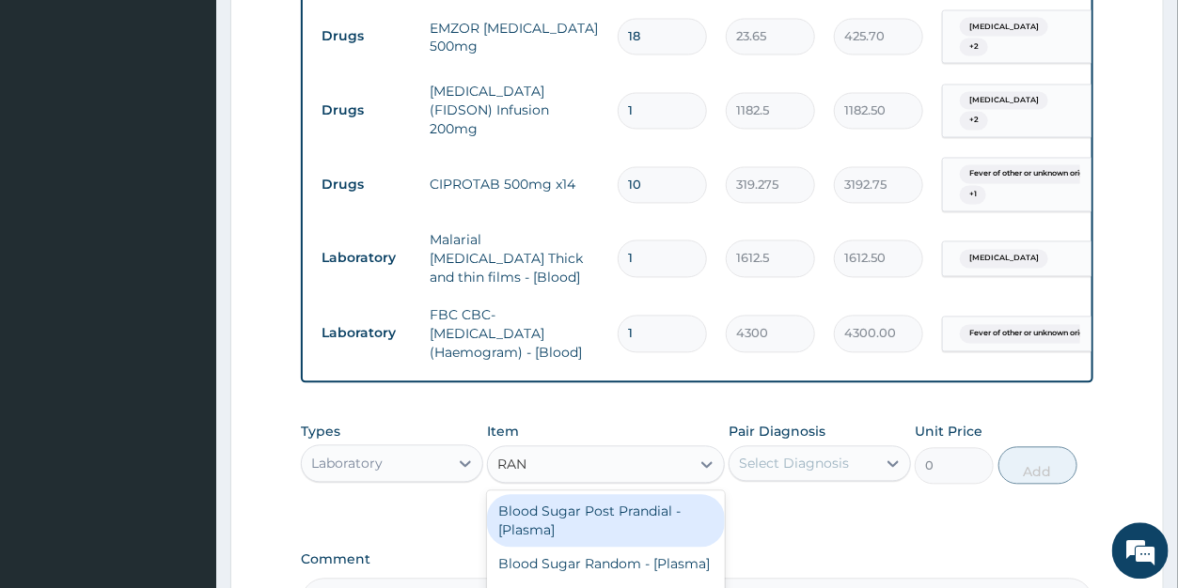
type input "RAND"
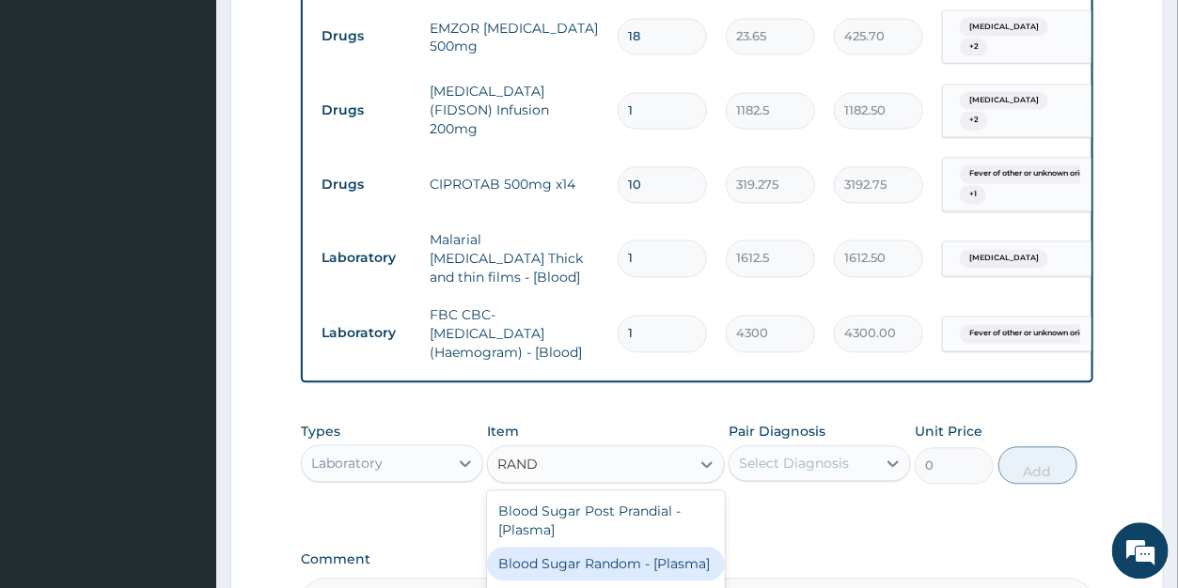
click at [590, 561] on div "Blood Sugar Random - [Plasma]" at bounding box center [606, 564] width 238 height 34
type input "1290"
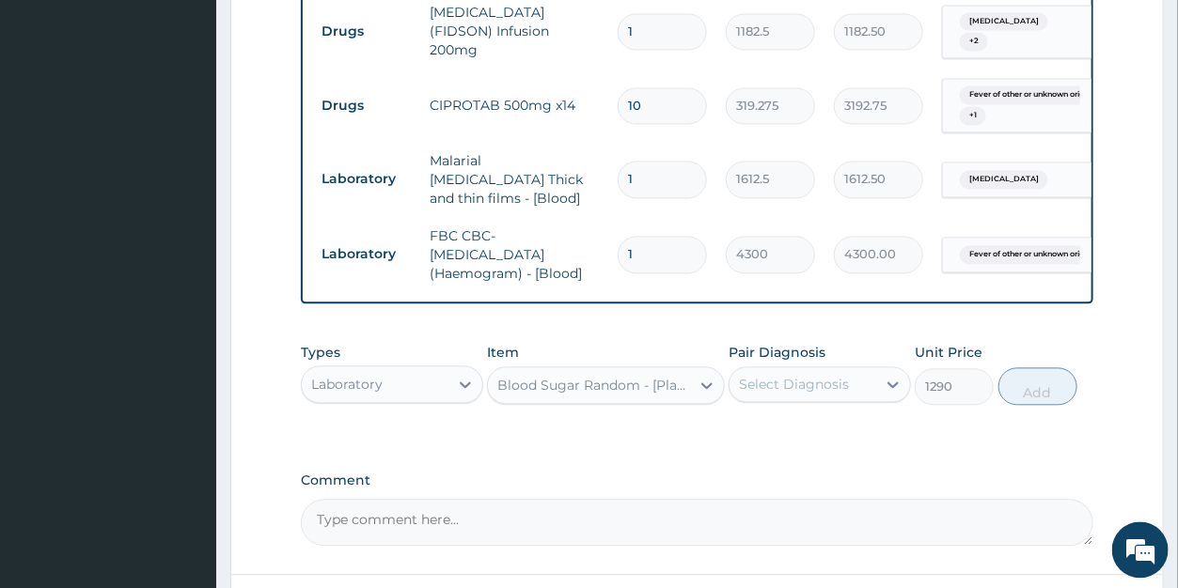
scroll to position [1494, 0]
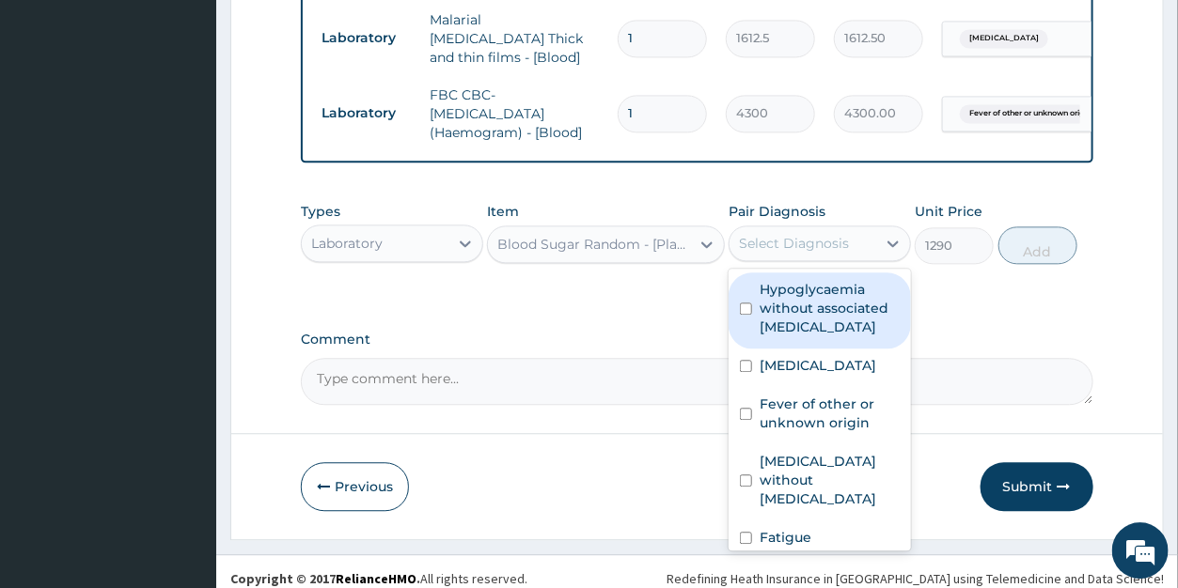
click at [787, 234] on div "Select Diagnosis" at bounding box center [794, 243] width 110 height 19
click at [793, 291] on label "Hypoglycaemia without associated diabetes" at bounding box center [830, 308] width 140 height 56
checkbox input "true"
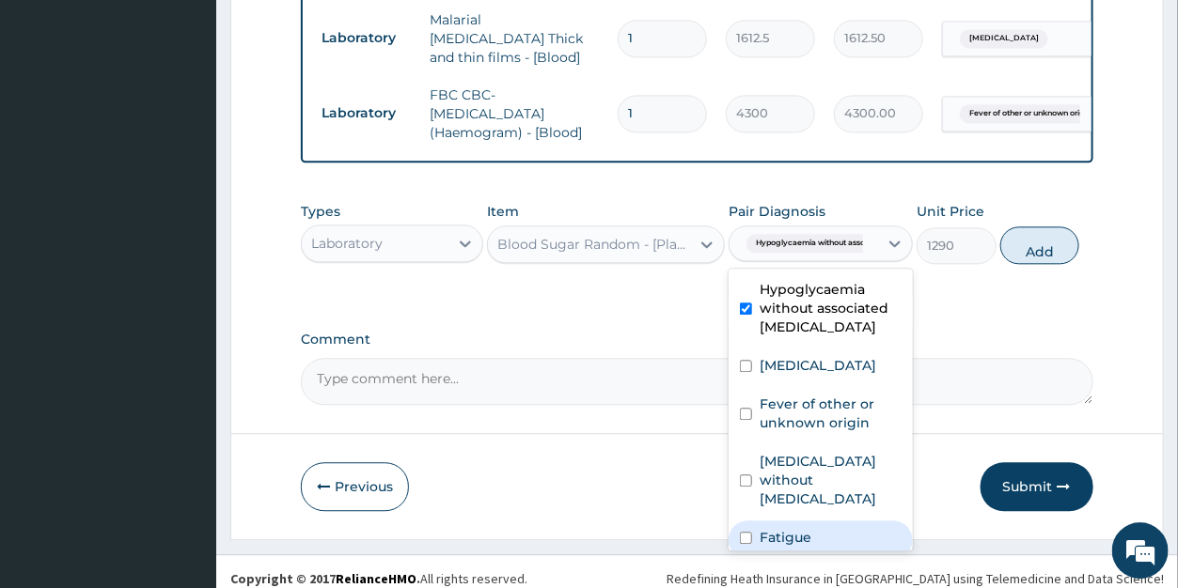
drag, startPoint x: 808, startPoint y: 510, endPoint x: 818, endPoint y: 488, distance: 24.0
click at [808, 528] on label "Fatigue" at bounding box center [786, 537] width 52 height 19
checkbox input "true"
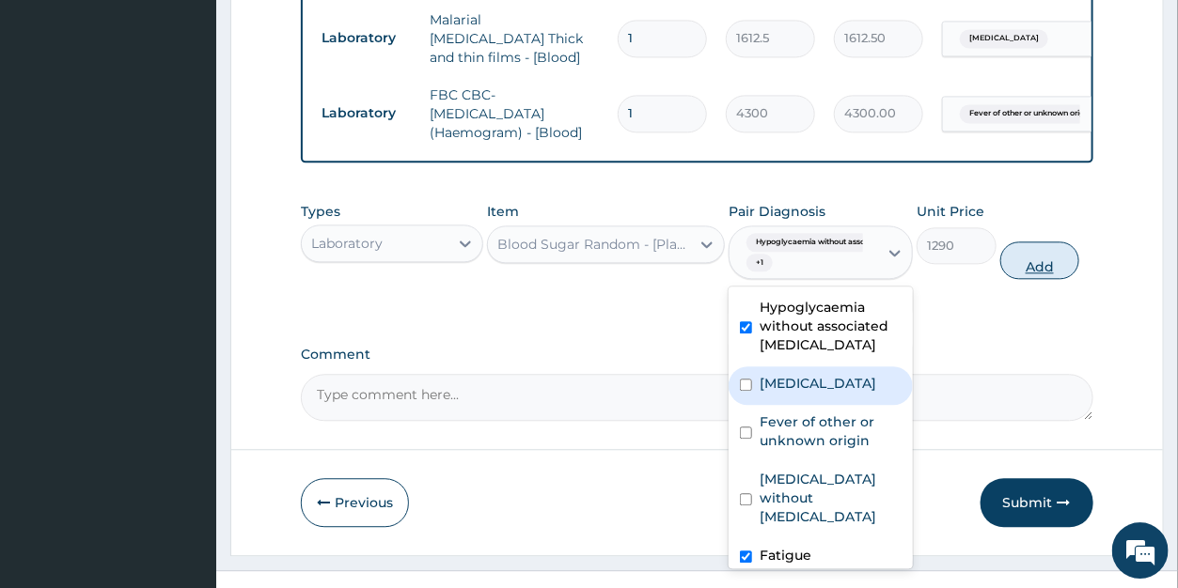
click at [1019, 256] on button "Add" at bounding box center [1039, 261] width 79 height 38
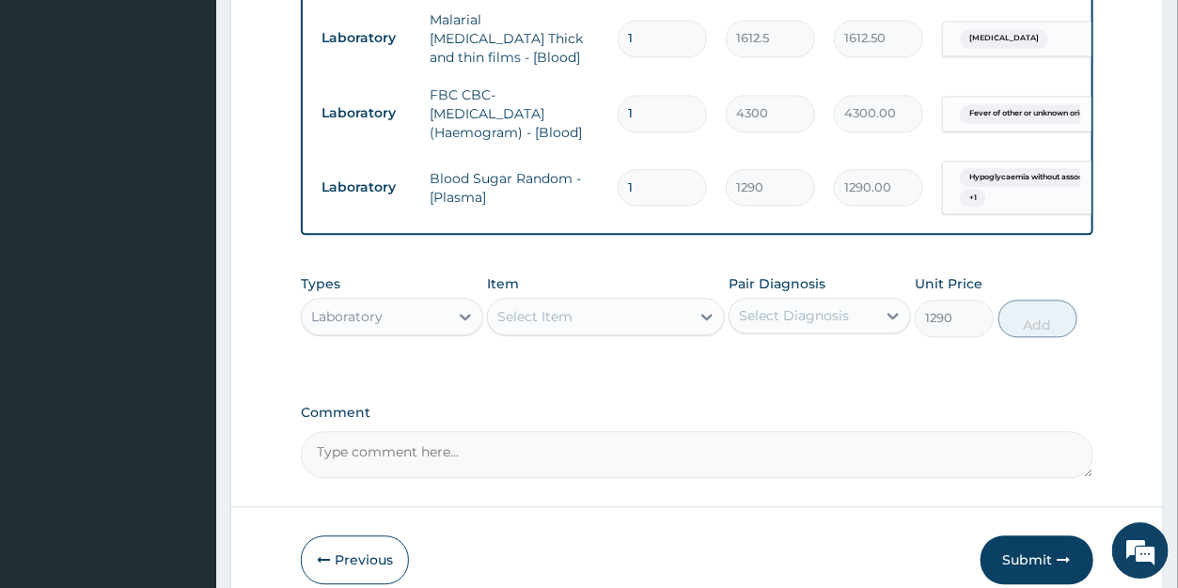
type input "0"
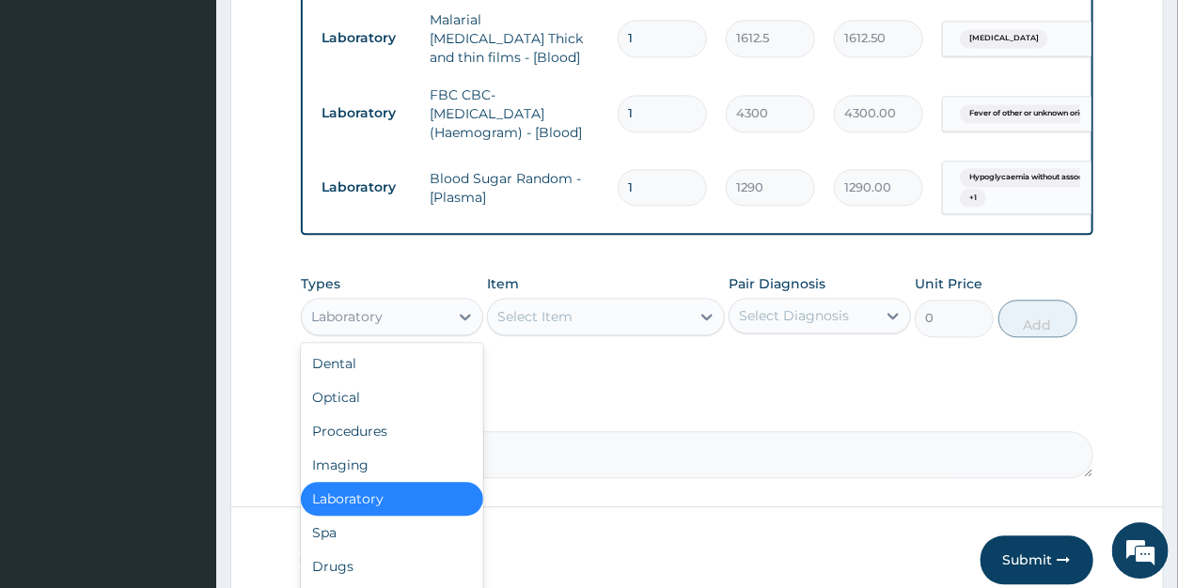
click at [384, 320] on div "Laboratory" at bounding box center [375, 317] width 147 height 30
click at [374, 421] on div "Procedures" at bounding box center [392, 432] width 182 height 34
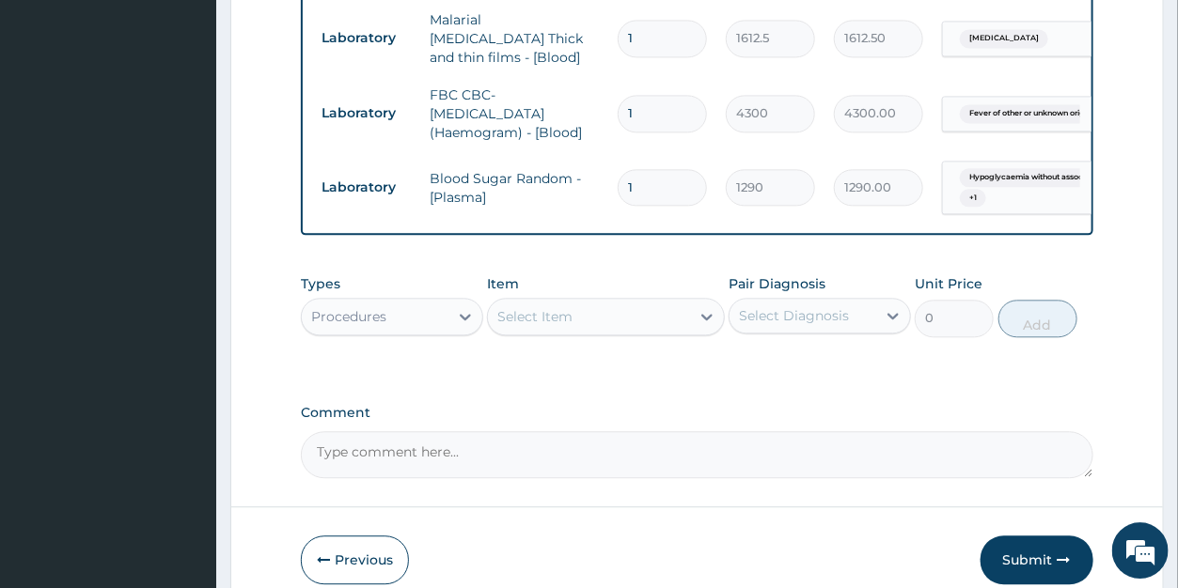
click at [580, 315] on div "Select Item" at bounding box center [589, 317] width 202 height 30
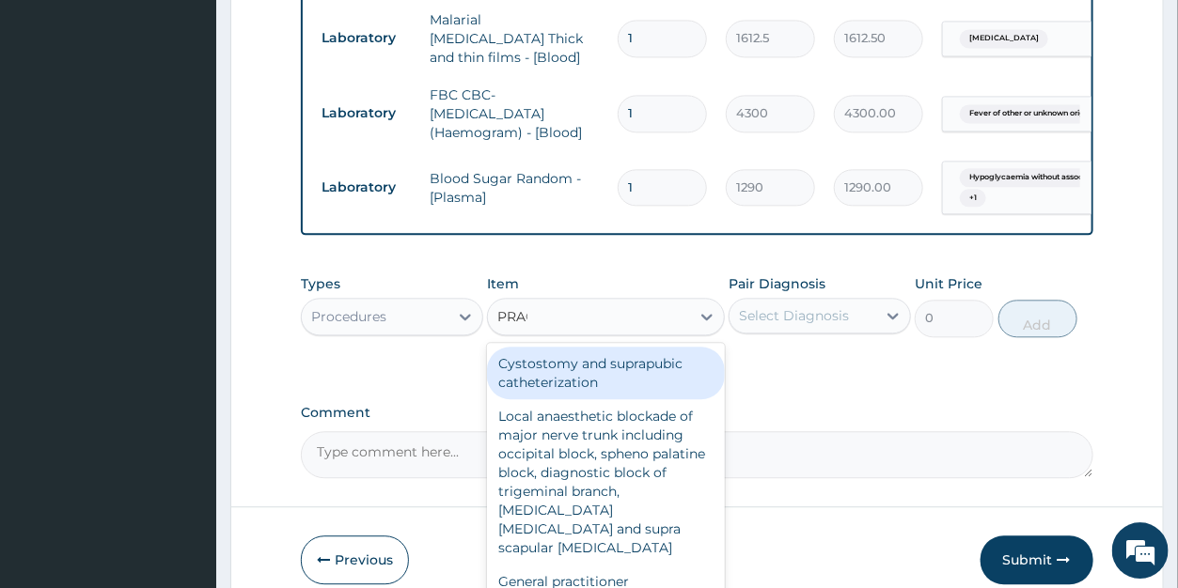
type input "PRACT"
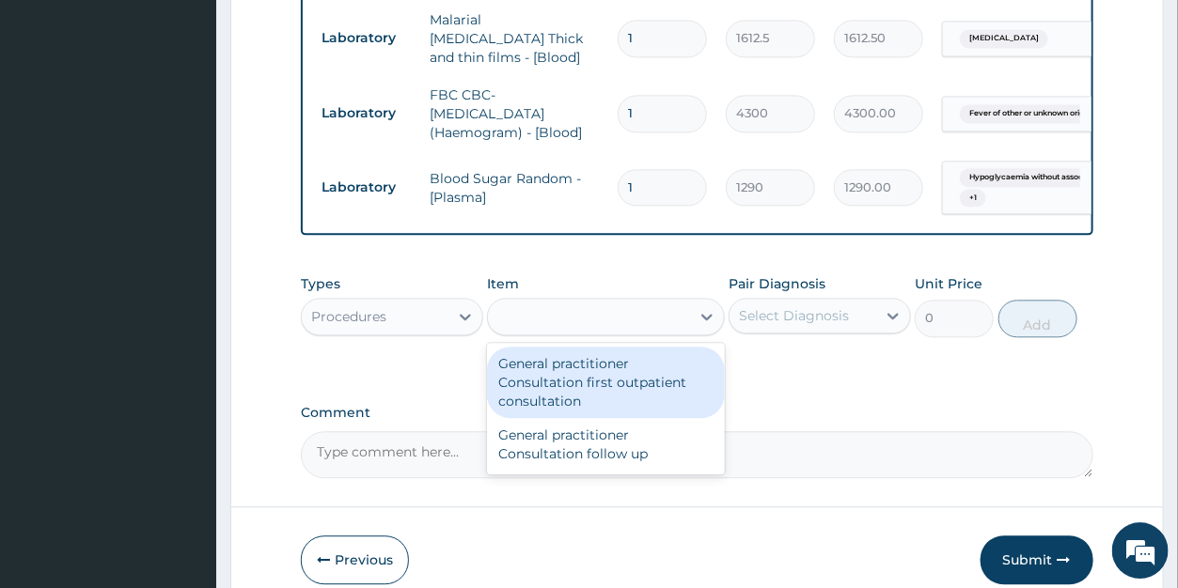
type input "3547.5"
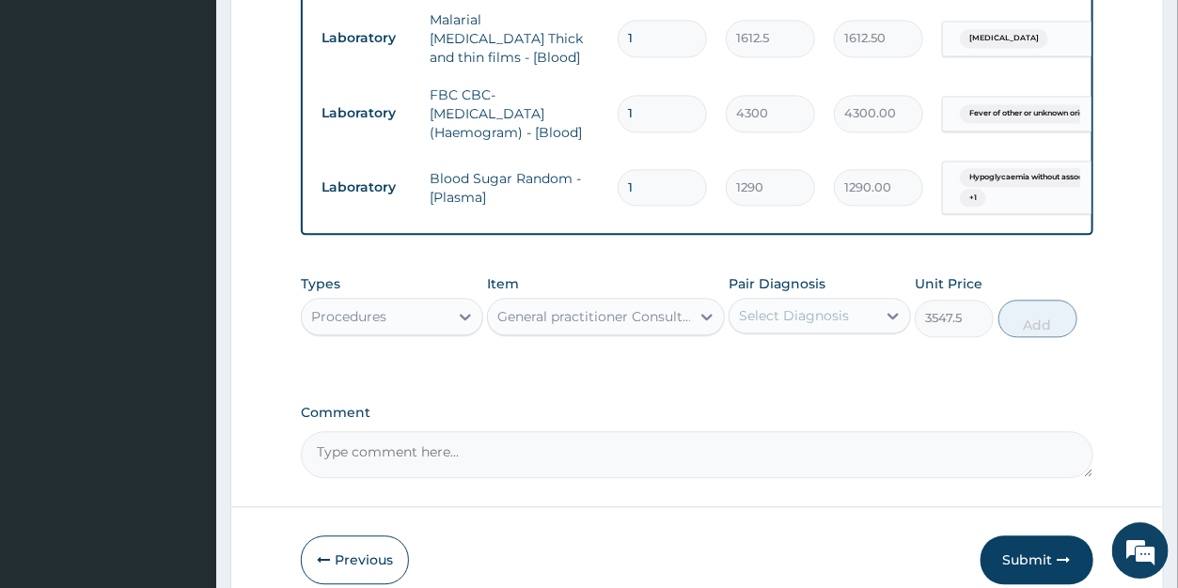
drag, startPoint x: 741, startPoint y: 305, endPoint x: 757, endPoint y: 317, distance: 20.1
click at [741, 306] on div "Select Diagnosis" at bounding box center [794, 315] width 110 height 19
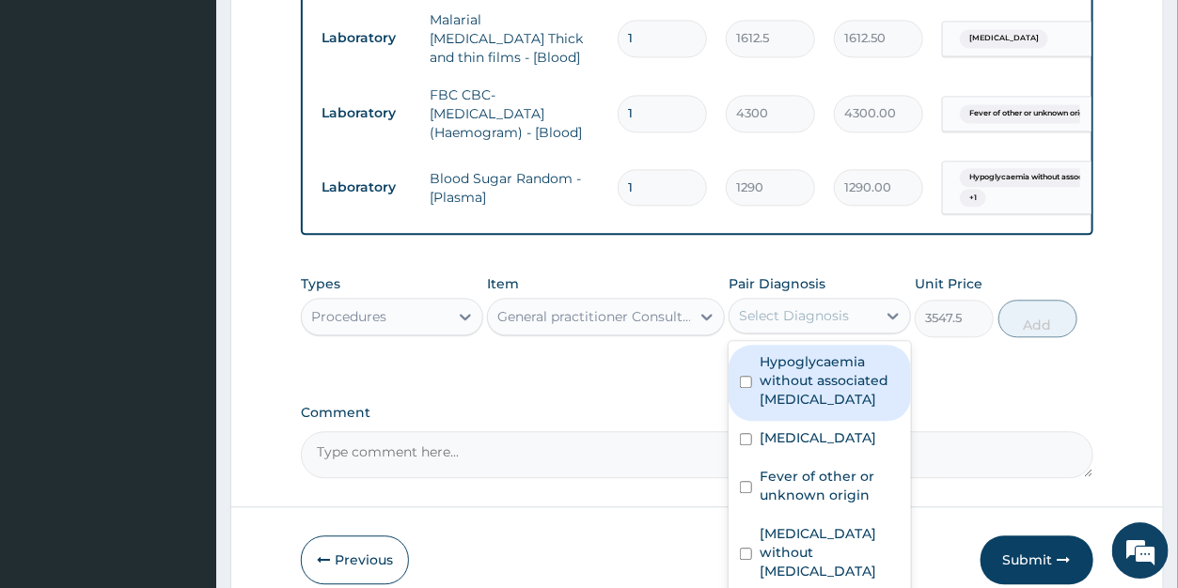
click at [777, 355] on label "Hypoglycaemia without associated diabetes" at bounding box center [830, 381] width 140 height 56
checkbox input "true"
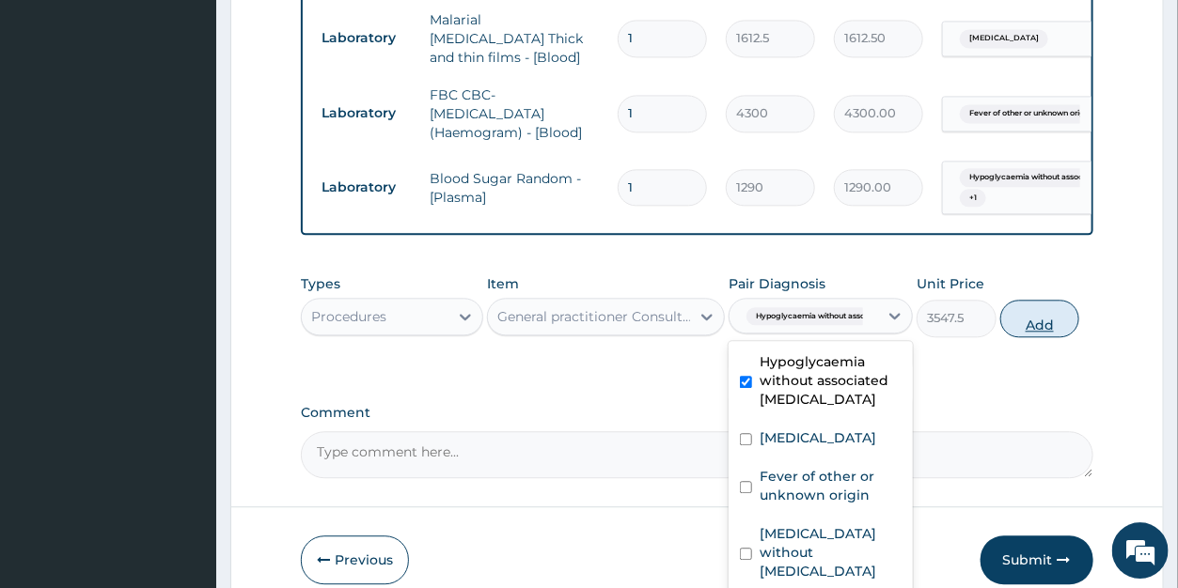
click at [1032, 314] on button "Add" at bounding box center [1039, 319] width 79 height 38
type input "0"
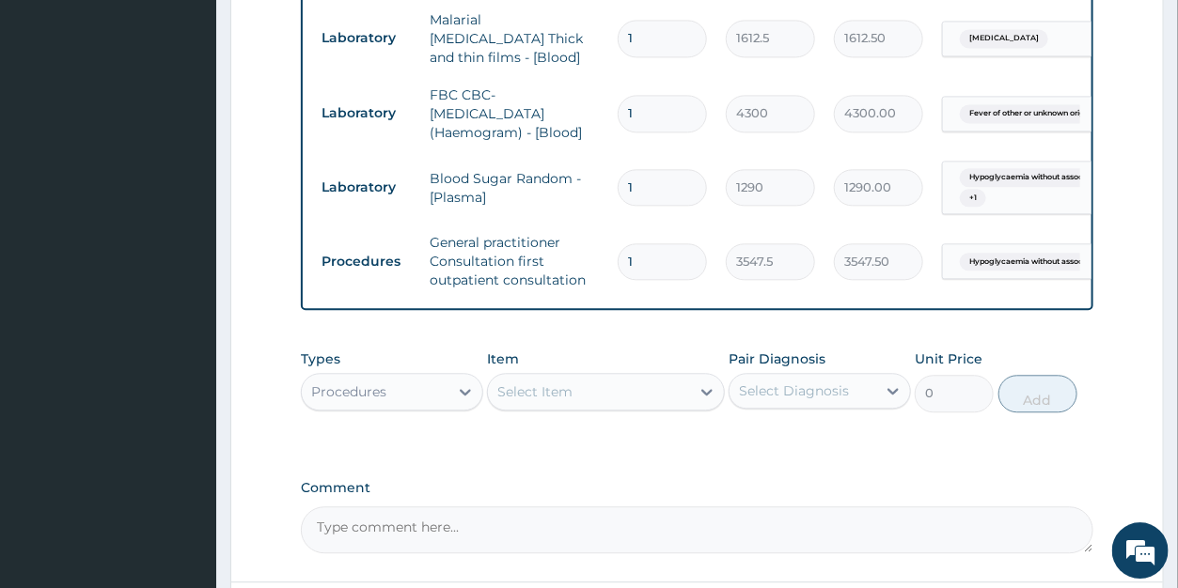
click at [557, 385] on div "Select Item" at bounding box center [534, 392] width 75 height 19
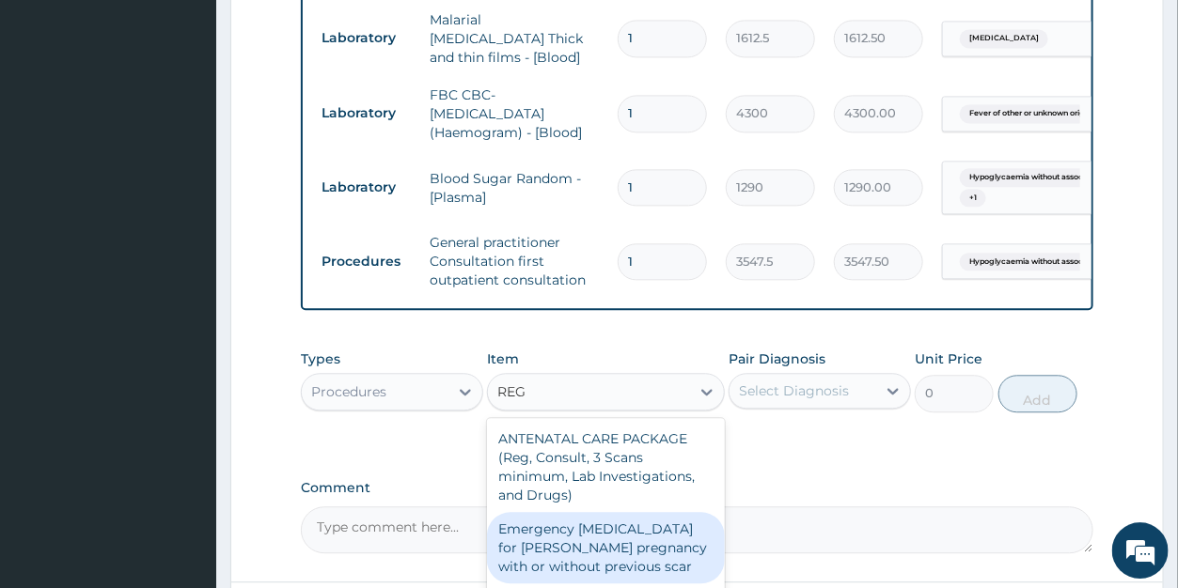
scroll to position [25, 0]
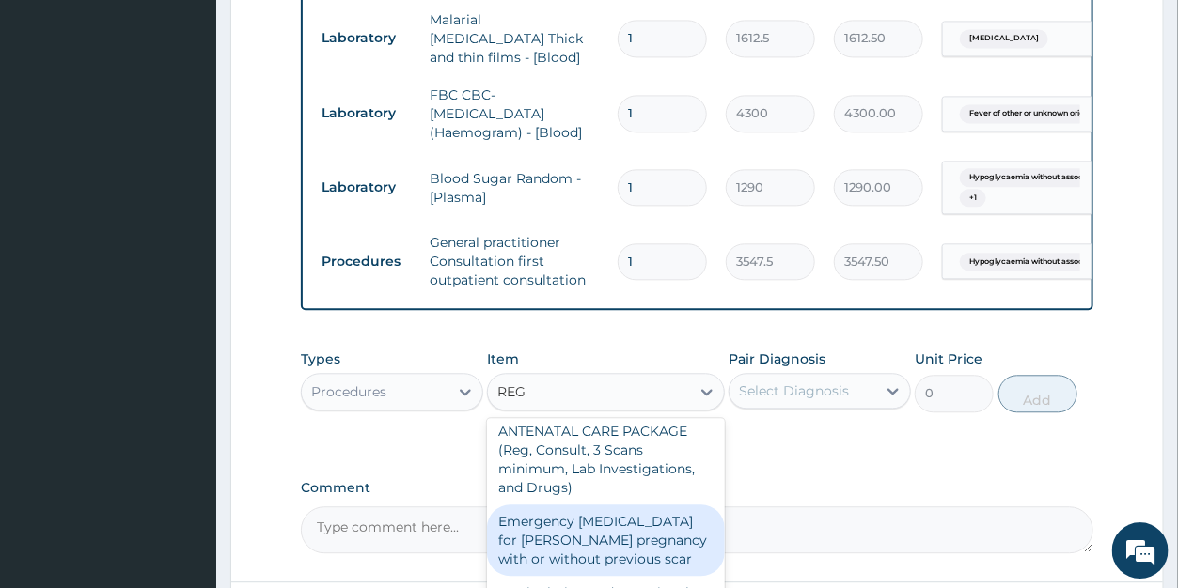
type input "REGI"
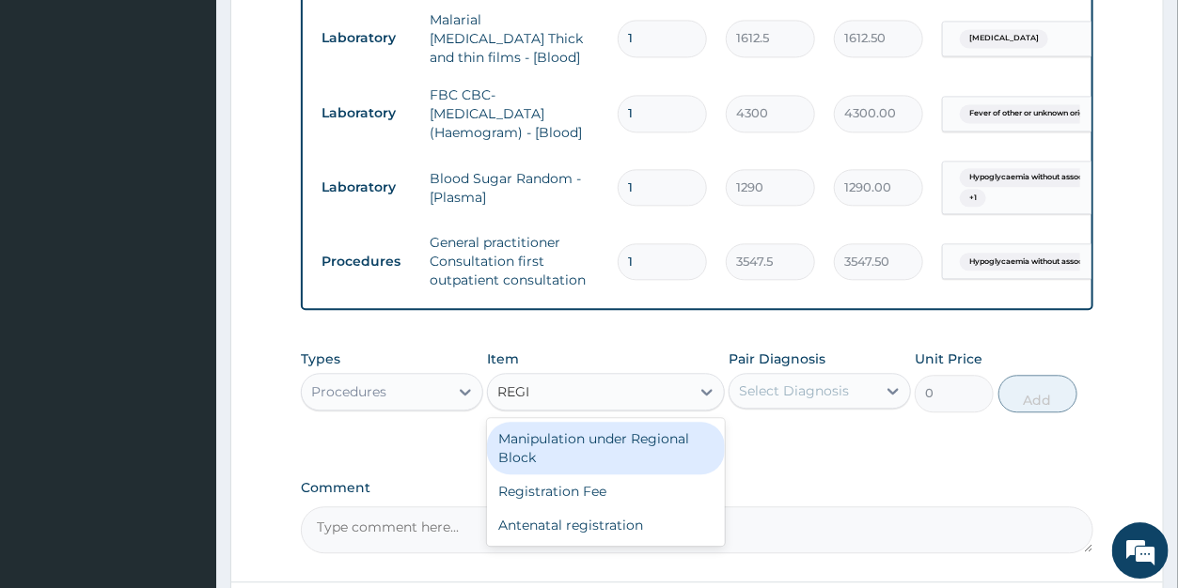
scroll to position [0, 0]
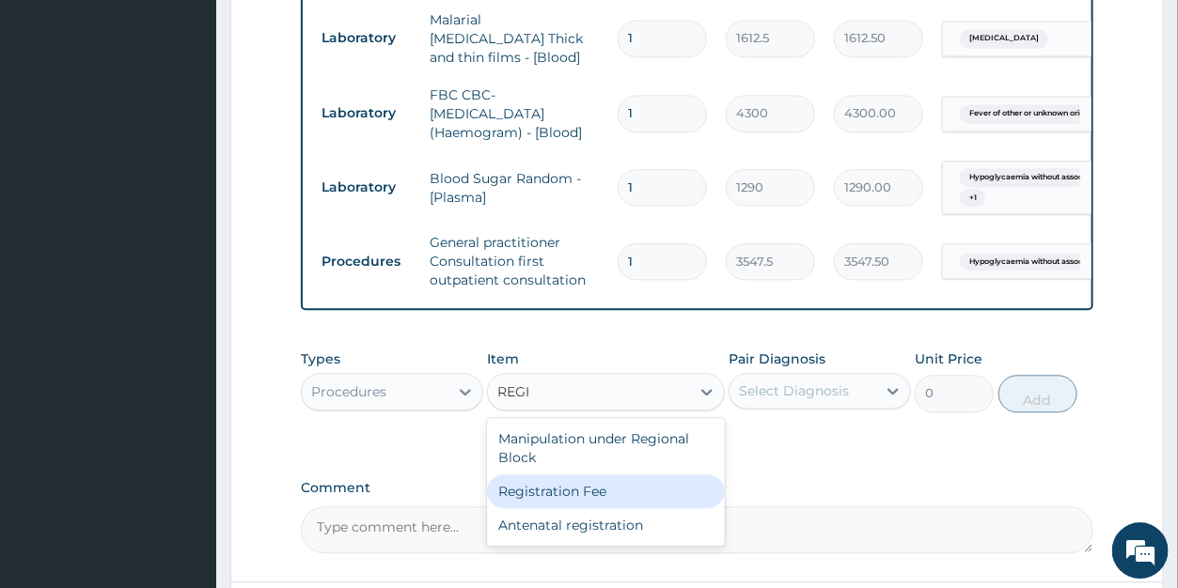
click at [601, 486] on div "Registration Fee" at bounding box center [606, 492] width 238 height 34
type input "2150"
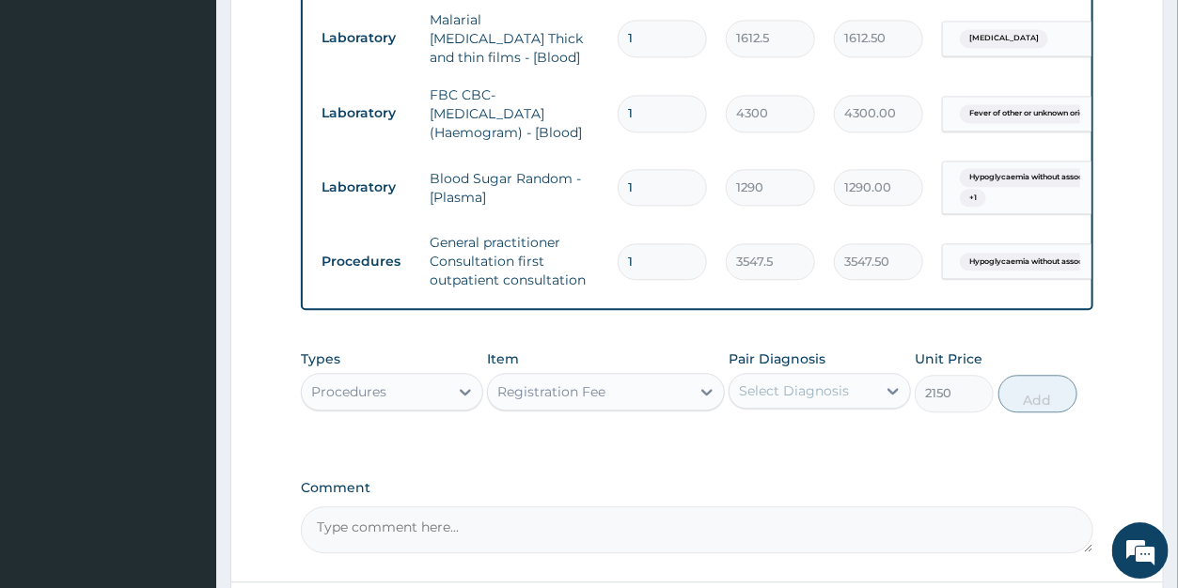
click at [794, 382] on div "Select Diagnosis" at bounding box center [794, 391] width 110 height 19
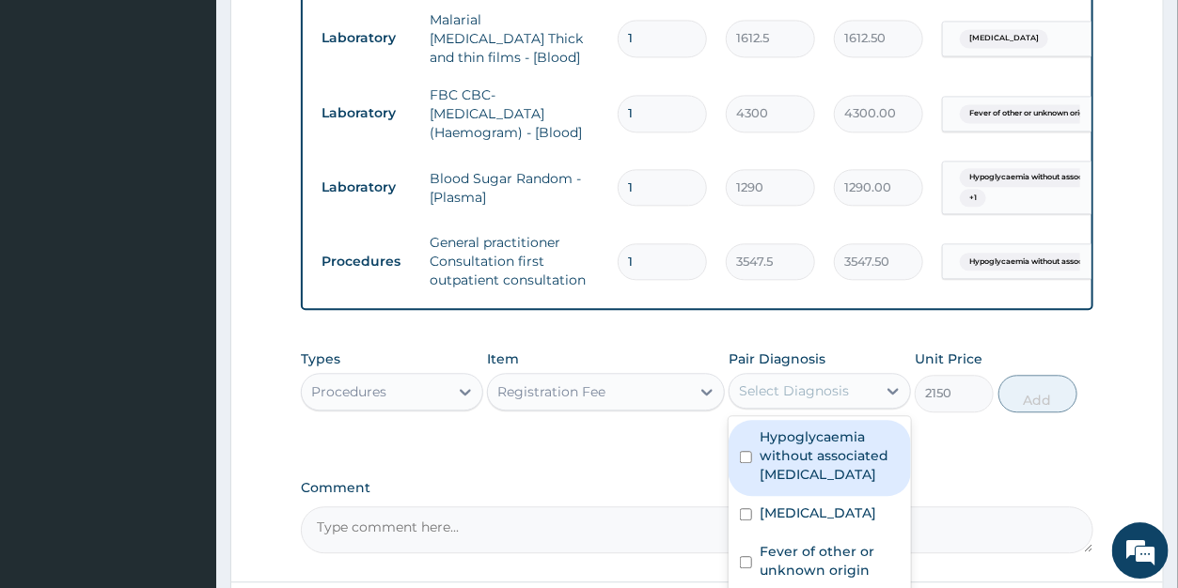
click at [796, 459] on label "Hypoglycaemia without associated diabetes" at bounding box center [830, 456] width 140 height 56
checkbox input "true"
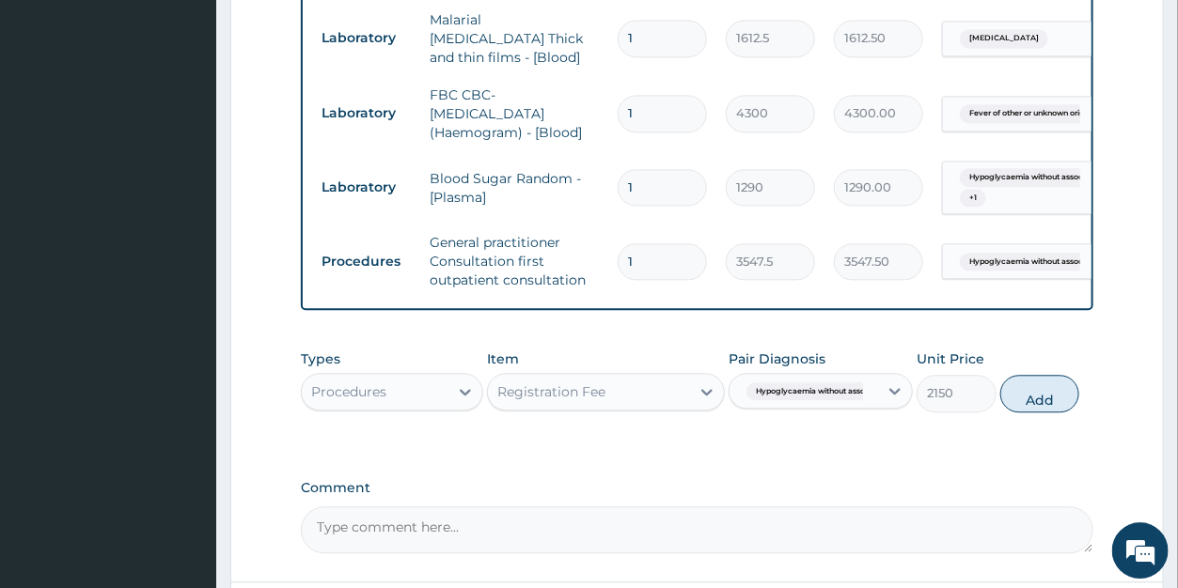
drag, startPoint x: 1028, startPoint y: 390, endPoint x: 1011, endPoint y: 370, distance: 26.0
click at [1028, 388] on button "Add" at bounding box center [1039, 394] width 79 height 38
type input "0"
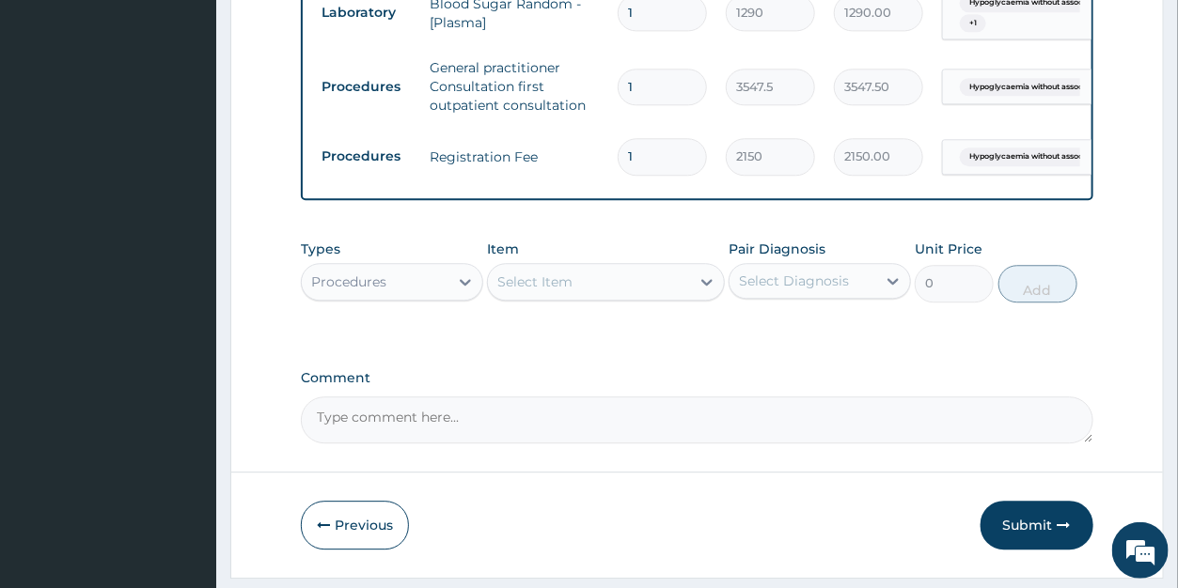
scroll to position [1713, 0]
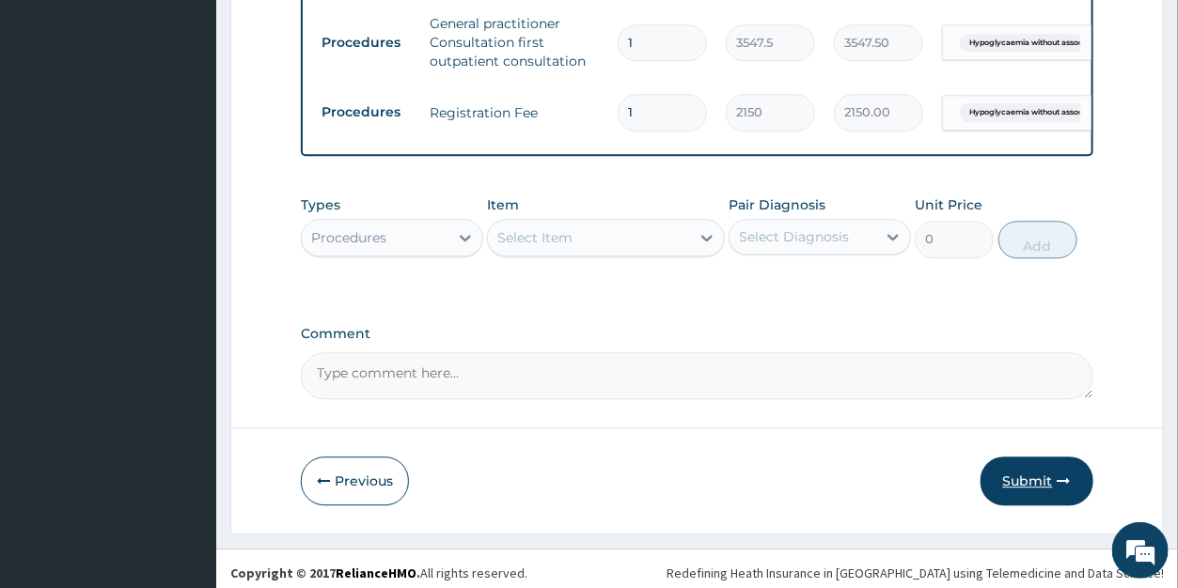
click at [1021, 466] on button "Submit" at bounding box center [1037, 481] width 113 height 49
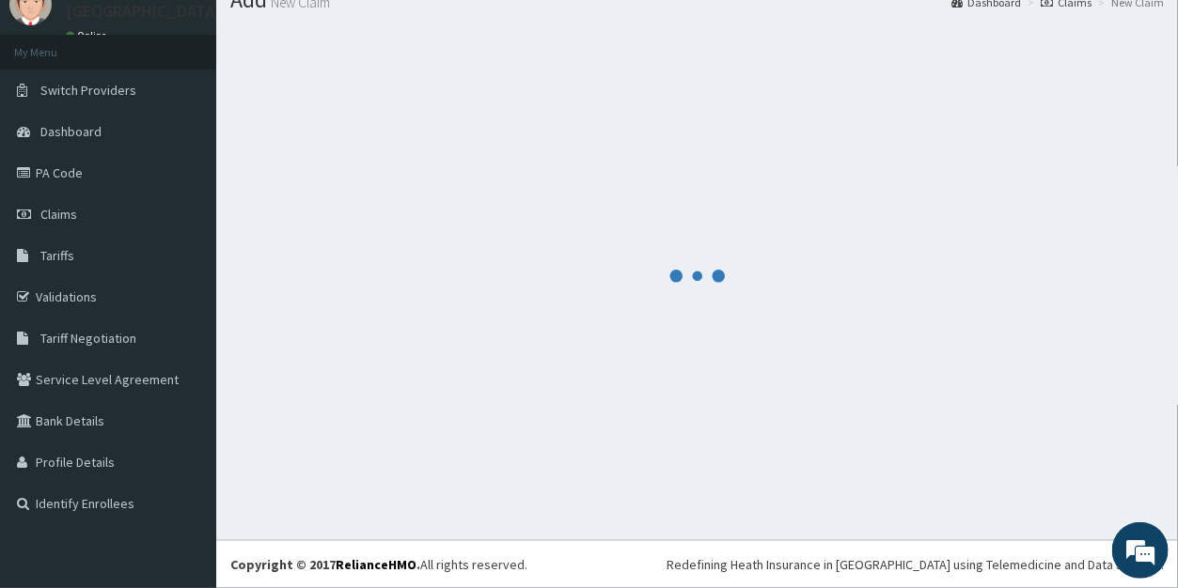
scroll to position [73, 0]
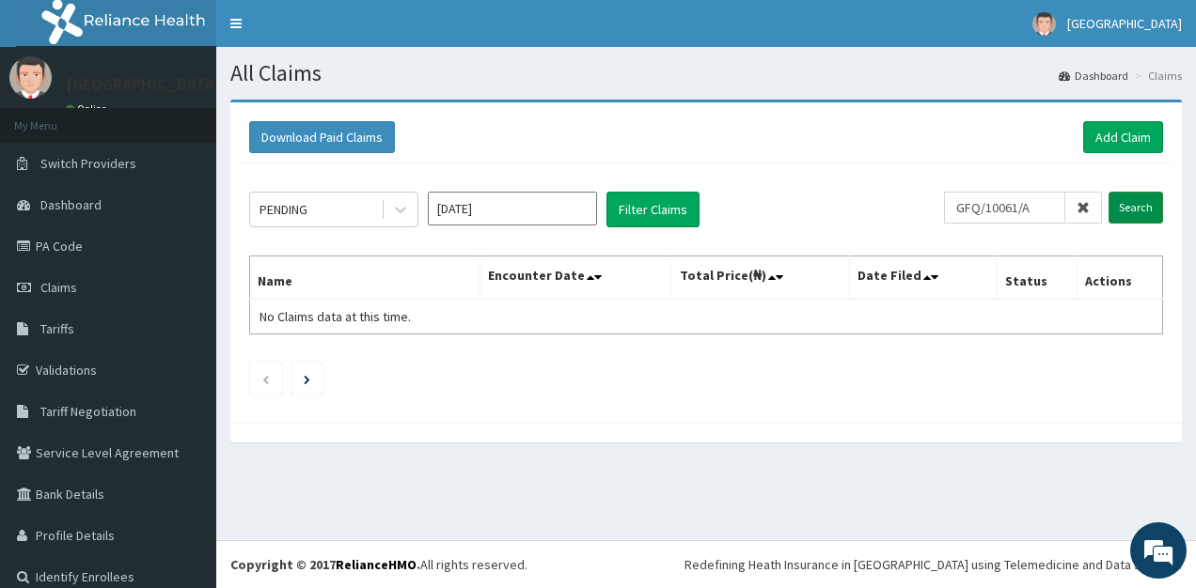
type input "GFQ/10061/A"
click at [1111, 204] on input "Search" at bounding box center [1135, 208] width 55 height 32
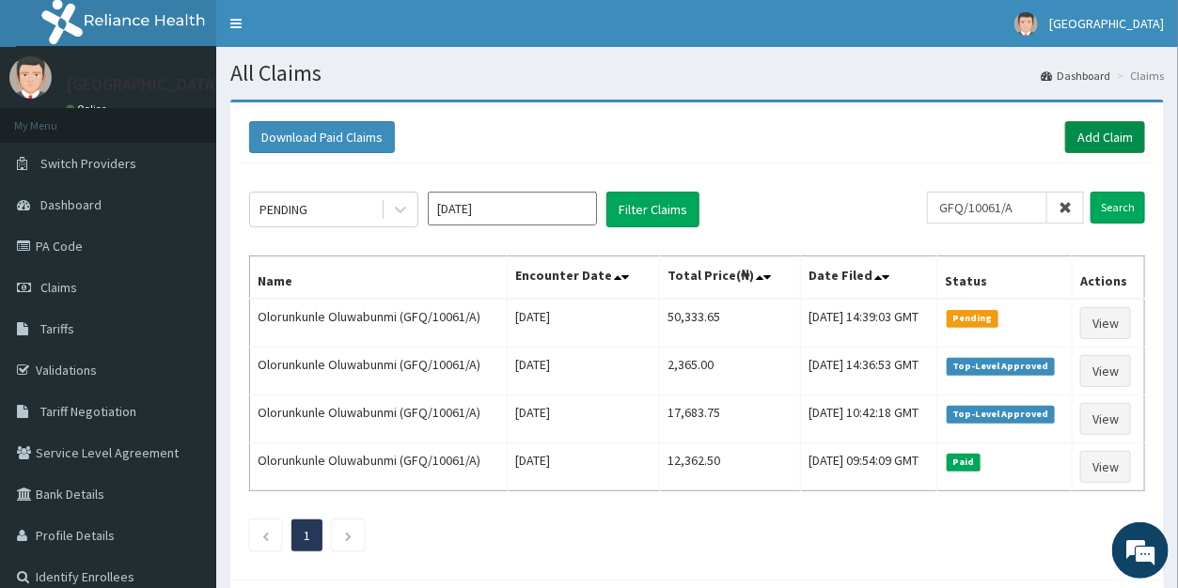
click at [1096, 134] on link "Add Claim" at bounding box center [1105, 137] width 80 height 32
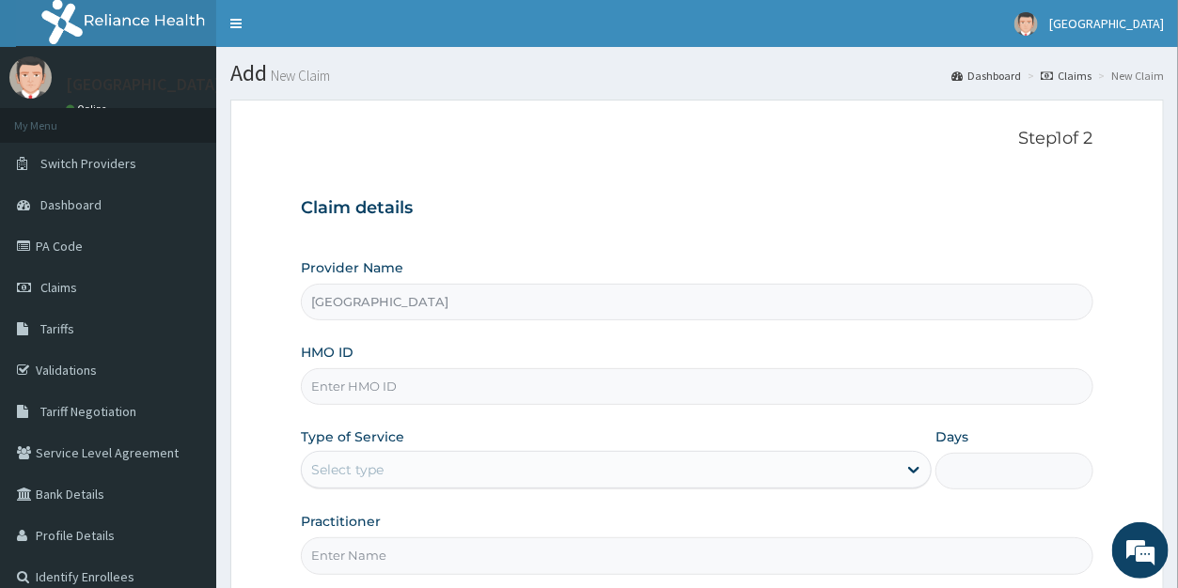
click at [377, 389] on input "HMO ID" at bounding box center [697, 387] width 792 height 37
type input "RBM/10003/A"
click at [369, 465] on div "Select type" at bounding box center [347, 470] width 72 height 19
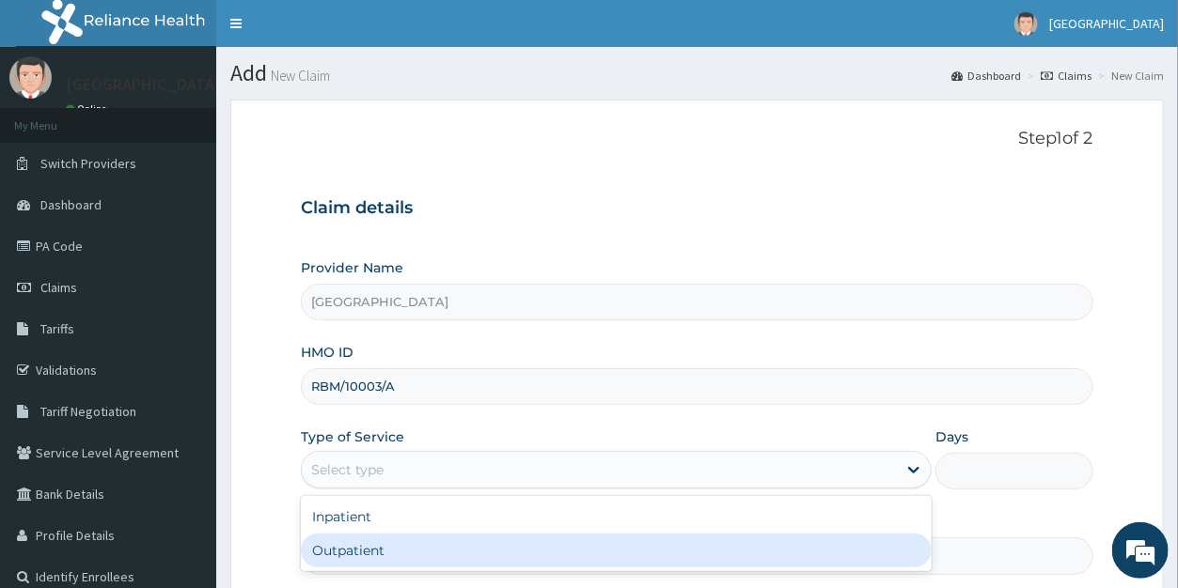
click at [379, 553] on div "Outpatient" at bounding box center [616, 551] width 631 height 34
type input "1"
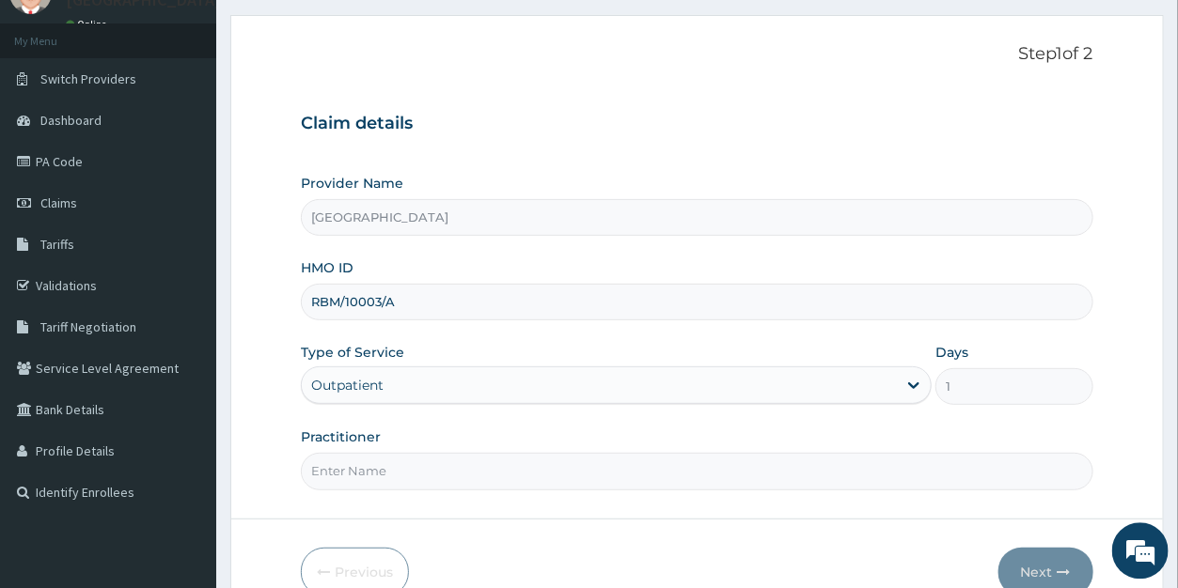
scroll to position [153, 0]
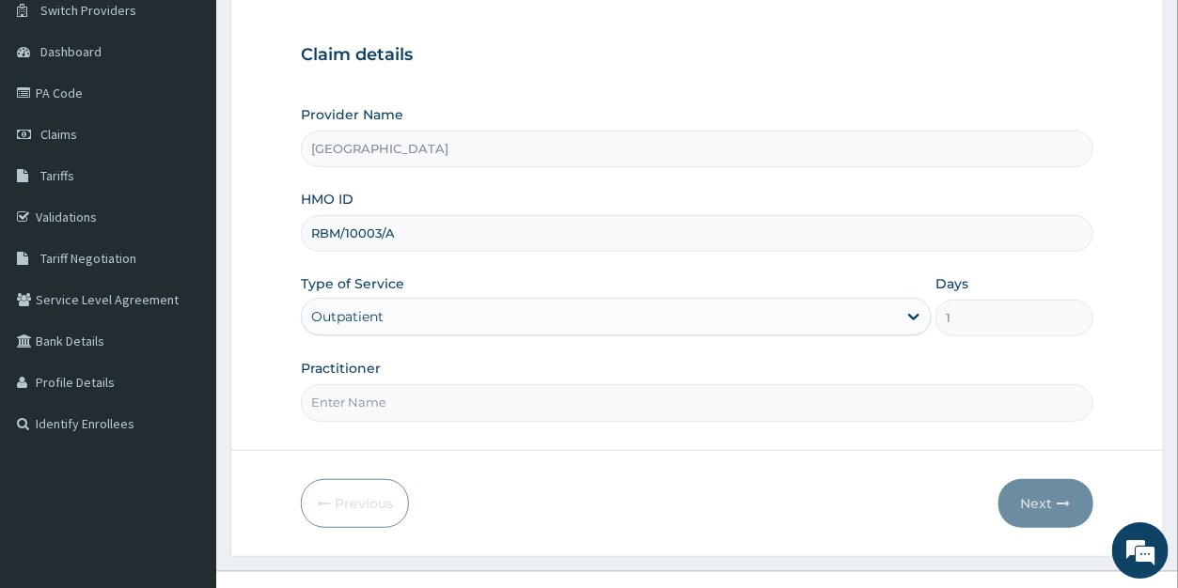
click at [355, 406] on input "Practitioner" at bounding box center [697, 402] width 792 height 37
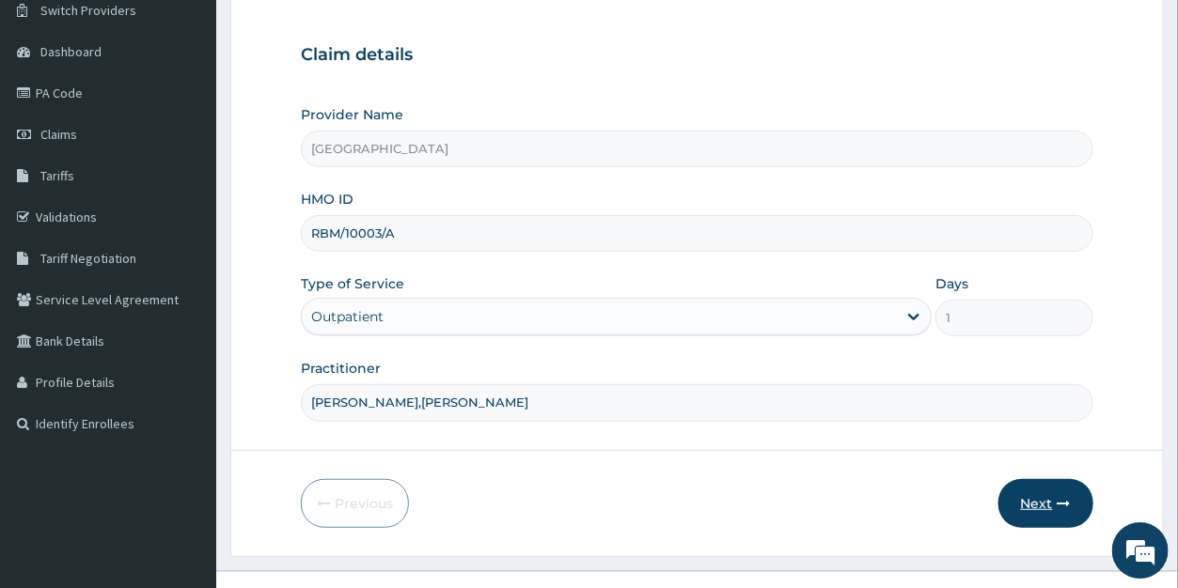
type input "DR ODUNOWO,DR DANIEL"
click at [1026, 491] on button "Next" at bounding box center [1045, 503] width 95 height 49
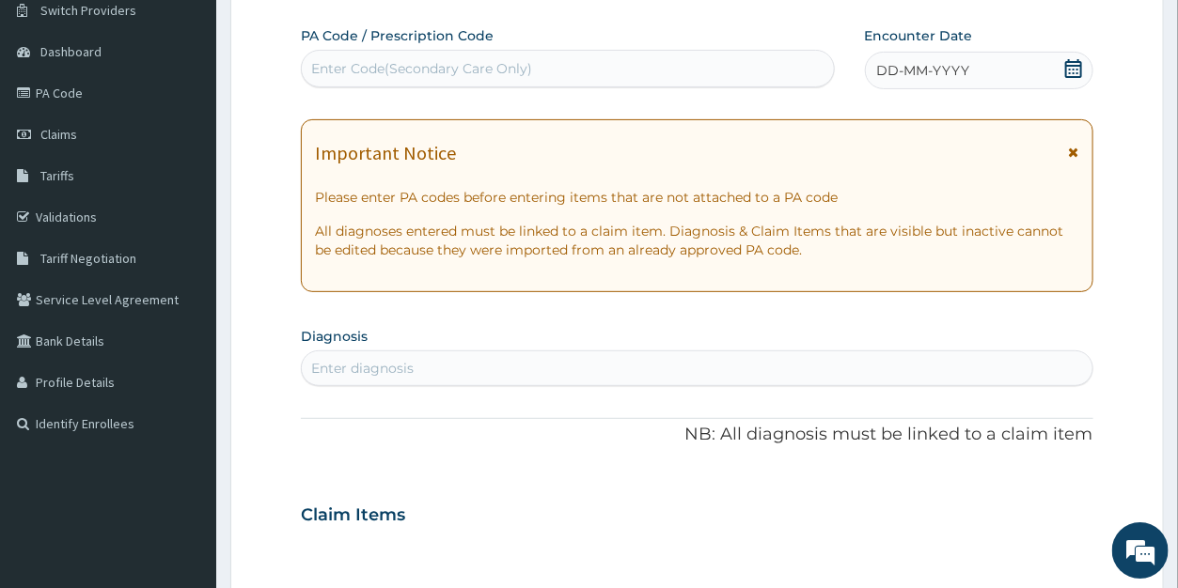
click at [447, 72] on div "Enter Code(Secondary Care Only)" at bounding box center [421, 68] width 221 height 19
paste input "PA/AFF00B"
type input "PA/AFF00B"
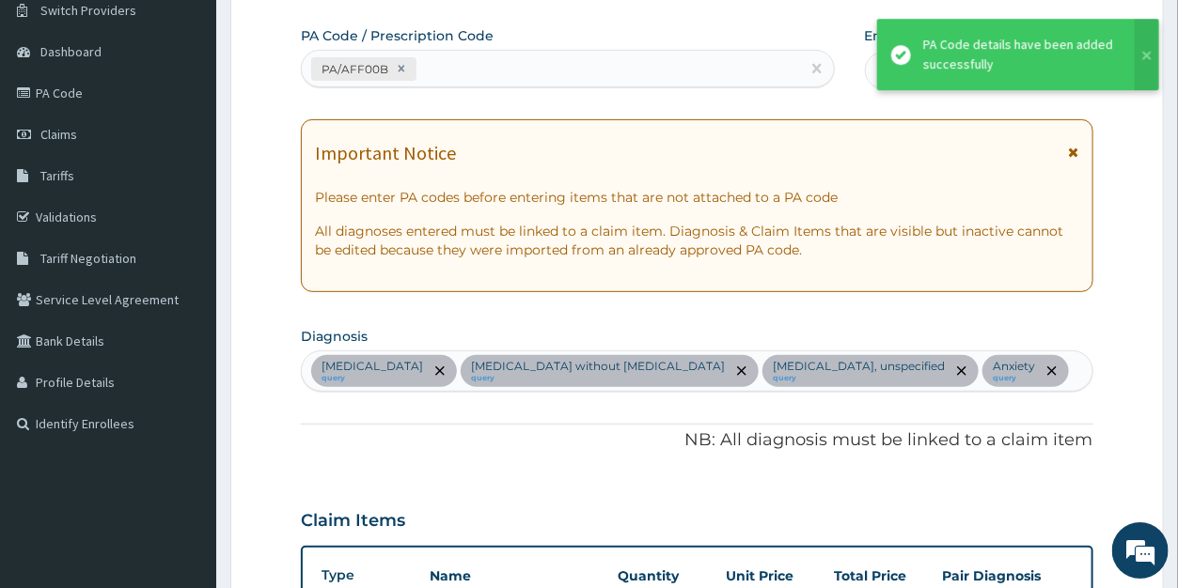
scroll to position [1103, 0]
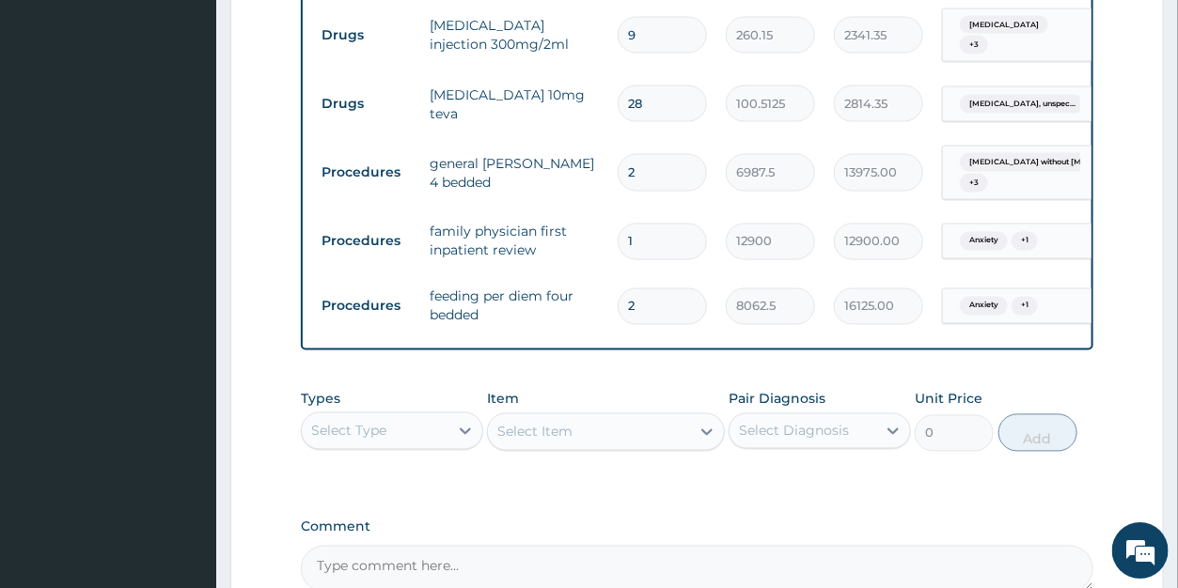
click at [367, 437] on div "Select Type" at bounding box center [348, 430] width 75 height 19
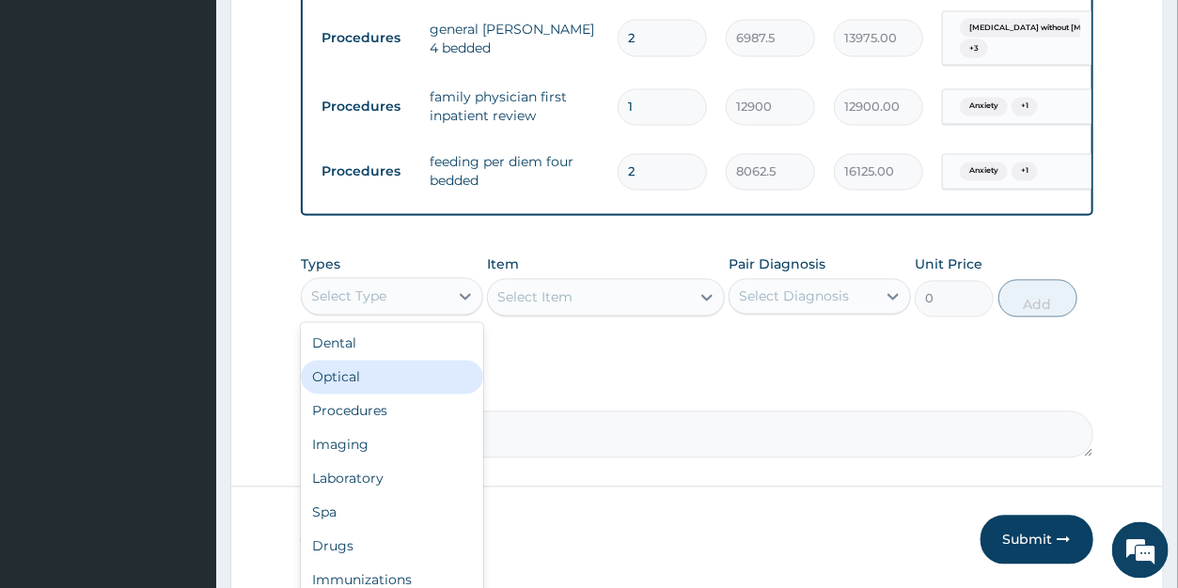
scroll to position [1248, 0]
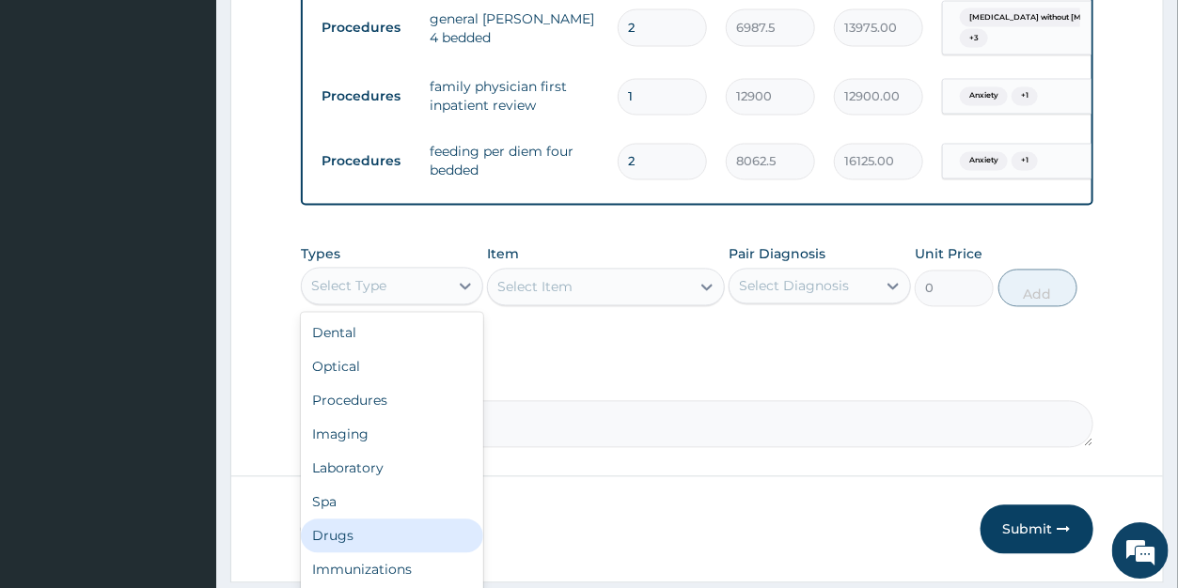
click at [338, 542] on div "Drugs" at bounding box center [392, 536] width 182 height 34
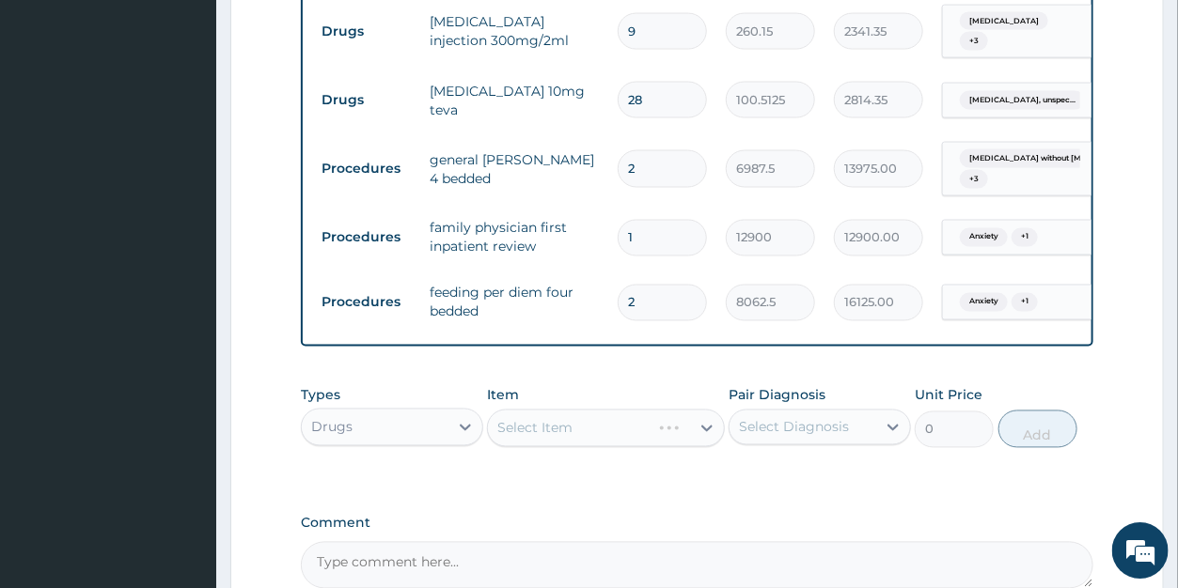
scroll to position [1256, 0]
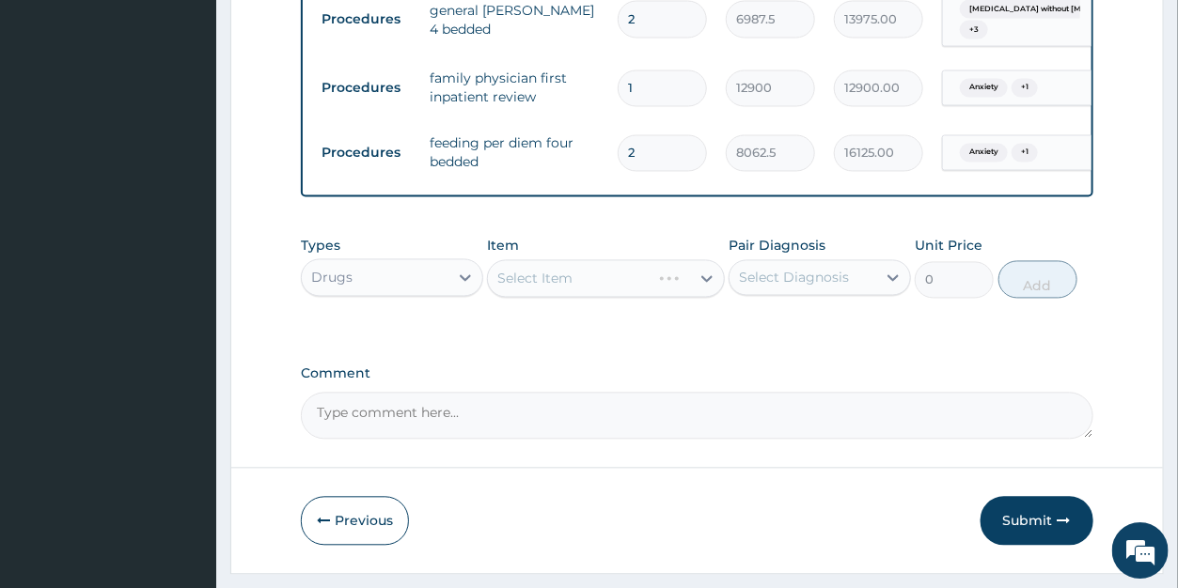
click at [616, 292] on div "Select Item" at bounding box center [606, 278] width 238 height 38
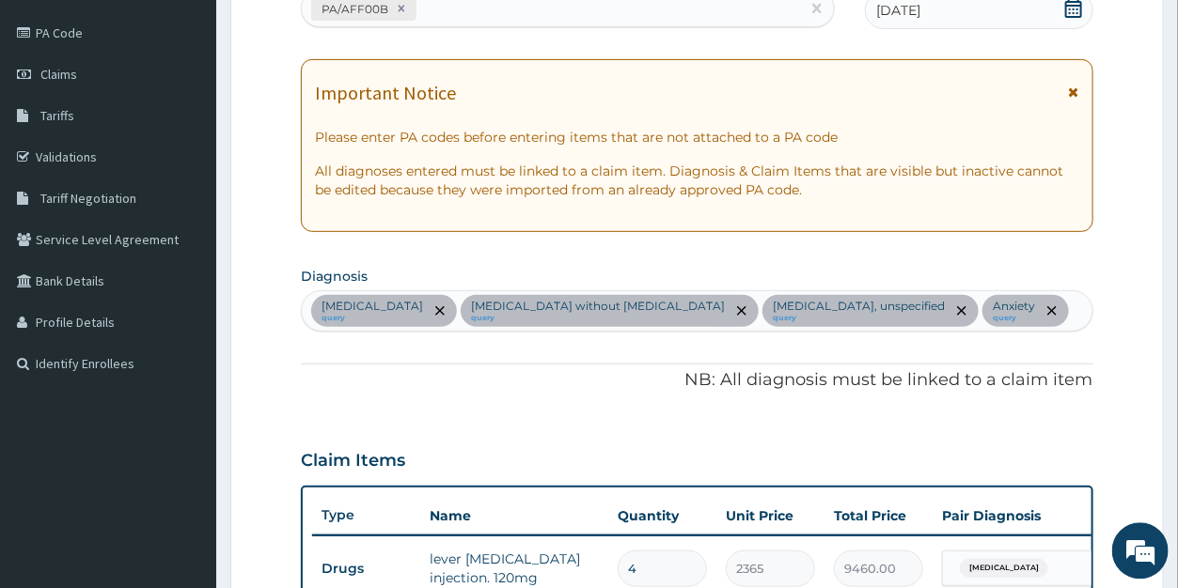
scroll to position [215, 0]
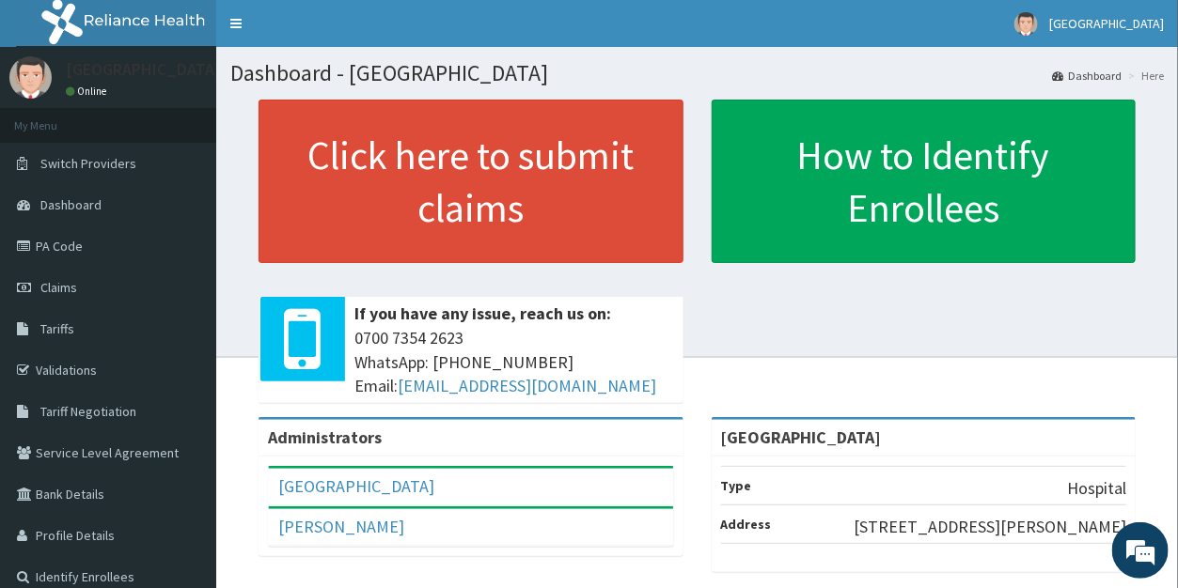
drag, startPoint x: 60, startPoint y: 244, endPoint x: 422, endPoint y: 8, distance: 432.1
click at [60, 243] on link "PA Code" at bounding box center [108, 246] width 216 height 41
click at [67, 282] on span "Claims" at bounding box center [58, 287] width 37 height 17
drag, startPoint x: 63, startPoint y: 285, endPoint x: 108, endPoint y: 214, distance: 83.7
click at [64, 282] on span "Claims" at bounding box center [58, 287] width 37 height 17
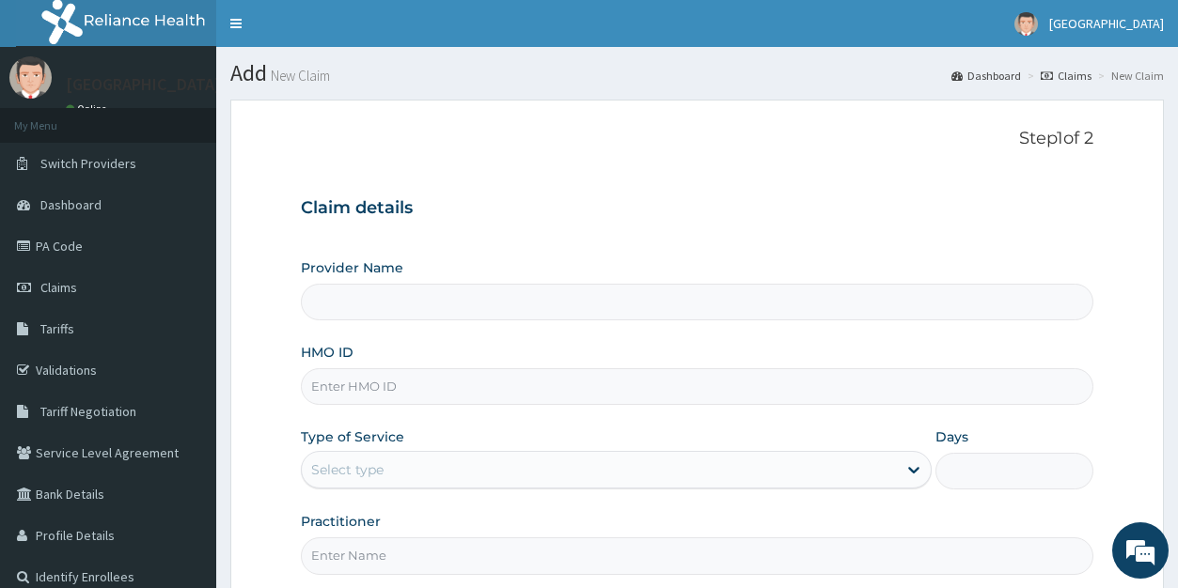
type input "[GEOGRAPHIC_DATA]"
click at [356, 388] on input "HMO ID" at bounding box center [697, 387] width 792 height 37
type input "RBM/10003/A"
click at [365, 466] on div "Select type" at bounding box center [347, 470] width 72 height 19
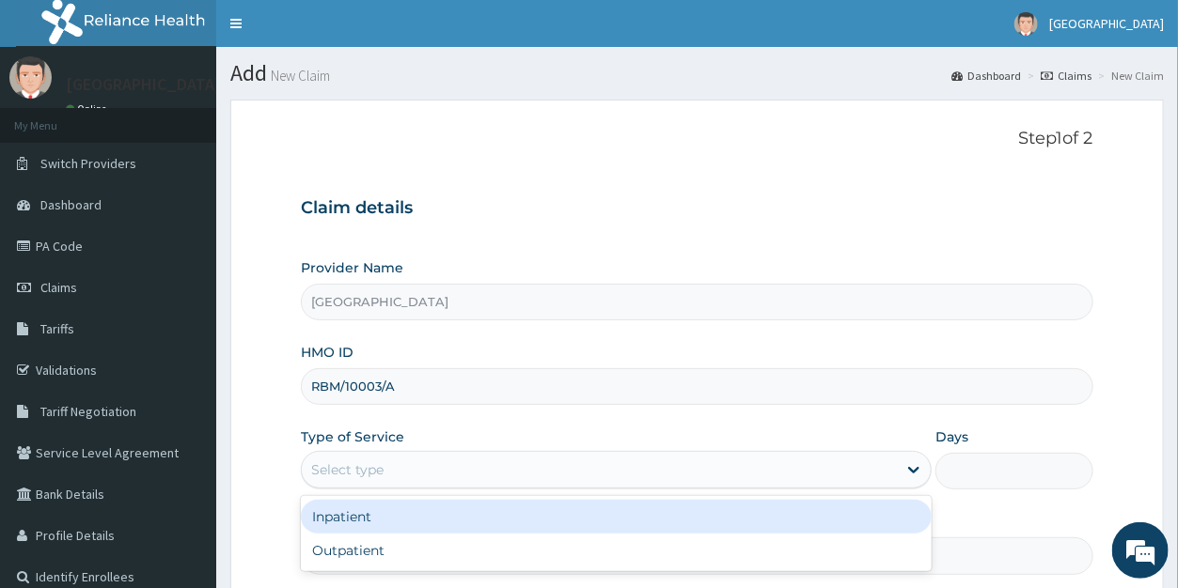
drag, startPoint x: 375, startPoint y: 514, endPoint x: 567, endPoint y: 507, distance: 191.9
click at [375, 513] on div "Inpatient" at bounding box center [616, 517] width 631 height 34
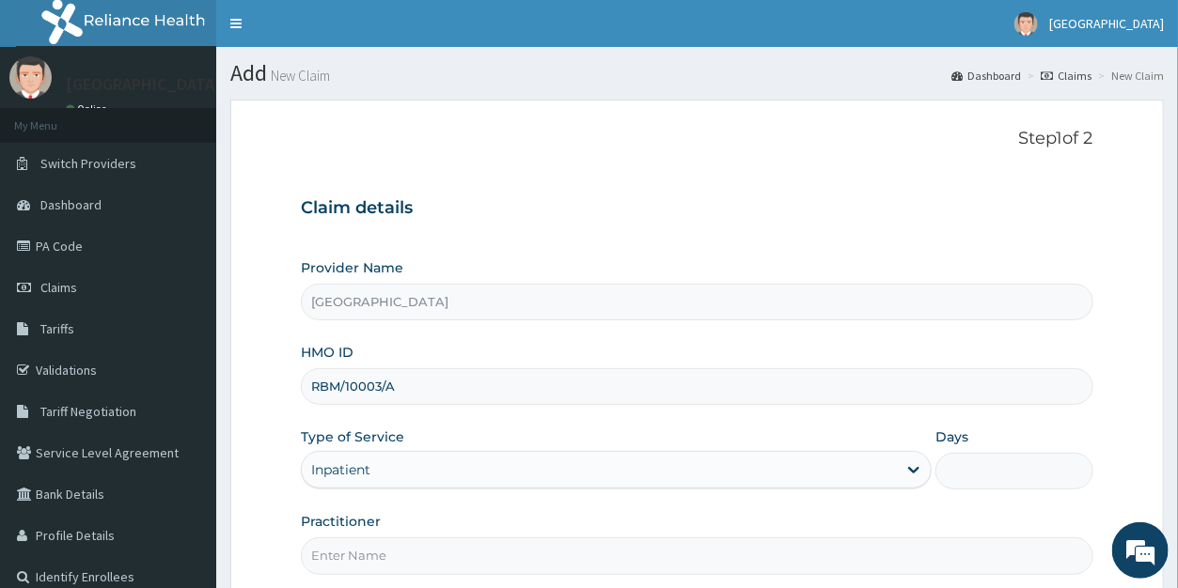
click at [954, 467] on input "Days" at bounding box center [1014, 471] width 158 height 37
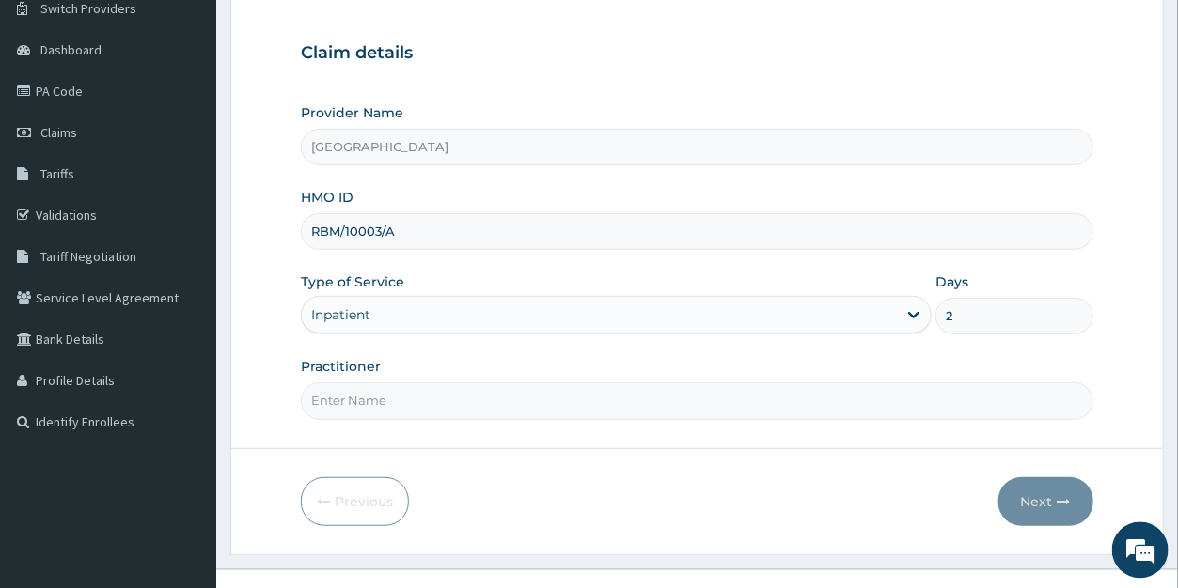
scroll to position [176, 0]
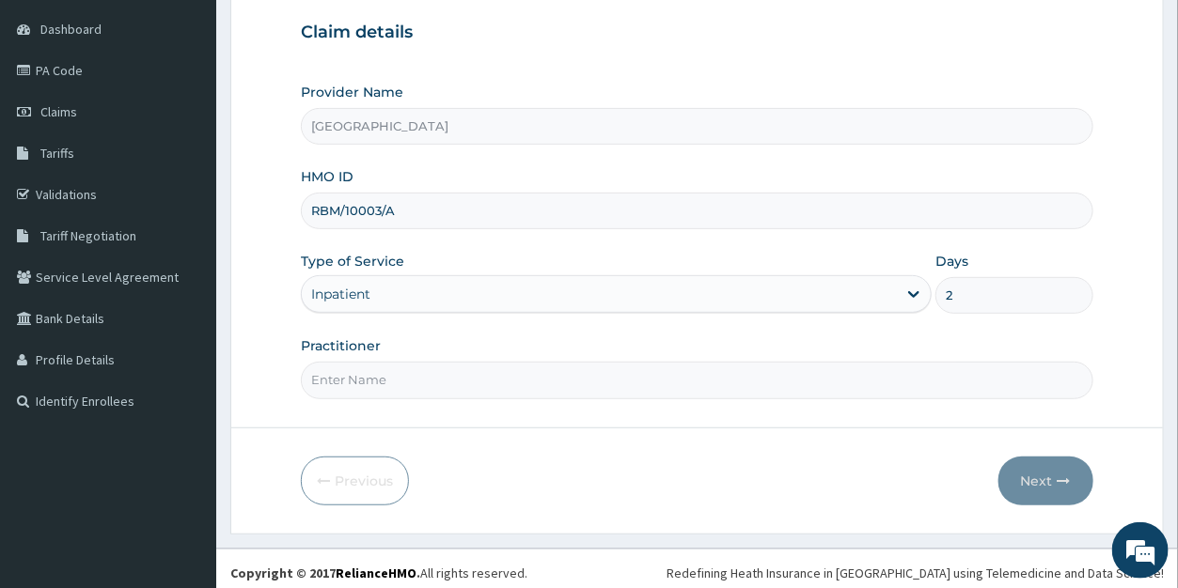
type input "2"
click at [447, 384] on input "Practitioner" at bounding box center [697, 380] width 792 height 37
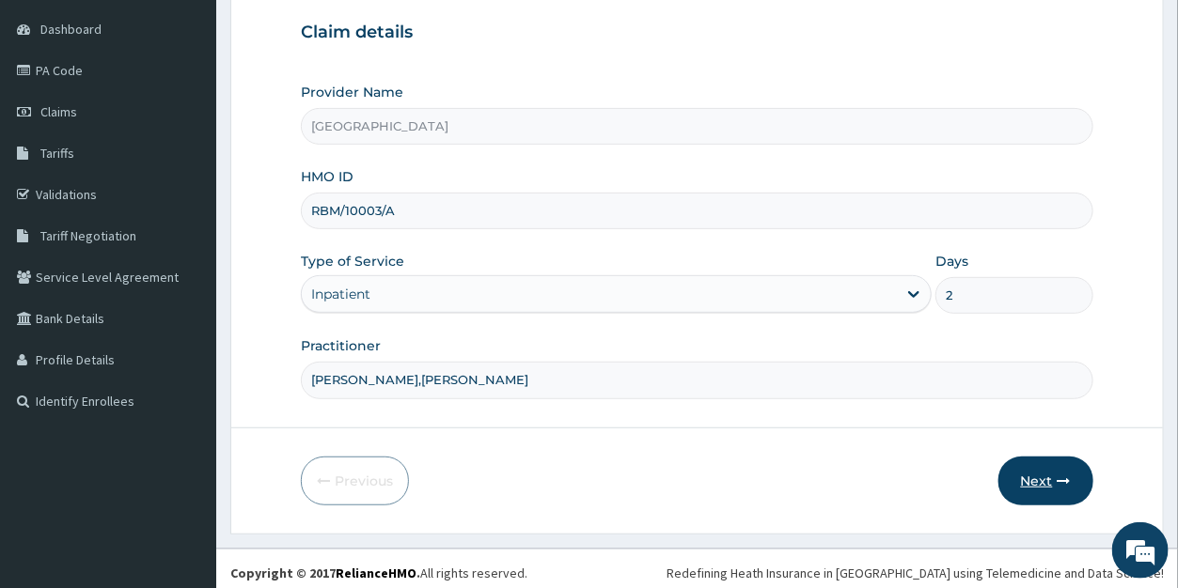
type input "DR ODUNOWO,DR DANIEL"
click at [1036, 477] on button "Next" at bounding box center [1045, 481] width 95 height 49
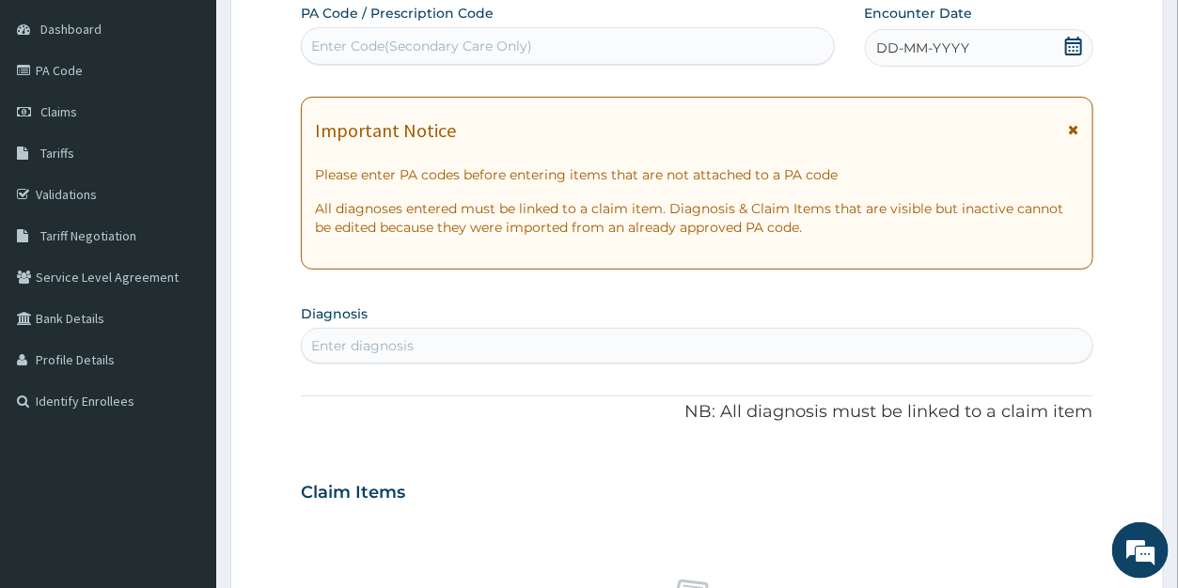
click at [494, 51] on div "Enter Code(Secondary Care Only)" at bounding box center [421, 46] width 221 height 19
paste input "PA/AFF00B"
type input "PA/AFF00B"
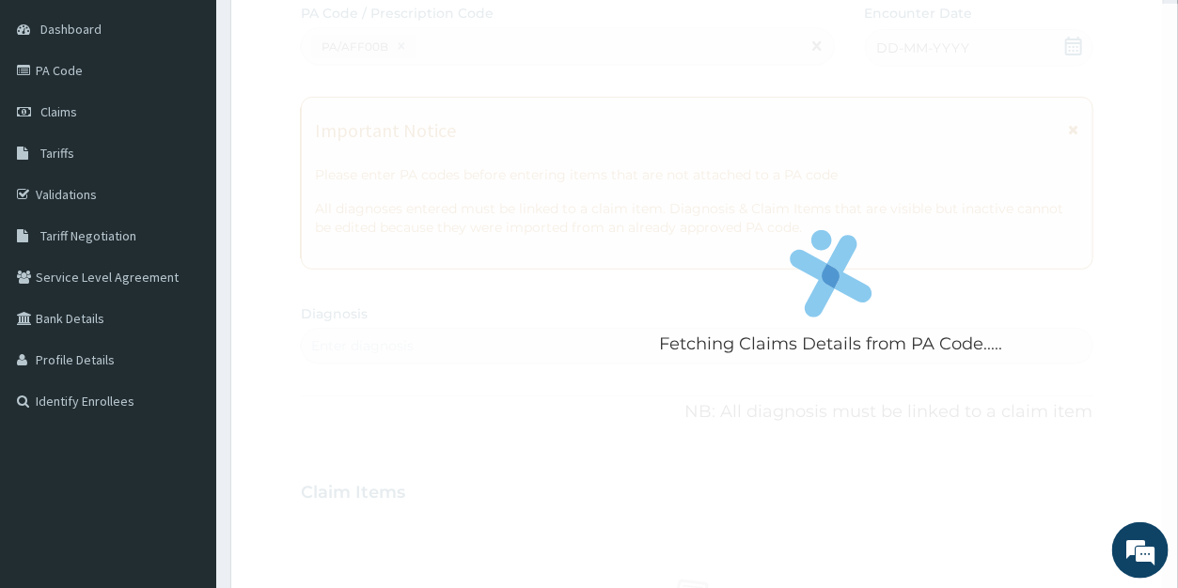
scroll to position [1103, 0]
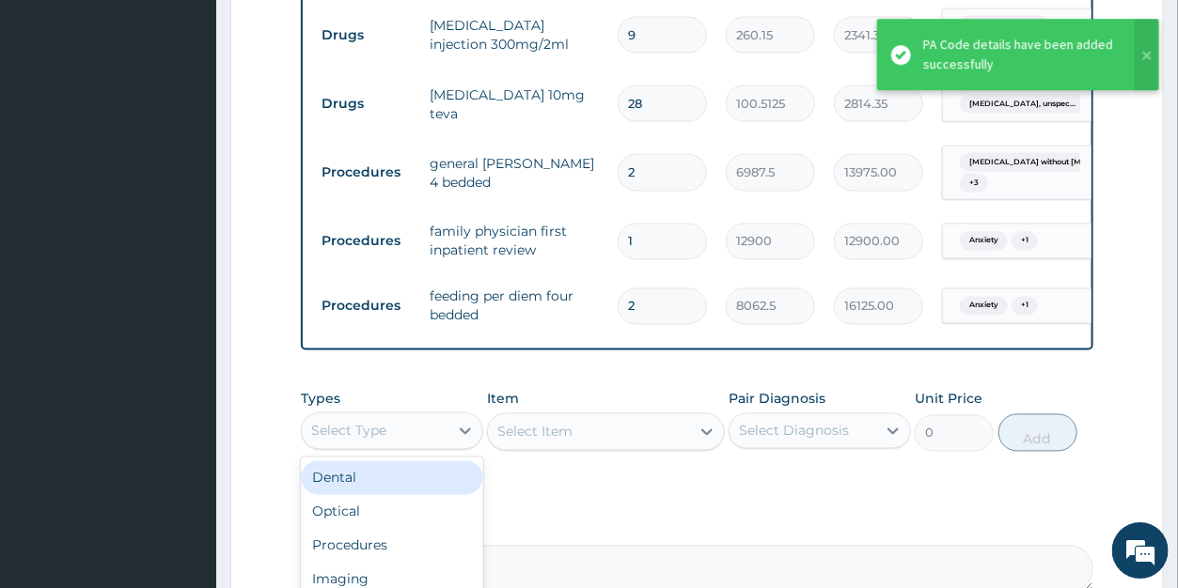
click at [387, 440] on div "Select Type" at bounding box center [375, 431] width 147 height 30
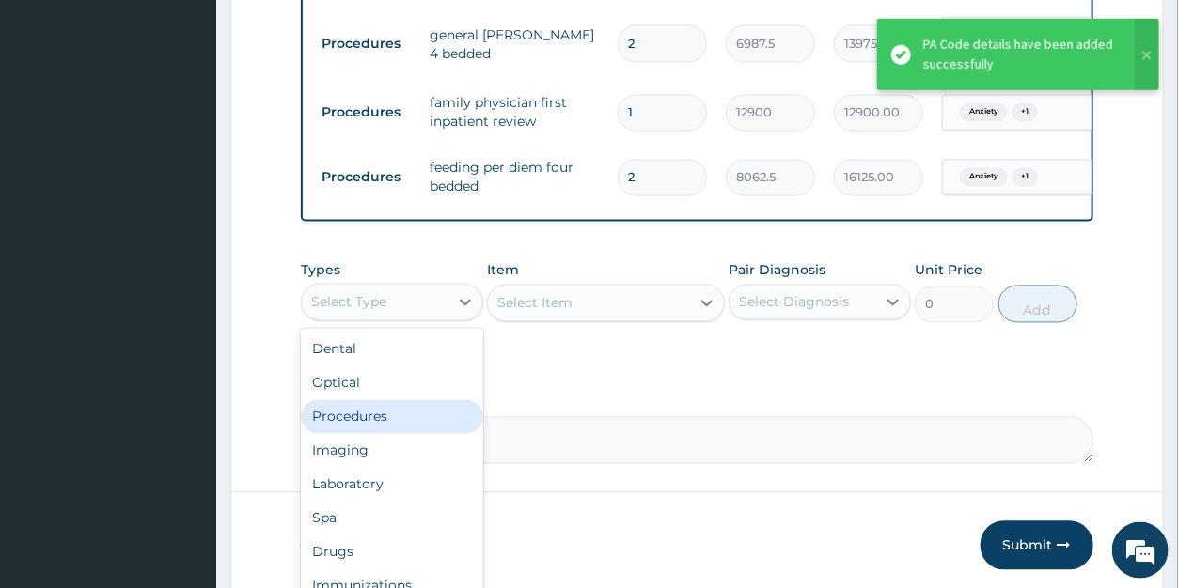
scroll to position [1309, 0]
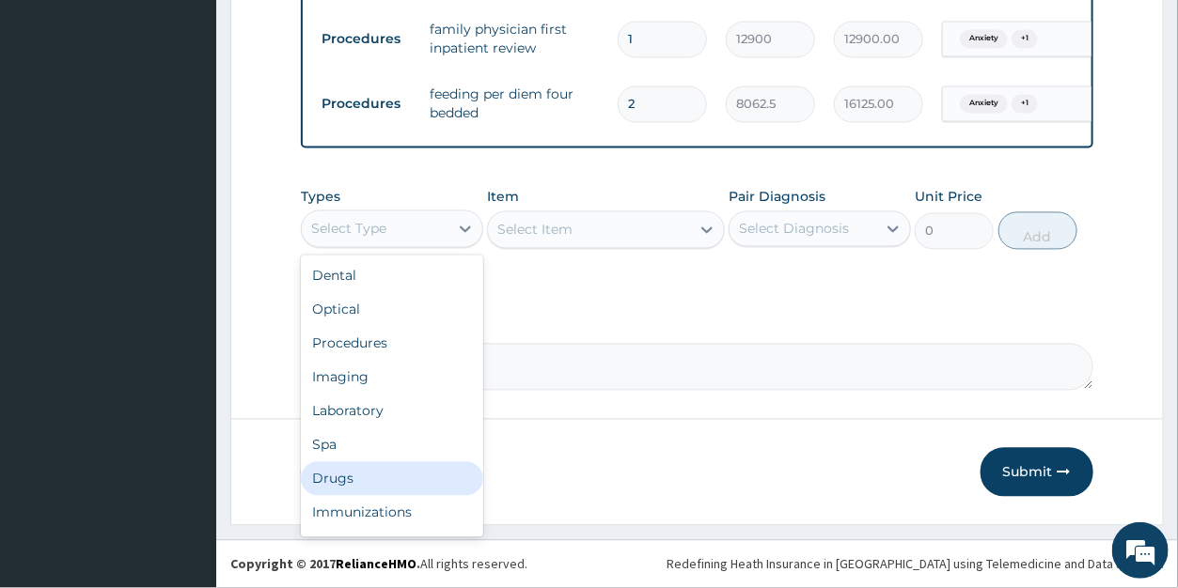
click at [337, 477] on div "Drugs" at bounding box center [392, 480] width 182 height 34
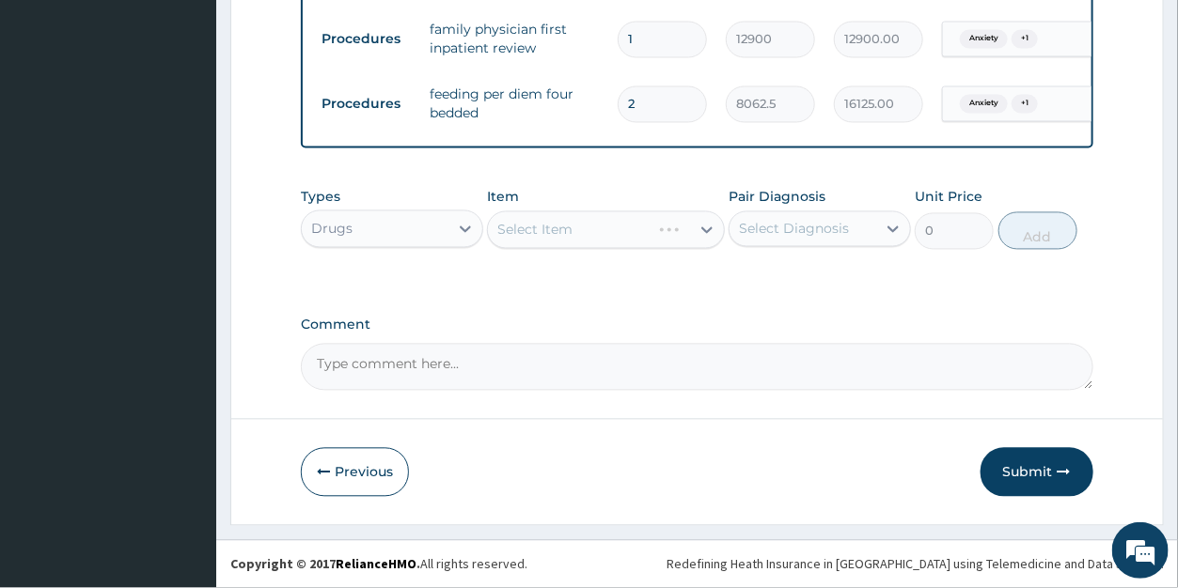
click at [588, 238] on div "Select Item" at bounding box center [606, 231] width 238 height 38
click at [683, 237] on div "Select Item" at bounding box center [589, 230] width 202 height 30
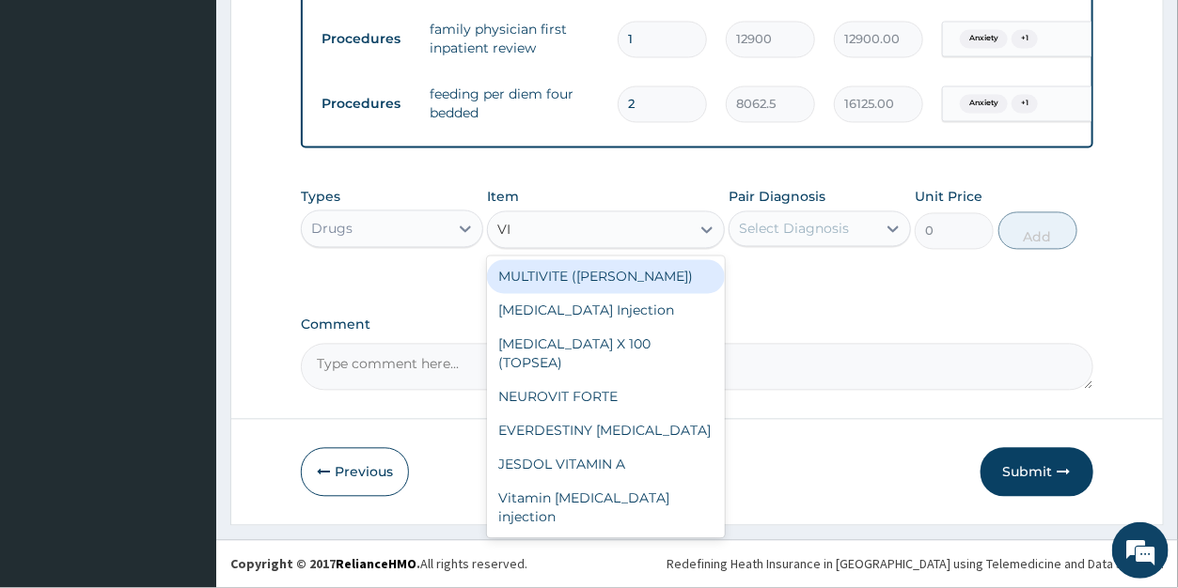
type input "VIT"
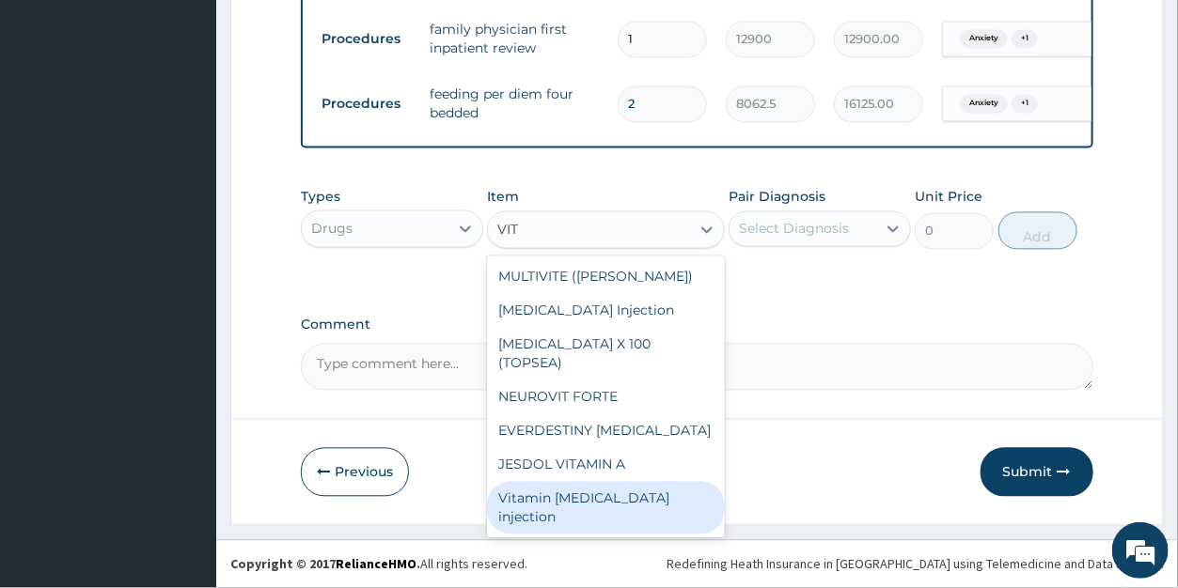
click at [673, 482] on div "Vitamin B complex injection" at bounding box center [606, 508] width 238 height 53
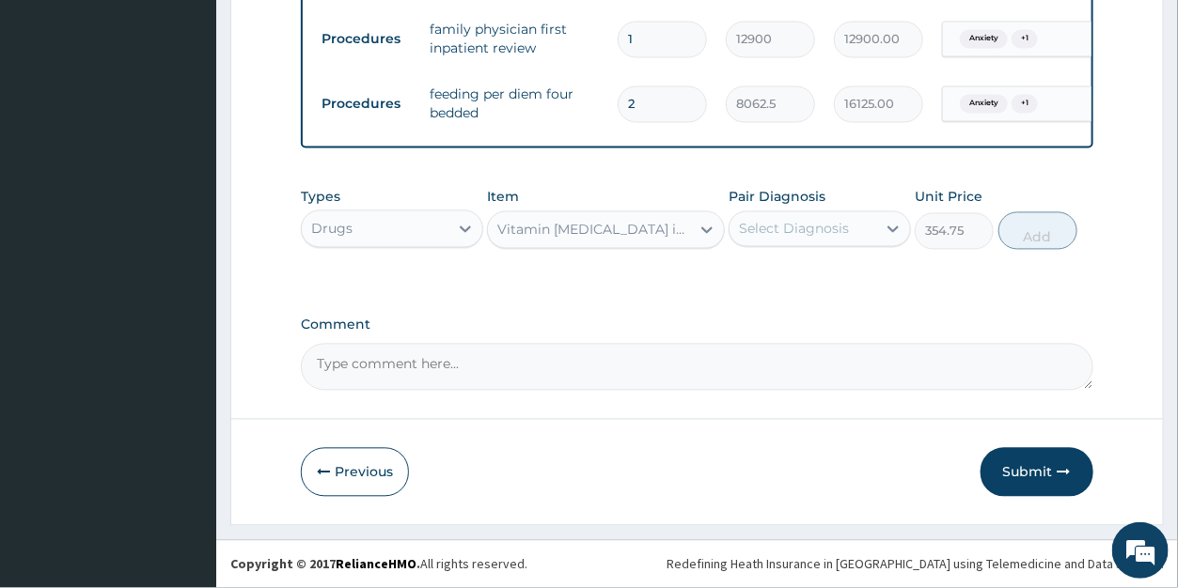
type input "354.75"
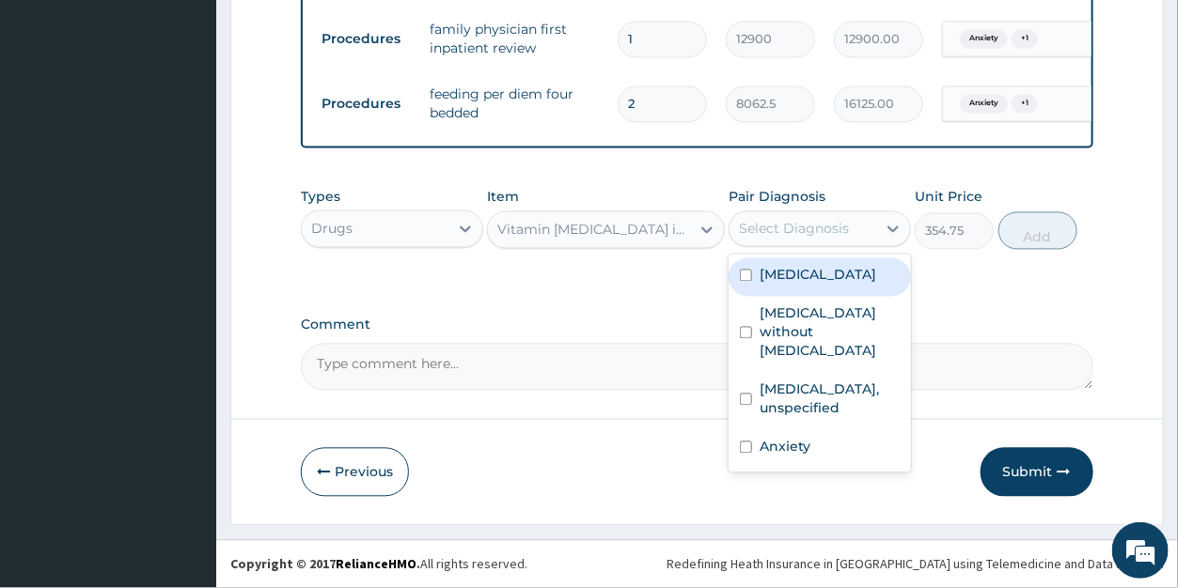
click at [808, 238] on div "Select Diagnosis" at bounding box center [794, 229] width 110 height 19
click at [841, 260] on div "Malaria, unspecified" at bounding box center [820, 278] width 182 height 39
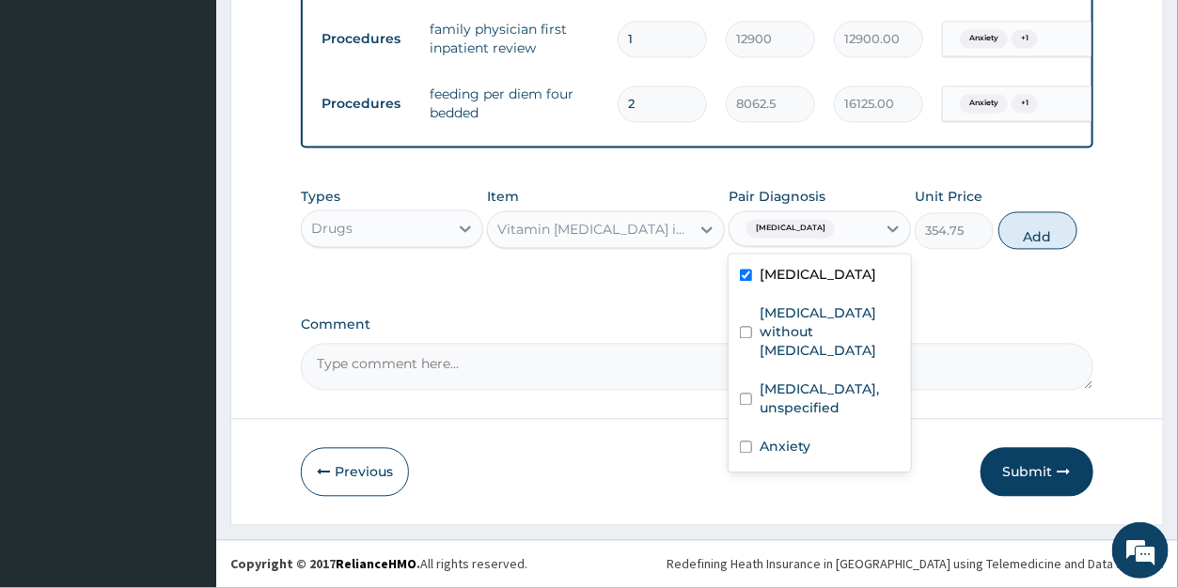
checkbox input "true"
click at [1025, 236] on button "Add" at bounding box center [1037, 231] width 79 height 38
type input "0"
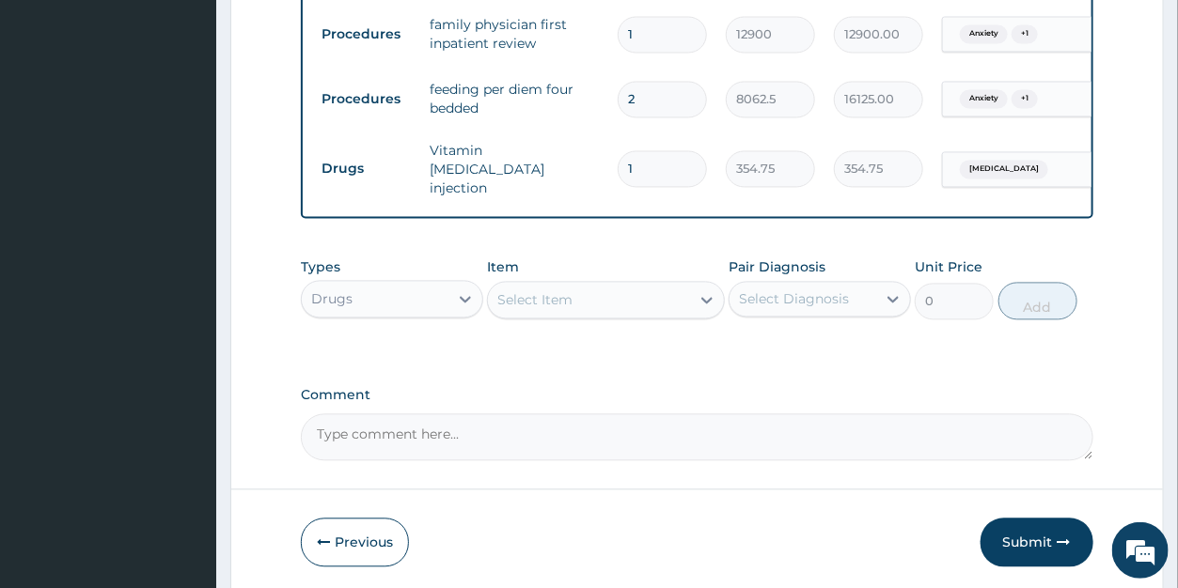
click at [574, 298] on div "Select Item" at bounding box center [589, 301] width 202 height 30
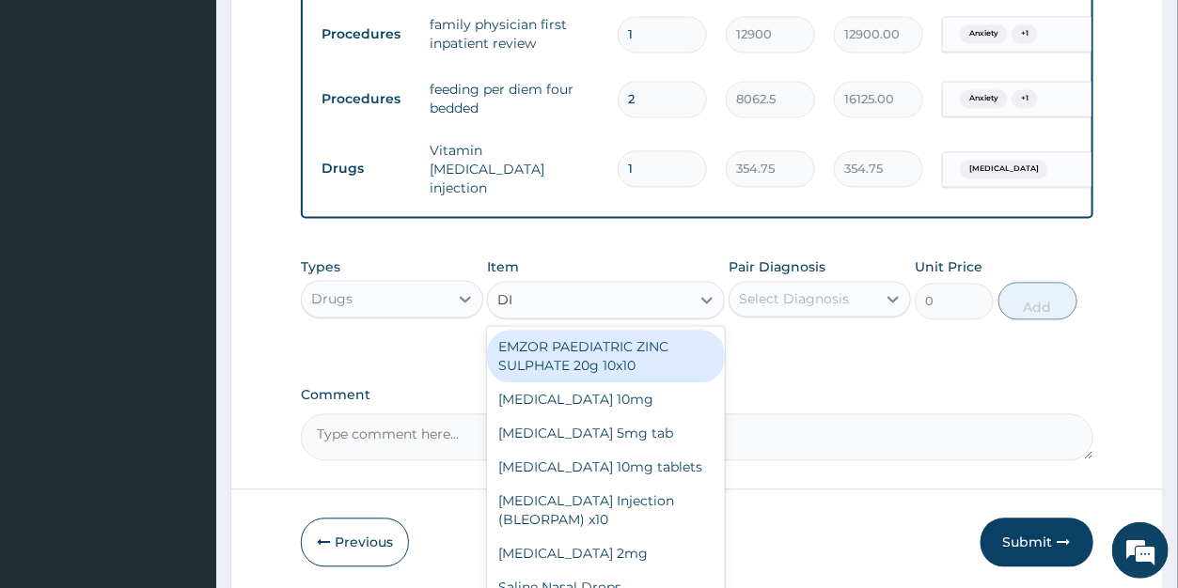
type input "DIA"
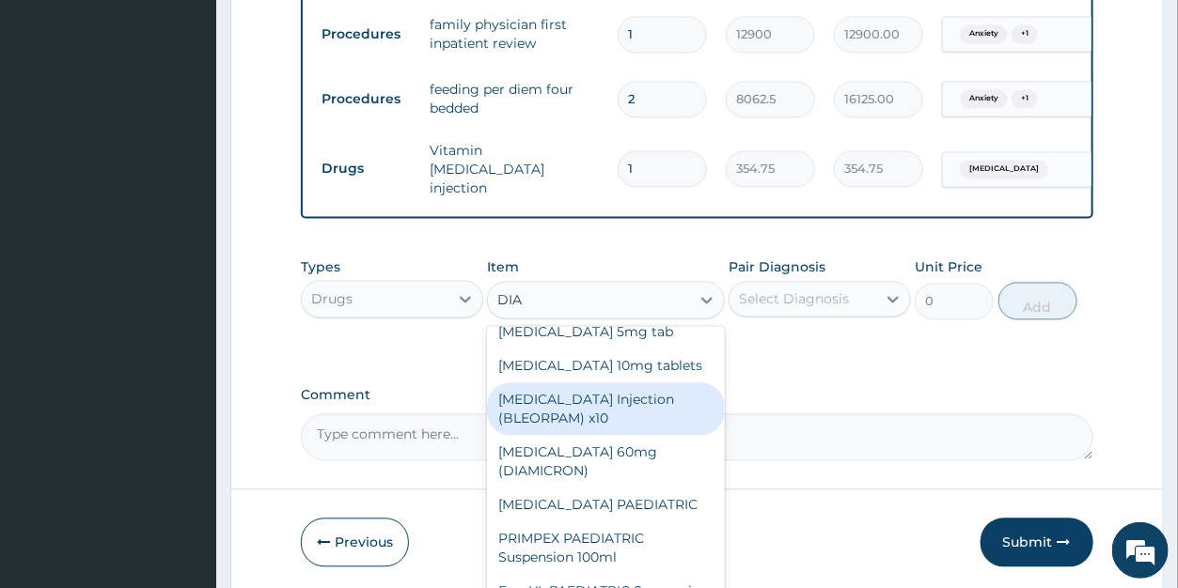
scroll to position [66, 0]
click at [588, 412] on div "DIAZEPAM Injection (BLEORPAM) x10" at bounding box center [606, 411] width 238 height 53
type input "538.0375"
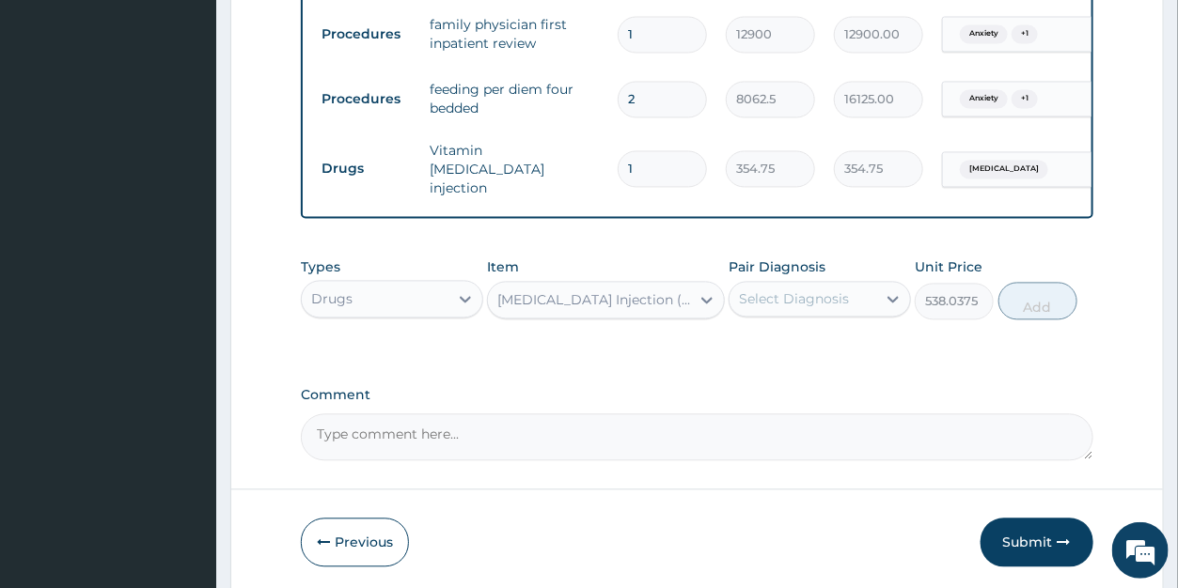
click at [787, 295] on div "Select Diagnosis" at bounding box center [794, 299] width 110 height 19
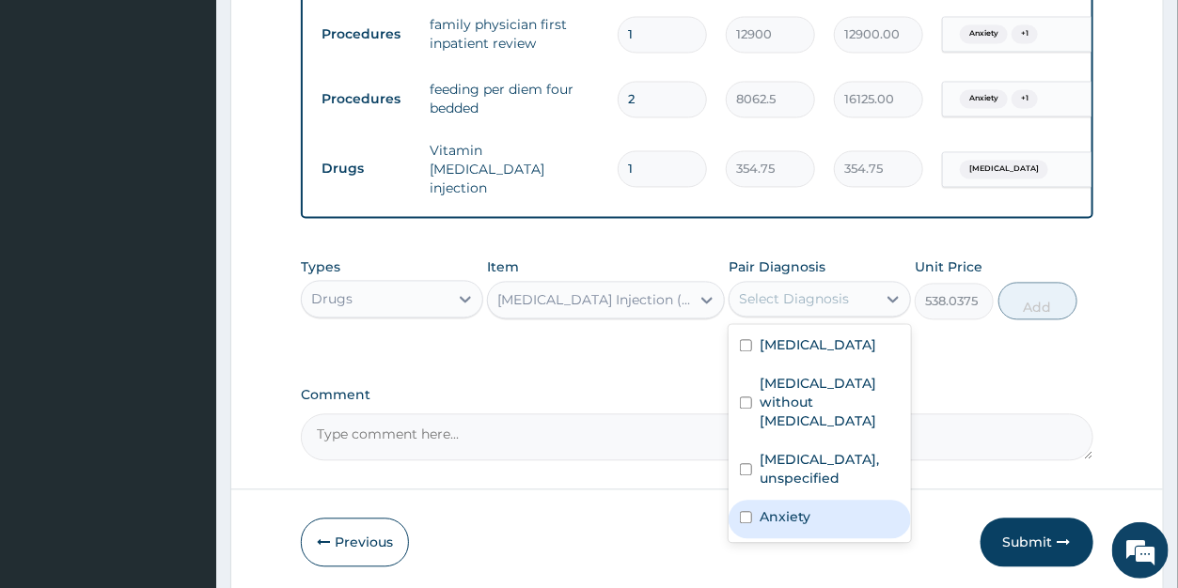
drag, startPoint x: 788, startPoint y: 518, endPoint x: 673, endPoint y: 428, distance: 145.9
click at [787, 516] on label "Anxiety" at bounding box center [785, 518] width 51 height 19
checkbox input "true"
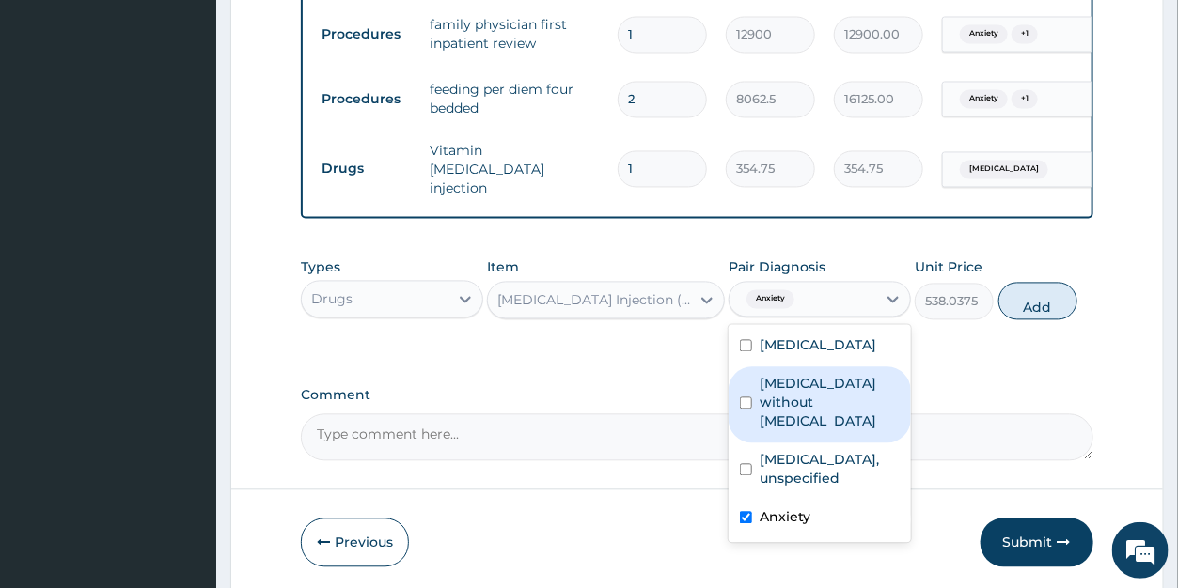
drag, startPoint x: 1034, startPoint y: 302, endPoint x: 688, endPoint y: 301, distance: 346.0
click at [1035, 301] on button "Add" at bounding box center [1037, 302] width 79 height 38
type input "0"
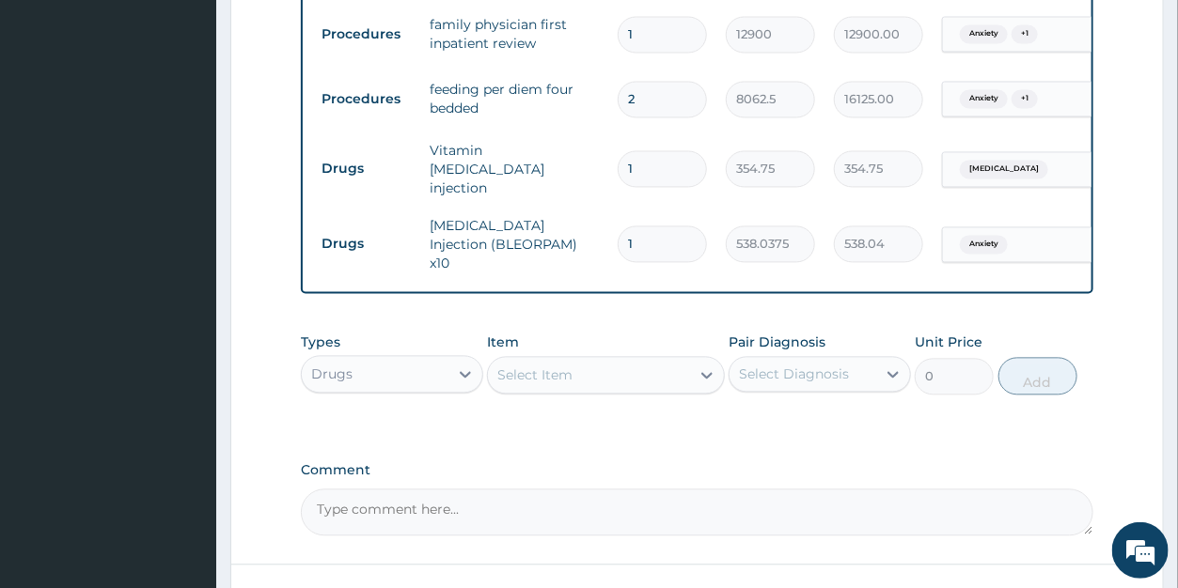
click at [552, 367] on div "Select Item" at bounding box center [534, 376] width 75 height 19
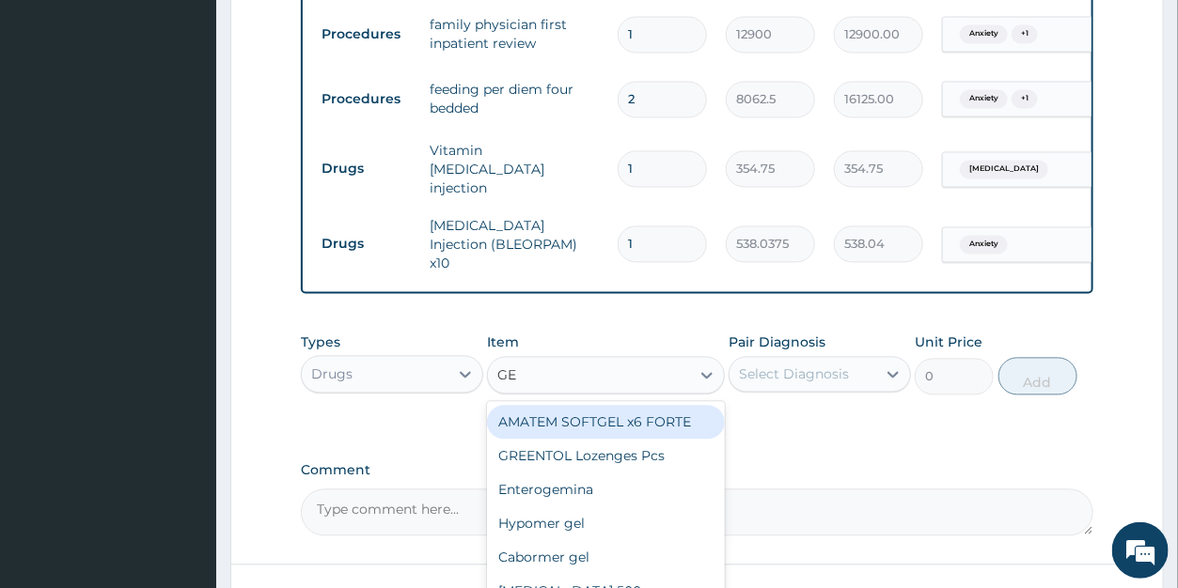
type input "GEN"
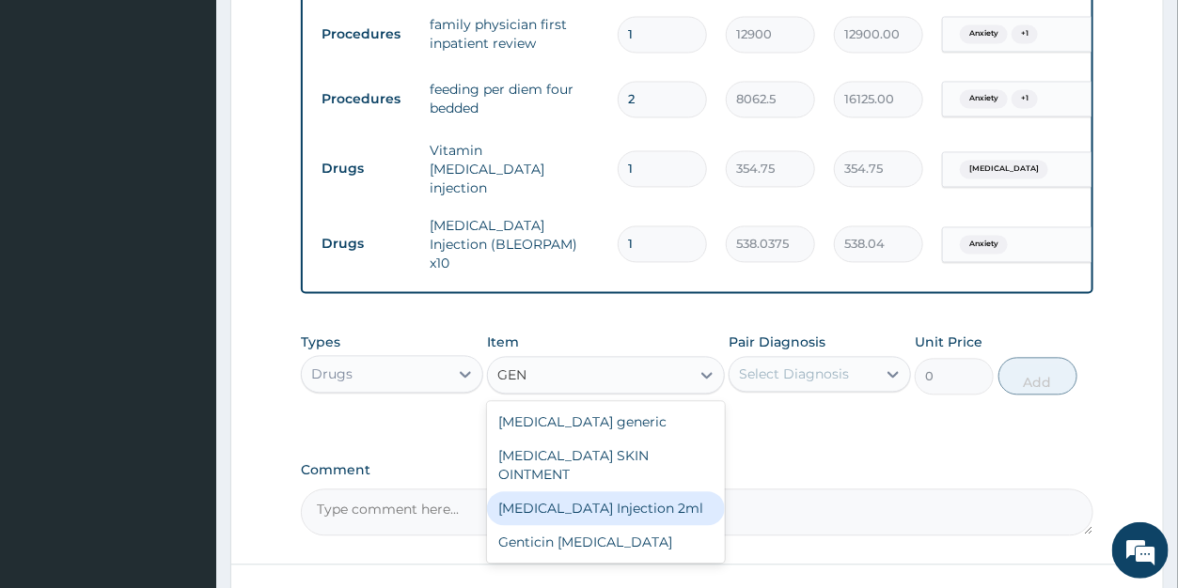
click at [596, 493] on div "GENTAMICIN Injection 2ml" at bounding box center [606, 510] width 238 height 34
type input "331.1"
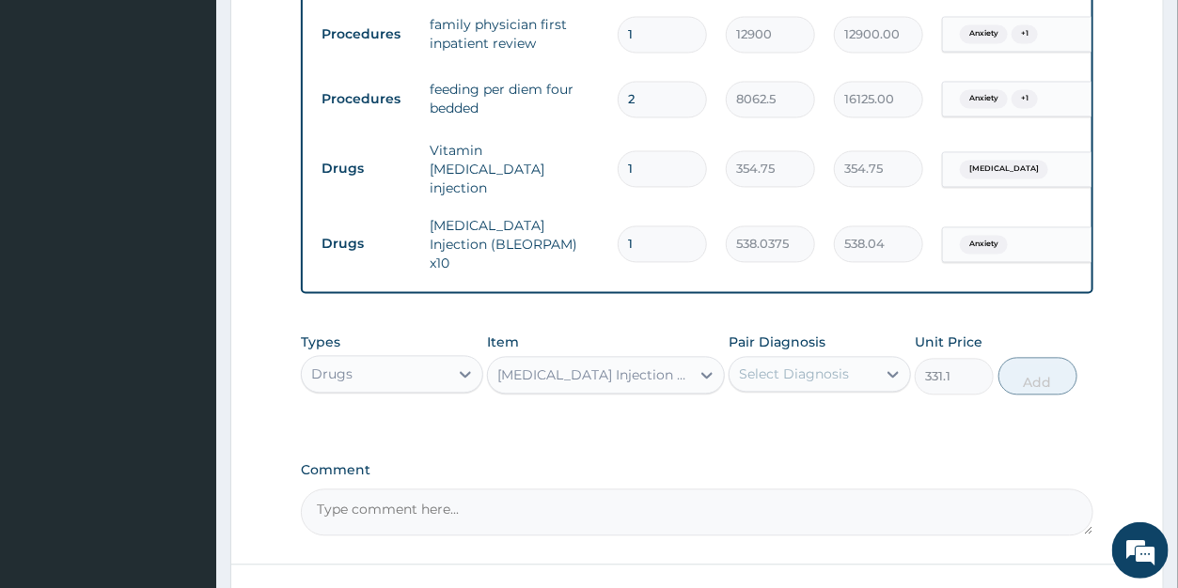
click at [774, 366] on div "Select Diagnosis" at bounding box center [794, 375] width 110 height 19
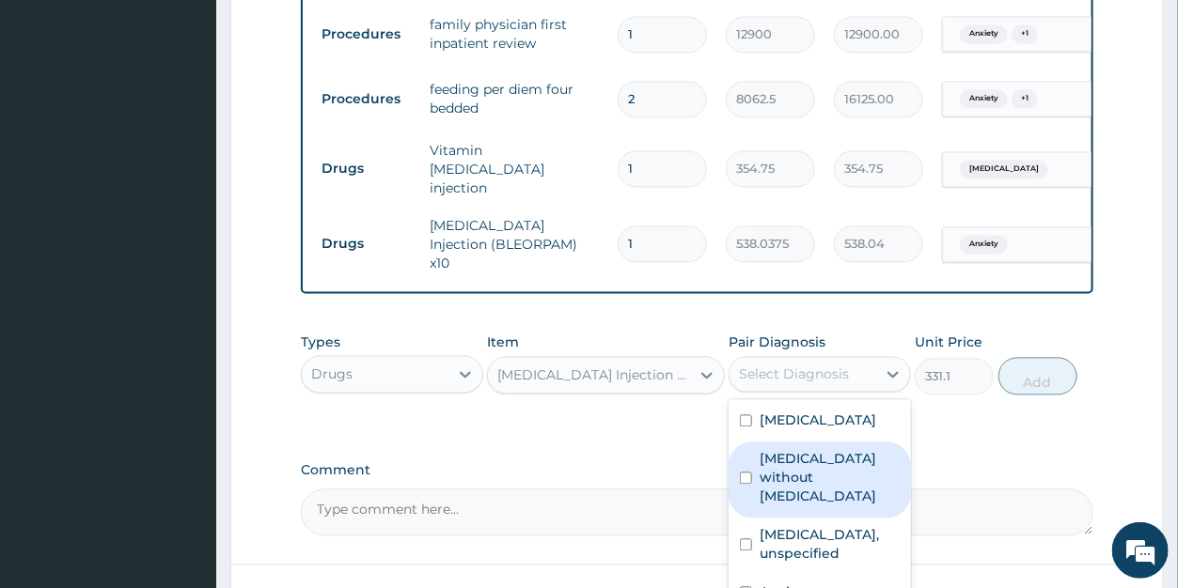
click at [785, 450] on label "Sepsis without septic shock" at bounding box center [830, 478] width 140 height 56
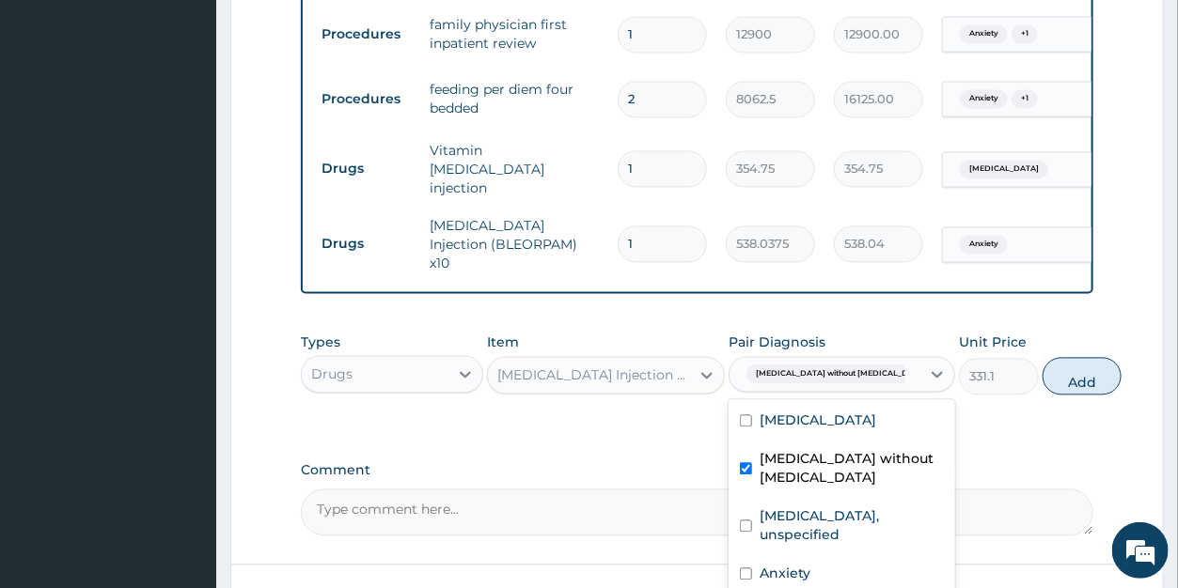
checkbox input "true"
click at [1044, 372] on button "Add" at bounding box center [1082, 377] width 79 height 38
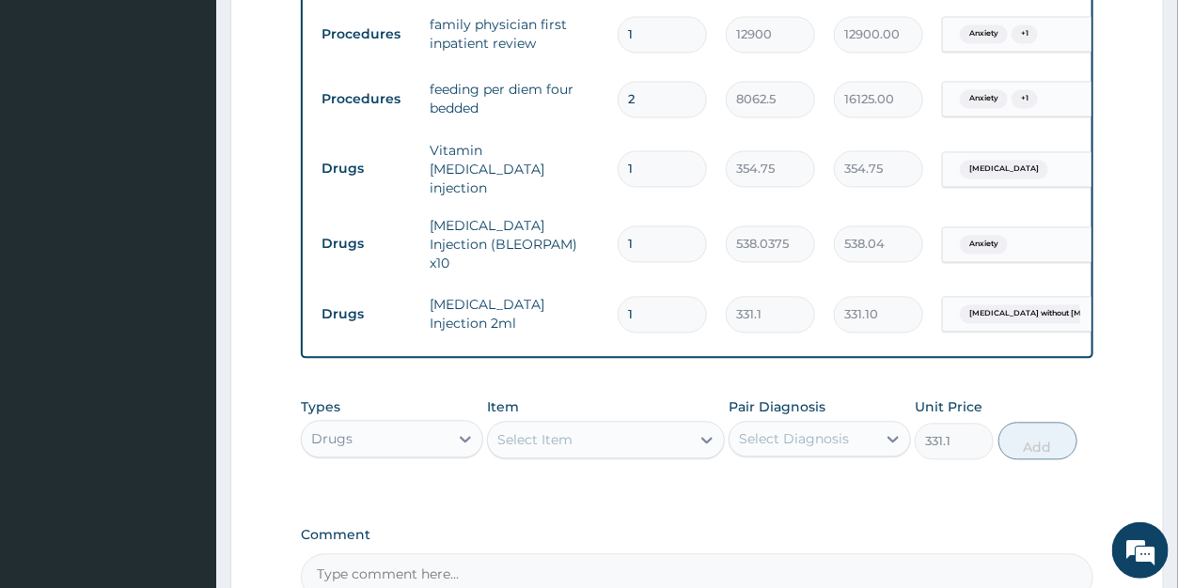
type input "0"
drag, startPoint x: 641, startPoint y: 287, endPoint x: 616, endPoint y: 282, distance: 25.8
click at [618, 297] on input "1" at bounding box center [662, 315] width 89 height 37
type input "7"
type input "2317.70"
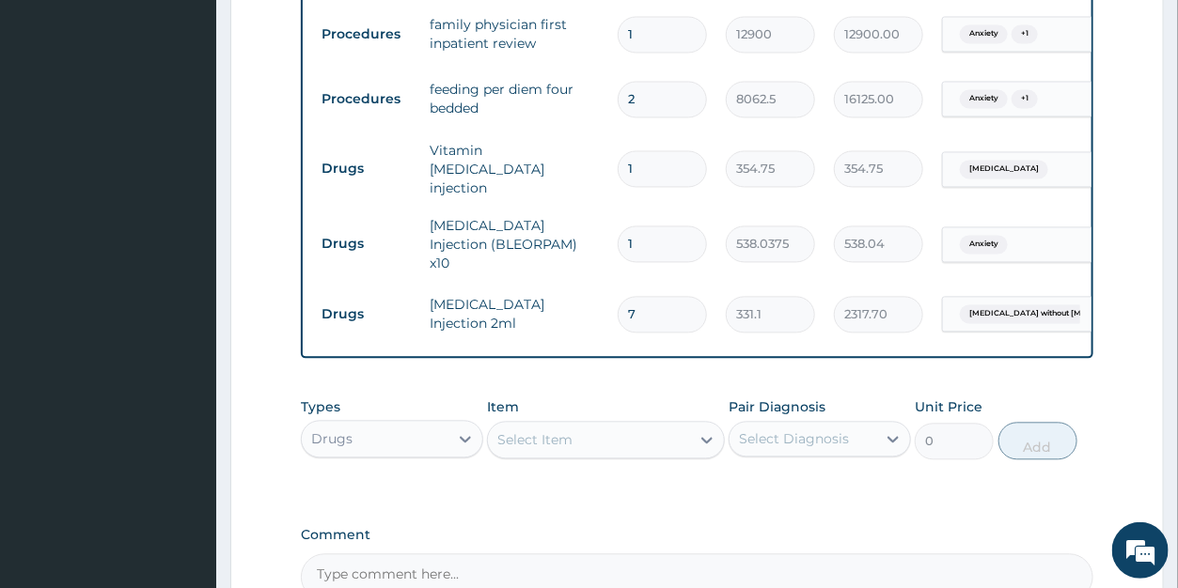
type input "7"
click at [573, 432] on div "Select Item" at bounding box center [589, 441] width 202 height 30
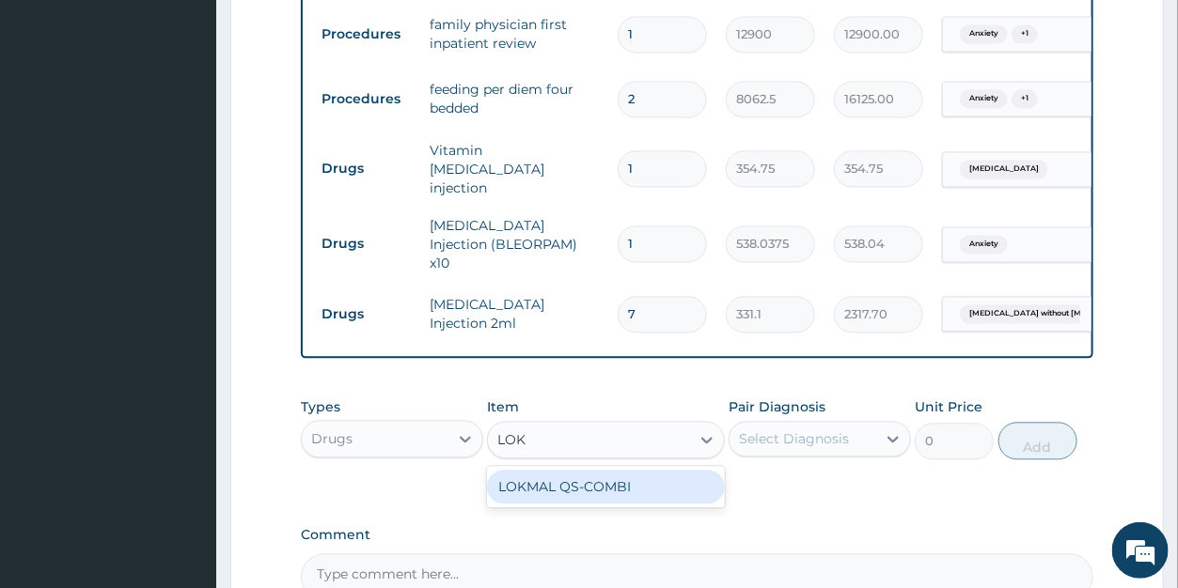
type input "LOKM"
type input "532.125"
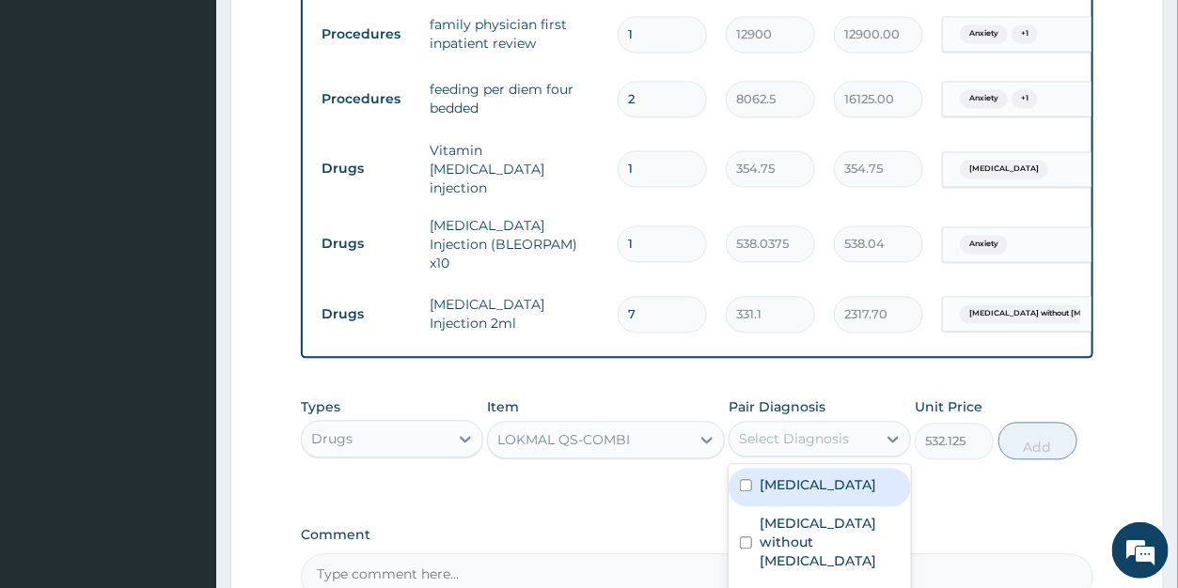
click at [773, 434] on div "Select Diagnosis" at bounding box center [794, 440] width 110 height 19
click at [784, 480] on label "Malaria, unspecified" at bounding box center [818, 486] width 117 height 19
checkbox input "true"
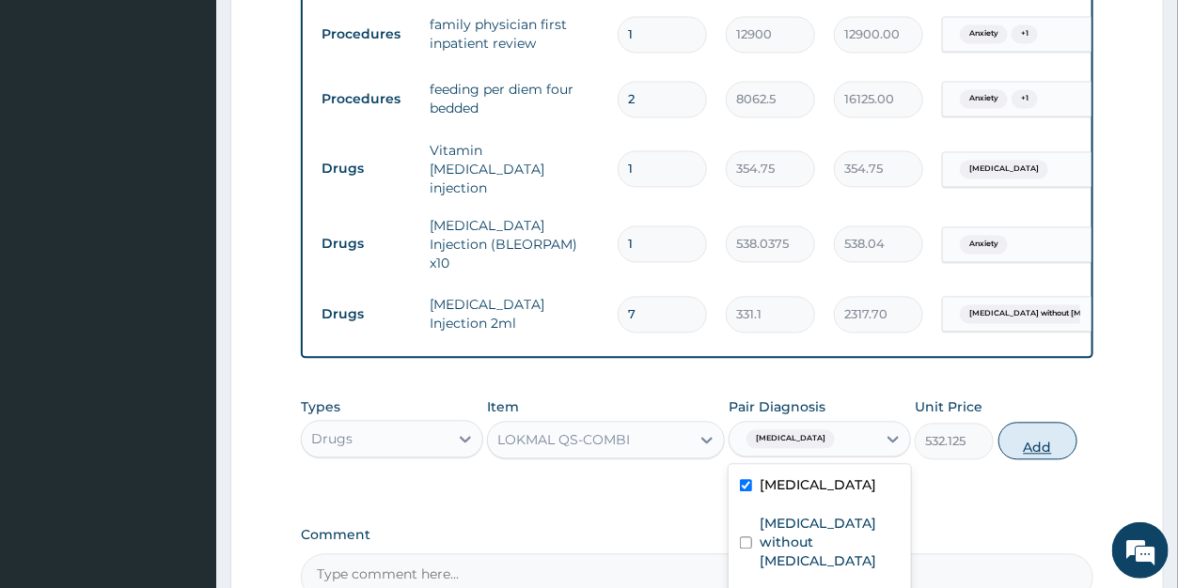
click at [1011, 430] on button "Add" at bounding box center [1037, 442] width 79 height 38
type input "0"
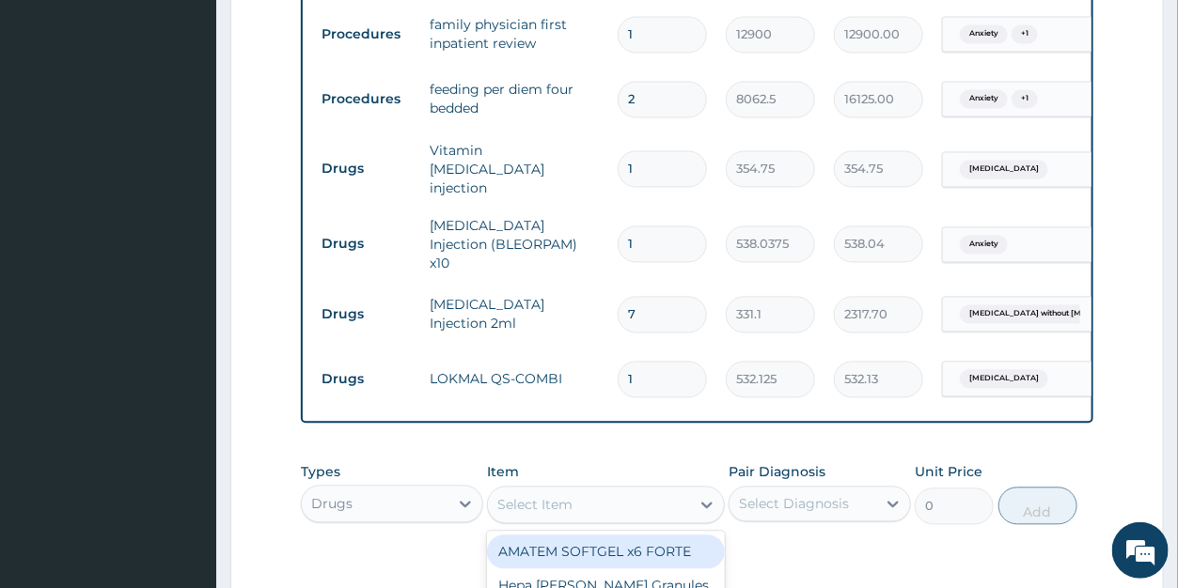
click at [571, 496] on div "Select Item" at bounding box center [534, 505] width 75 height 19
type input "PARACET"
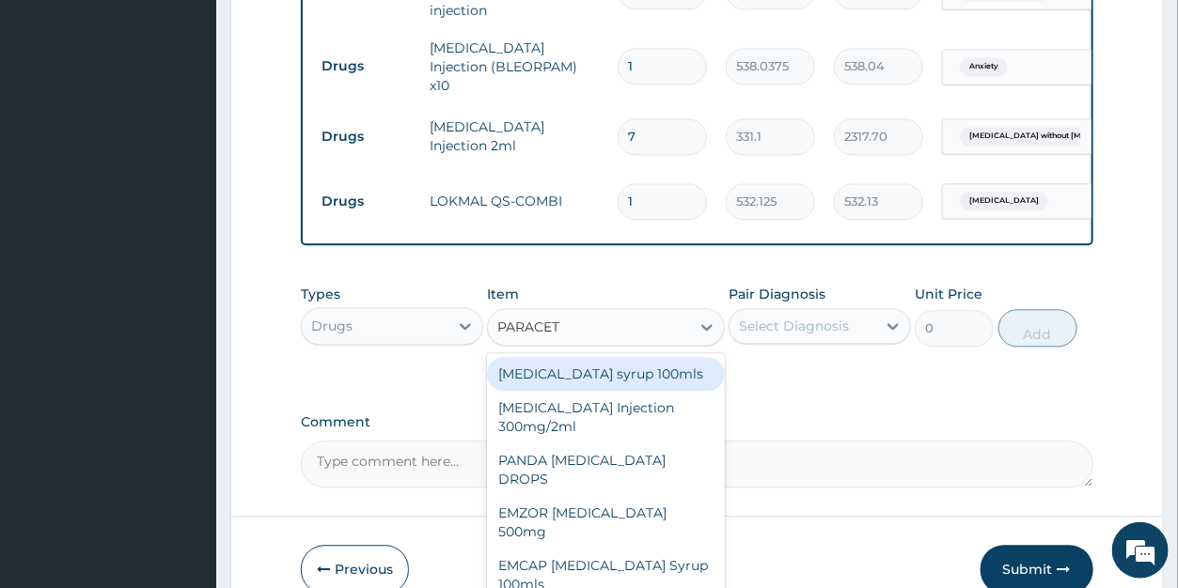
scroll to position [1533, 0]
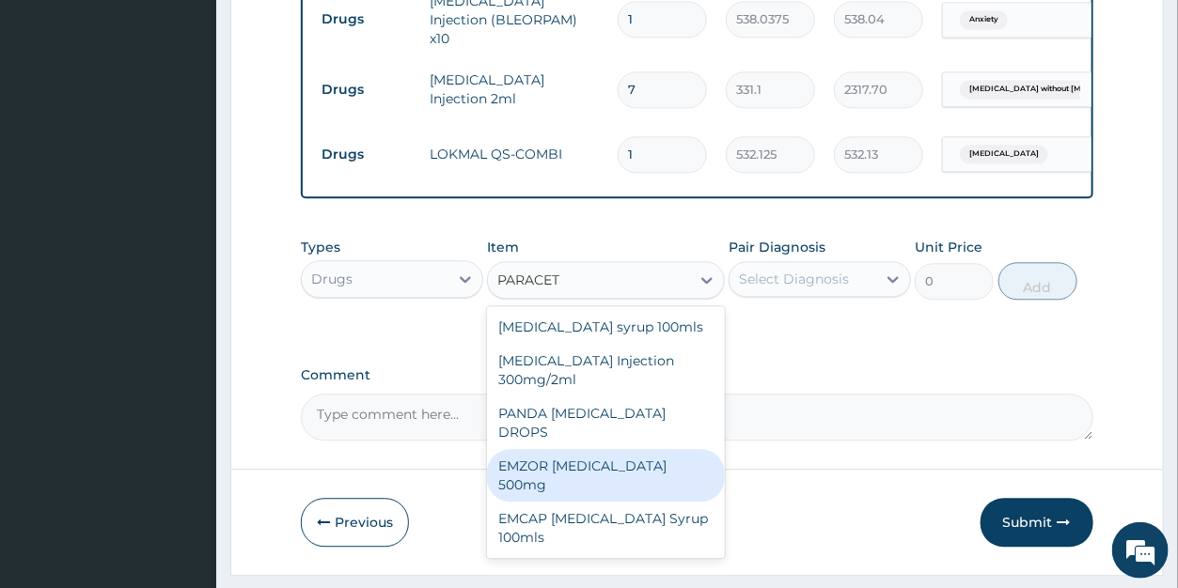
drag, startPoint x: 698, startPoint y: 442, endPoint x: 724, endPoint y: 372, distance: 74.4
click at [698, 450] on div "EMZOR PARACETAMOL 500mg" at bounding box center [606, 476] width 238 height 53
type input "23.65"
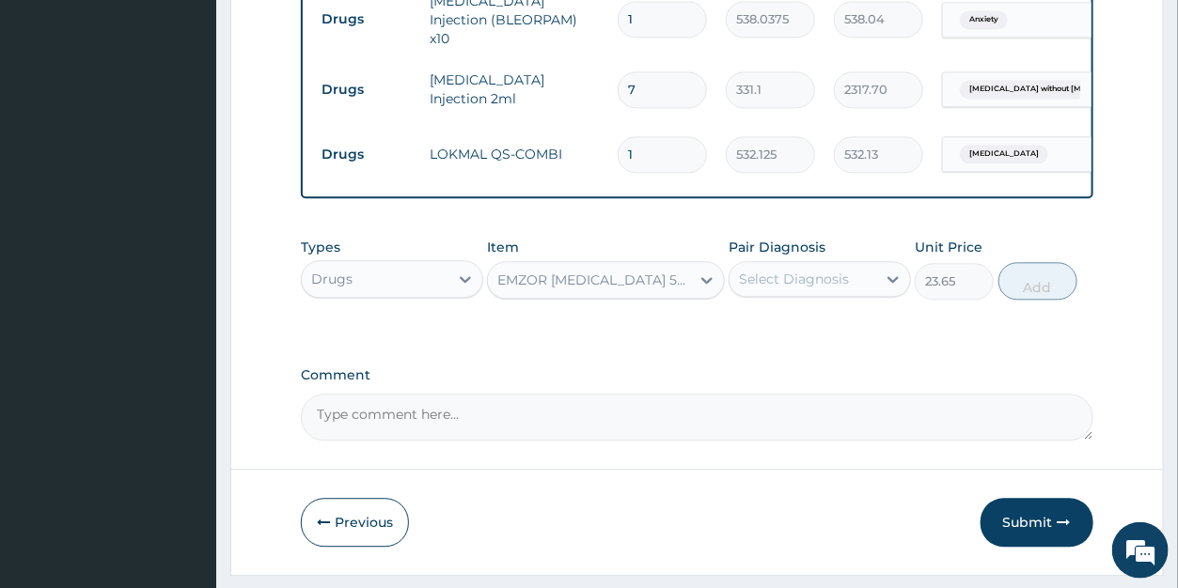
click at [792, 271] on div "Select Diagnosis" at bounding box center [794, 280] width 110 height 19
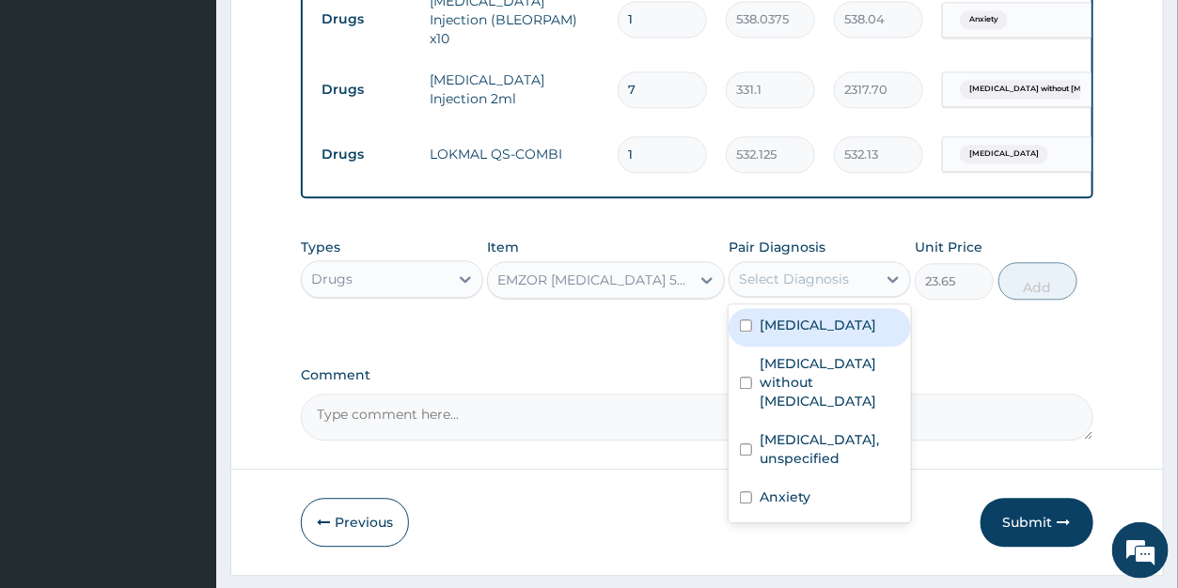
click at [795, 317] on label "Malaria, unspecified" at bounding box center [818, 326] width 117 height 19
checkbox input "true"
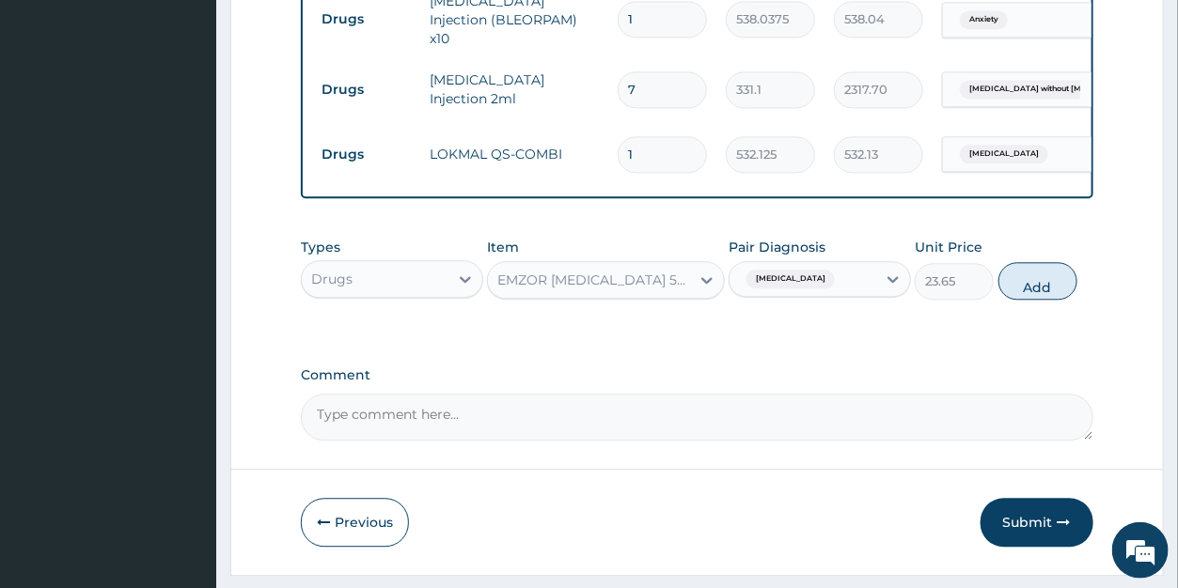
drag, startPoint x: 1033, startPoint y: 275, endPoint x: 814, endPoint y: 267, distance: 219.2
click at [1033, 275] on button "Add" at bounding box center [1037, 282] width 79 height 38
type input "0"
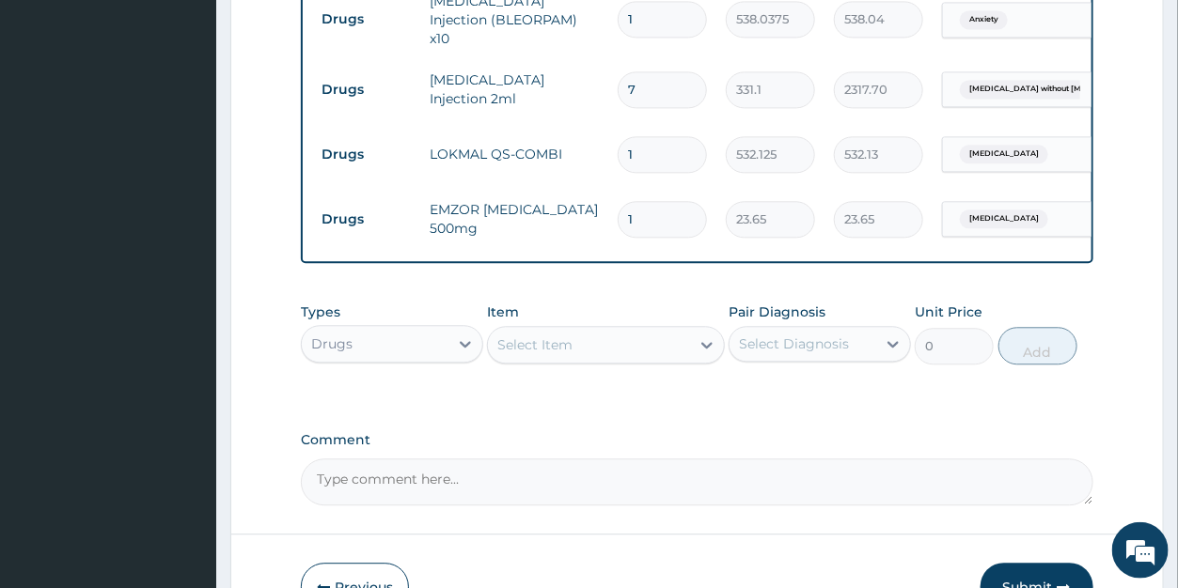
click at [644, 137] on input "1" at bounding box center [662, 155] width 89 height 37
drag, startPoint x: 633, startPoint y: 123, endPoint x: 623, endPoint y: 121, distance: 9.6
click at [623, 137] on input "1" at bounding box center [662, 155] width 89 height 37
type input "6"
type input "3192.75"
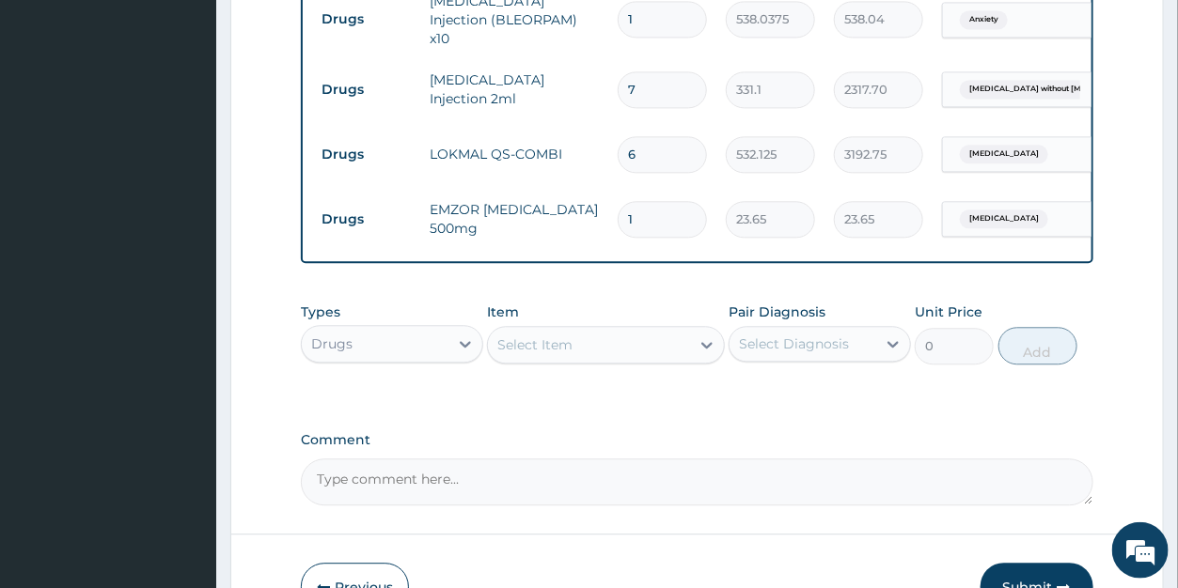
type input "6"
click at [638, 202] on input "1" at bounding box center [662, 220] width 89 height 37
type input "18"
type input "425.70"
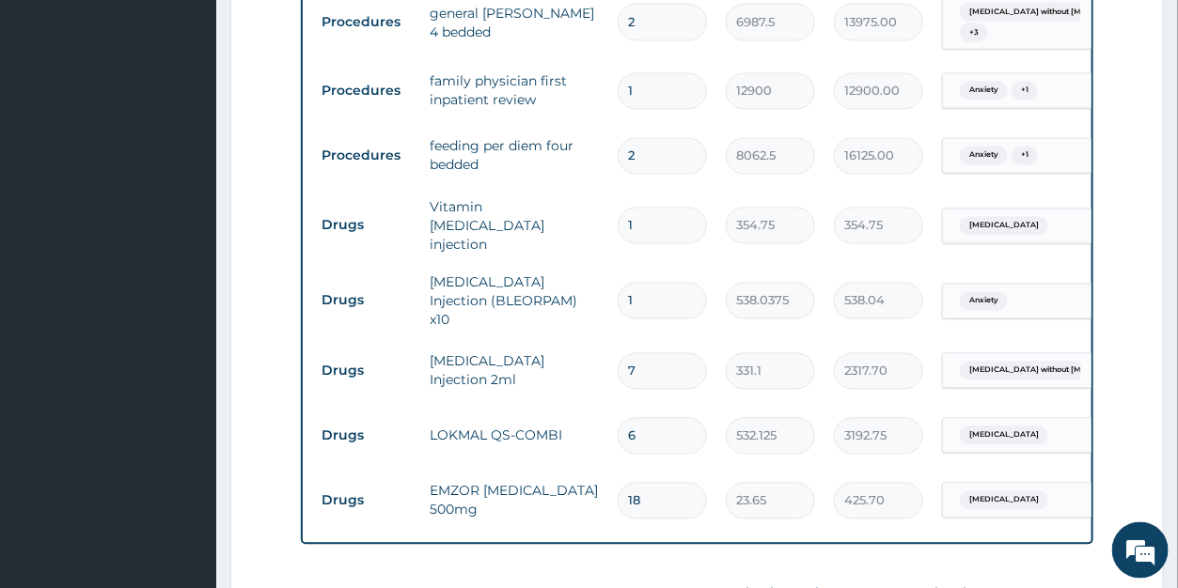
scroll to position [1634, 0]
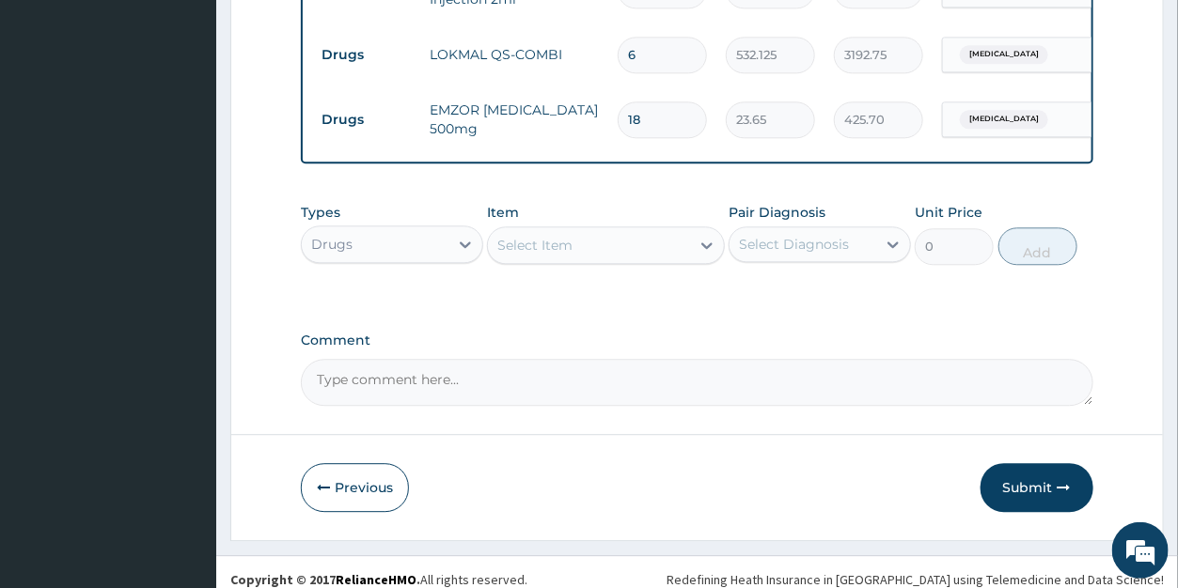
type input "18"
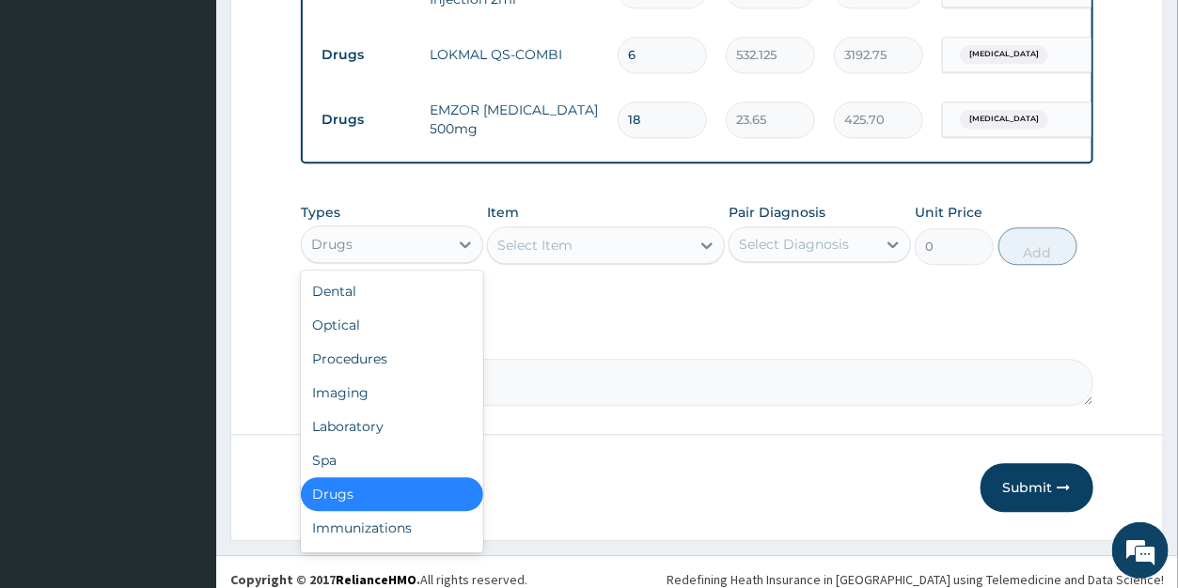
click at [384, 237] on div "Drugs" at bounding box center [375, 244] width 147 height 30
click at [387, 410] on div "Laboratory" at bounding box center [392, 427] width 182 height 34
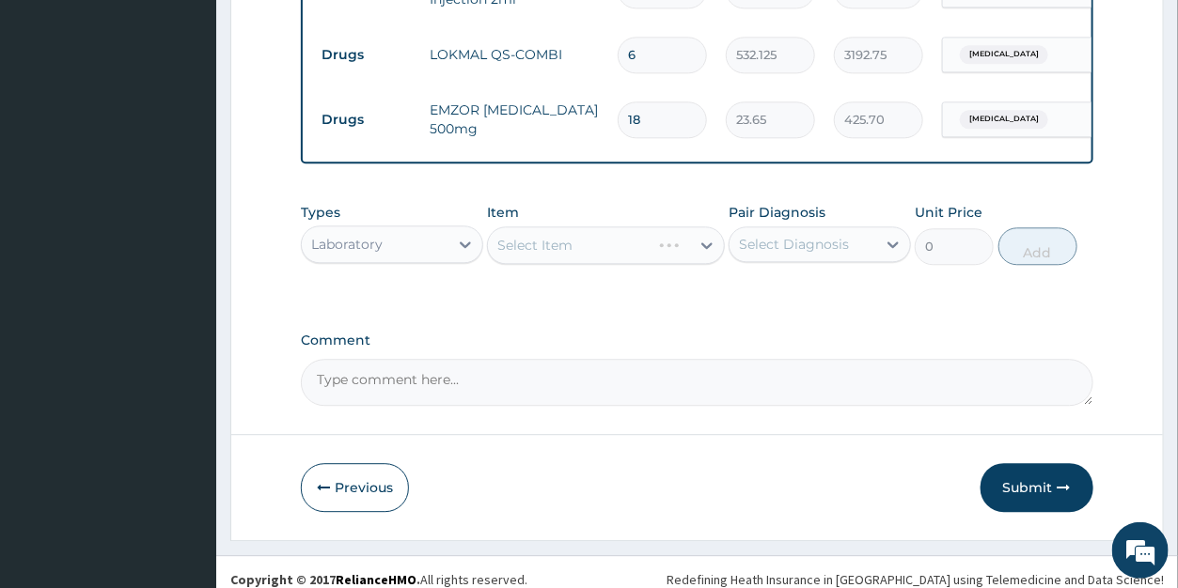
click at [555, 231] on div "Select Item" at bounding box center [606, 246] width 238 height 38
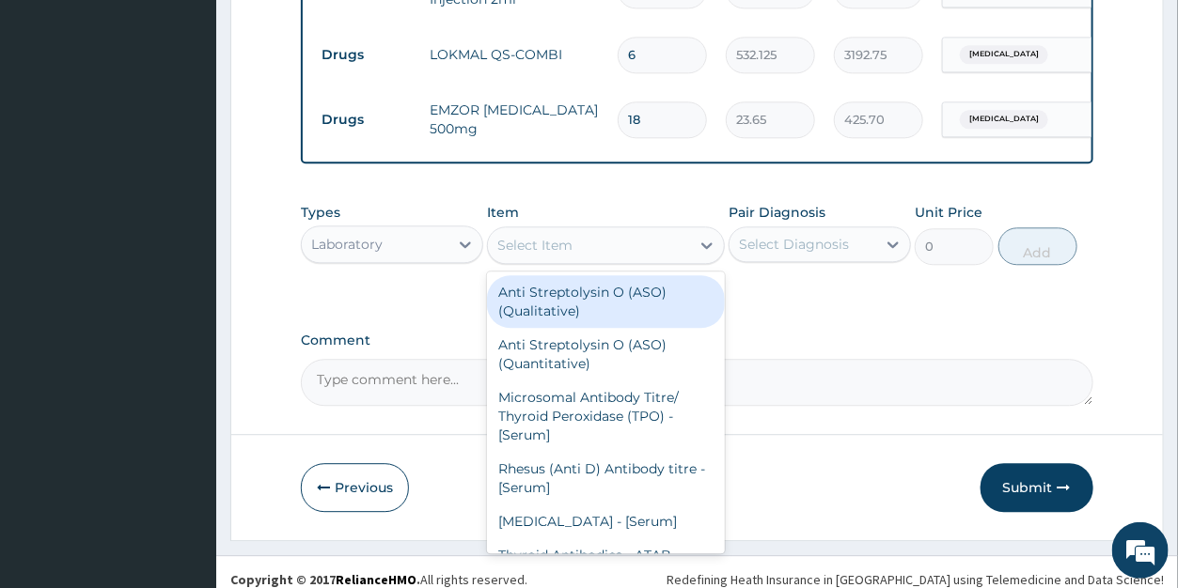
click at [561, 238] on div "Select Item" at bounding box center [534, 245] width 75 height 19
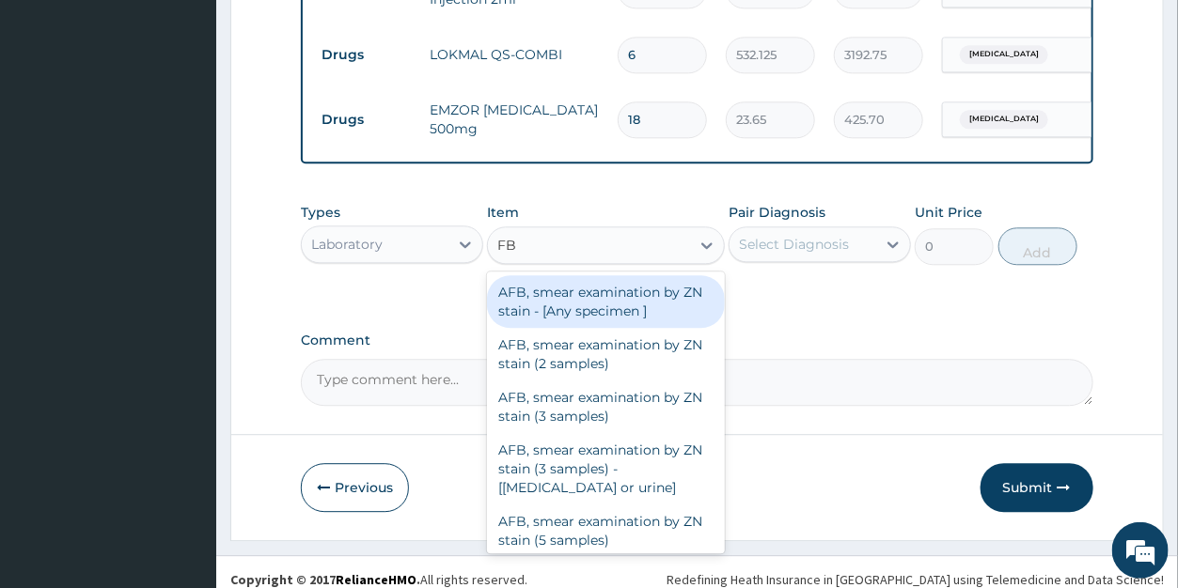
type input "FBC"
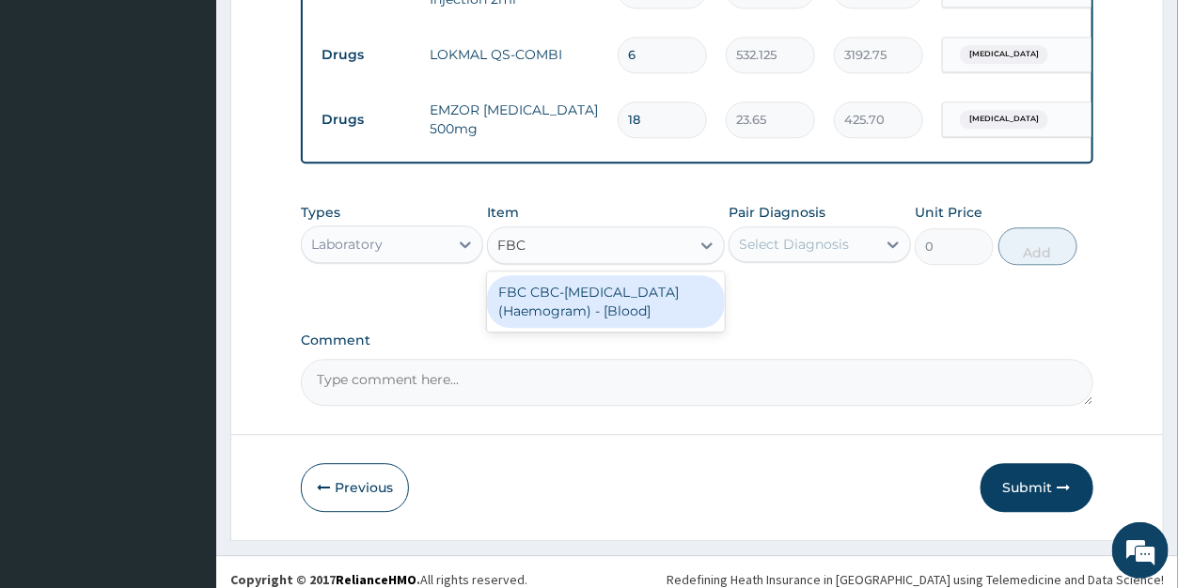
click at [557, 280] on div "FBC CBC-Complete Blood Count (Haemogram) - [Blood]" at bounding box center [606, 301] width 238 height 53
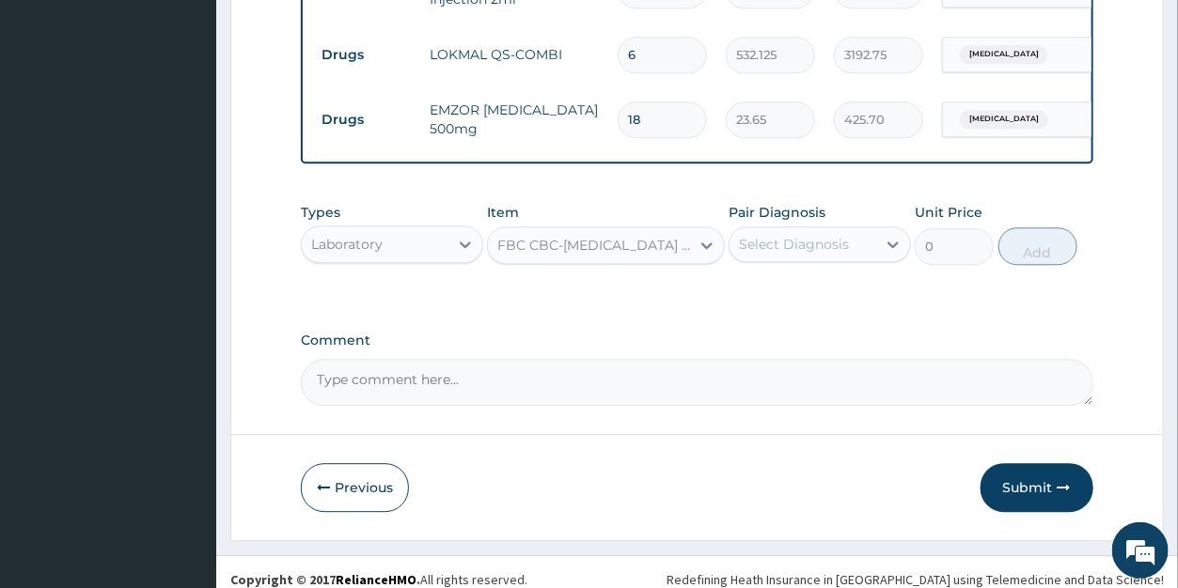
type input "4300"
click at [792, 235] on div "Select Diagnosis" at bounding box center [794, 244] width 110 height 19
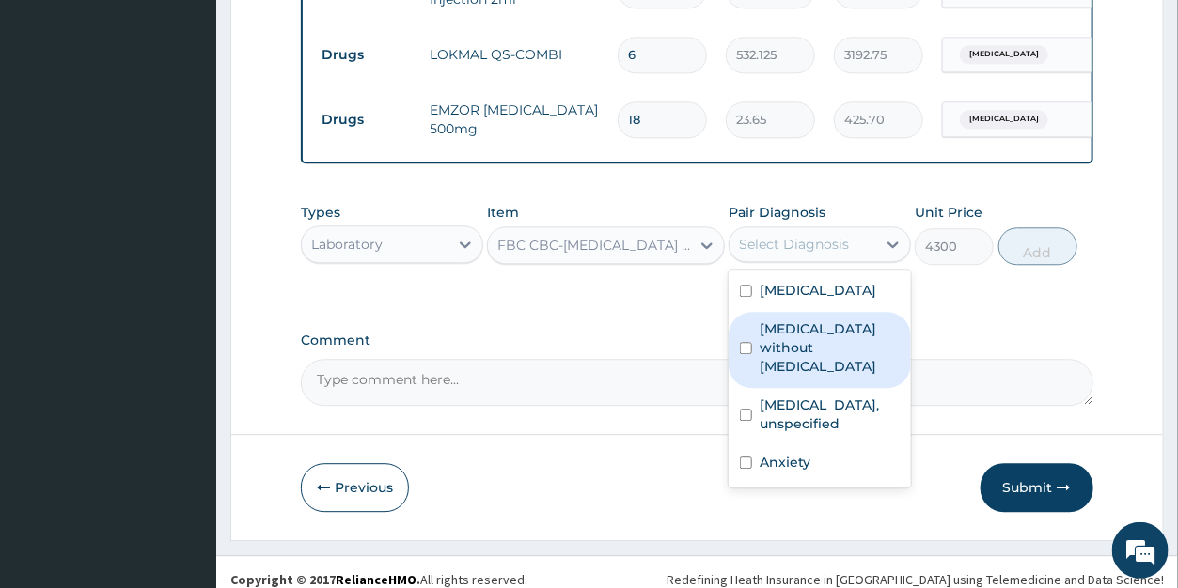
click at [805, 322] on label "Sepsis without septic shock" at bounding box center [830, 348] width 140 height 56
checkbox input "true"
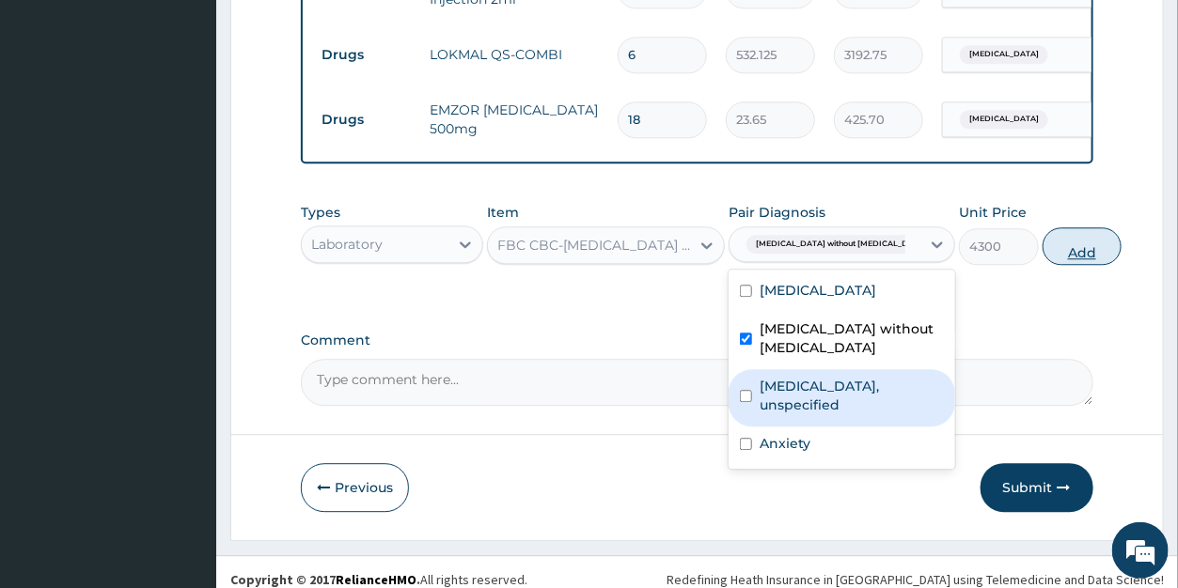
click at [1043, 231] on button "Add" at bounding box center [1082, 247] width 79 height 38
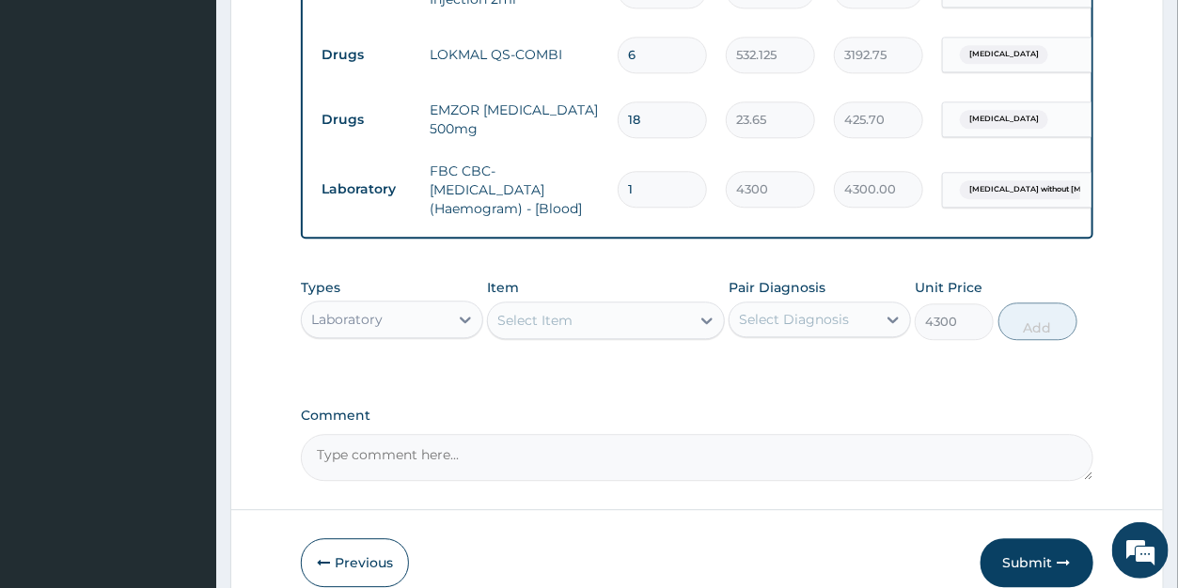
type input "0"
click at [552, 311] on div "Select Item" at bounding box center [534, 320] width 75 height 19
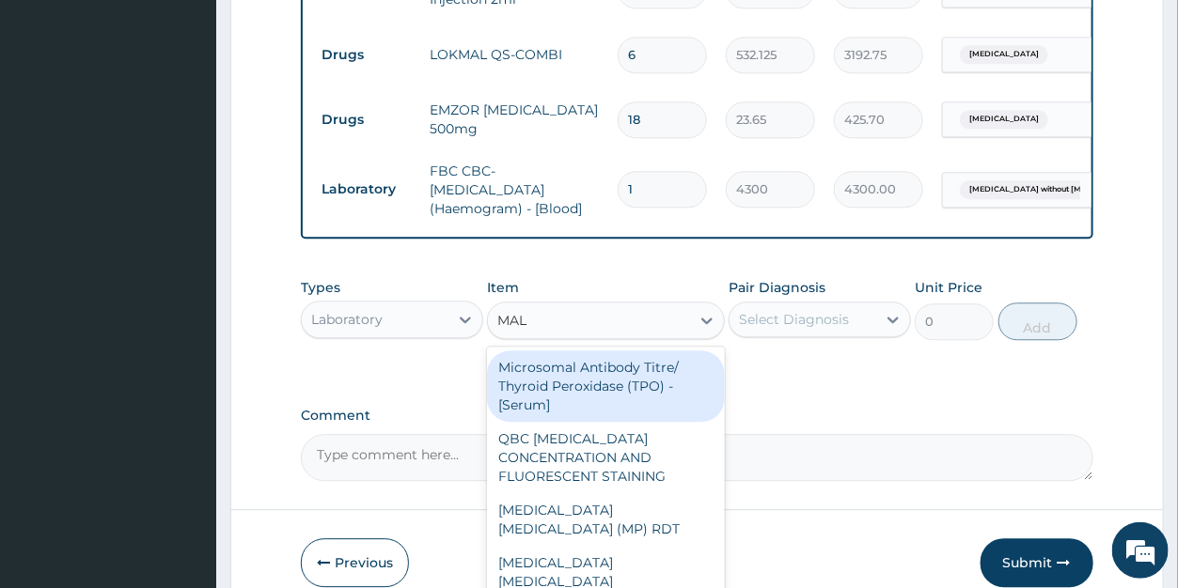
type input "MALA"
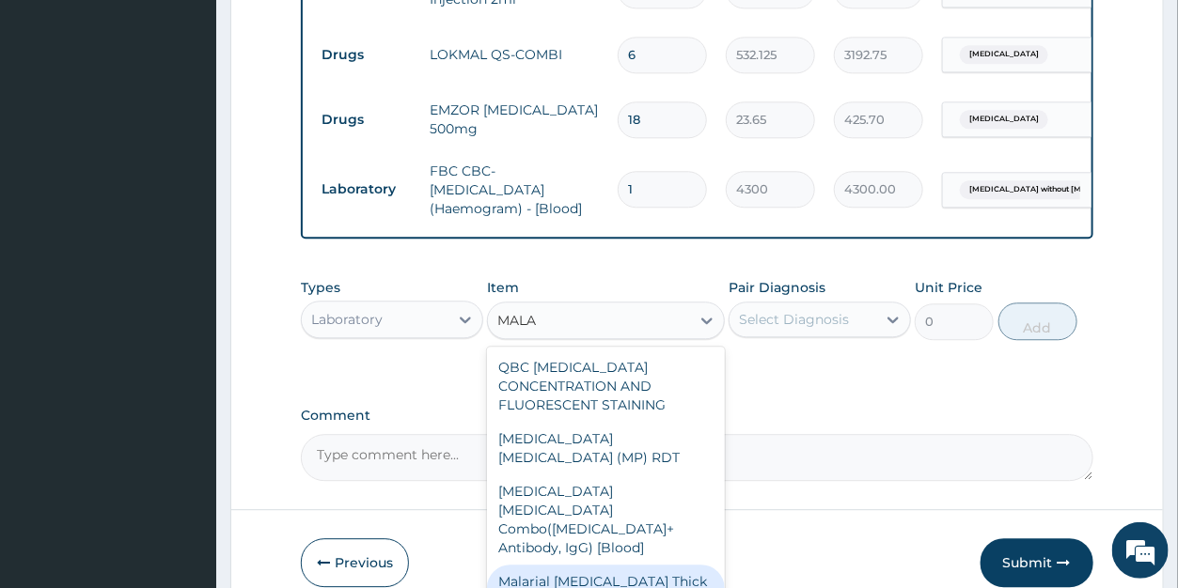
drag, startPoint x: 541, startPoint y: 527, endPoint x: 573, endPoint y: 494, distance: 45.9
click at [542, 565] on div "Malarial Parasite Thick and thin films - [Blood]" at bounding box center [606, 591] width 238 height 53
type input "1612.5"
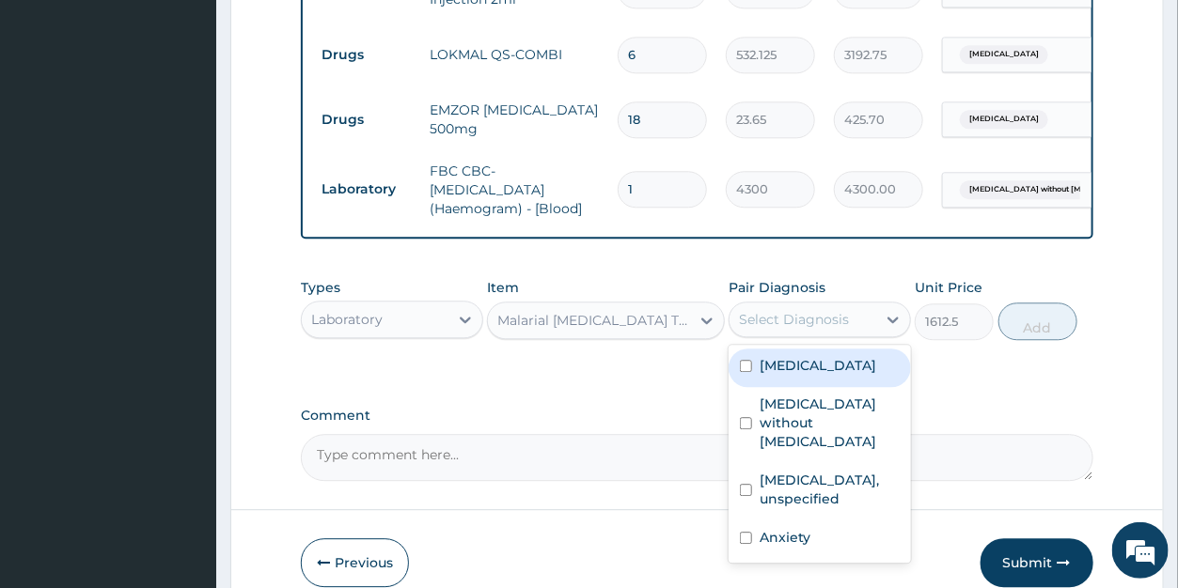
click at [834, 310] on div "Select Diagnosis" at bounding box center [794, 319] width 110 height 19
click at [865, 356] on label "Malaria, unspecified" at bounding box center [818, 365] width 117 height 19
checkbox input "true"
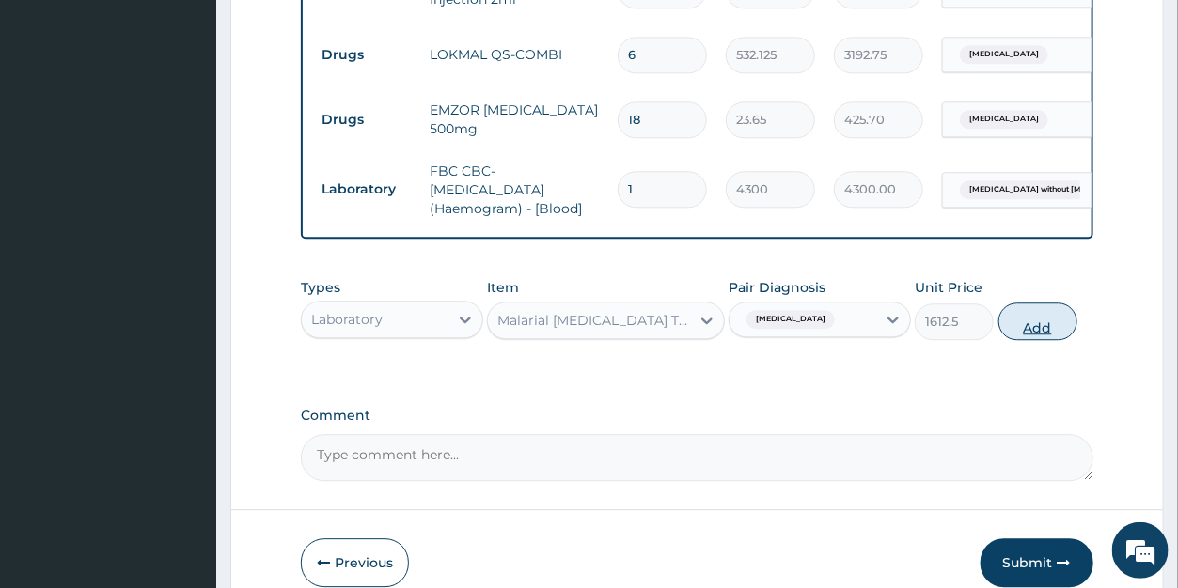
click at [1026, 316] on button "Add" at bounding box center [1037, 322] width 79 height 38
type input "0"
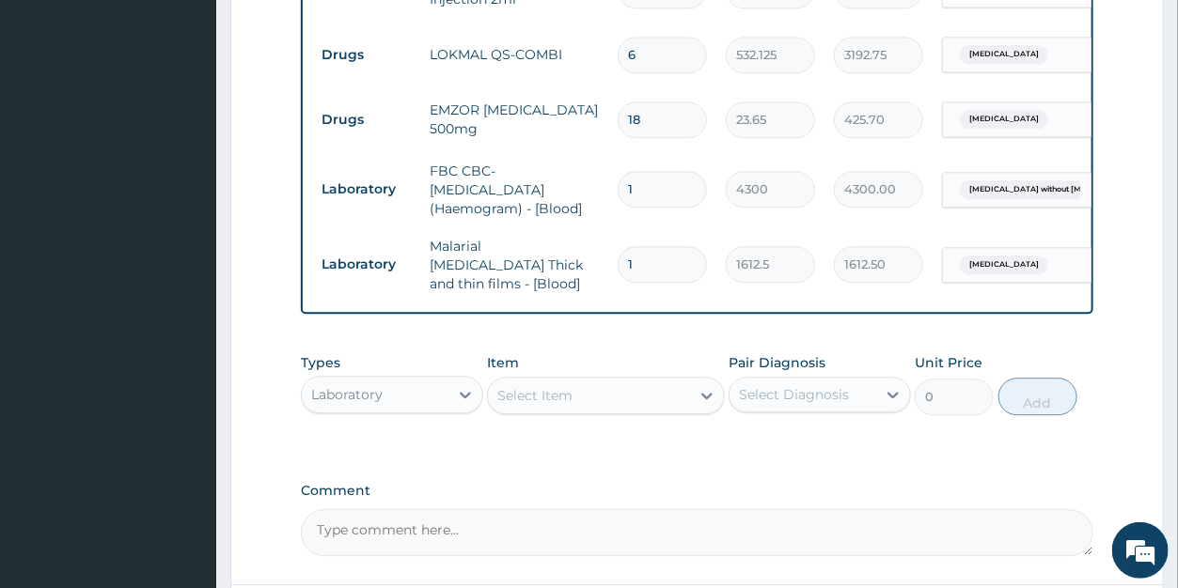
click at [564, 386] on div "Select Item" at bounding box center [534, 395] width 75 height 19
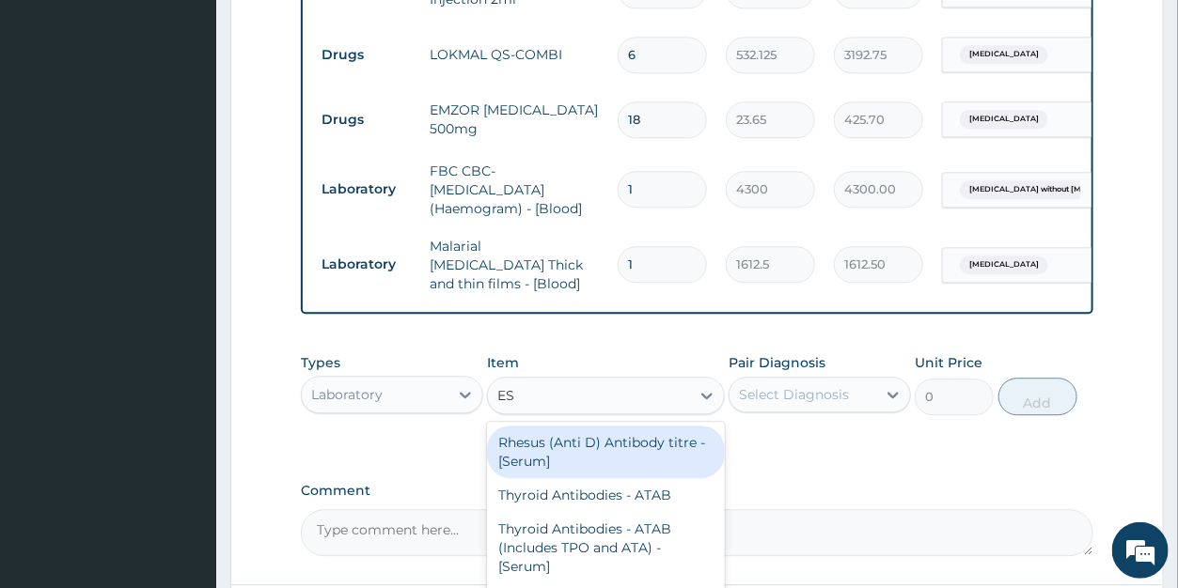
type input "ESR"
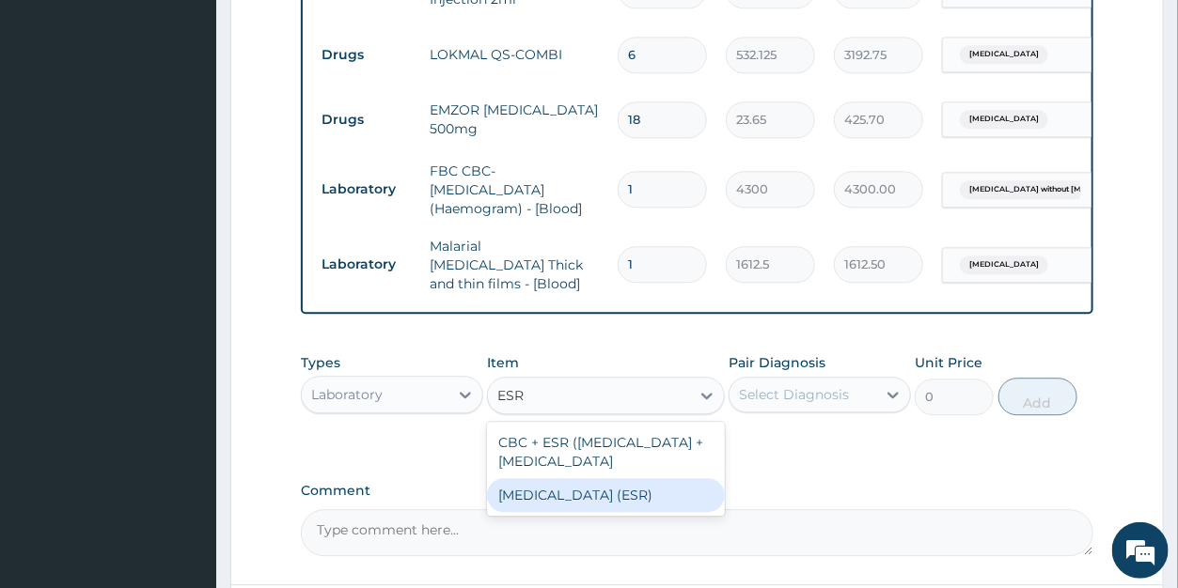
click at [565, 486] on div "Erythrocyte Sedimentation Rate (ESR)" at bounding box center [606, 496] width 238 height 34
type input "2687.5"
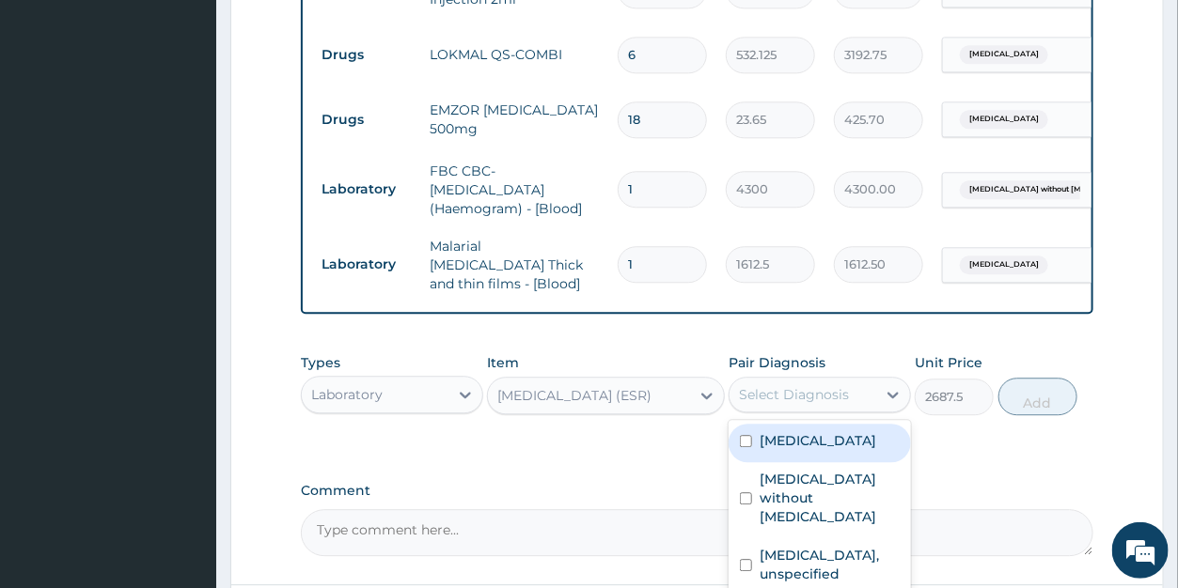
click at [783, 385] on div "Select Diagnosis" at bounding box center [794, 394] width 110 height 19
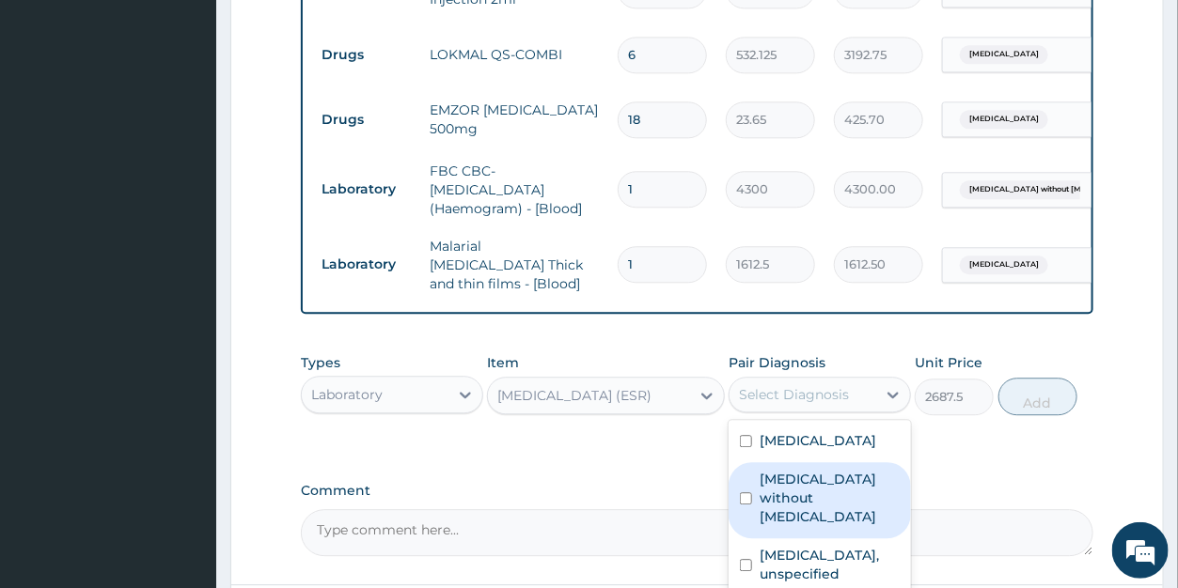
click at [818, 470] on label "Sepsis without septic shock" at bounding box center [830, 498] width 140 height 56
checkbox input "true"
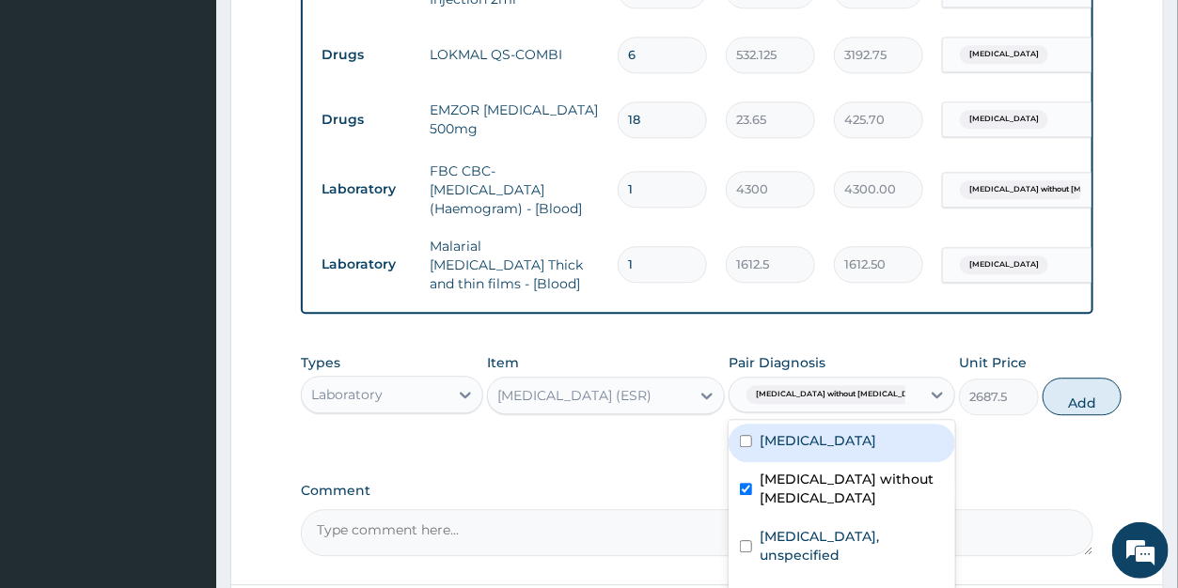
drag, startPoint x: 1004, startPoint y: 379, endPoint x: 595, endPoint y: 394, distance: 409.2
click at [1043, 378] on button "Add" at bounding box center [1082, 397] width 79 height 38
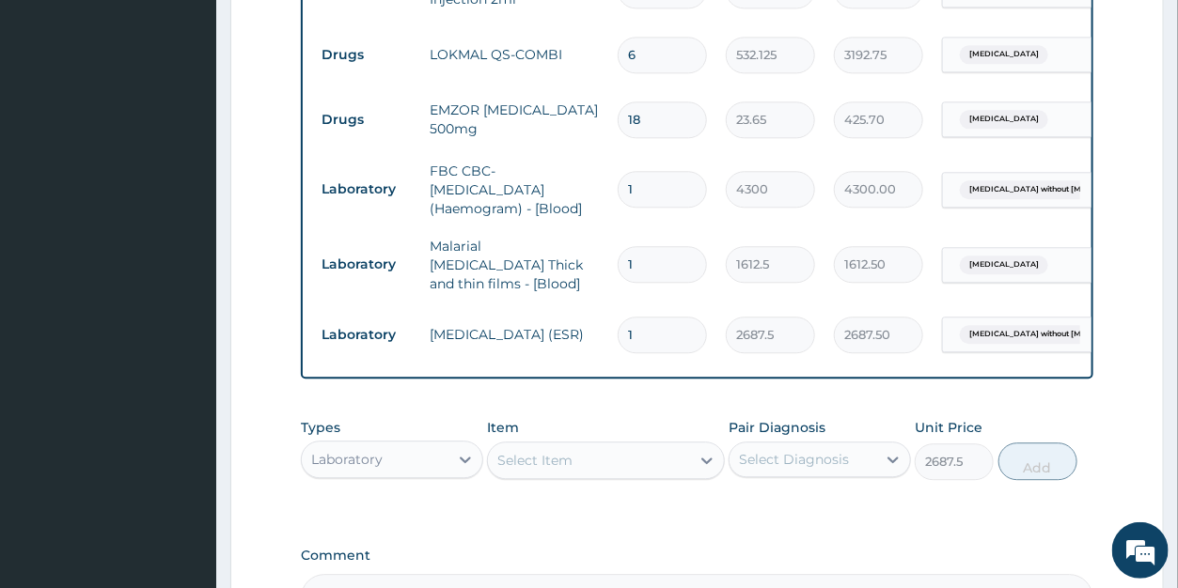
type input "0"
click at [542, 451] on div "Select Item" at bounding box center [534, 460] width 75 height 19
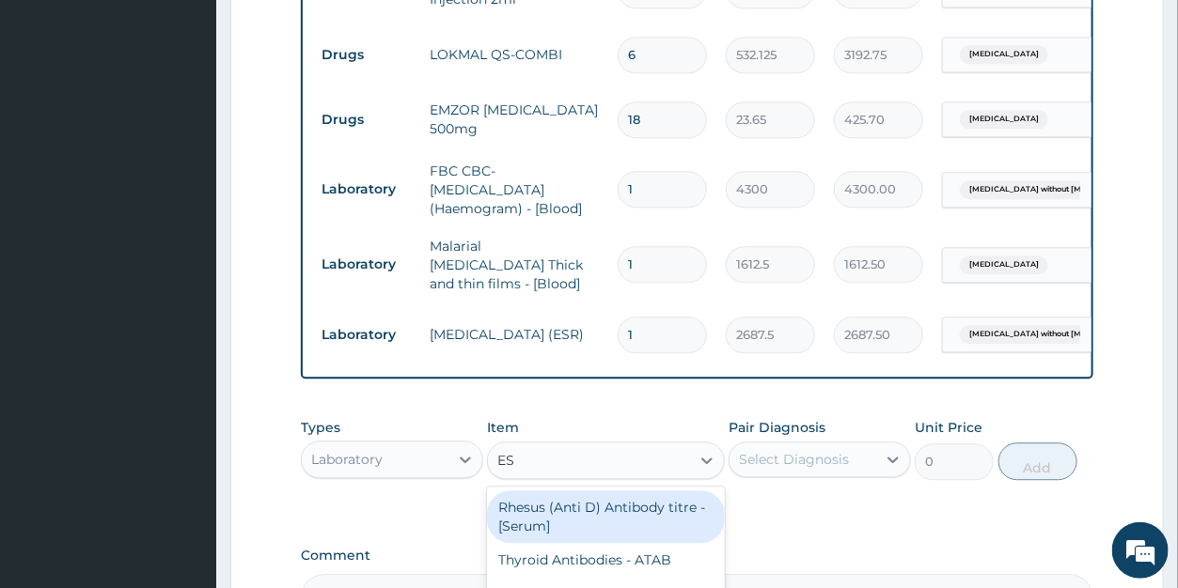
type input "ESR"
click at [547, 516] on div "CBC + ESR (Complete Blood Count + Erythrocyte Sedimentation Rate" at bounding box center [606, 517] width 238 height 53
type input "4837.5"
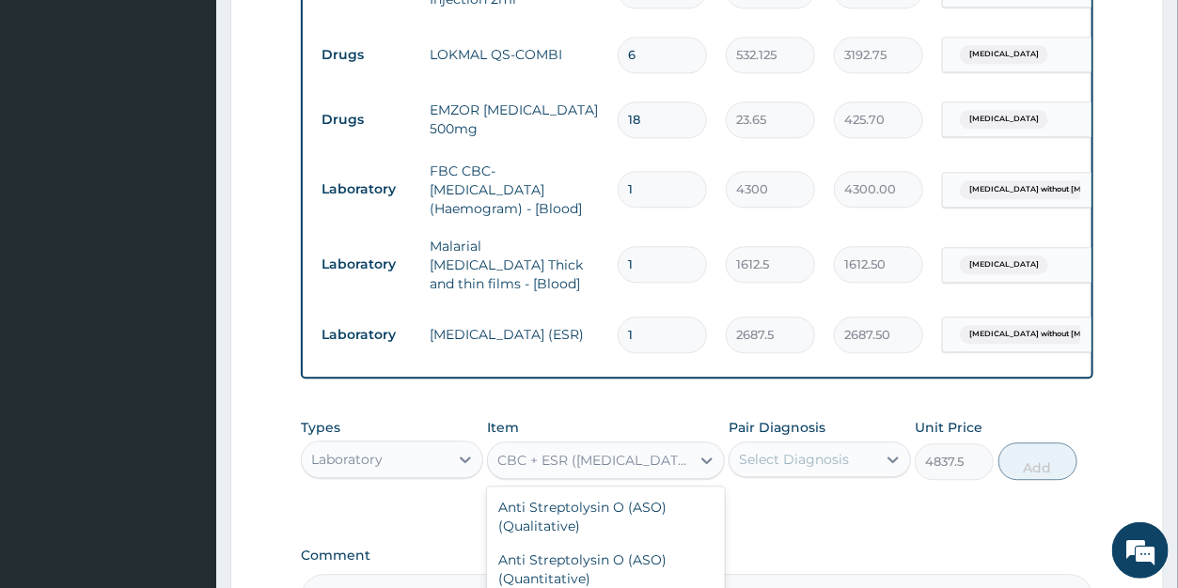
click at [586, 452] on div "CBC + ESR (Complete Blood Count + Erythrocyte Sedimentation Rate" at bounding box center [594, 460] width 195 height 19
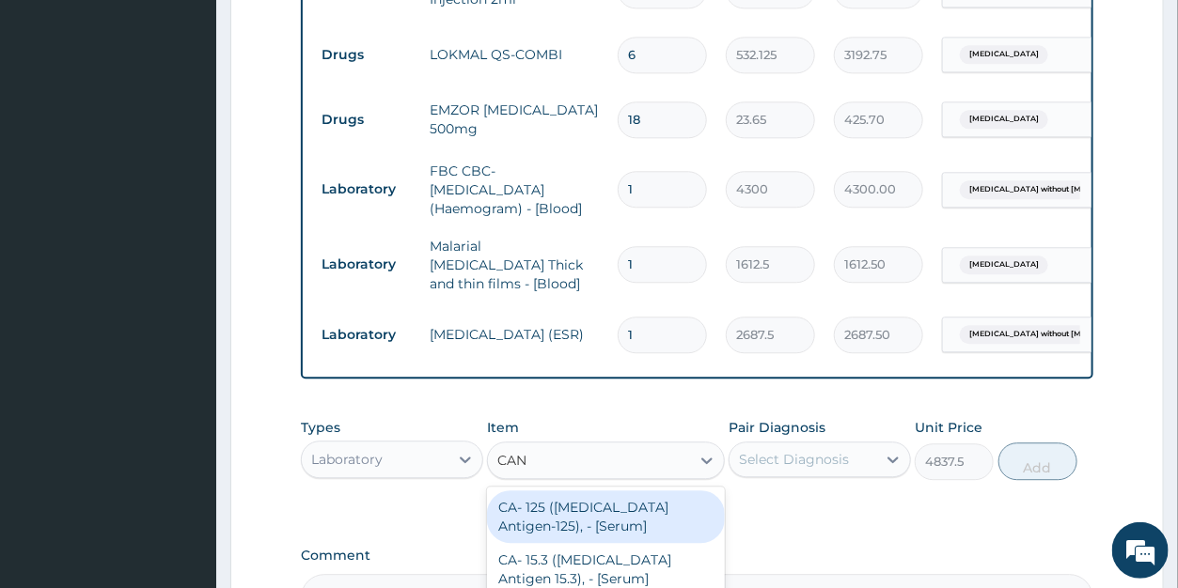
scroll to position [0, 0]
type input "CAN"
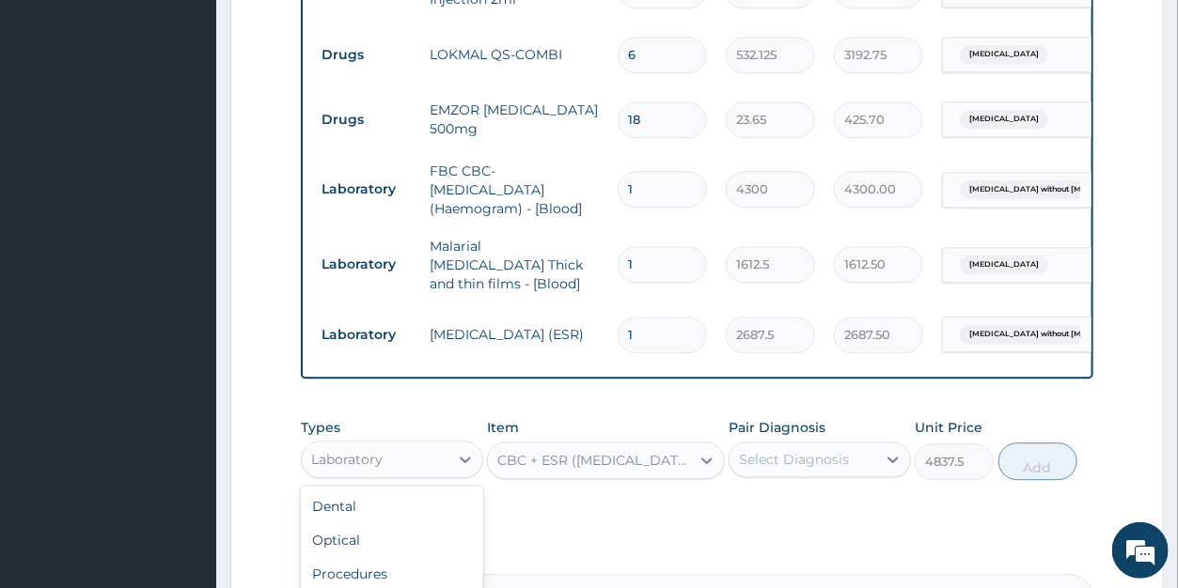
click at [355, 450] on div "Laboratory" at bounding box center [346, 459] width 71 height 19
click at [352, 557] on div "Procedures" at bounding box center [392, 574] width 182 height 34
type input "0"
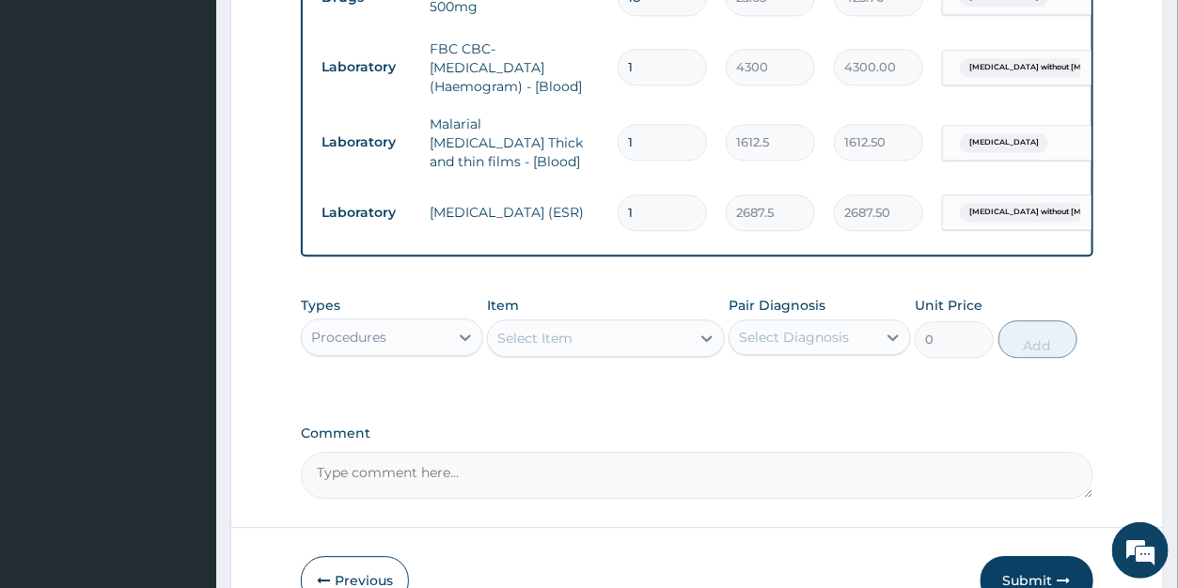
scroll to position [1849, 0]
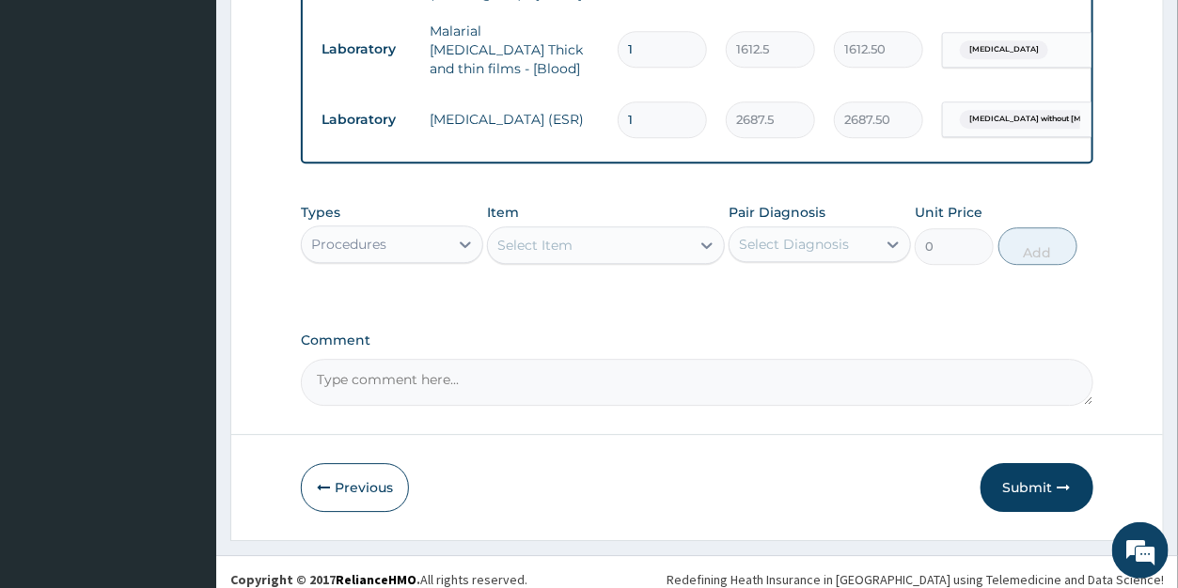
click at [363, 373] on textarea "Comment" at bounding box center [697, 382] width 792 height 47
type textarea "ESR.....29mm/hr"
click at [542, 239] on div "Select Item" at bounding box center [534, 245] width 75 height 19
type input "cann"
click at [359, 235] on div "Procedures" at bounding box center [348, 244] width 75 height 19
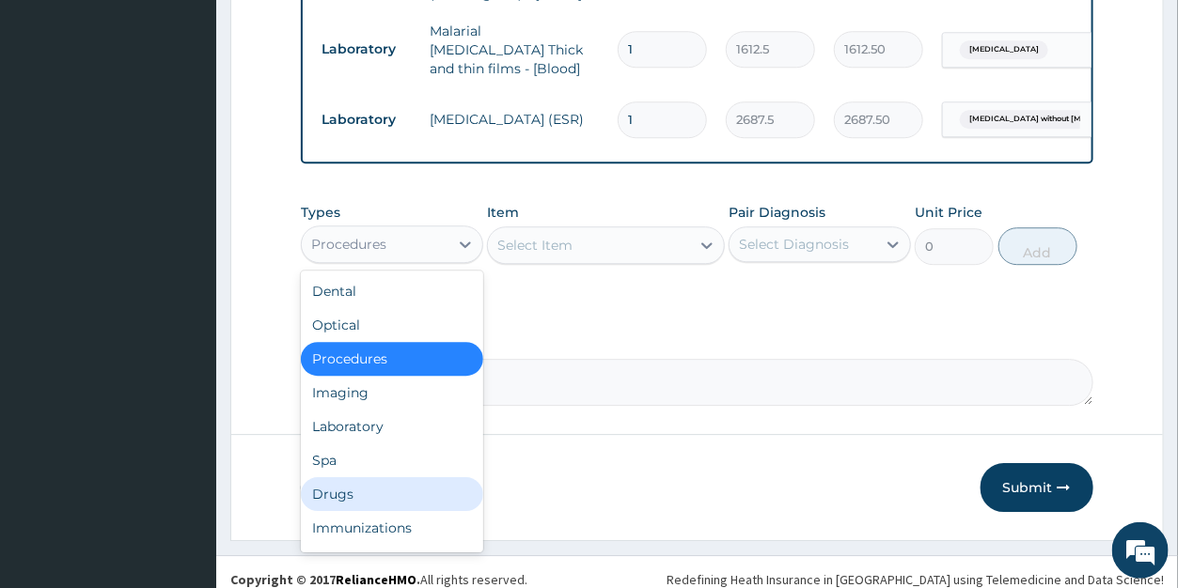
click at [332, 482] on div "Drugs" at bounding box center [392, 495] width 182 height 34
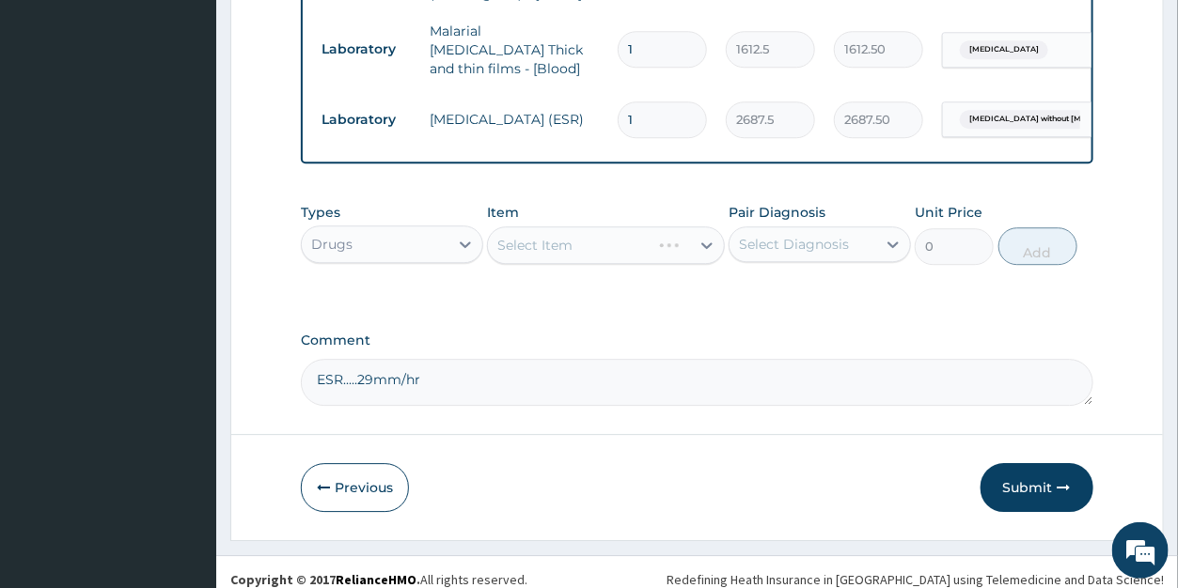
click at [551, 233] on div "Select Item" at bounding box center [606, 246] width 238 height 38
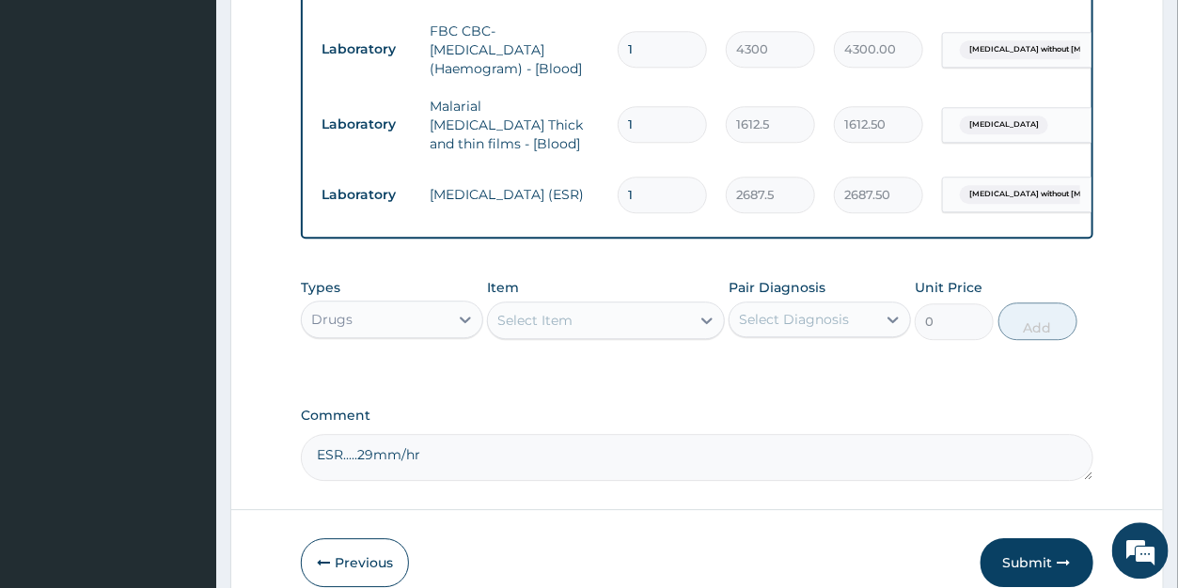
scroll to position [1784, 0]
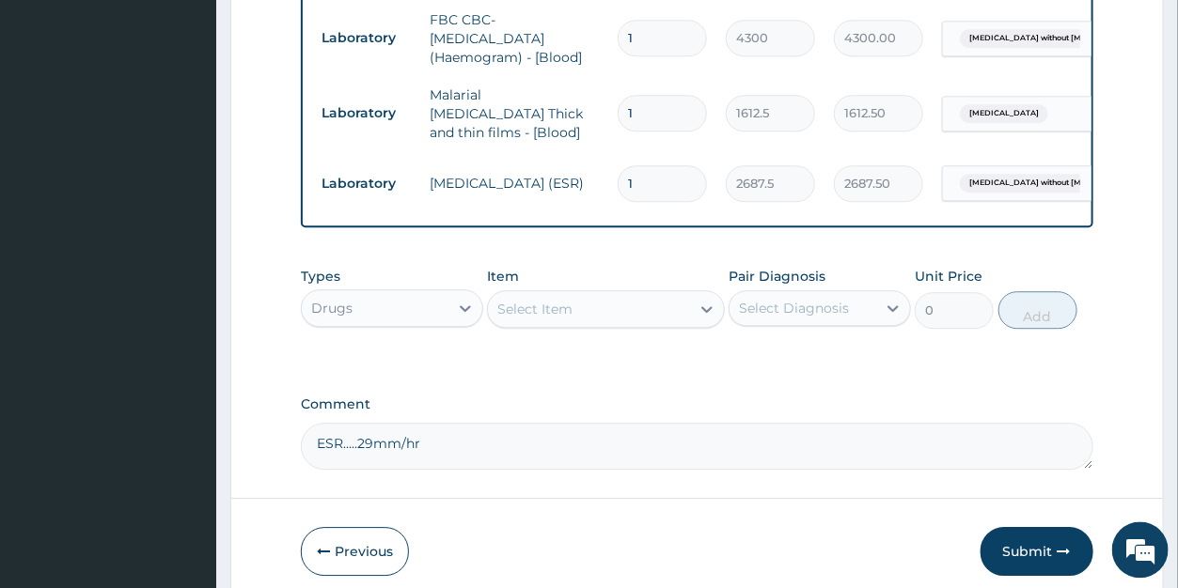
click at [611, 306] on div "Select Item" at bounding box center [589, 310] width 202 height 30
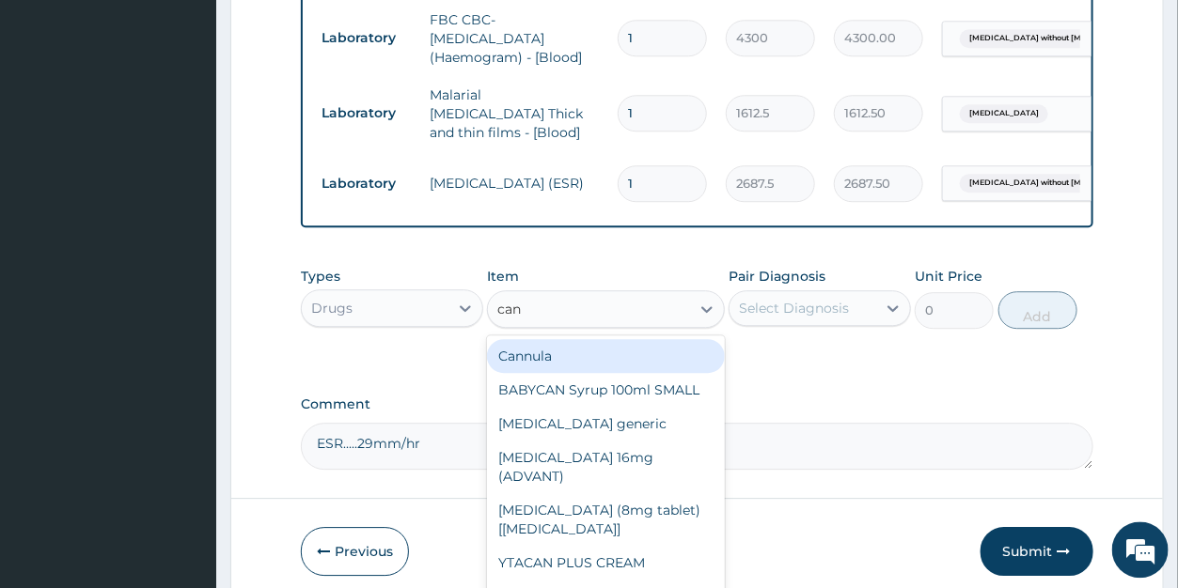
type input "cann"
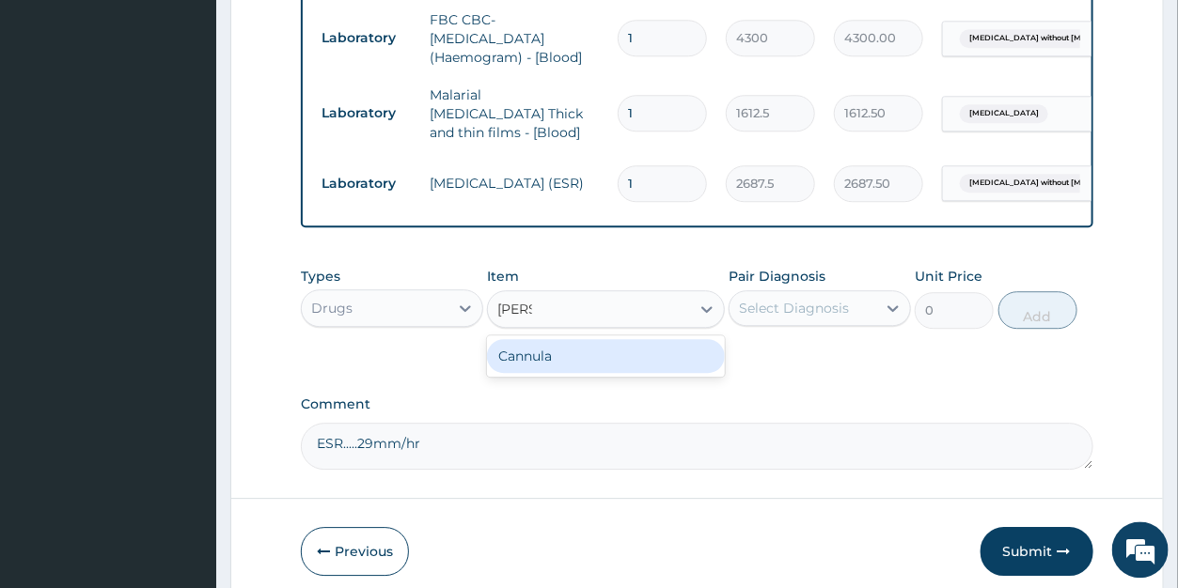
click at [603, 348] on div "Cannula" at bounding box center [606, 357] width 238 height 34
type input "236.5"
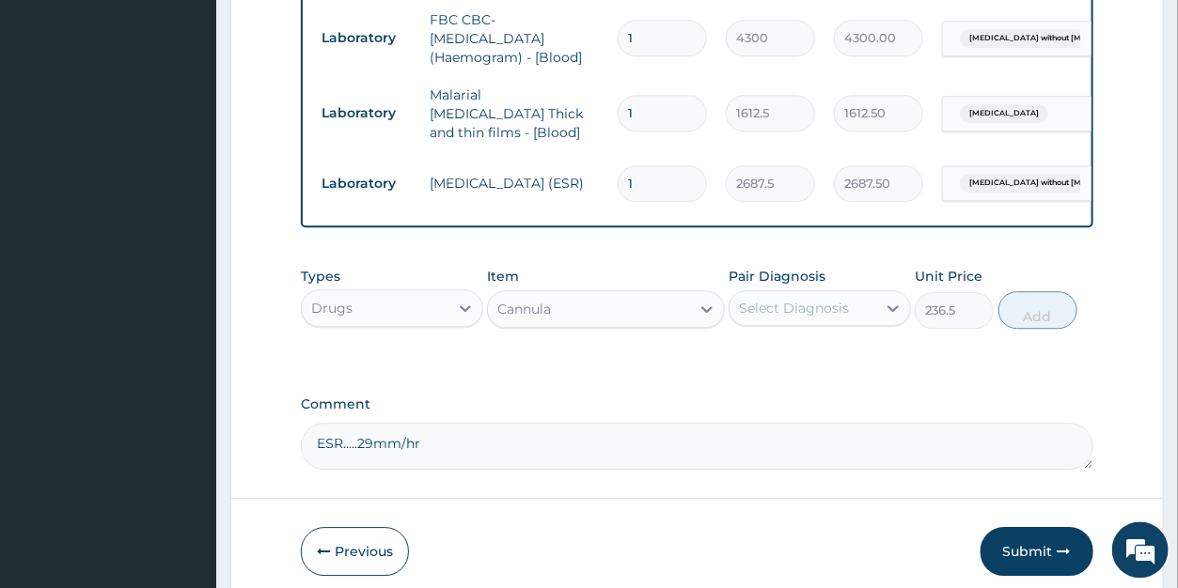
click at [765, 300] on div "Select Diagnosis" at bounding box center [794, 309] width 110 height 19
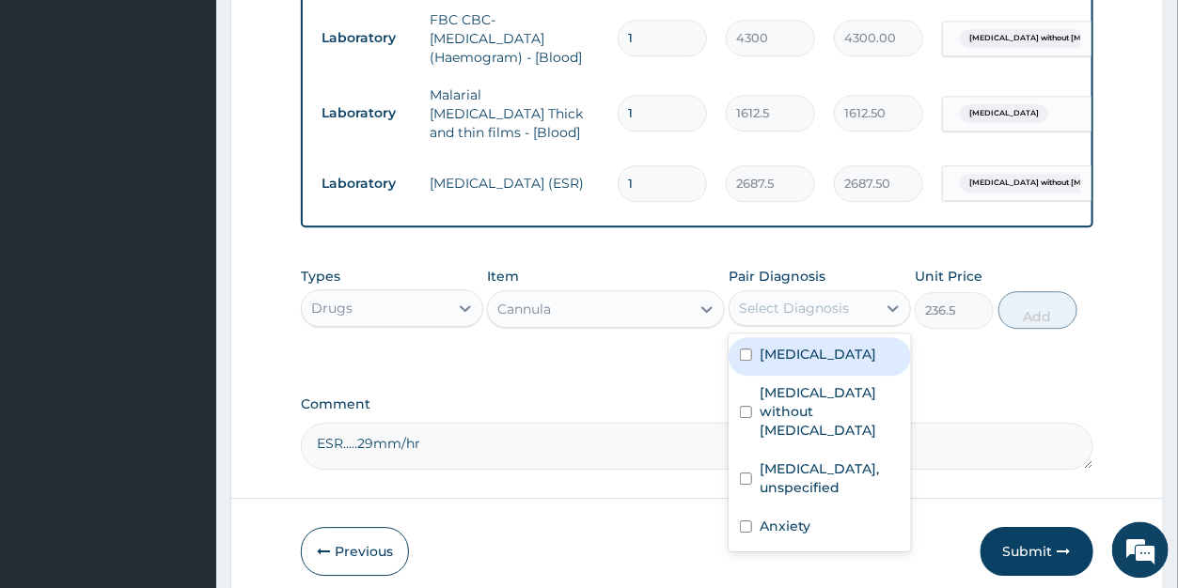
click at [778, 346] on label "Malaria, unspecified" at bounding box center [818, 355] width 117 height 19
checkbox input "true"
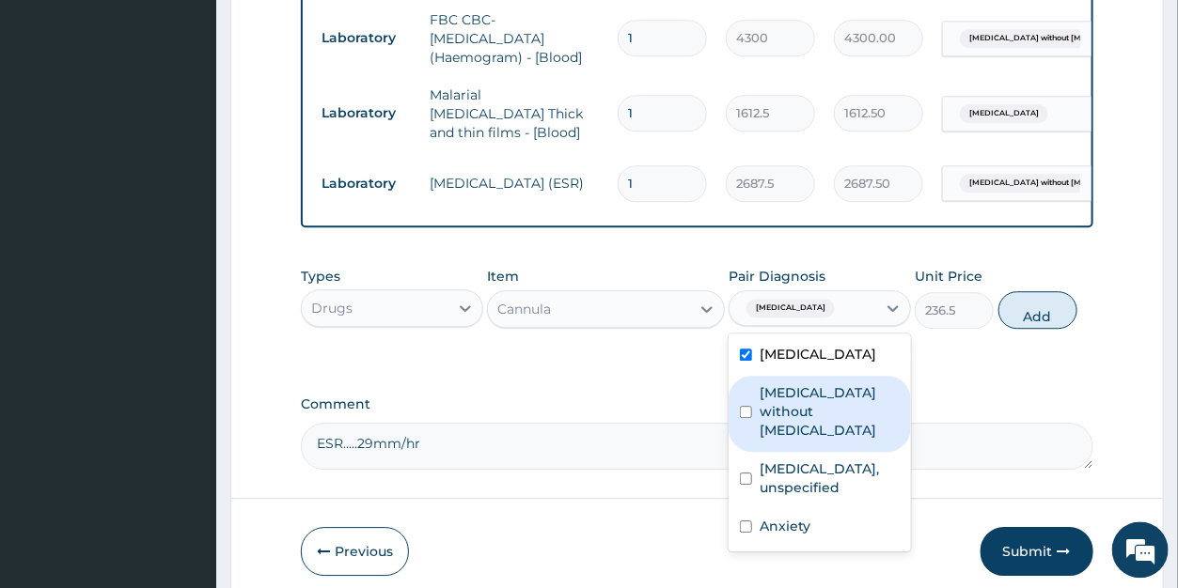
click at [777, 391] on label "Sepsis without septic shock" at bounding box center [830, 412] width 140 height 56
checkbox input "true"
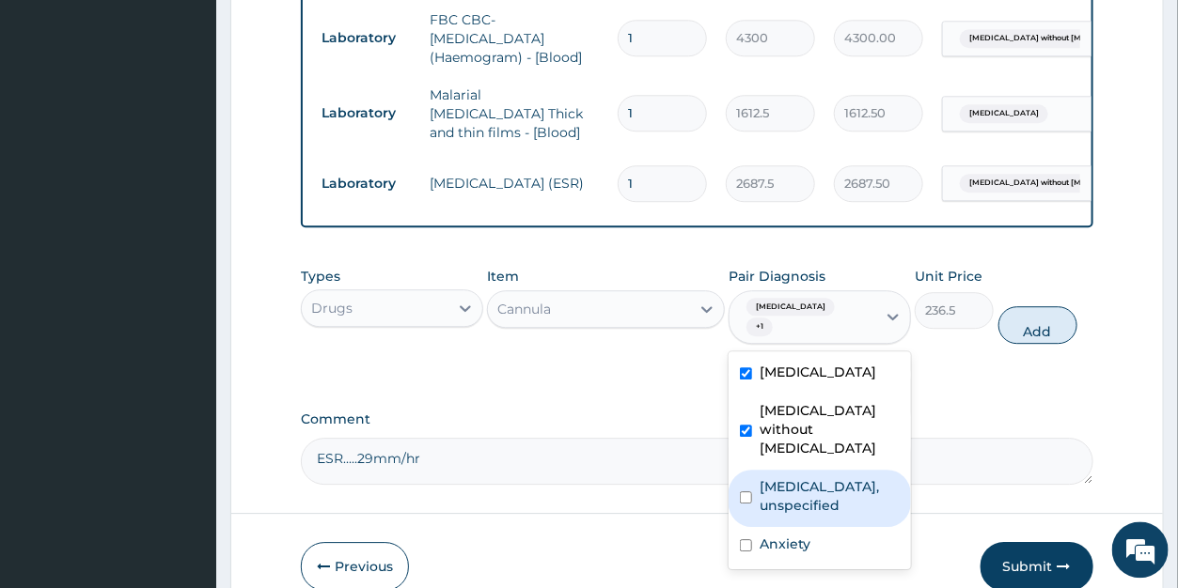
click at [779, 479] on label "Essential hypertension, unspecified" at bounding box center [830, 498] width 140 height 38
checkbox input "true"
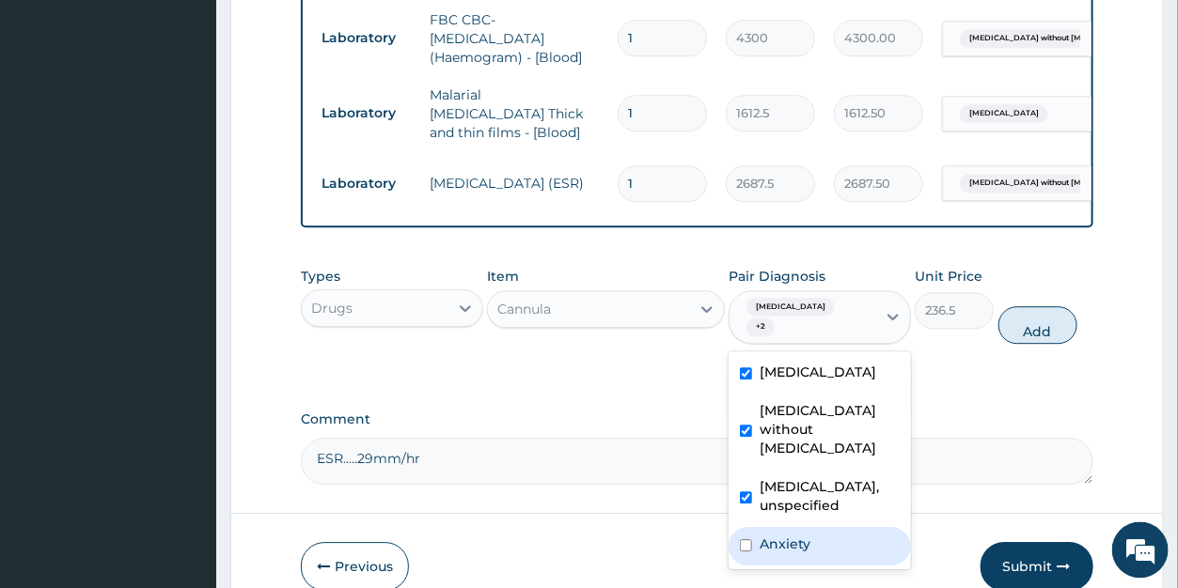
click at [790, 537] on label "Anxiety" at bounding box center [785, 545] width 51 height 19
checkbox input "true"
click at [1047, 323] on button "Add" at bounding box center [1037, 326] width 79 height 38
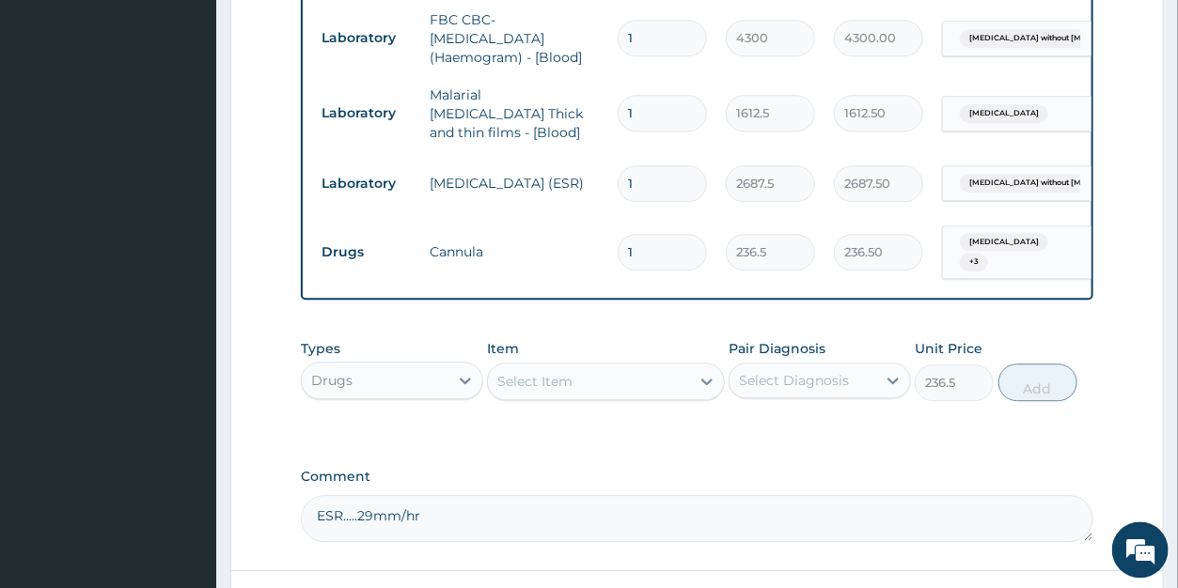
type input "0"
click at [585, 384] on div "Select Item" at bounding box center [589, 383] width 202 height 30
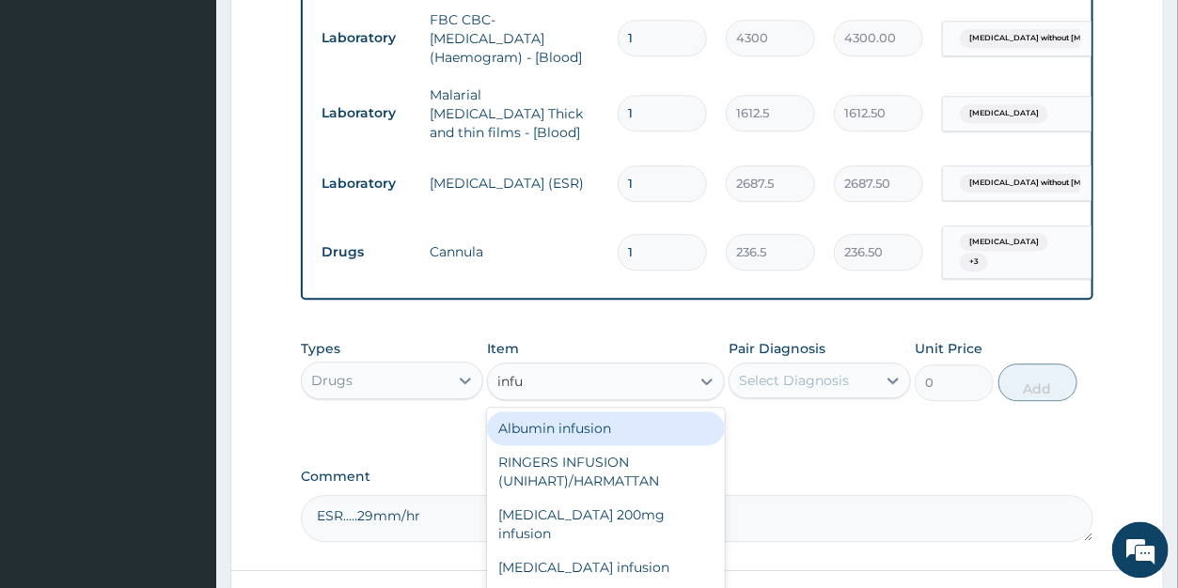
type input "infus"
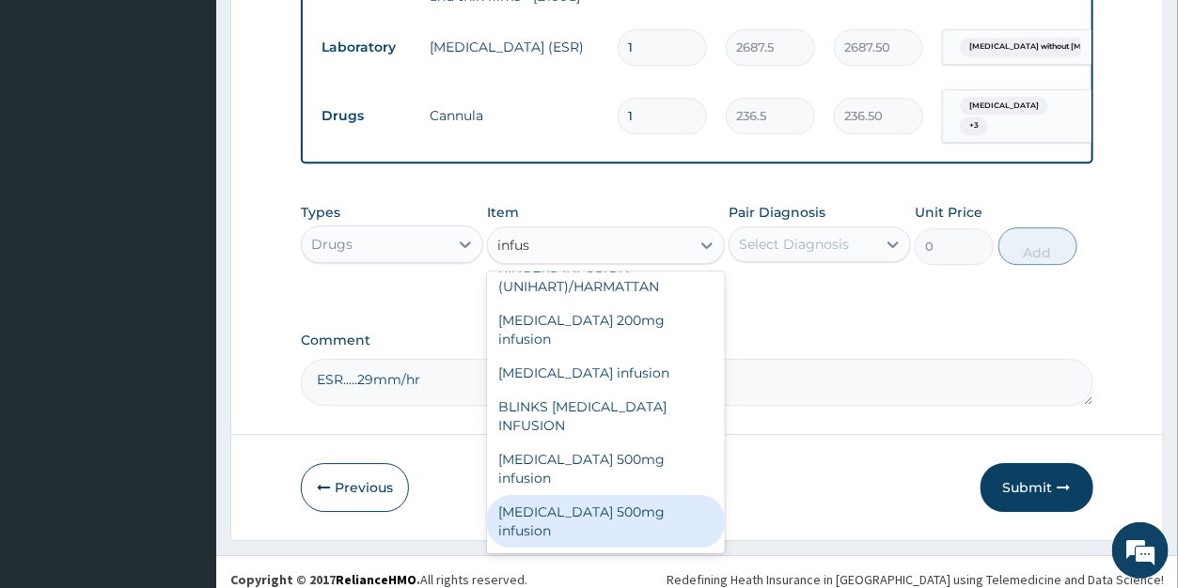
scroll to position [0, 0]
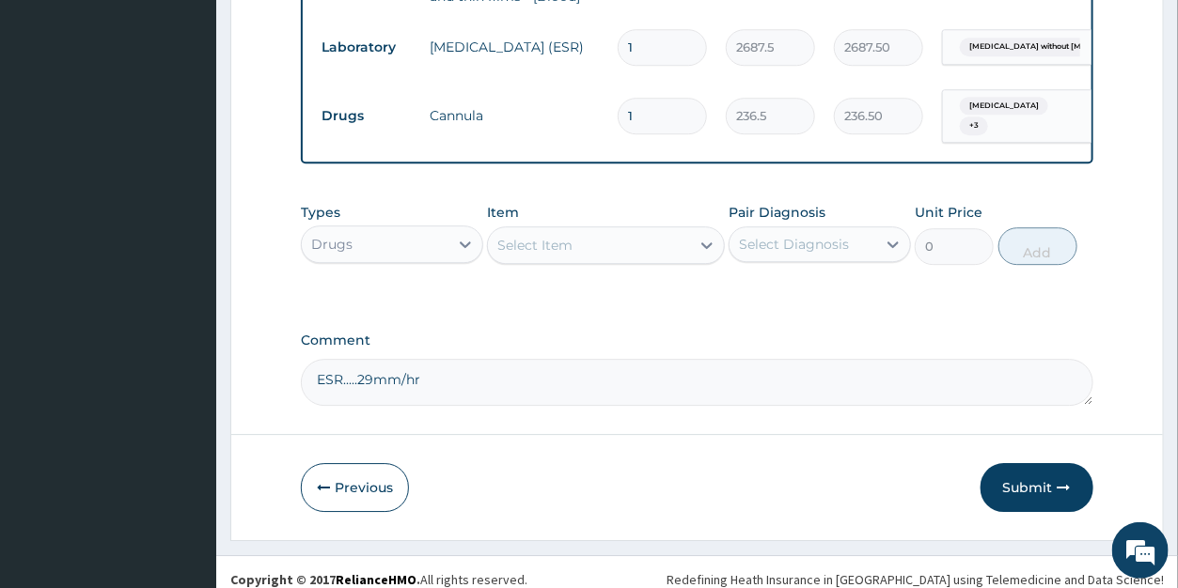
drag, startPoint x: 543, startPoint y: 225, endPoint x: 509, endPoint y: 228, distance: 35.0
click at [509, 230] on div "Select Item" at bounding box center [589, 245] width 202 height 30
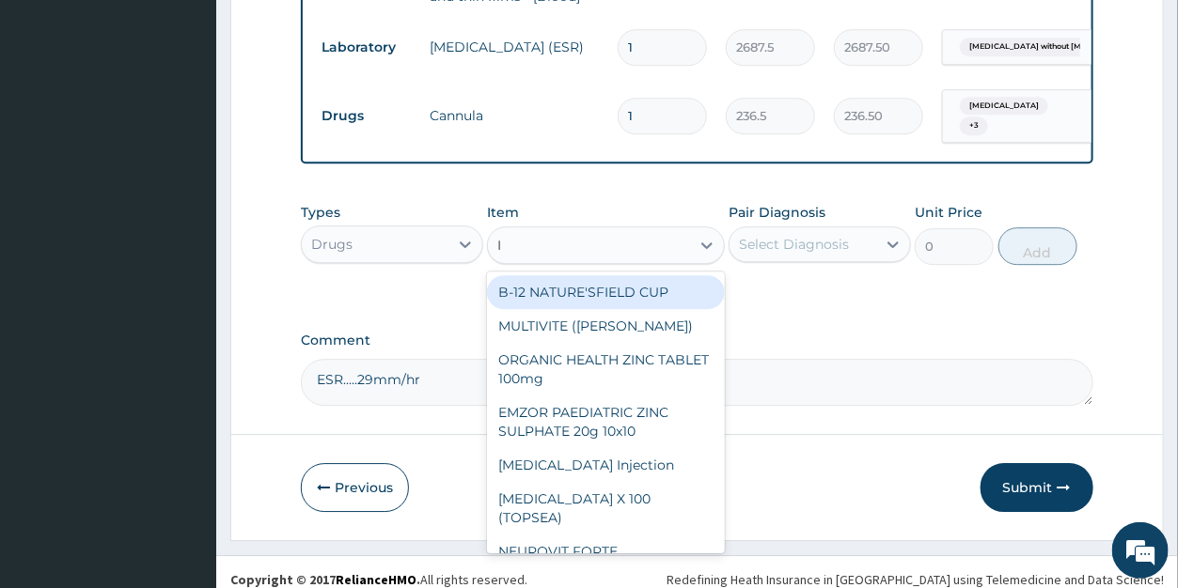
type input "IV"
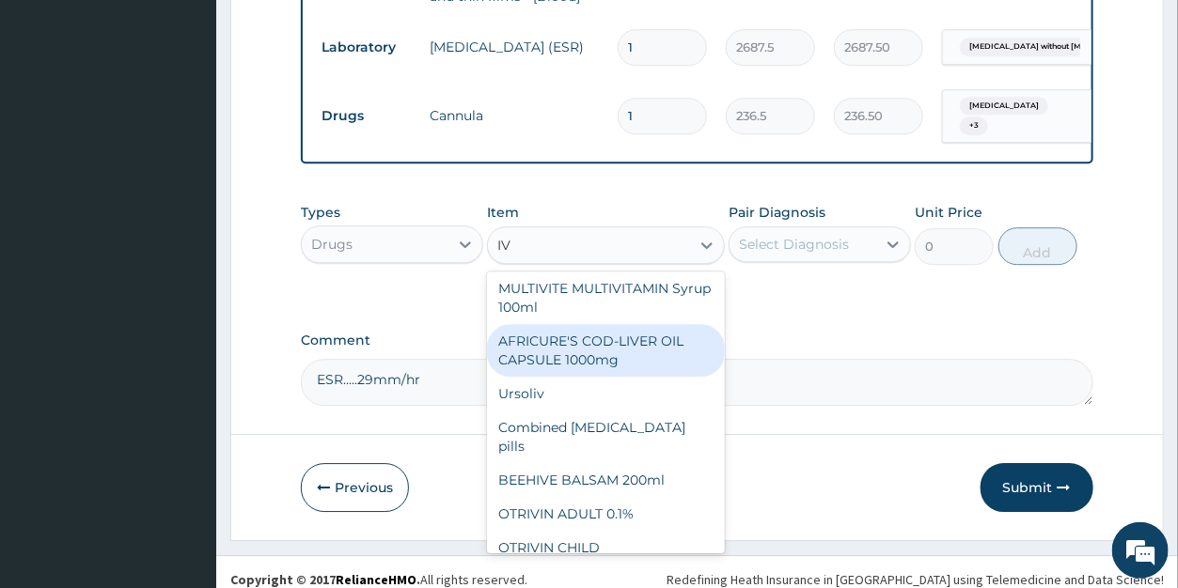
scroll to position [31, 0]
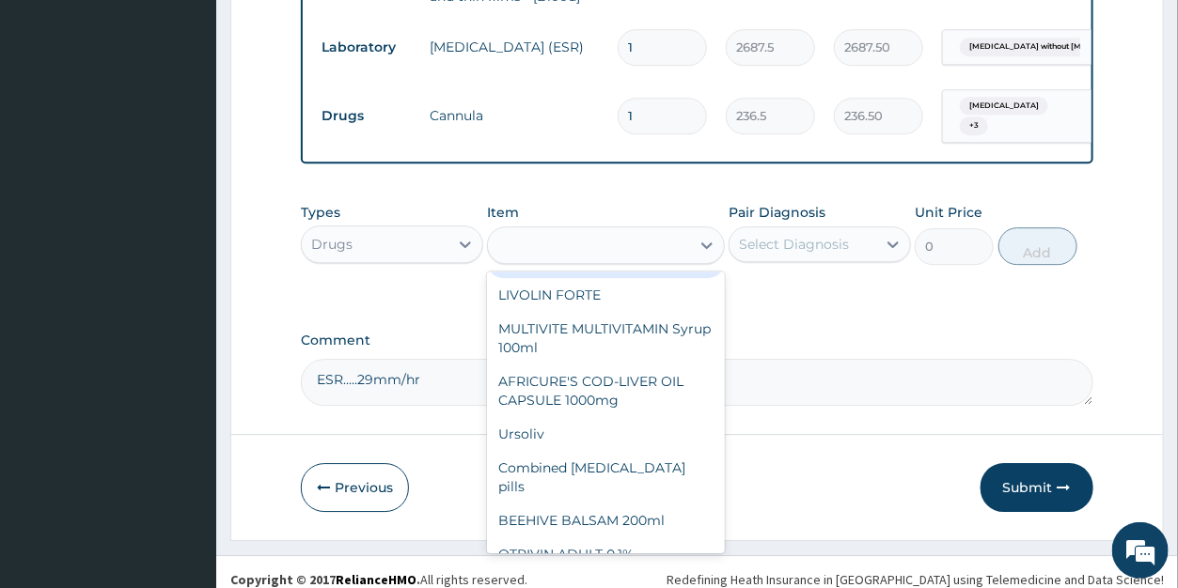
click at [522, 230] on div "IV" at bounding box center [589, 245] width 202 height 30
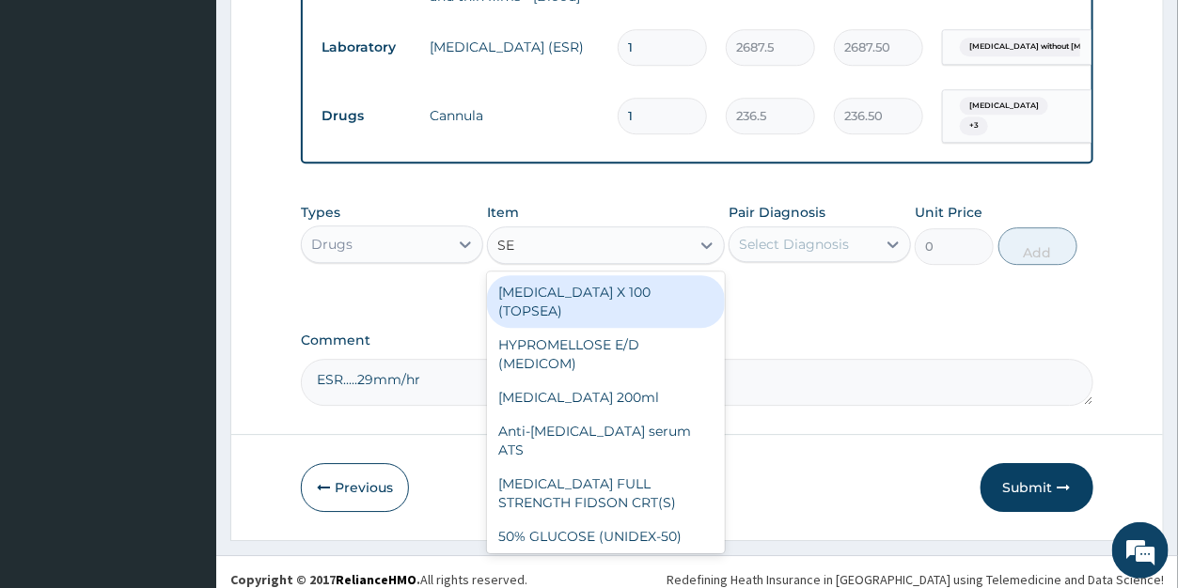
type input "SET"
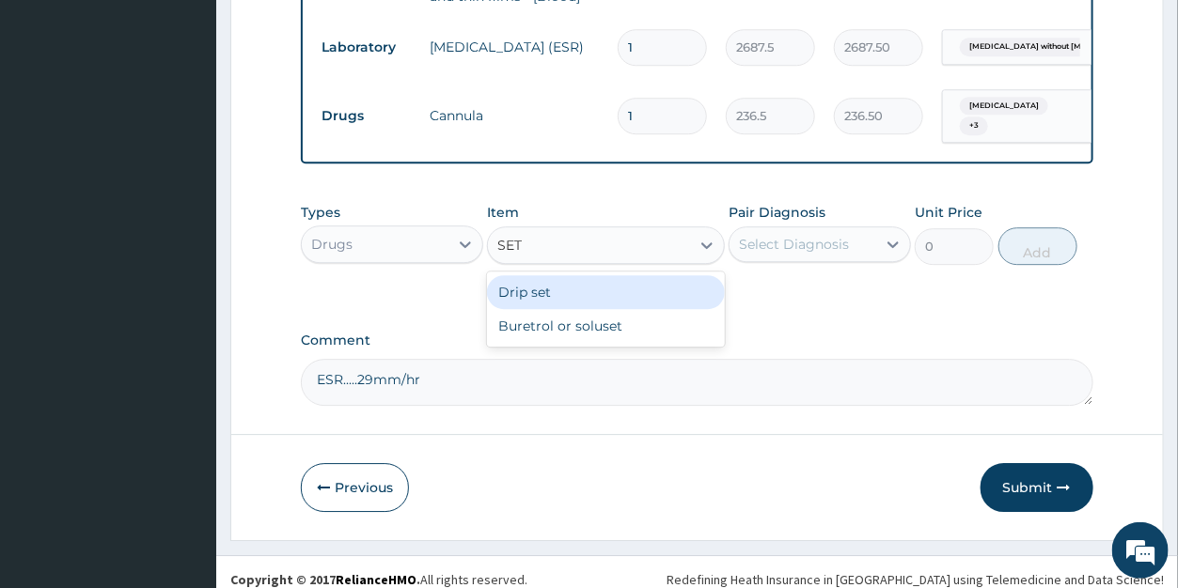
click at [539, 275] on div "Drip set" at bounding box center [606, 292] width 238 height 34
type input "236.5"
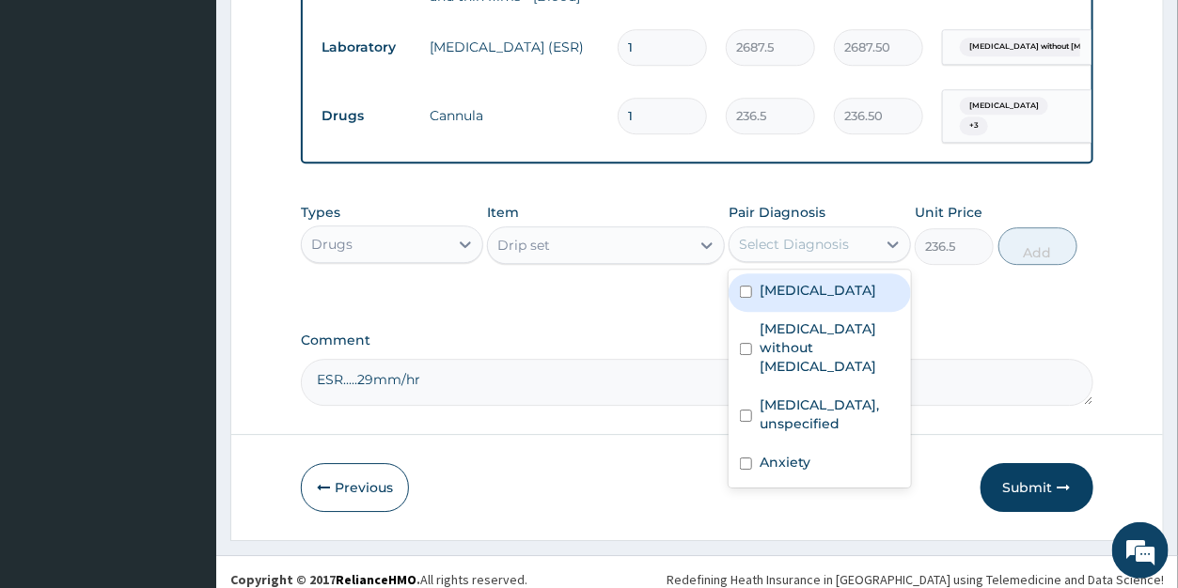
click at [771, 235] on div "Select Diagnosis" at bounding box center [794, 244] width 110 height 19
drag, startPoint x: 779, startPoint y: 268, endPoint x: 780, endPoint y: 322, distance: 53.6
click at [779, 281] on label "Malaria, unspecified" at bounding box center [818, 290] width 117 height 19
checkbox input "true"
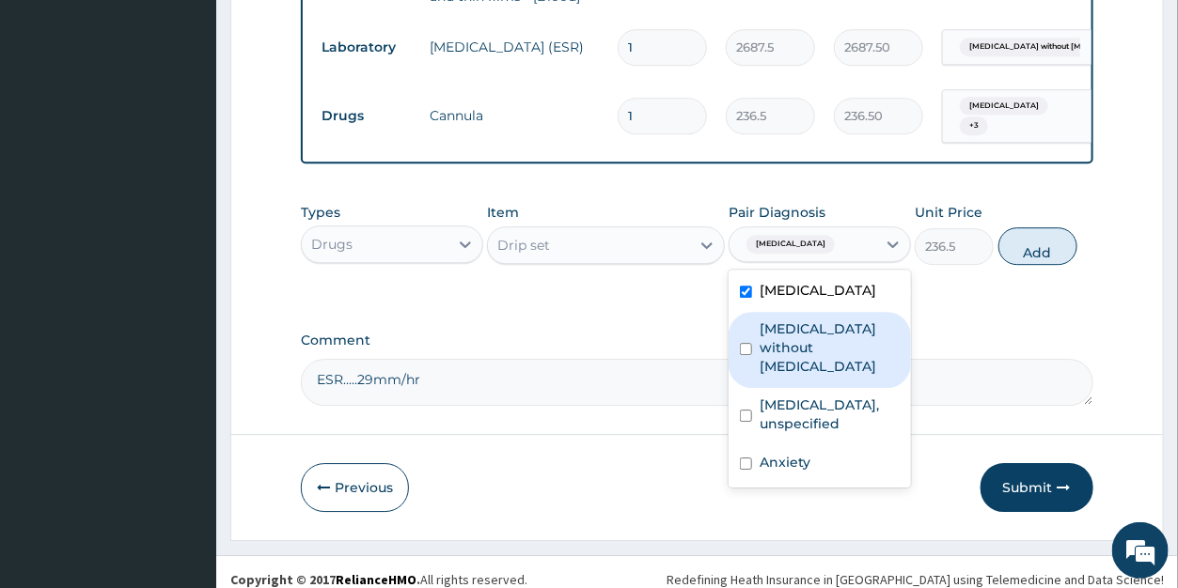
click at [780, 324] on label "Sepsis without septic shock" at bounding box center [830, 348] width 140 height 56
checkbox input "true"
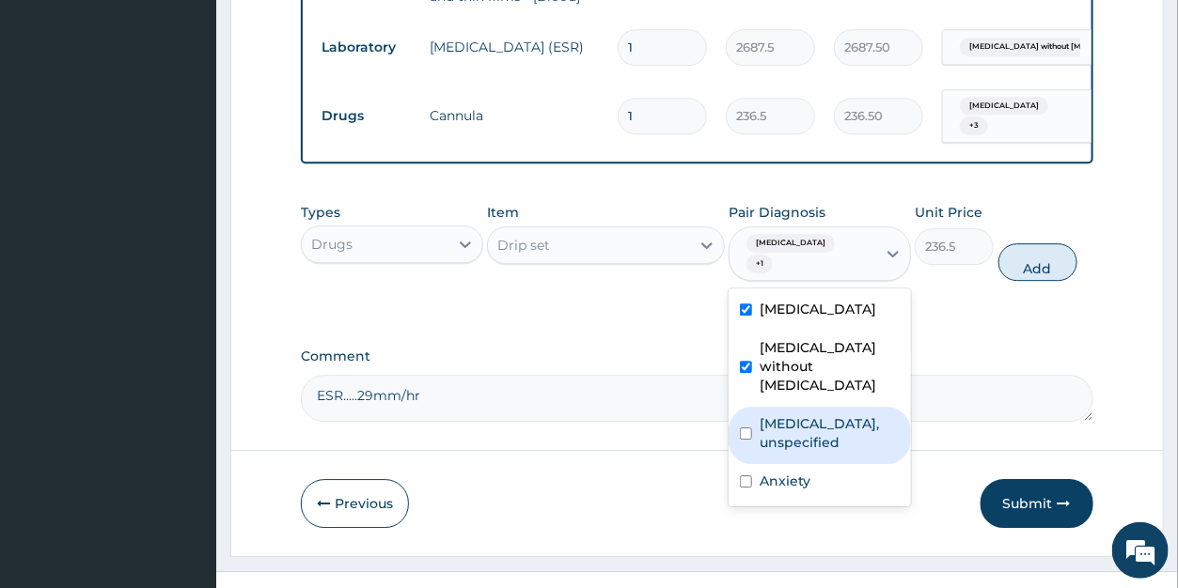
click at [777, 415] on label "Essential hypertension, unspecified" at bounding box center [830, 434] width 140 height 38
checkbox input "true"
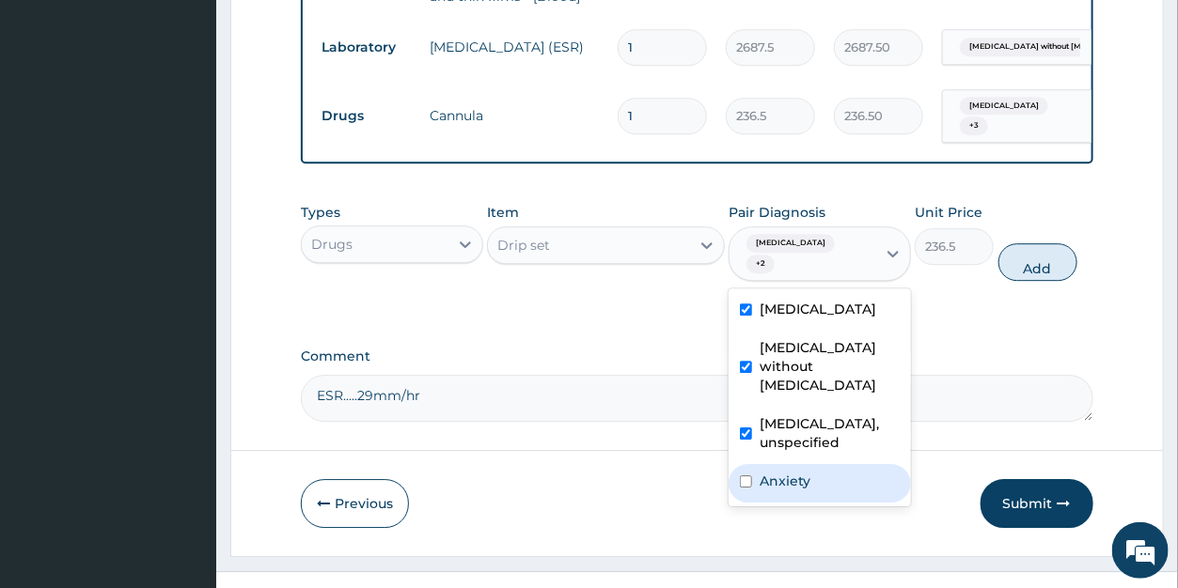
click at [783, 479] on div "Anxiety" at bounding box center [820, 483] width 182 height 39
checkbox input "true"
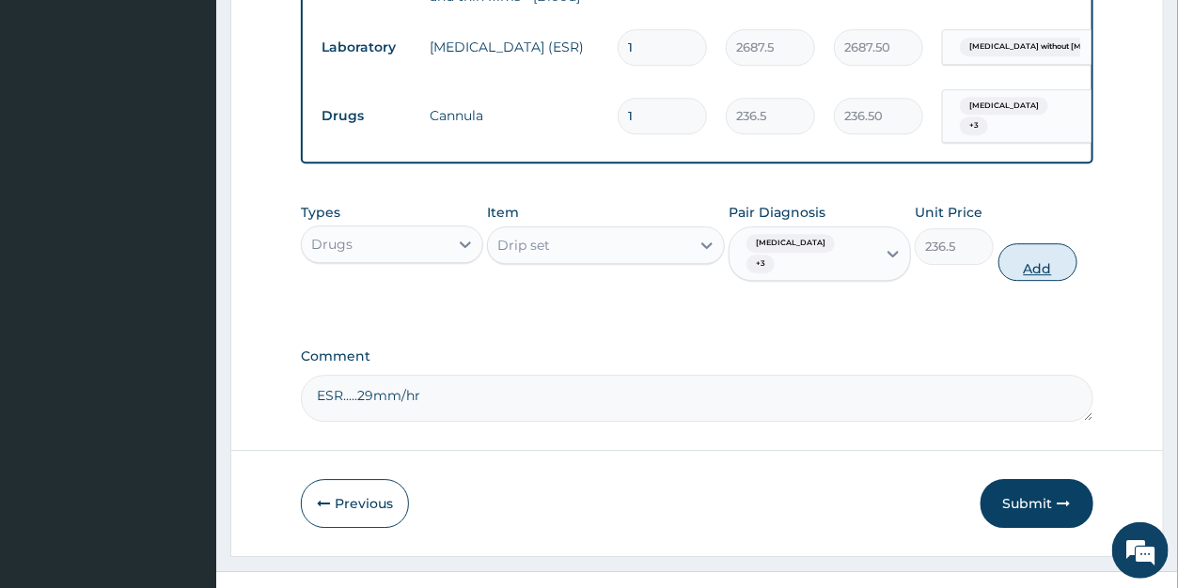
click at [1036, 259] on button "Add" at bounding box center [1037, 262] width 79 height 38
type input "0"
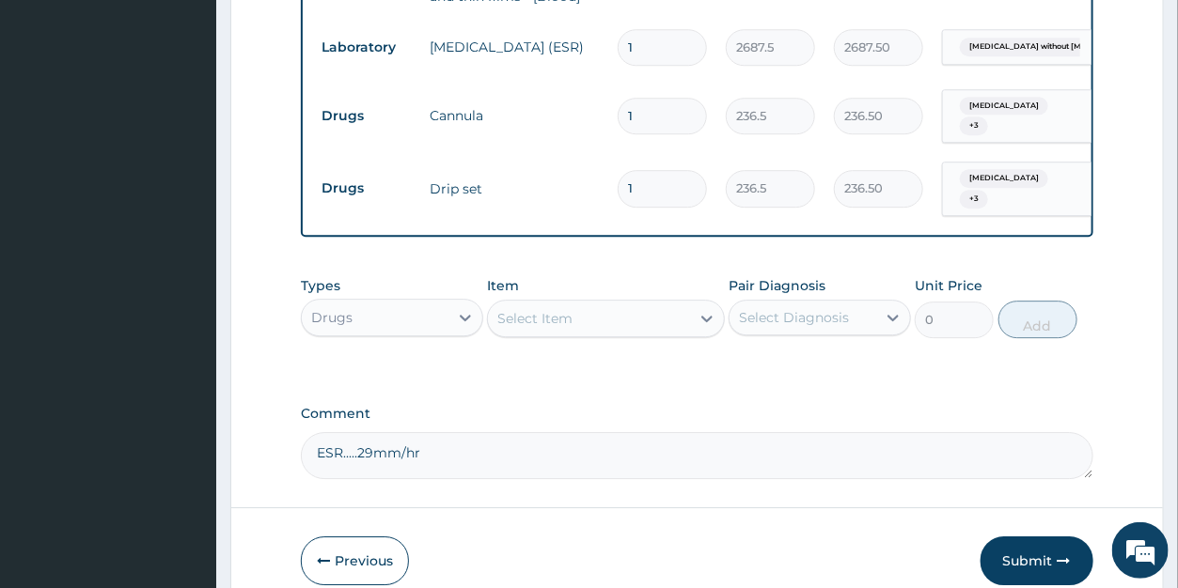
click at [613, 305] on div "Select Item" at bounding box center [589, 319] width 202 height 30
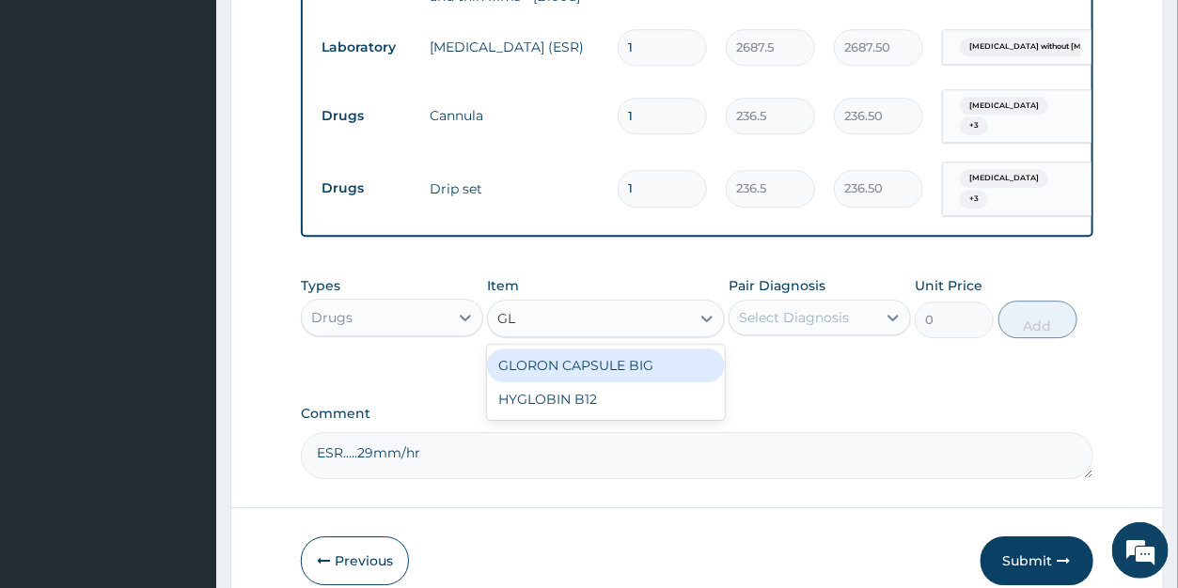
type input "G"
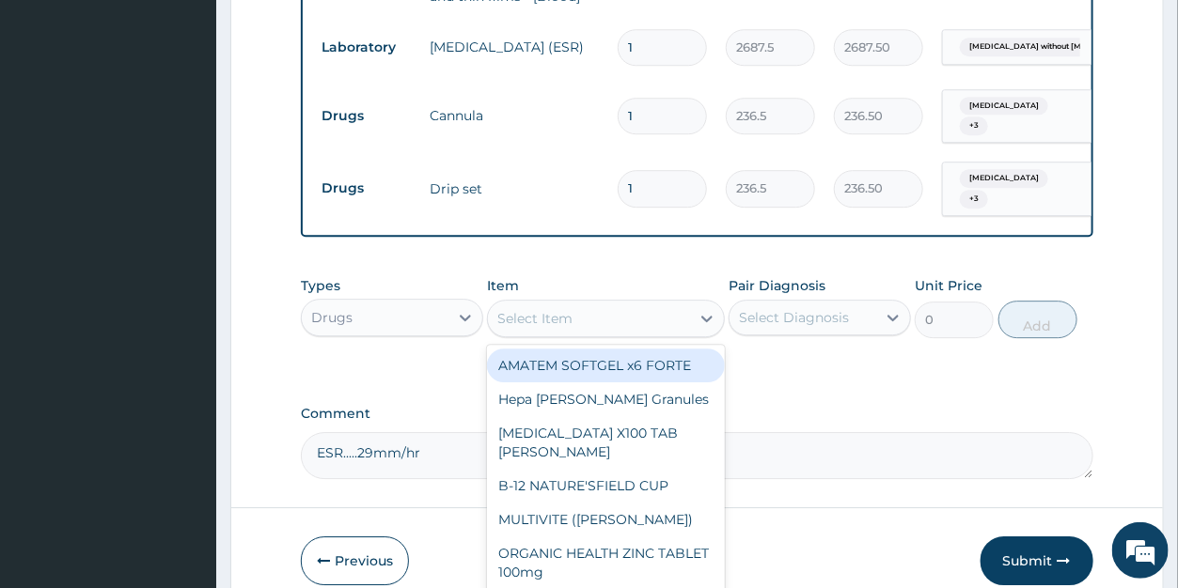
click at [338, 308] on div "Drugs" at bounding box center [331, 317] width 41 height 19
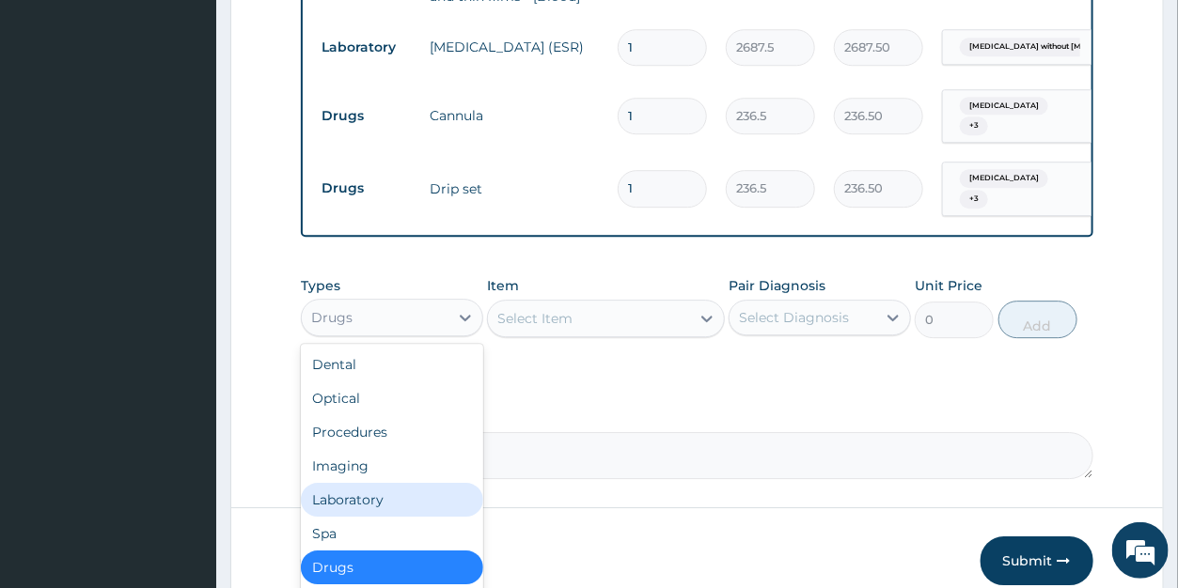
scroll to position [64, 0]
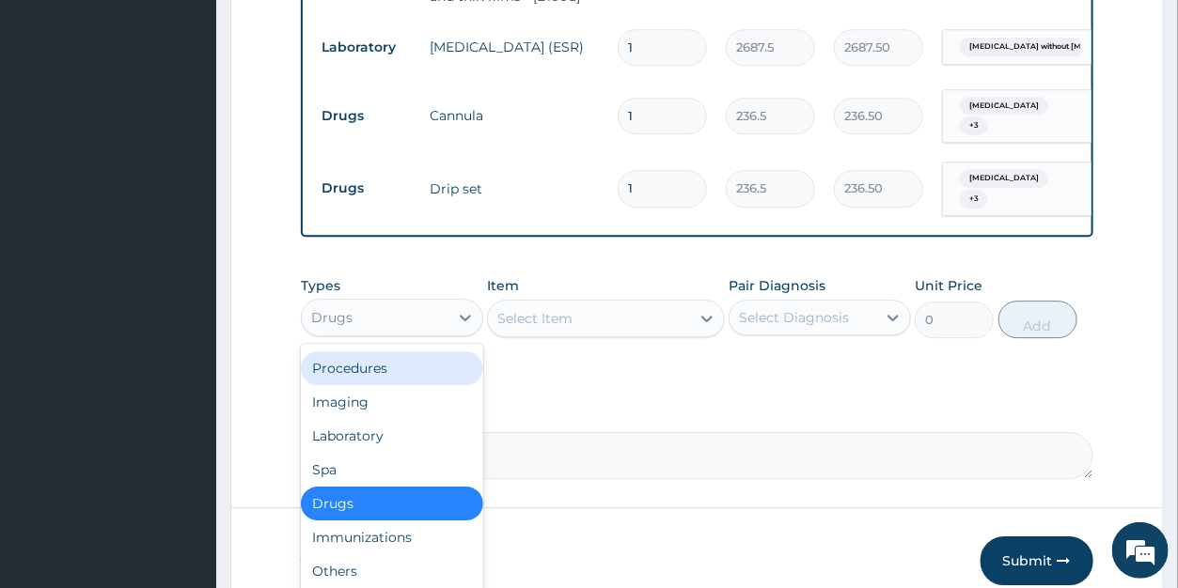
click at [386, 352] on div "Procedures" at bounding box center [392, 369] width 182 height 34
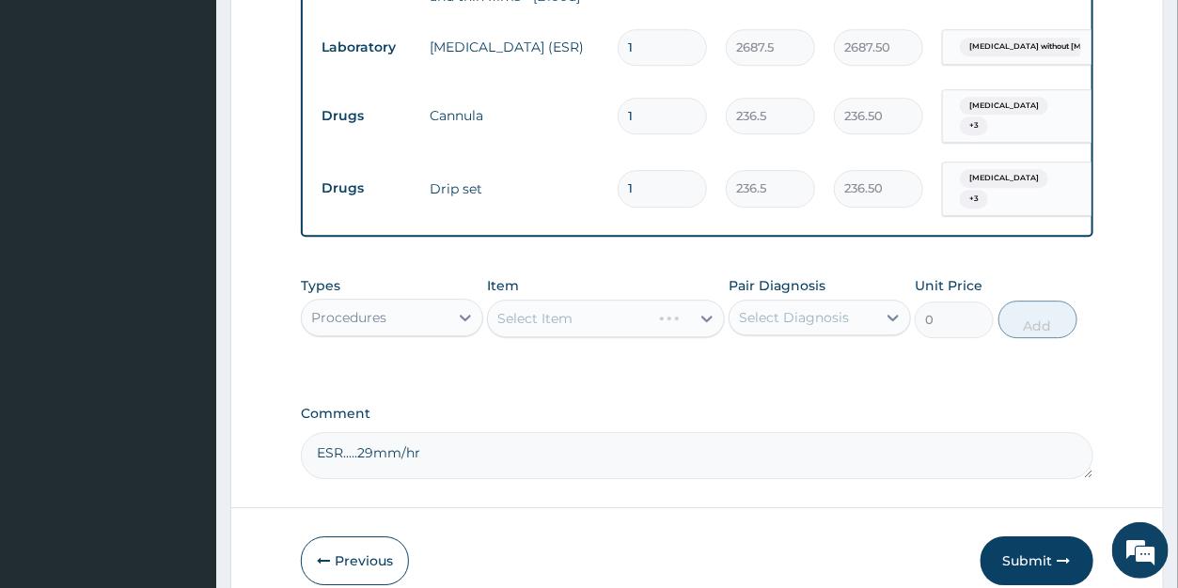
click at [644, 310] on div "Select Item" at bounding box center [606, 319] width 238 height 38
click at [685, 311] on div "Select Item" at bounding box center [606, 319] width 238 height 38
click at [671, 316] on div "Select Item" at bounding box center [606, 319] width 238 height 38
click at [708, 316] on icon at bounding box center [706, 319] width 11 height 7
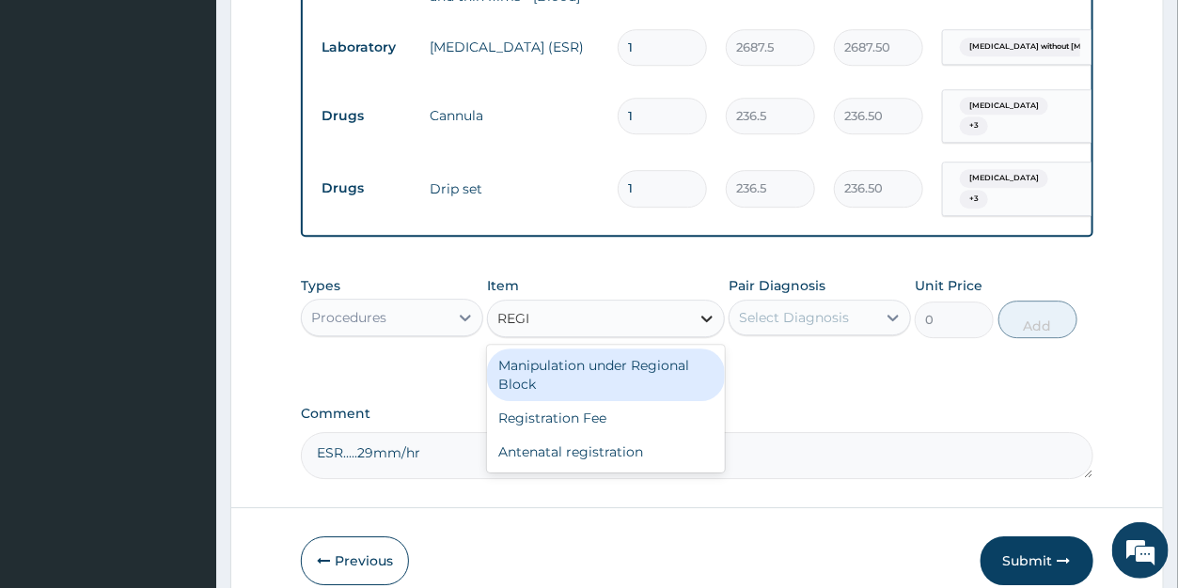
type input "REGIS"
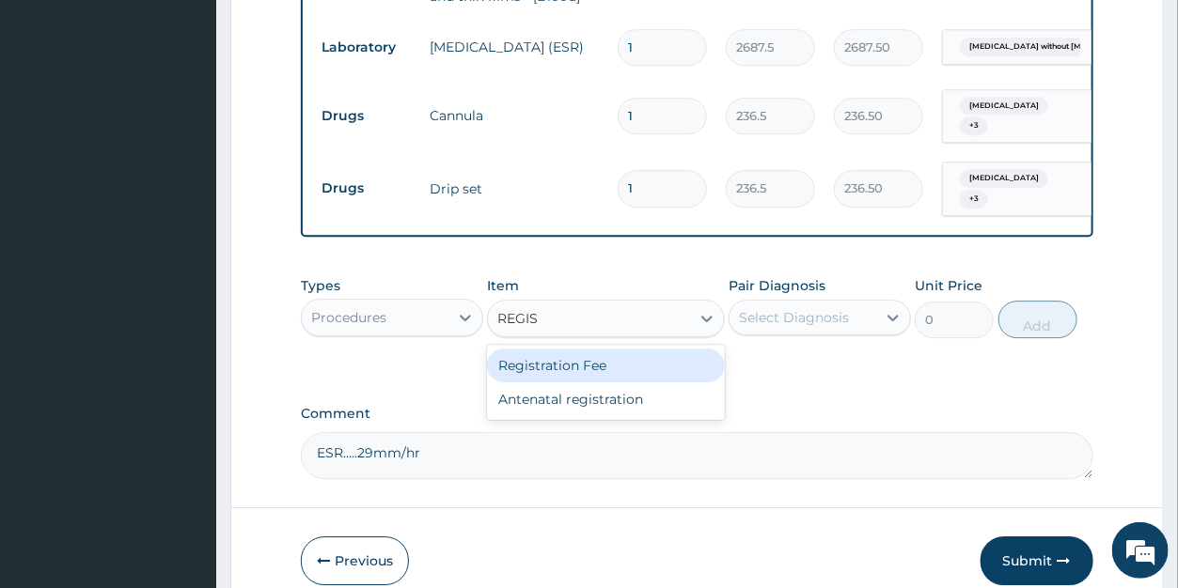
click at [649, 349] on div "Registration Fee" at bounding box center [606, 366] width 238 height 34
type input "2150"
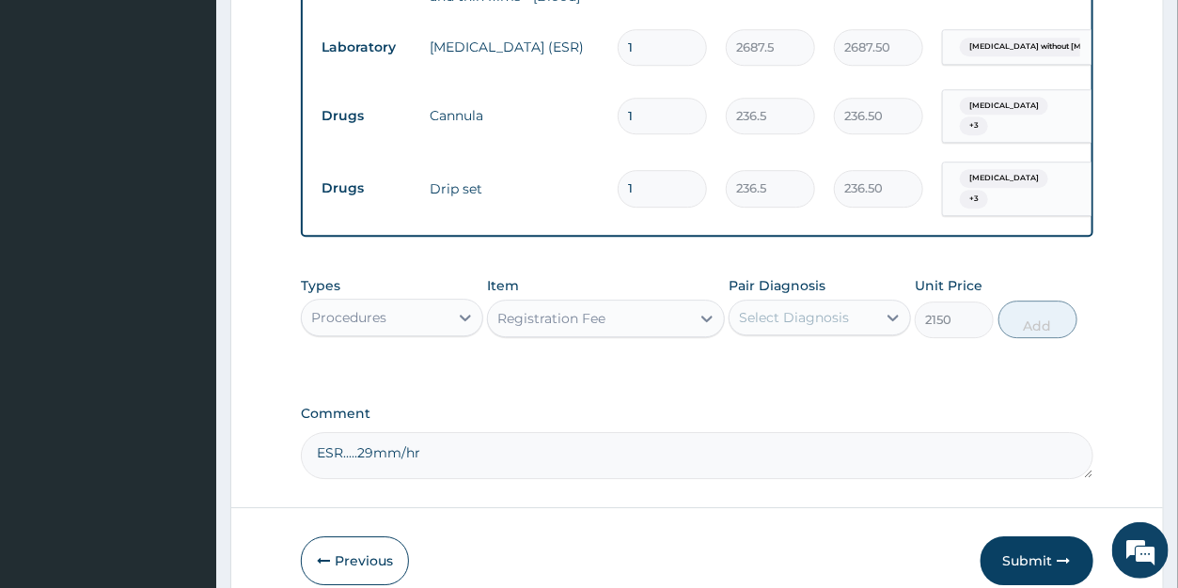
click at [785, 308] on div "Select Diagnosis" at bounding box center [794, 317] width 110 height 19
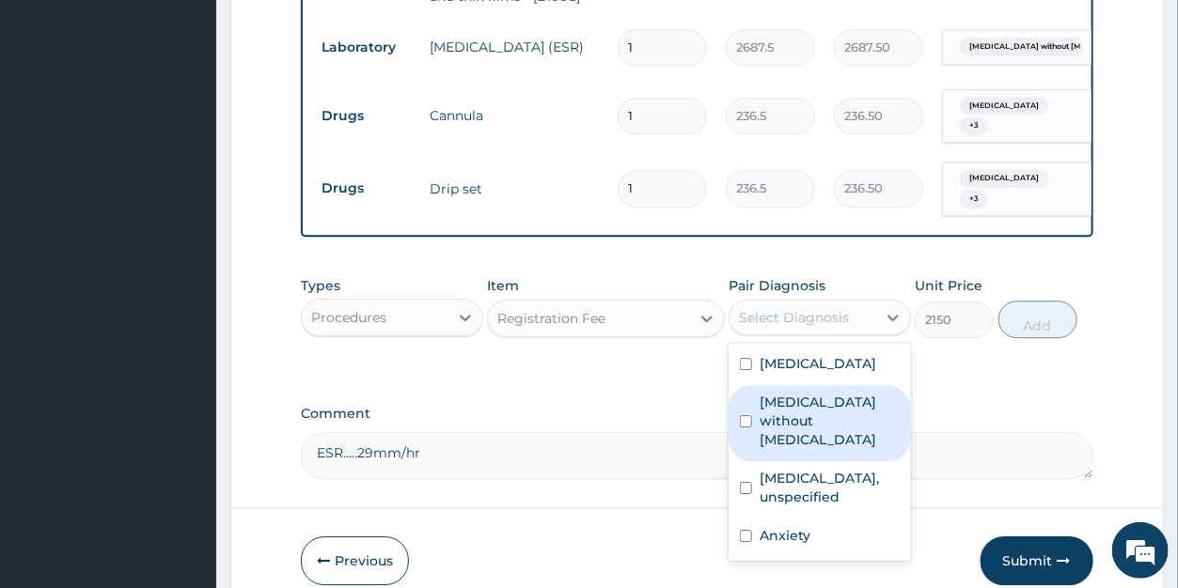
click at [780, 393] on label "Sepsis without septic shock" at bounding box center [830, 421] width 140 height 56
checkbox input "true"
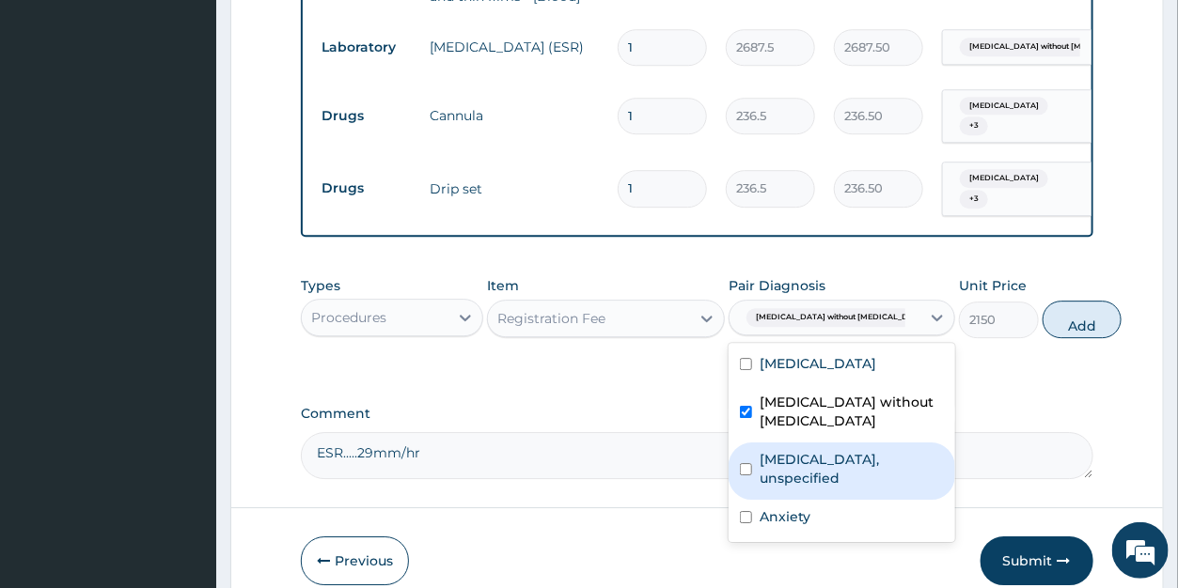
click at [793, 450] on label "Essential hypertension, unspecified" at bounding box center [852, 469] width 184 height 38
checkbox input "true"
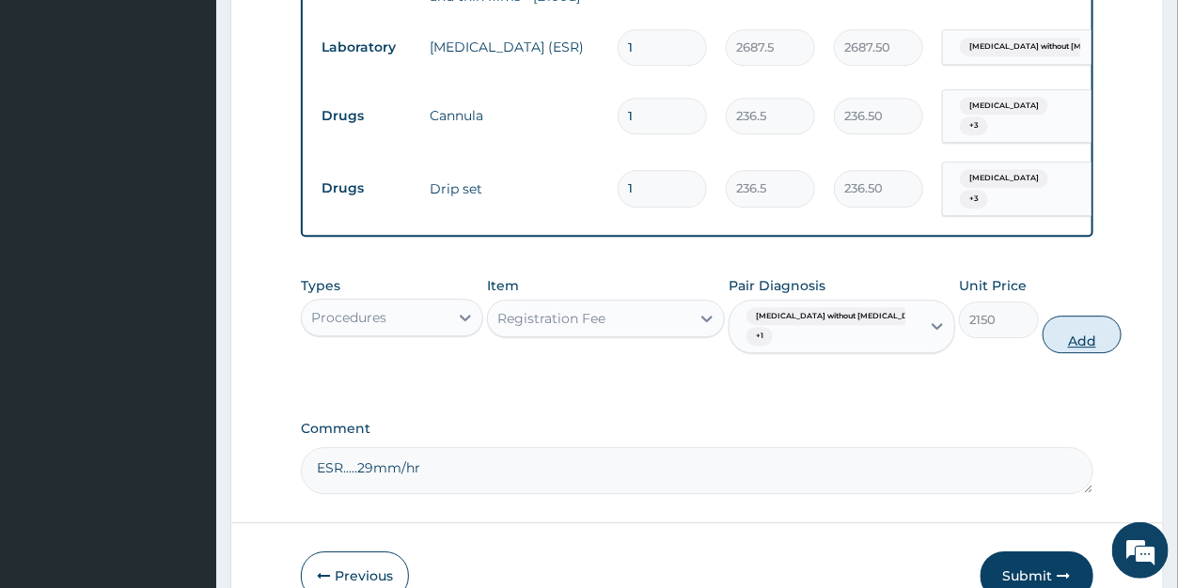
click at [1043, 324] on button "Add" at bounding box center [1082, 335] width 79 height 38
type input "0"
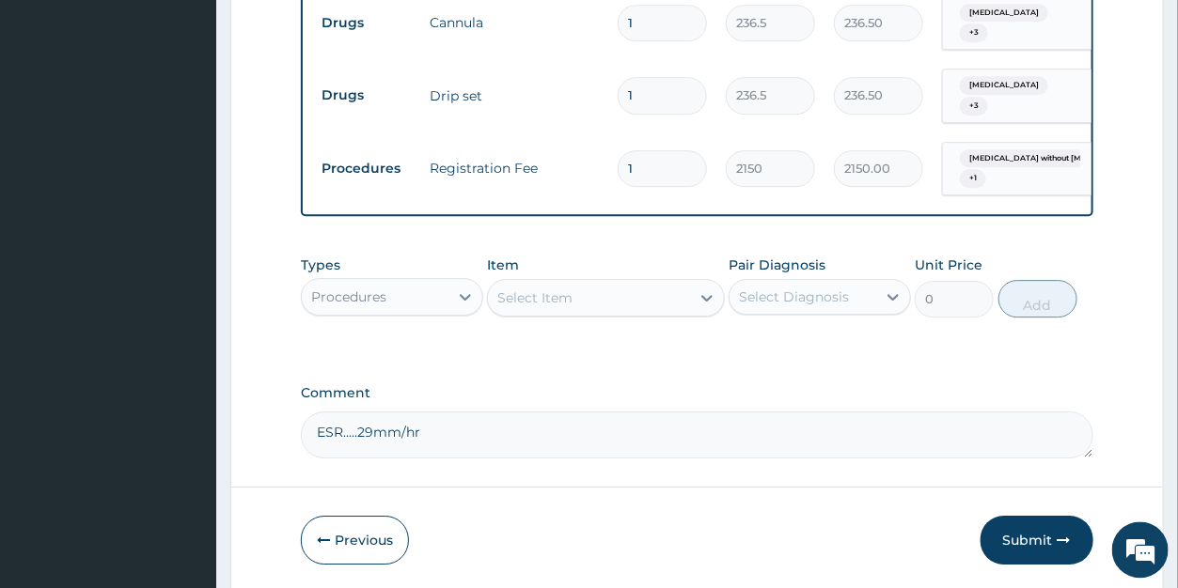
scroll to position [2066, 0]
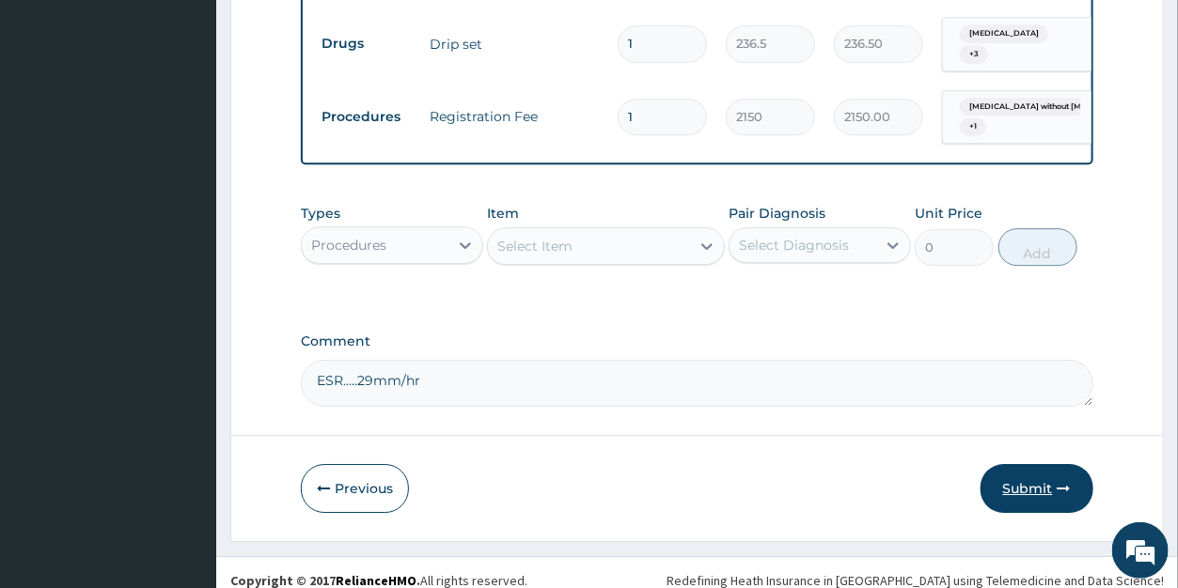
click at [1031, 468] on button "Submit" at bounding box center [1037, 488] width 113 height 49
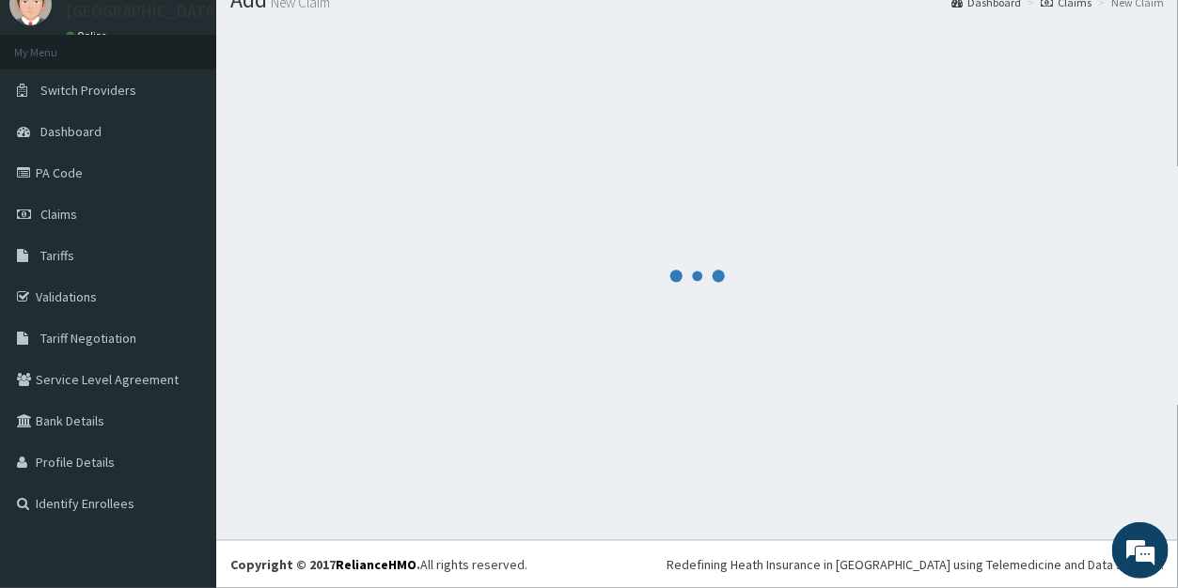
scroll to position [73, 0]
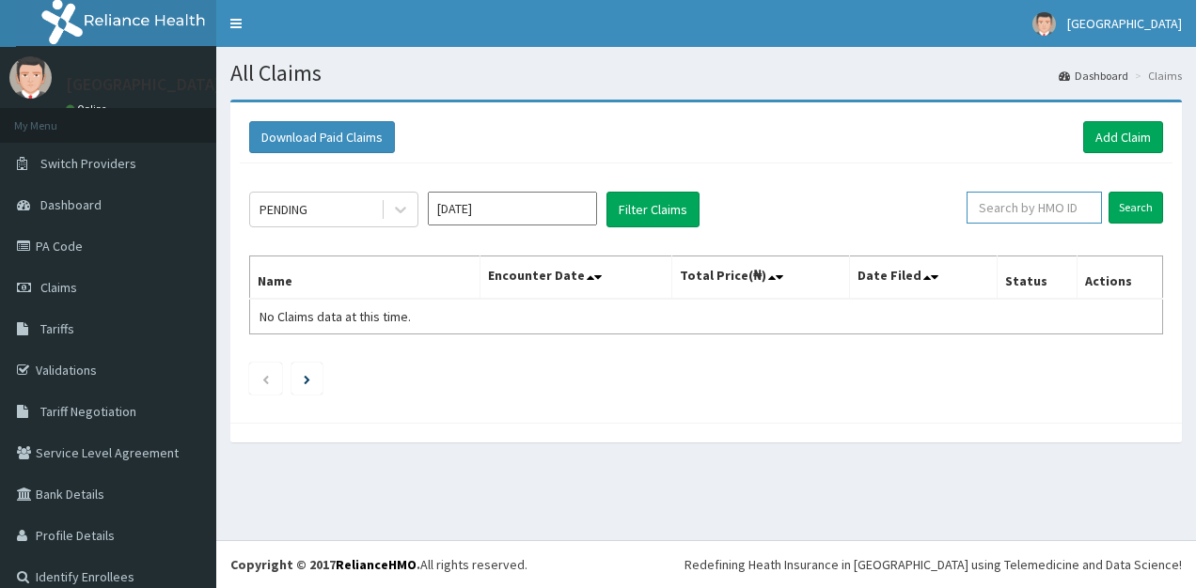
click at [1018, 205] on input "text" at bounding box center [1033, 208] width 135 height 32
type input "RBM/10003/A"
click at [1108, 208] on input "Search" at bounding box center [1135, 208] width 55 height 32
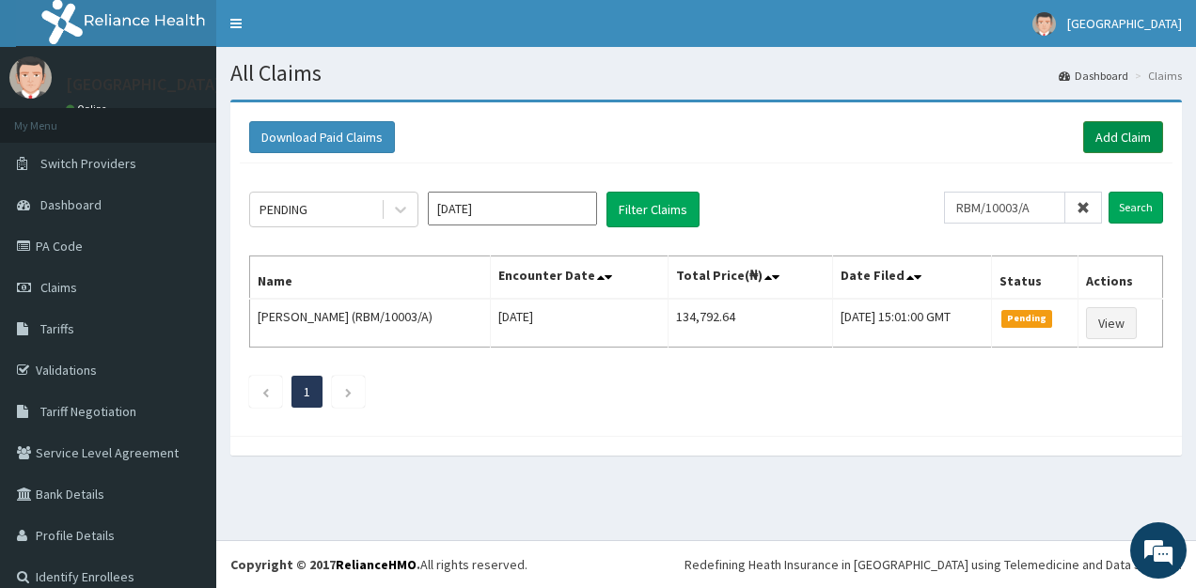
click at [1093, 136] on link "Add Claim" at bounding box center [1123, 137] width 80 height 32
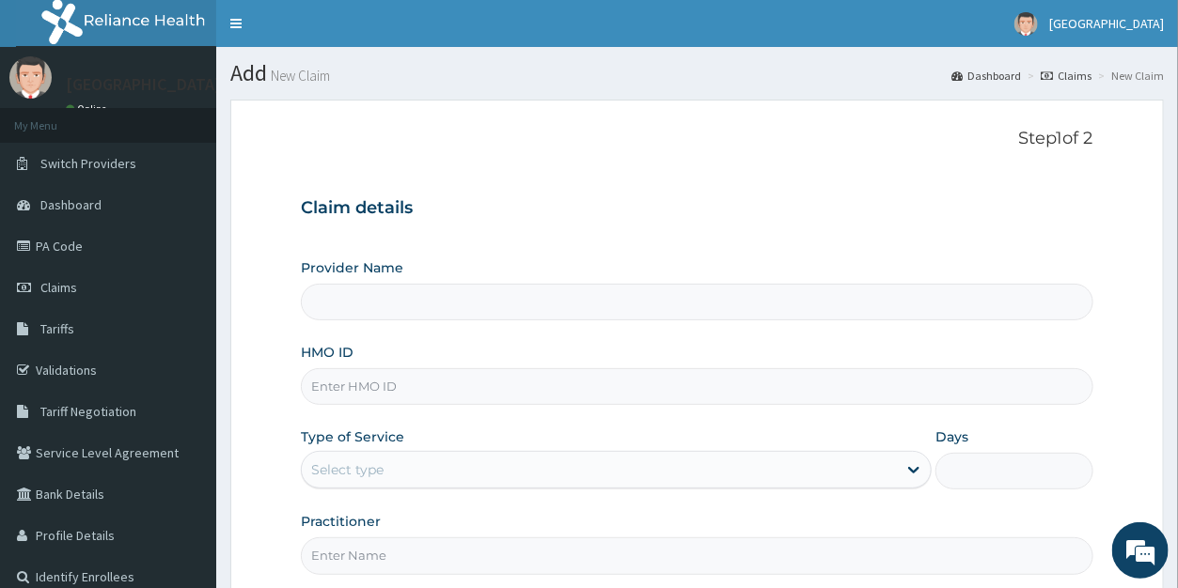
type input "[GEOGRAPHIC_DATA]"
click at [463, 392] on input "HMO ID" at bounding box center [697, 387] width 792 height 37
type input "MKK/10090/A"
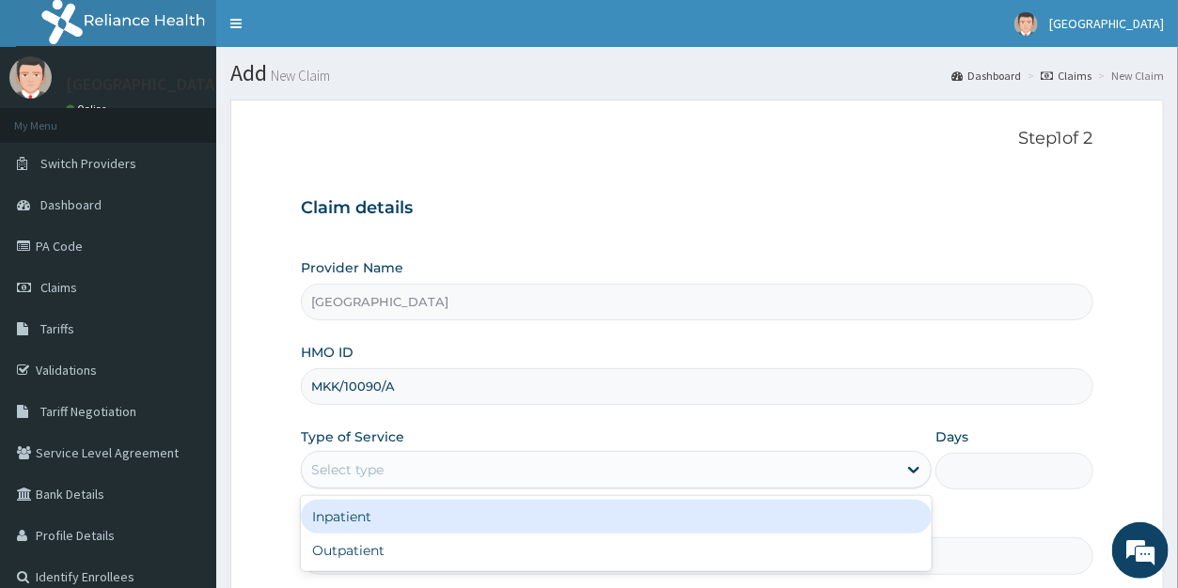
click at [398, 479] on div "Select type" at bounding box center [599, 470] width 595 height 30
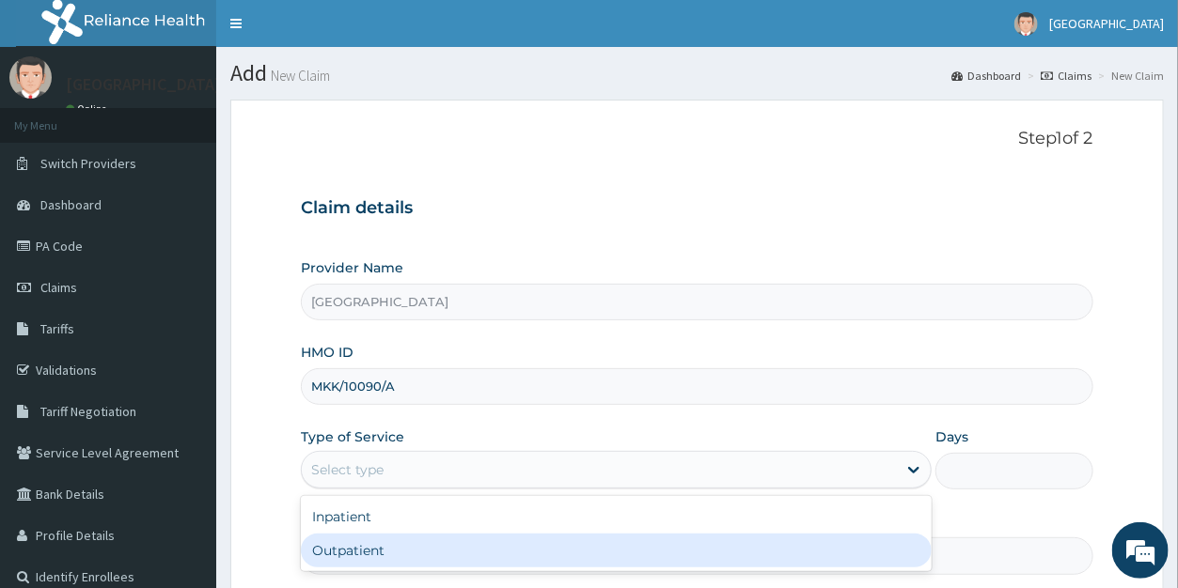
click at [388, 539] on div "Outpatient" at bounding box center [616, 551] width 631 height 34
type input "1"
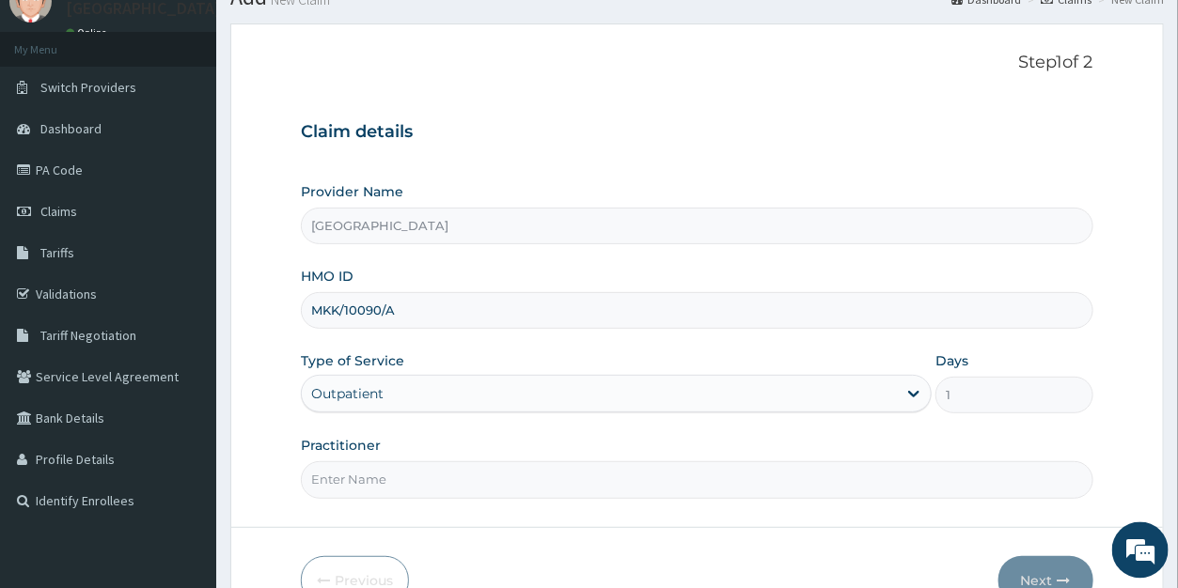
scroll to position [85, 0]
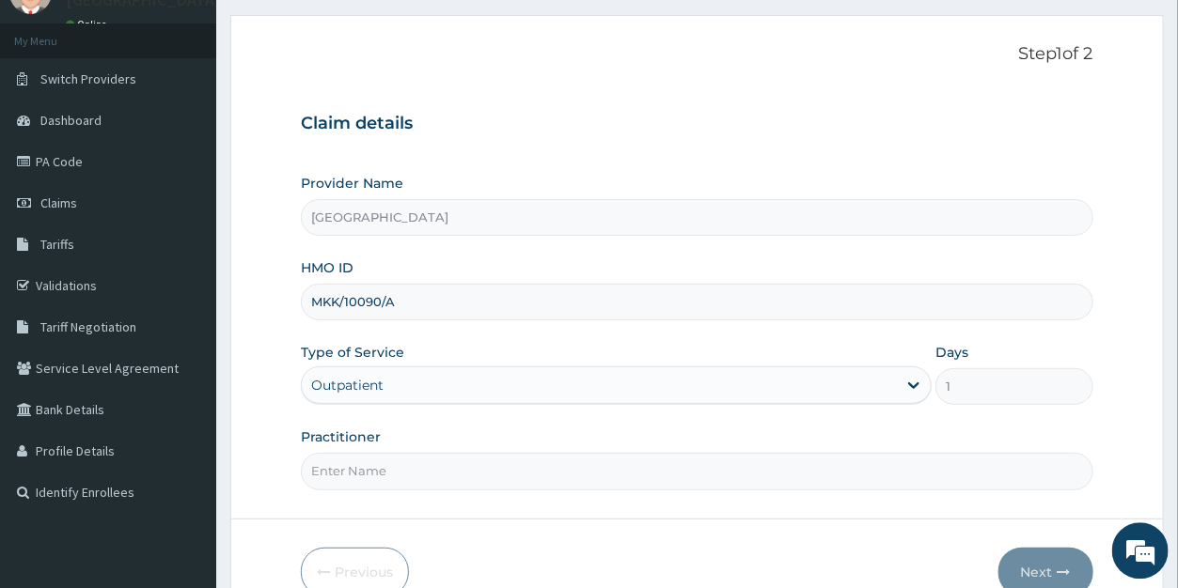
click at [353, 478] on input "Practitioner" at bounding box center [697, 471] width 792 height 37
type input "[PERSON_NAME]"
click at [1037, 564] on button "Next" at bounding box center [1045, 572] width 95 height 49
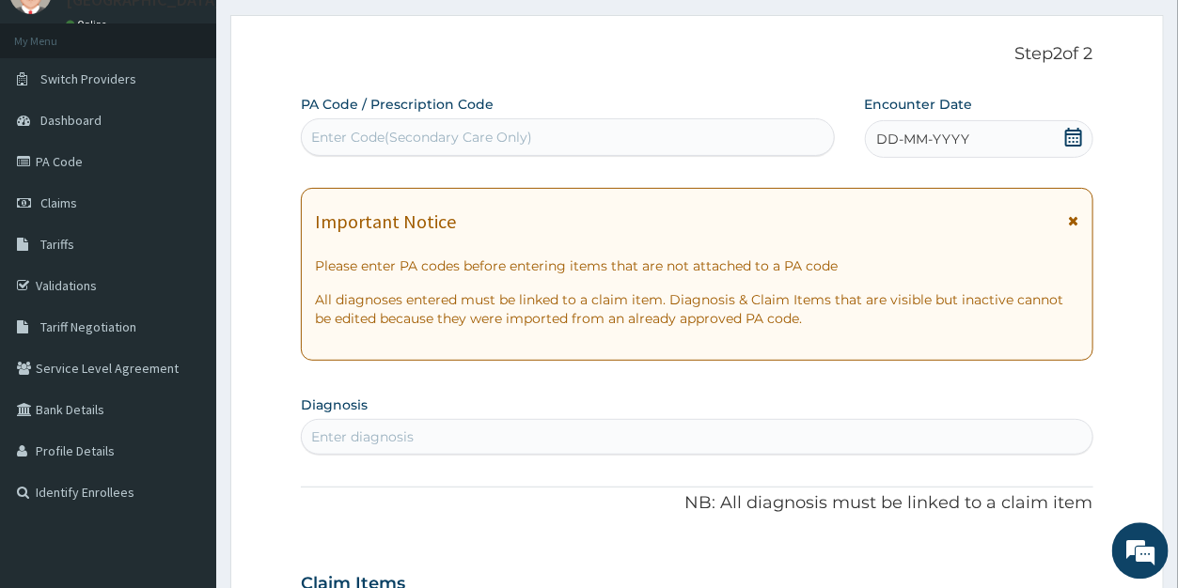
click at [402, 141] on div "Enter Code(Secondary Care Only)" at bounding box center [421, 137] width 221 height 19
paste input "PA/0333FB"
type input "PA/0333FB"
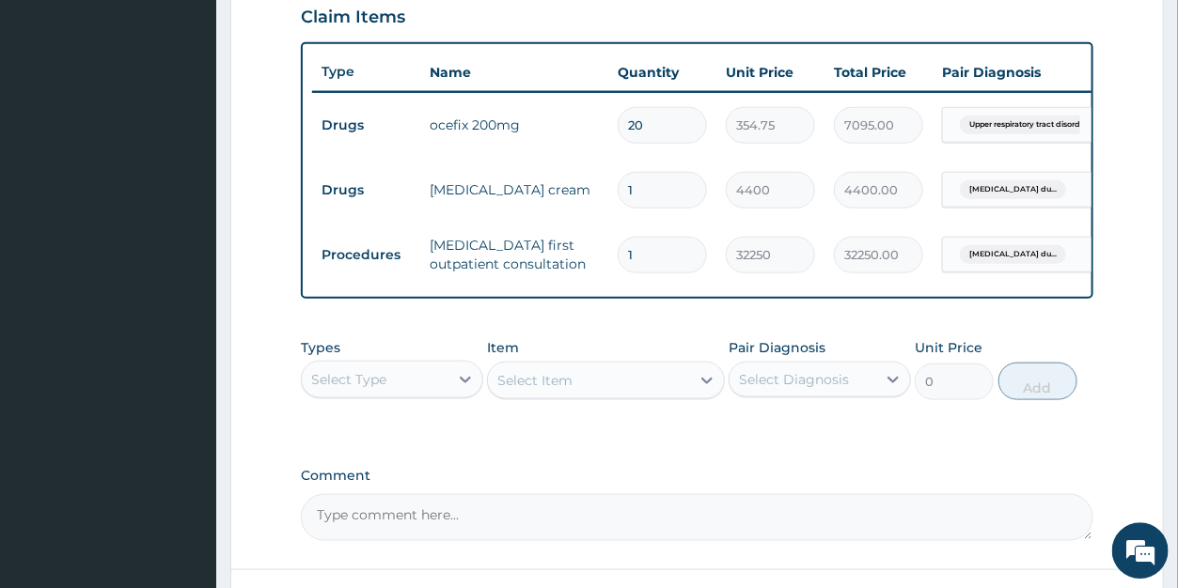
scroll to position [824, 0]
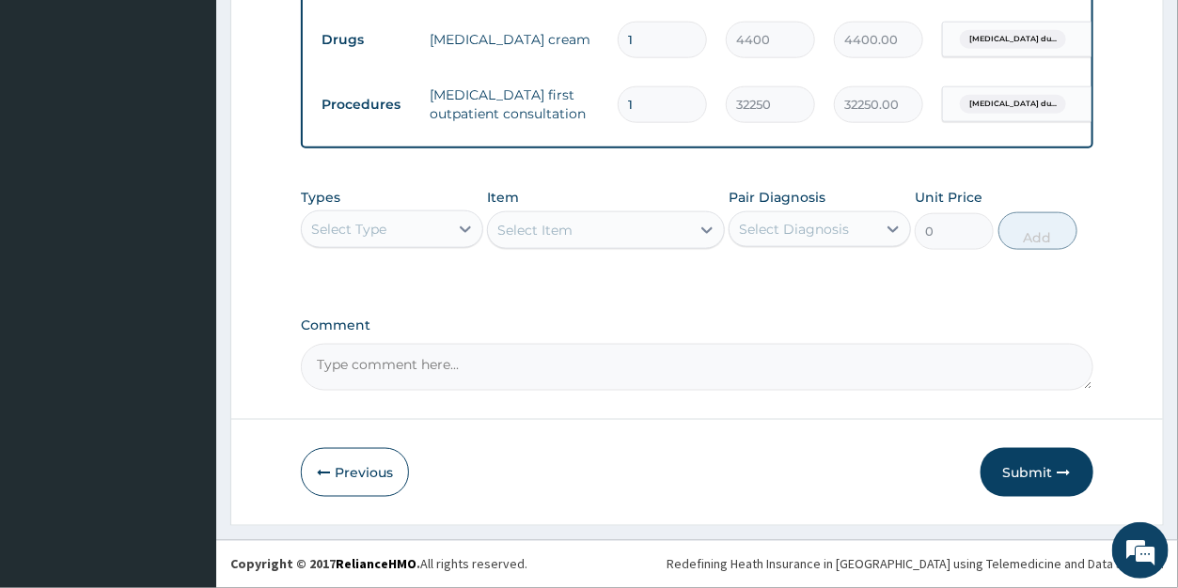
click at [399, 231] on div "Select Type" at bounding box center [375, 229] width 147 height 30
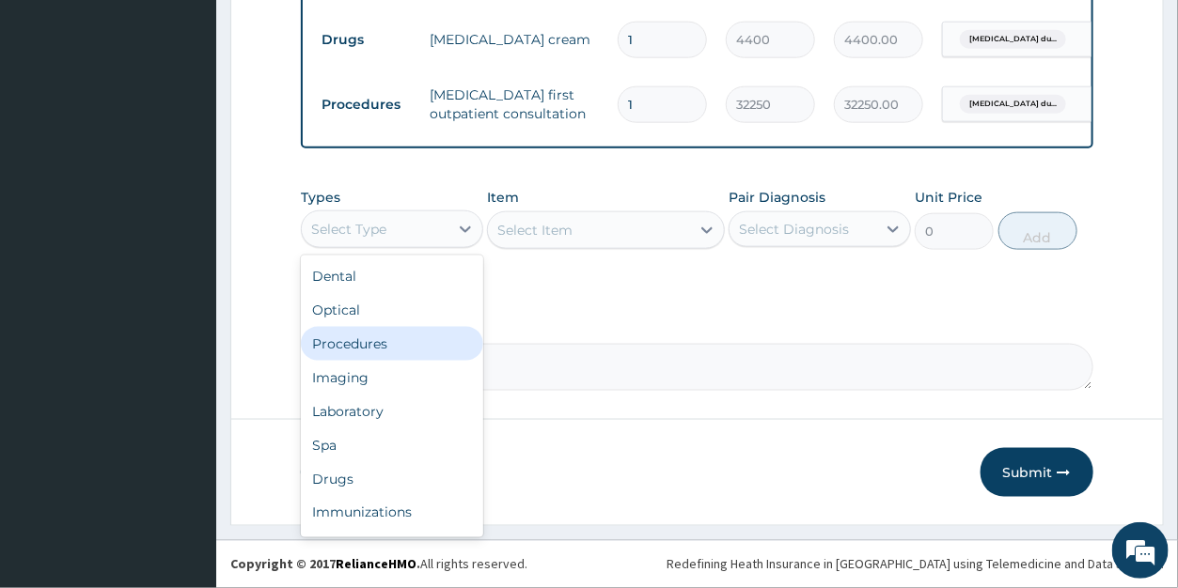
click at [379, 345] on div "Procedures" at bounding box center [392, 344] width 182 height 34
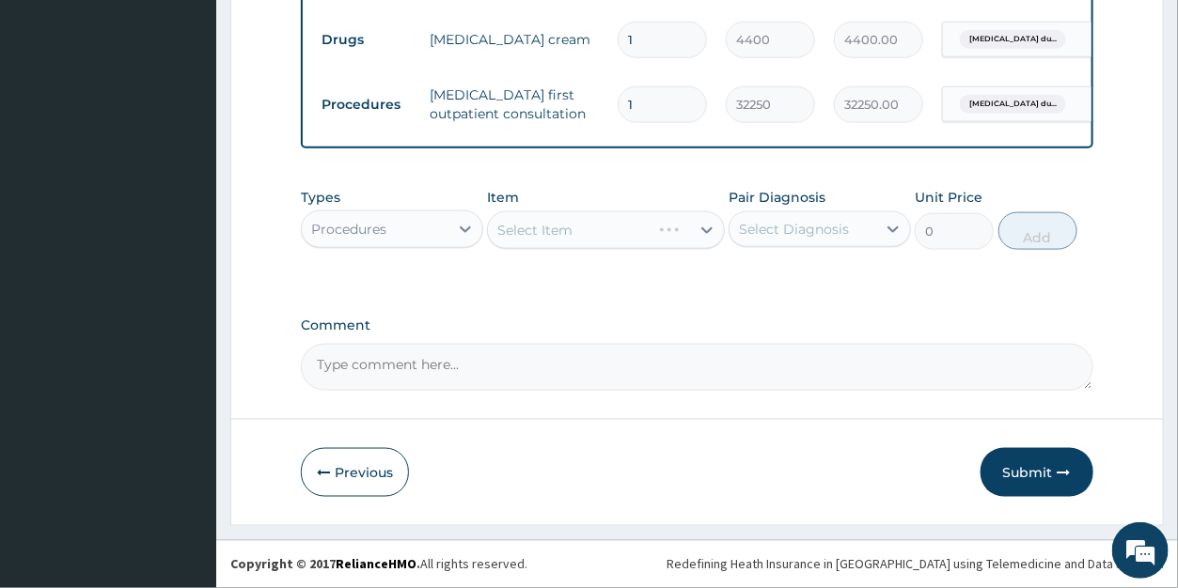
click at [688, 235] on div "Select Item" at bounding box center [606, 231] width 238 height 38
click at [685, 235] on div "Select Item" at bounding box center [606, 231] width 238 height 38
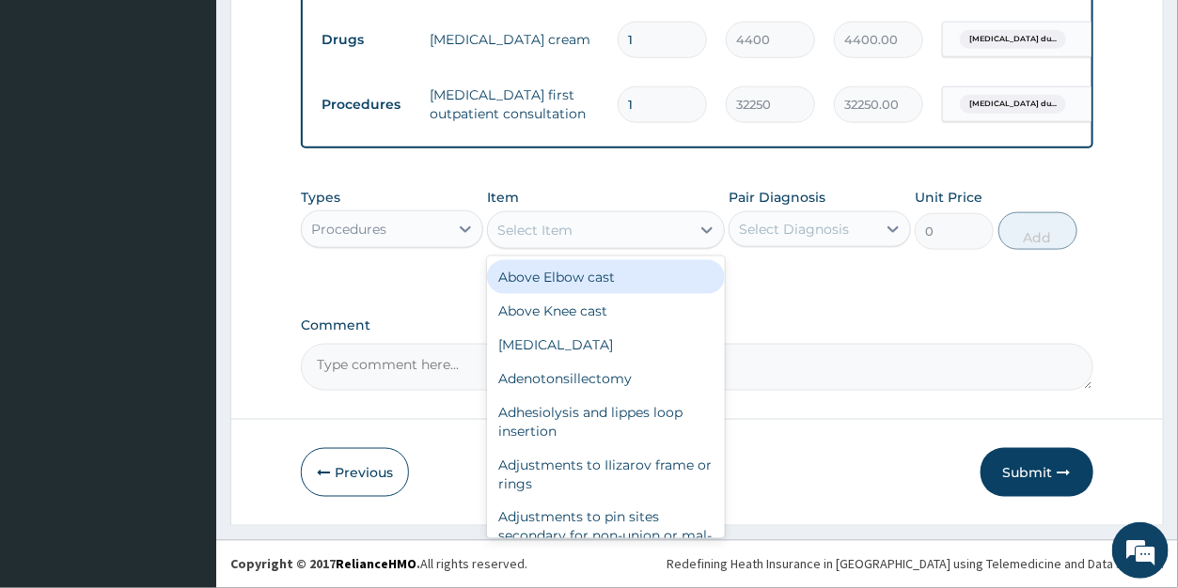
click at [685, 235] on div "Select Item" at bounding box center [589, 230] width 202 height 30
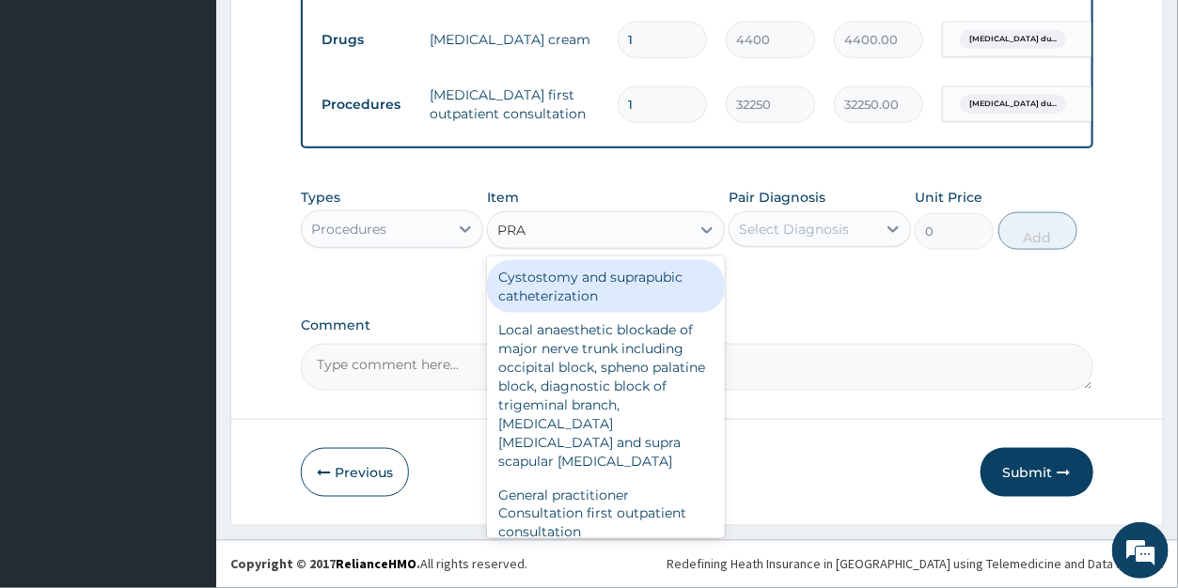
type input "PRAC"
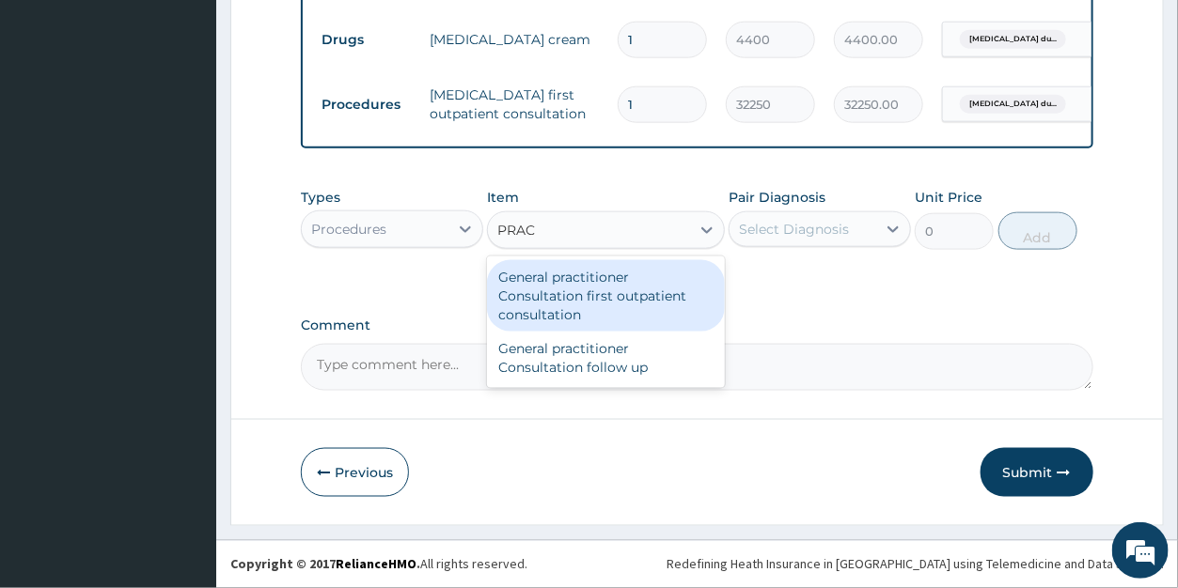
click at [639, 296] on div "General practitioner Consultation first outpatient consultation" at bounding box center [606, 295] width 238 height 71
type input "3547.5"
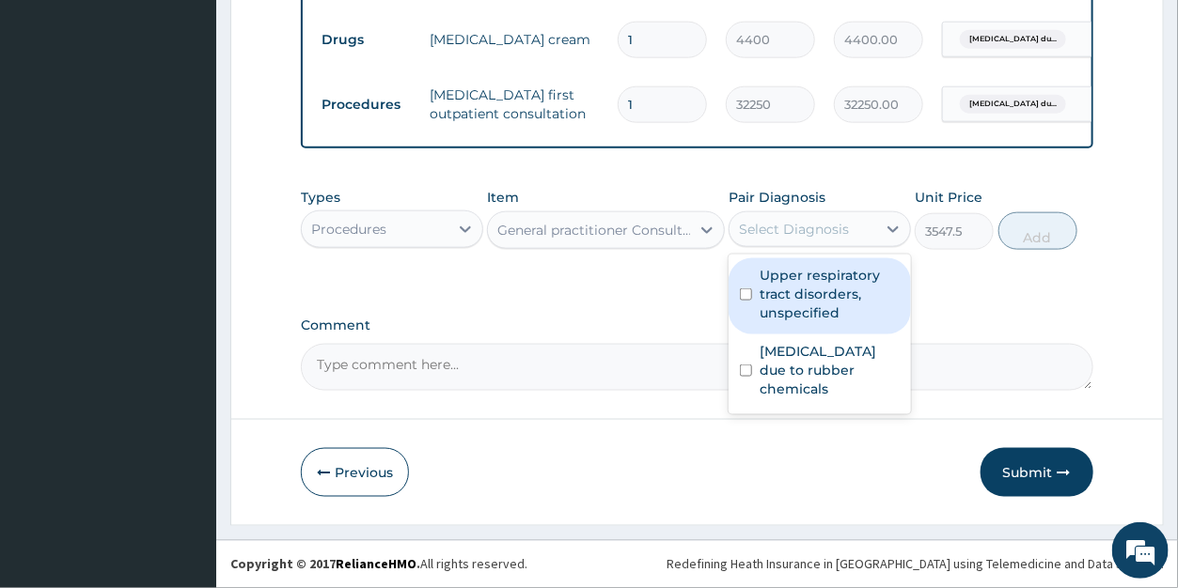
click at [772, 231] on div "Select Diagnosis" at bounding box center [794, 229] width 110 height 19
click at [791, 283] on label "Upper respiratory tract disorders, unspecified" at bounding box center [830, 294] width 140 height 56
checkbox input "true"
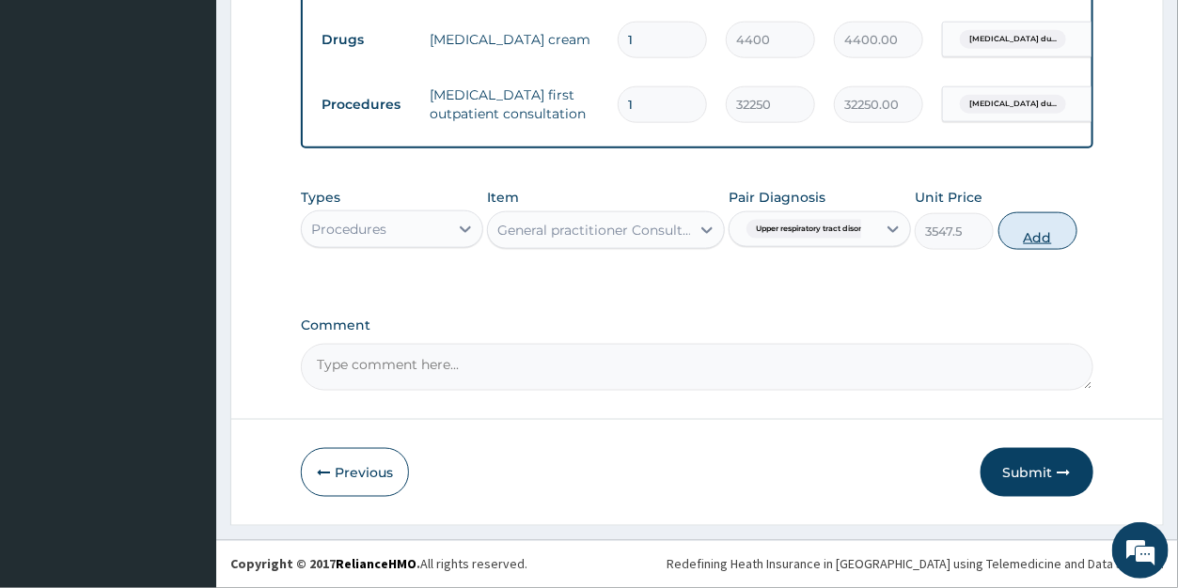
click at [1026, 239] on button "Add" at bounding box center [1037, 231] width 79 height 38
type input "0"
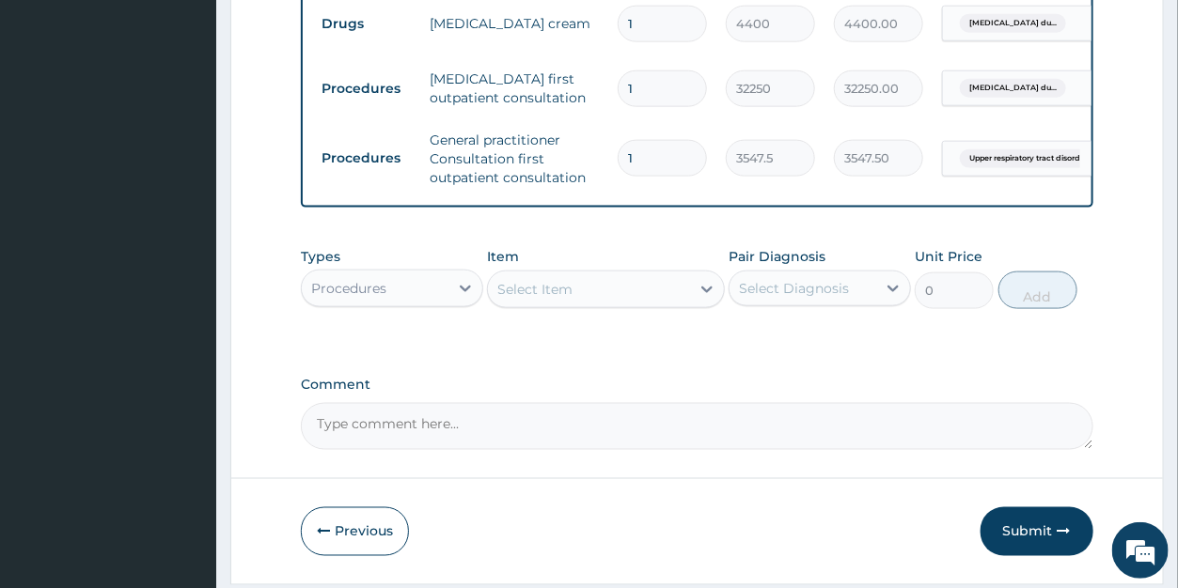
click at [575, 305] on div "Select Item" at bounding box center [589, 290] width 202 height 30
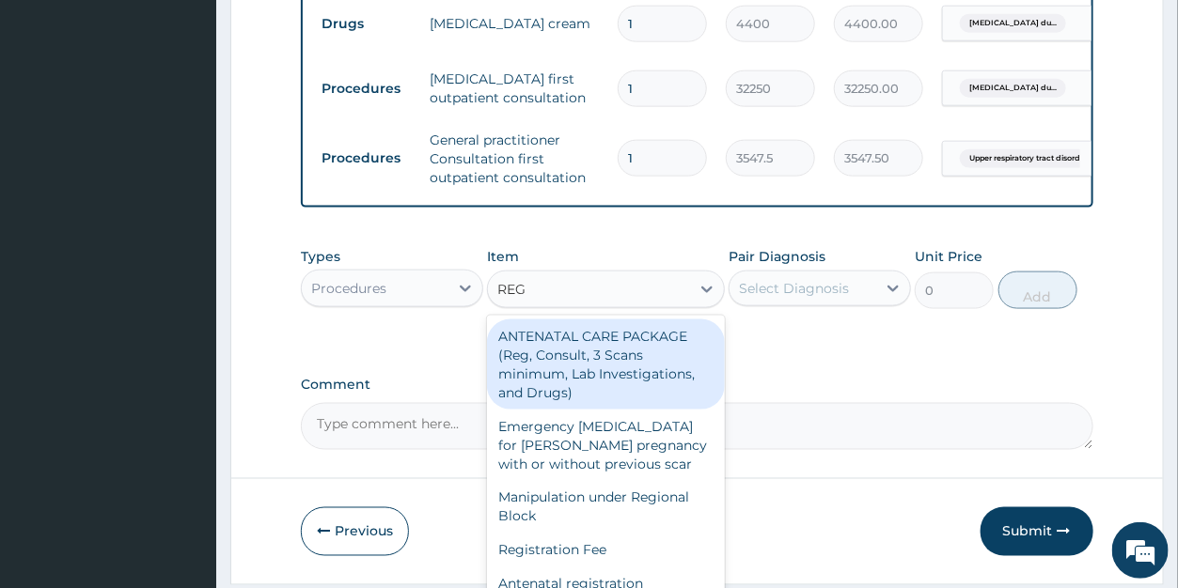
type input "REGI"
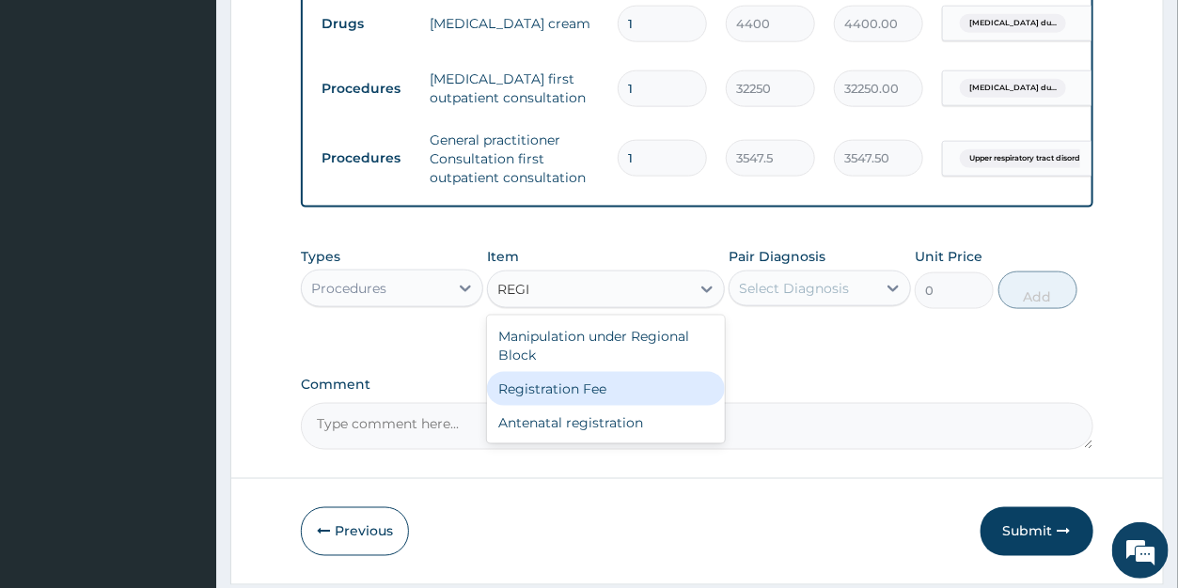
click at [588, 405] on div "Registration Fee" at bounding box center [606, 389] width 238 height 34
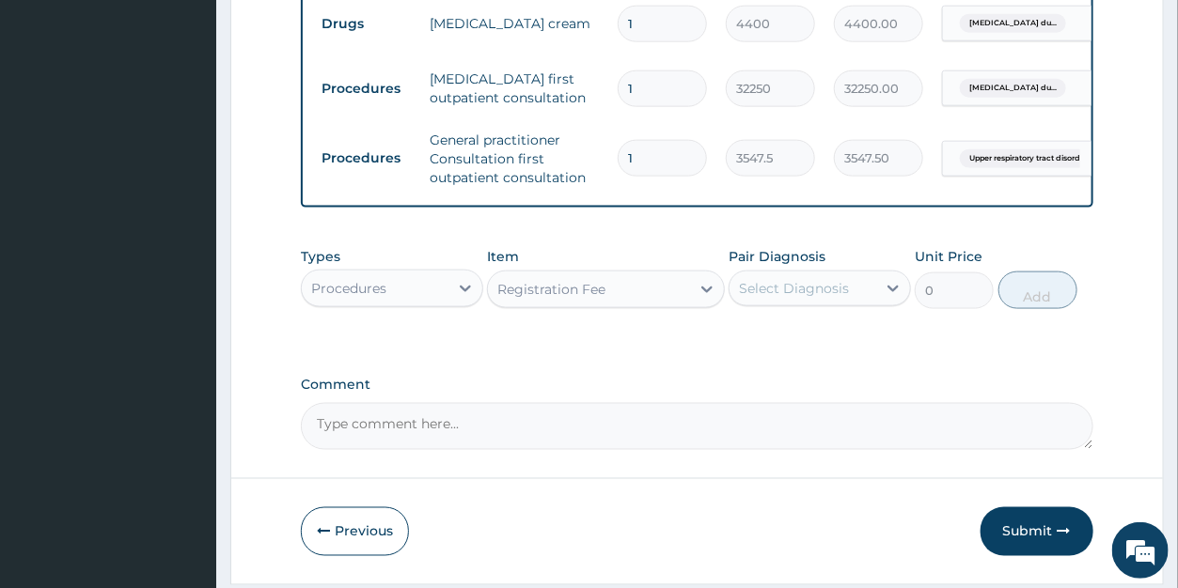
type input "2150"
click at [813, 298] on div "Select Diagnosis" at bounding box center [794, 288] width 110 height 19
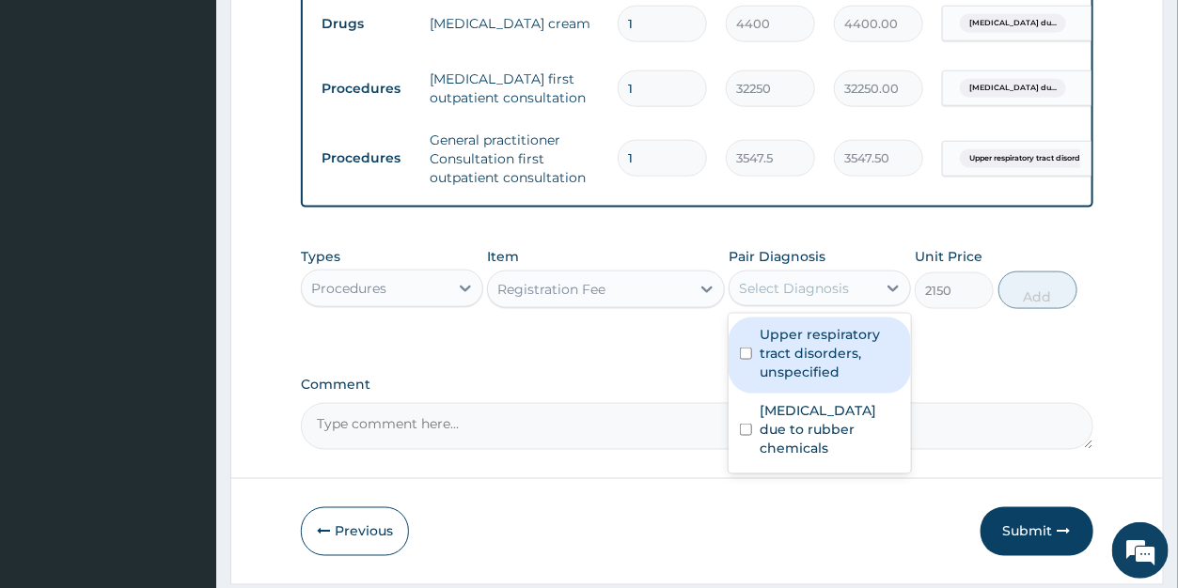
drag, startPoint x: 804, startPoint y: 373, endPoint x: 812, endPoint y: 367, distance: 10.7
click at [807, 370] on label "Upper respiratory tract disorders, unspecified" at bounding box center [830, 353] width 140 height 56
checkbox input "true"
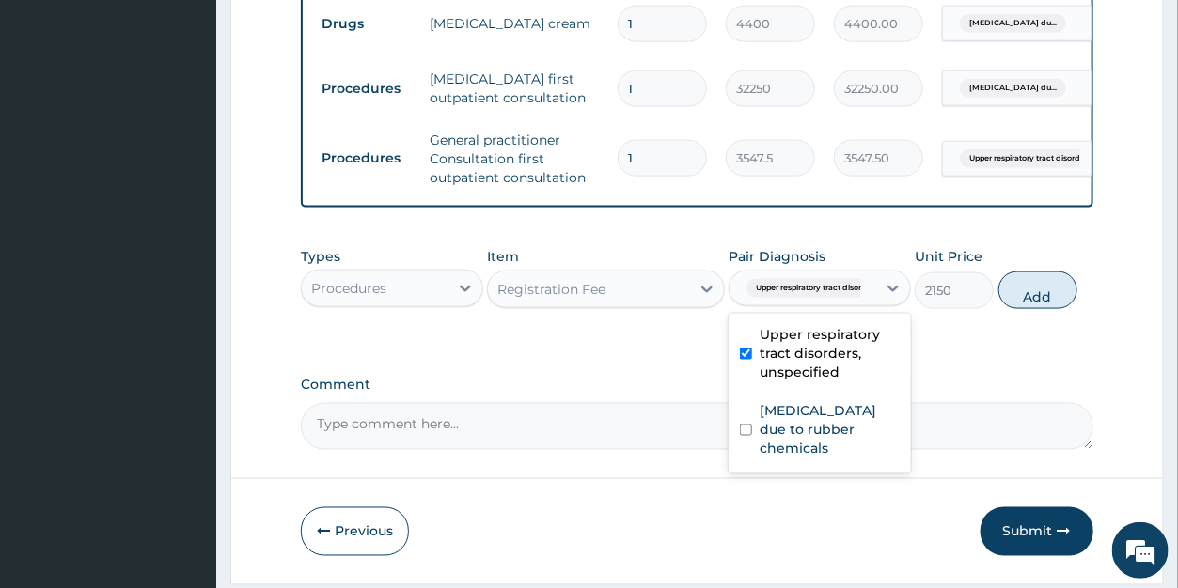
click at [1038, 309] on button "Add" at bounding box center [1037, 291] width 79 height 38
type input "0"
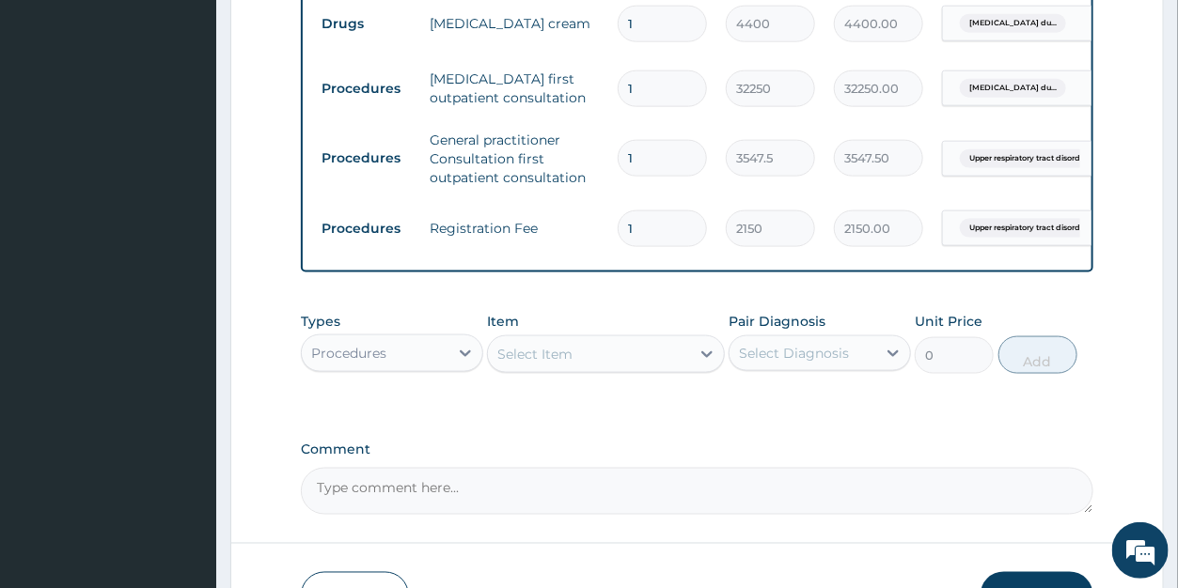
click at [364, 363] on div "Procedures" at bounding box center [348, 353] width 75 height 19
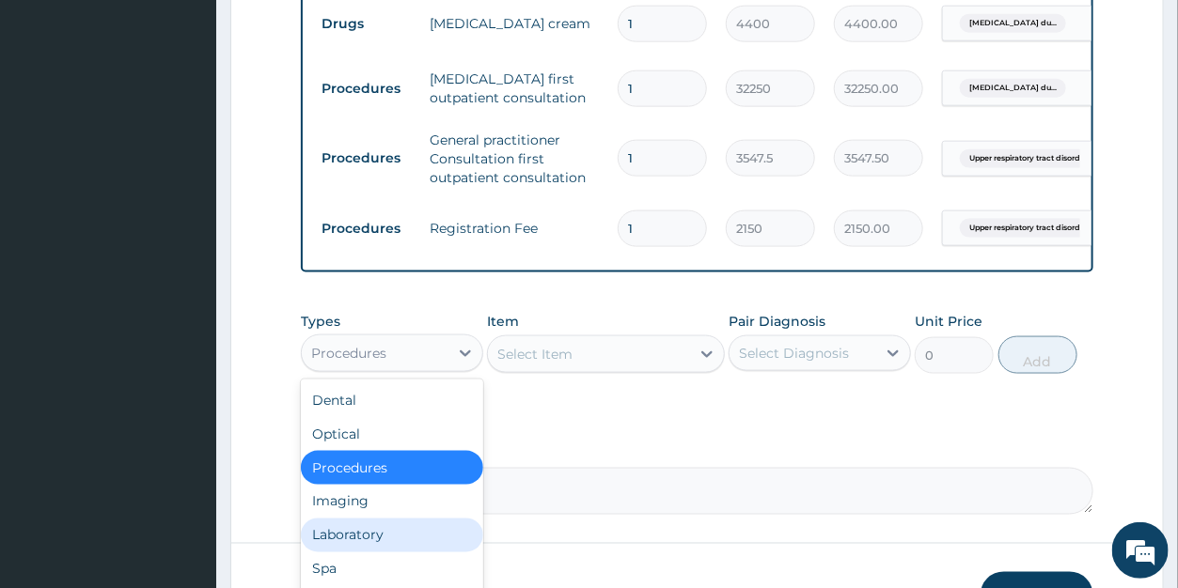
scroll to position [64, 0]
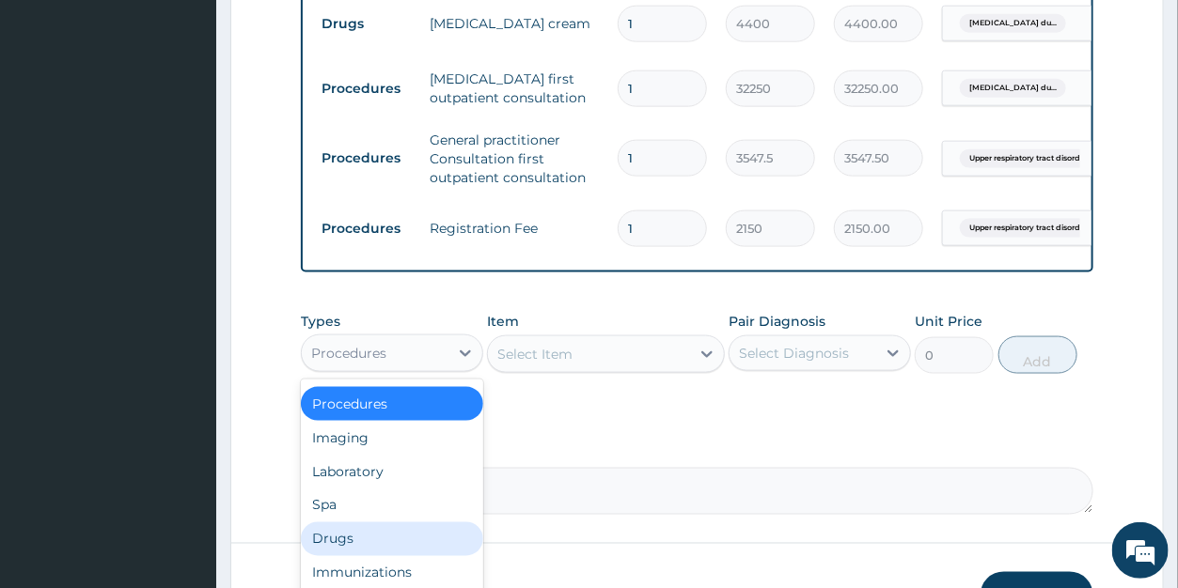
click at [357, 556] on div "Drugs" at bounding box center [392, 540] width 182 height 34
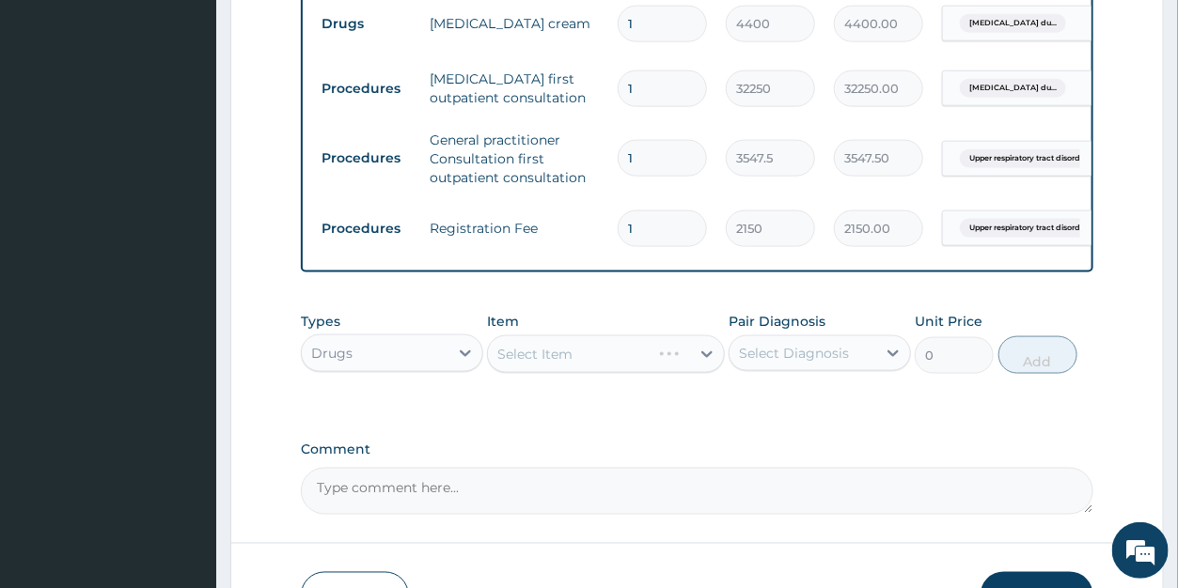
click at [578, 373] on div "Select Item" at bounding box center [606, 355] width 238 height 38
click at [585, 373] on div "Select Item" at bounding box center [606, 355] width 238 height 38
click at [701, 371] on div "Select Item" at bounding box center [606, 355] width 238 height 38
click at [701, 364] on icon at bounding box center [707, 354] width 19 height 19
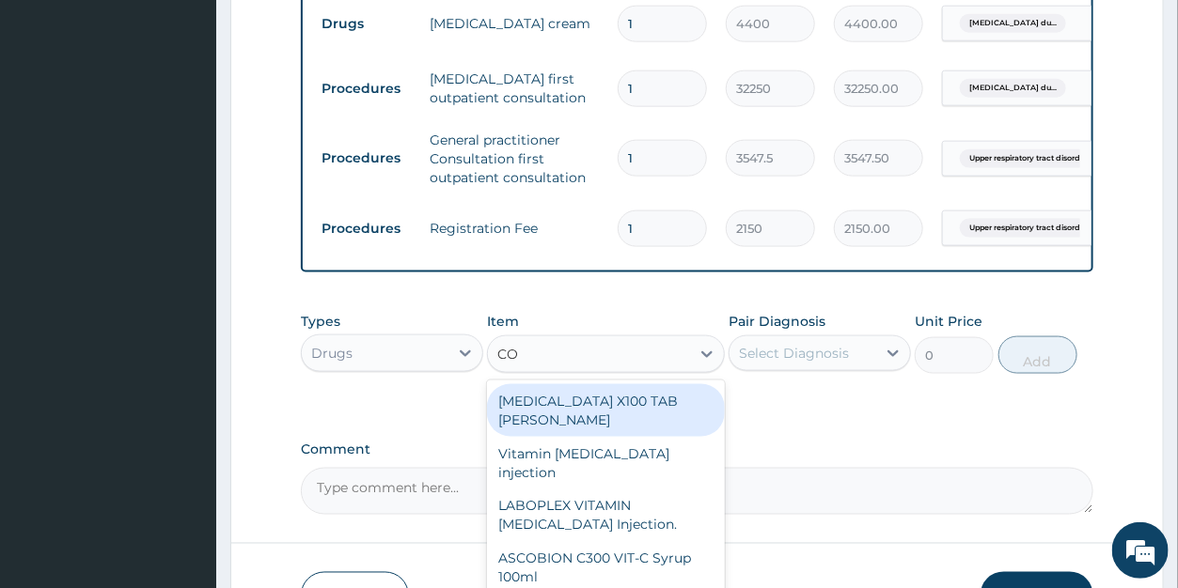
type input "COU"
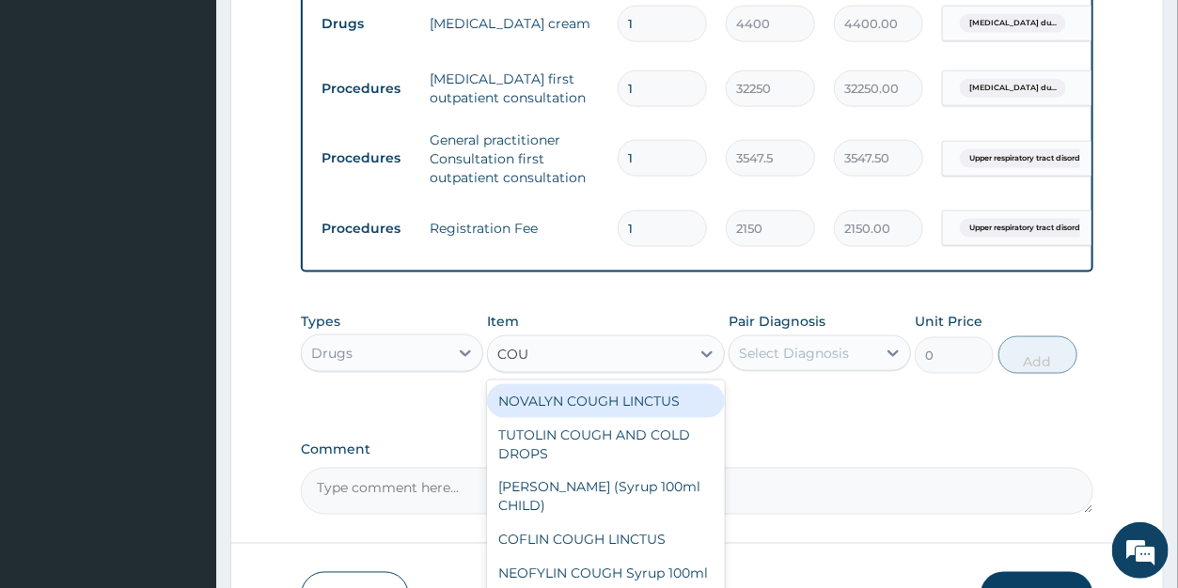
click at [617, 414] on div "NOVALYN COUGH LINCTUS" at bounding box center [606, 401] width 238 height 34
type input "1419"
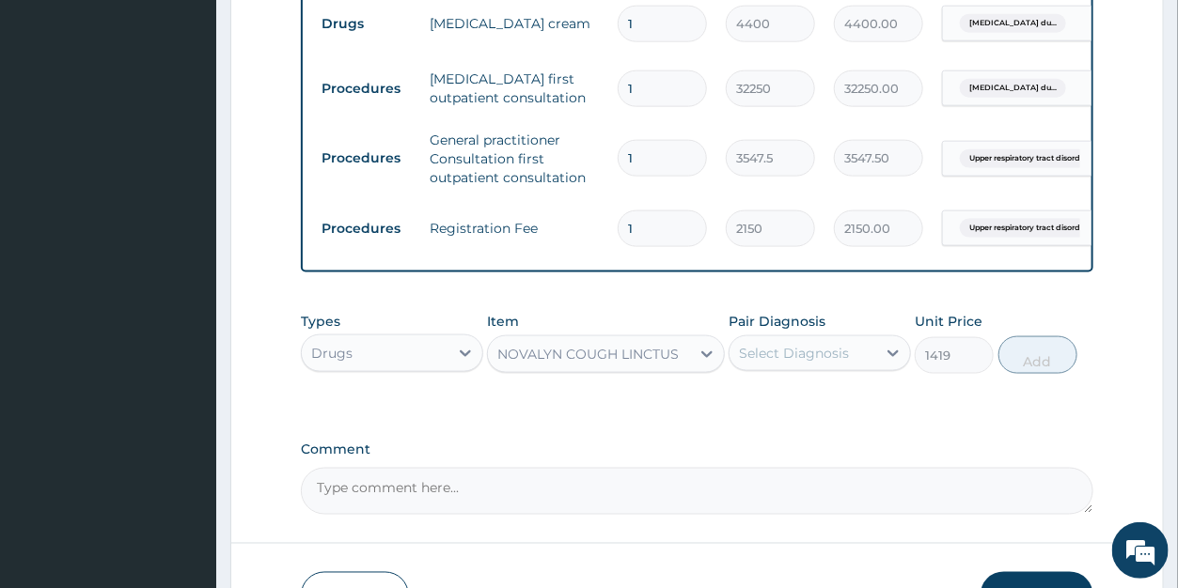
click at [789, 363] on div "Select Diagnosis" at bounding box center [794, 353] width 110 height 19
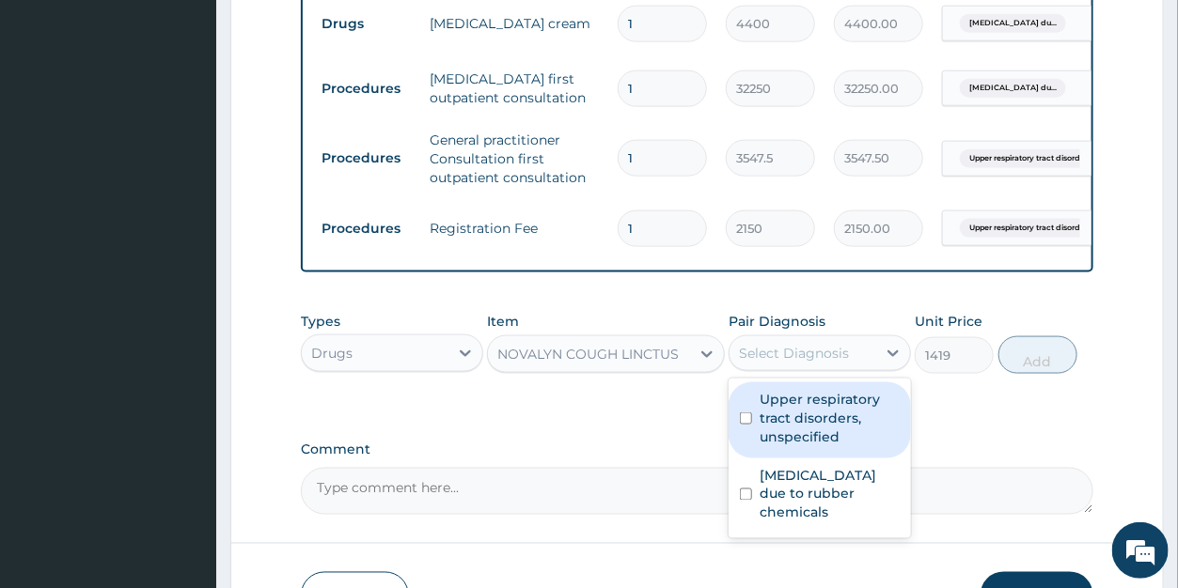
click at [793, 424] on label "Upper respiratory tract disorders, unspecified" at bounding box center [830, 418] width 140 height 56
checkbox input "true"
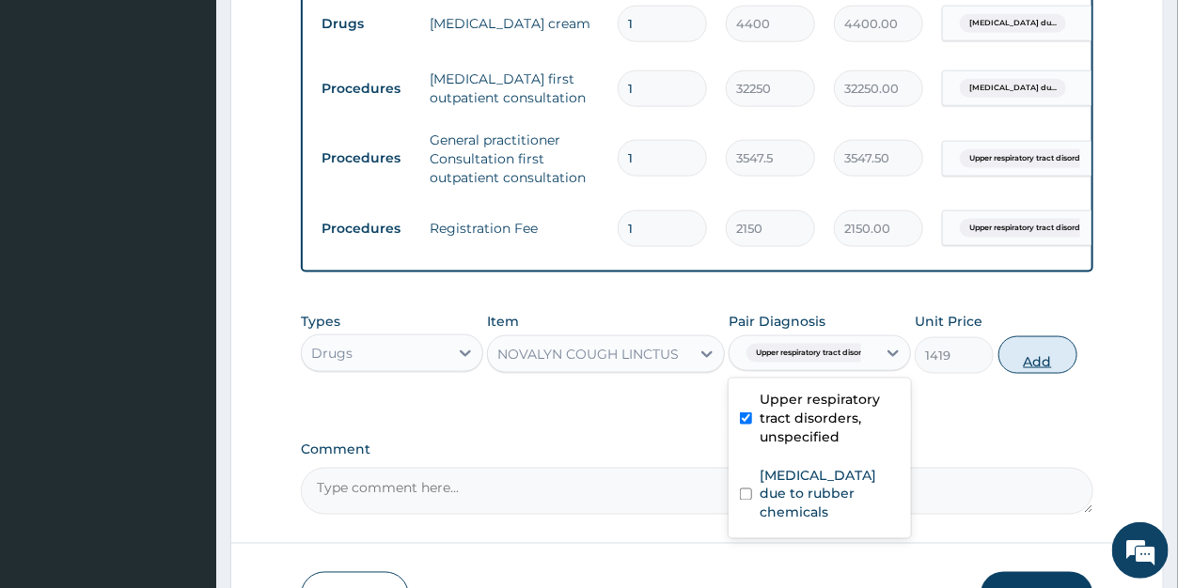
click at [1044, 374] on button "Add" at bounding box center [1037, 356] width 79 height 38
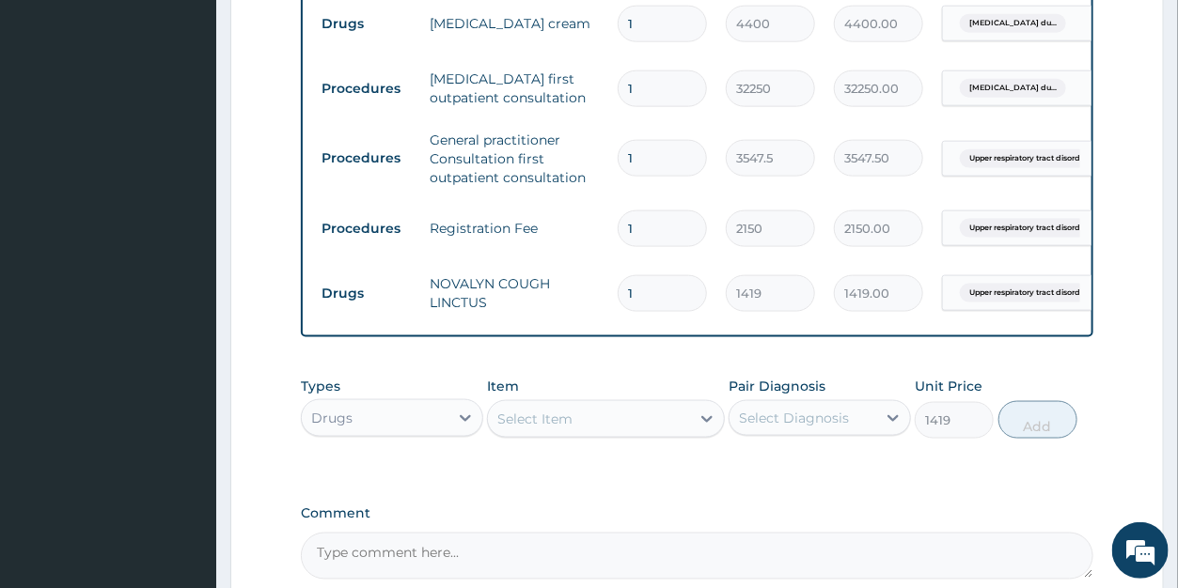
type input "0"
click at [551, 429] on div "Select Item" at bounding box center [534, 419] width 75 height 19
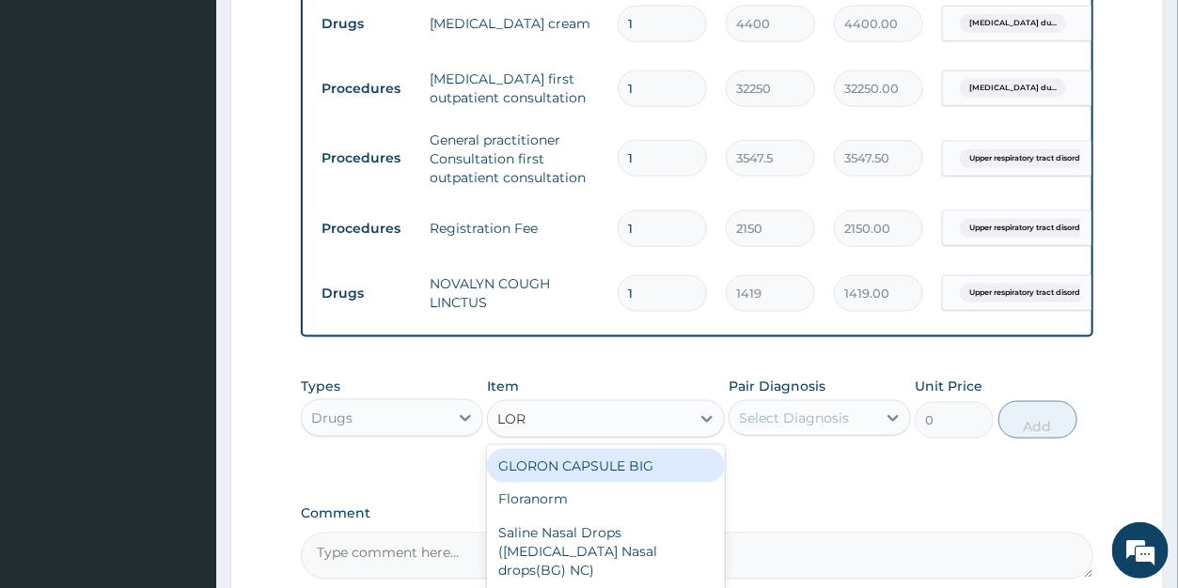
type input "[PERSON_NAME]"
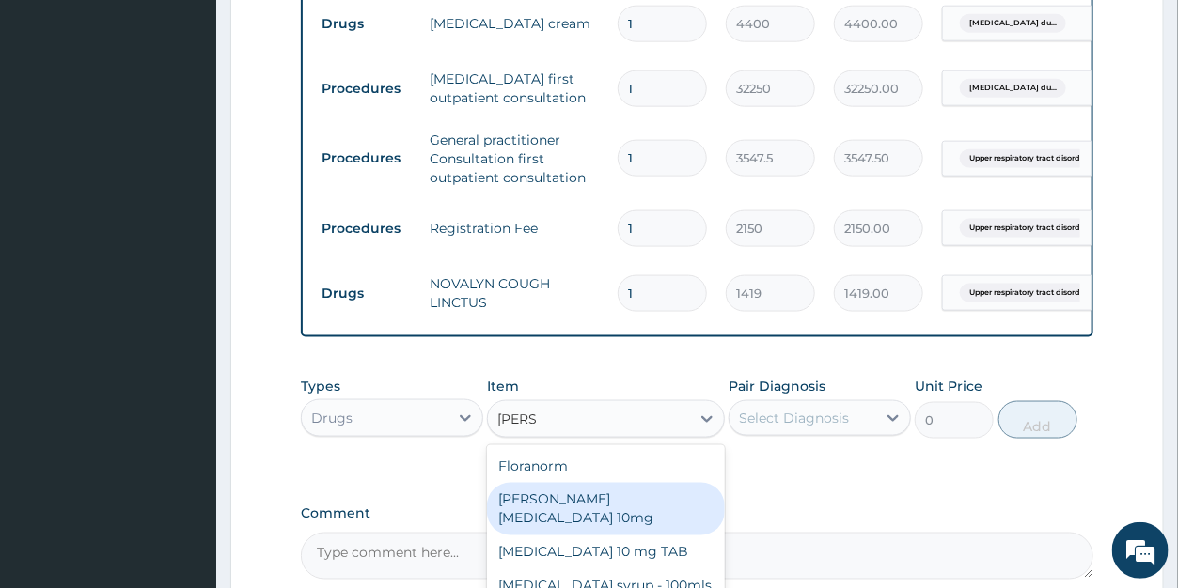
click at [547, 512] on div "[PERSON_NAME][MEDICAL_DATA] 10mg" at bounding box center [606, 509] width 238 height 53
type input "88.6875"
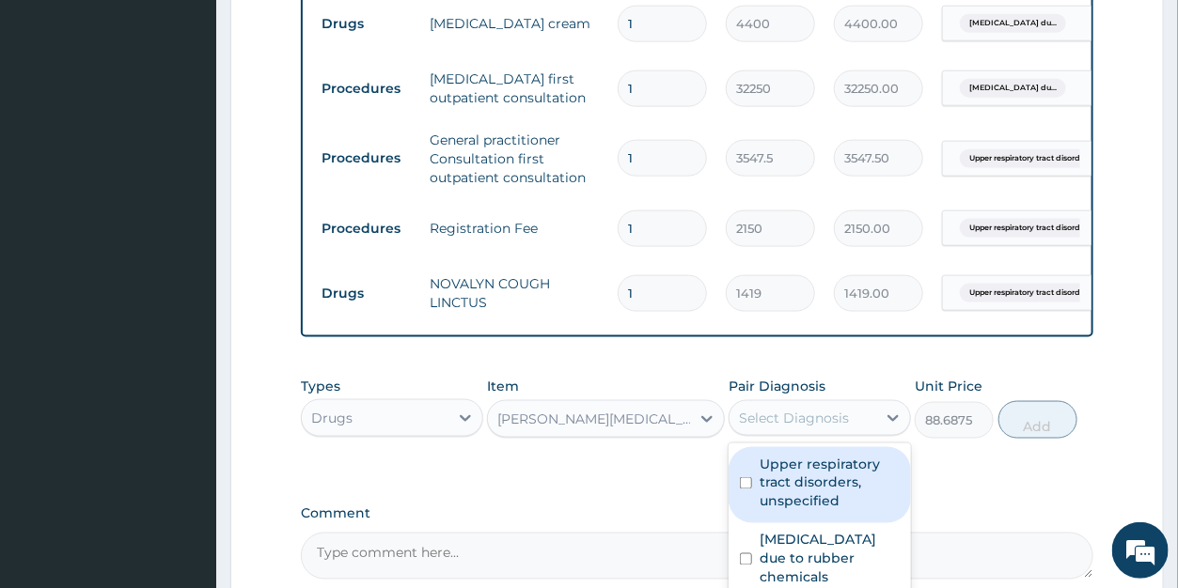
click at [780, 428] on div "Select Diagnosis" at bounding box center [794, 418] width 110 height 19
click at [791, 496] on label "Upper respiratory tract disorders, unspecified" at bounding box center [830, 483] width 140 height 56
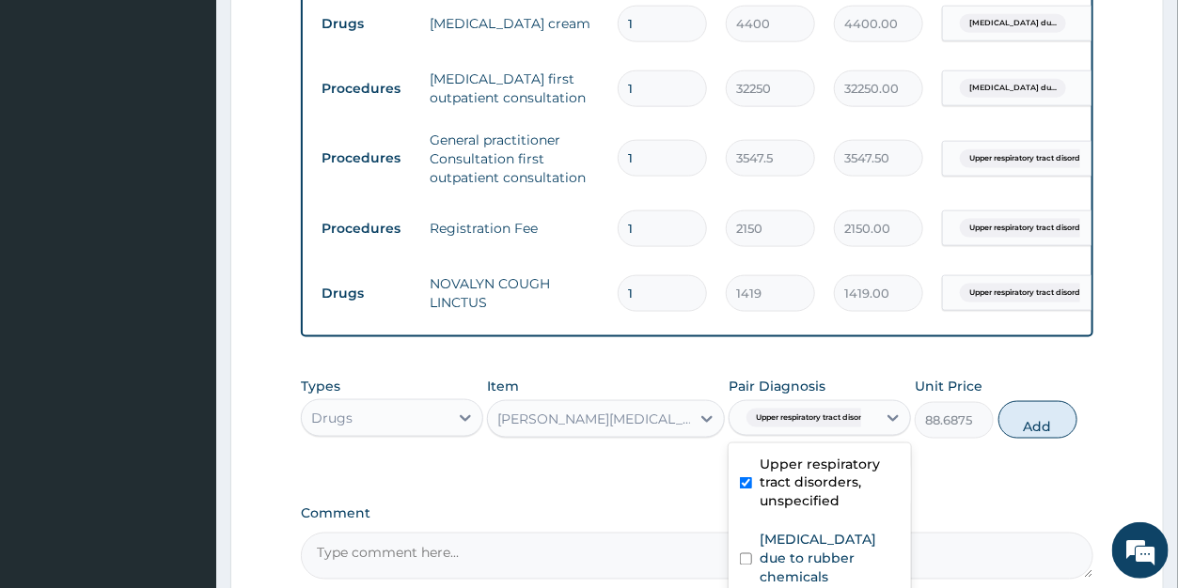
checkbox input "true"
click at [1020, 438] on button "Add" at bounding box center [1037, 420] width 79 height 38
type input "0"
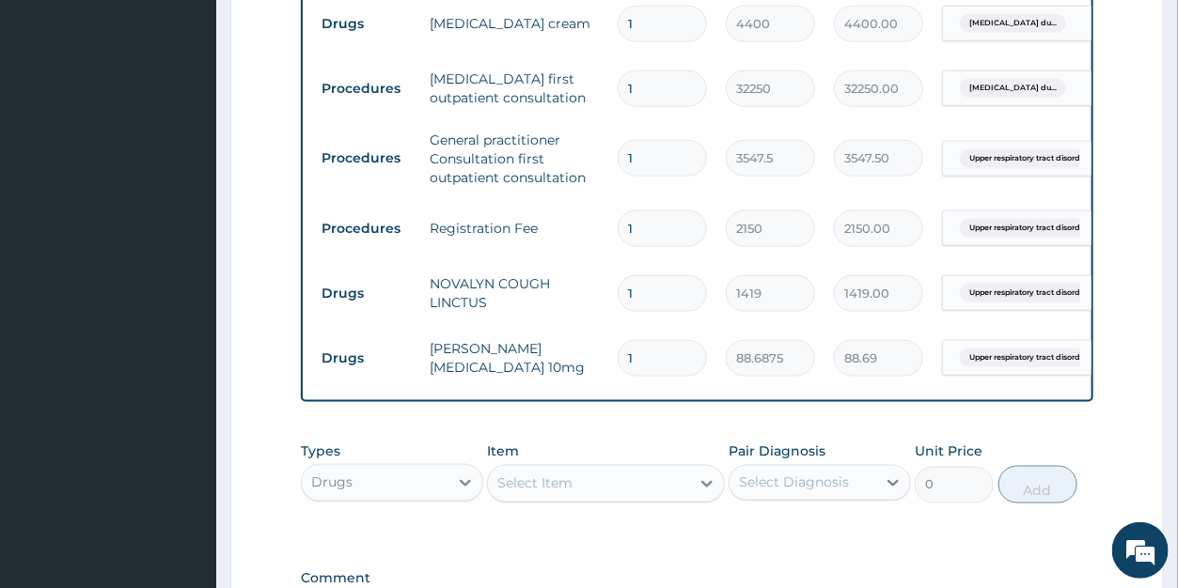
click at [651, 359] on input "1" at bounding box center [662, 358] width 89 height 37
type input "14"
type input "1241.63"
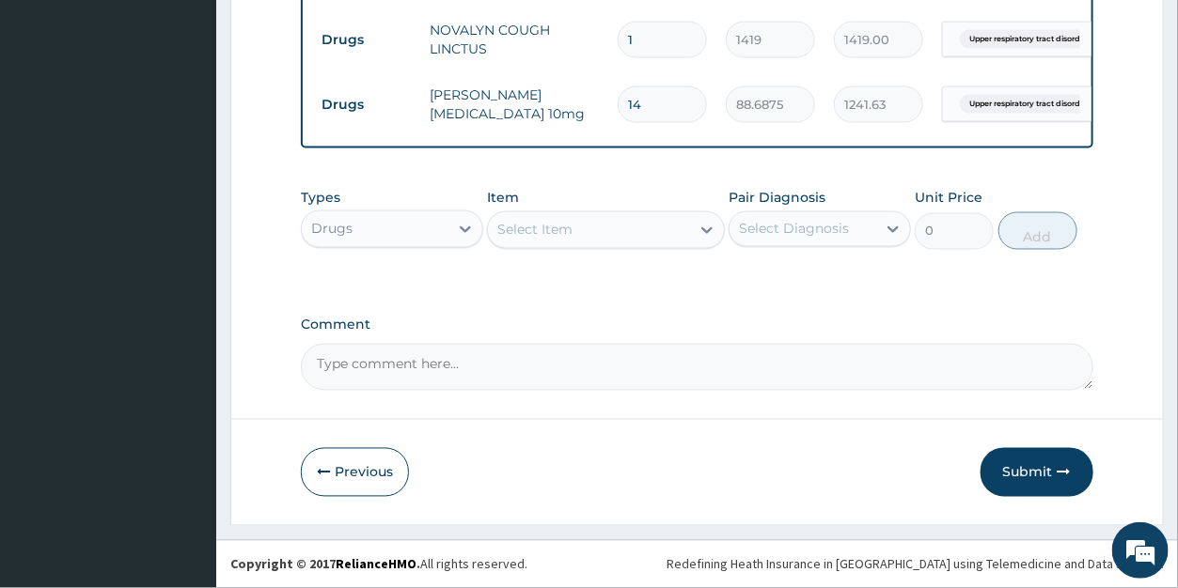
scroll to position [1093, 0]
type input "14"
click at [1030, 464] on button "Submit" at bounding box center [1037, 472] width 113 height 49
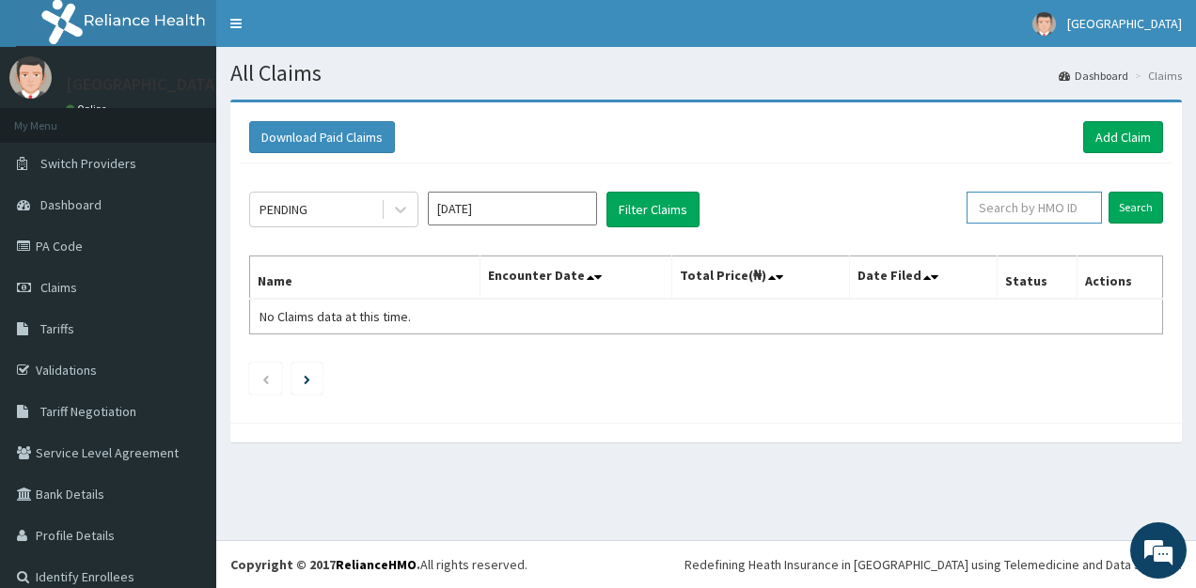
click at [1019, 202] on input "text" at bounding box center [1033, 208] width 135 height 32
type input "MKK/10090/A"
click at [1108, 203] on input "Search" at bounding box center [1135, 208] width 55 height 32
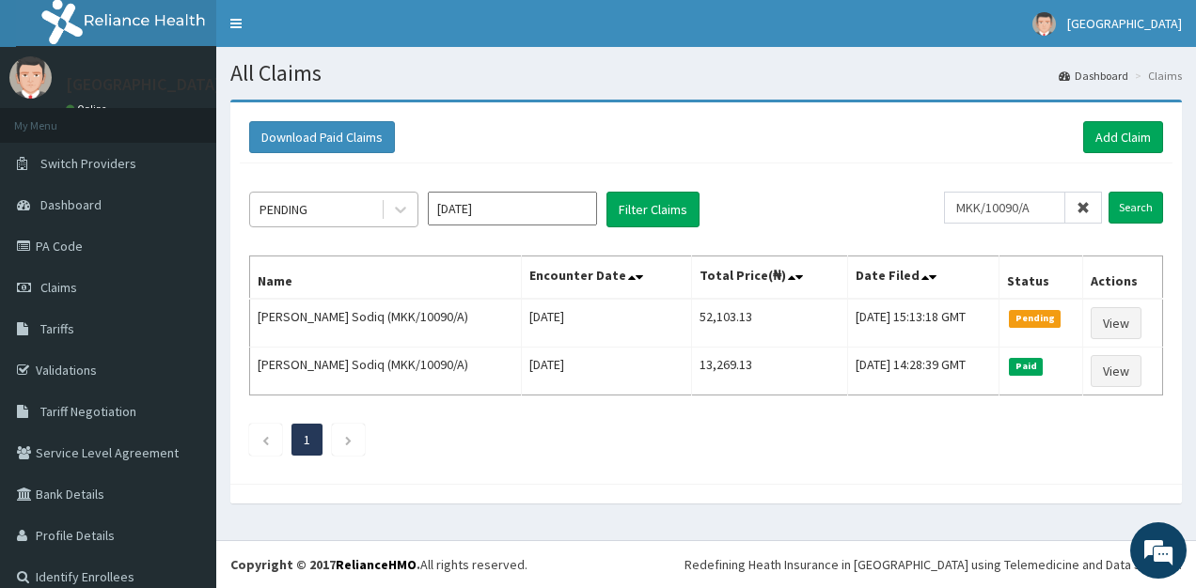
click at [337, 210] on div "PENDING" at bounding box center [315, 210] width 131 height 30
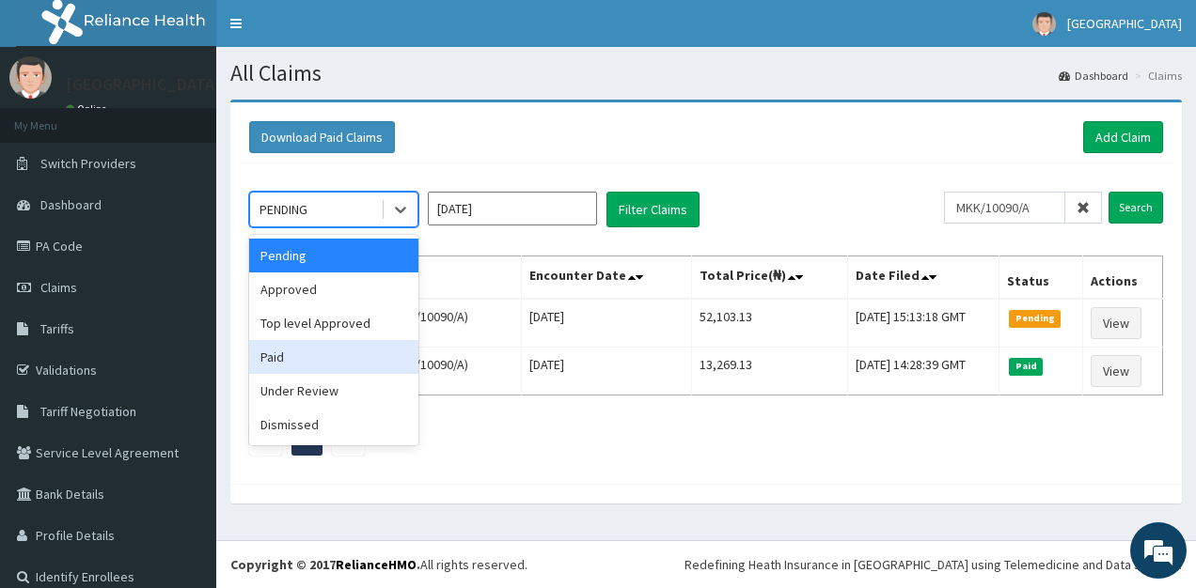
click at [309, 355] on div "Paid" at bounding box center [333, 357] width 169 height 34
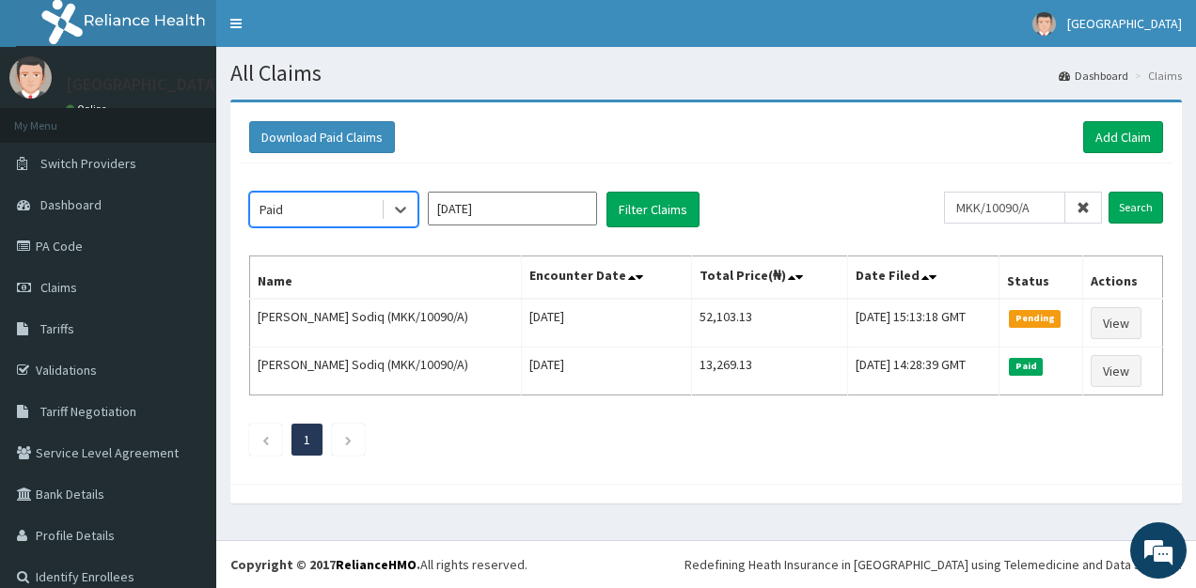
click at [529, 216] on input "[DATE]" at bounding box center [512, 209] width 169 height 34
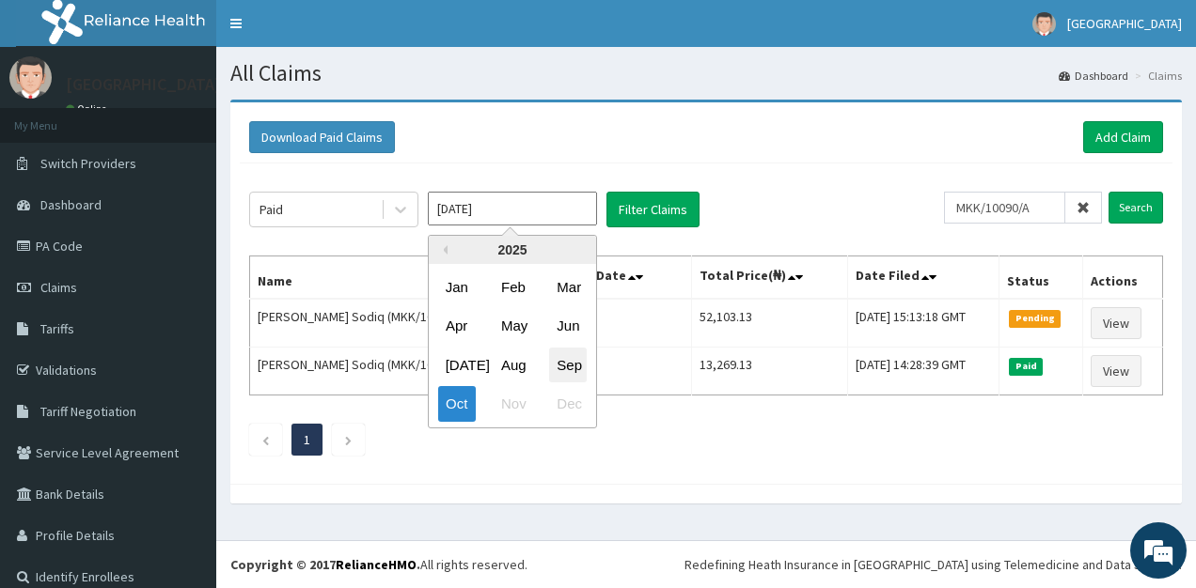
click at [575, 366] on div "Sep" at bounding box center [568, 365] width 38 height 35
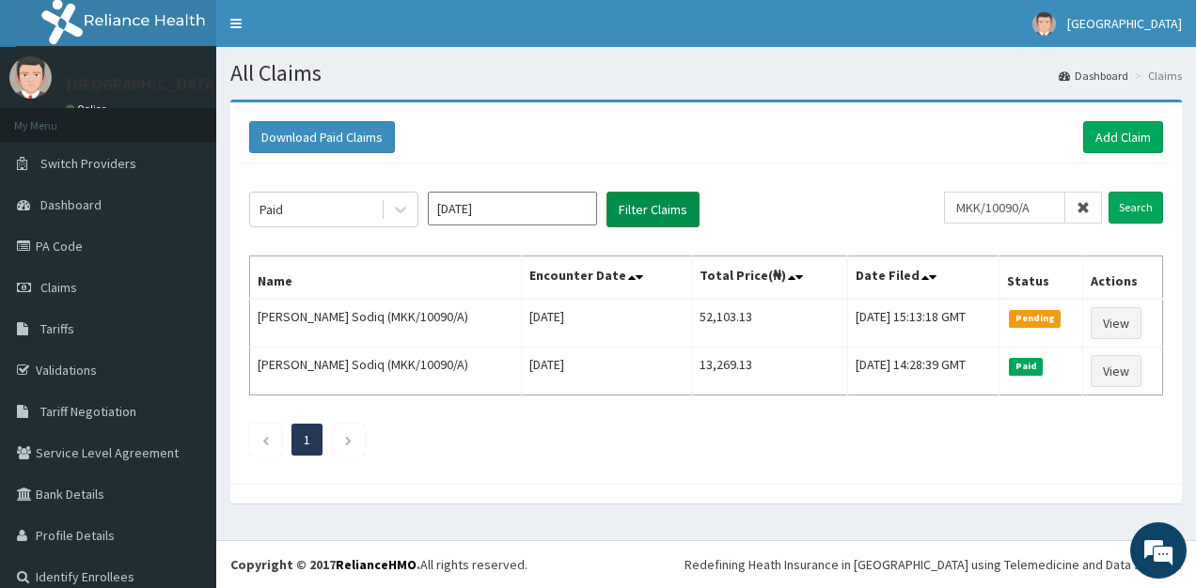
click at [671, 214] on button "Filter Claims" at bounding box center [652, 210] width 93 height 36
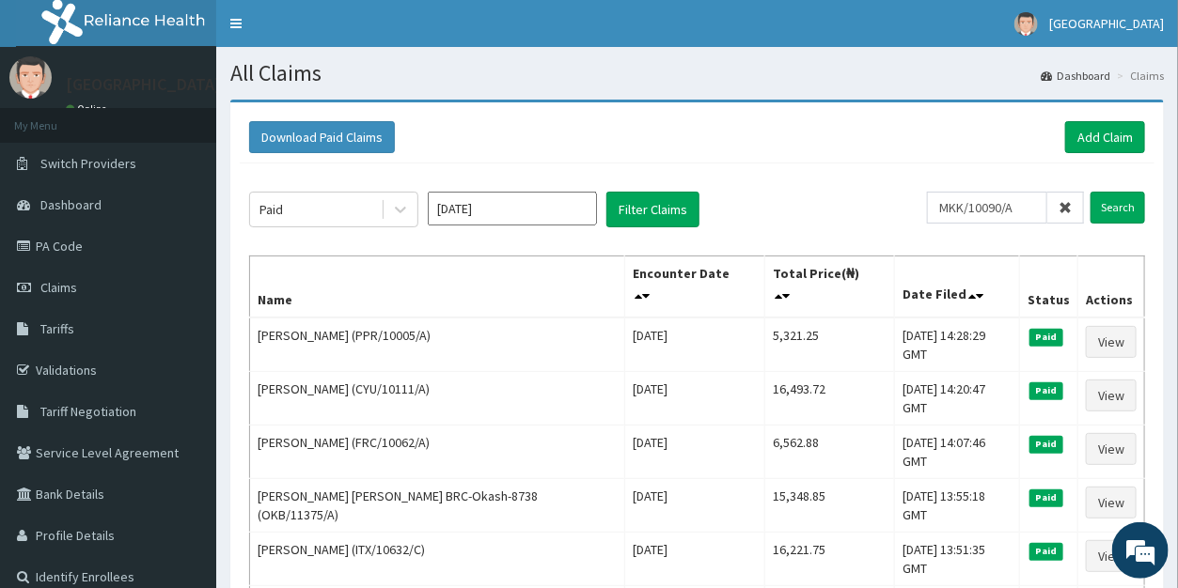
click at [508, 213] on input "[DATE]" at bounding box center [512, 209] width 169 height 34
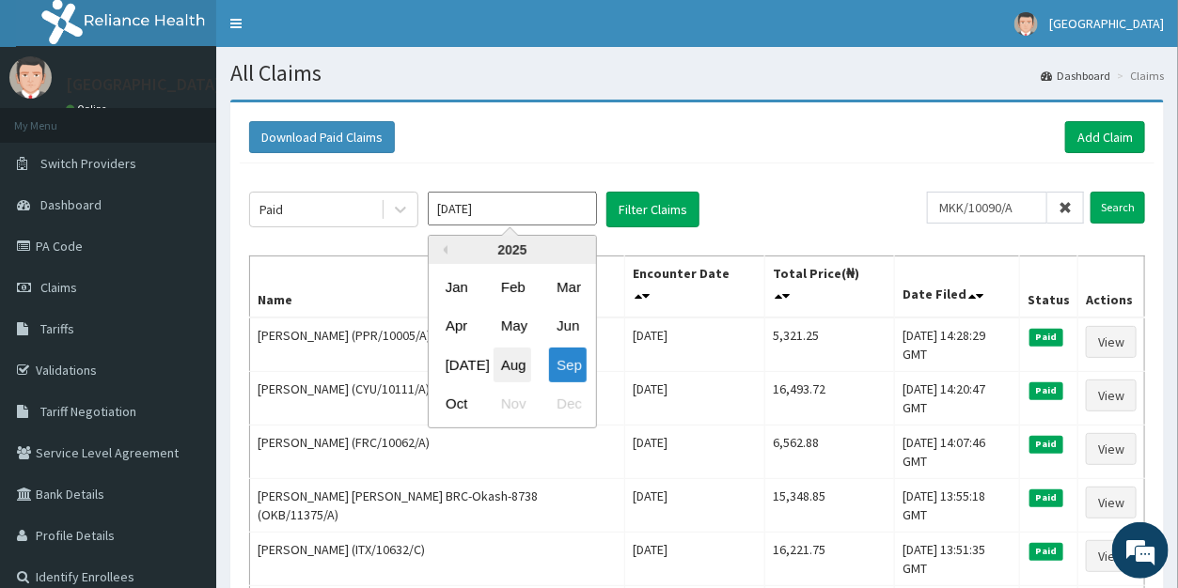
click at [509, 359] on div "Aug" at bounding box center [513, 365] width 38 height 35
type input "[DATE]"
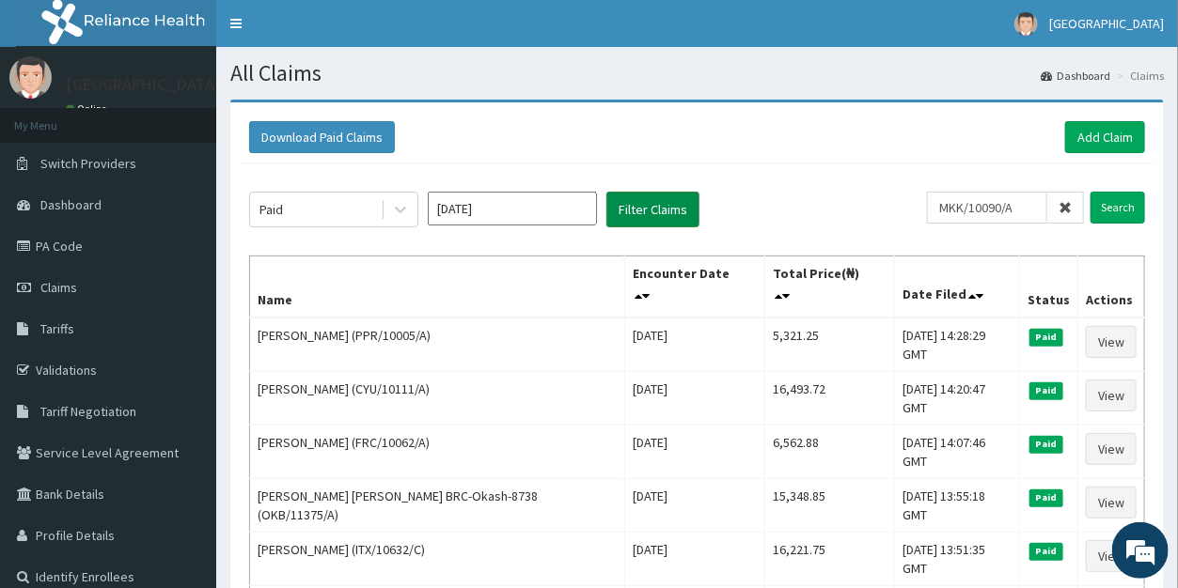
click at [659, 207] on button "Filter Claims" at bounding box center [652, 210] width 93 height 36
